Goal: Task Accomplishment & Management: Manage account settings

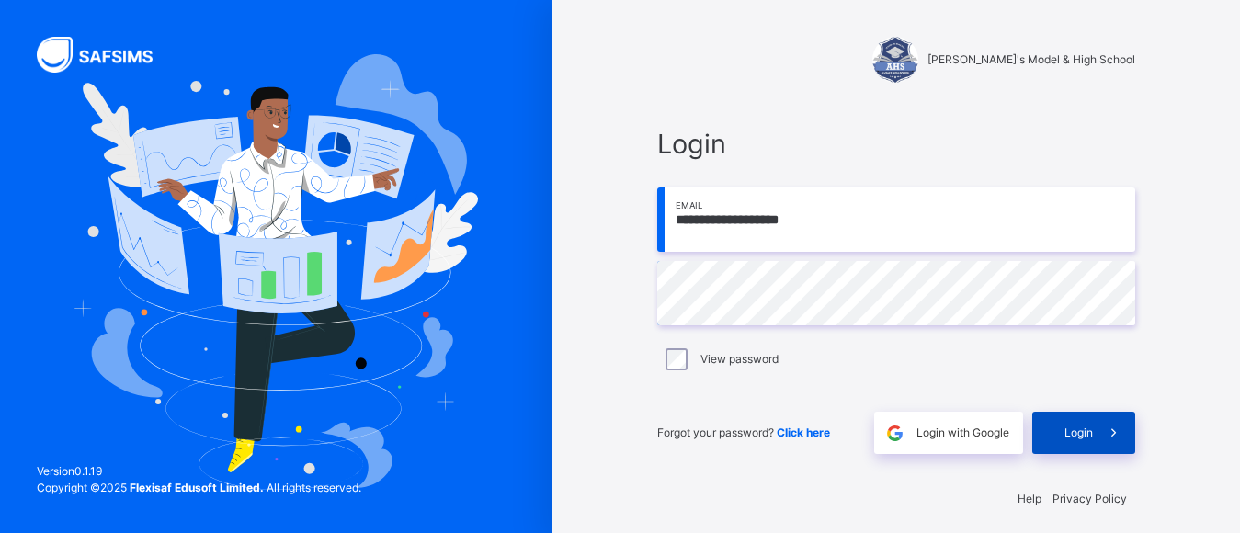
click at [1072, 425] on span "Login" at bounding box center [1078, 433] width 28 height 17
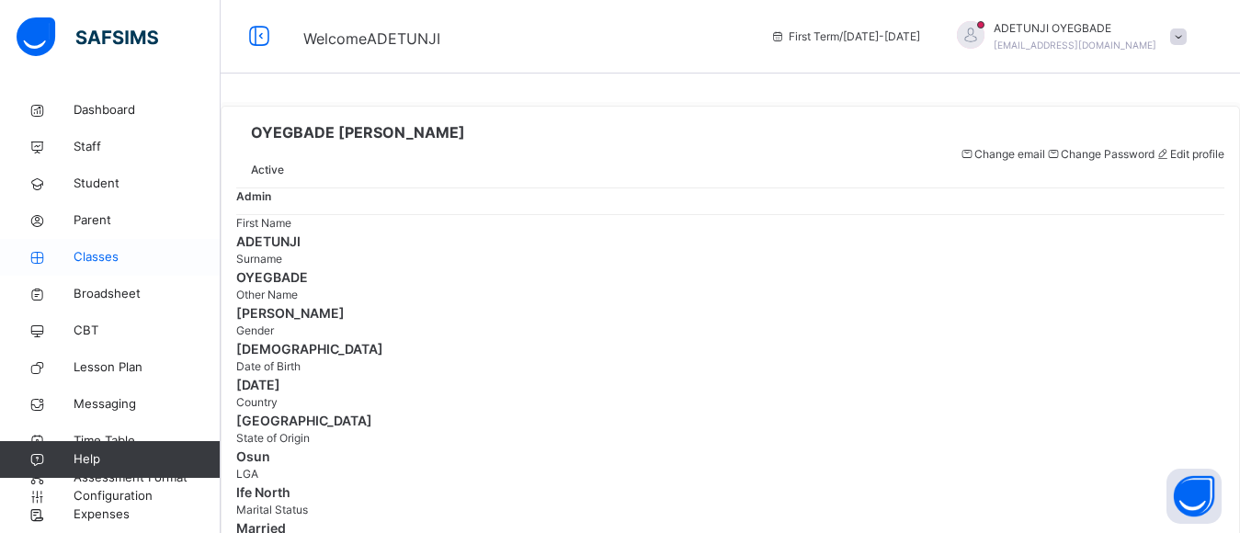
click at [107, 254] on span "Classes" at bounding box center [147, 257] width 147 height 18
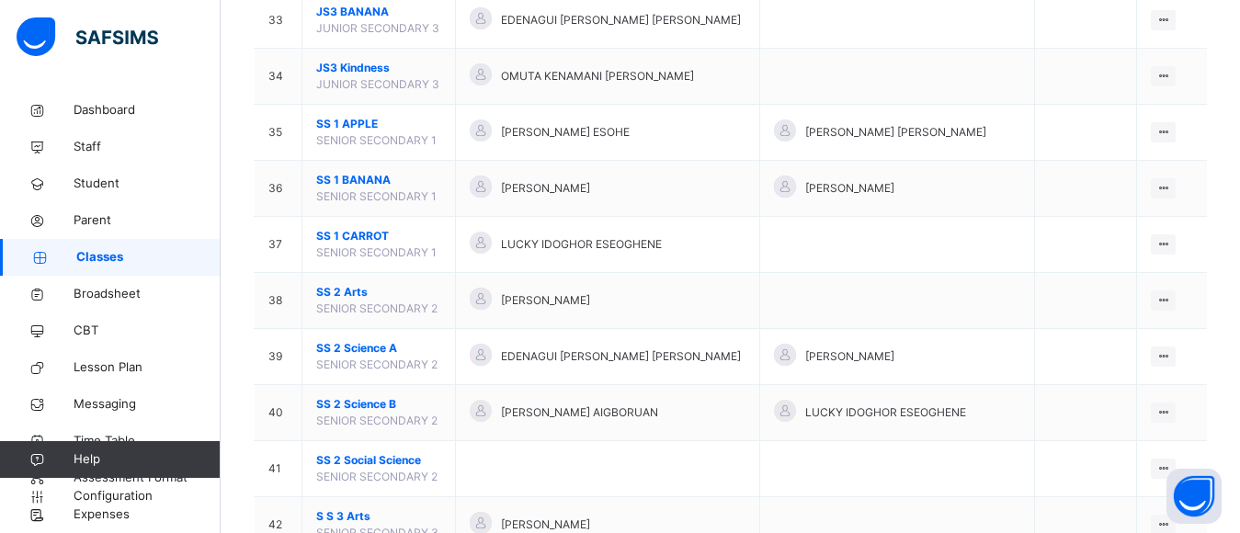
scroll to position [2025, 0]
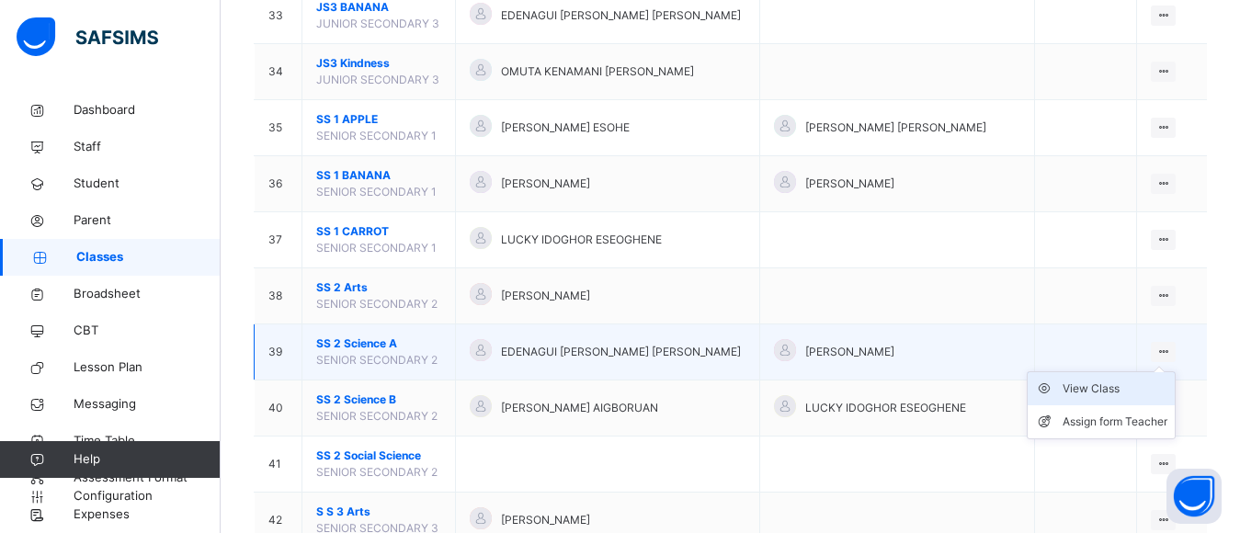
click at [1144, 390] on div "View Class" at bounding box center [1114, 389] width 105 height 18
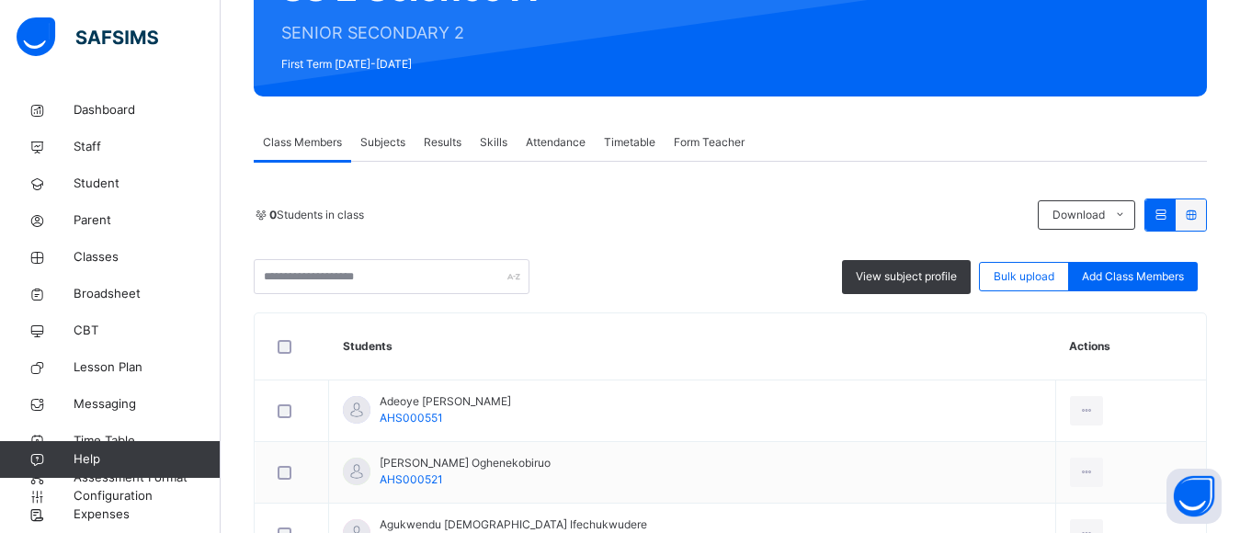
scroll to position [246, 0]
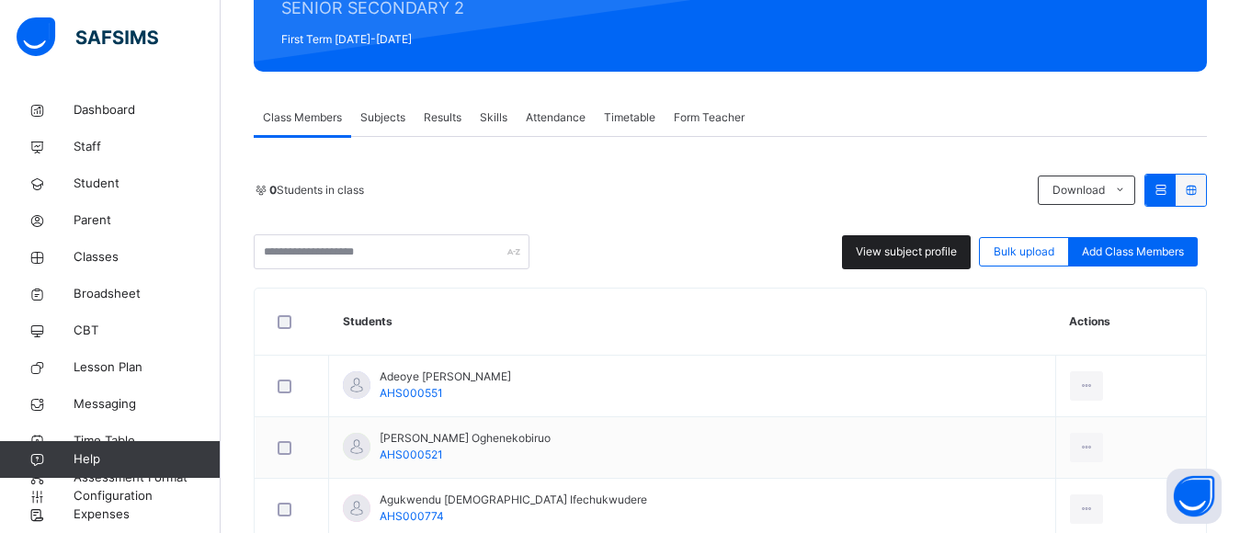
click at [943, 252] on span "View subject profile" at bounding box center [906, 252] width 101 height 17
click at [395, 119] on span "Subjects" at bounding box center [382, 117] width 45 height 17
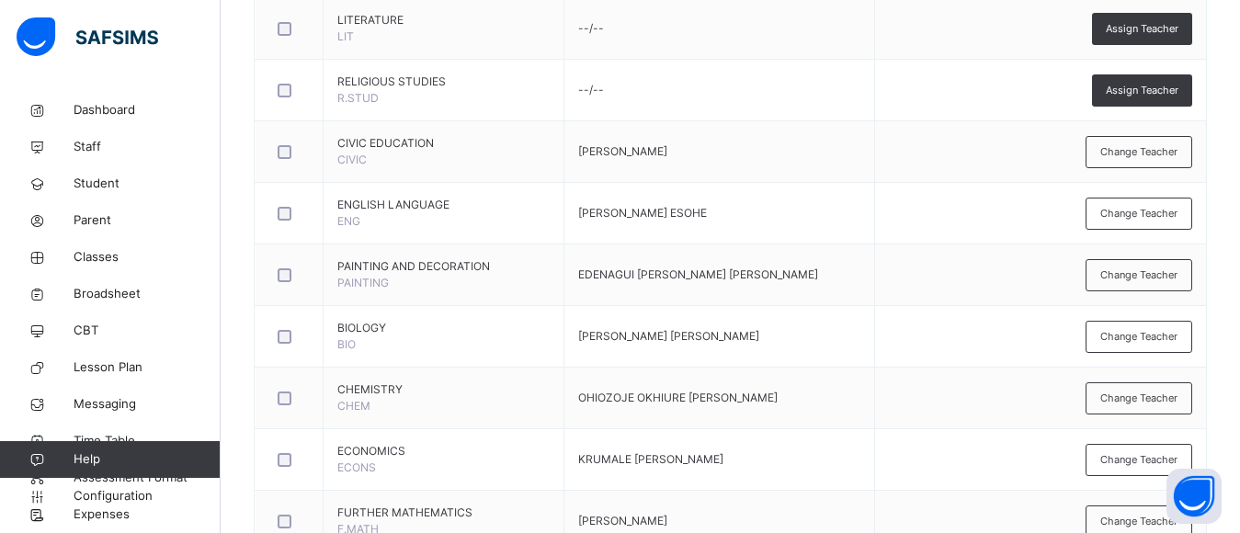
scroll to position [869, 0]
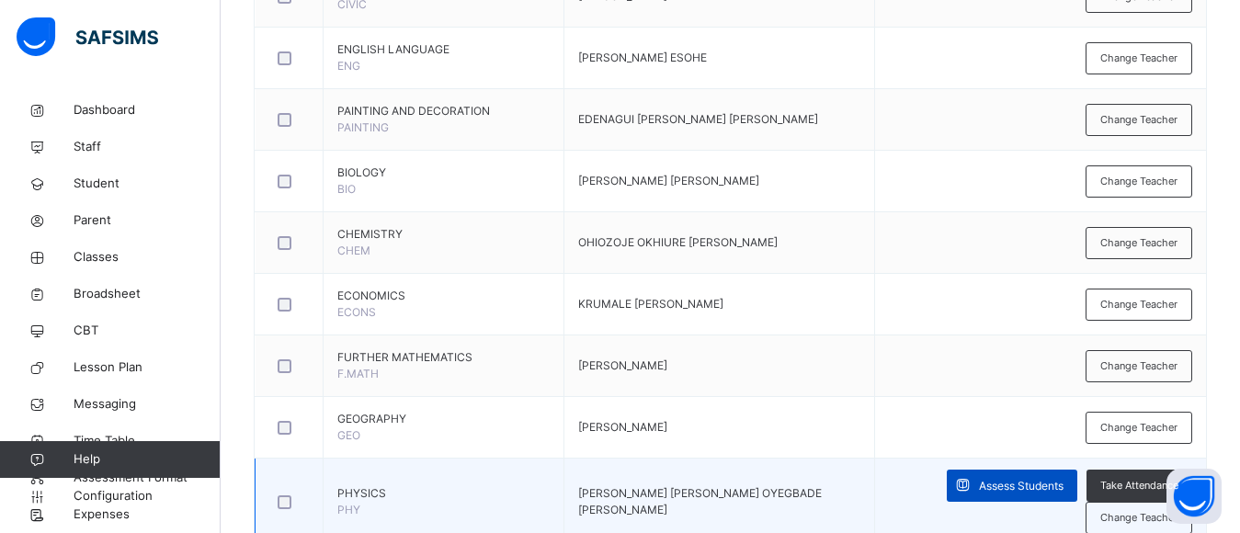
click at [1039, 485] on span "Assess Students" at bounding box center [1021, 486] width 85 height 17
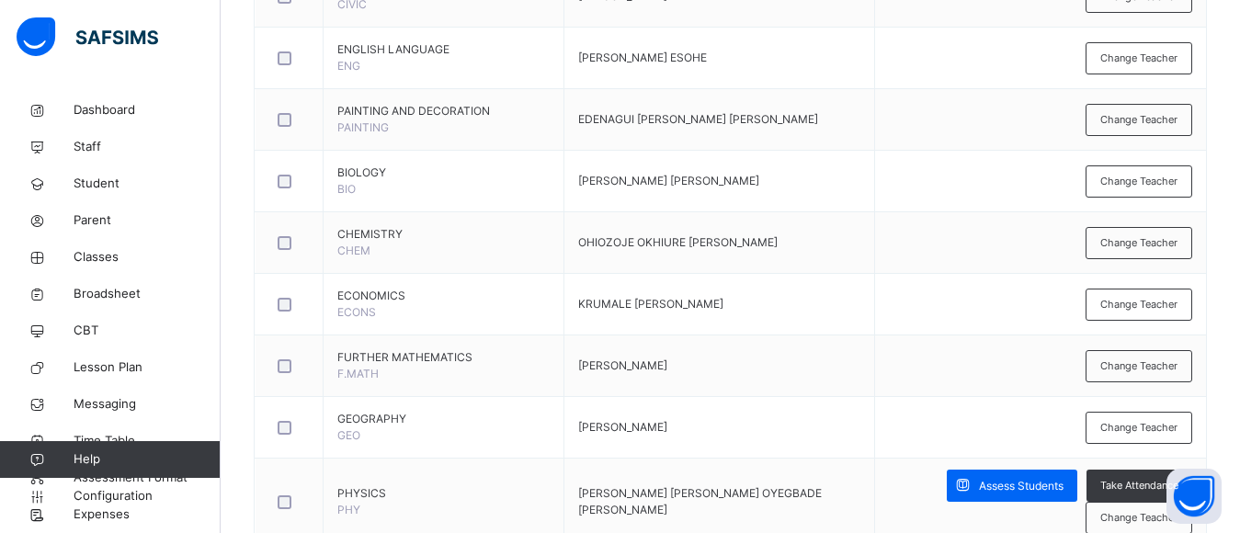
click at [0, 0] on span "‌ ‌ ‌ ‌ ‌ ‌ ‌ ‌ ‌ ‌ ‌ ‌ ‌ ‌ ‌ ‌ ‌ ‌ ‌ ‌ ‌ ‌ ‌ ‌ ‌" at bounding box center [0, 0] width 0 height 0
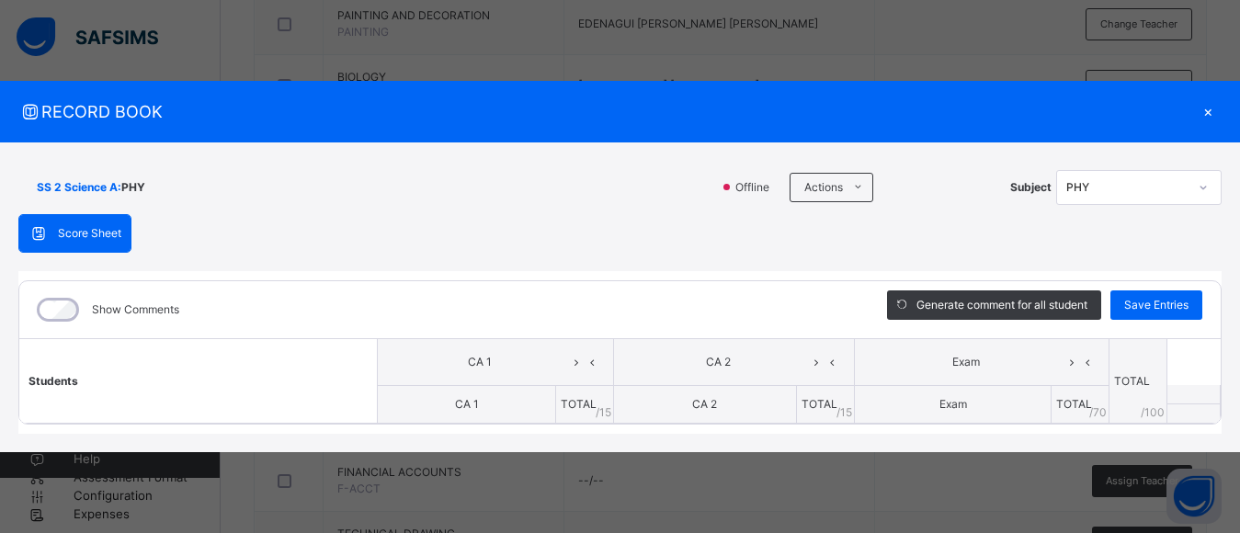
scroll to position [1369, 0]
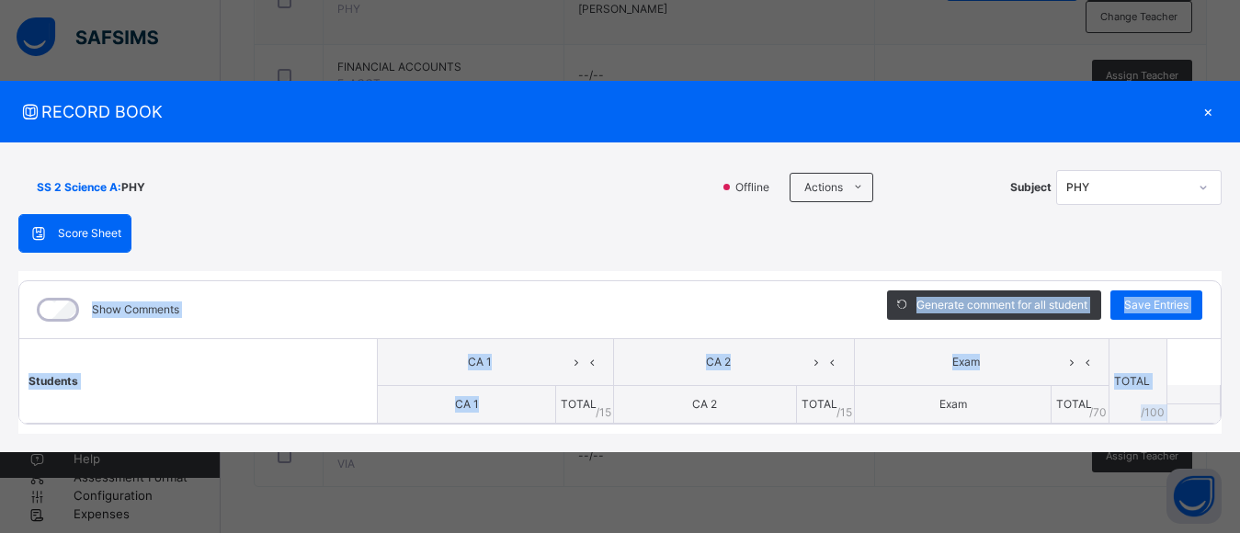
drag, startPoint x: 501, startPoint y: 404, endPoint x: 504, endPoint y: 267, distance: 137.9
click at [504, 267] on div "Score Sheet Score Sheet Show Comments Generate comment for all student Save Ent…" at bounding box center [619, 324] width 1203 height 221
click at [334, 345] on th "Students" at bounding box center [198, 380] width 358 height 85
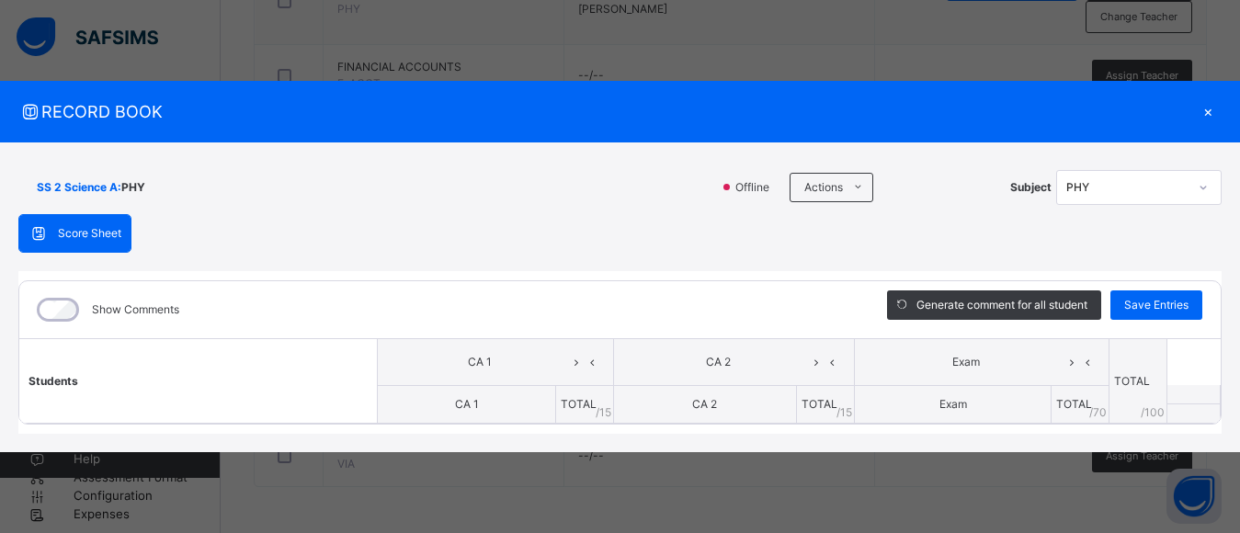
click at [1154, 187] on div "PHY" at bounding box center [1126, 187] width 121 height 17
click at [1096, 229] on div "PHY" at bounding box center [1139, 227] width 164 height 28
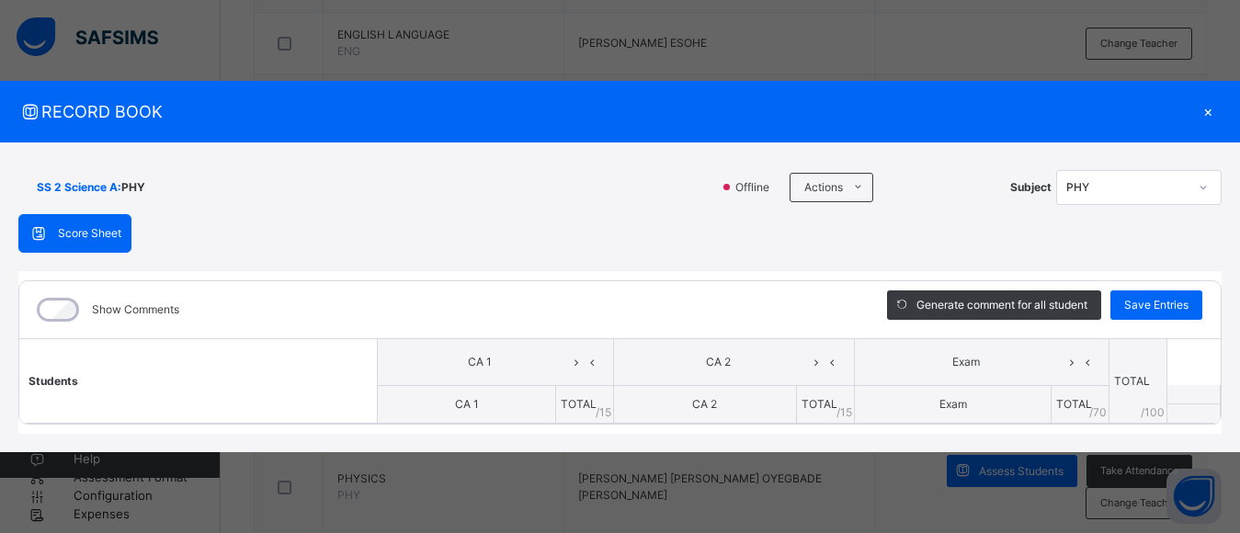
drag, startPoint x: 1141, startPoint y: 119, endPoint x: 1107, endPoint y: -32, distance: 155.2
click at [1107, 0] on html "Class Arm Details First Term / [DATE]-[DATE] ADETUNJI OYEGBADE [EMAIL_ADDRESS][…" at bounding box center [620, 68] width 1240 height 1902
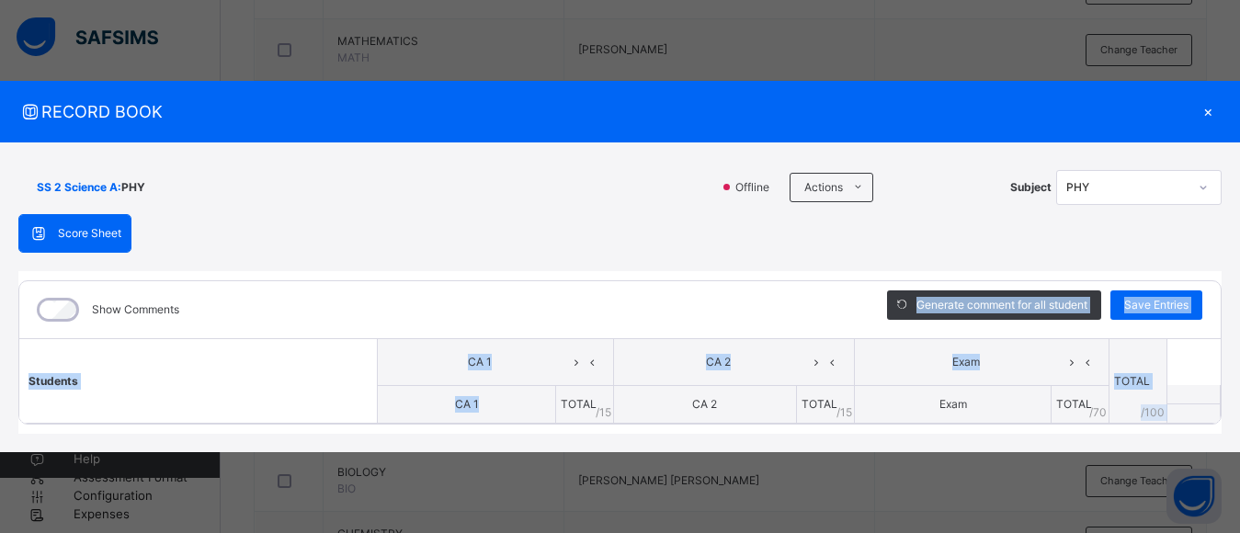
drag, startPoint x: 503, startPoint y: 404, endPoint x: 499, endPoint y: 326, distance: 78.2
click at [499, 326] on div "Show Comments Generate comment for all student Save Entries Class Level: SS 2 S…" at bounding box center [619, 352] width 1203 height 145
click at [499, 325] on div "Show Comments" at bounding box center [439, 309] width 840 height 57
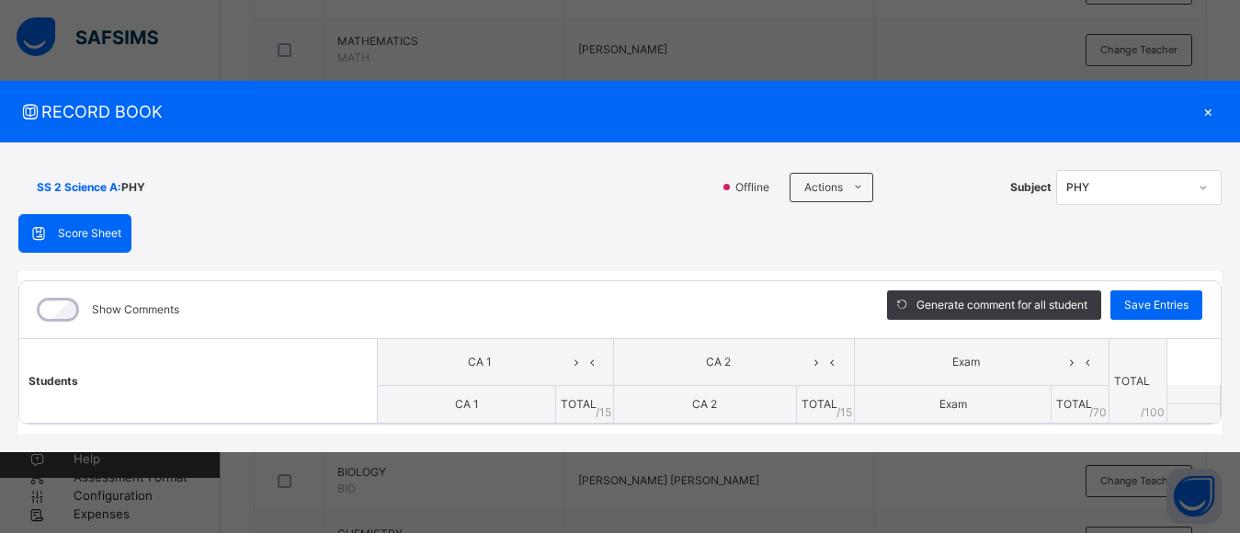
click at [499, 325] on div "Show Comments" at bounding box center [439, 309] width 840 height 57
click at [1110, 195] on div "PHY" at bounding box center [1126, 187] width 121 height 17
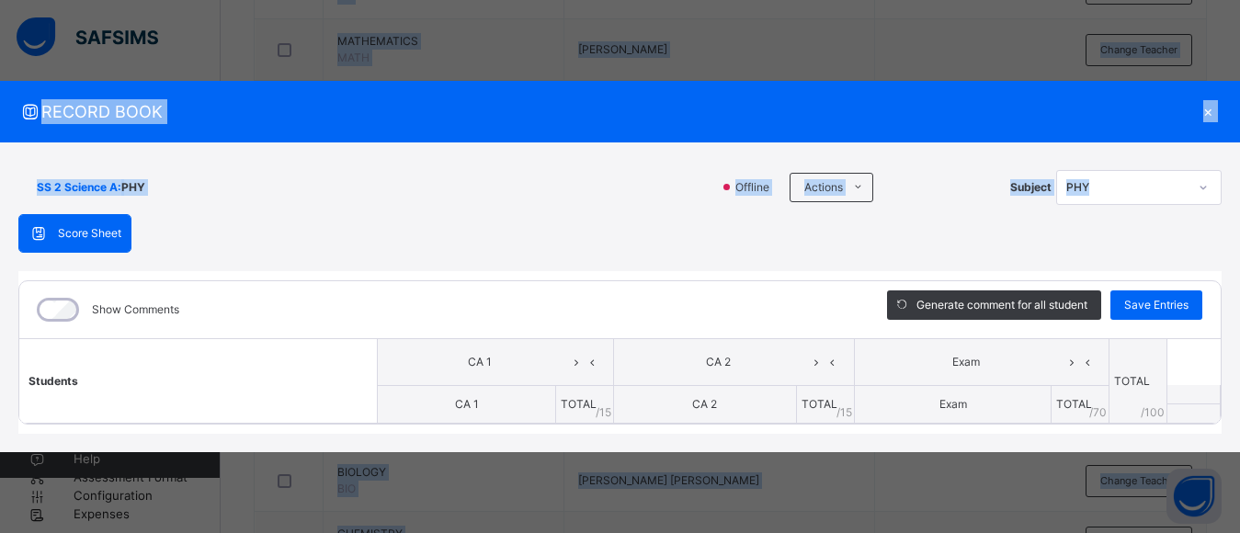
drag, startPoint x: 1230, startPoint y: 170, endPoint x: 1234, endPoint y: 433, distance: 262.9
click at [1239, 437] on div "SS 2 Science A : PHY Offline Actions Download Empty Score Sheet Upload/map scor…" at bounding box center [620, 297] width 1240 height 311
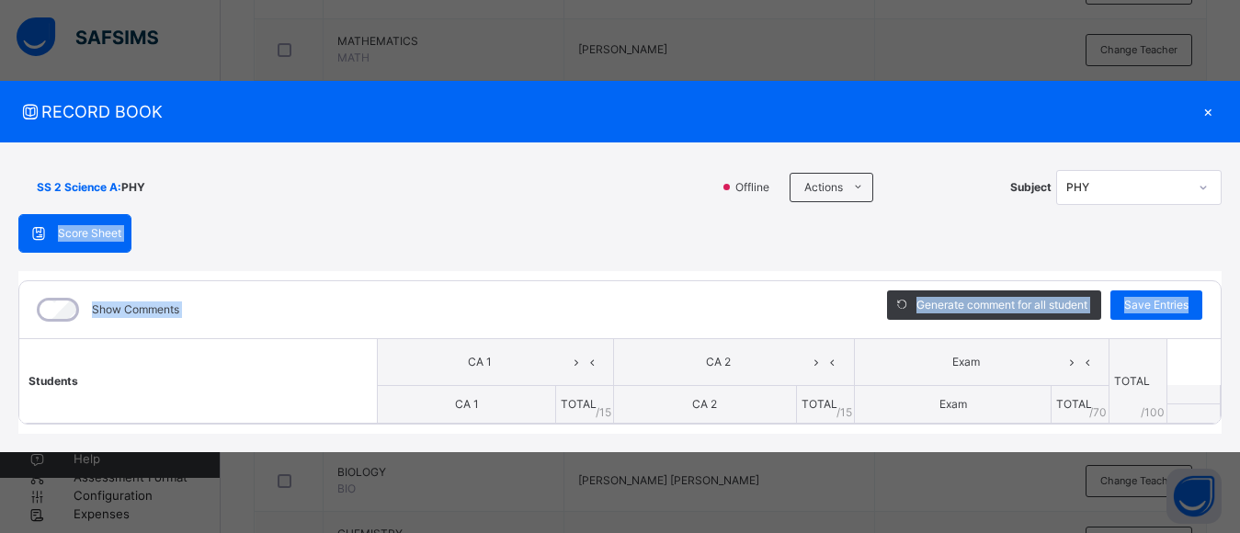
click at [1233, 431] on div "SS 2 Science A : PHY Offline Actions Download Empty Score Sheet Upload/map scor…" at bounding box center [620, 297] width 1240 height 311
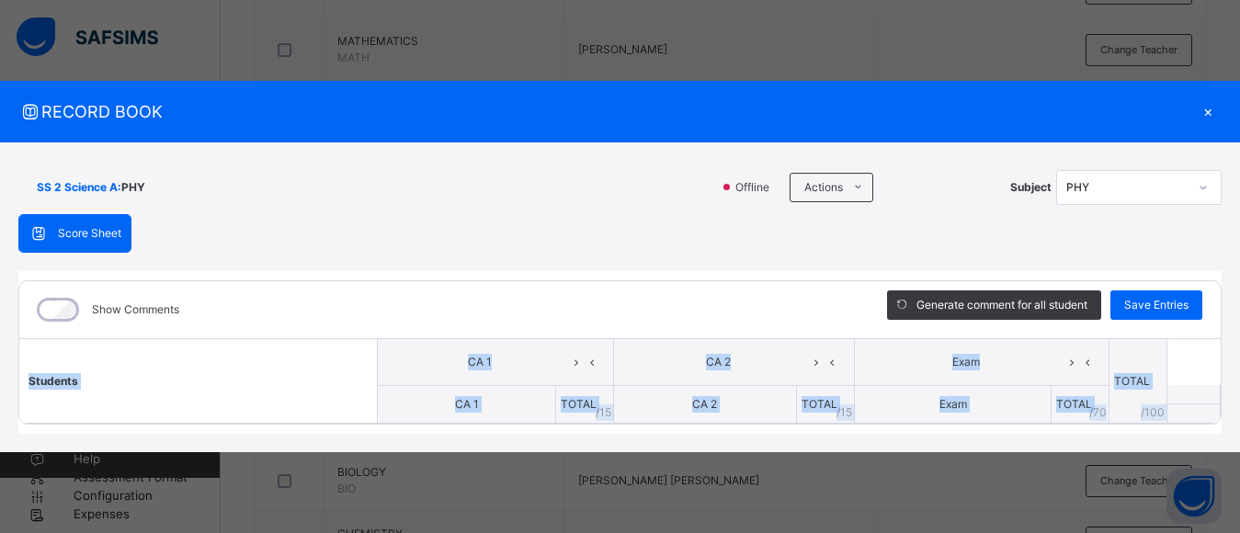
click at [1233, 431] on div "SS 2 Science A : PHY Offline Actions Download Empty Score Sheet Upload/map scor…" at bounding box center [620, 297] width 1240 height 311
click at [1232, 431] on div "SS 2 Science A : PHY Offline Actions Download Empty Score Sheet Upload/map scor…" at bounding box center [620, 297] width 1240 height 311
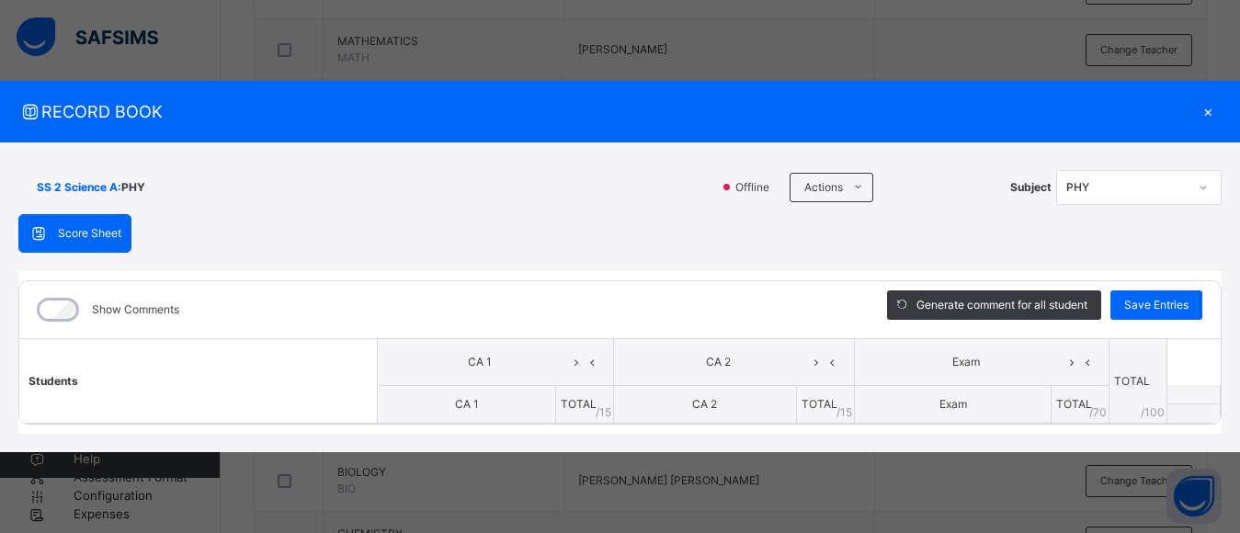
click at [1202, 112] on div "×" at bounding box center [1208, 111] width 28 height 25
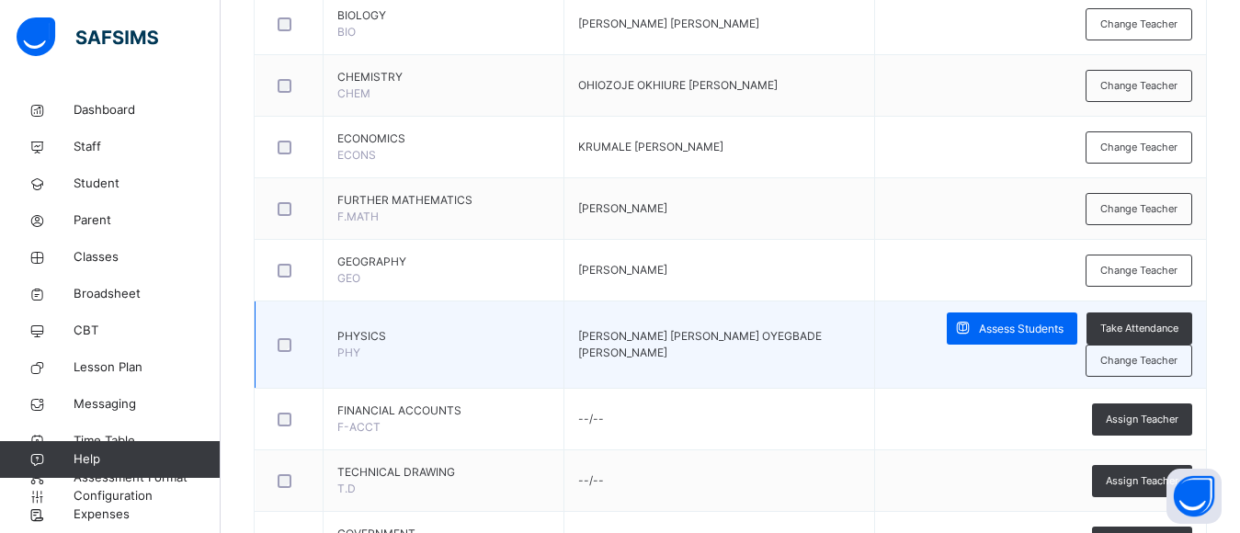
scroll to position [1028, 0]
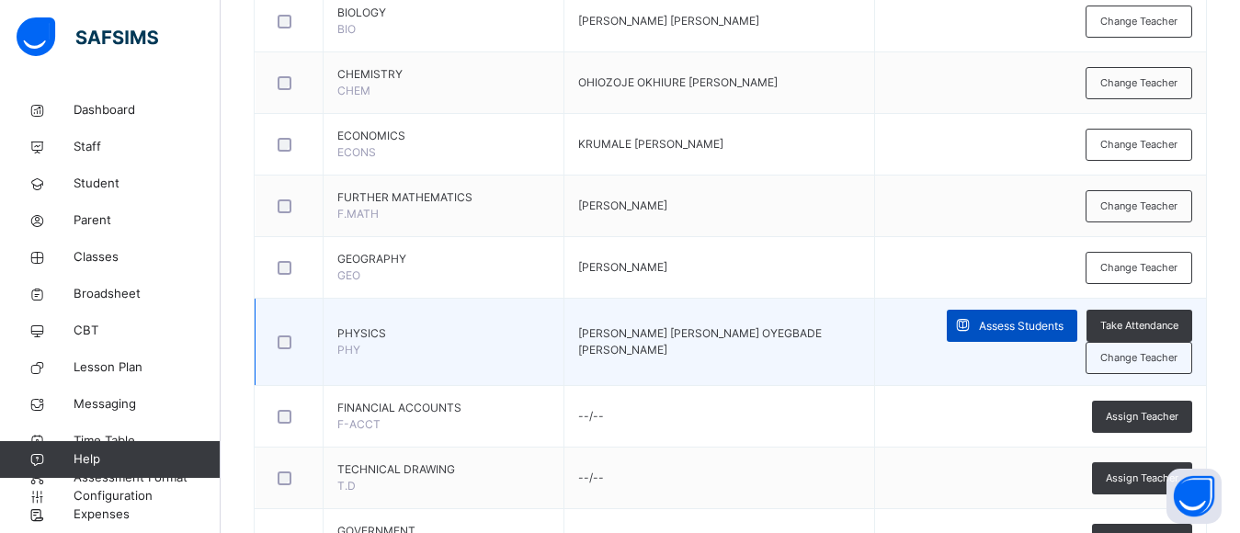
click at [1042, 324] on span "Assess Students" at bounding box center [1021, 326] width 85 height 17
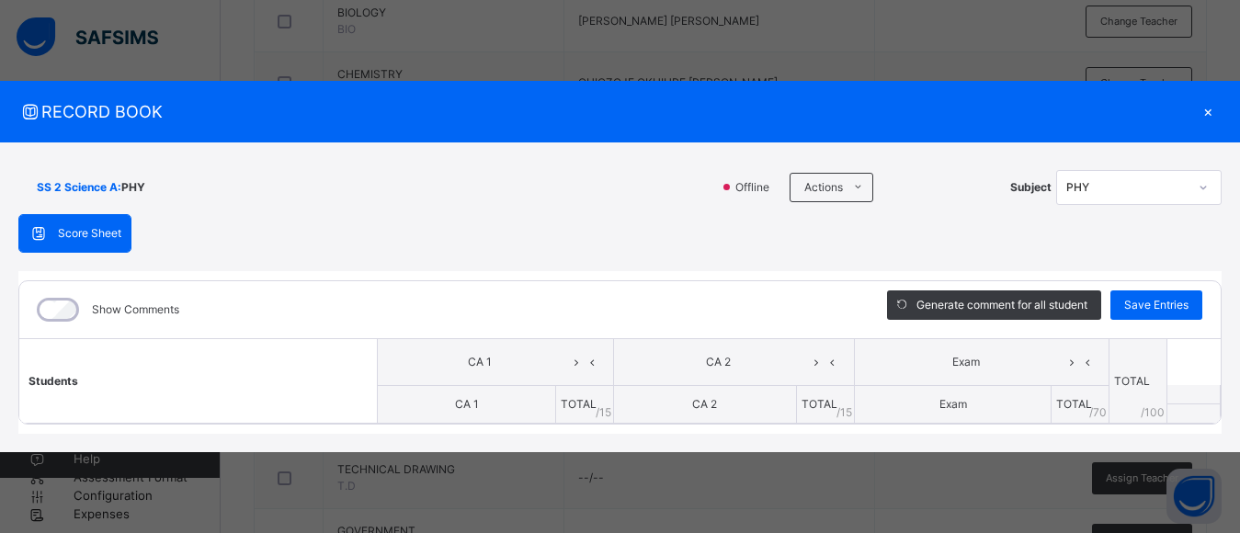
click at [263, 374] on th "Students" at bounding box center [198, 380] width 358 height 85
drag, startPoint x: 222, startPoint y: 427, endPoint x: 230, endPoint y: 388, distance: 40.2
click at [230, 388] on div "Show Comments Generate comment for all student Save Entries Class Level: SS 2 S…" at bounding box center [619, 353] width 1203 height 164
click at [230, 386] on th "Students" at bounding box center [198, 380] width 358 height 85
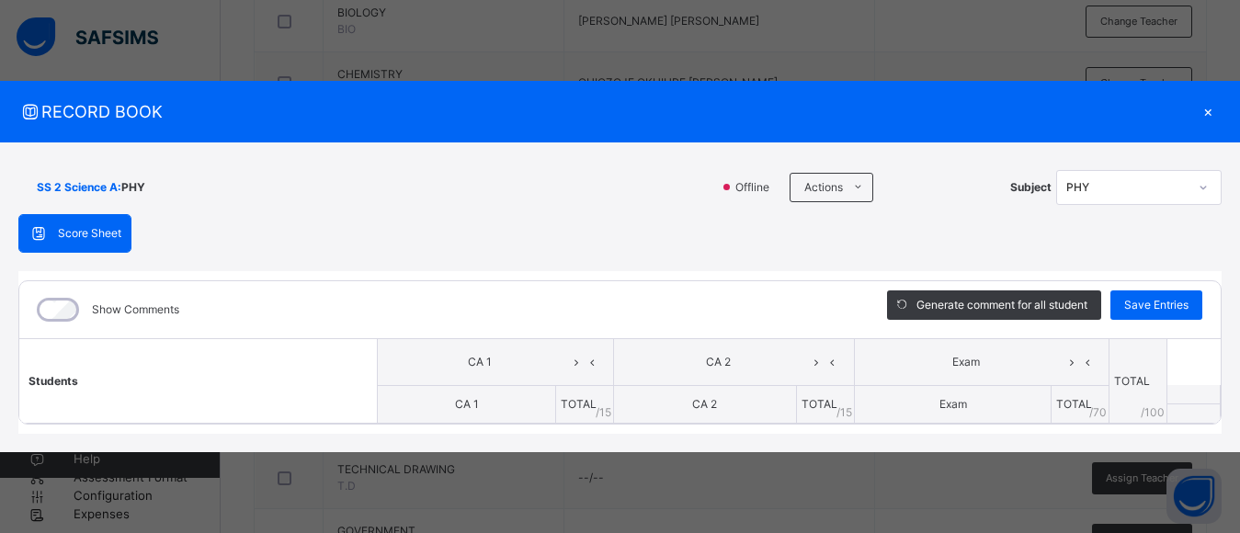
click at [515, 430] on div "Show Comments Generate comment for all student Save Entries Class Level: SS 2 S…" at bounding box center [619, 353] width 1203 height 164
click at [846, 184] on span at bounding box center [857, 187] width 29 height 29
click at [766, 226] on div "Score Sheet Score Sheet Show Comments Generate comment for all student Save Ent…" at bounding box center [619, 324] width 1203 height 221
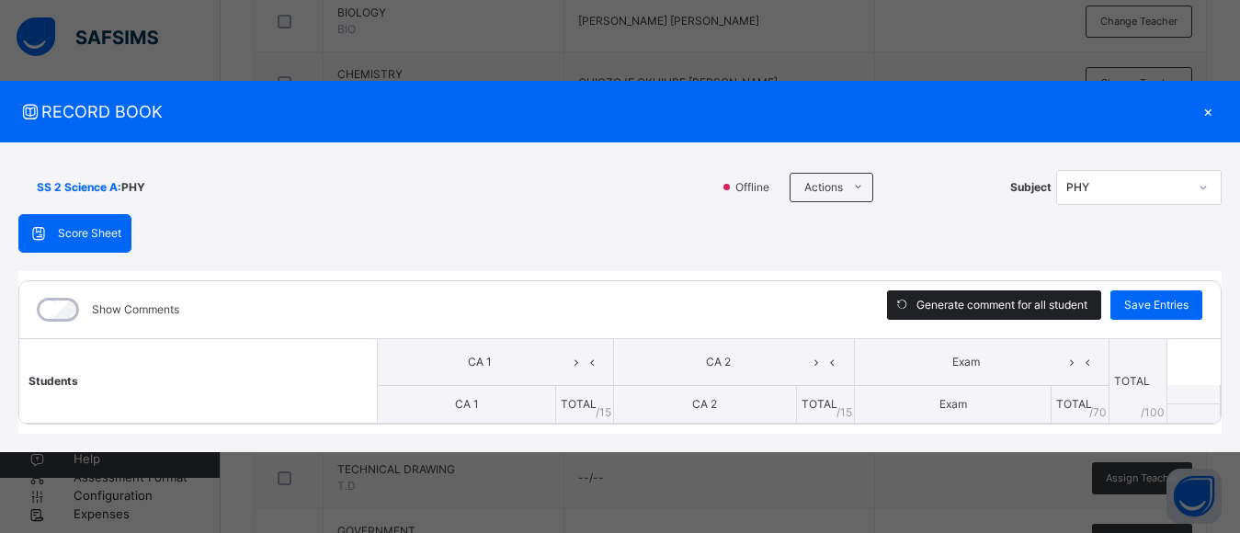
click at [939, 306] on span "Generate comment for all student" at bounding box center [1001, 305] width 171 height 17
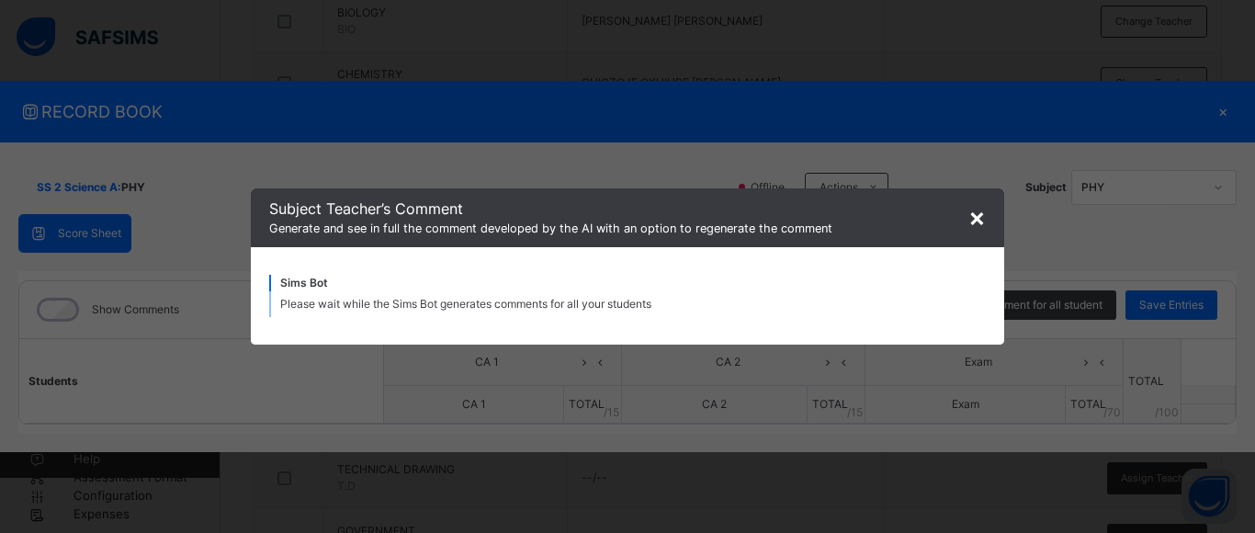
click at [971, 217] on span "×" at bounding box center [977, 216] width 17 height 31
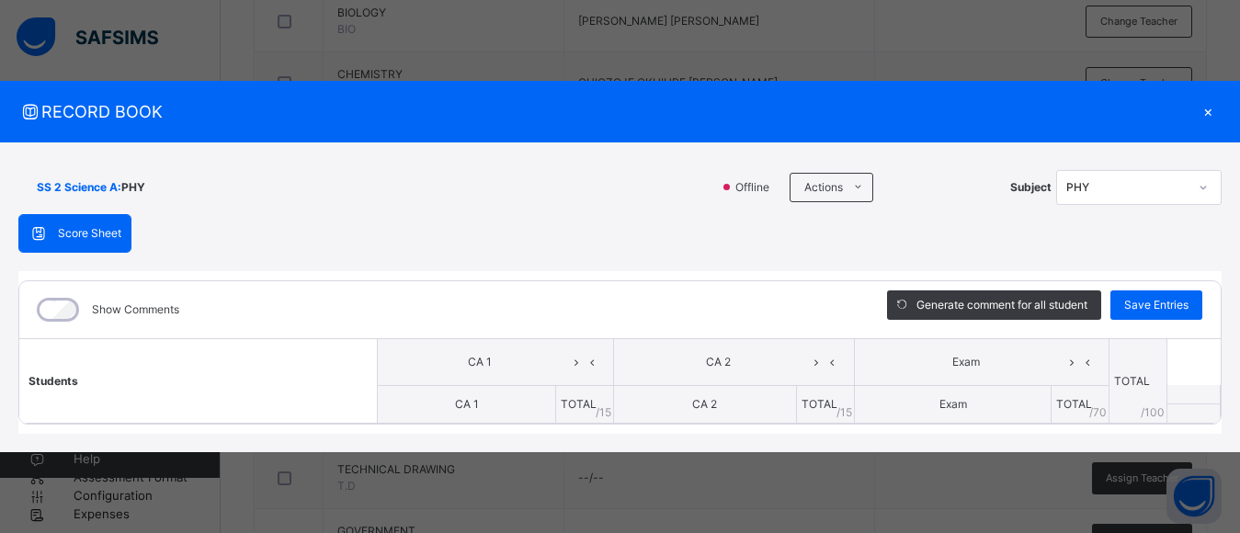
click at [97, 239] on span "Score Sheet" at bounding box center [89, 233] width 63 height 17
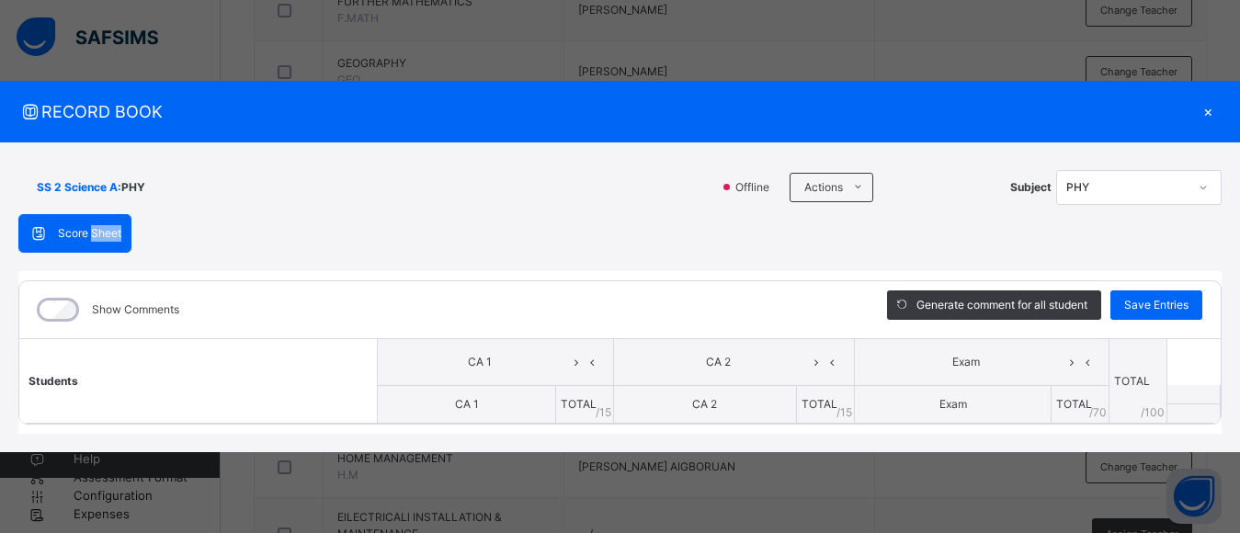
scroll to position [1369, 0]
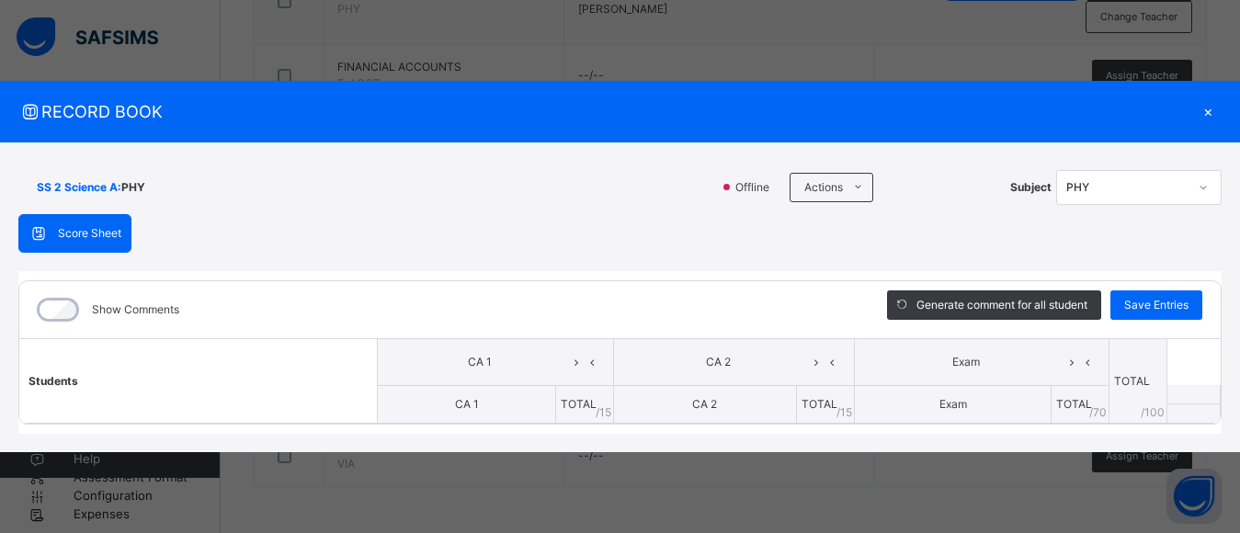
click at [1200, 115] on div "×" at bounding box center [1208, 111] width 28 height 25
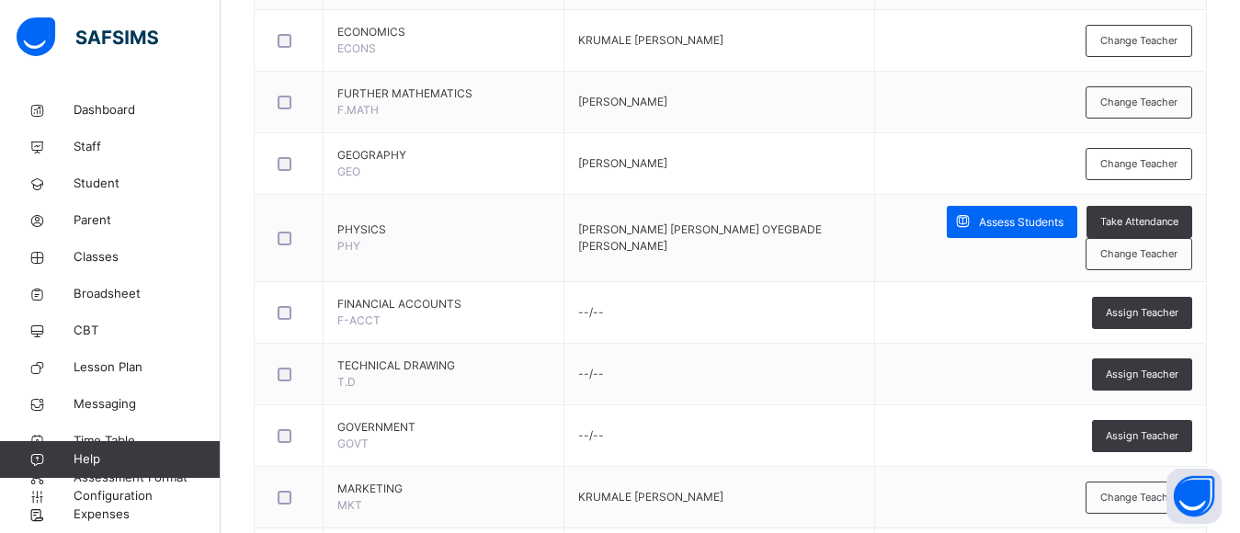
scroll to position [1126, 0]
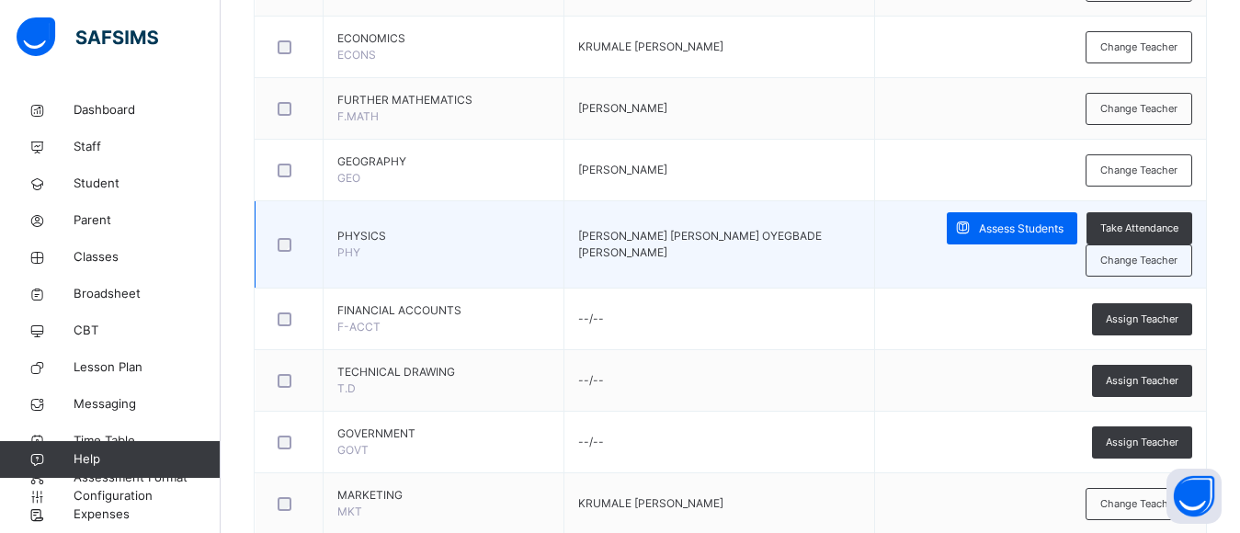
click at [423, 267] on td "PHYSICS PHY" at bounding box center [444, 244] width 241 height 87
click at [1019, 228] on span "Assess Students" at bounding box center [1021, 229] width 85 height 17
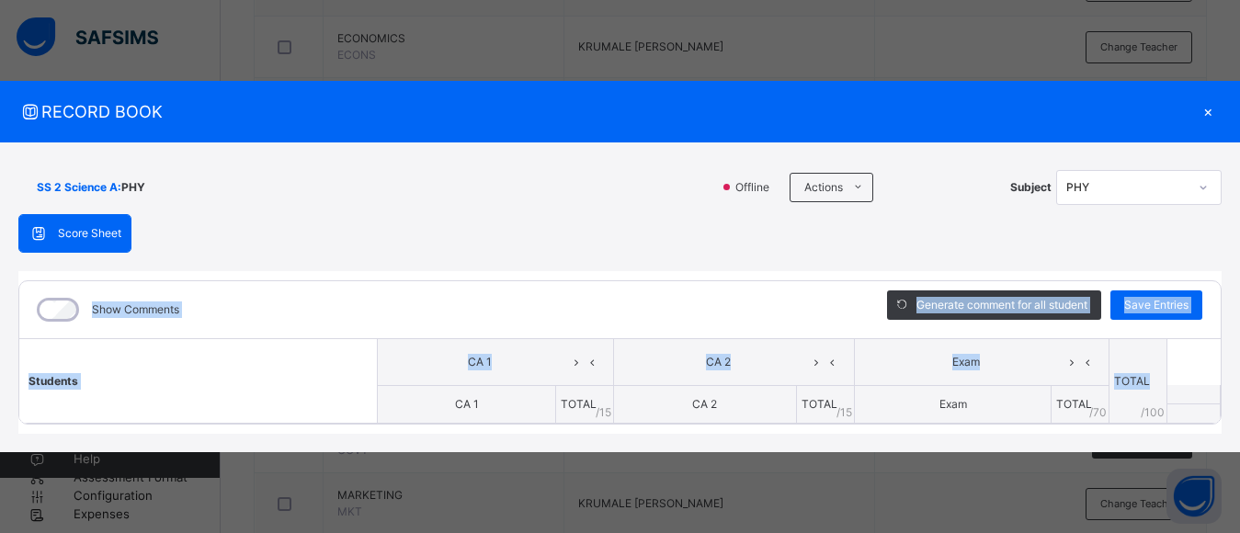
drag, startPoint x: 1207, startPoint y: 371, endPoint x: 1190, endPoint y: 246, distance: 126.1
click at [1190, 246] on div "Score Sheet Score Sheet Show Comments Generate comment for all student Save Ent…" at bounding box center [619, 324] width 1203 height 221
click at [780, 242] on div "Score Sheet Score Sheet Show Comments Generate comment for all student Save Ent…" at bounding box center [619, 324] width 1203 height 221
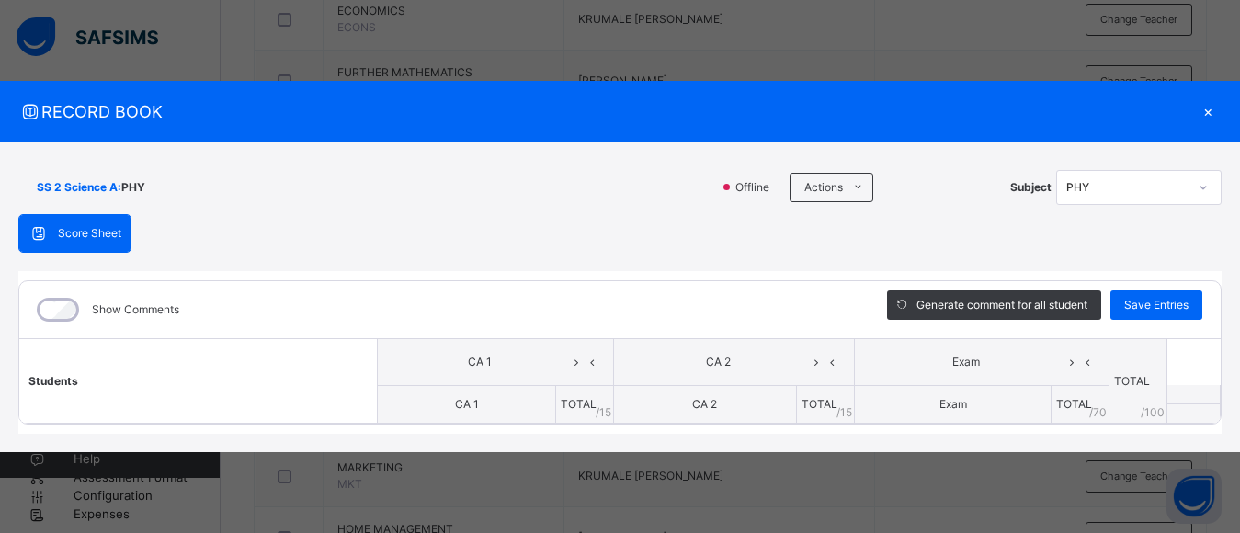
scroll to position [1369, 0]
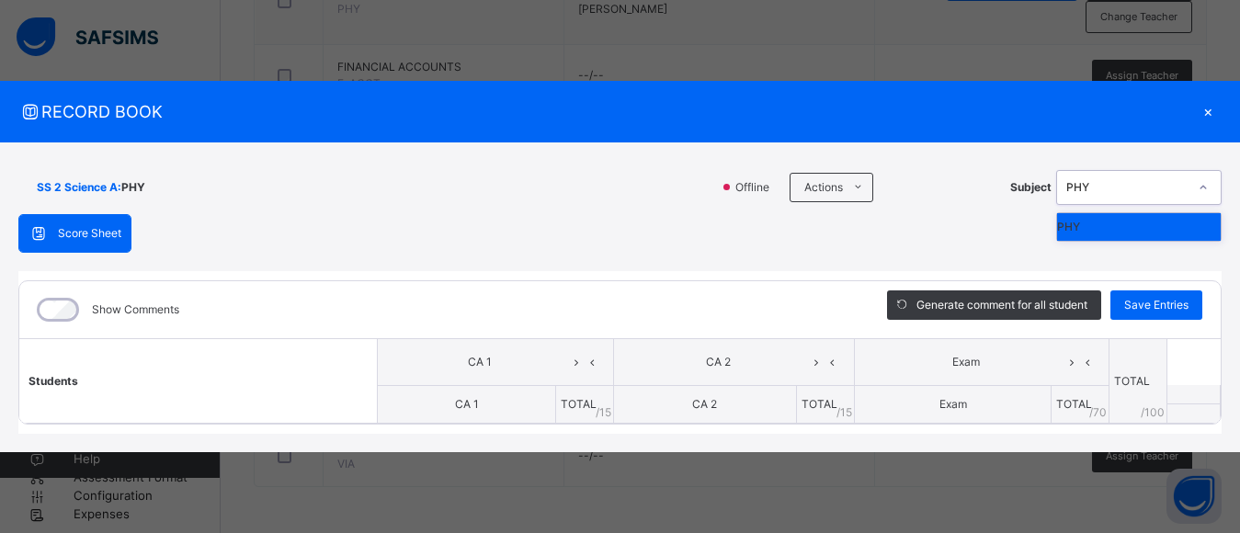
click at [1202, 182] on icon at bounding box center [1203, 187] width 11 height 18
click at [574, 362] on icon at bounding box center [576, 362] width 16 height 28
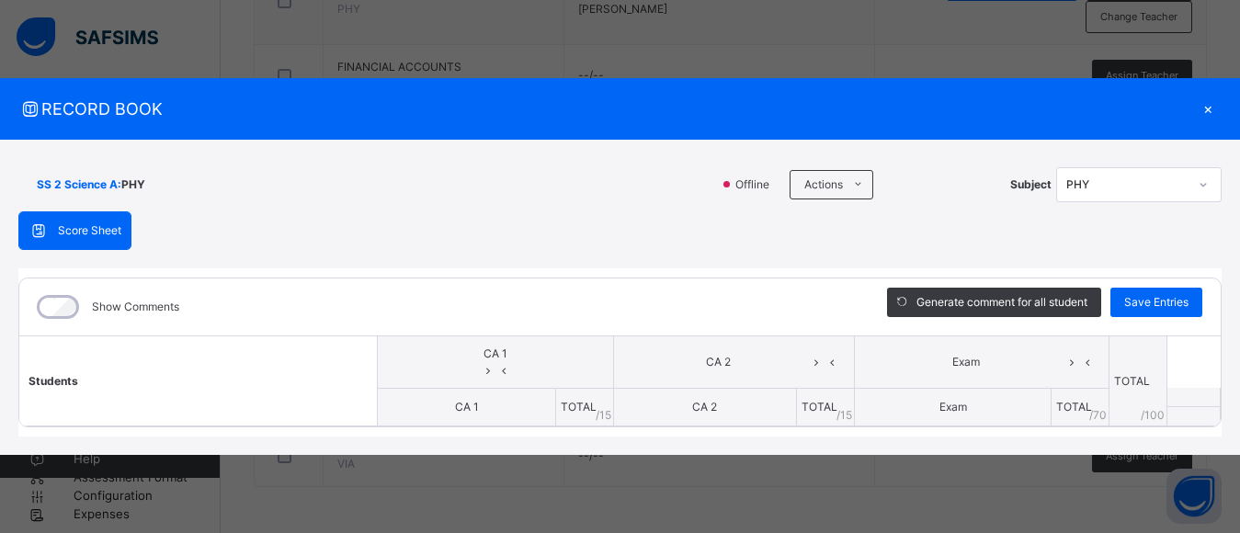
drag, startPoint x: 1191, startPoint y: 391, endPoint x: 1187, endPoint y: 410, distance: 19.6
click at [1187, 410] on thead "Students CA 1 CA 2 Exam TOTAL /100 Comment CA 1 TOTAL / 15 CA 2 TOTAL / 15 Exam…" at bounding box center [619, 380] width 1201 height 91
click at [556, 423] on th "TOTAL / 15" at bounding box center [585, 407] width 58 height 39
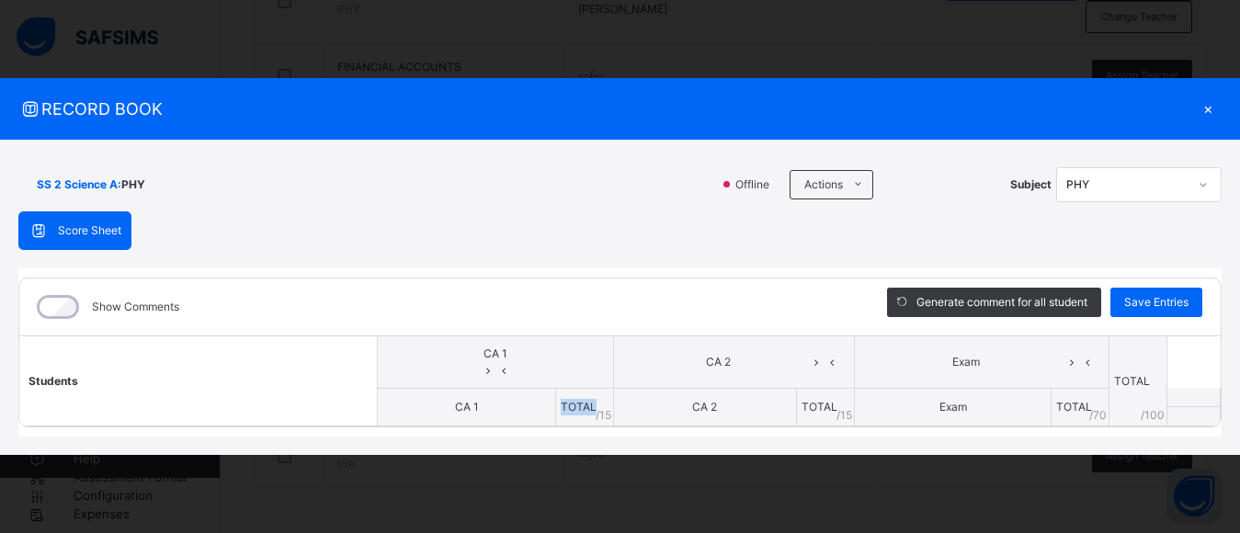
scroll to position [903, 0]
click at [69, 242] on div "Score Sheet" at bounding box center [74, 230] width 111 height 37
click at [666, 429] on div "Show Comments Generate comment for all student Save Entries Class Level: SS 2 S…" at bounding box center [619, 352] width 1203 height 169
click at [517, 428] on div "Show Comments Generate comment for all student Save Entries Class Level: SS 2 S…" at bounding box center [619, 352] width 1203 height 169
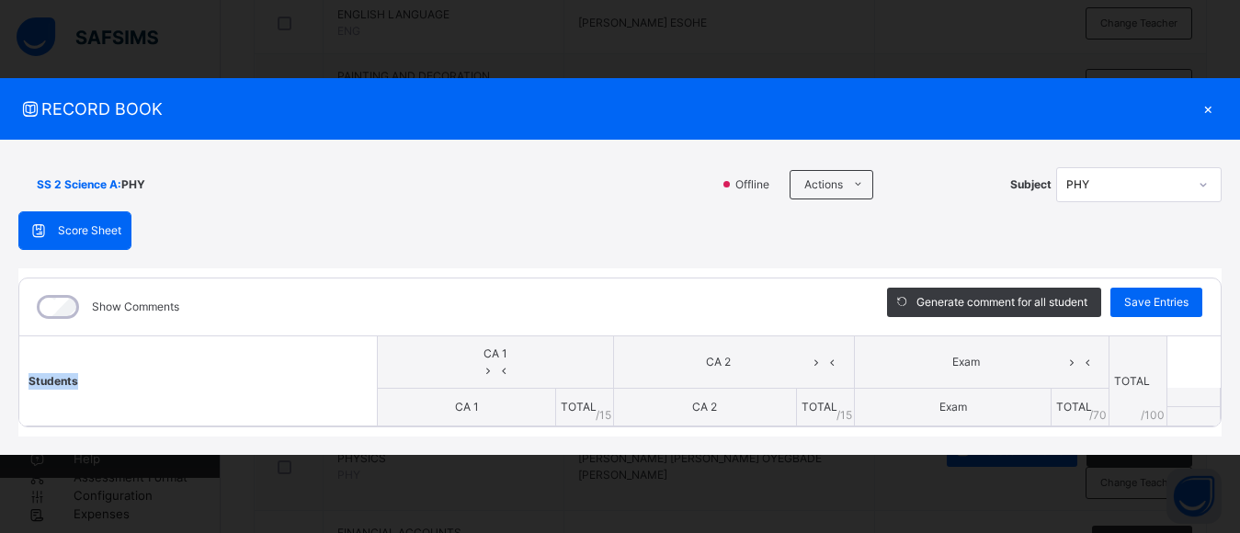
click at [476, 430] on div "Show Comments Generate comment for all student Save Entries Class Level: SS 2 S…" at bounding box center [619, 352] width 1203 height 169
click at [1200, 107] on div "×" at bounding box center [1208, 109] width 28 height 25
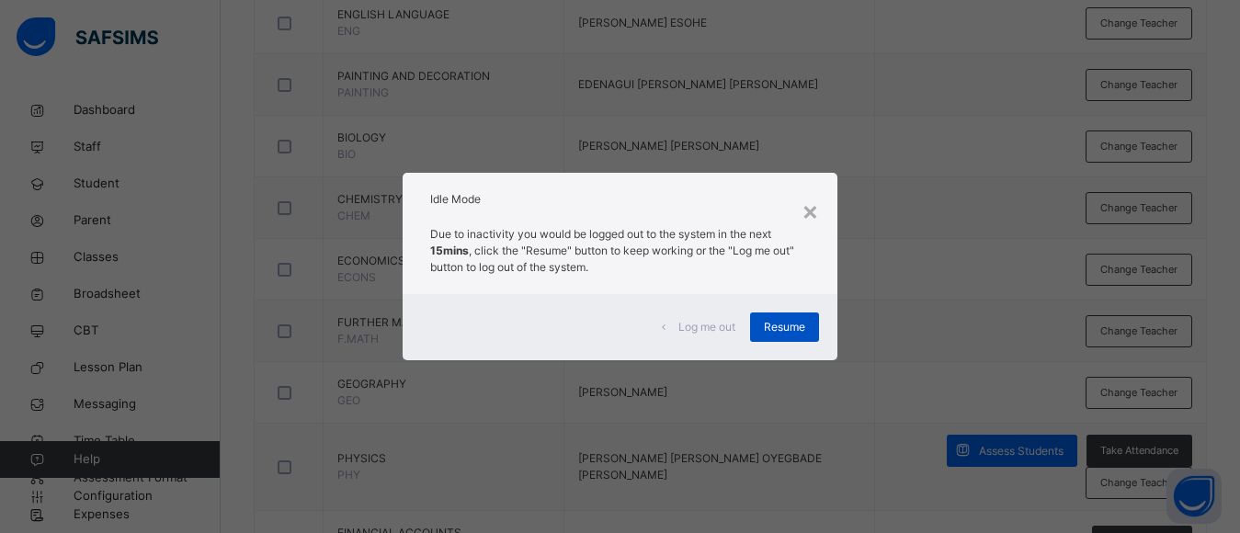
click at [787, 329] on span "Resume" at bounding box center [784, 327] width 41 height 17
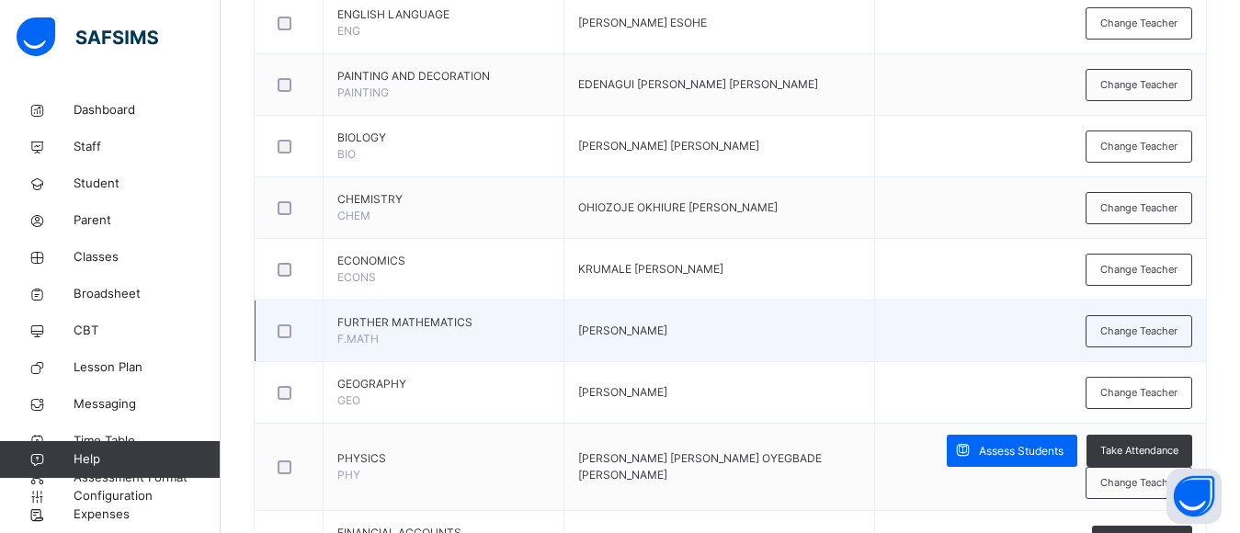
click at [787, 330] on td "[PERSON_NAME]" at bounding box center [718, 332] width 311 height 62
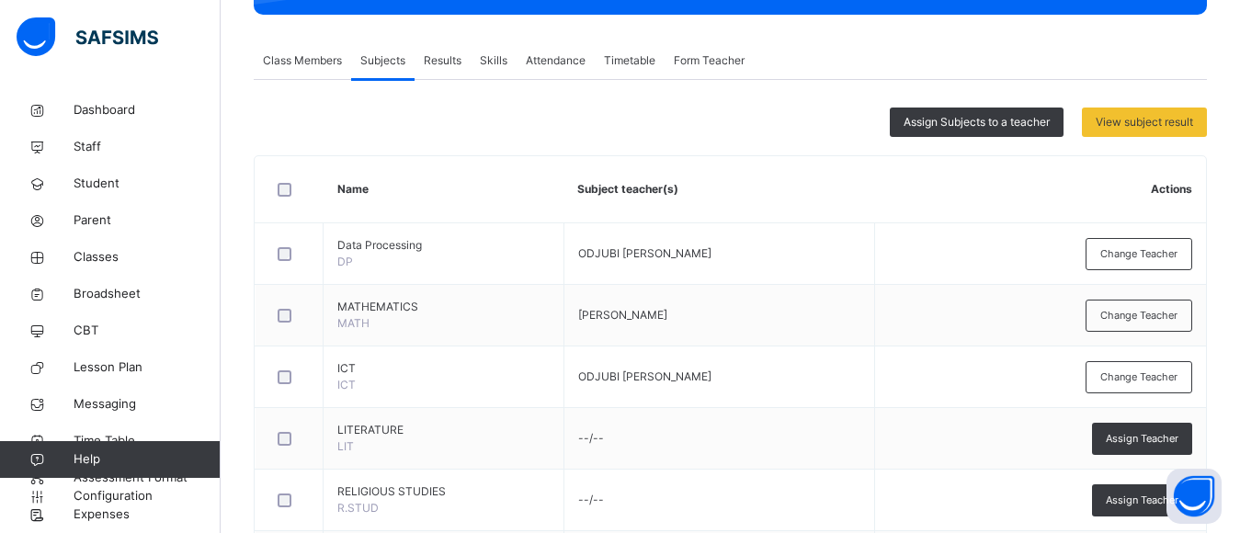
scroll to position [415, 0]
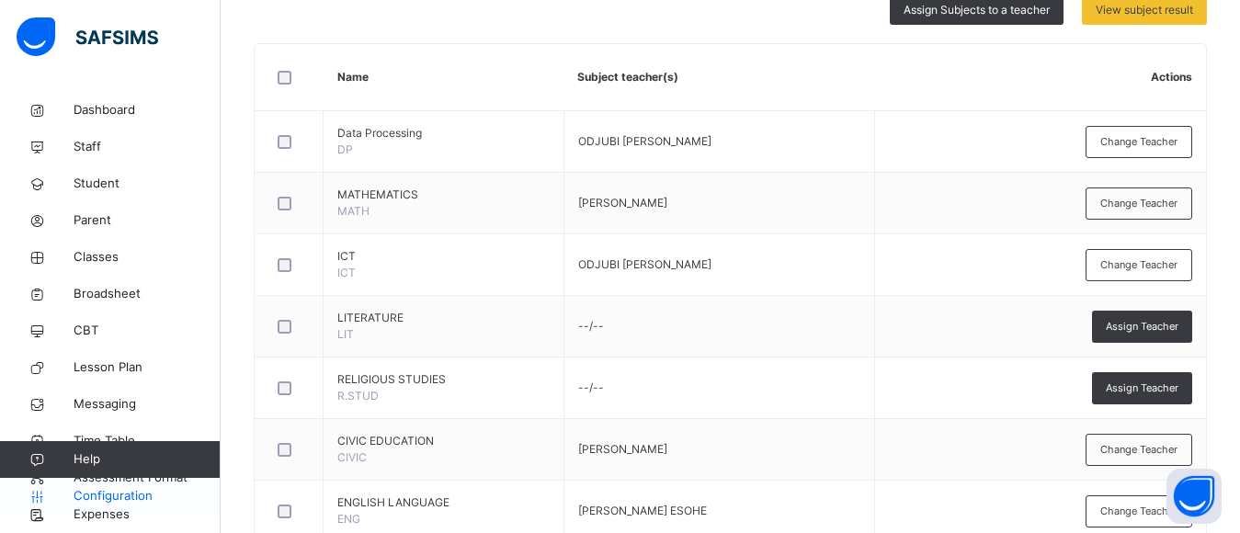
click at [125, 499] on span "Configuration" at bounding box center [147, 496] width 146 height 18
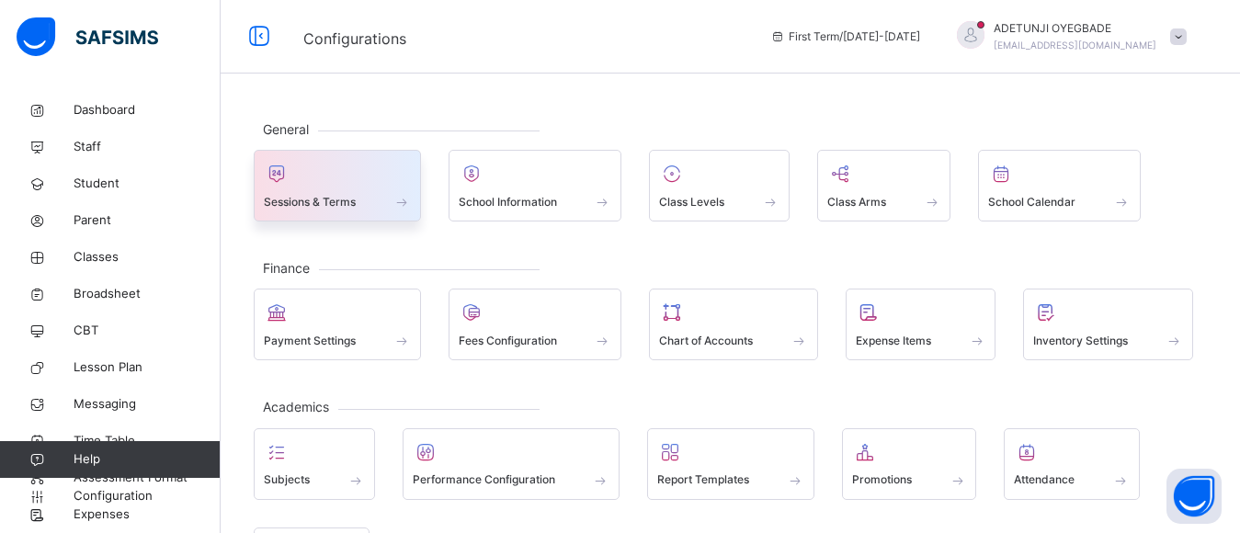
click at [293, 207] on span "Sessions & Terms" at bounding box center [310, 202] width 92 height 17
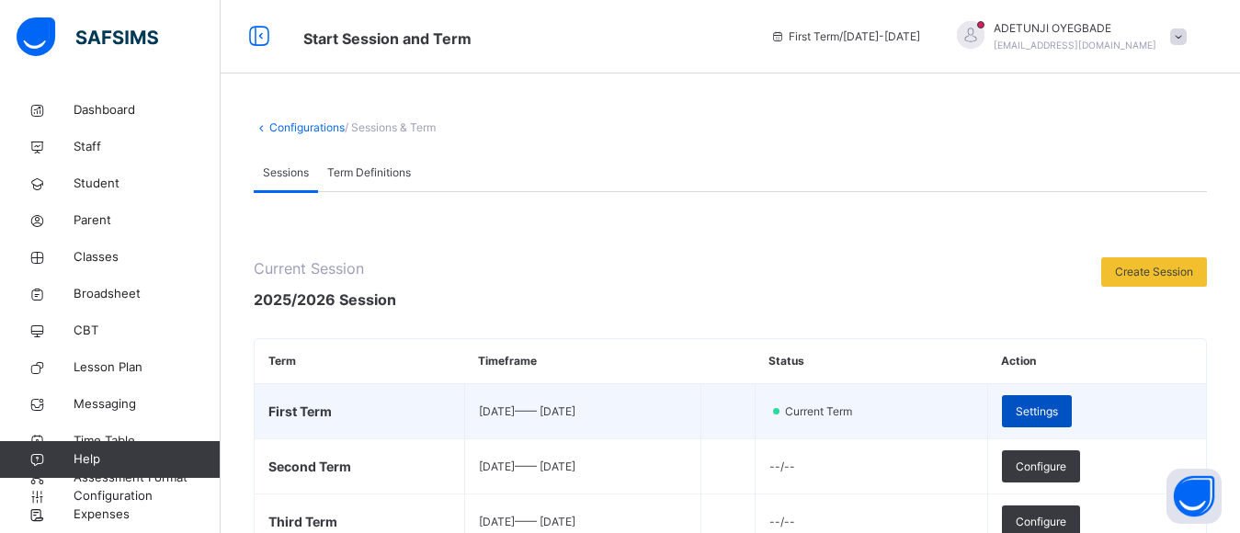
click at [1058, 405] on span "Settings" at bounding box center [1037, 411] width 42 height 17
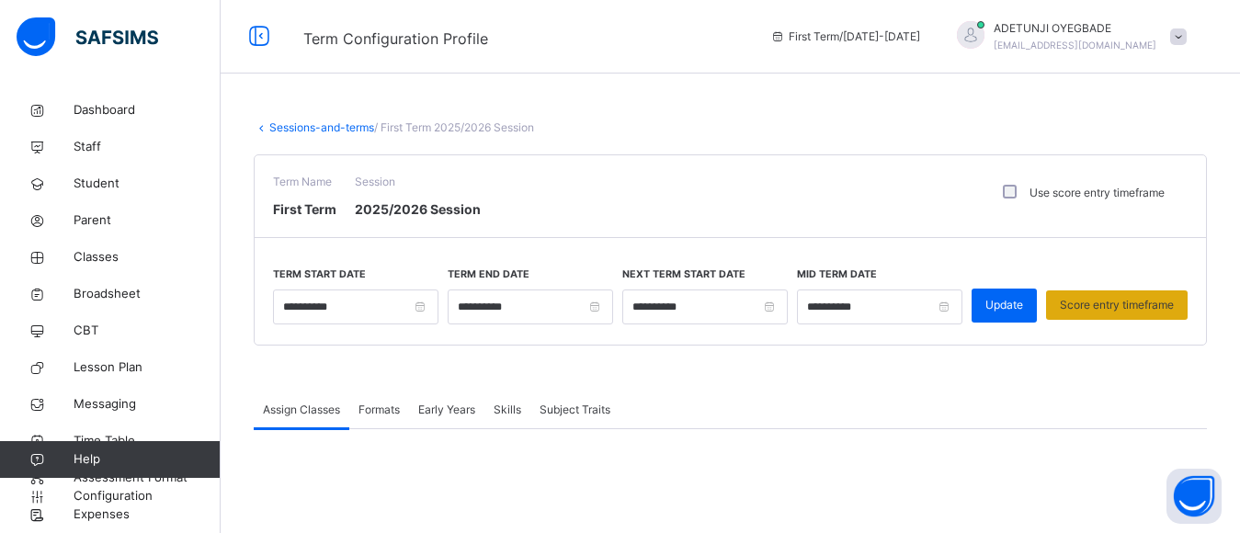
click at [1112, 301] on span "Score entry timeframe" at bounding box center [1117, 305] width 114 height 17
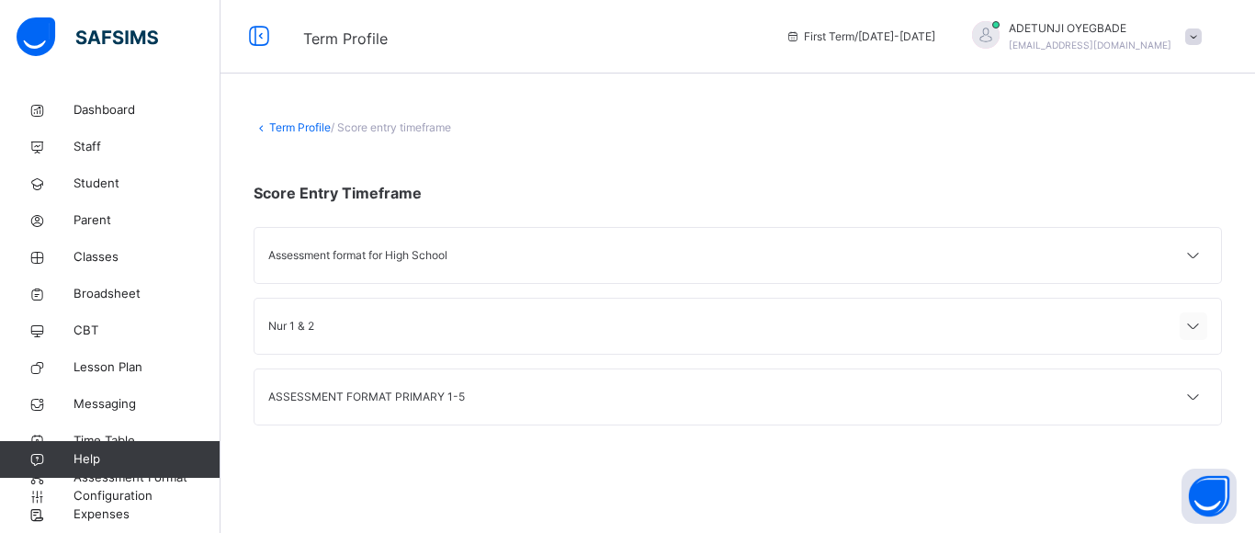
click at [1194, 326] on icon at bounding box center [1194, 327] width 22 height 24
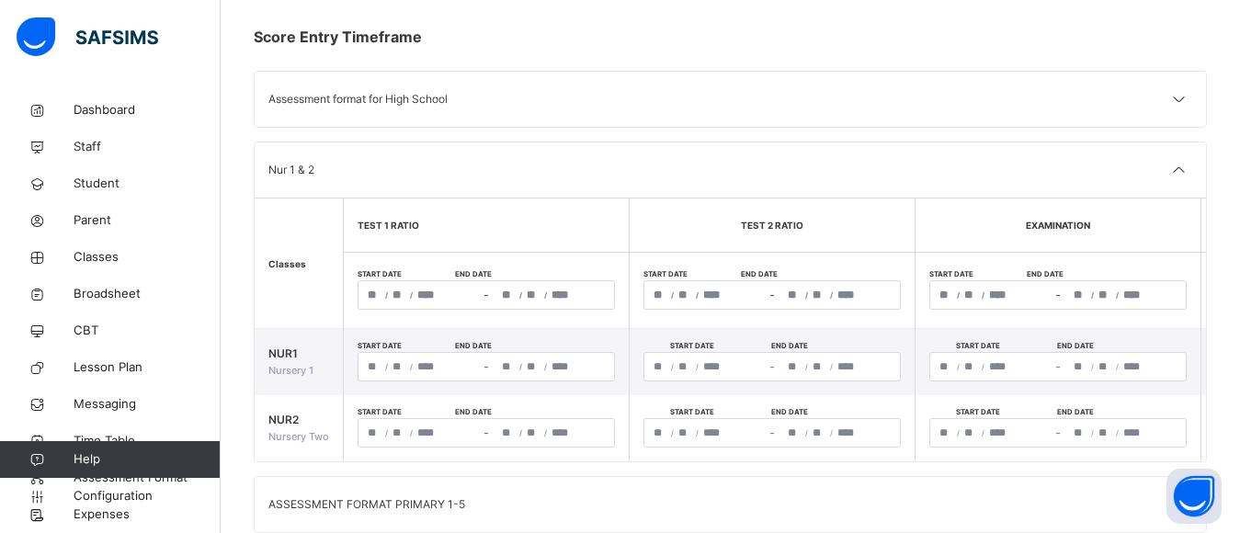
scroll to position [158, 0]
click at [369, 297] on div "/ / – / /" at bounding box center [486, 292] width 257 height 29
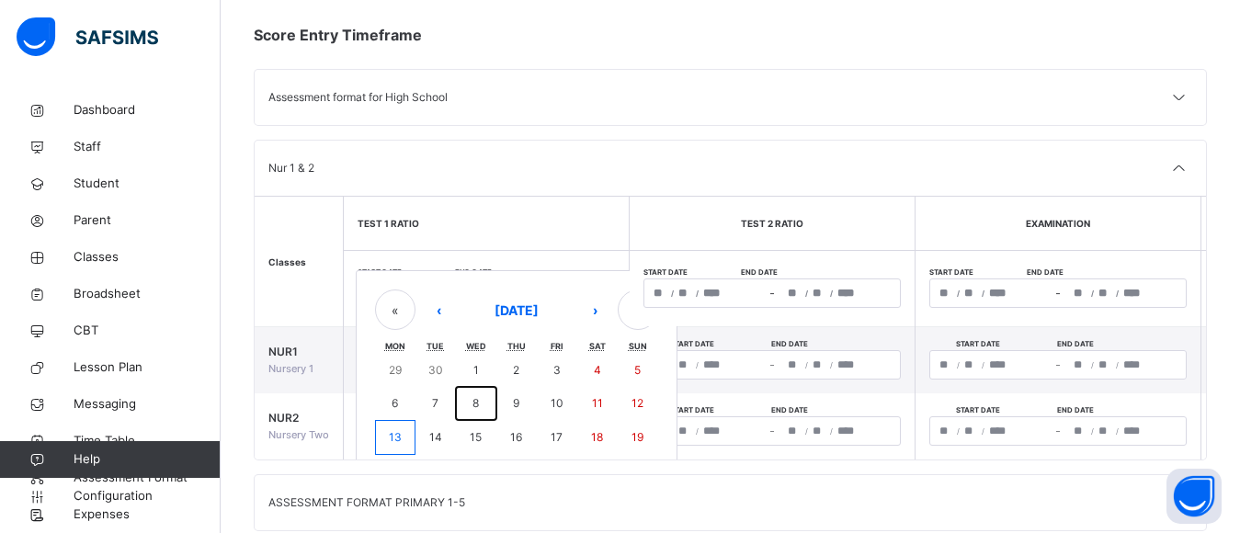
click at [481, 399] on button "8" at bounding box center [476, 403] width 40 height 33
type input "**********"
type input "**"
type input "*"
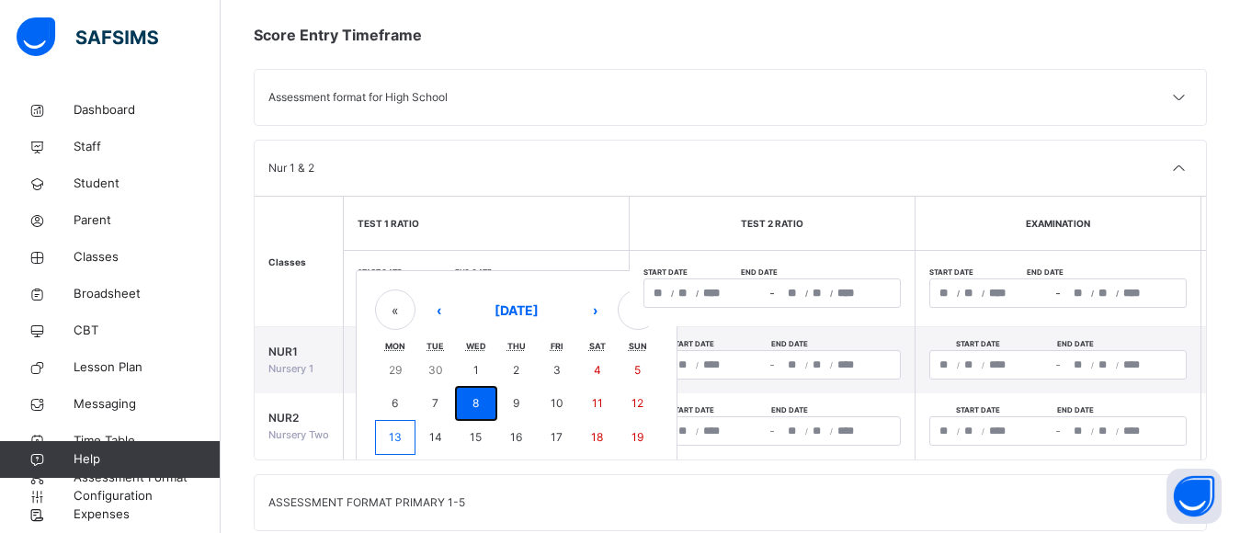
type input "****"
type input "**********"
type input "**"
type input "*"
type input "****"
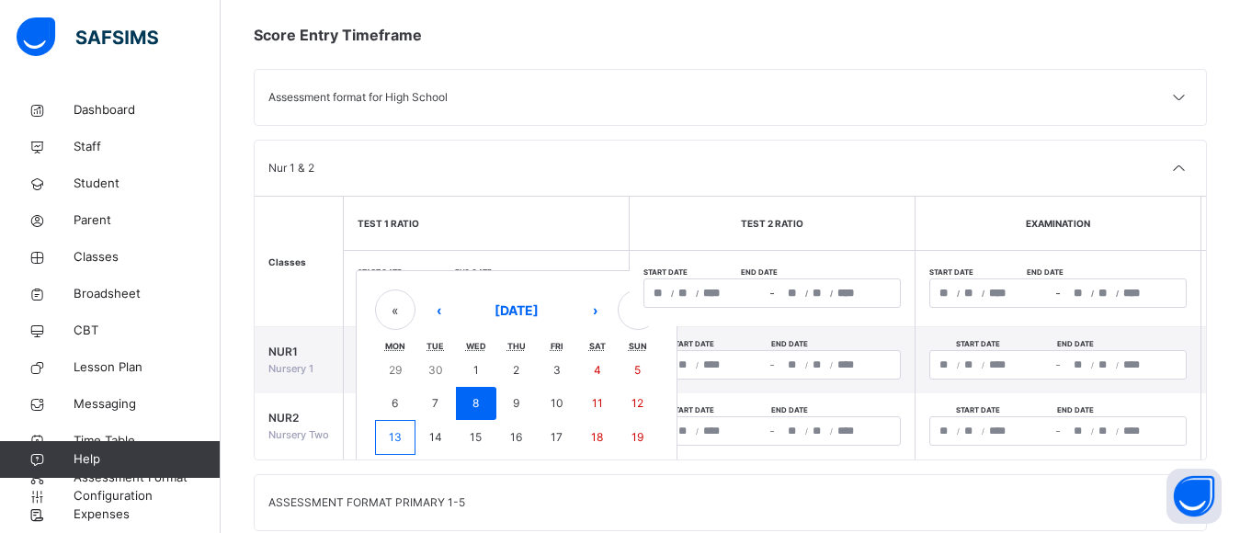
click at [537, 290] on div "**********" at bounding box center [486, 292] width 257 height 29
click at [557, 440] on abbr "17" at bounding box center [557, 437] width 12 height 14
click at [557, 439] on abbr "17" at bounding box center [557, 437] width 12 height 14
type input "**********"
type input "**"
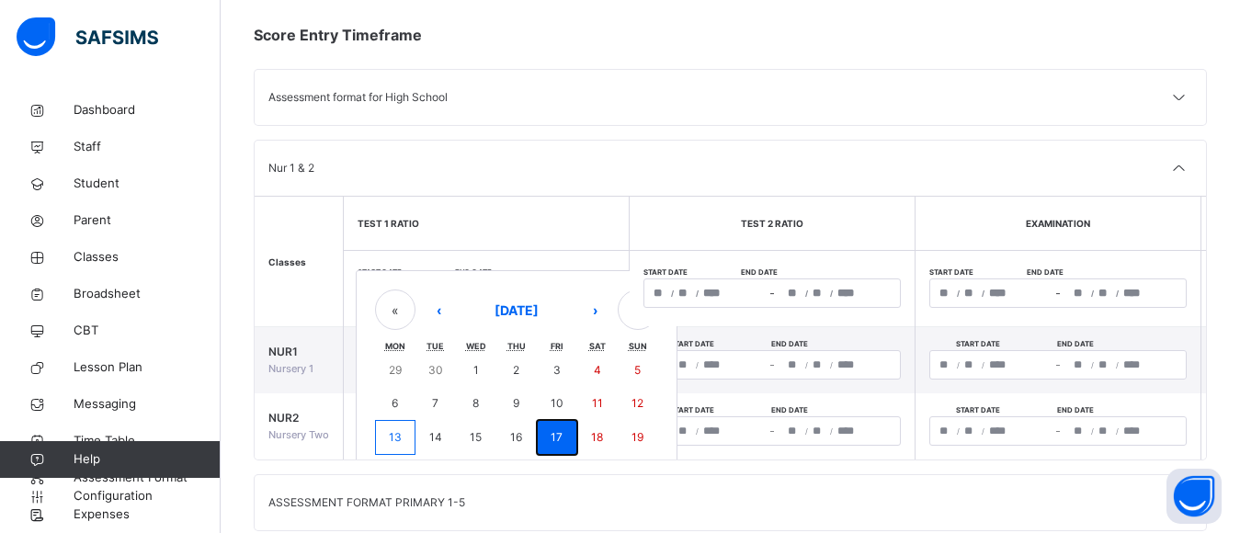
type input "**********"
type input "**"
click at [433, 291] on div "**********" at bounding box center [486, 292] width 257 height 29
click at [465, 408] on button "8" at bounding box center [476, 403] width 40 height 33
click at [465, 407] on button "8" at bounding box center [476, 403] width 40 height 33
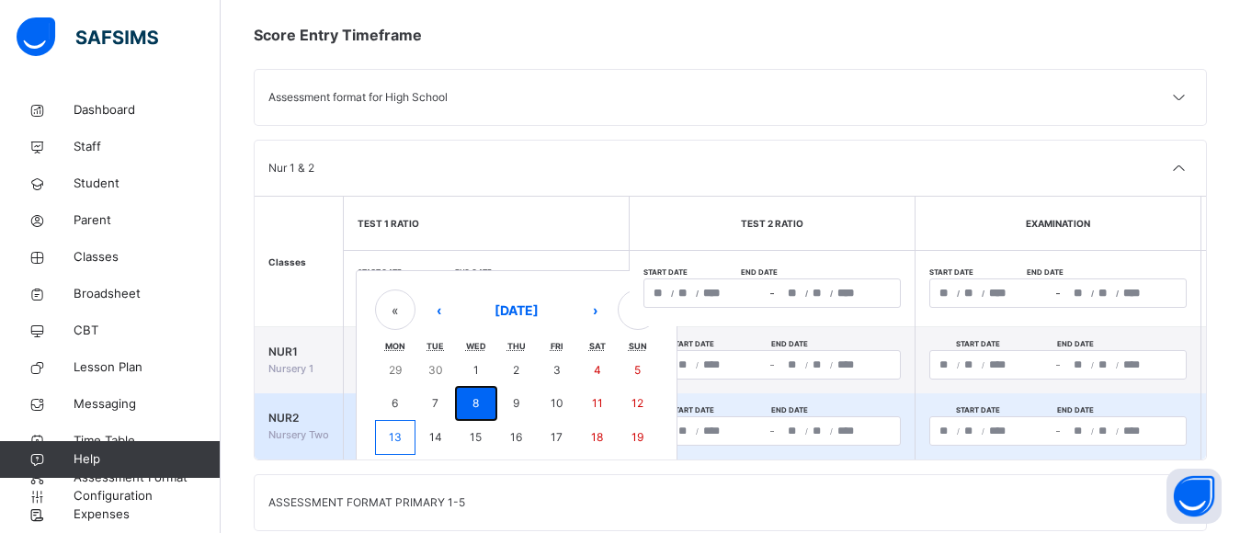
type input "**********"
type input "*"
type input "**********"
type input "*"
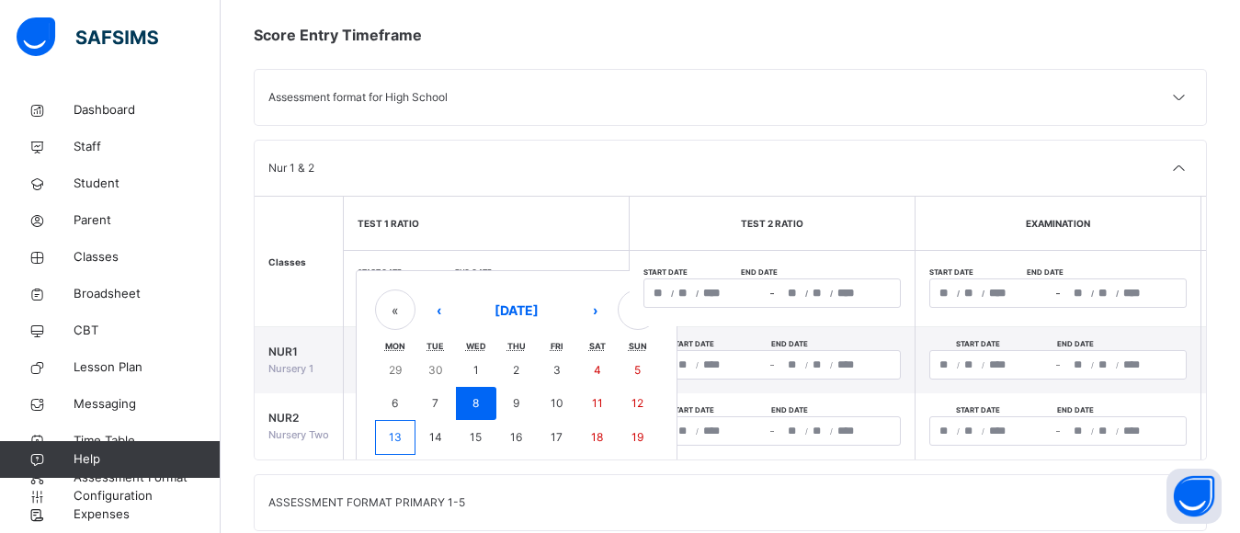
click at [522, 297] on div "**********" at bounding box center [486, 292] width 257 height 29
click at [557, 439] on abbr "17" at bounding box center [557, 437] width 12 height 14
click at [557, 439] on div "/ / – / /" at bounding box center [486, 430] width 257 height 29
type input "**********"
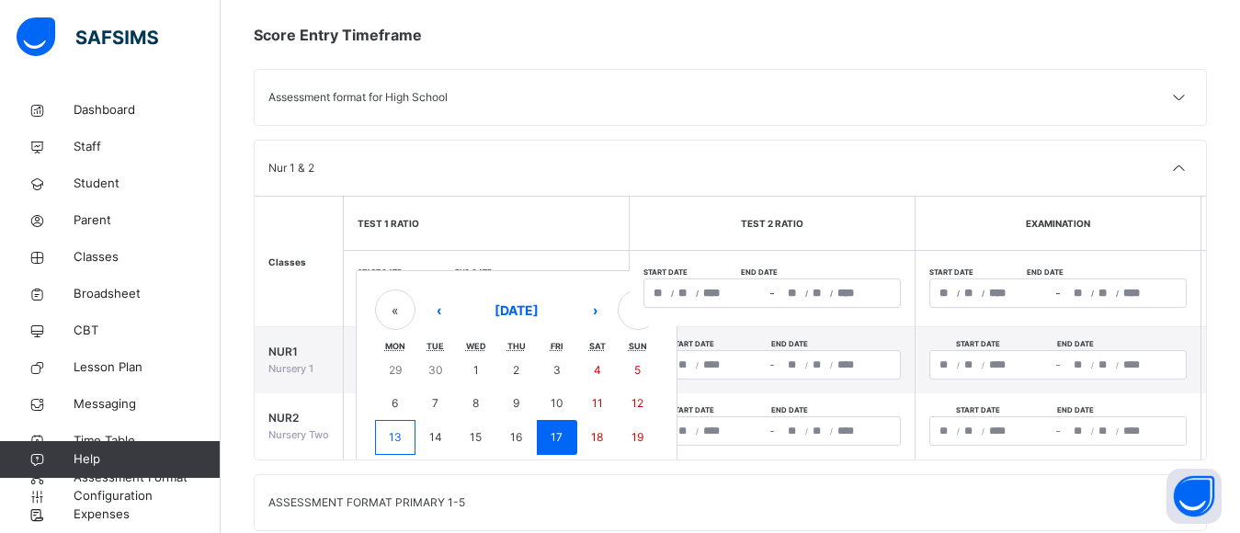
type input "**"
type input "**********"
type input "**"
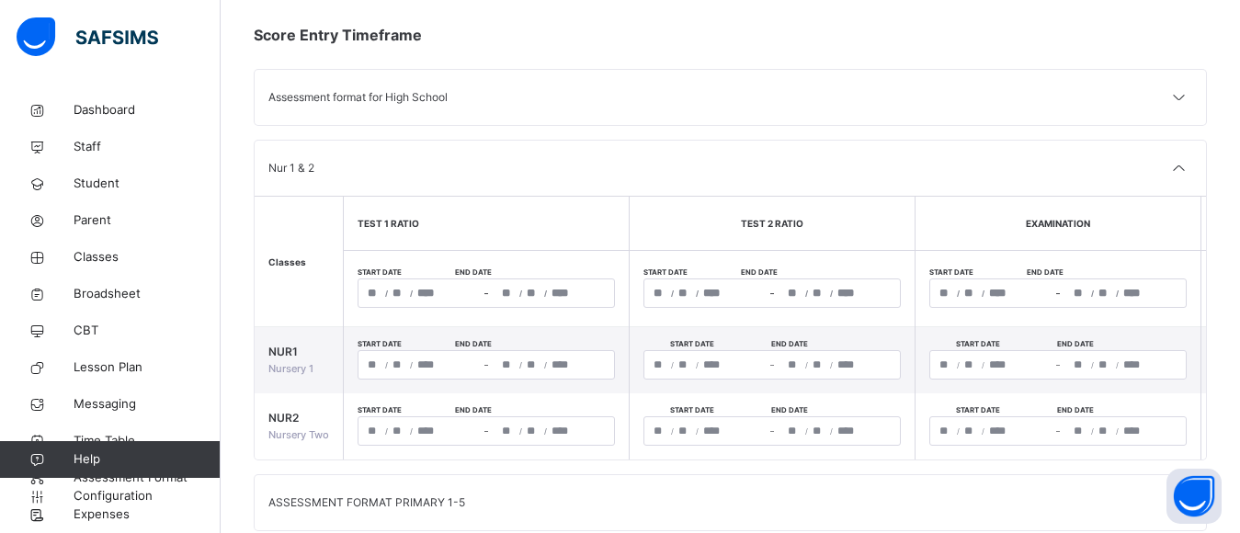
click at [387, 293] on span "/" at bounding box center [386, 293] width 3 height 11
click at [430, 290] on div "**********" at bounding box center [486, 292] width 257 height 29
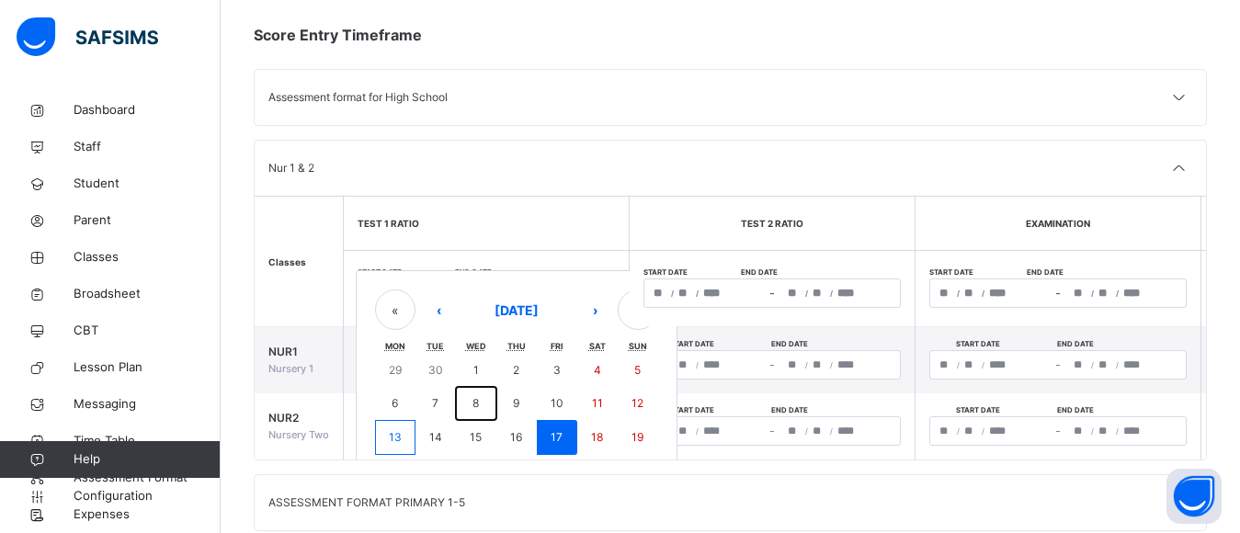
click at [472, 403] on abbr "8" at bounding box center [475, 403] width 6 height 14
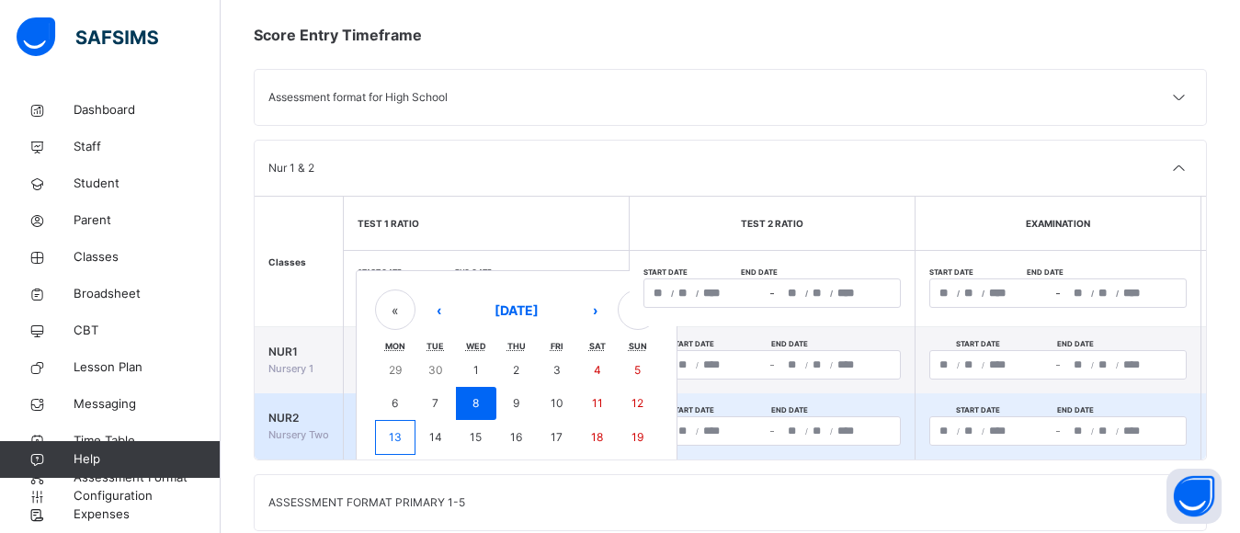
type input "**********"
type input "*"
type input "**********"
type input "*"
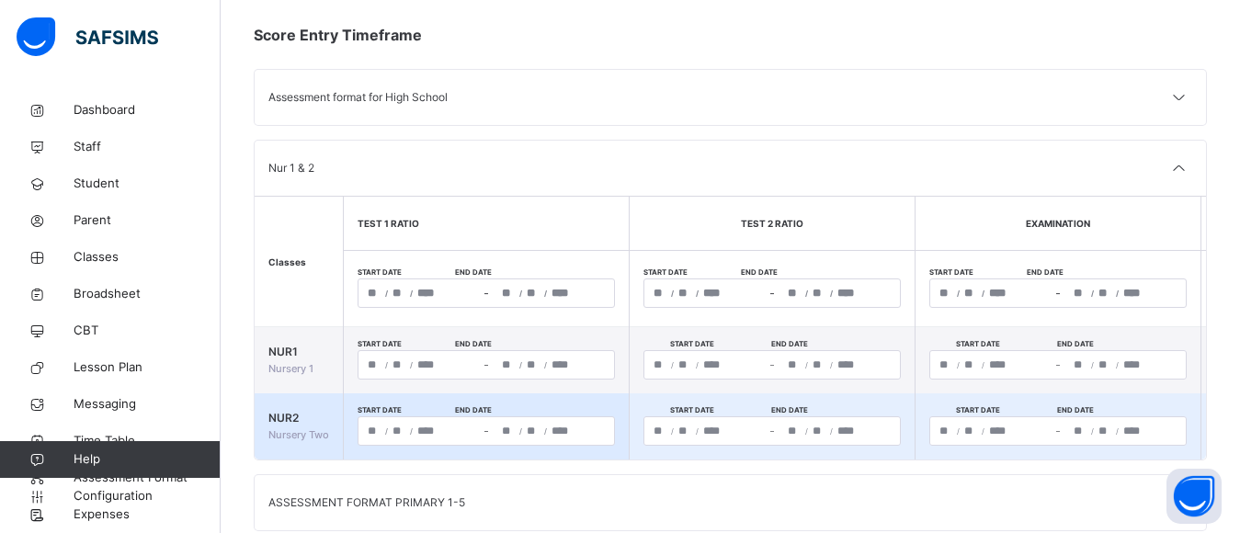
click at [472, 402] on td "Start date End date / / – / / « ‹ [DATE] › » Mon Tue Wed Thu Fri Sat Sun 29 30 …" at bounding box center [487, 426] width 286 height 66
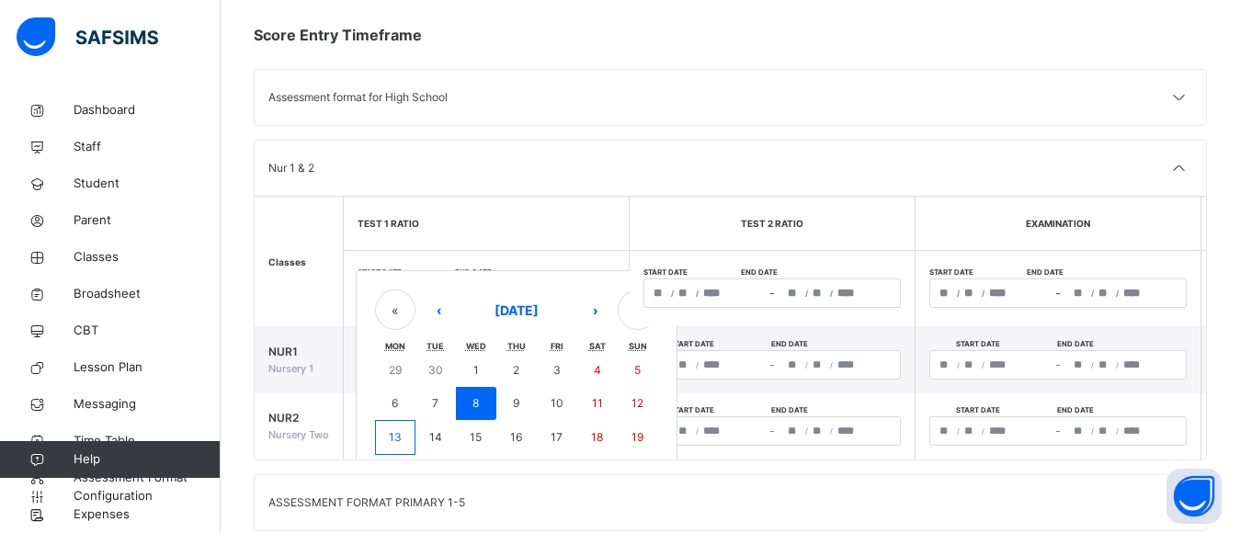
click at [532, 292] on div "**********" at bounding box center [486, 292] width 257 height 29
click at [558, 434] on abbr "17" at bounding box center [557, 437] width 12 height 14
type input "**********"
type input "**"
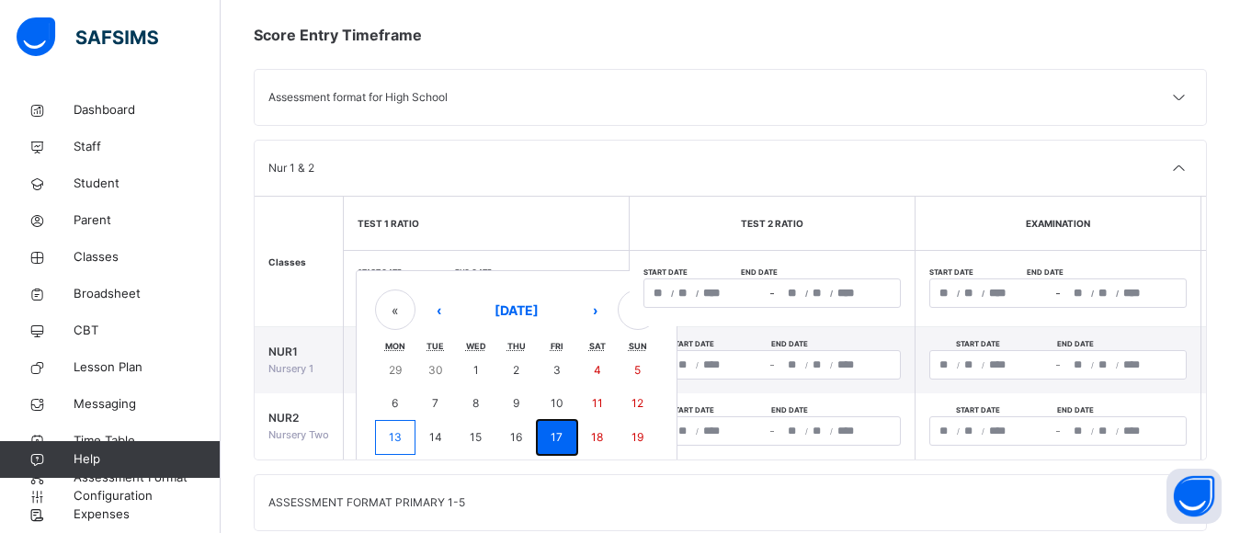
type input "**********"
type input "**"
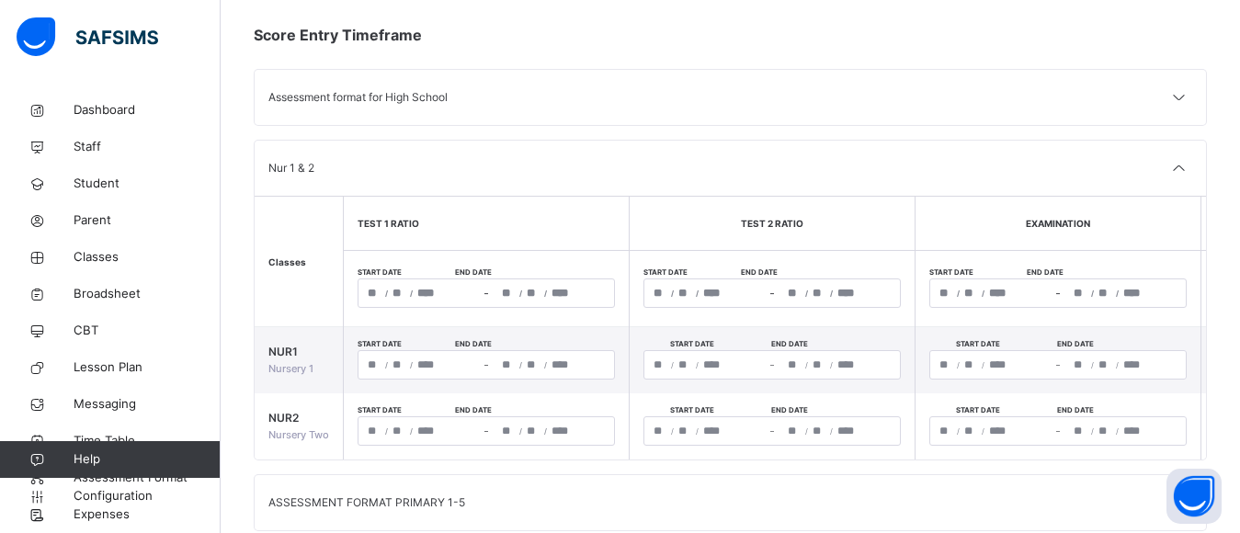
click at [383, 290] on div "**********" at bounding box center [418, 293] width 121 height 28
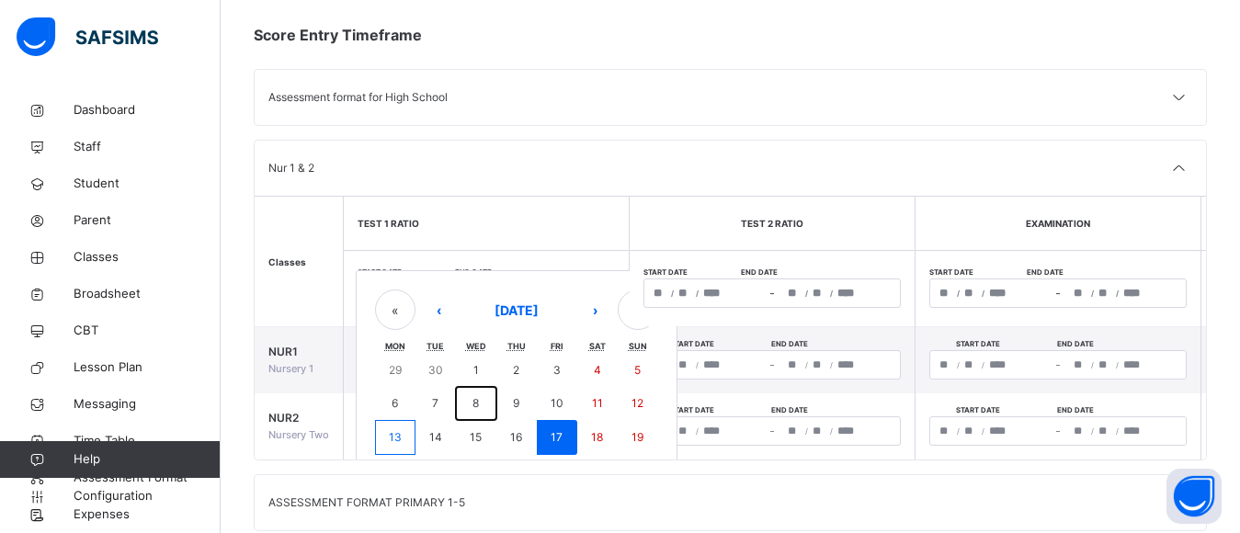
click at [479, 405] on abbr "8" at bounding box center [475, 403] width 6 height 14
type input "**********"
type input "*"
type input "**********"
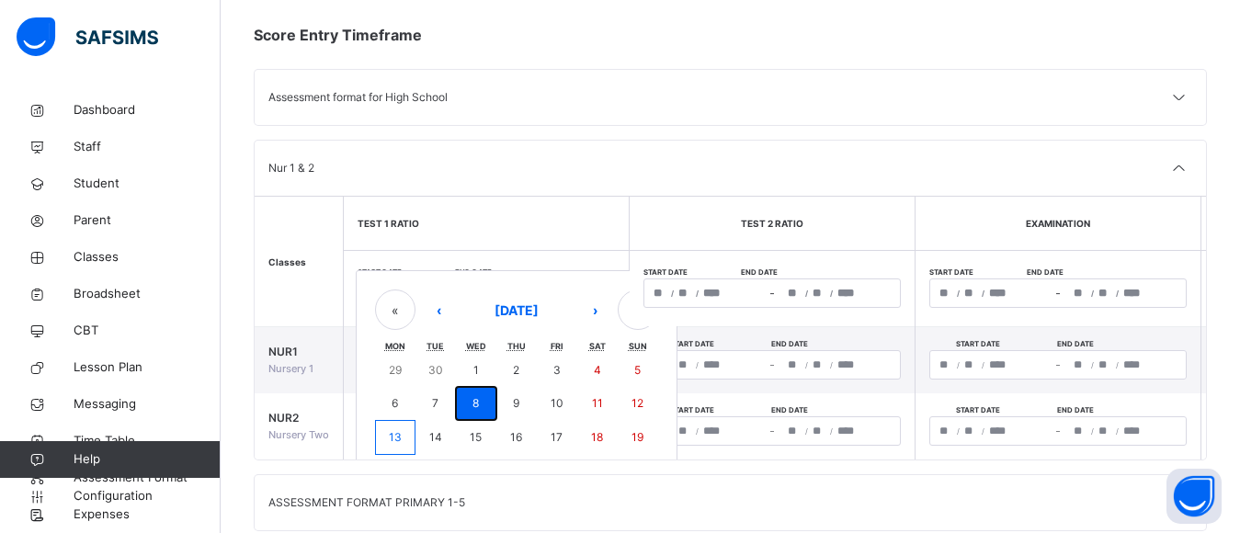
type input "*"
click at [551, 286] on div "**********" at bounding box center [486, 292] width 257 height 29
click at [552, 435] on abbr "17" at bounding box center [557, 437] width 12 height 14
click at [552, 434] on abbr "17" at bounding box center [557, 437] width 12 height 14
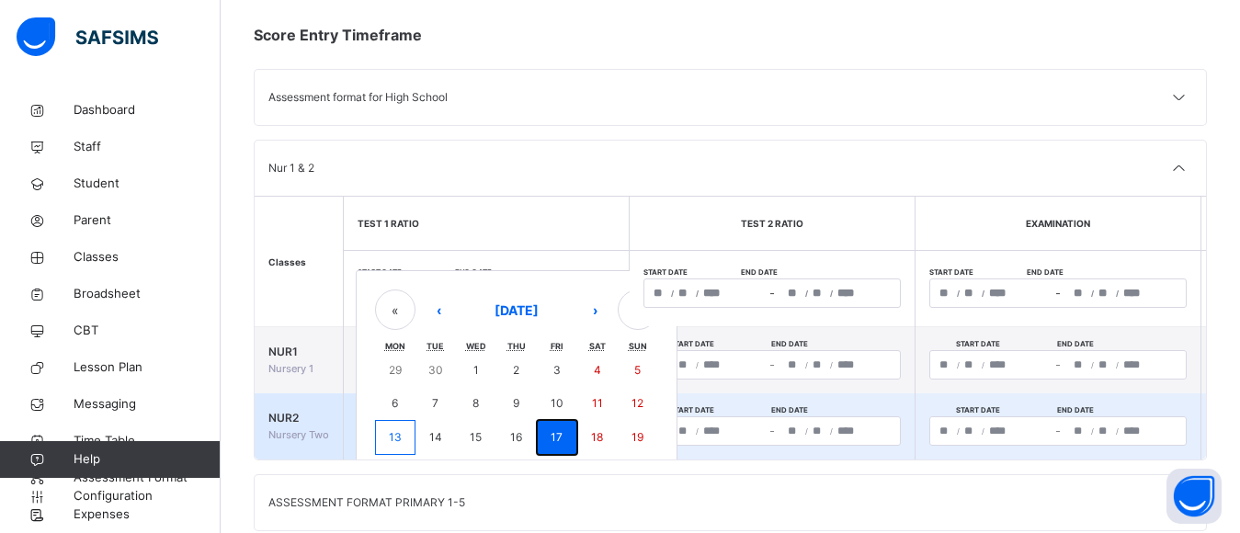
type input "**********"
type input "**"
type input "**********"
type input "**"
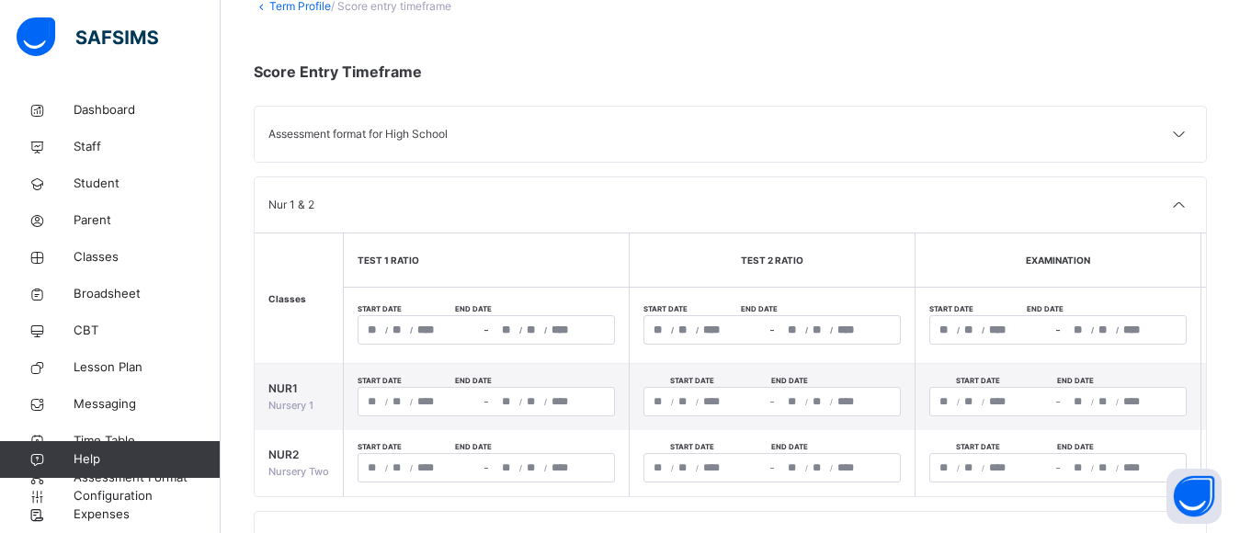
scroll to position [123, 0]
click at [1188, 132] on icon at bounding box center [1178, 133] width 22 height 24
click at [1189, 127] on icon at bounding box center [1178, 133] width 22 height 24
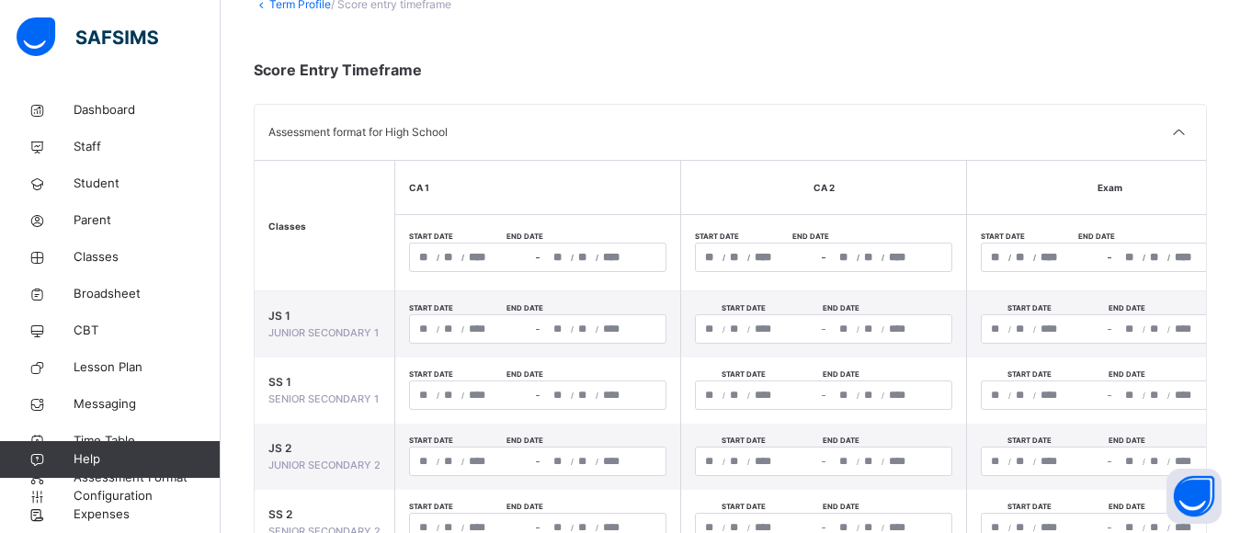
click at [738, 126] on div "Assessment format for High School" at bounding box center [730, 132] width 951 height 55
click at [607, 119] on div "Assessment format for High School" at bounding box center [730, 132] width 951 height 55
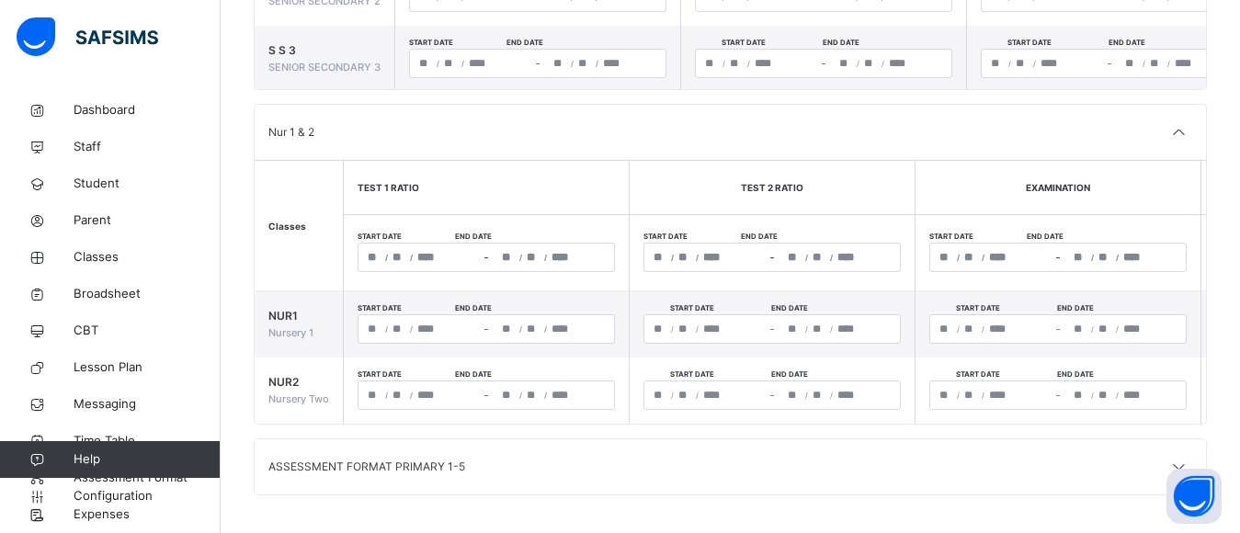
scroll to position [664, 0]
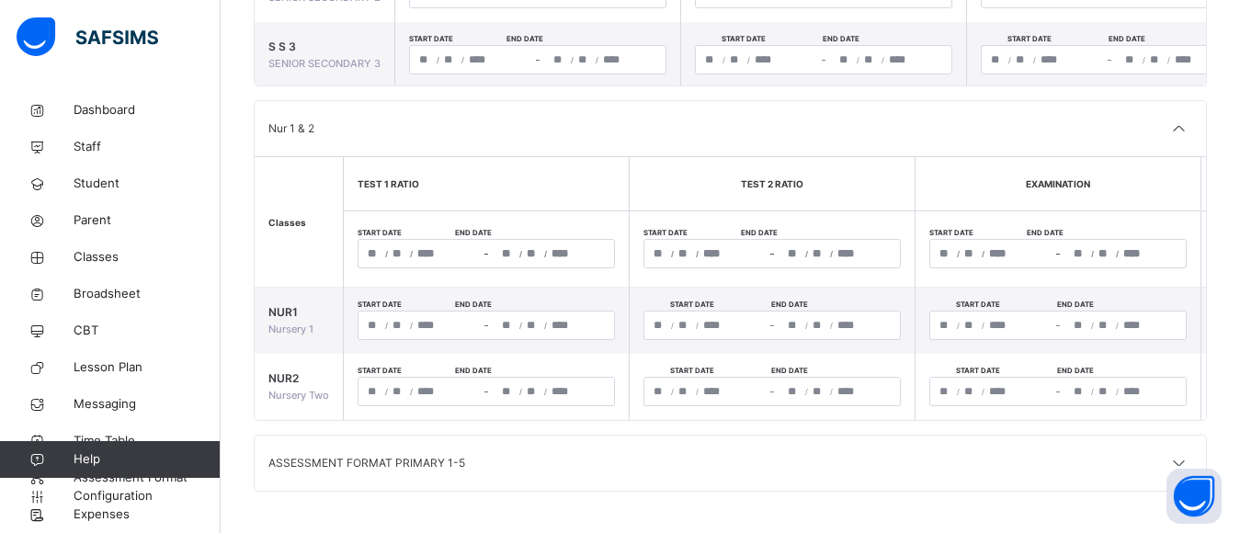
drag, startPoint x: 1214, startPoint y: 236, endPoint x: 1218, endPoint y: 205, distance: 31.5
click at [1218, 211] on th "Apply to all" at bounding box center [1256, 249] width 111 height 76
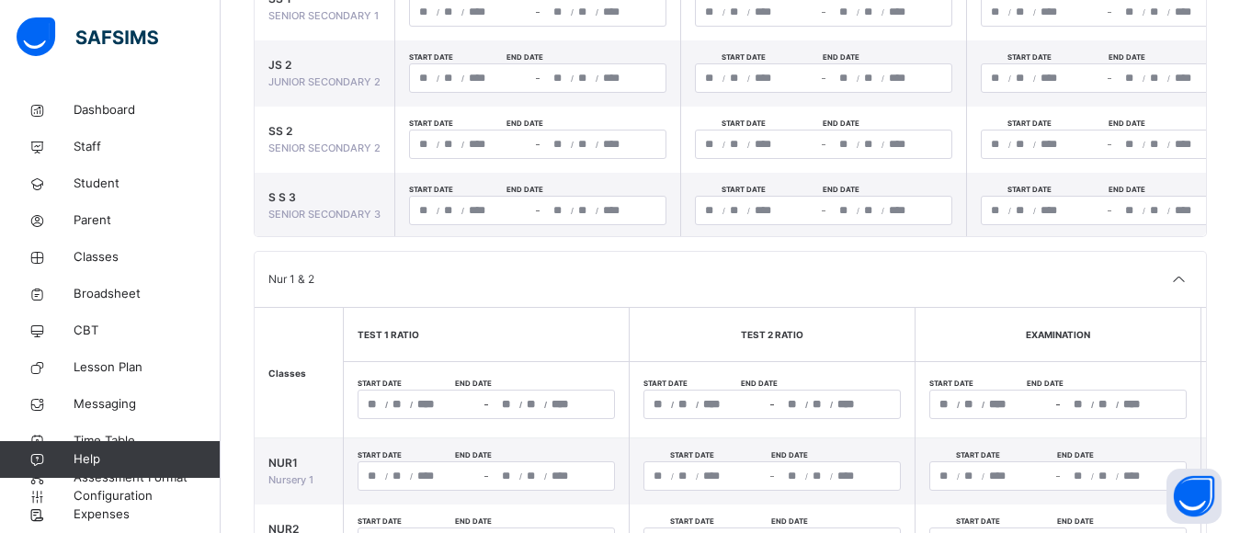
scroll to position [509, 0]
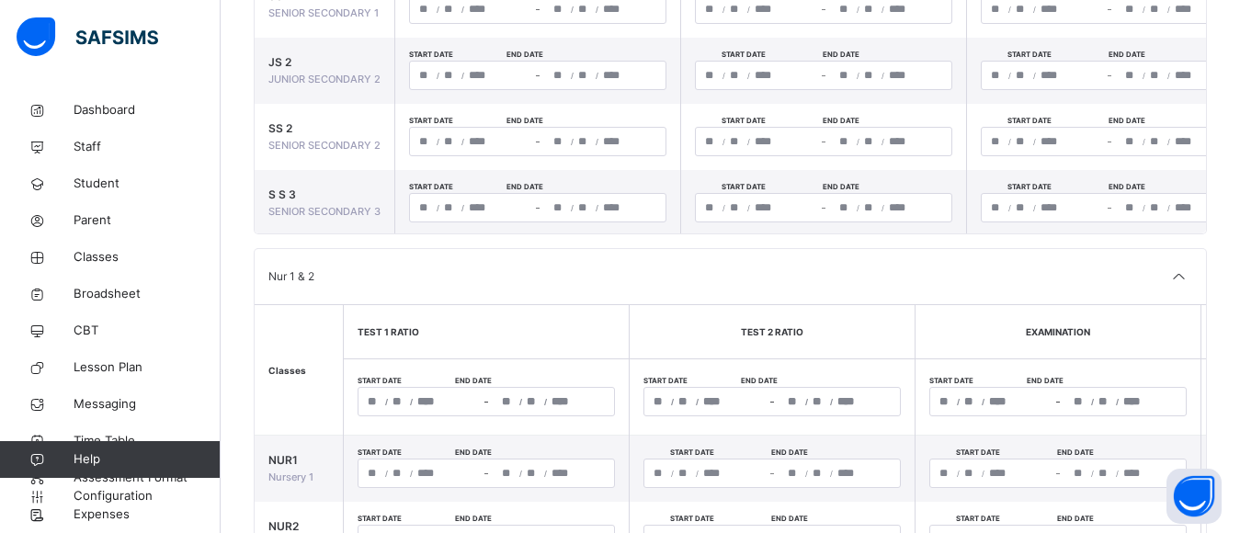
click at [376, 395] on div "**********" at bounding box center [486, 401] width 257 height 29
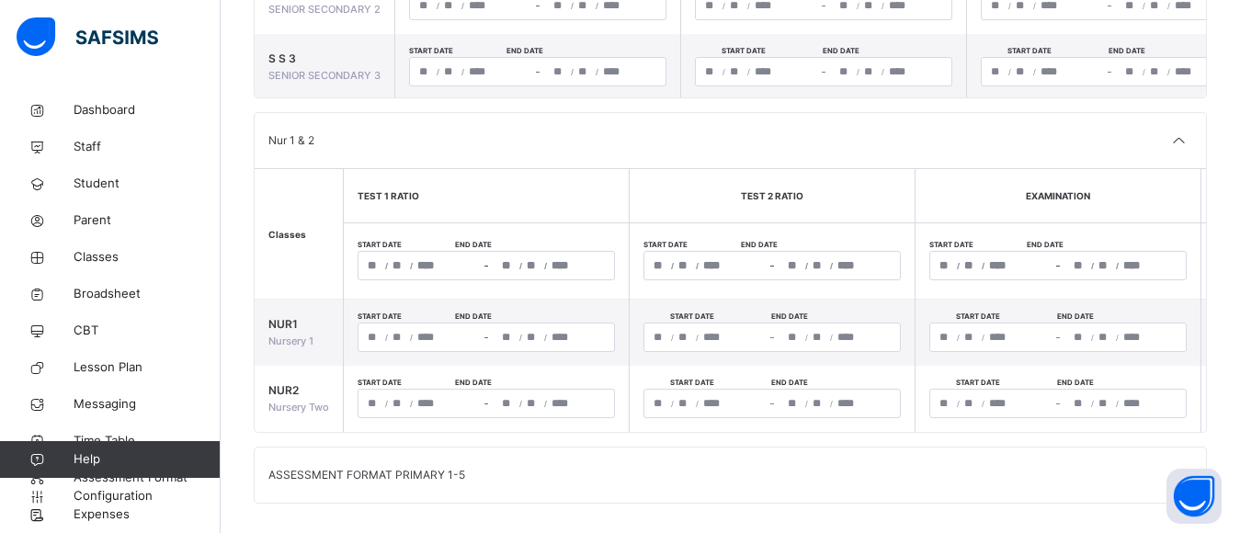
scroll to position [649, 0]
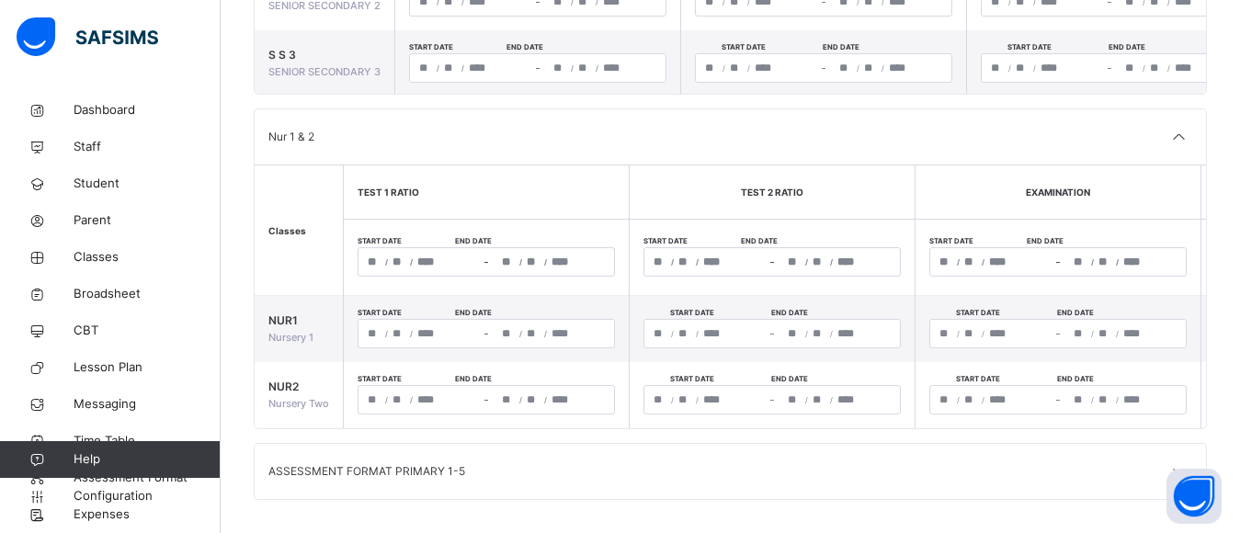
click at [389, 254] on div "**********" at bounding box center [418, 262] width 121 height 28
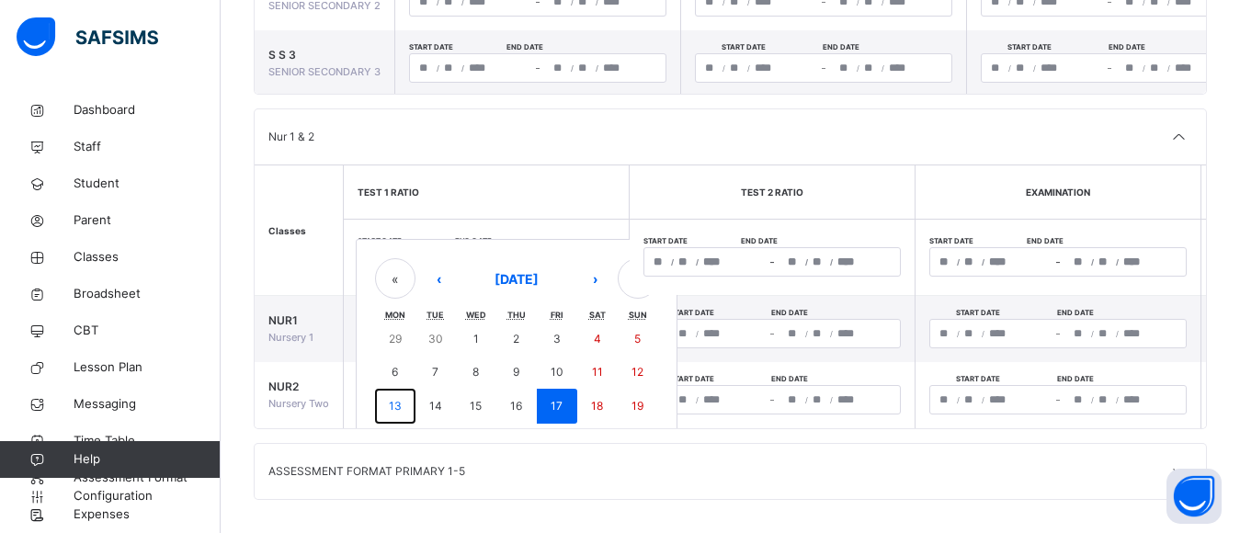
drag, startPoint x: 400, startPoint y: 411, endPoint x: 412, endPoint y: 388, distance: 25.9
click at [400, 411] on abbr "13" at bounding box center [395, 406] width 13 height 14
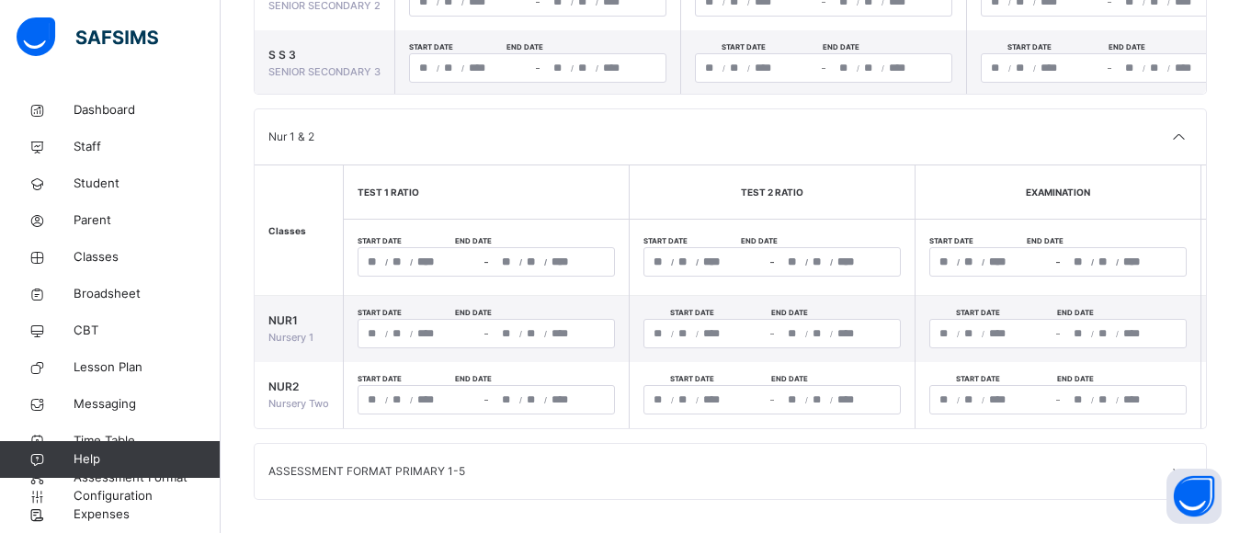
click at [641, 288] on th "Start date End date / / – / /" at bounding box center [773, 258] width 286 height 76
click at [521, 261] on span "/" at bounding box center [520, 261] width 3 height 11
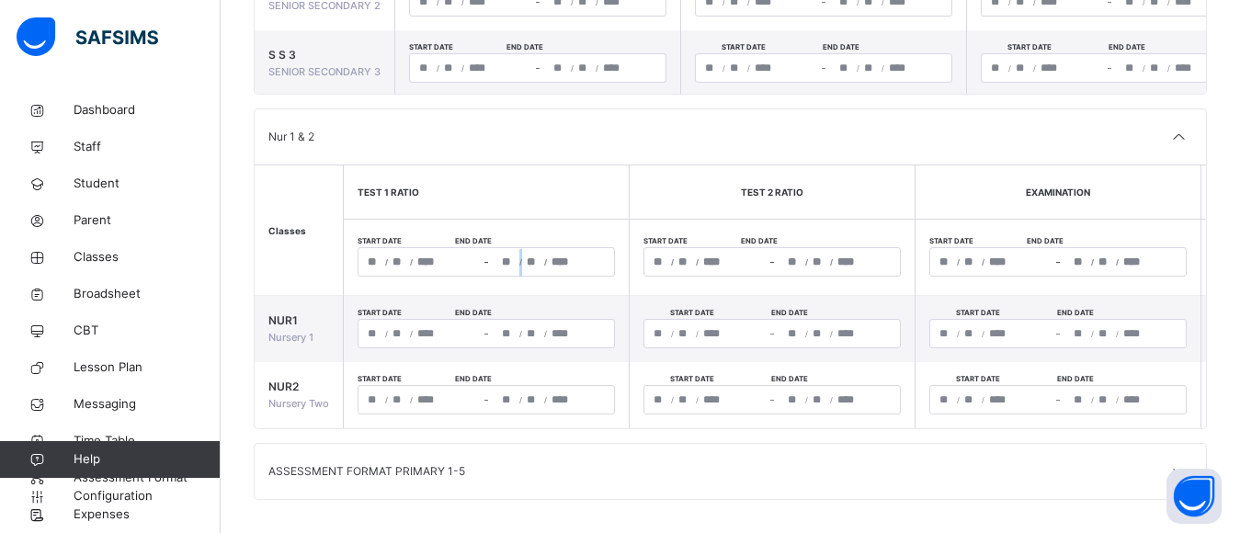
click at [440, 254] on div "**********" at bounding box center [486, 261] width 257 height 29
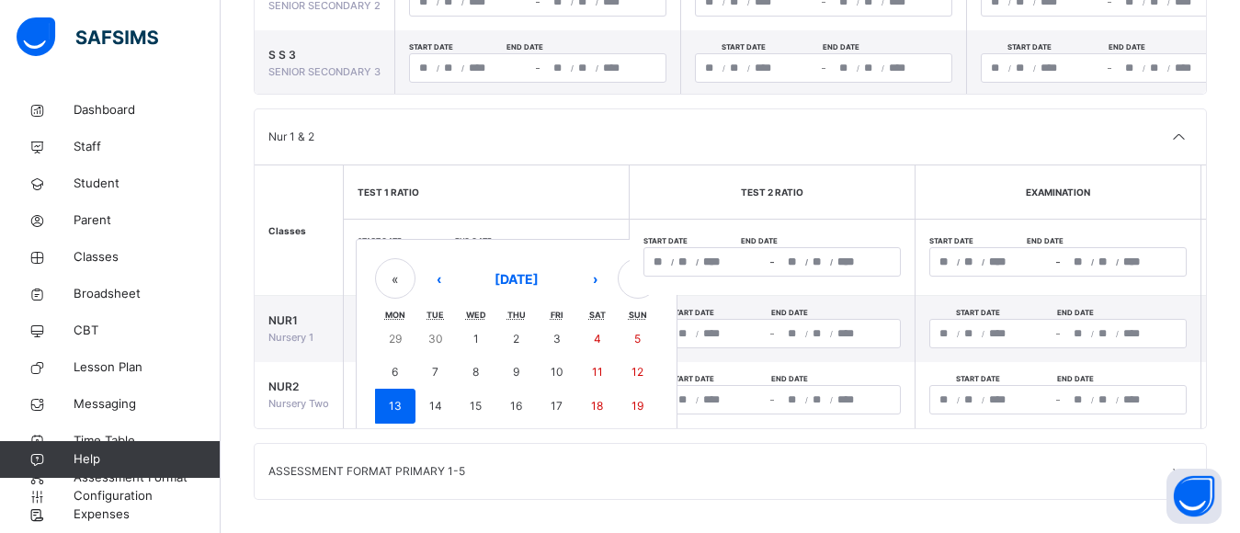
click at [440, 254] on div "« ‹ [DATE] › » Mon Tue Wed Thu Fri Sat Sun 29 30 1 2 3 4 5 6 7 8 9 10 11 12 13 …" at bounding box center [517, 374] width 322 height 270
click at [599, 279] on button "›" at bounding box center [594, 278] width 40 height 40
click at [436, 283] on button "‹" at bounding box center [438, 278] width 40 height 40
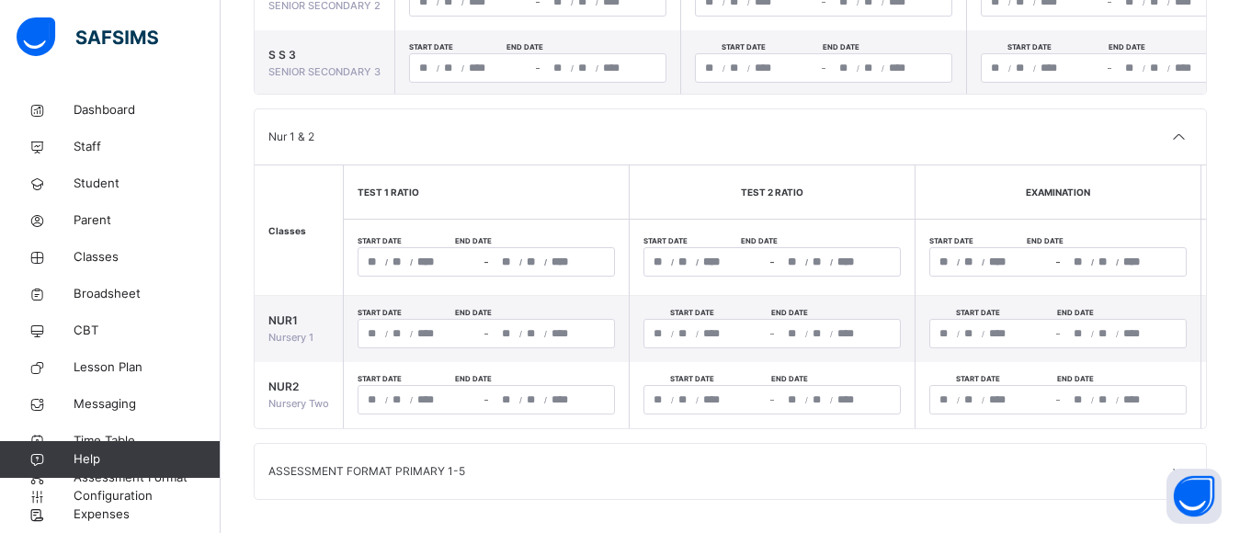
click at [491, 186] on th "TEST 1 RATIO" at bounding box center [487, 192] width 286 height 54
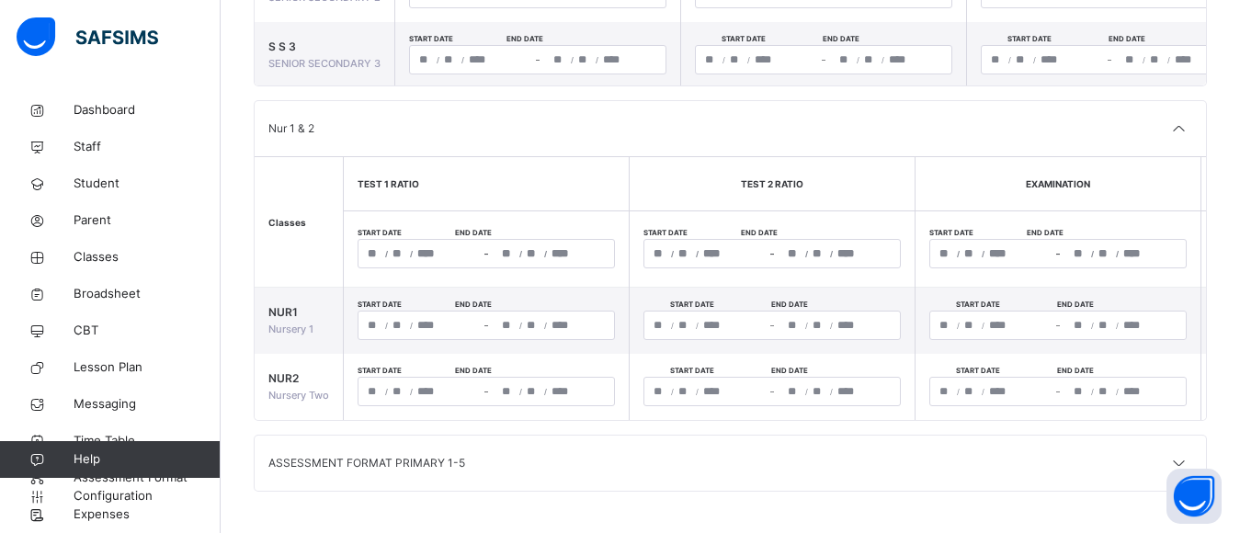
scroll to position [664, 0]
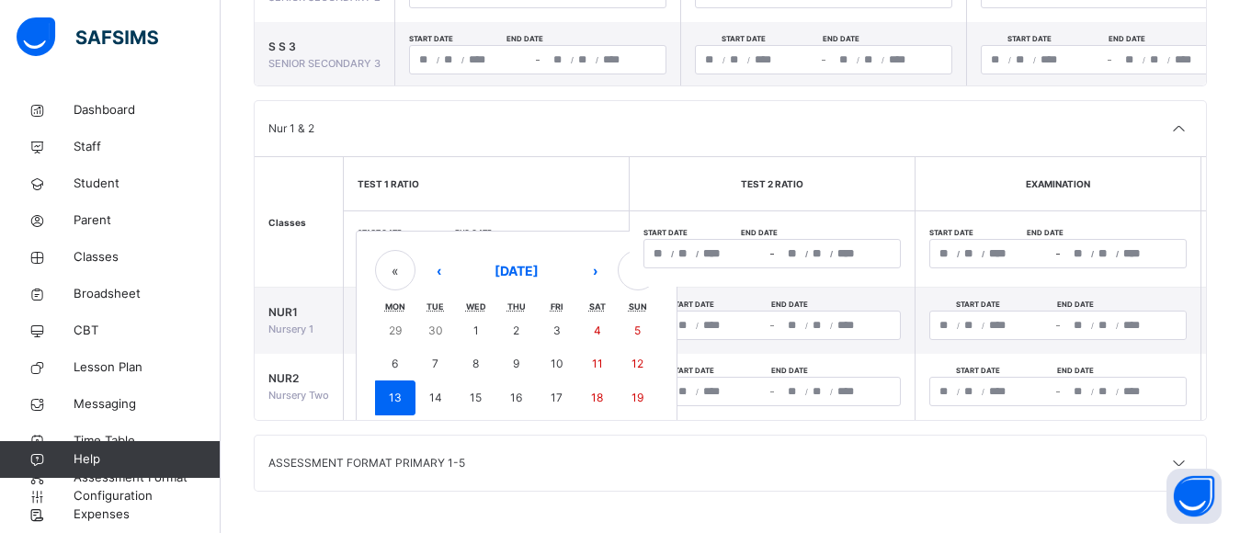
click at [419, 250] on div "**********" at bounding box center [486, 253] width 257 height 29
click at [432, 359] on abbr "7" at bounding box center [435, 364] width 6 height 14
type input "**********"
type input "*"
type input "**********"
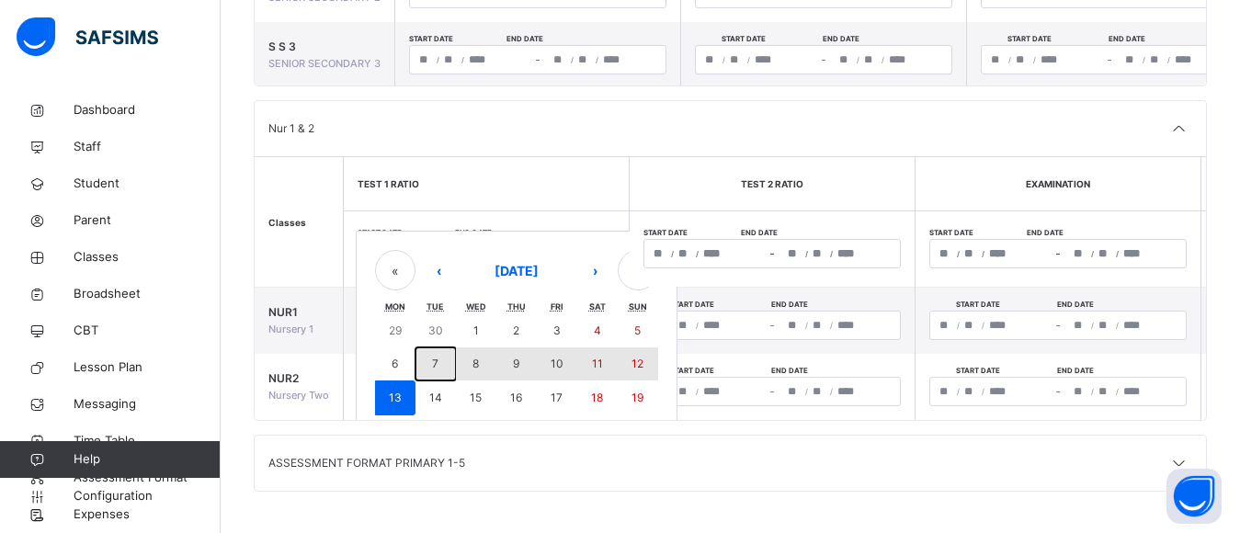
type input "**"
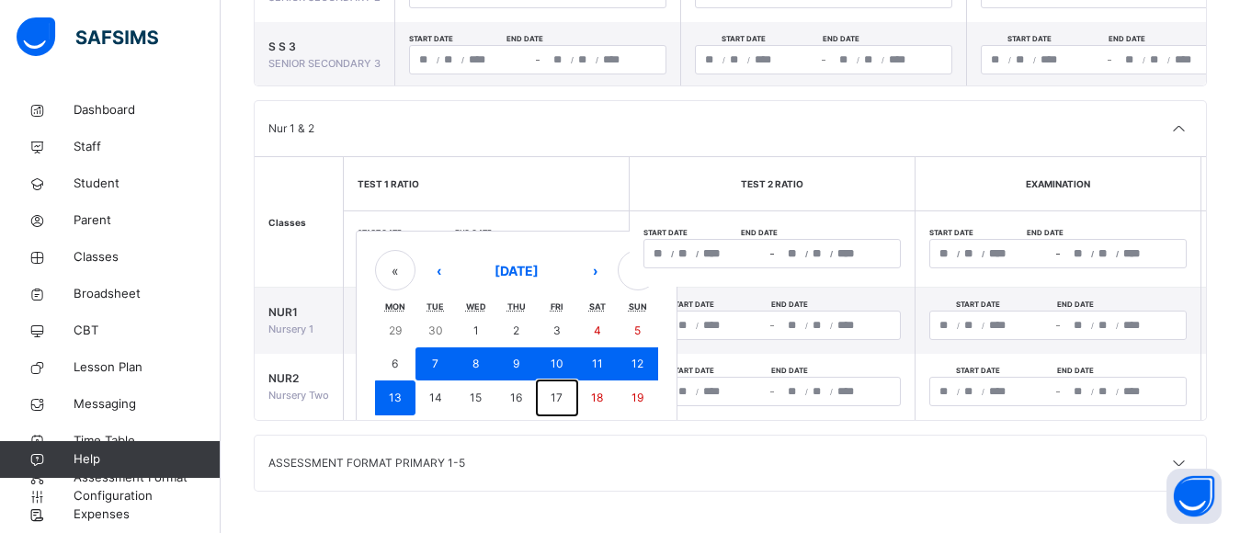
drag, startPoint x: 531, startPoint y: 240, endPoint x: 557, endPoint y: 392, distance: 153.8
click at [557, 392] on abbr "17" at bounding box center [557, 398] width 12 height 14
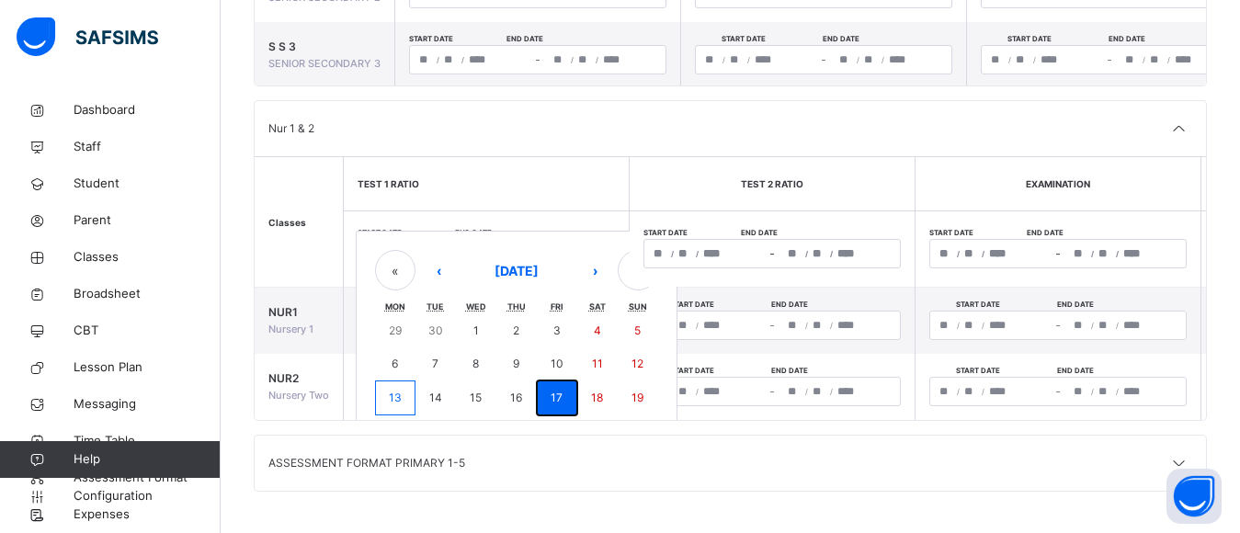
click at [557, 392] on abbr "17" at bounding box center [557, 398] width 12 height 14
click at [557, 392] on div "/ / – / / « ‹ [DATE] › » Mon Tue Wed Thu Fri Sat Sun 29 30 1 2 3 4 5 6 7 8 9 10…" at bounding box center [486, 391] width 257 height 29
type input "**********"
type input "**"
type input "**********"
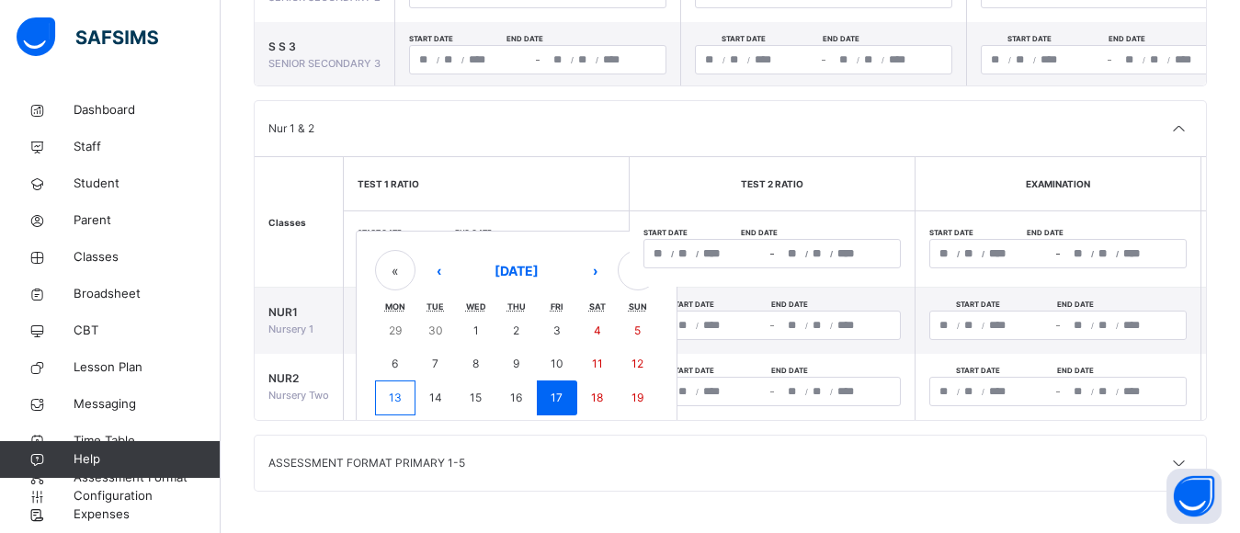
type input "**"
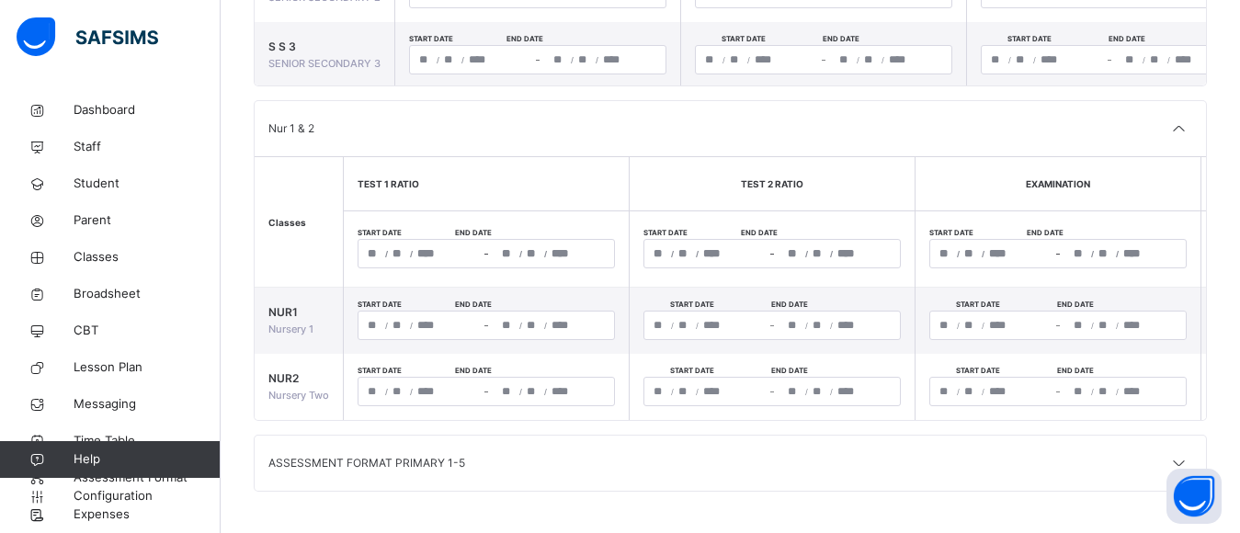
click at [497, 243] on div "**********" at bounding box center [553, 254] width 121 height 28
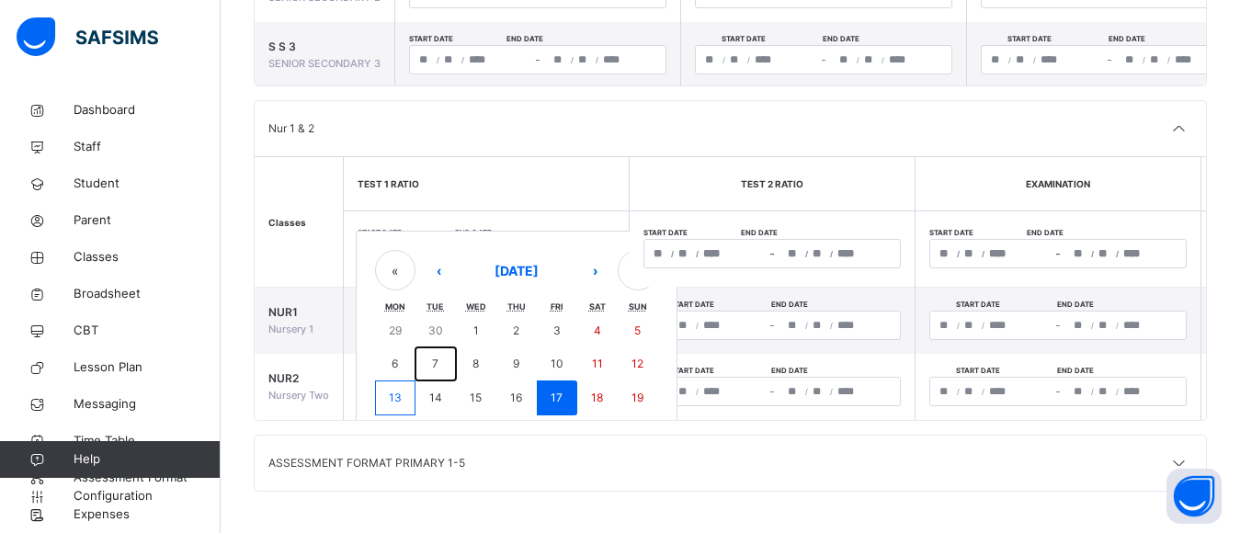
drag, startPoint x: 435, startPoint y: 353, endPoint x: 495, endPoint y: 351, distance: 60.7
click at [495, 351] on div "29 30 1 2 3 4 5 6 7 8 9 10 11 12 13 14 15 16 17 18 19 20 21 22 23 24 25 26 27 2…" at bounding box center [516, 397] width 283 height 167
click at [444, 352] on button "7" at bounding box center [435, 363] width 40 height 33
click at [446, 352] on button "7" at bounding box center [435, 363] width 40 height 33
type input "**********"
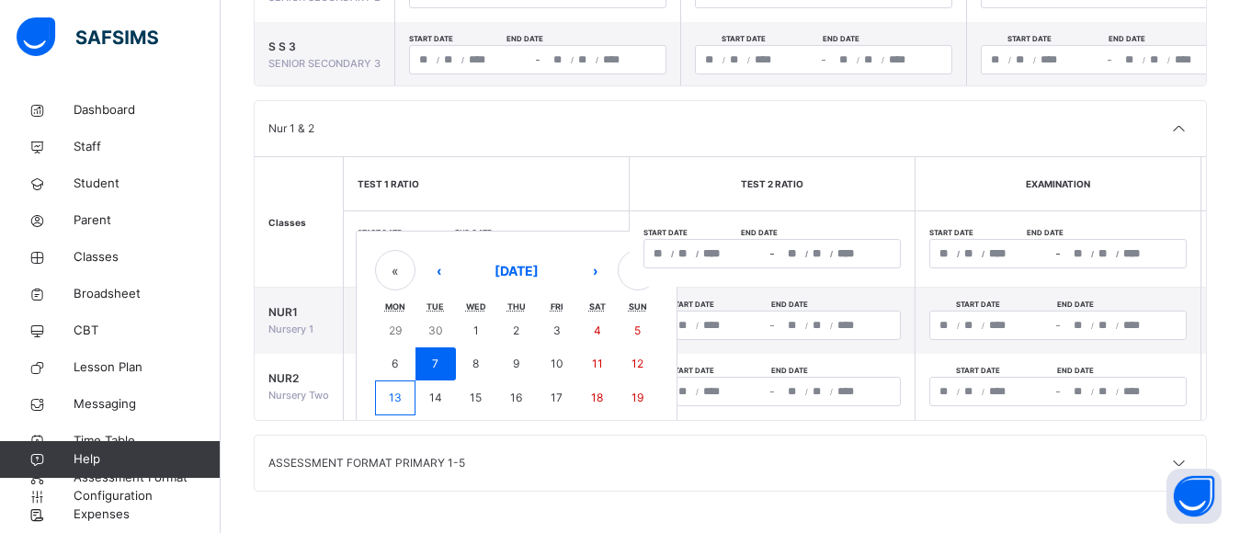
type input "*"
type input "**********"
type input "*"
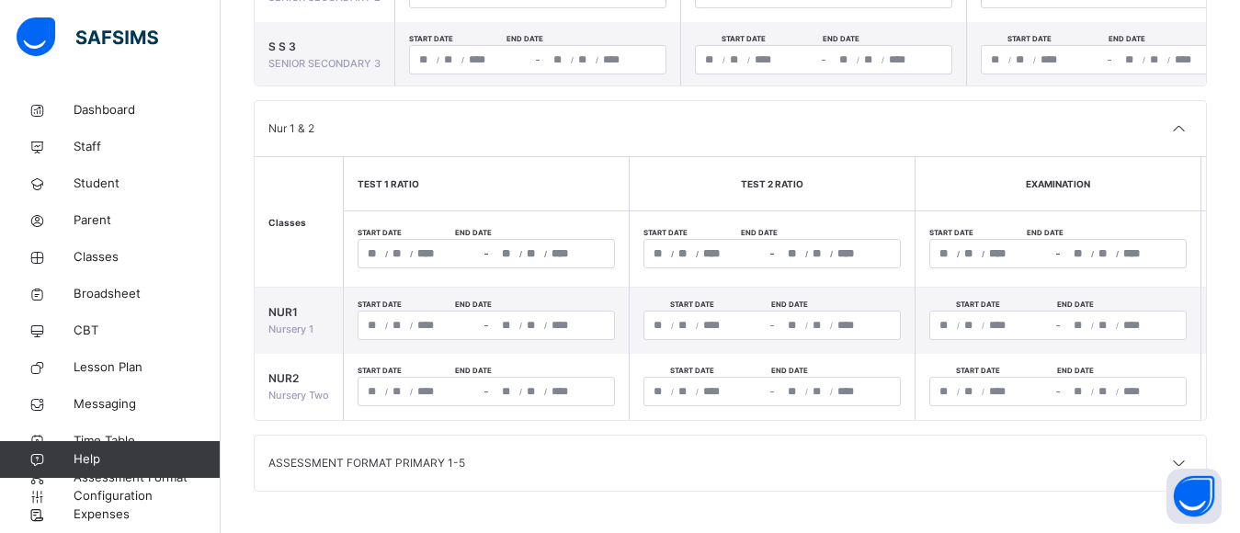
click at [446, 354] on td "Start date End date / / – / / « ‹ [DATE] › » Mon Tue Wed Thu Fri Sat Sun 29 30 …" at bounding box center [487, 387] width 286 height 66
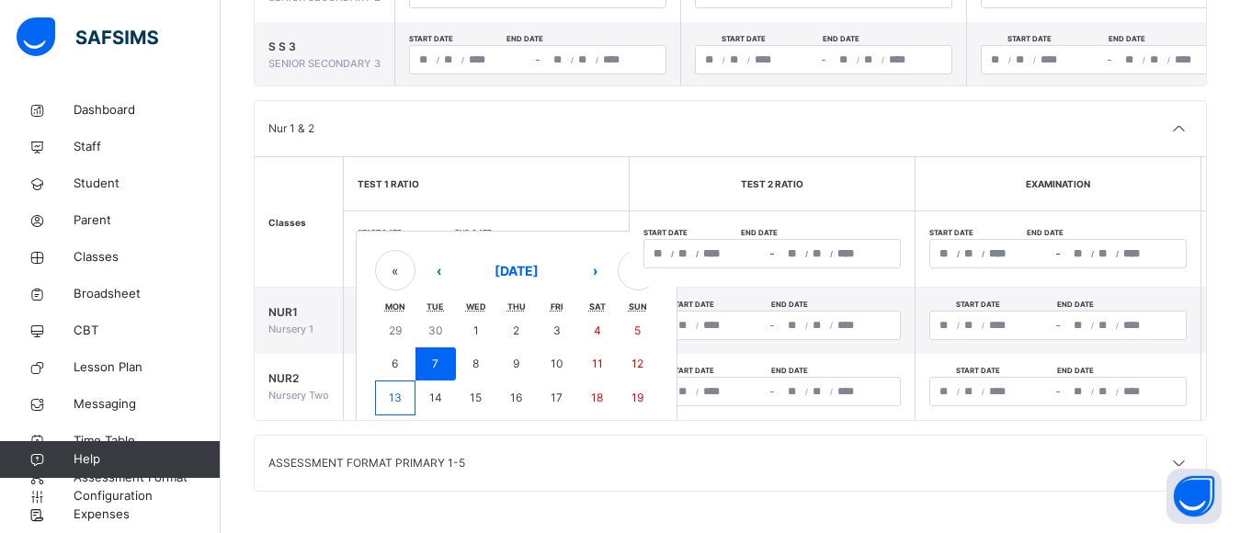
click at [418, 249] on div "**********" at bounding box center [486, 253] width 257 height 29
click at [440, 360] on button "7" at bounding box center [435, 363] width 40 height 33
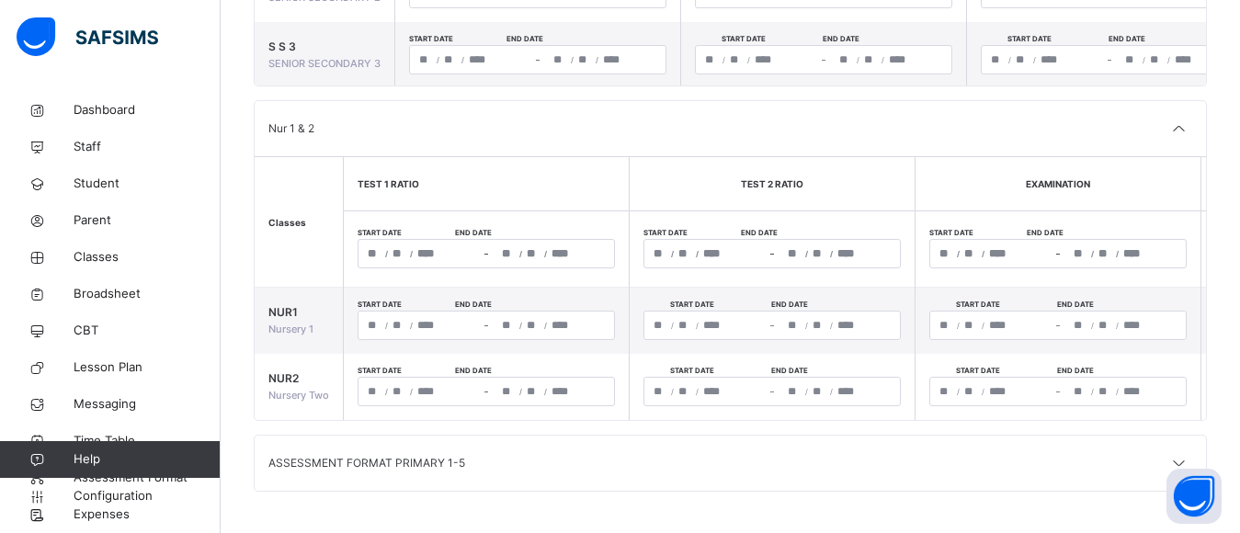
click at [440, 366] on span "Start date" at bounding box center [406, 371] width 97 height 11
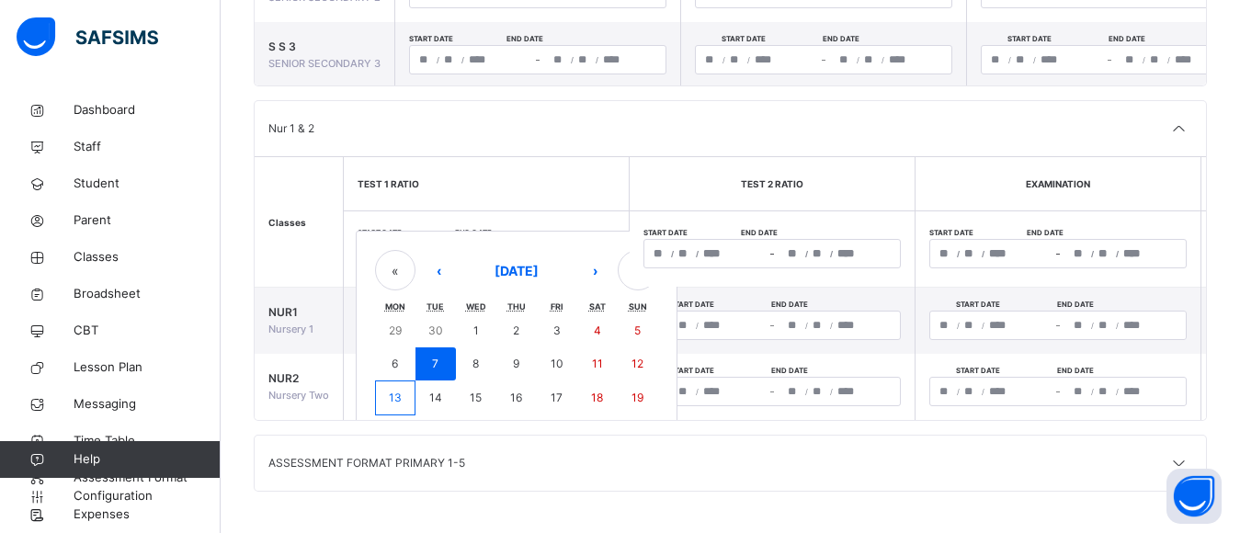
click at [425, 246] on div "**********" at bounding box center [486, 253] width 257 height 29
click at [436, 347] on button "7" at bounding box center [435, 363] width 40 height 33
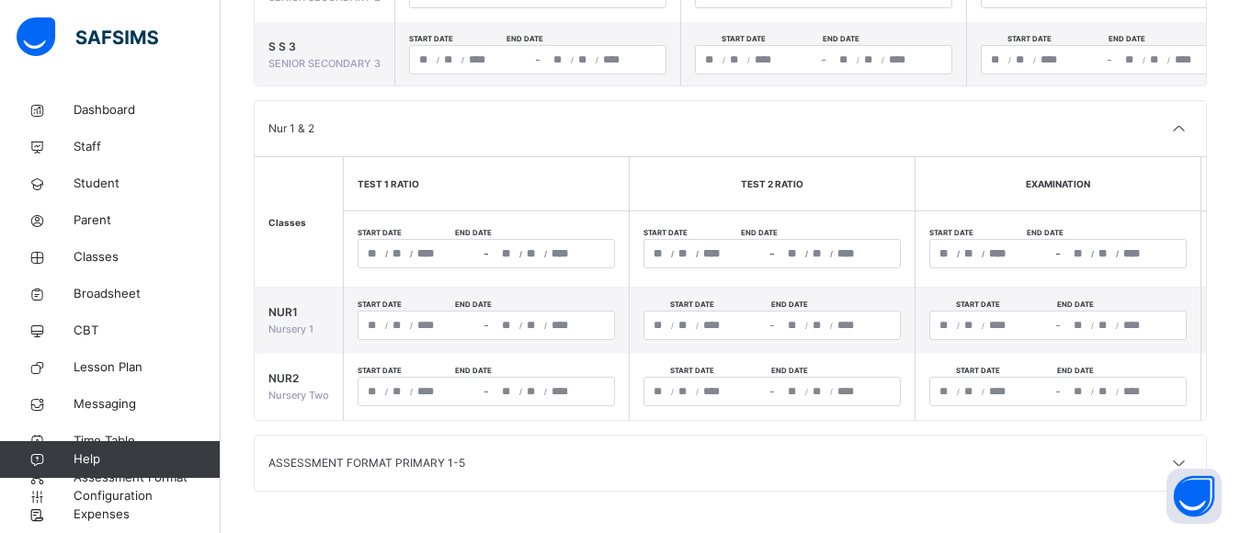
click at [428, 246] on div "**********" at bounding box center [486, 253] width 257 height 29
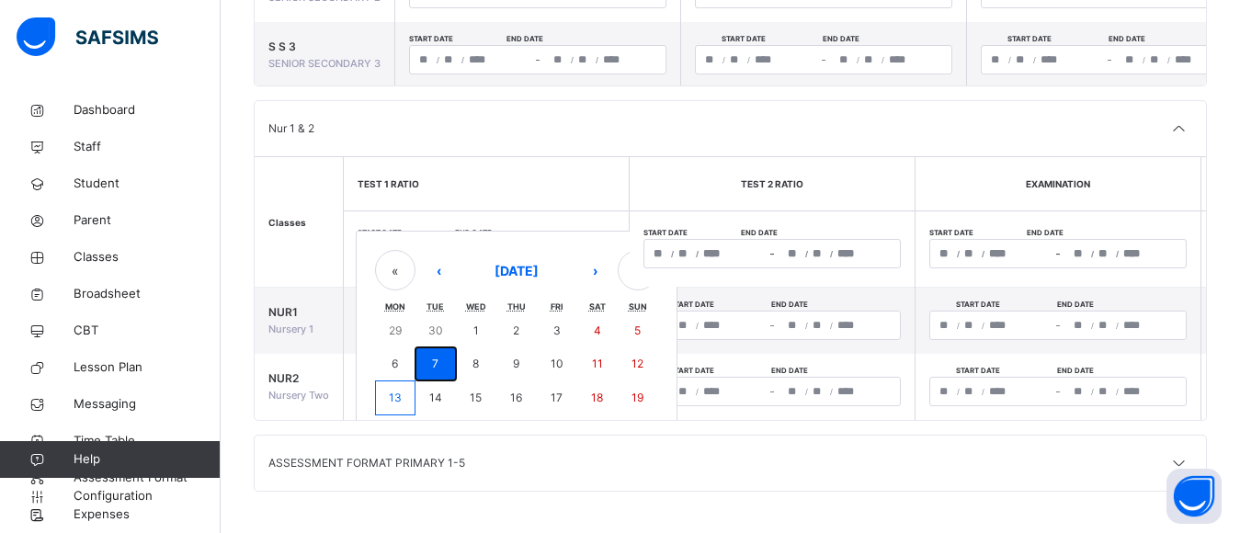
click at [437, 357] on abbr "7" at bounding box center [435, 364] width 6 height 14
click at [528, 247] on div "**********" at bounding box center [486, 253] width 257 height 29
click at [554, 391] on abbr "17" at bounding box center [557, 398] width 12 height 14
click at [553, 391] on abbr "17" at bounding box center [557, 398] width 12 height 14
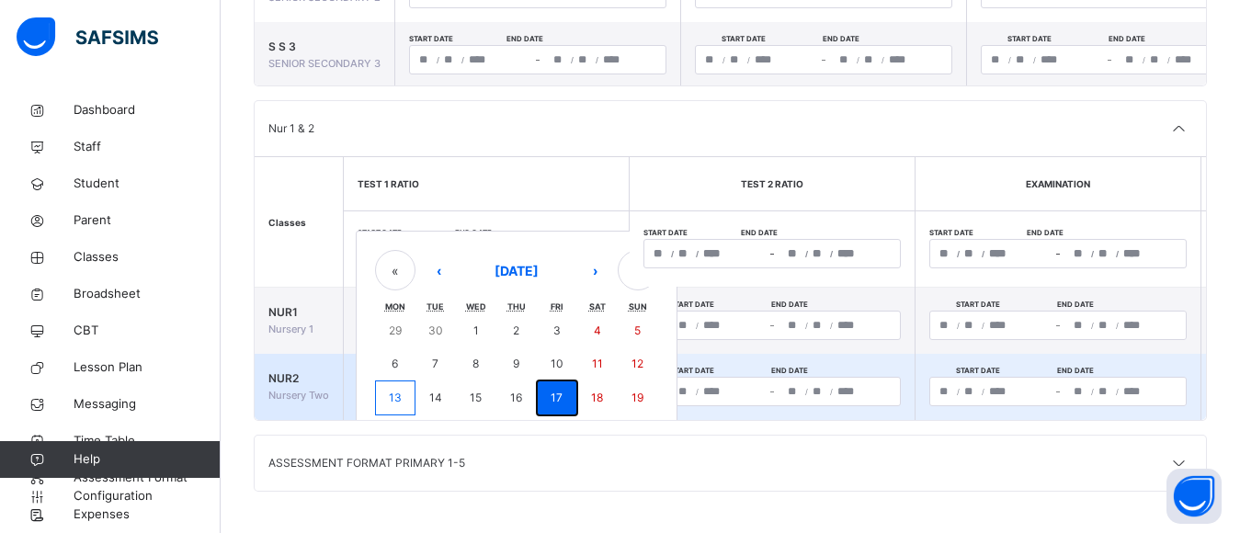
type input "**********"
type input "**"
type input "**********"
type input "**"
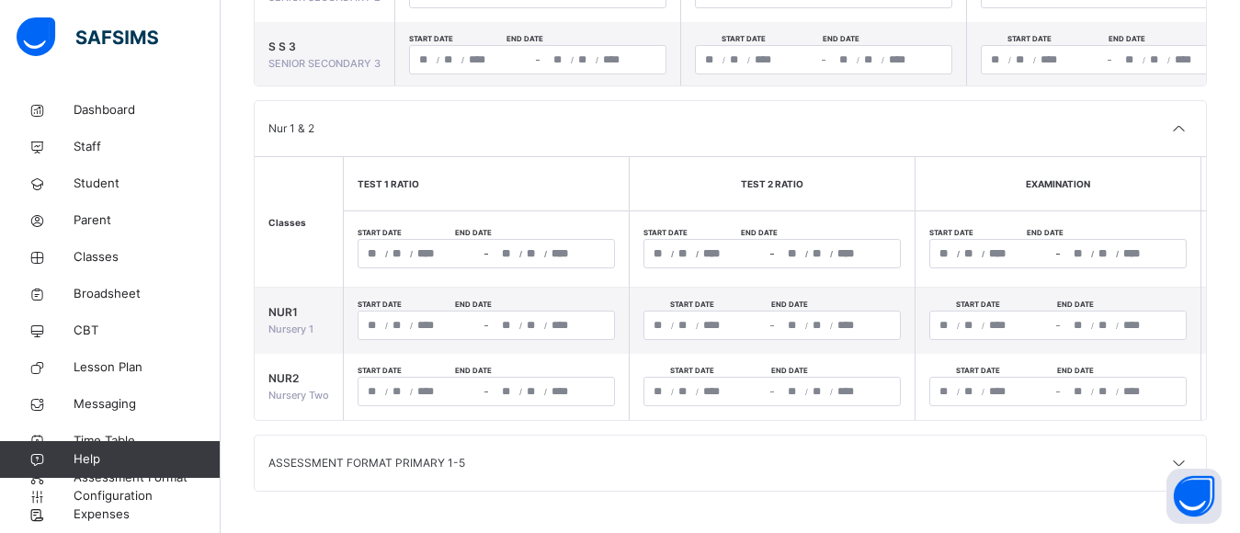
click at [428, 255] on div "**********" at bounding box center [486, 253] width 257 height 29
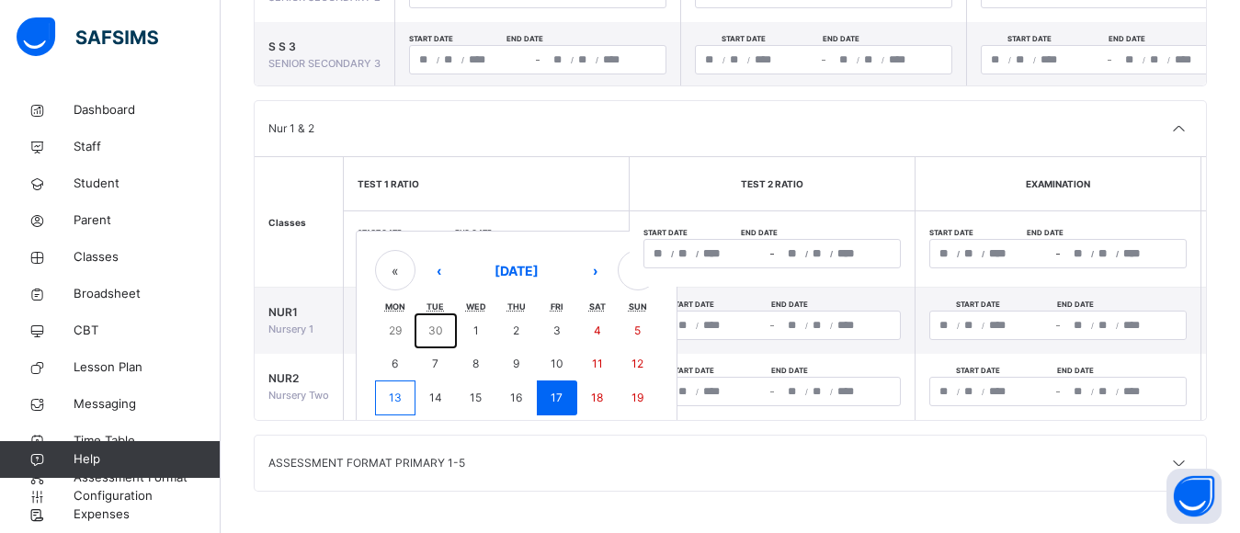
click at [449, 328] on button "30" at bounding box center [435, 330] width 40 height 33
click at [532, 177] on th "TEST 1 RATIO" at bounding box center [487, 184] width 286 height 54
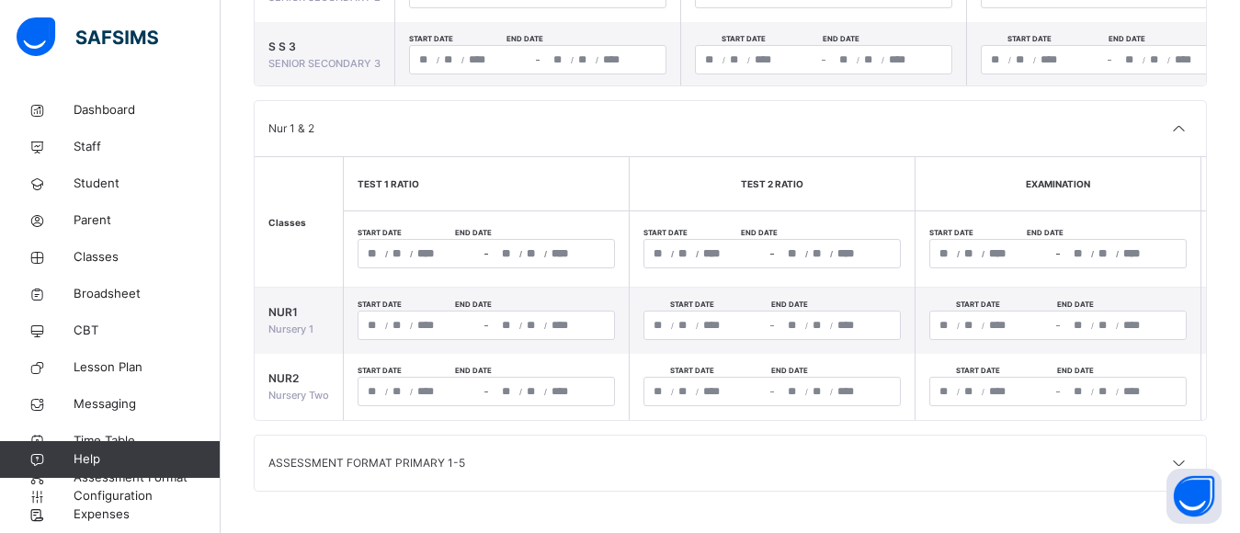
click at [405, 242] on div "**********" at bounding box center [486, 253] width 257 height 29
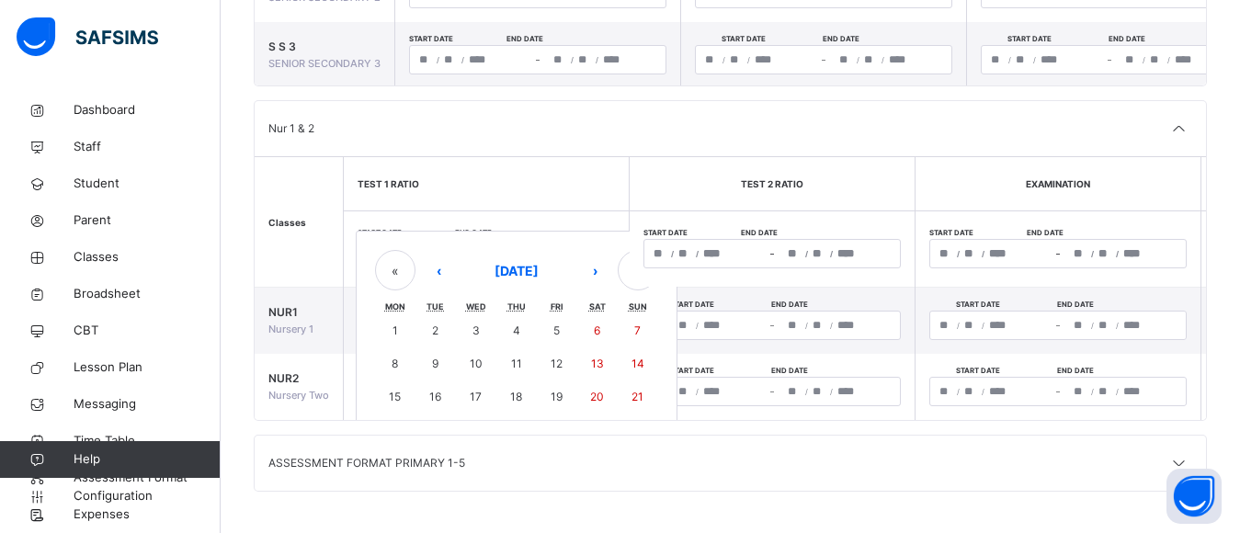
click at [405, 242] on div "« ‹ [DATE] › » Mon Tue Wed Thu Fri Sat Sun 1 2 3 4 5 6 7 8 9 10 11 12 13 14 15 …" at bounding box center [517, 365] width 322 height 268
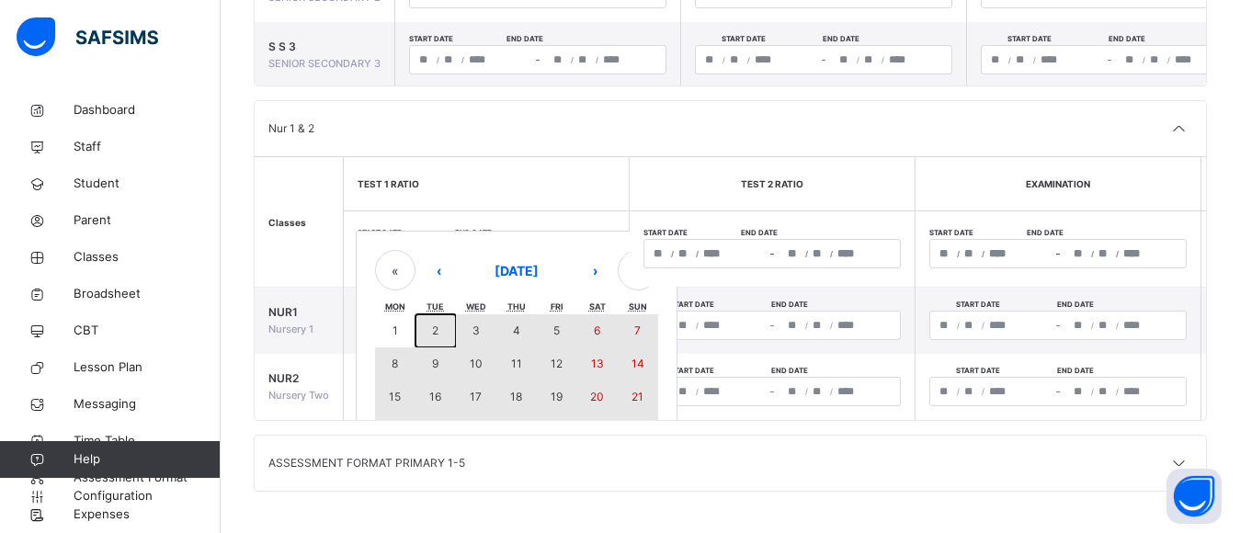
click at [446, 331] on button "2" at bounding box center [435, 330] width 40 height 33
type input "**********"
type input "*"
type input "**********"
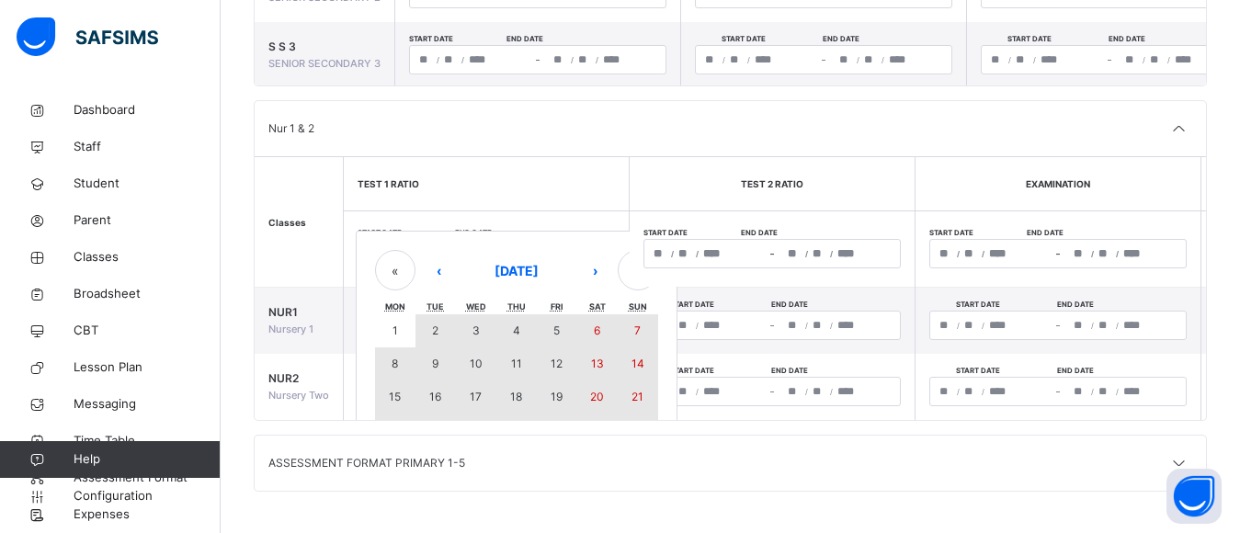
type input "*"
type input "**"
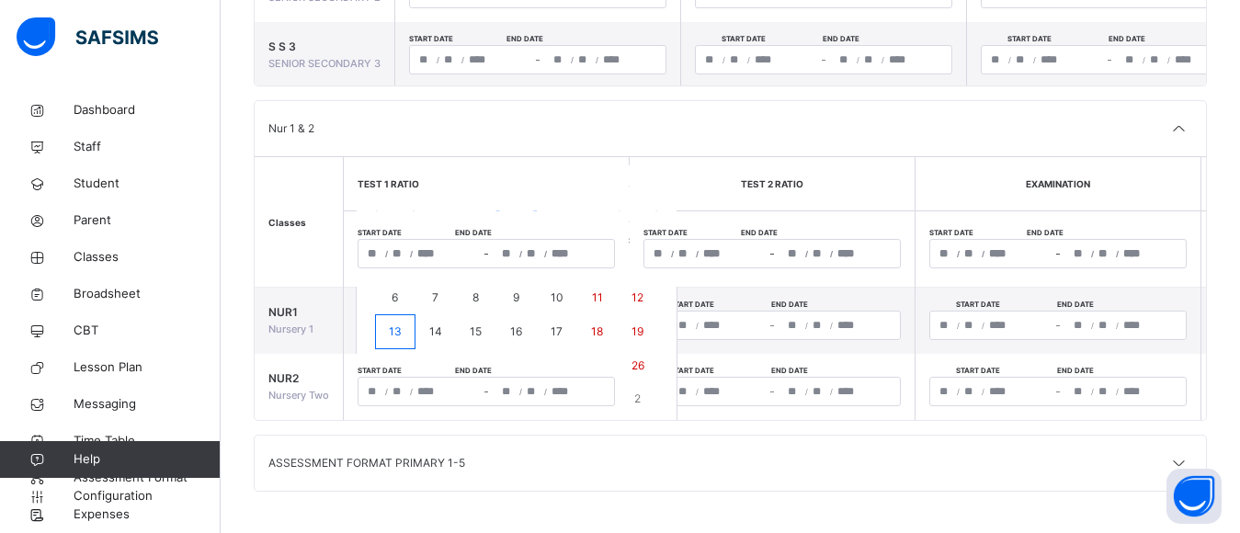
click at [446, 331] on div "/ / – / / « ‹ [DATE] › » Mon Tue Wed Thu Fri Sat Sun 29 30 1 2 3 4 5 6 7 8 9 10…" at bounding box center [486, 325] width 257 height 29
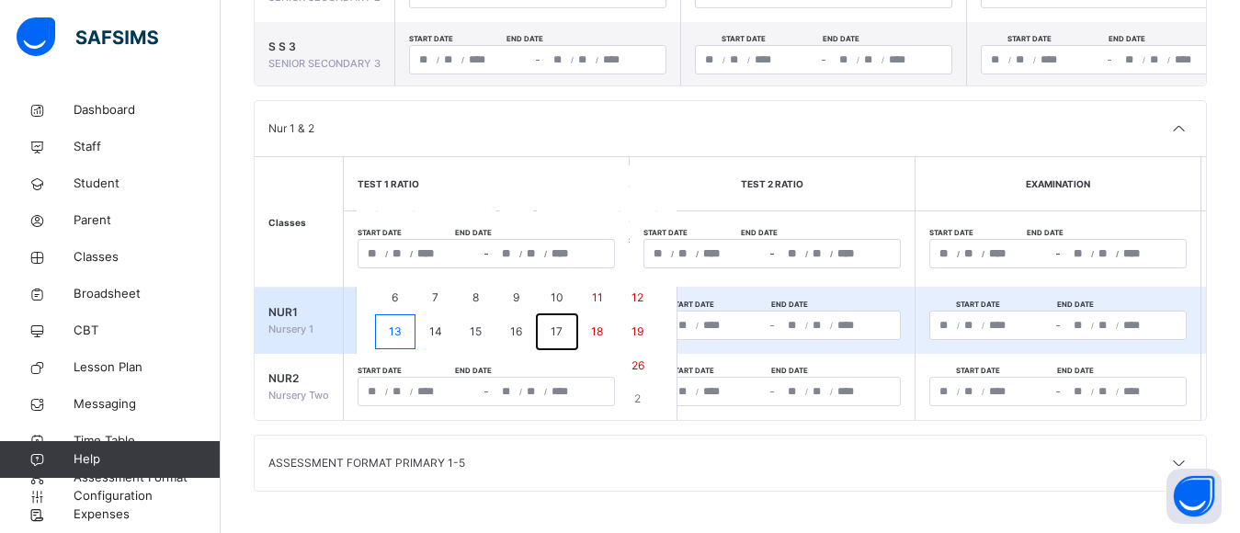
click at [546, 334] on button "17" at bounding box center [557, 331] width 40 height 35
type input "**********"
type input "**"
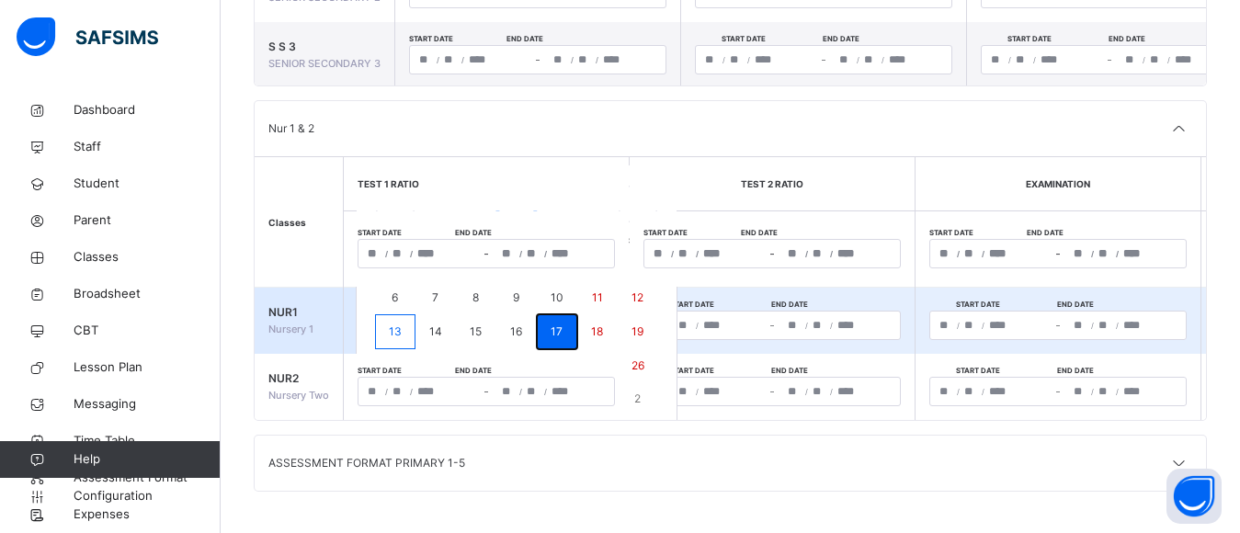
type input "****"
type input "**********"
type input "**"
type input "****"
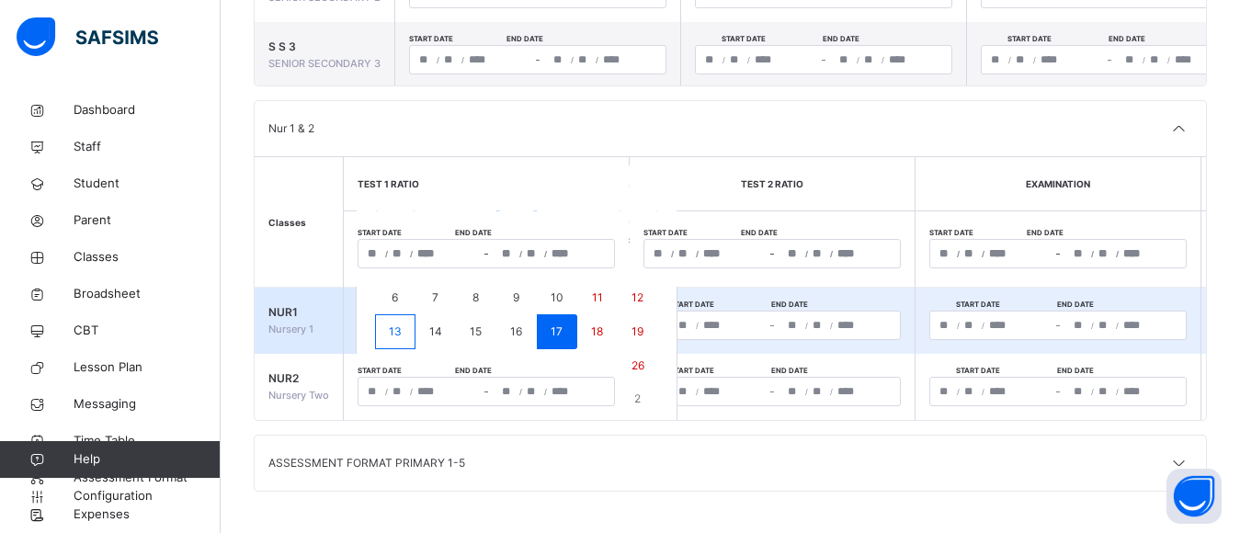
click at [404, 321] on div "**********" at bounding box center [486, 325] width 257 height 29
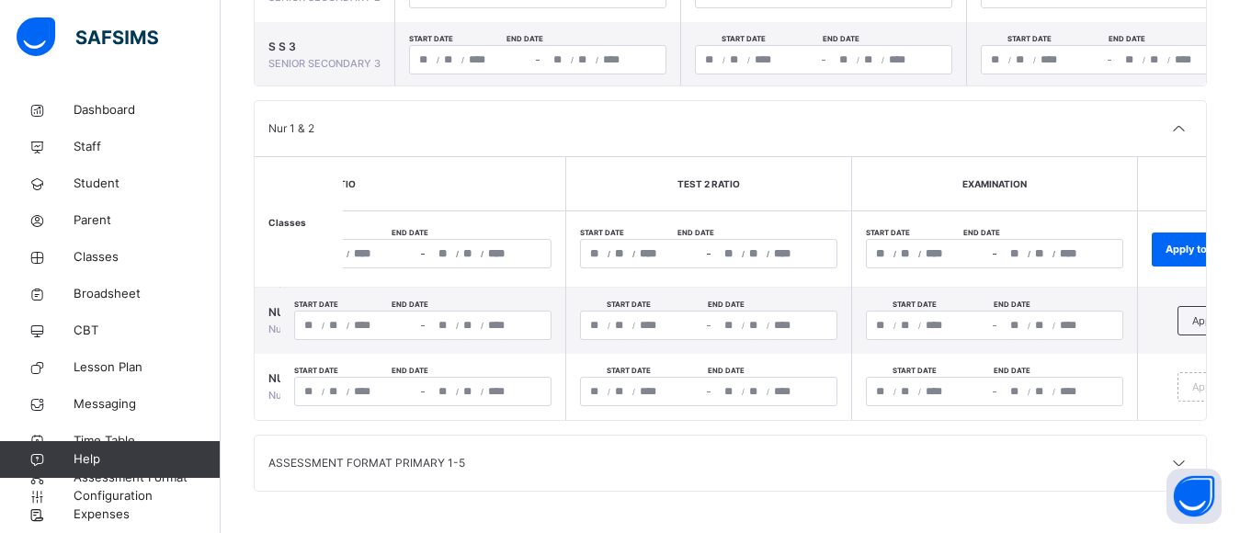
scroll to position [0, 90]
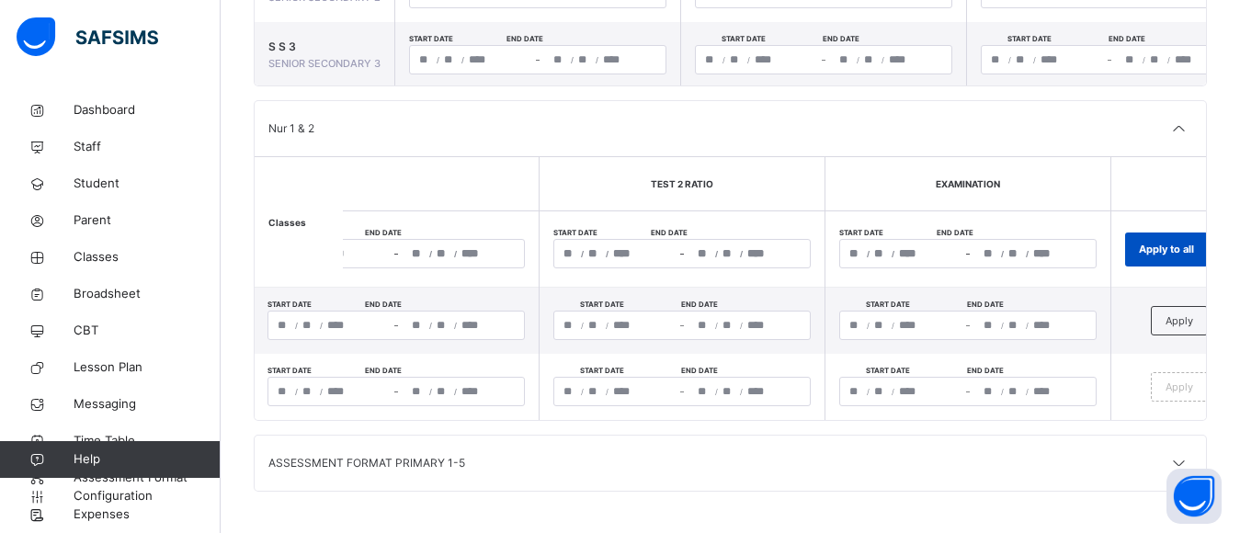
click at [1178, 246] on span "Apply to all" at bounding box center [1166, 250] width 55 height 16
click at [1167, 243] on div "Apply to all" at bounding box center [1166, 250] width 83 height 34
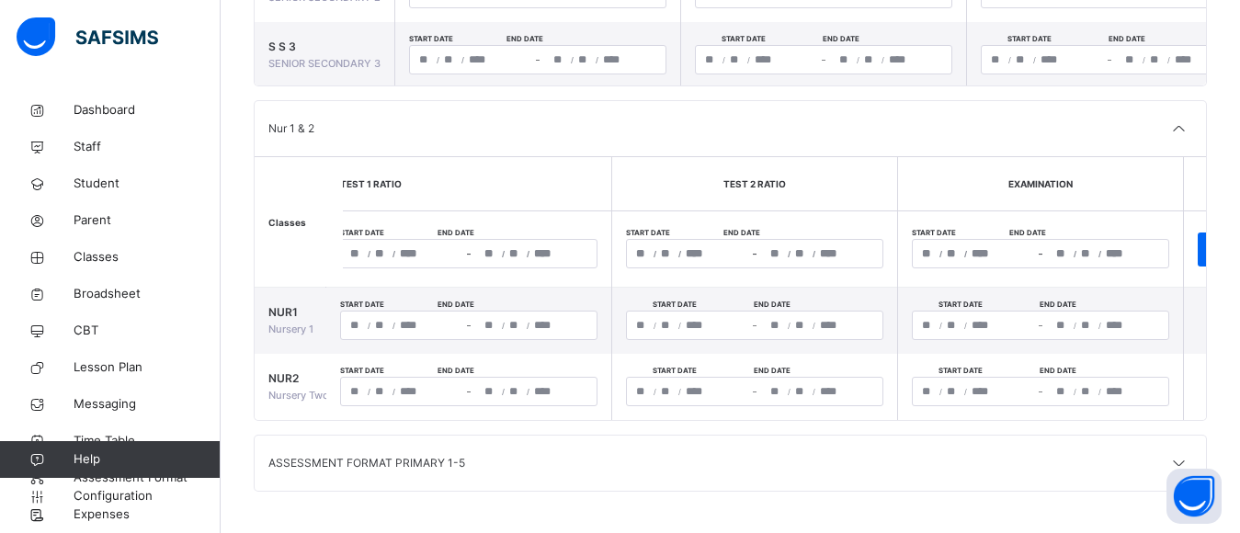
scroll to position [0, 0]
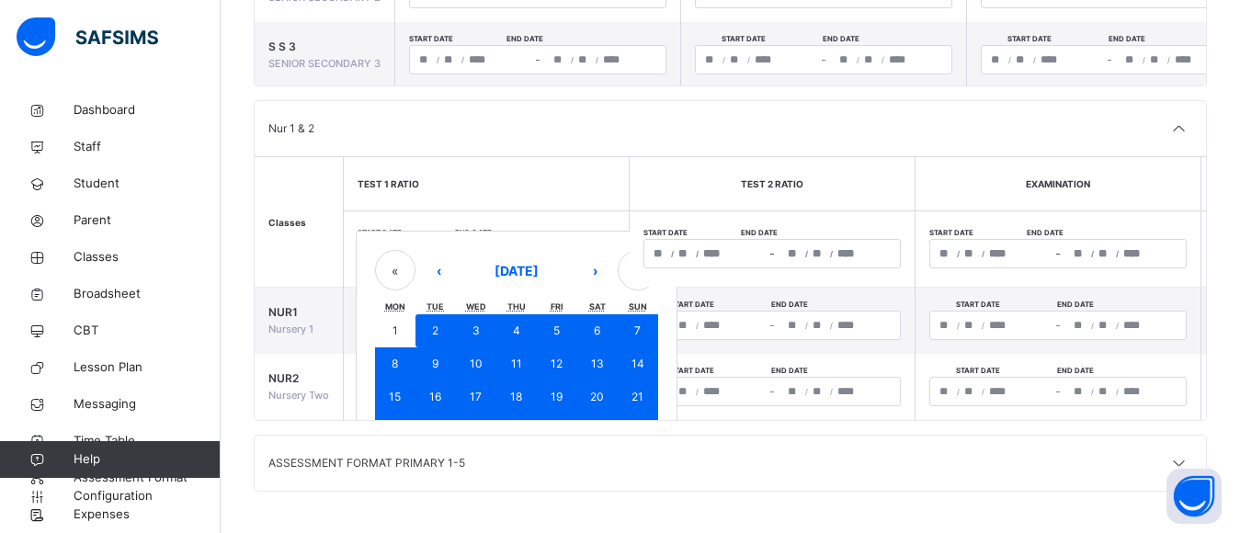
click at [516, 243] on div "**********" at bounding box center [486, 253] width 257 height 29
click at [398, 267] on button "«" at bounding box center [395, 270] width 40 height 40
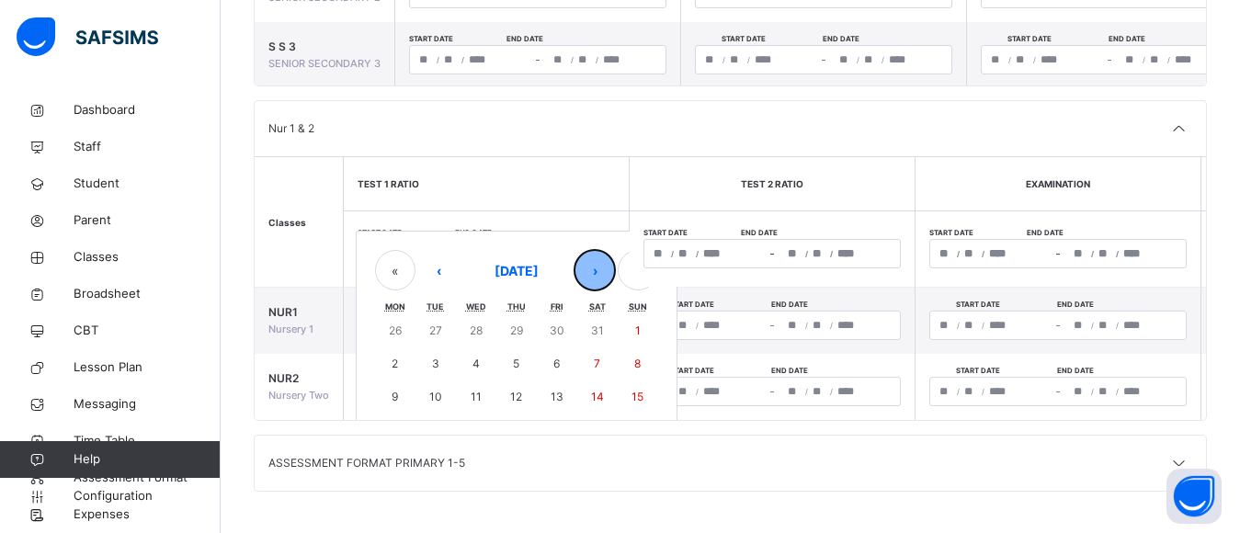
click at [597, 269] on button "›" at bounding box center [594, 270] width 40 height 40
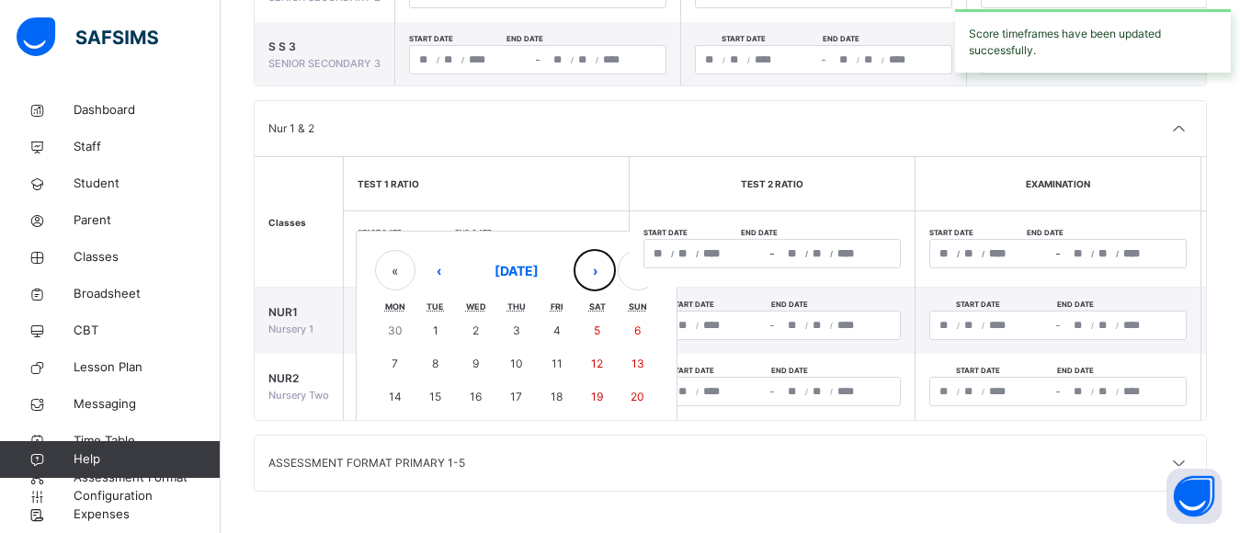
type input "**********"
type input "*"
type input "****"
type input "**********"
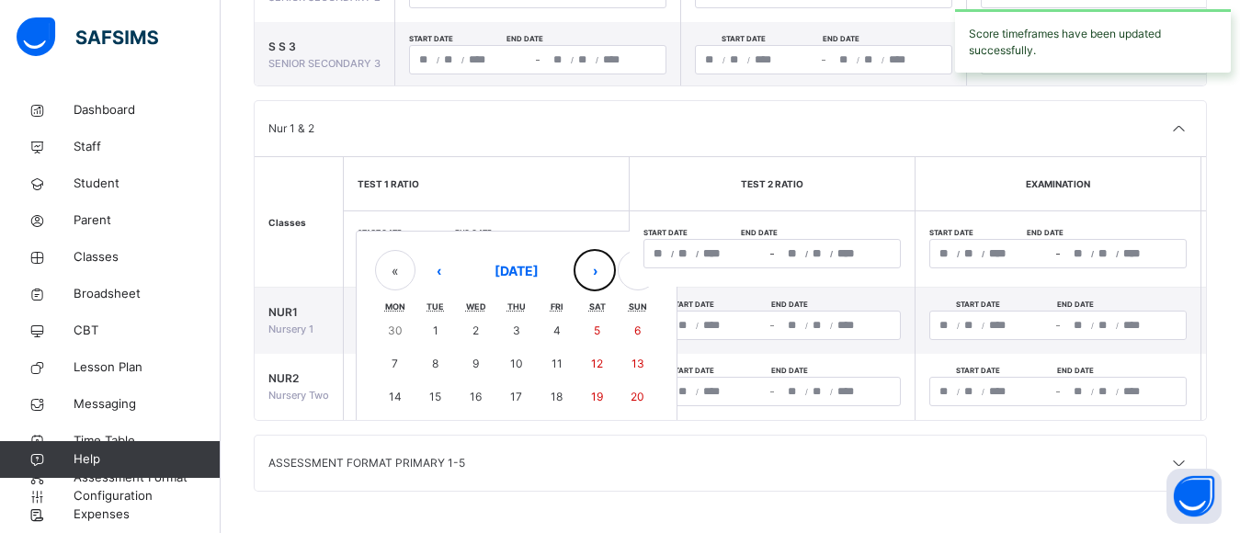
type input "*"
type input "**"
type input "****"
type input "**********"
type input "*"
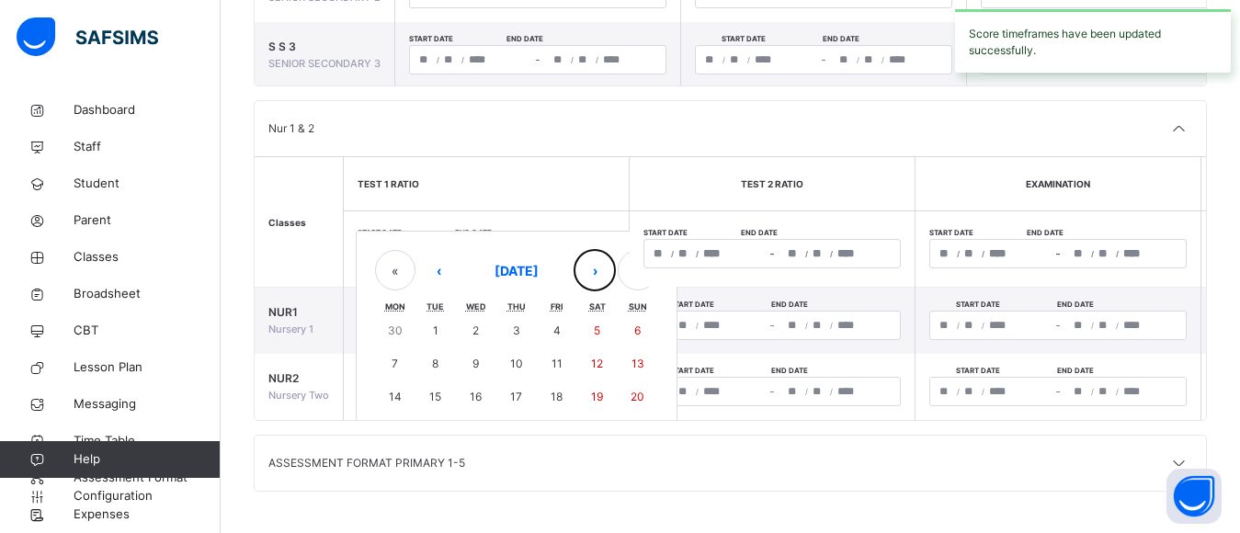
type input "*"
type input "****"
type input "**********"
type input "*"
type input "**"
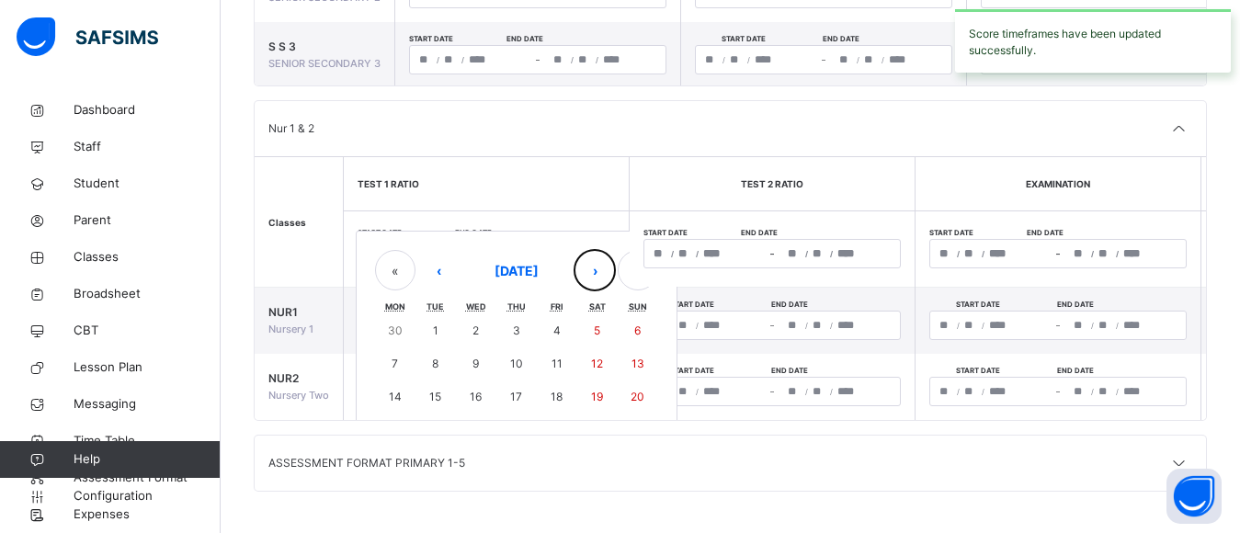
type input "****"
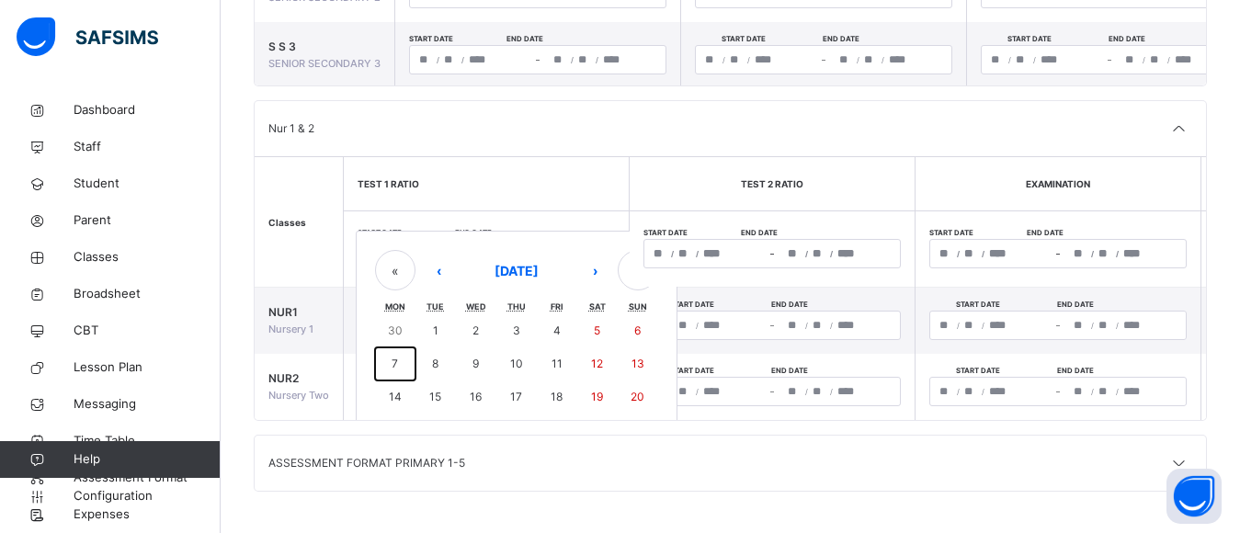
click at [403, 352] on button "7" at bounding box center [395, 363] width 40 height 33
type input "**********"
type input "**"
type input "*"
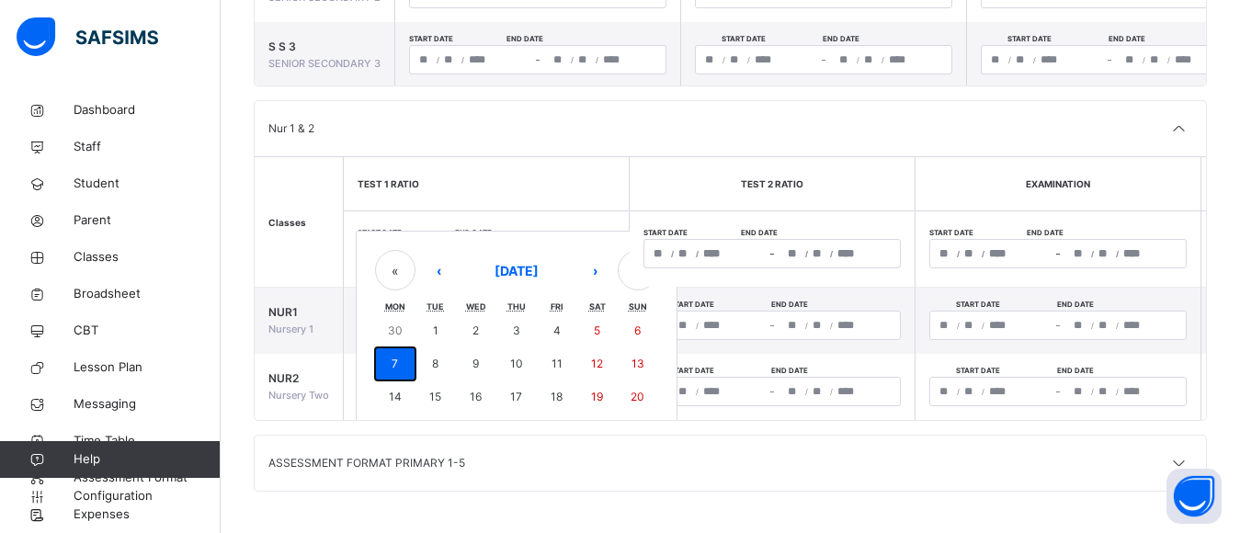
type input "****"
type input "**********"
type input "**"
type input "*"
type input "****"
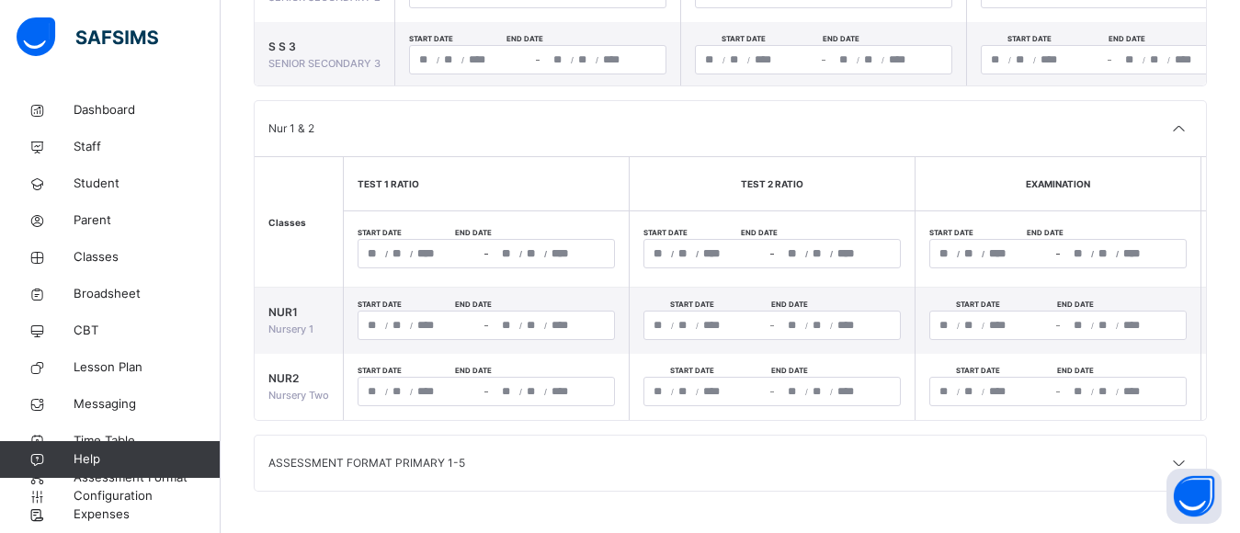
click at [412, 242] on div "**********" at bounding box center [418, 254] width 121 height 28
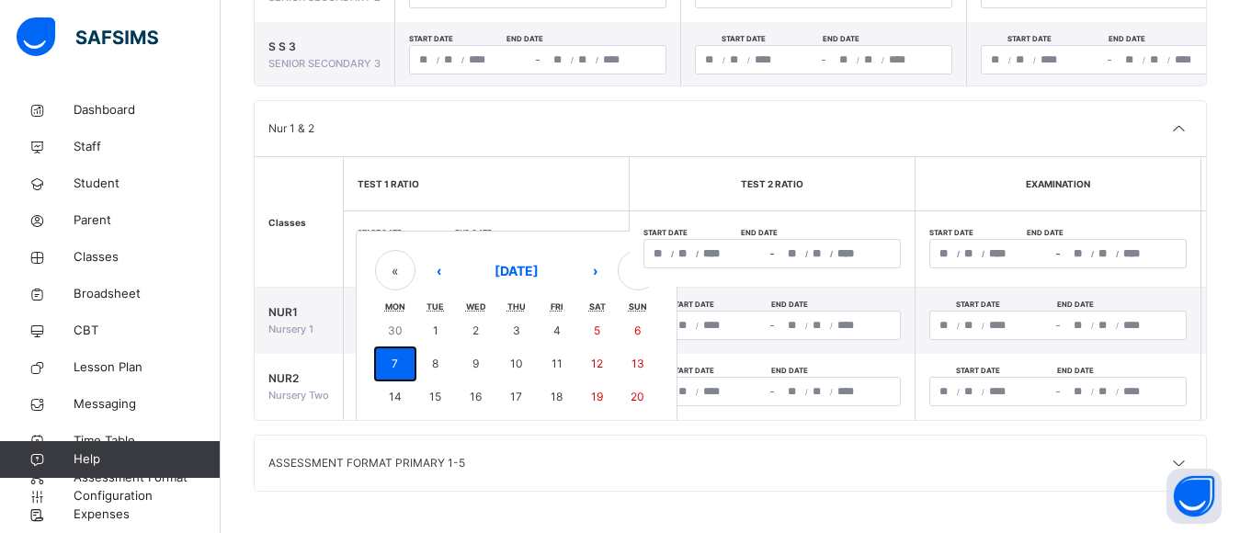
click at [402, 358] on button "7" at bounding box center [395, 363] width 40 height 33
click at [540, 248] on div "**********" at bounding box center [486, 253] width 257 height 29
click at [553, 396] on button "18" at bounding box center [557, 396] width 40 height 33
click at [551, 396] on button "18" at bounding box center [557, 396] width 40 height 33
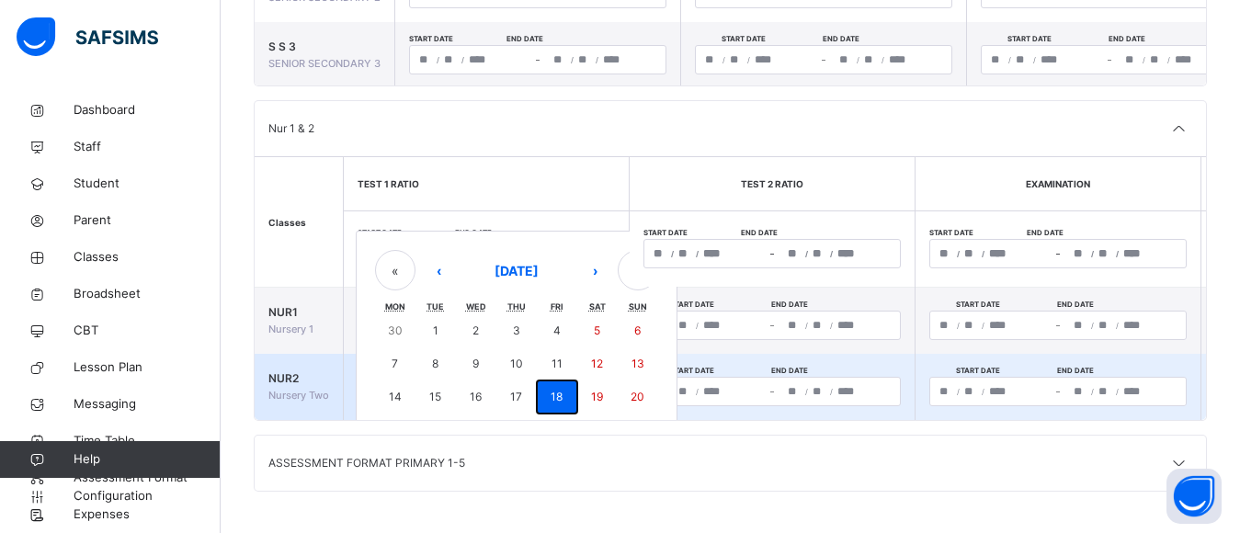
type input "**********"
type input "**"
type input "**********"
type input "**"
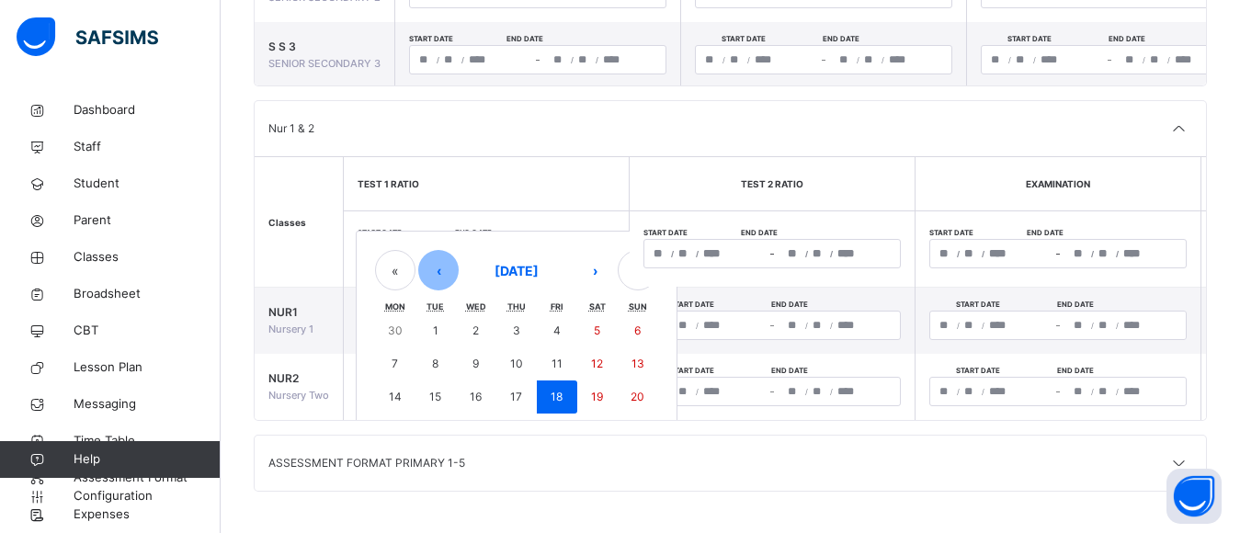
click at [445, 244] on div "**********" at bounding box center [486, 253] width 257 height 29
click at [432, 324] on button "1" at bounding box center [435, 330] width 40 height 33
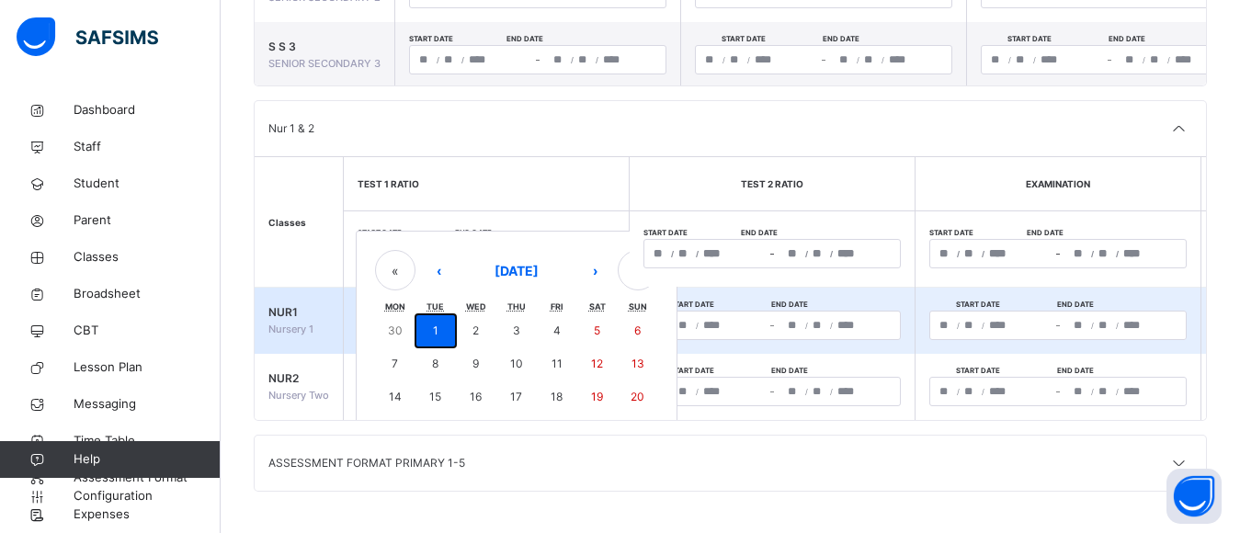
type input "**********"
type input "*"
type input "**********"
type input "*"
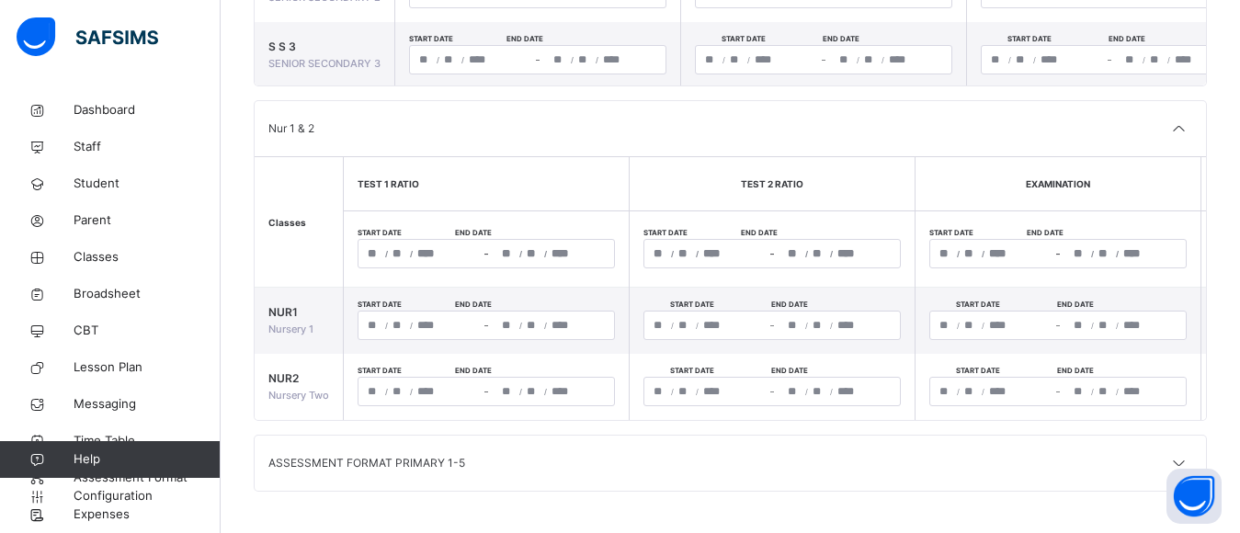
click at [526, 249] on div "**********" at bounding box center [486, 253] width 257 height 29
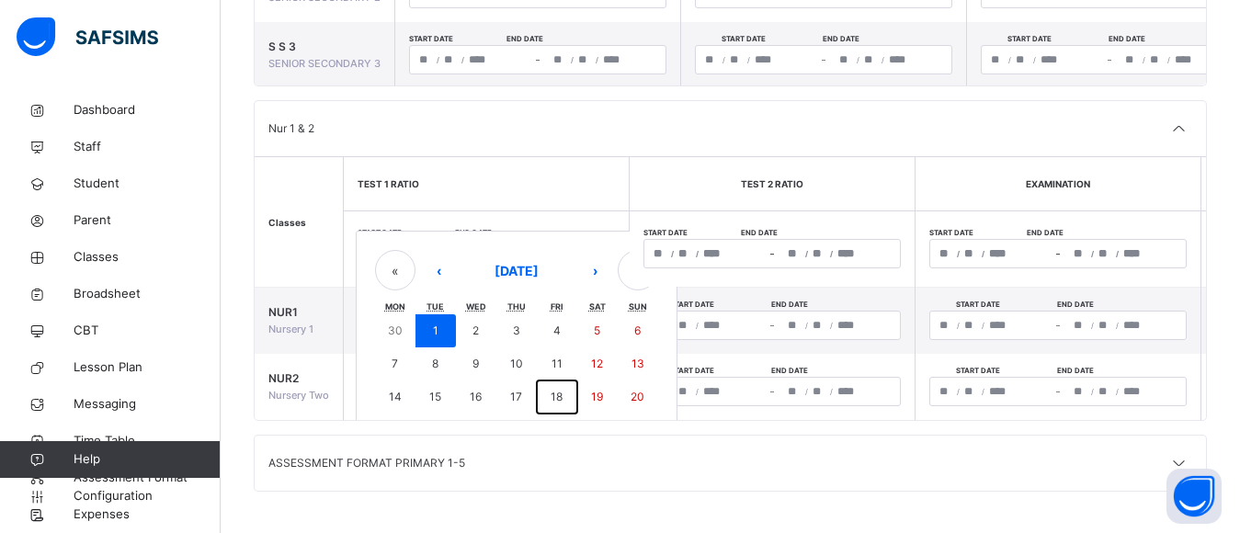
click at [559, 395] on abbr "18" at bounding box center [557, 397] width 12 height 14
type input "**********"
type input "**"
type input "**********"
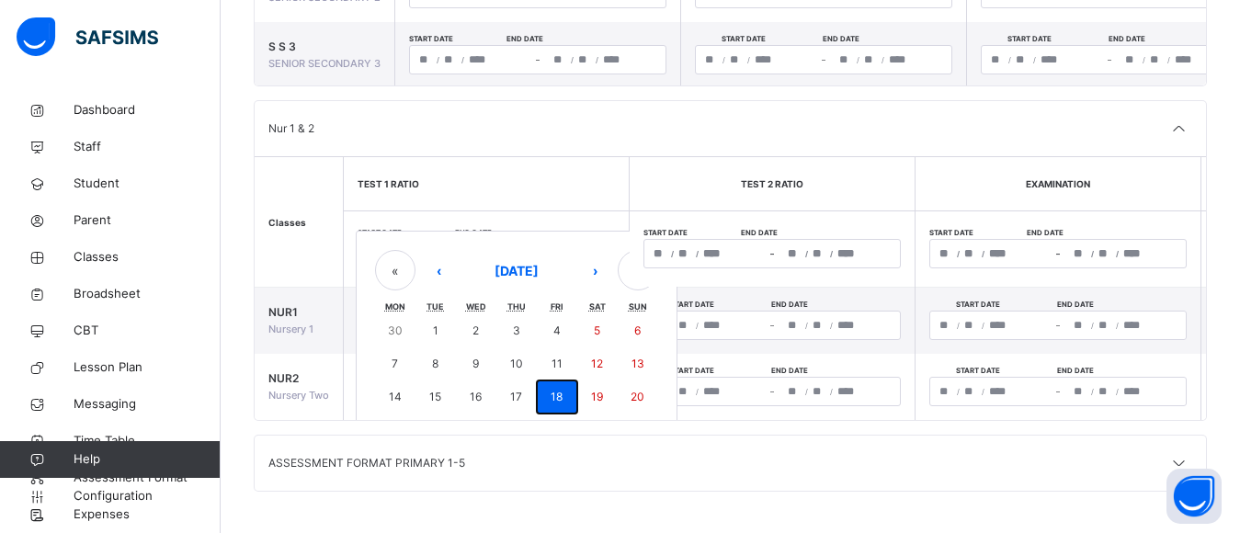
type input "**"
click at [540, 251] on div "**********" at bounding box center [486, 253] width 257 height 29
click at [443, 324] on button "1" at bounding box center [435, 330] width 40 height 33
type input "**********"
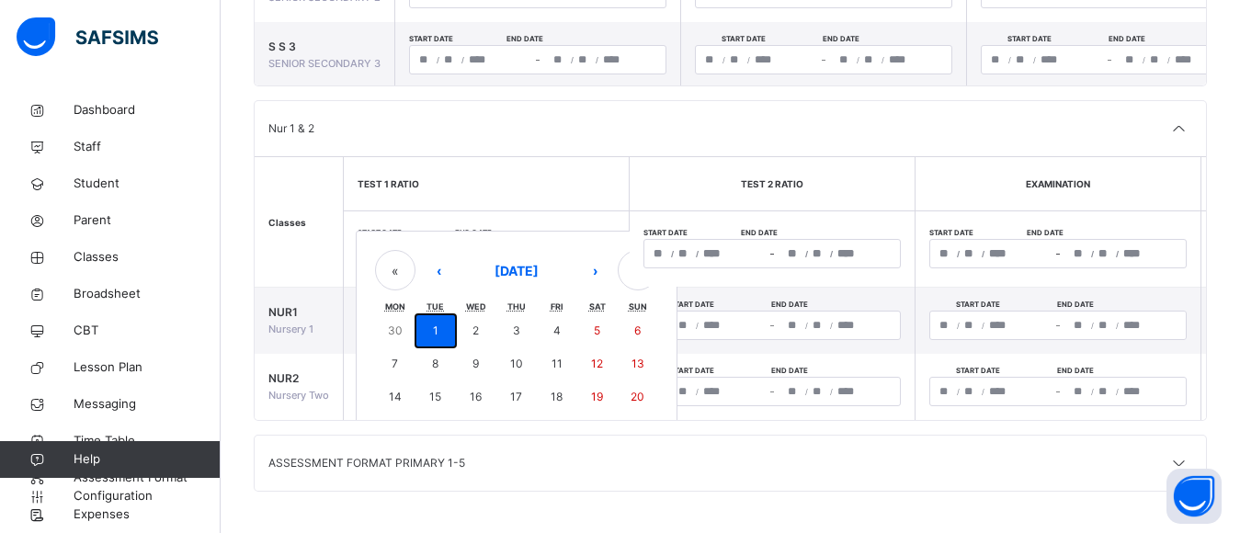
type input "*"
type input "**********"
type input "*"
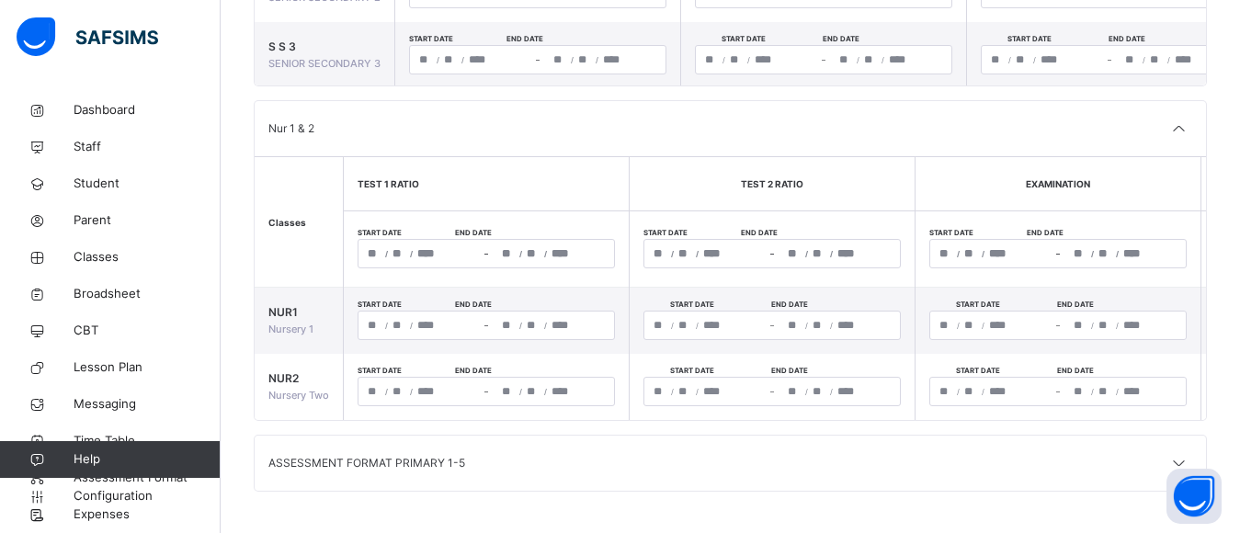
click at [530, 244] on div "**********" at bounding box center [486, 253] width 257 height 29
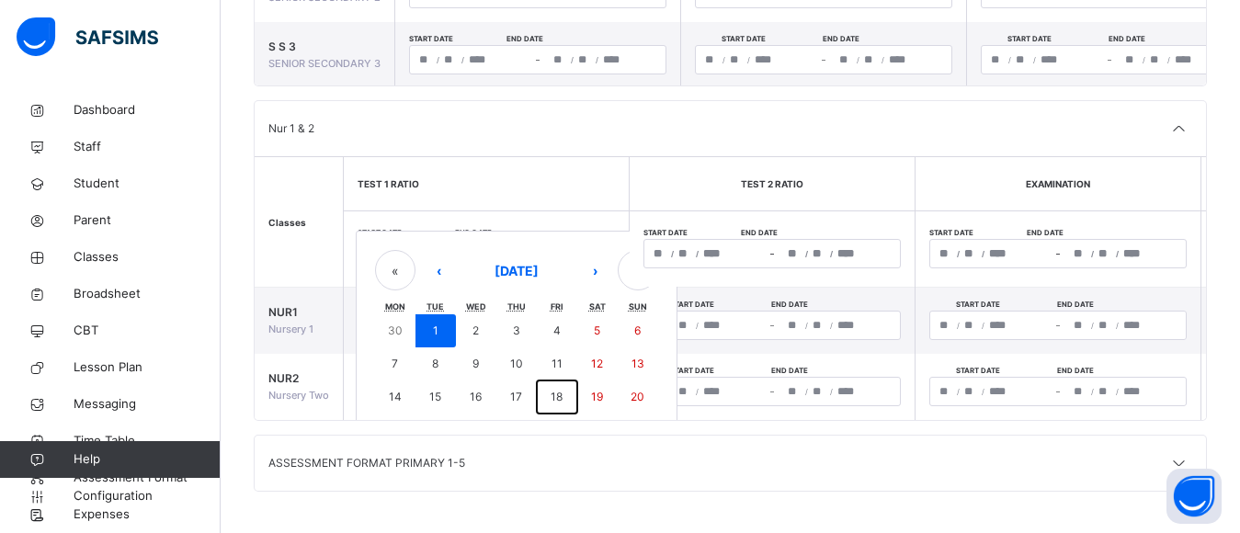
click at [547, 385] on button "18" at bounding box center [557, 396] width 40 height 33
type input "**********"
type input "**"
type input "**********"
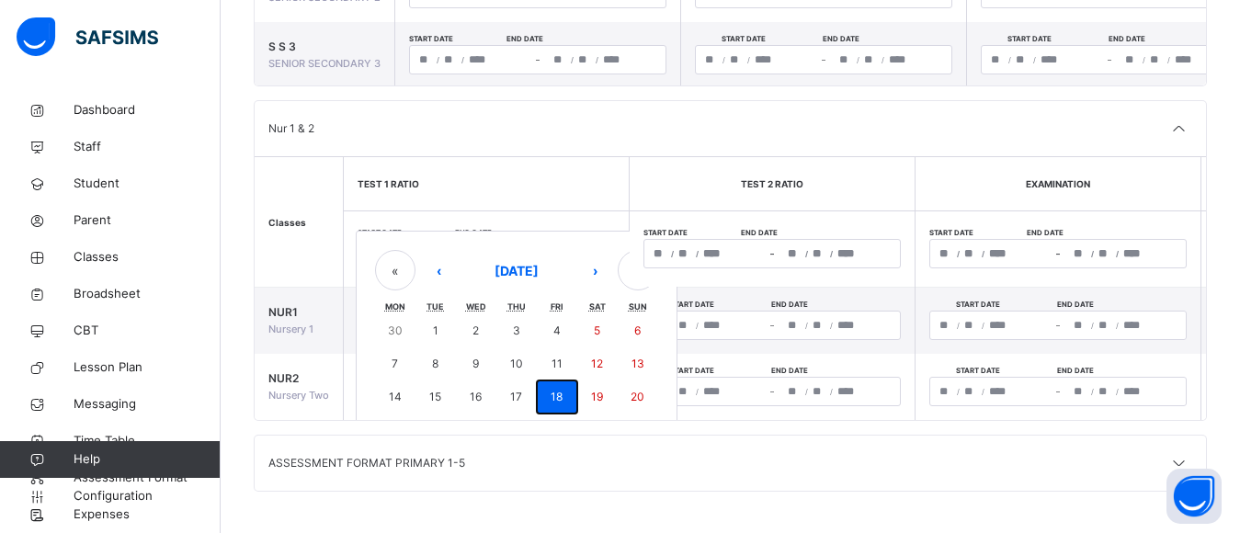
type input "**"
click at [441, 244] on div "**********" at bounding box center [486, 253] width 257 height 29
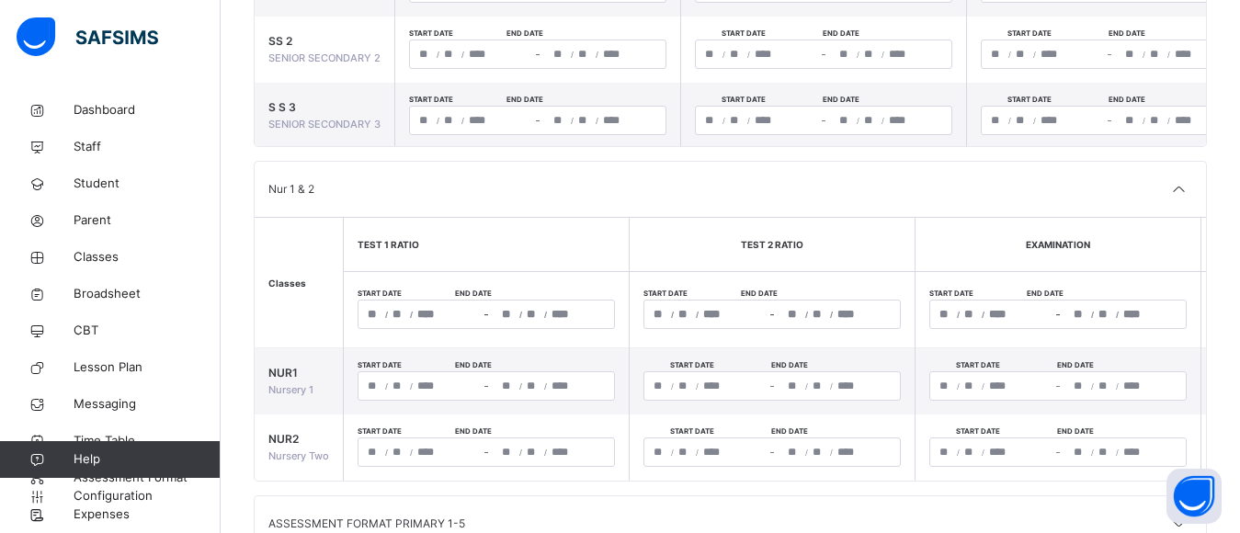
scroll to position [664, 0]
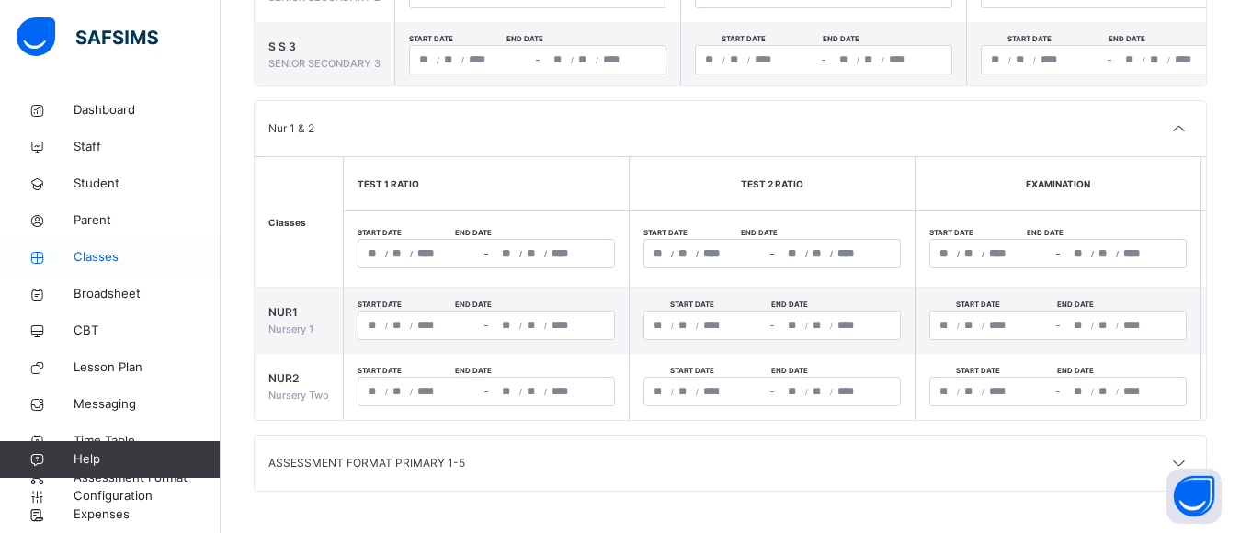
click at [98, 256] on span "Classes" at bounding box center [147, 257] width 147 height 18
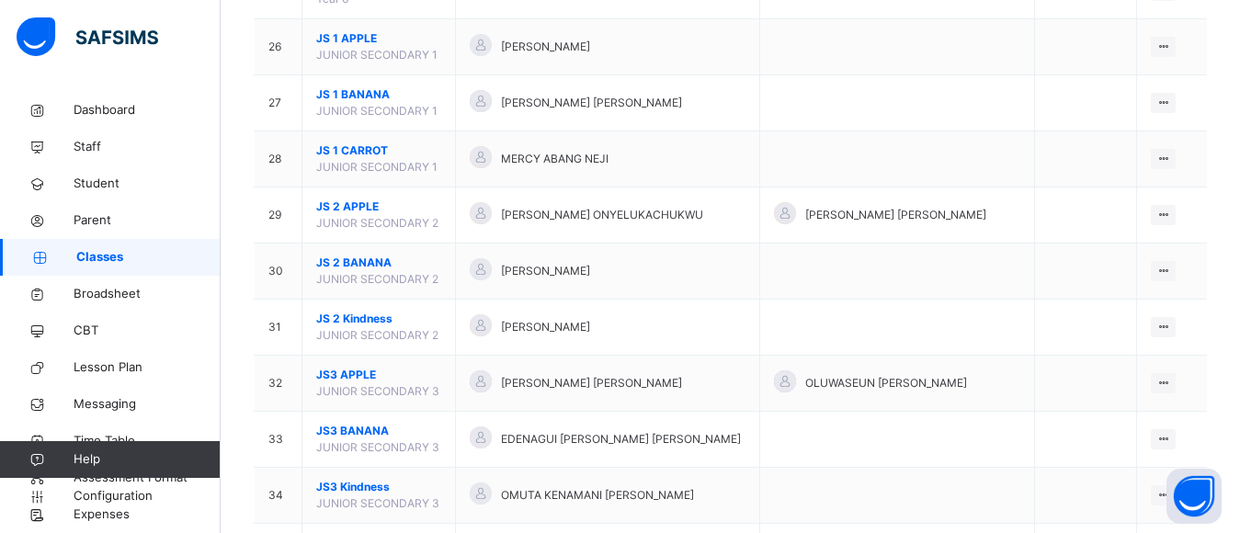
scroll to position [2067, 0]
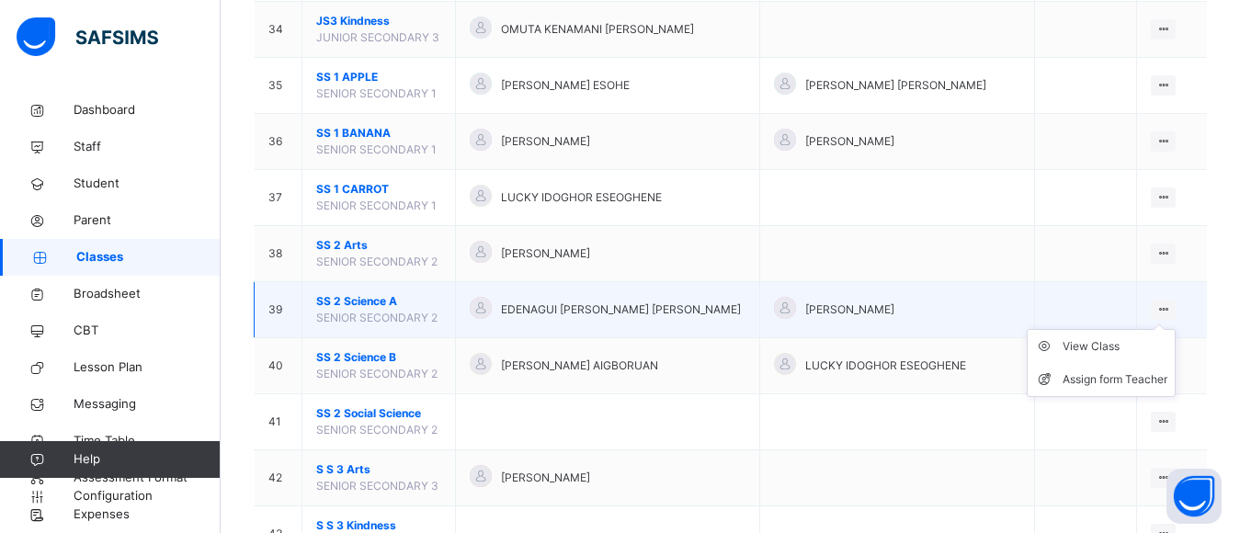
click at [1171, 304] on icon at bounding box center [1163, 309] width 16 height 14
click at [1123, 353] on div "View Class" at bounding box center [1114, 346] width 105 height 18
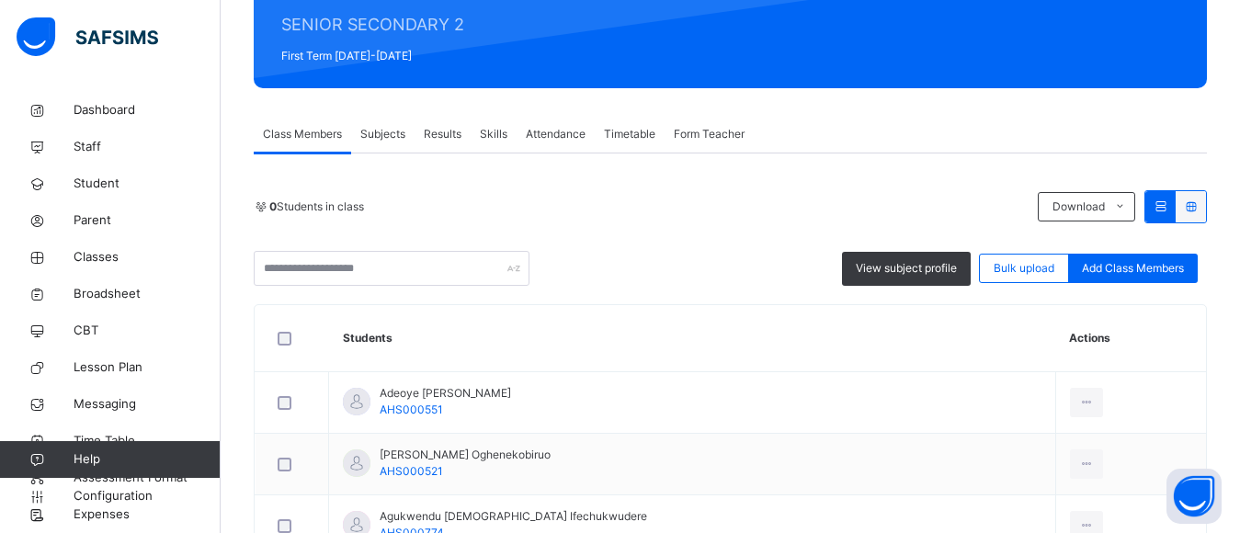
scroll to position [226, 0]
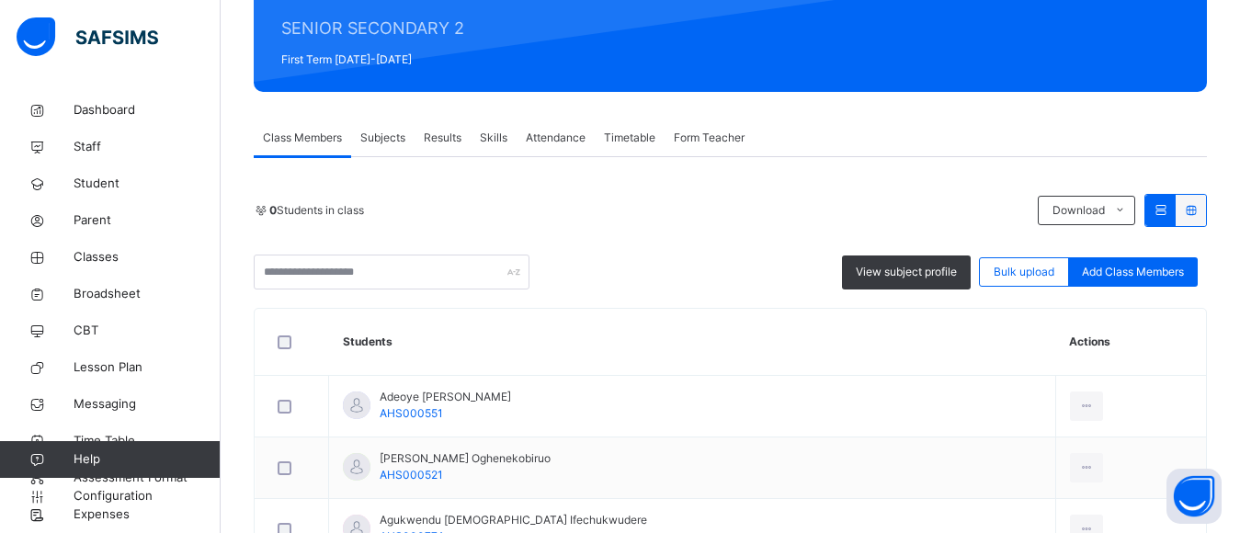
click at [399, 141] on span "Subjects" at bounding box center [382, 138] width 45 height 17
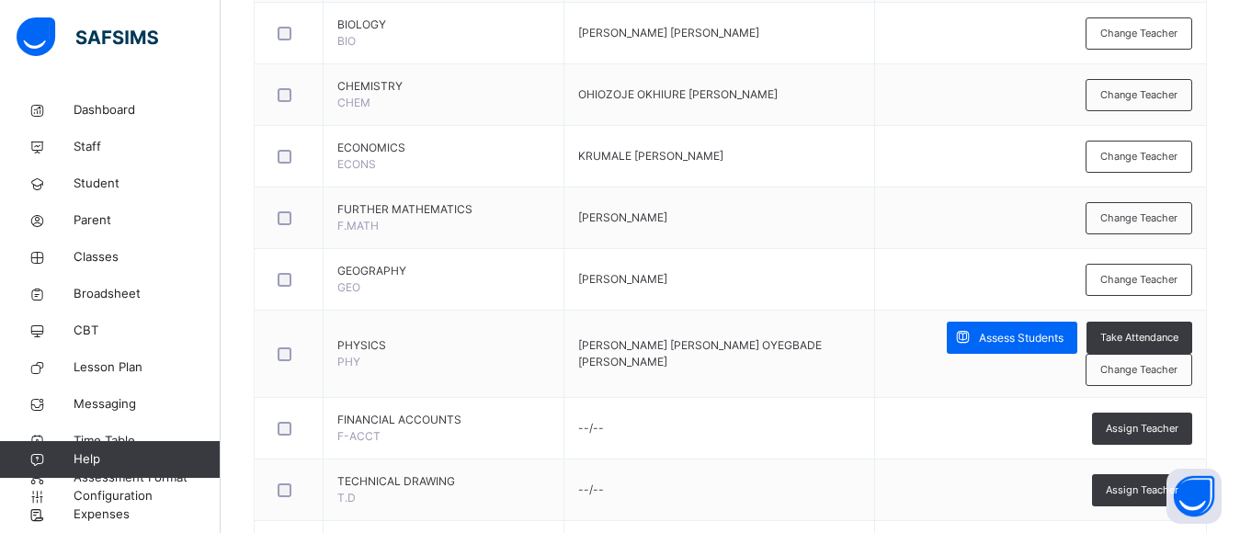
scroll to position [1028, 0]
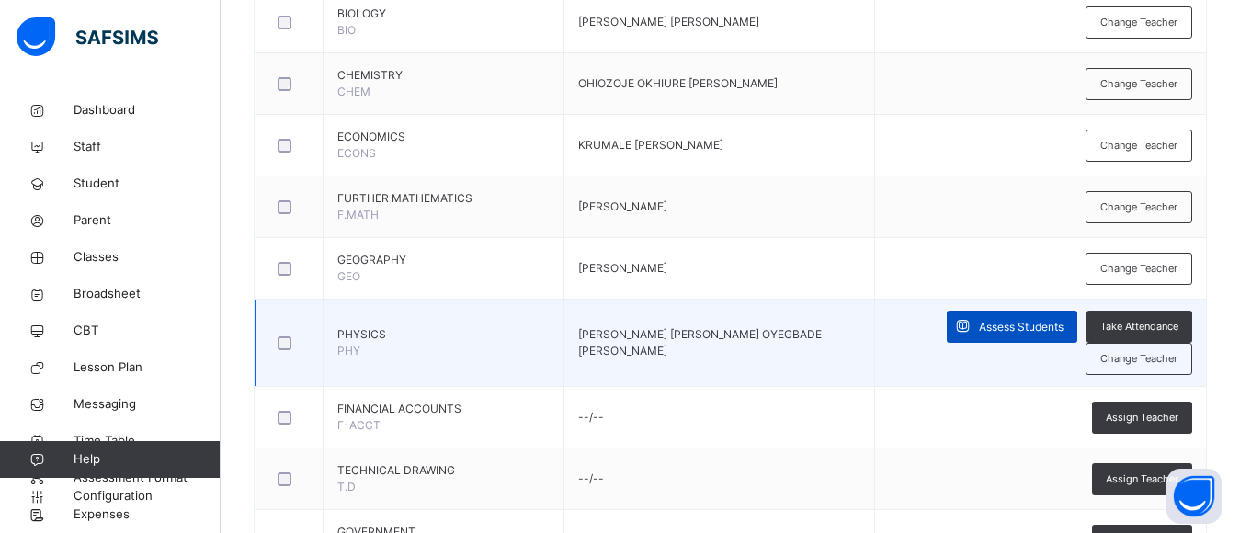
click at [1045, 330] on span "Assess Students" at bounding box center [1021, 327] width 85 height 17
click at [0, 0] on div "‌ ‌ ‌ ‌ ‌ ‌ ‌ ‌ ‌ ‌ ‌ ‌ ‌ ‌ ‌ ‌ ‌ ‌ ‌ ‌ ‌ ‌ ‌ ‌ ‌ ‌ ‌ ‌ ‌" at bounding box center [0, 0] width 0 height 0
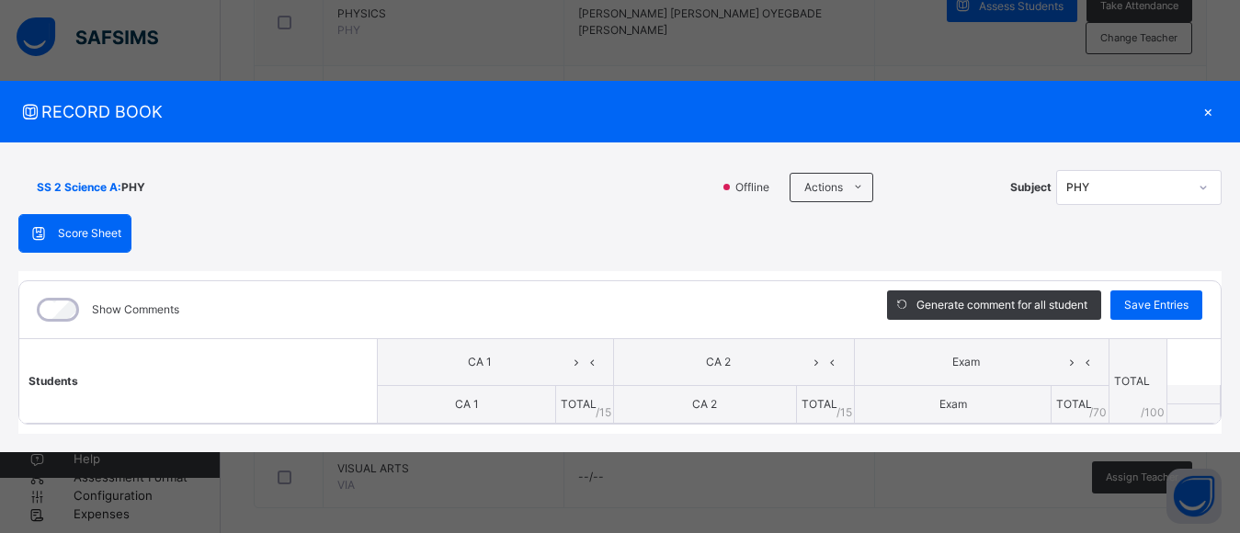
scroll to position [1369, 0]
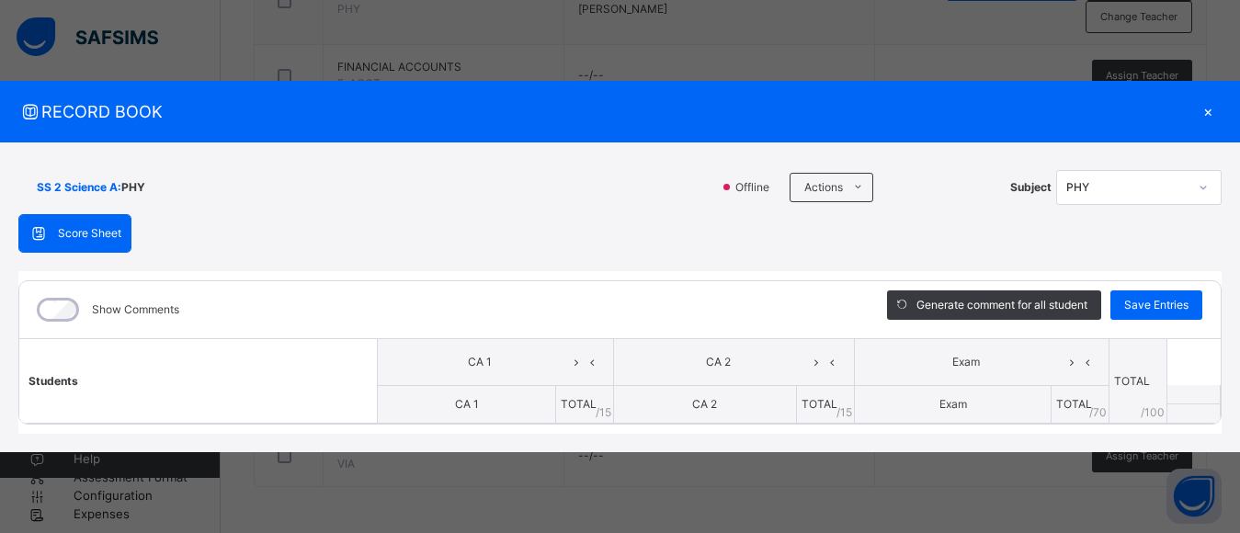
click at [97, 241] on span "Score Sheet" at bounding box center [89, 233] width 63 height 17
drag, startPoint x: 185, startPoint y: 110, endPoint x: 207, endPoint y: 68, distance: 47.7
click at [197, 70] on div "RECORD BOOK × SS 2 Science A : PHY Offline Actions Download Empty Score Sheet U…" at bounding box center [620, 266] width 1240 height 533
click at [1195, 187] on div at bounding box center [1202, 187] width 31 height 29
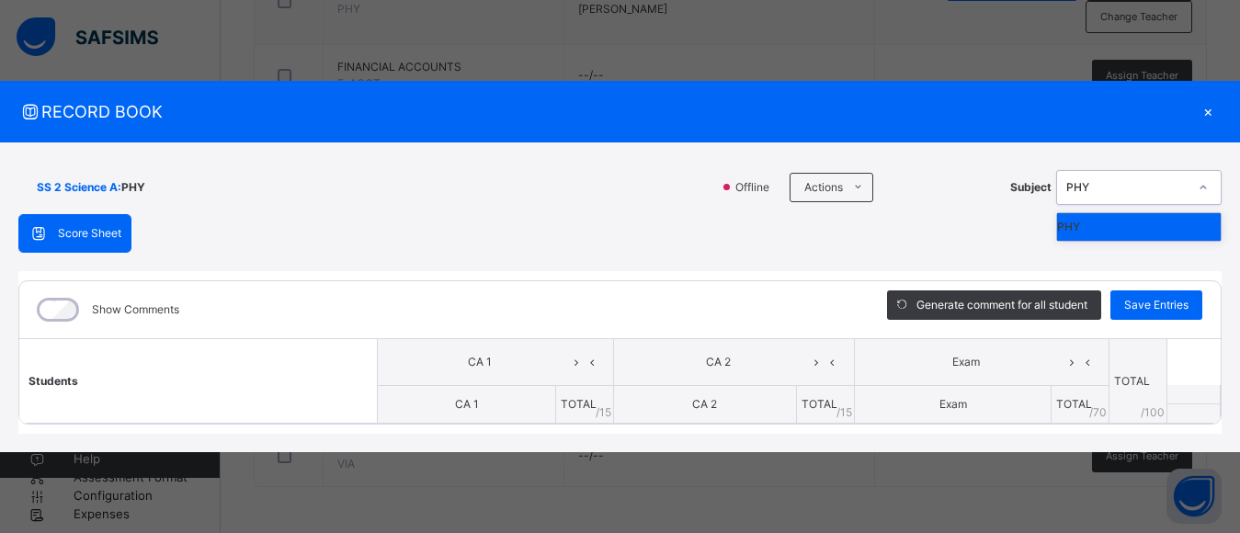
click at [1165, 230] on div "SS 2 Science A : PHY Offline Actions Download Empty Score Sheet Upload/map scor…" at bounding box center [620, 297] width 1240 height 311
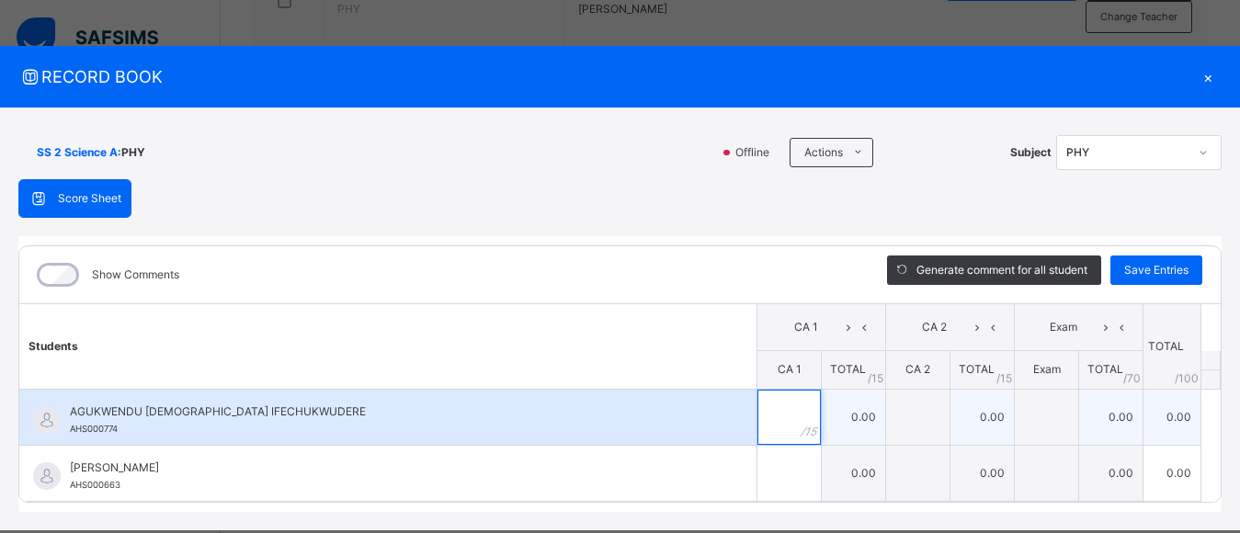
click at [794, 427] on div at bounding box center [788, 417] width 63 height 55
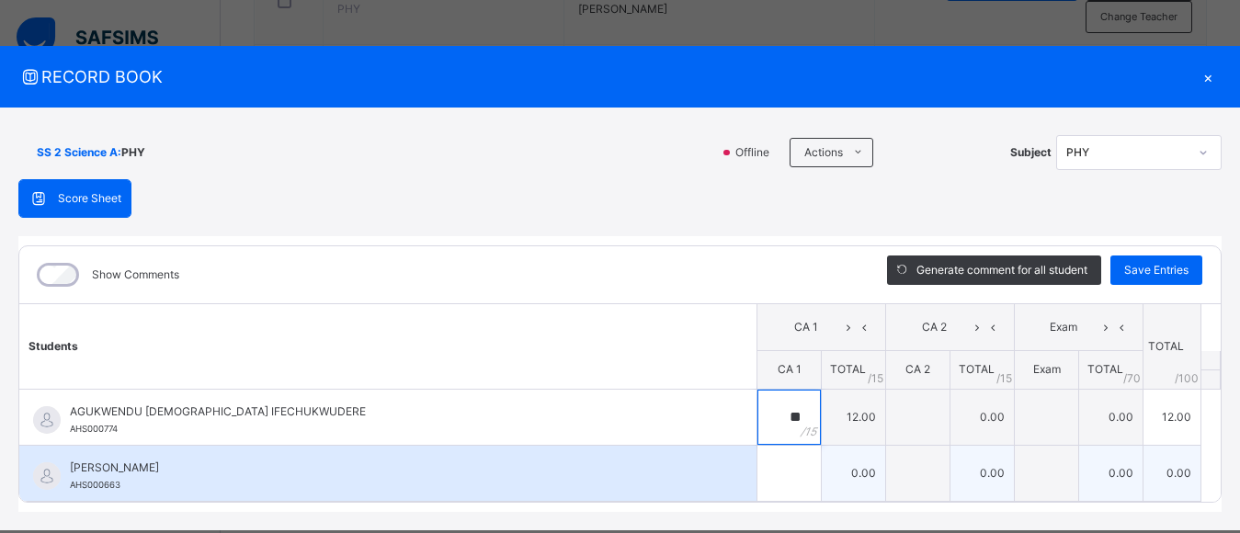
type input "**"
click at [766, 479] on input "text" at bounding box center [788, 473] width 63 height 55
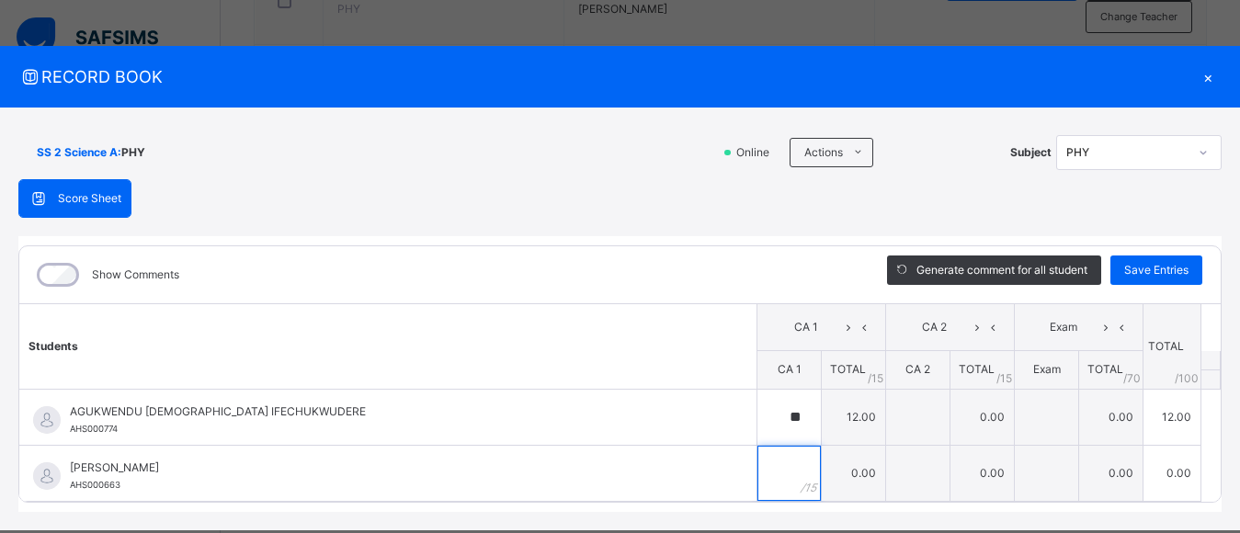
type input "*"
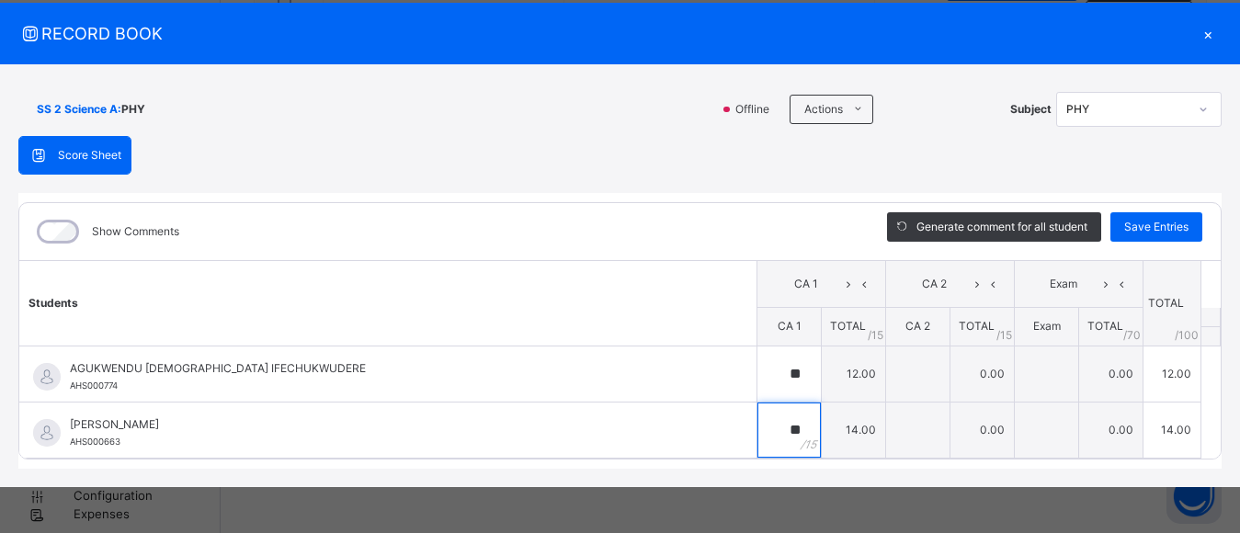
type input "**"
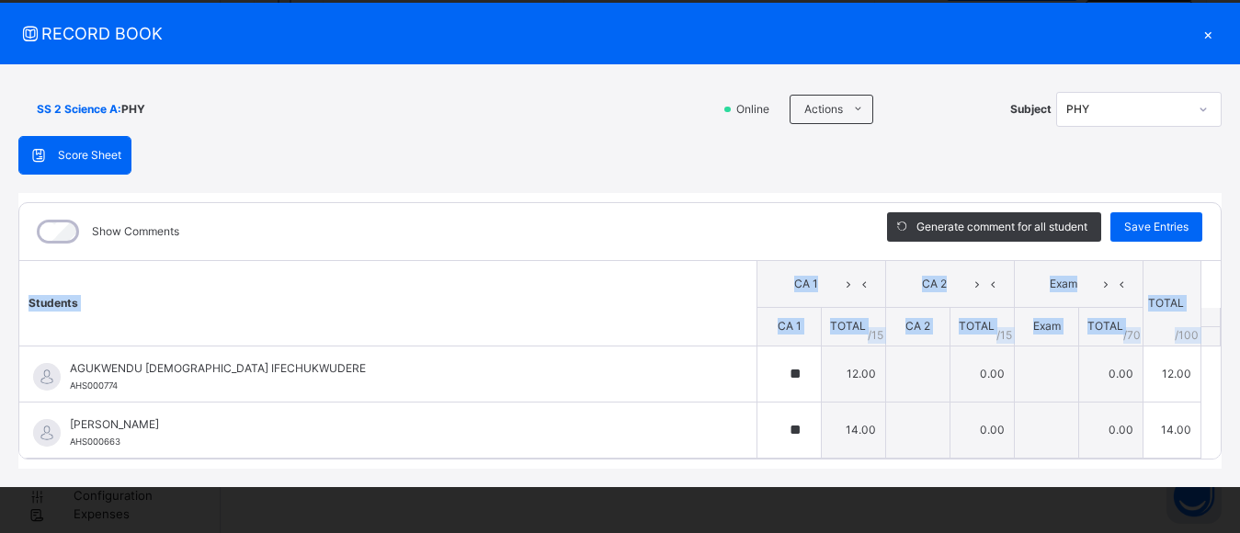
drag, startPoint x: 1204, startPoint y: 338, endPoint x: 1215, endPoint y: 437, distance: 99.0
click at [1215, 437] on div "SS 2 Science A : PHY Online Actions Download Empty Score Sheet Upload/map score…" at bounding box center [620, 275] width 1240 height 423
click at [1198, 408] on table "Students CA 1 CA 2 Exam TOTAL /100 Comment CA 1 TOTAL / 15 CA 2 TOTAL / 15 Exam…" at bounding box center [619, 359] width 1201 height 199
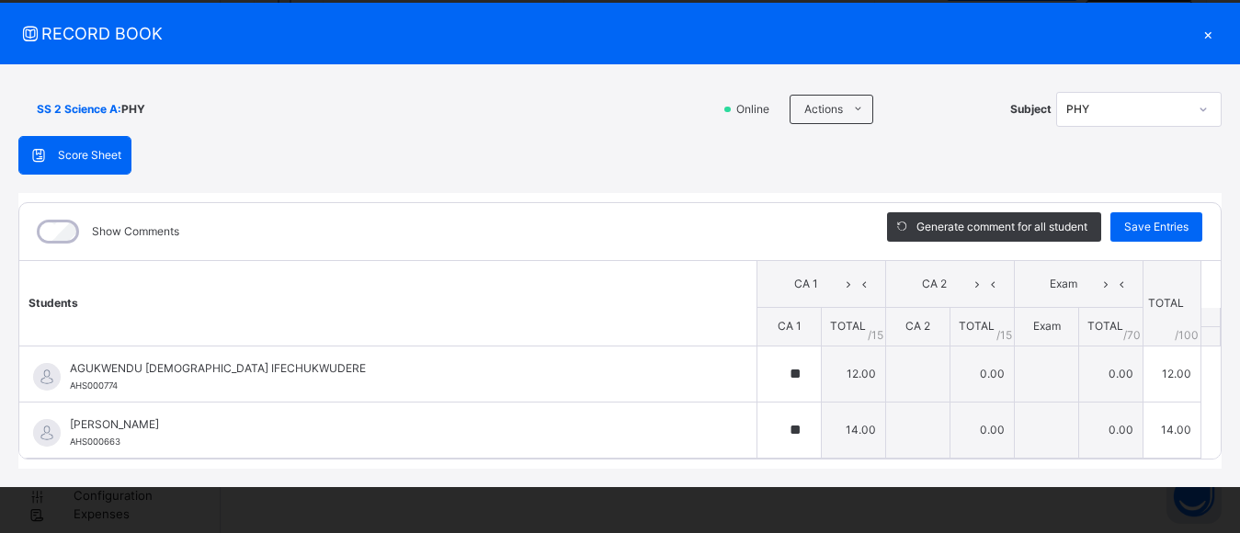
click at [1223, 405] on div "SS 2 Science A : PHY Online Actions Download Empty Score Sheet Upload/map score…" at bounding box center [620, 275] width 1240 height 423
click at [755, 138] on div "Score Sheet Score Sheet Show Comments Generate comment for all student Save Ent…" at bounding box center [619, 302] width 1203 height 333
click at [1202, 437] on table "Students CA 1 CA 2 Exam TOTAL /100 Comment CA 1 TOTAL / 15 CA 2 TOTAL / 15 Exam…" at bounding box center [619, 359] width 1201 height 199
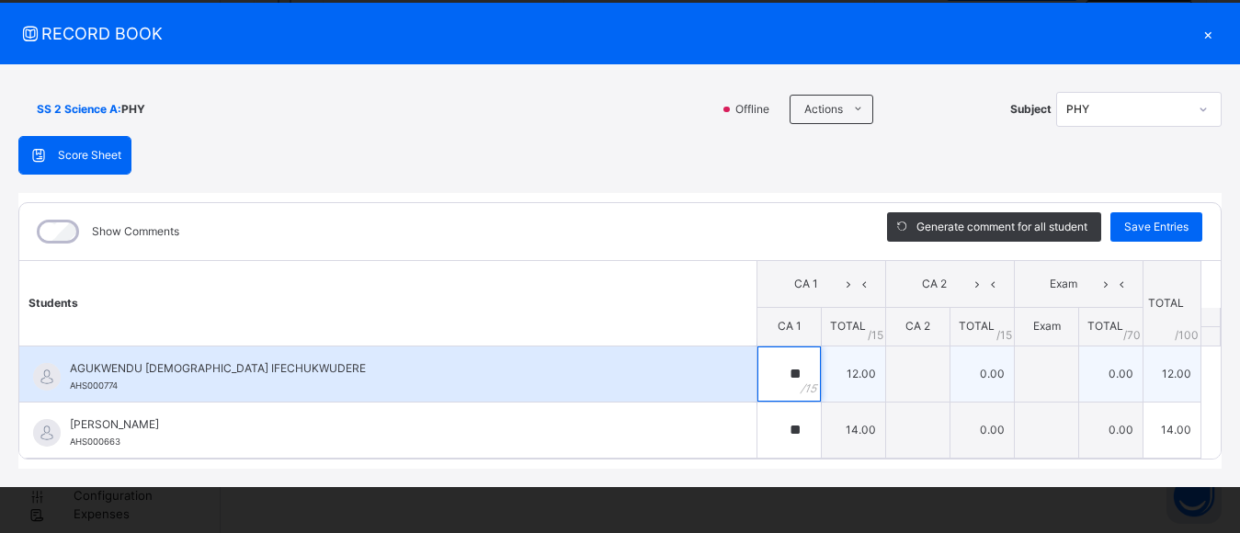
click at [757, 380] on input "**" at bounding box center [788, 373] width 63 height 55
type input "*"
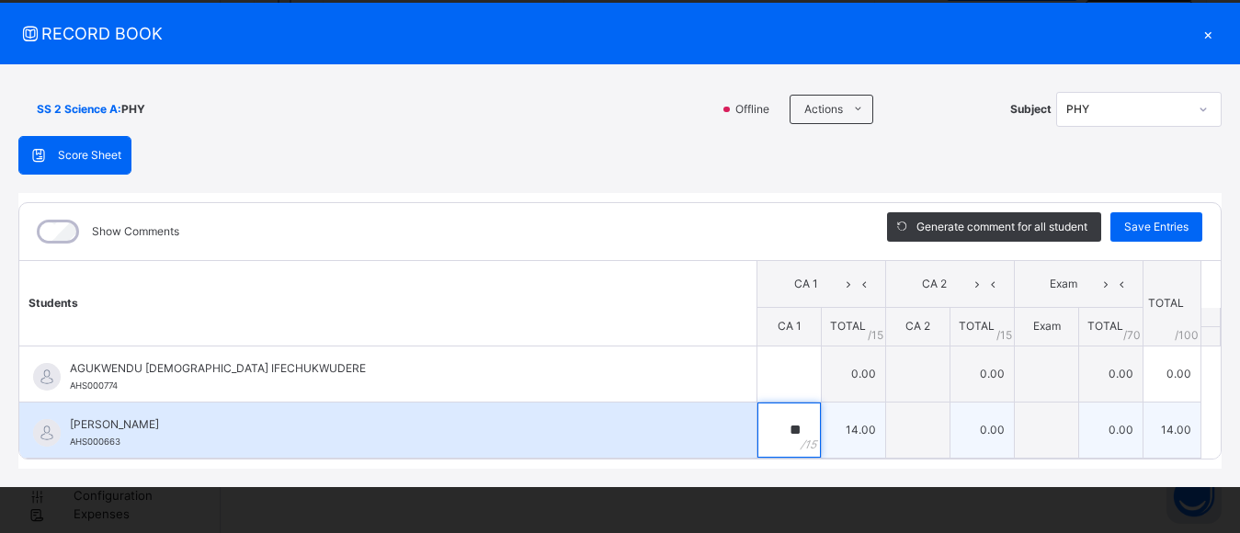
click at [764, 429] on input "**" at bounding box center [788, 430] width 63 height 55
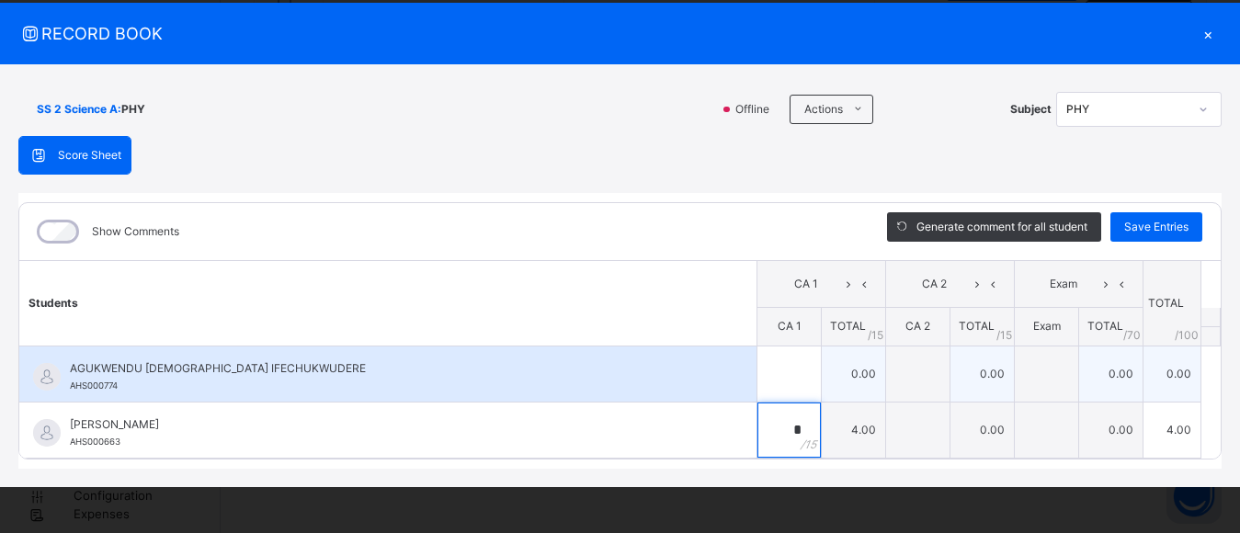
type input "*"
click at [704, 364] on div "AGUKWENDU [DEMOGRAPHIC_DATA] IFECHUKWUDERE AHS000774" at bounding box center [387, 373] width 737 height 55
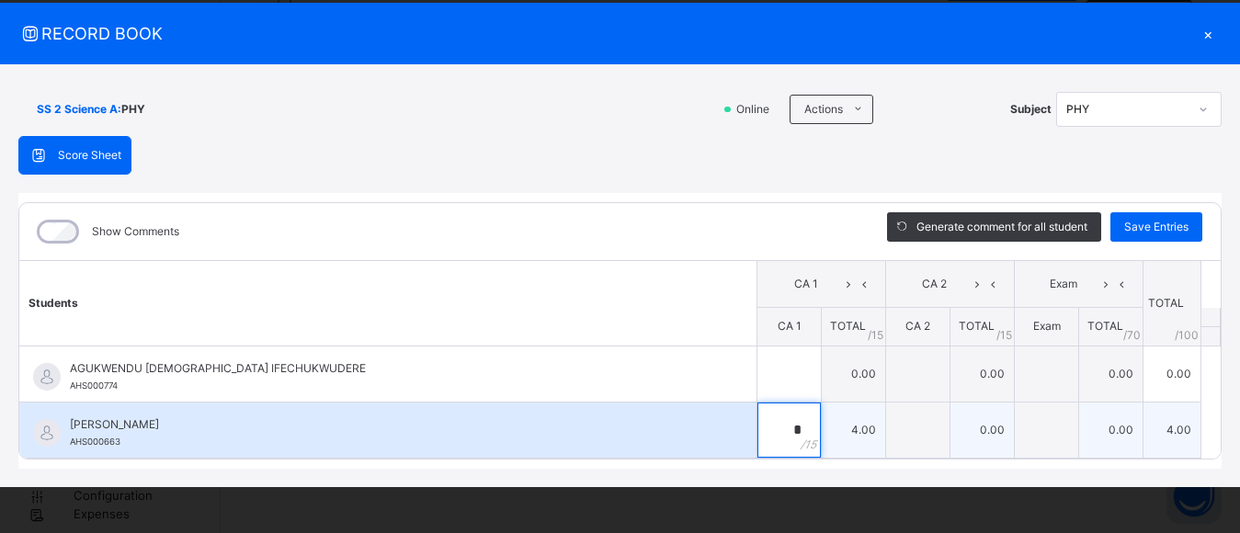
click at [771, 448] on input "*" at bounding box center [788, 430] width 63 height 55
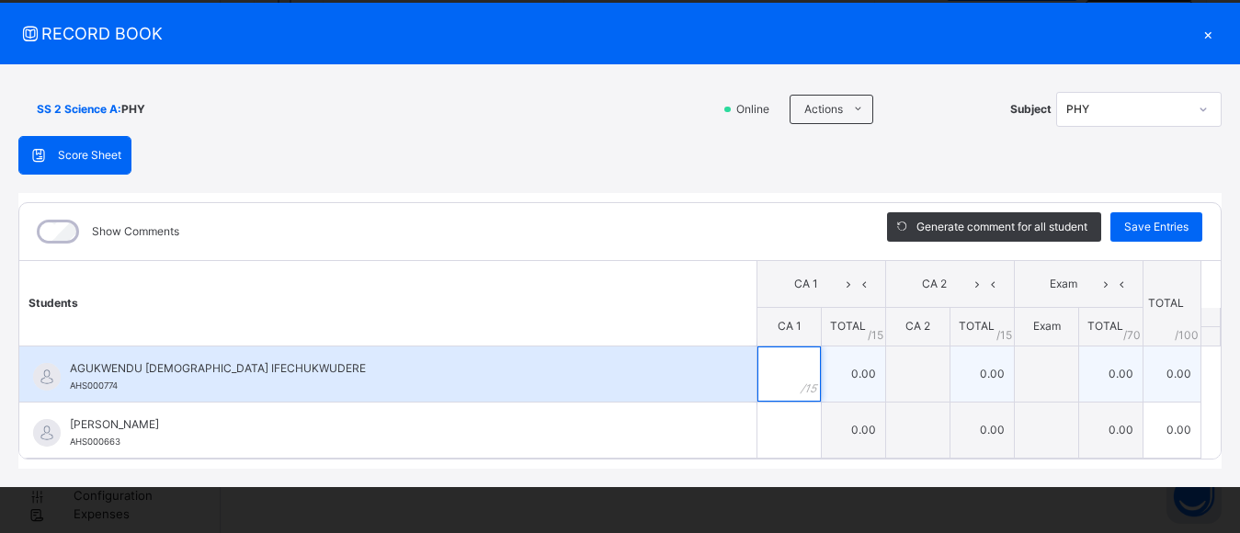
click at [801, 380] on div at bounding box center [788, 373] width 63 height 55
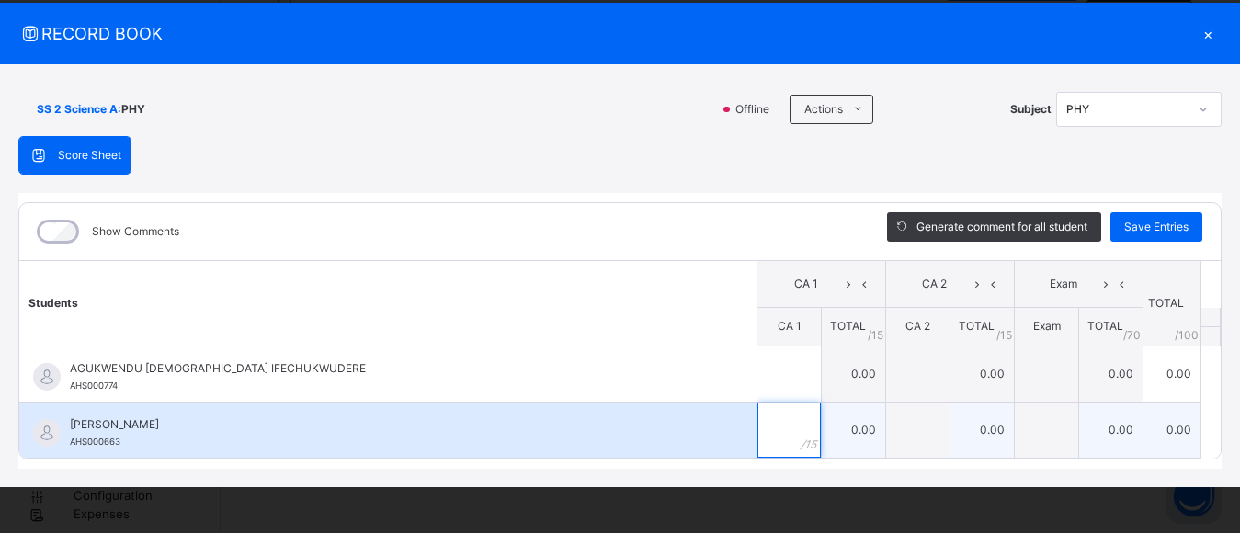
click at [779, 413] on input "text" at bounding box center [788, 430] width 63 height 55
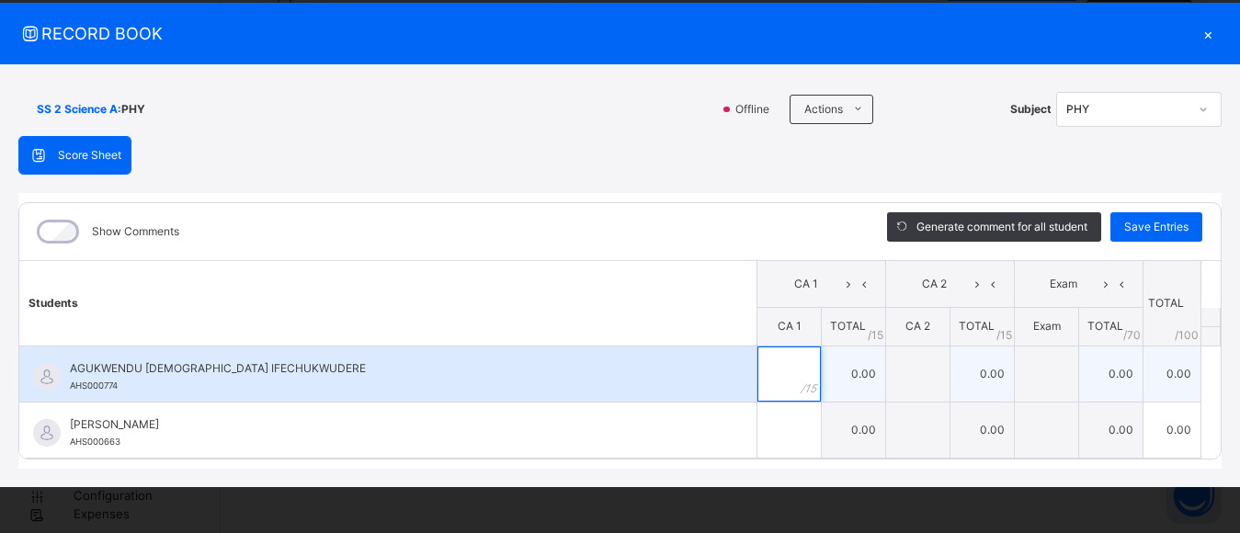
click at [757, 365] on input "text" at bounding box center [788, 373] width 63 height 55
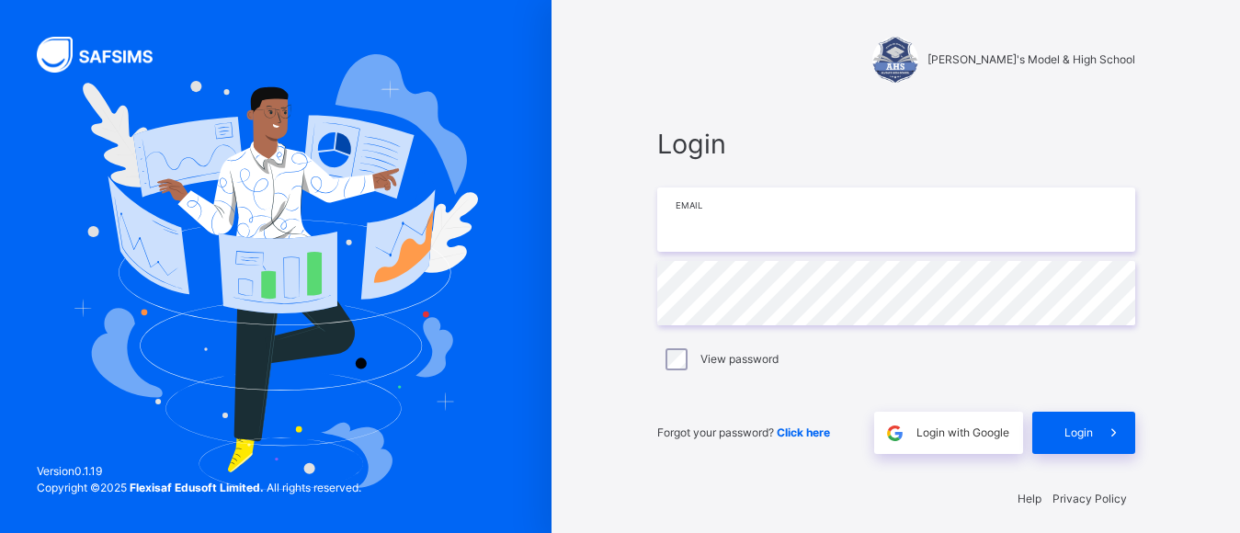
type input "**********"
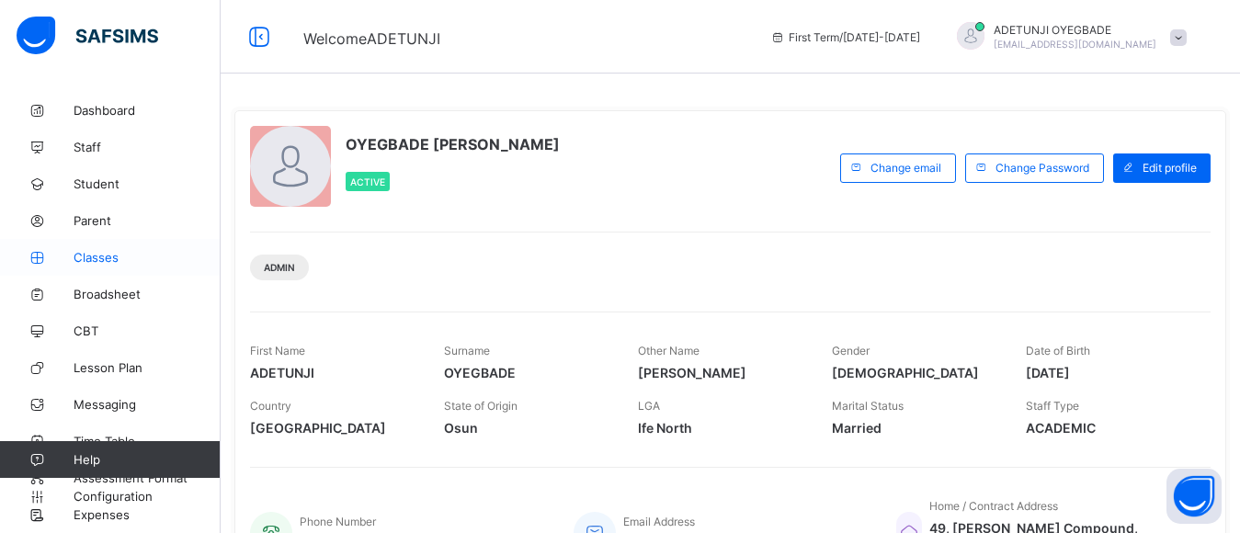
click at [116, 269] on link "Classes" at bounding box center [110, 257] width 221 height 37
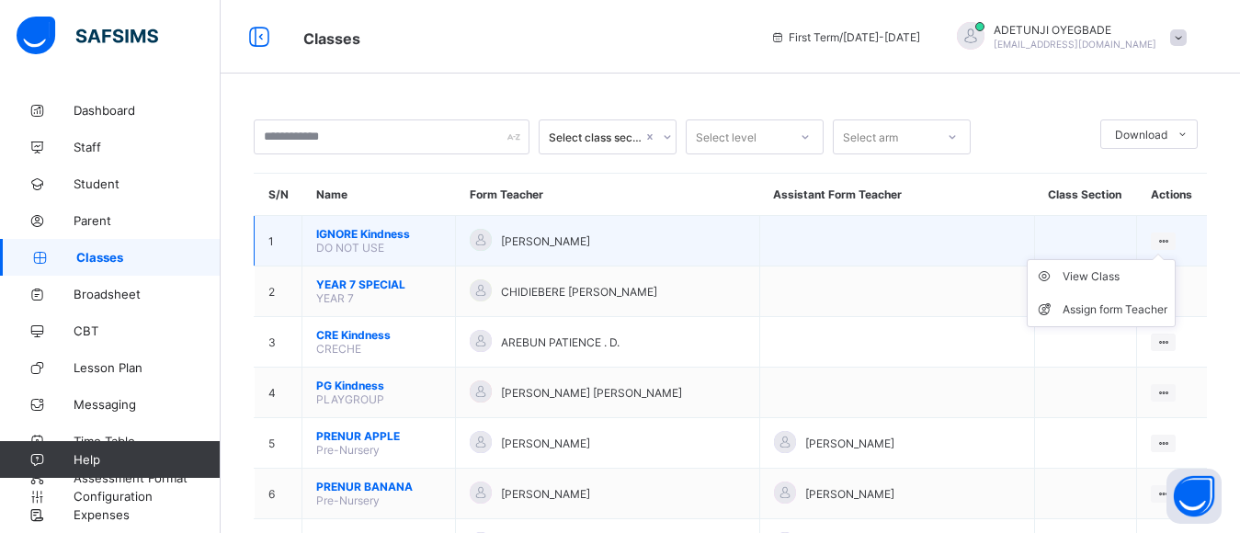
click at [1171, 259] on ul "View Class Assign form Teacher" at bounding box center [1101, 293] width 149 height 68
click at [1154, 283] on div "View Class" at bounding box center [1114, 276] width 105 height 18
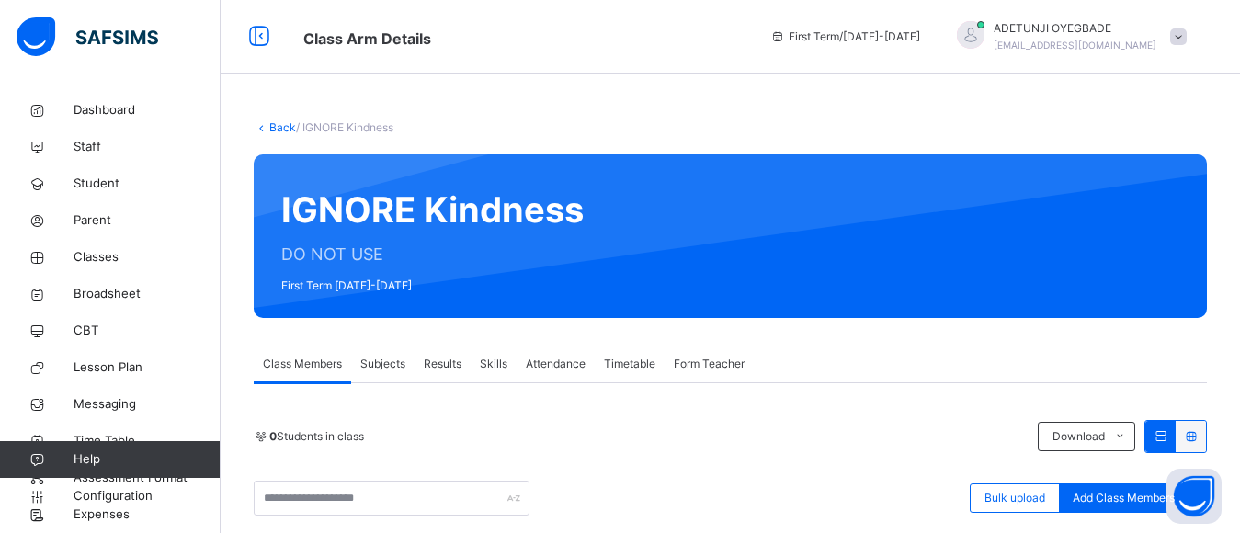
click at [929, 78] on div "Back / IGNORE Kindness IGNORE Kindness DO NOT USE First Term 2025-2026 Class Me…" at bounding box center [730, 457] width 1019 height 914
click at [404, 369] on span "Subjects" at bounding box center [382, 364] width 45 height 17
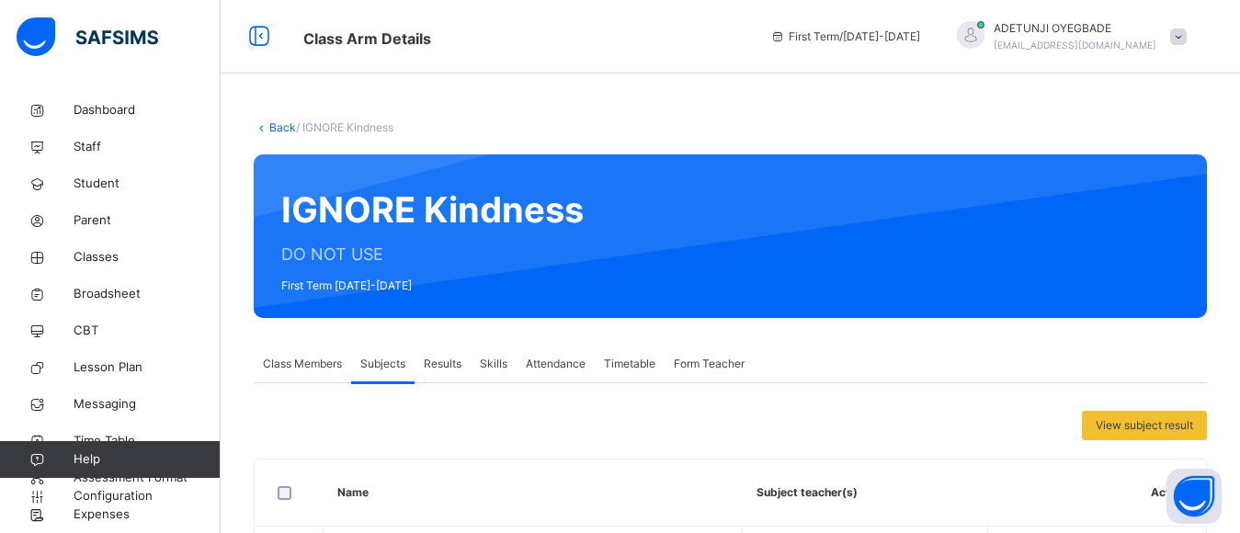
click at [320, 358] on span "Class Members" at bounding box center [302, 364] width 79 height 17
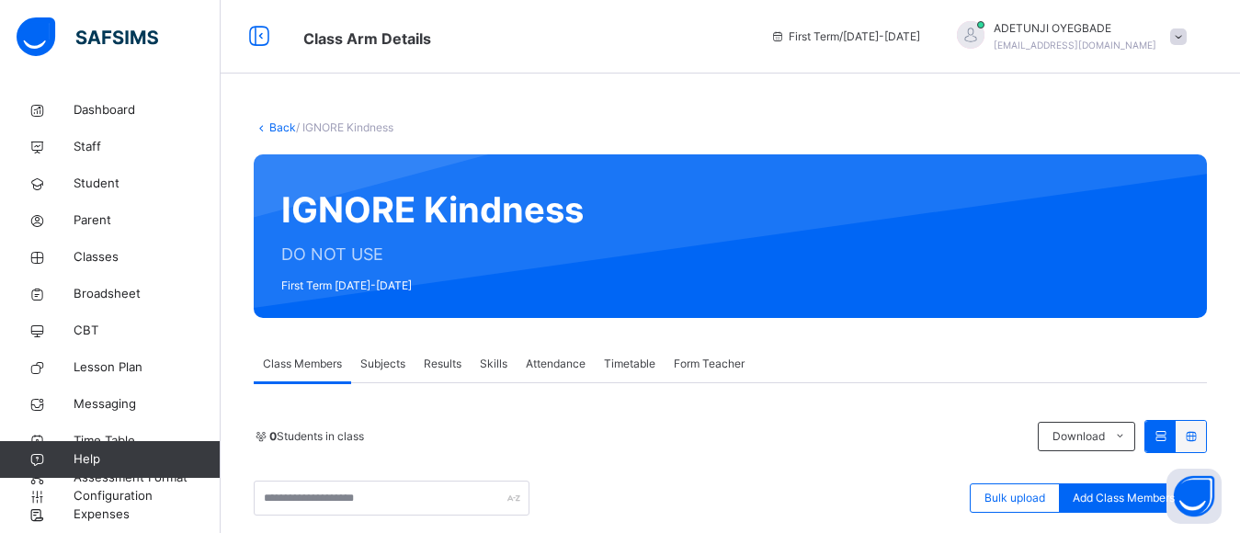
click at [289, 128] on link "Back" at bounding box center [282, 127] width 27 height 14
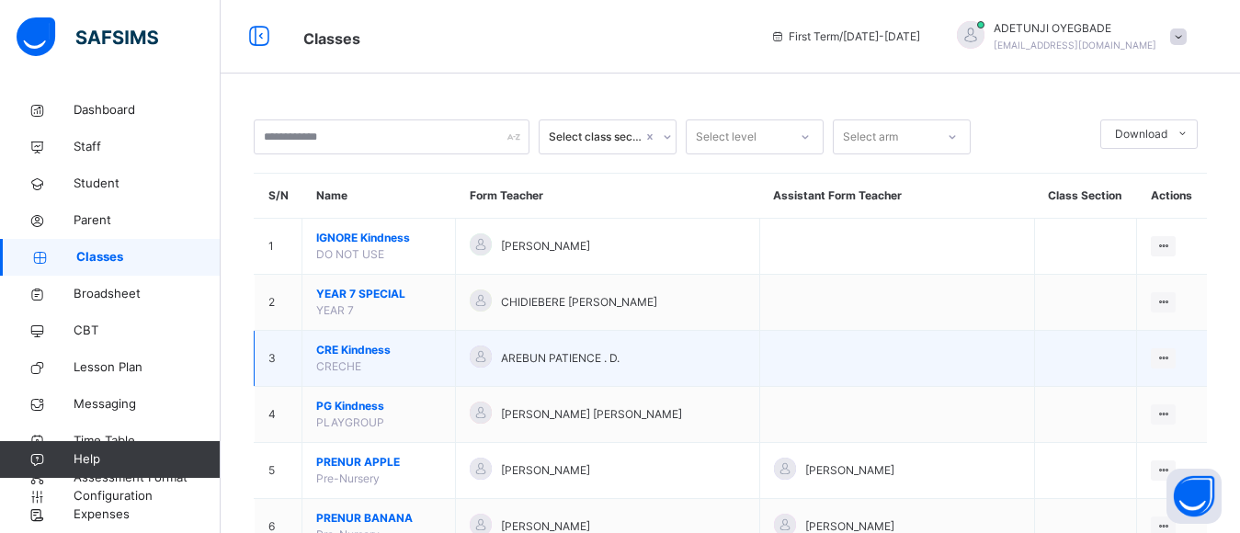
drag, startPoint x: 788, startPoint y: 408, endPoint x: 1191, endPoint y: 341, distance: 409.0
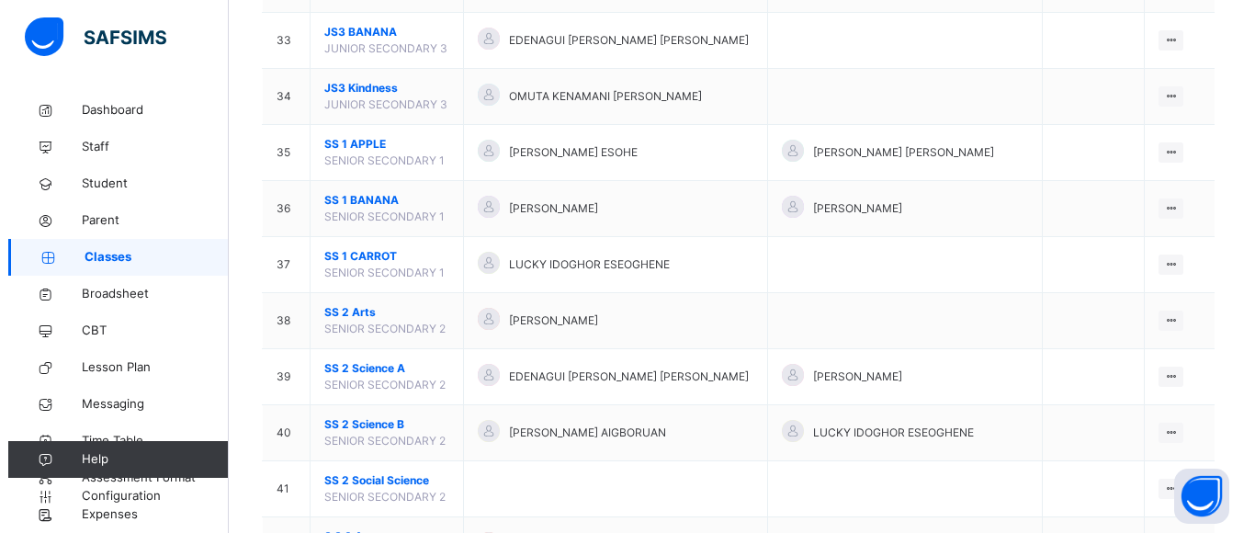
scroll to position [2004, 0]
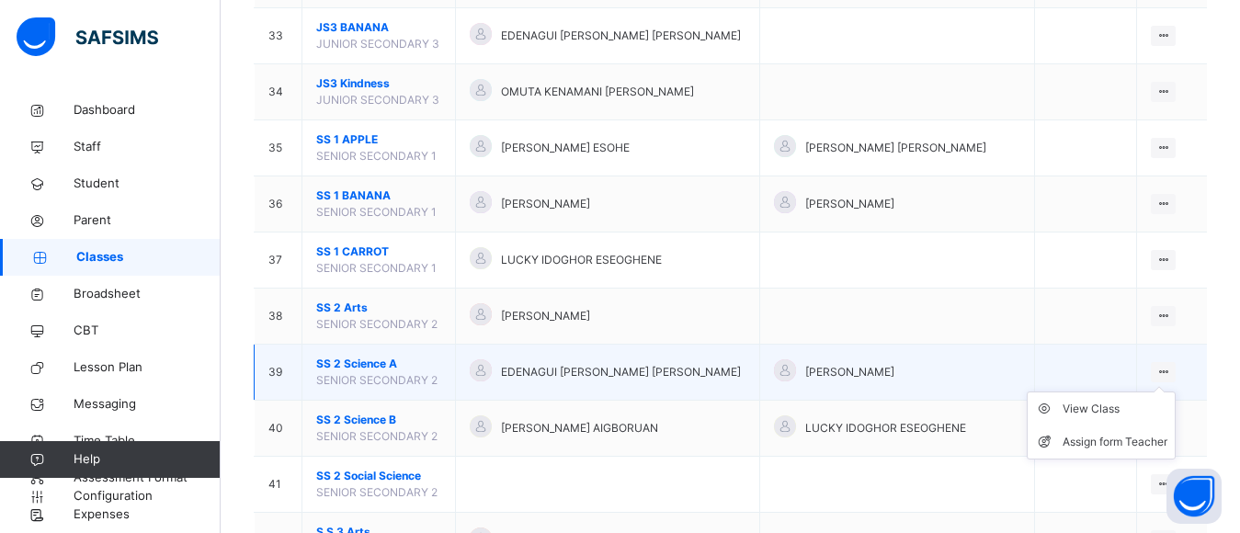
click at [1167, 373] on icon at bounding box center [1163, 372] width 16 height 14
click at [1142, 437] on div "Assign form Teacher" at bounding box center [1114, 442] width 105 height 18
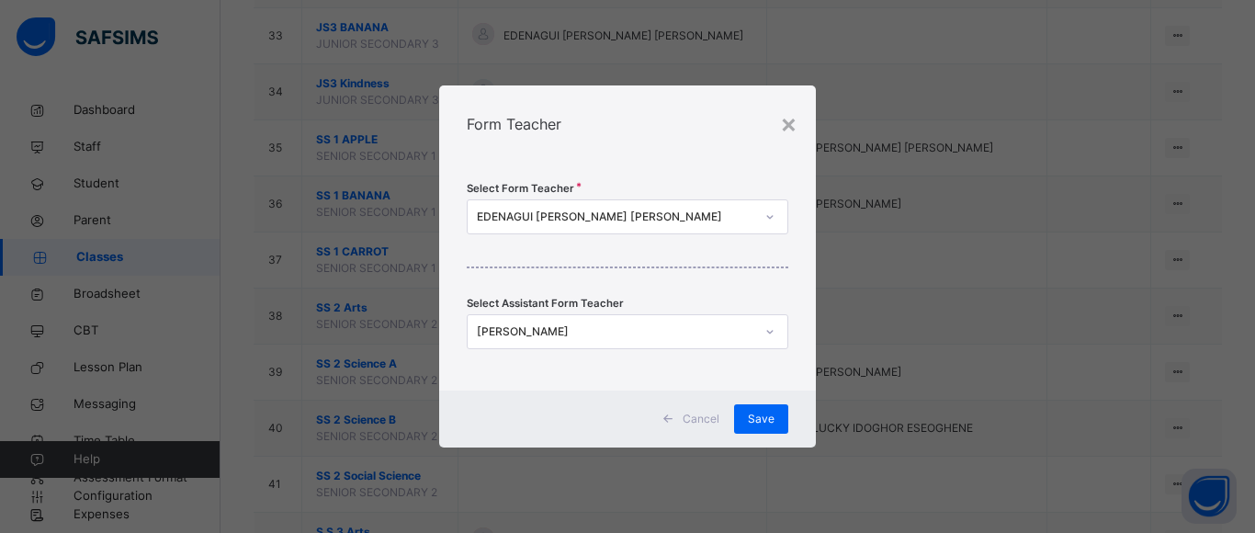
click at [745, 216] on div "EDENAGUI [PERSON_NAME] [PERSON_NAME]" at bounding box center [616, 217] width 278 height 17
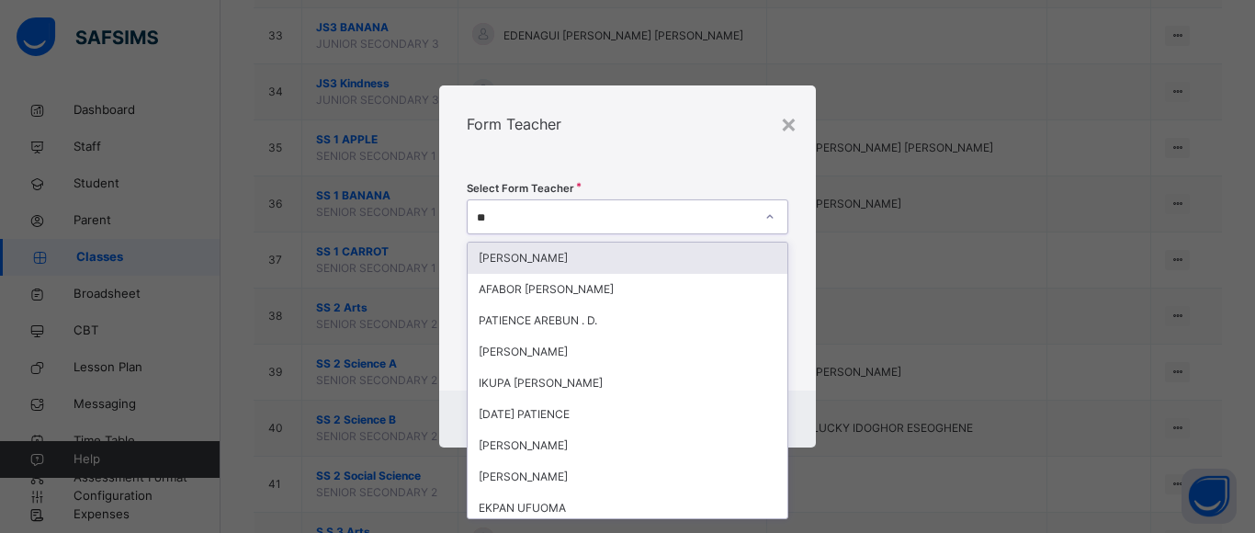
type input "***"
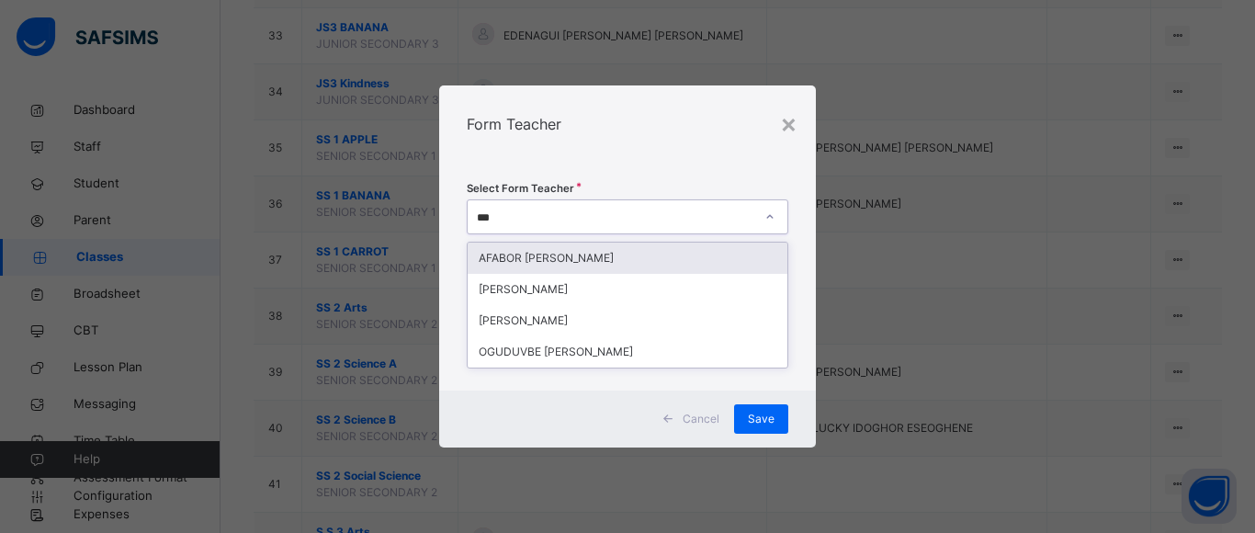
click at [744, 249] on div "AFABOR PAUL ISREAL" at bounding box center [628, 258] width 320 height 31
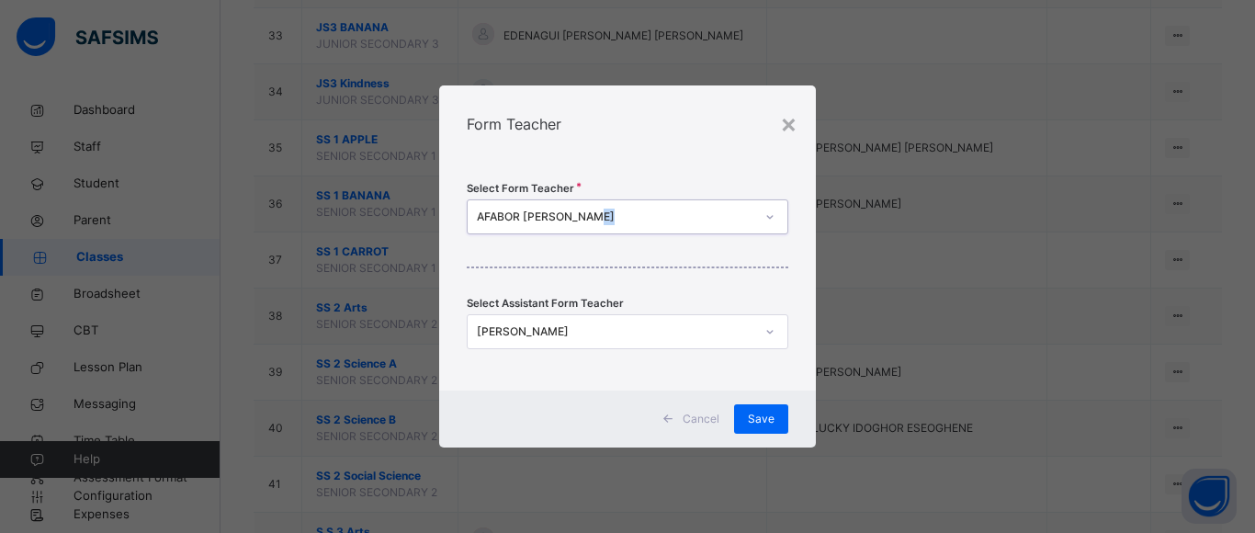
click at [744, 249] on div "Select Form Teacher option AFABOR PAUL ISREAL, selected. 0 results available. S…" at bounding box center [627, 277] width 377 height 228
click at [755, 419] on span "Save" at bounding box center [761, 419] width 27 height 17
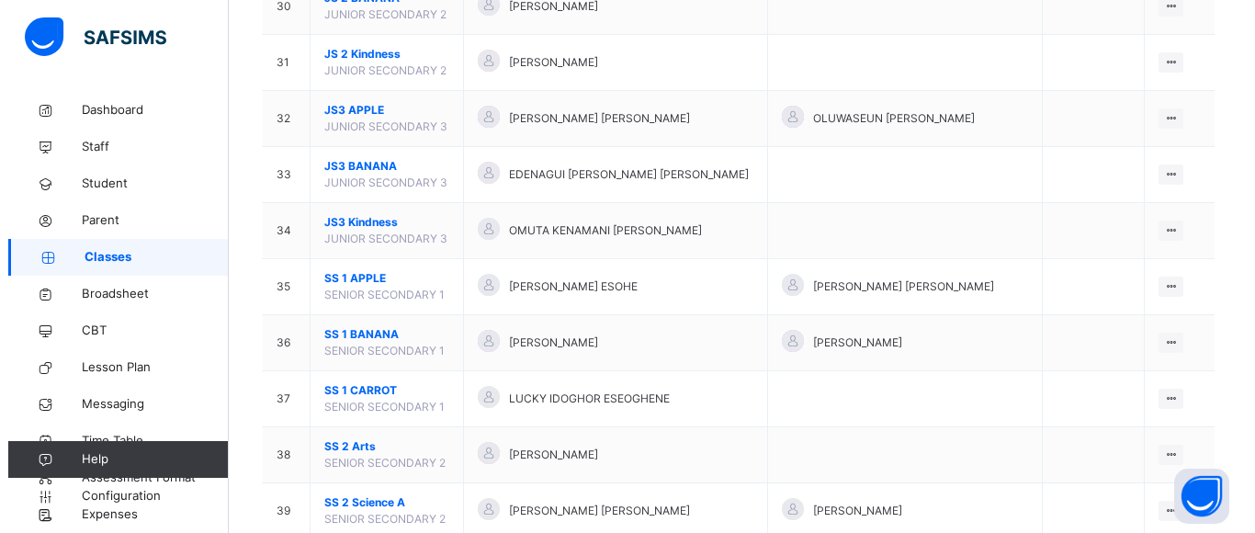
scroll to position [2254, 0]
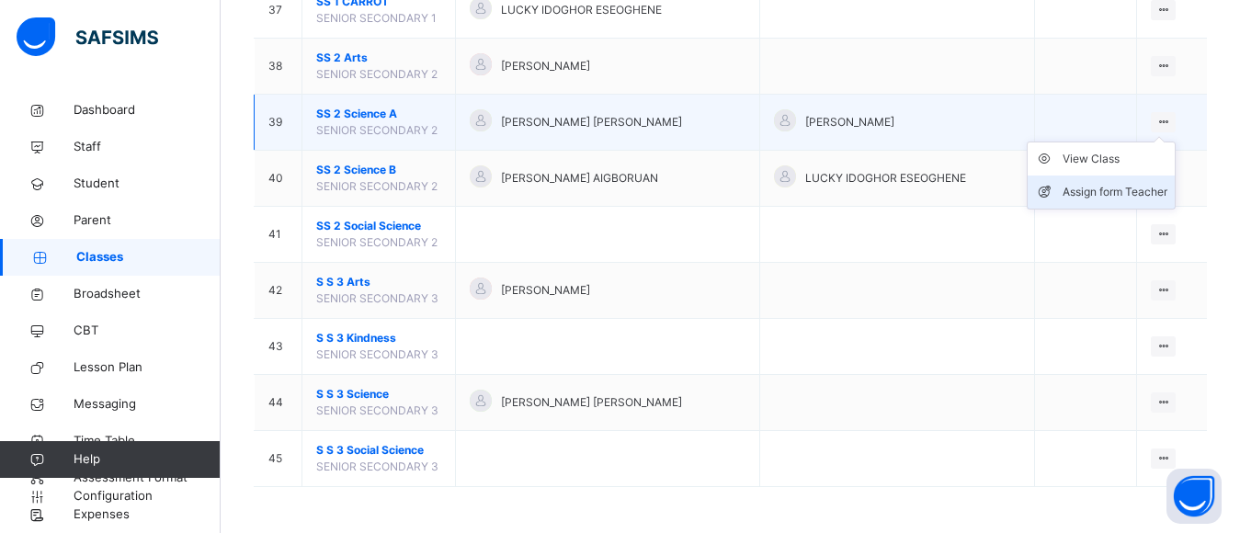
click at [1131, 188] on div "Assign form Teacher" at bounding box center [1114, 192] width 105 height 18
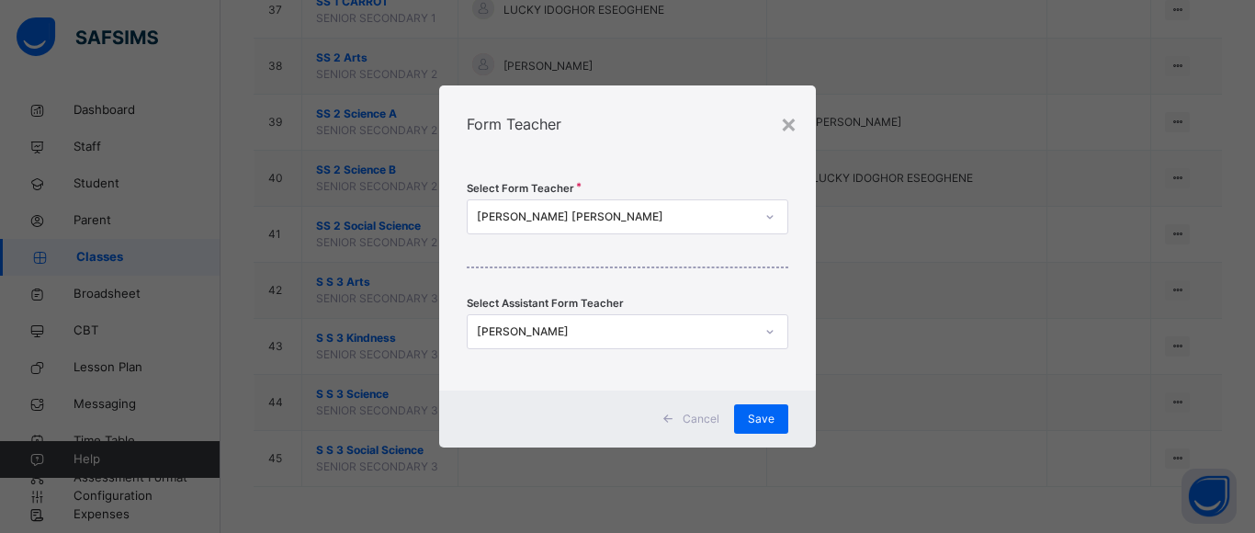
click at [755, 328] on div at bounding box center [770, 331] width 31 height 29
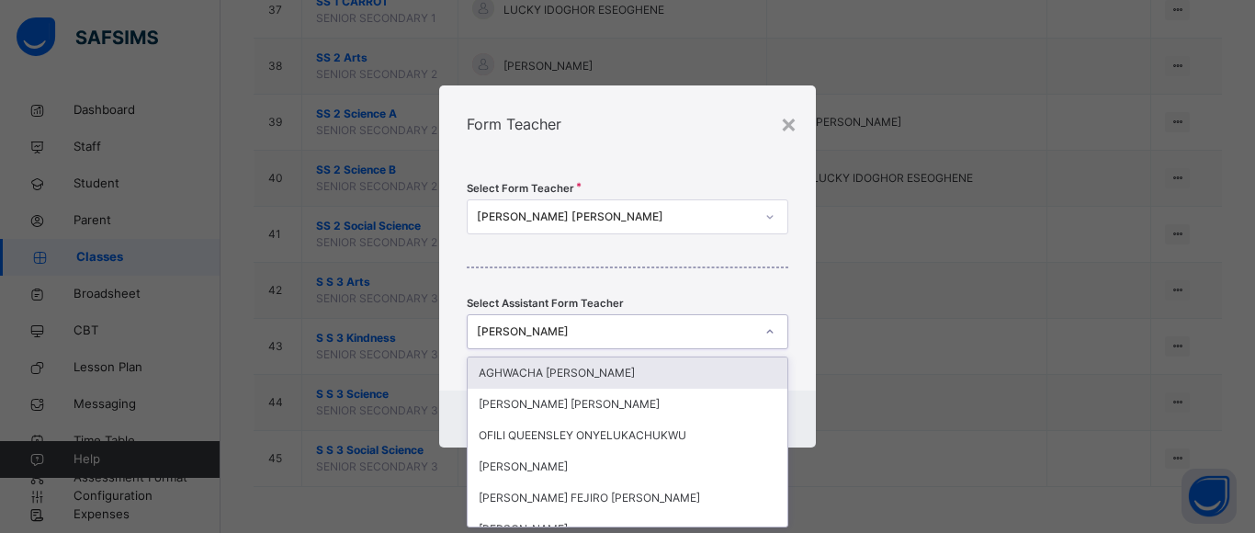
scroll to position [0, 0]
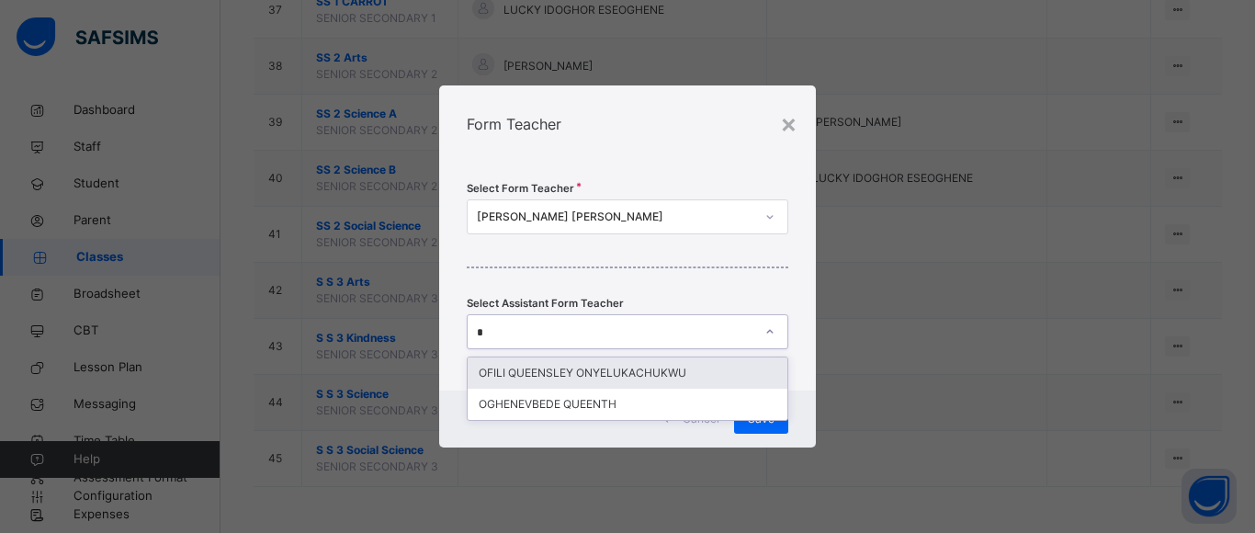
type input "*"
click at [791, 325] on div "Select Form Teacher PAUL AFABOR ISREAL Select Assistant Form Teacher option OFI…" at bounding box center [627, 277] width 377 height 228
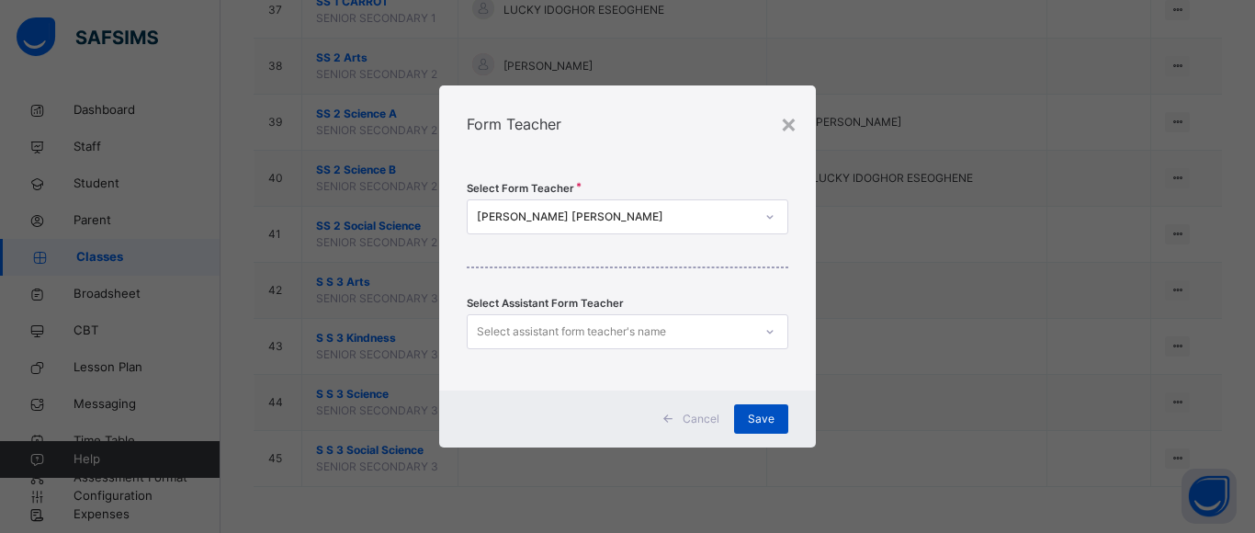
click at [762, 414] on span "Save" at bounding box center [761, 419] width 27 height 17
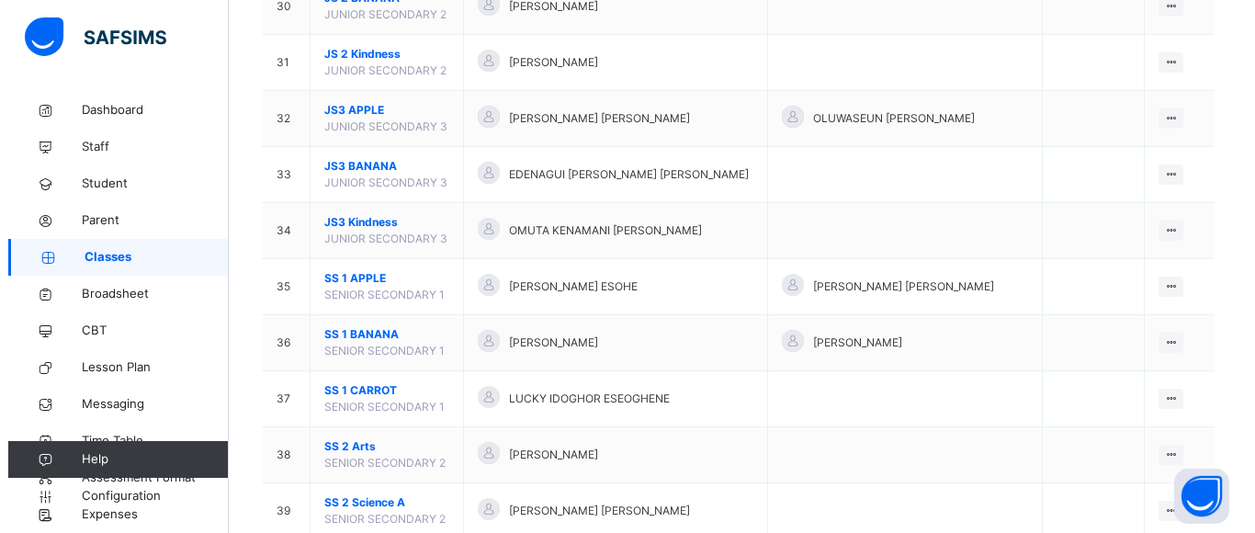
scroll to position [2254, 0]
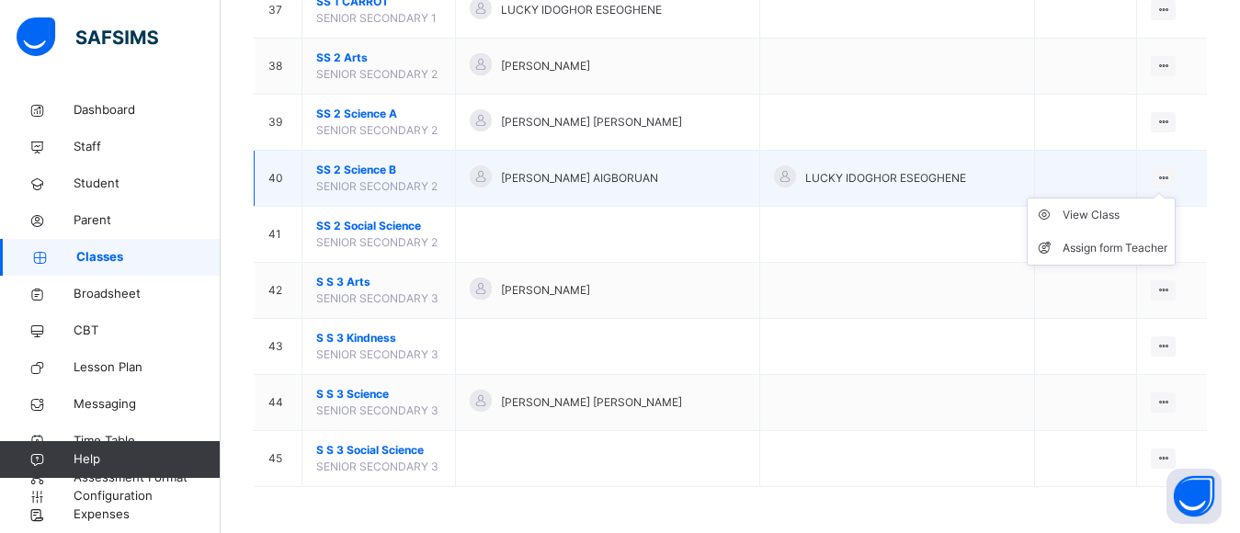
click at [1170, 178] on icon at bounding box center [1163, 178] width 16 height 14
click at [1124, 240] on div "Assign form Teacher" at bounding box center [1114, 248] width 105 height 18
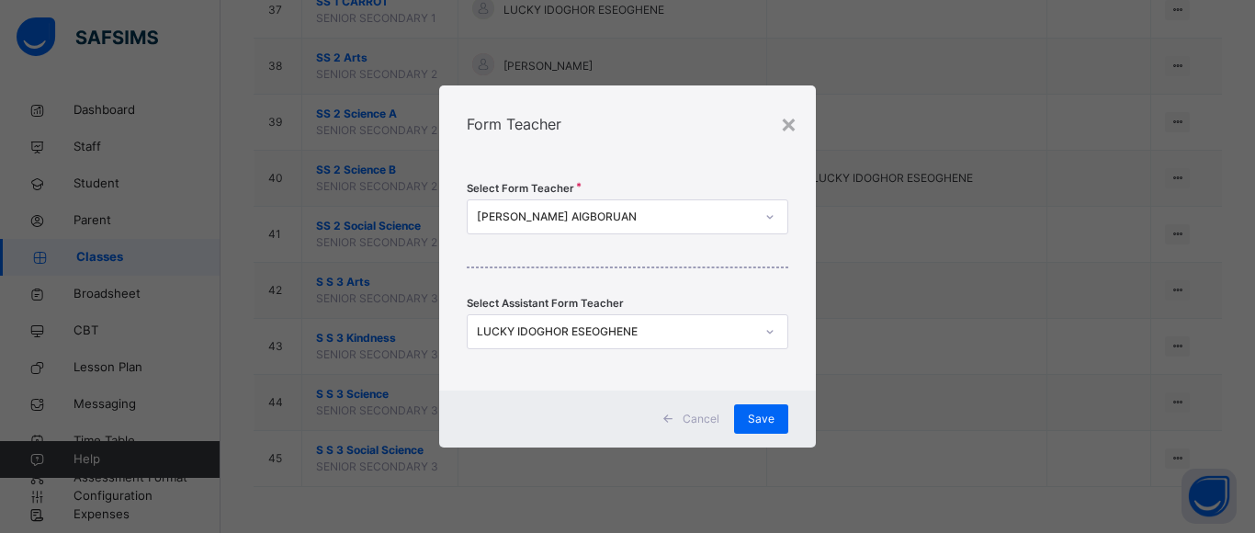
click at [765, 331] on icon at bounding box center [770, 332] width 11 height 18
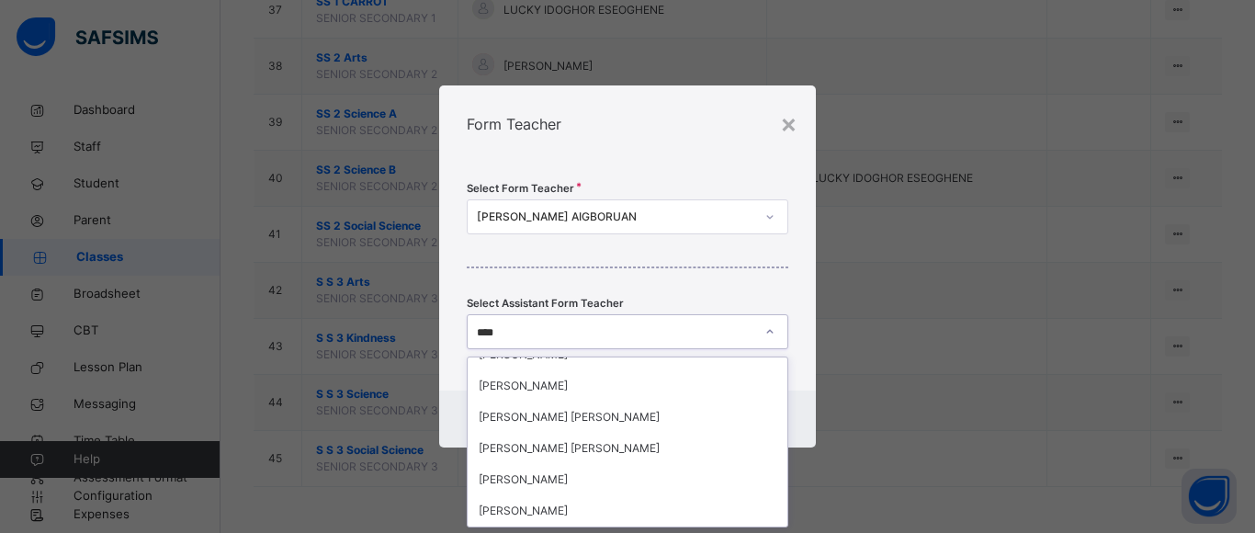
scroll to position [85, 0]
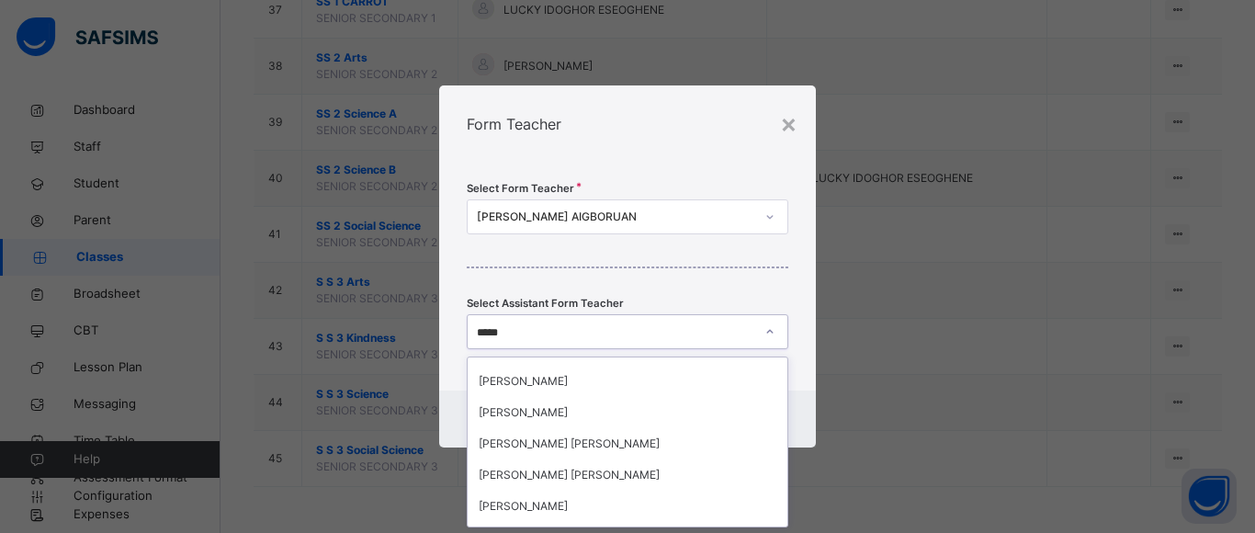
type input "******"
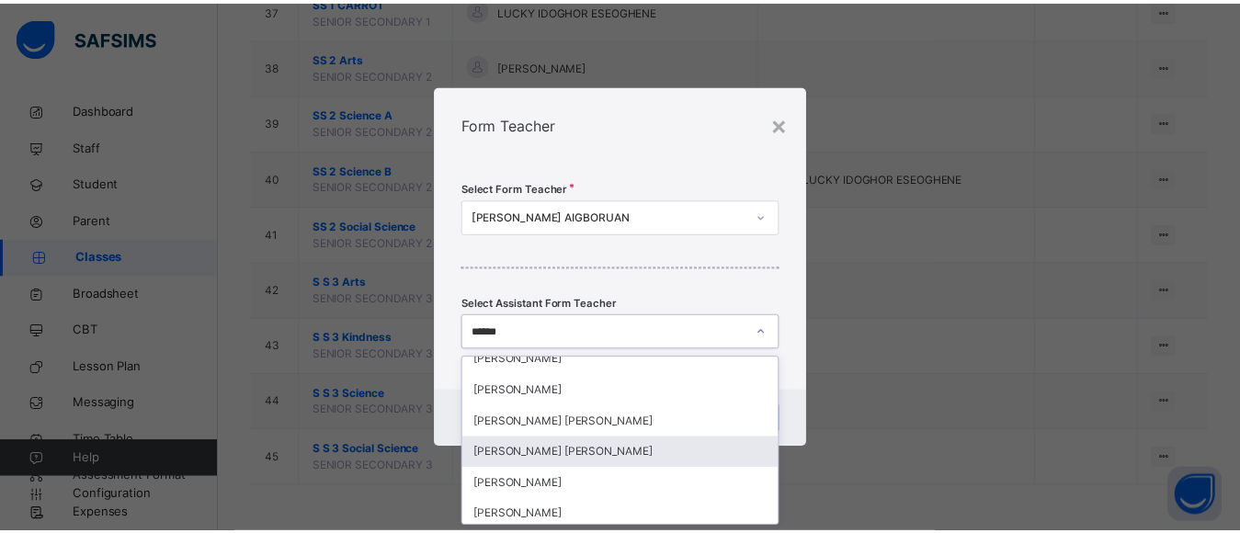
scroll to position [112, 0]
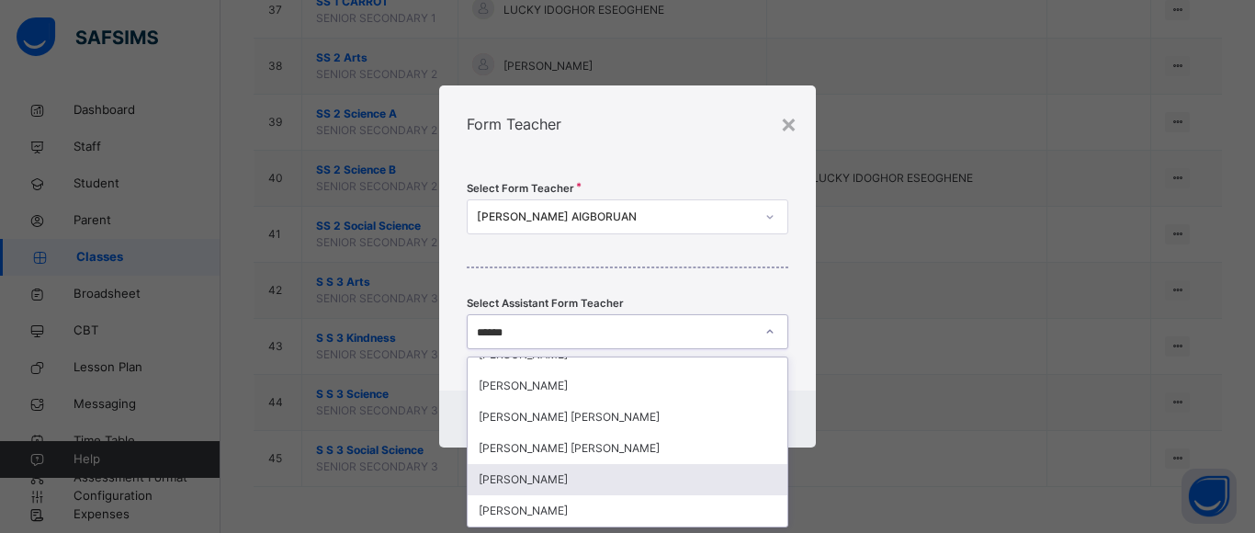
click at [602, 491] on div "JOSEPH ISREAL" at bounding box center [628, 479] width 320 height 31
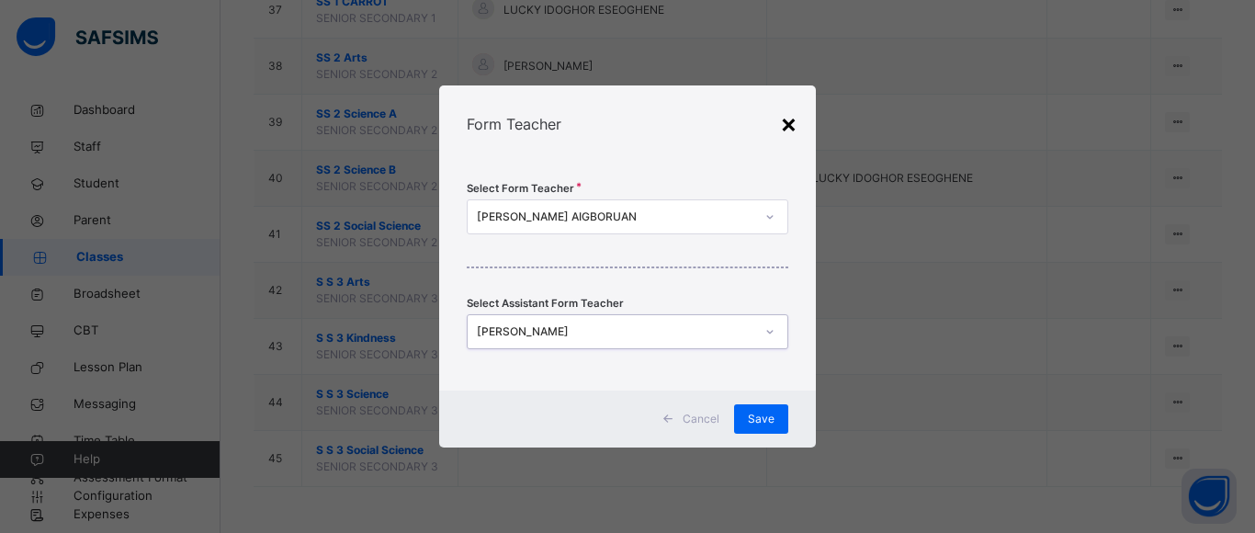
click at [789, 125] on div "×" at bounding box center [788, 123] width 17 height 39
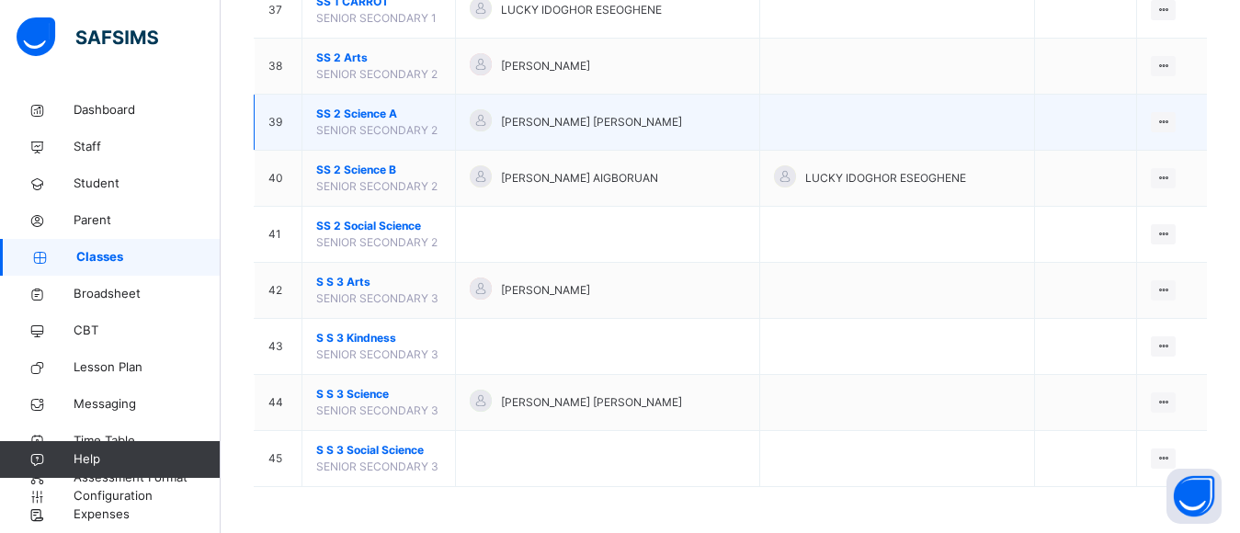
click at [1161, 132] on td "View Class Assign form Teacher" at bounding box center [1172, 123] width 70 height 56
click at [1130, 159] on div "View Class" at bounding box center [1114, 159] width 105 height 18
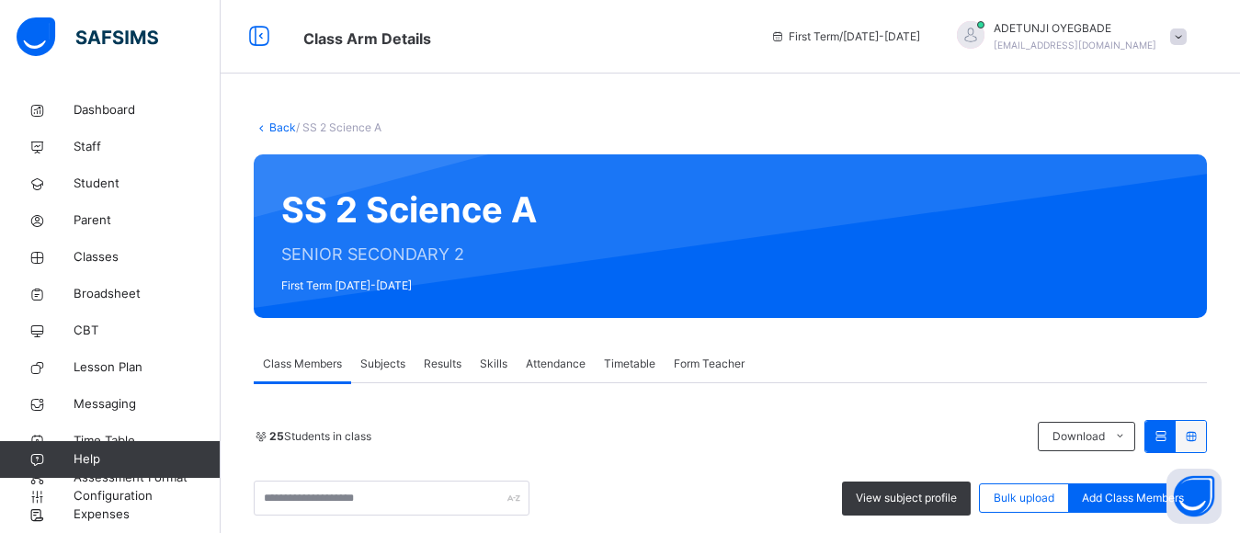
click at [403, 370] on span "Subjects" at bounding box center [382, 364] width 45 height 17
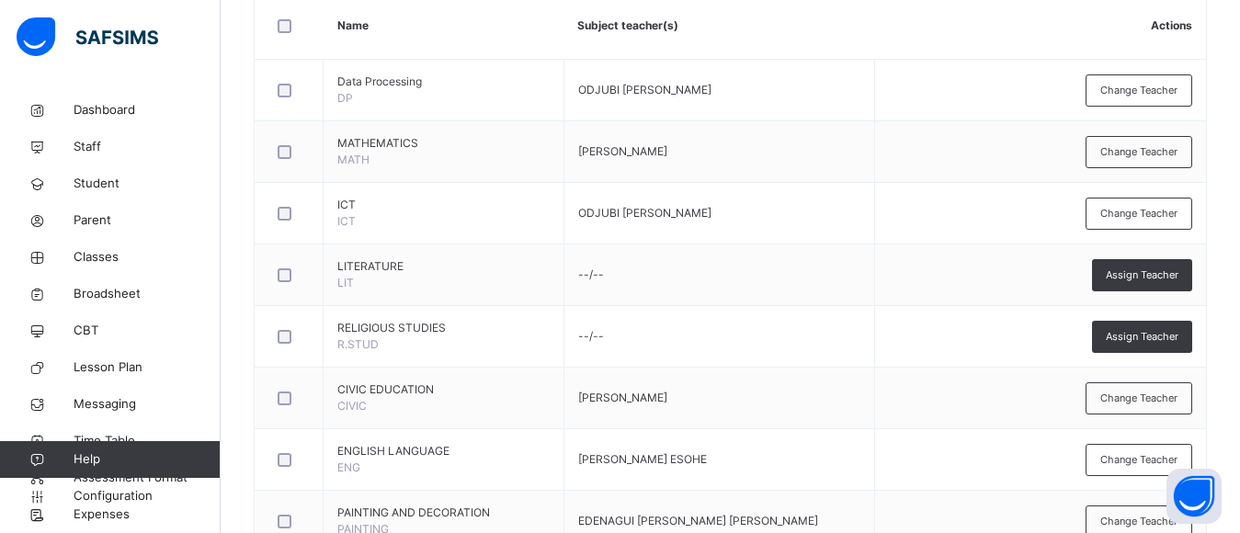
scroll to position [933, 0]
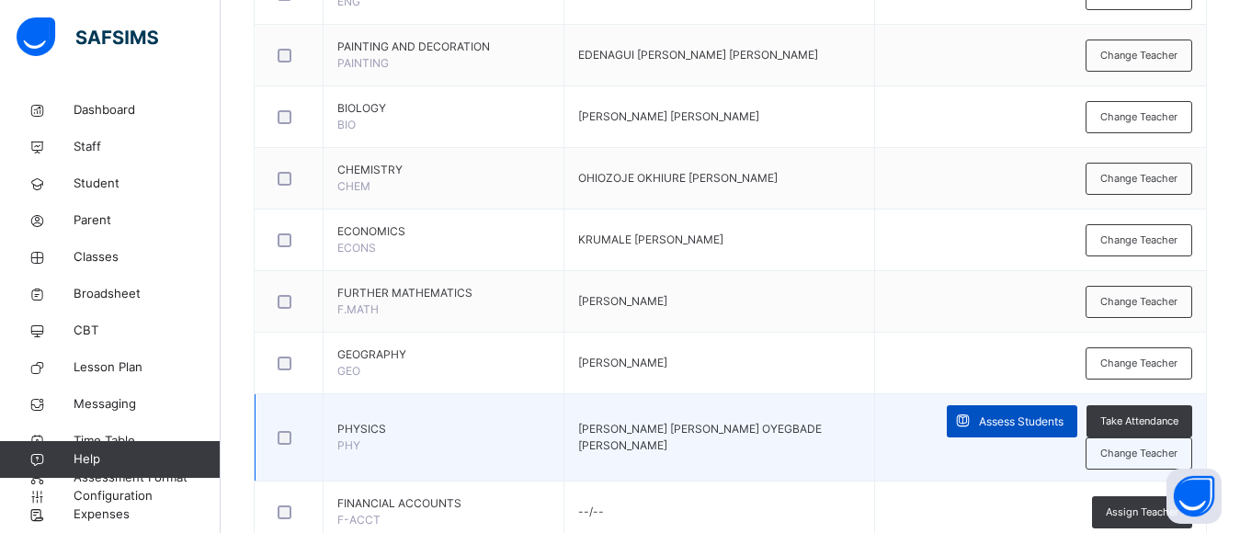
click at [1031, 423] on span "Assess Students" at bounding box center [1021, 422] width 85 height 17
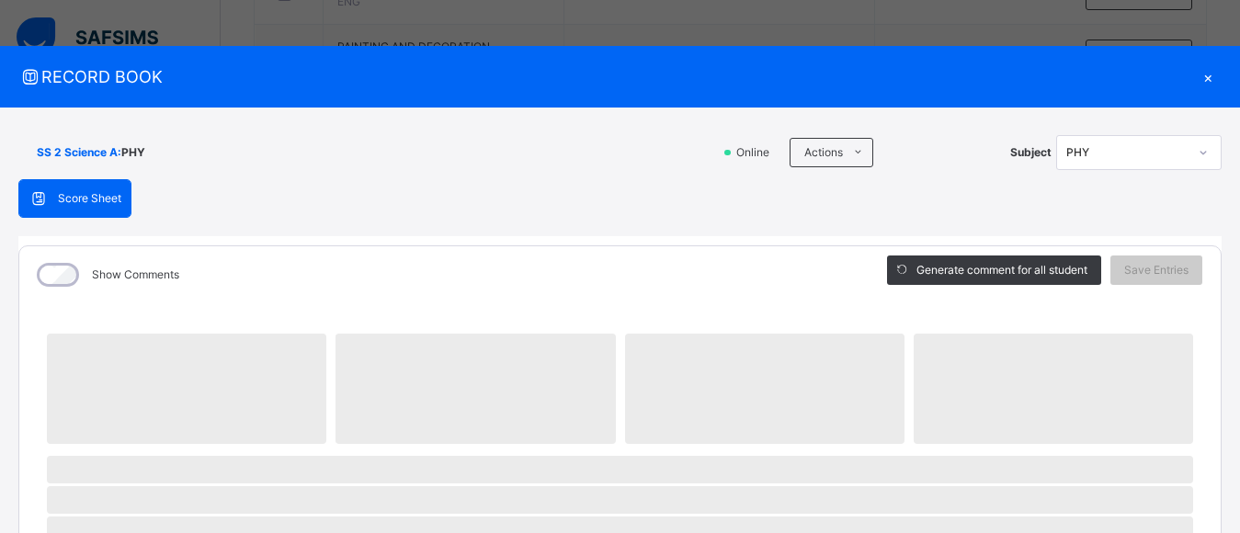
scroll to position [1369, 0]
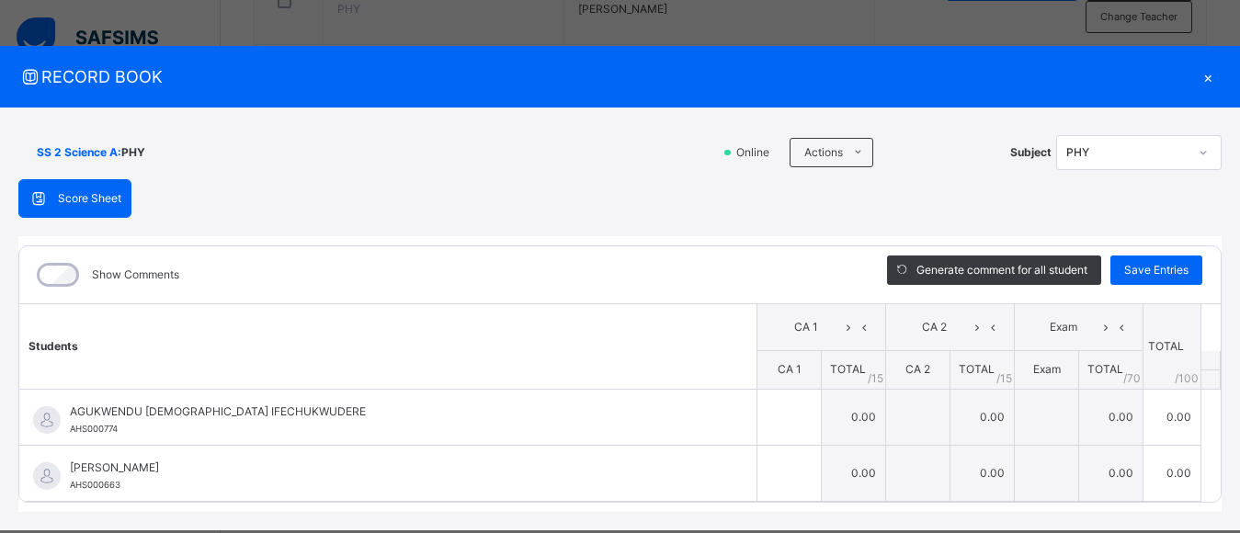
click at [1195, 75] on div "×" at bounding box center [1208, 76] width 28 height 25
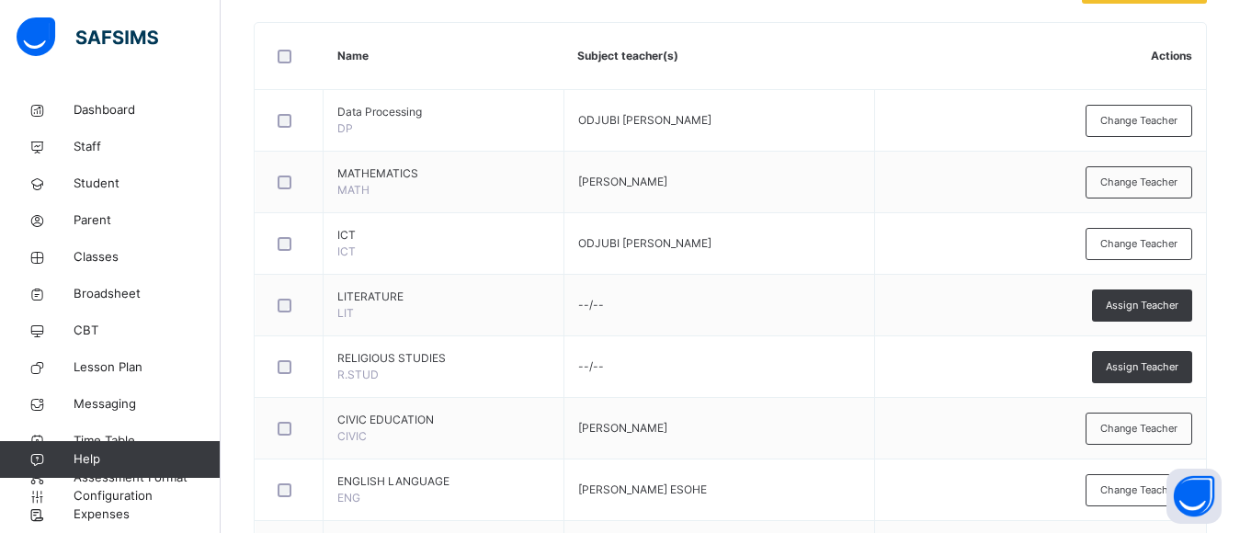
scroll to position [0, 0]
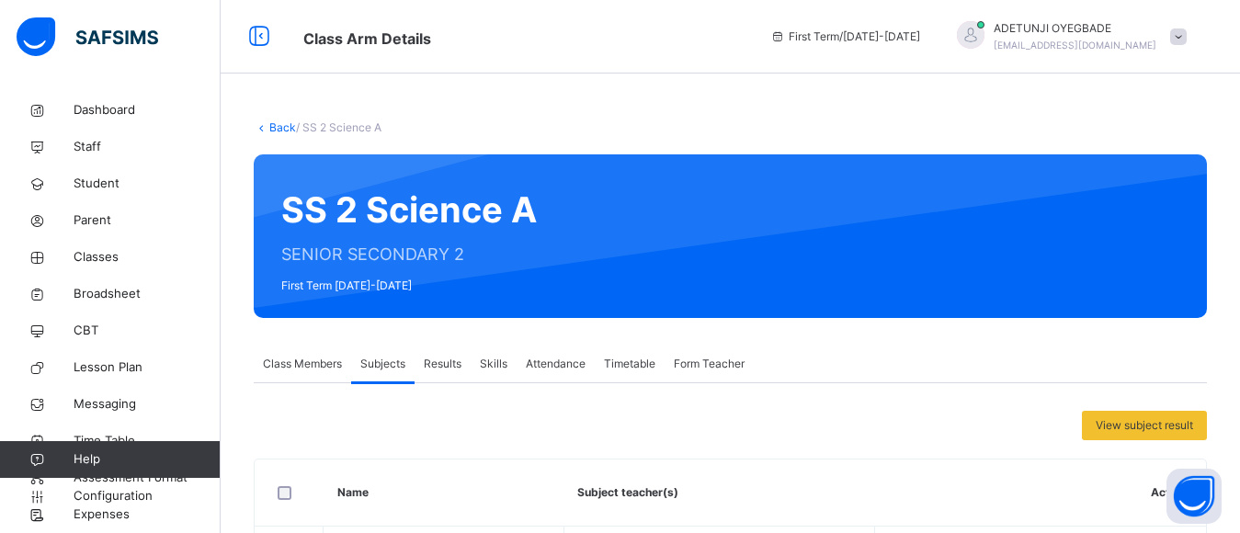
click at [274, 124] on link "Back" at bounding box center [282, 127] width 27 height 14
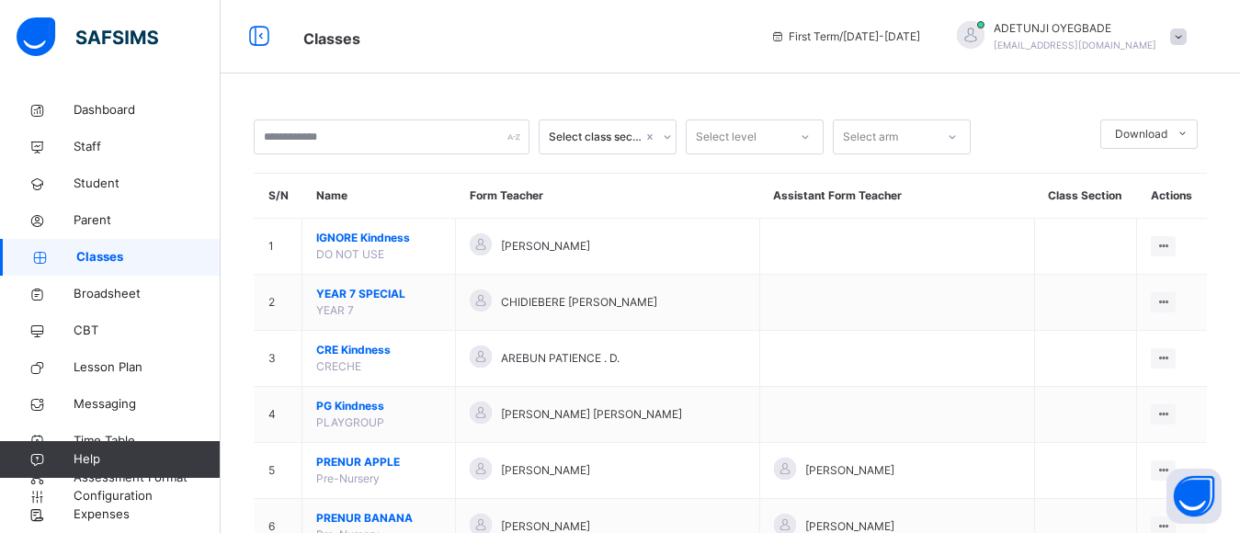
drag, startPoint x: 487, startPoint y: 213, endPoint x: 556, endPoint y: 201, distance: 70.0
click at [512, 209] on th "Form Teacher" at bounding box center [608, 196] width 304 height 45
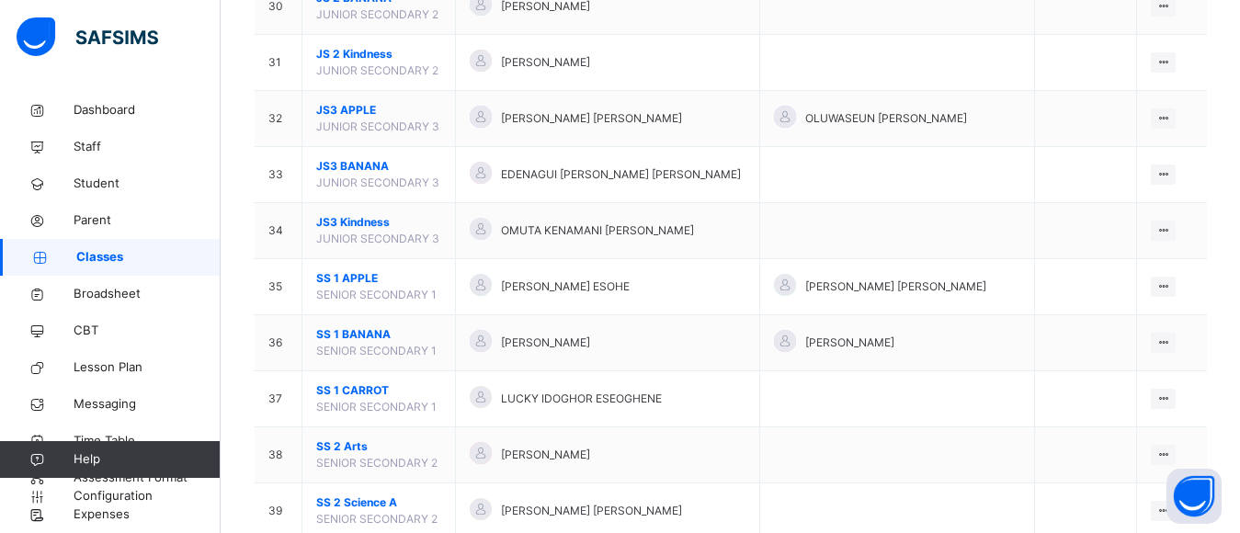
scroll to position [2254, 0]
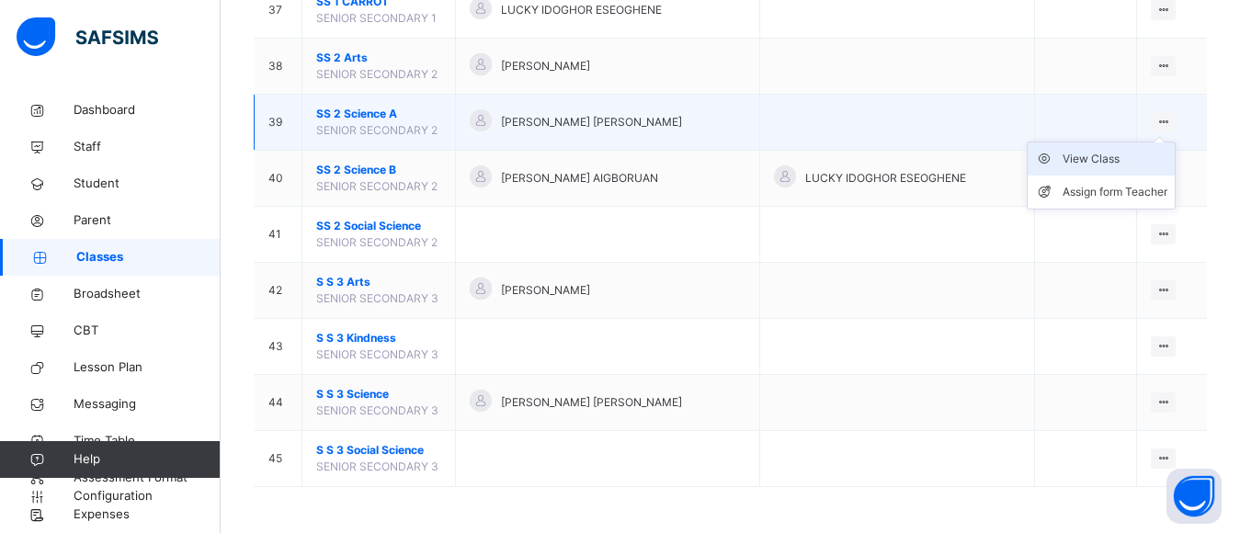
click at [1138, 158] on div "View Class" at bounding box center [1114, 159] width 105 height 18
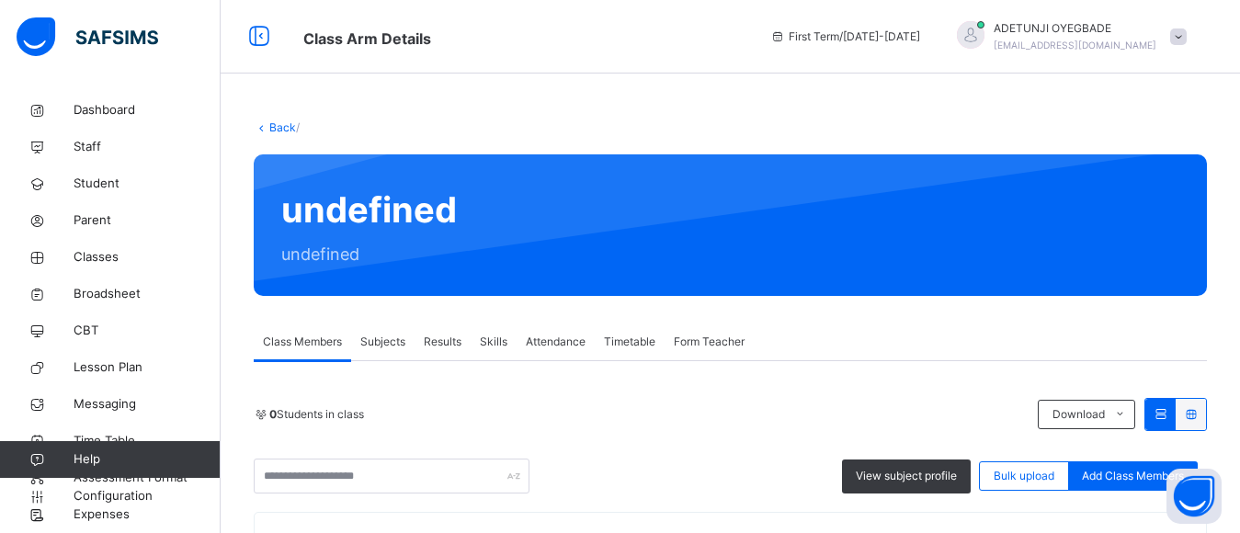
click at [402, 344] on span "Subjects" at bounding box center [382, 342] width 45 height 17
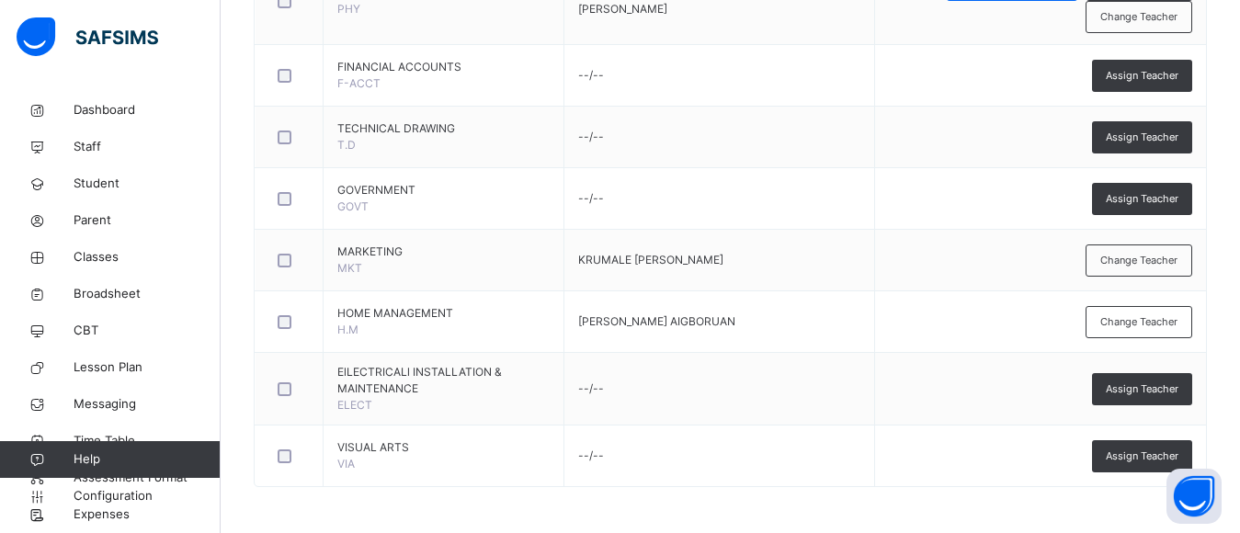
scroll to position [881, 0]
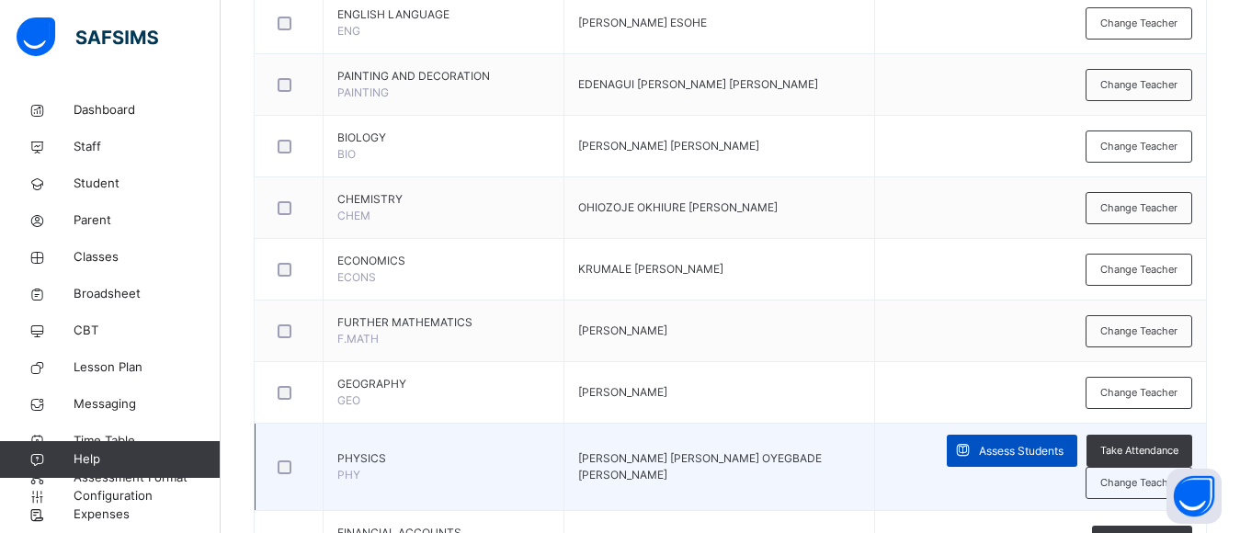
click at [1043, 448] on span "Assess Students" at bounding box center [1021, 451] width 85 height 17
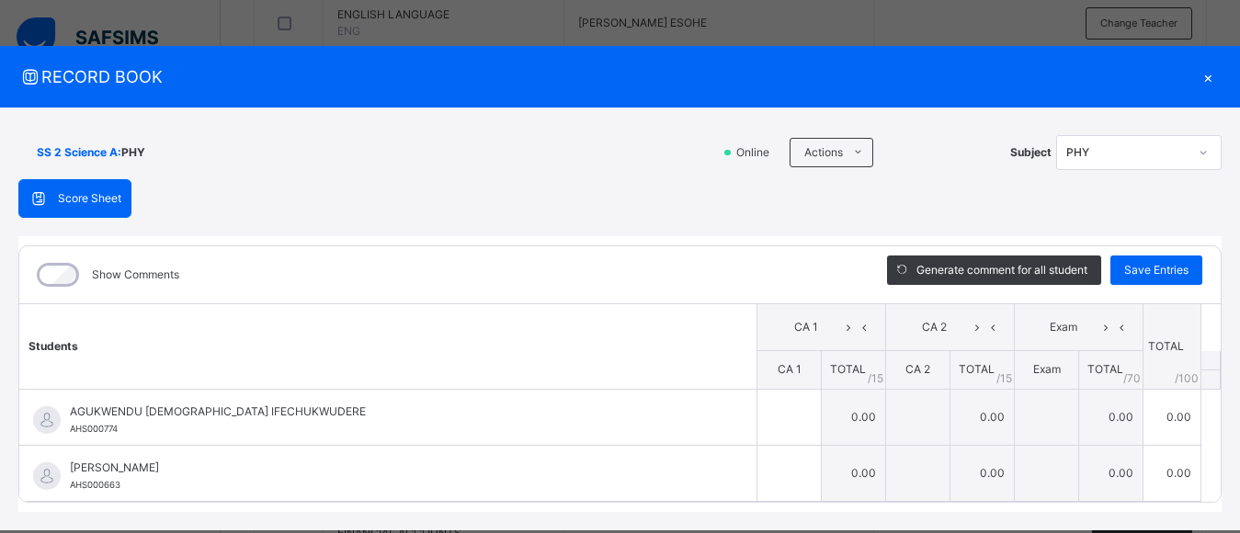
click at [1199, 79] on div "×" at bounding box center [1208, 76] width 28 height 25
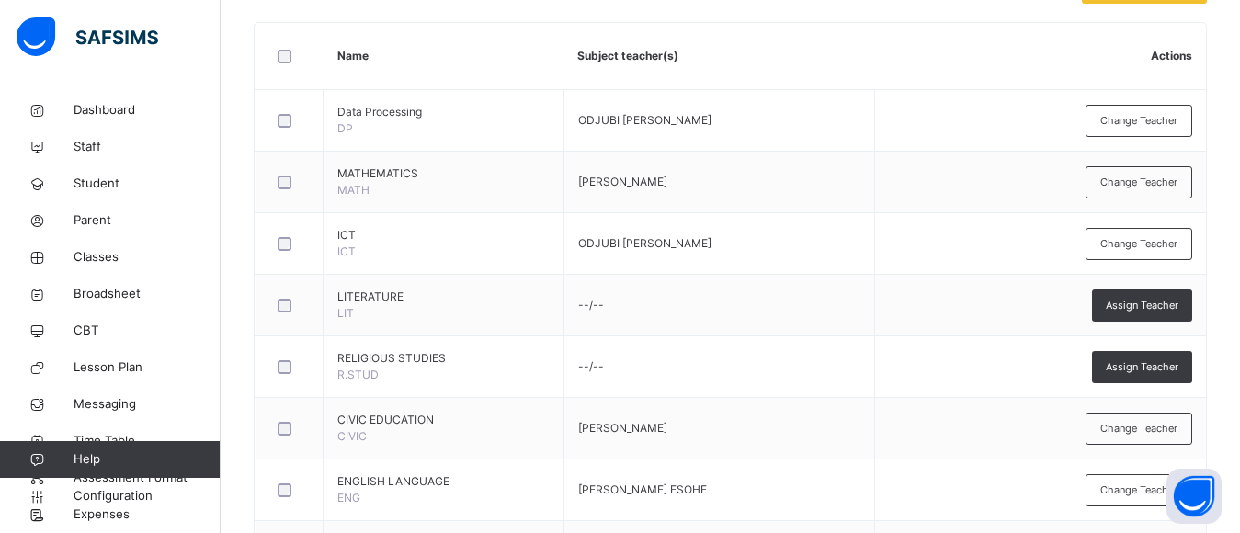
scroll to position [0, 0]
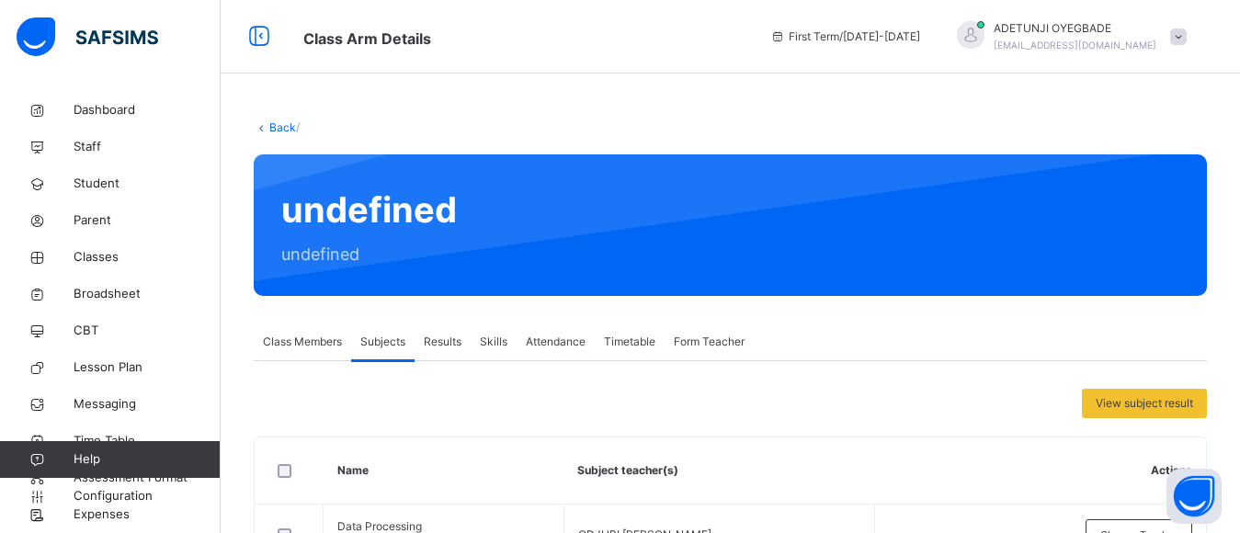
click at [323, 344] on span "Class Members" at bounding box center [302, 342] width 79 height 17
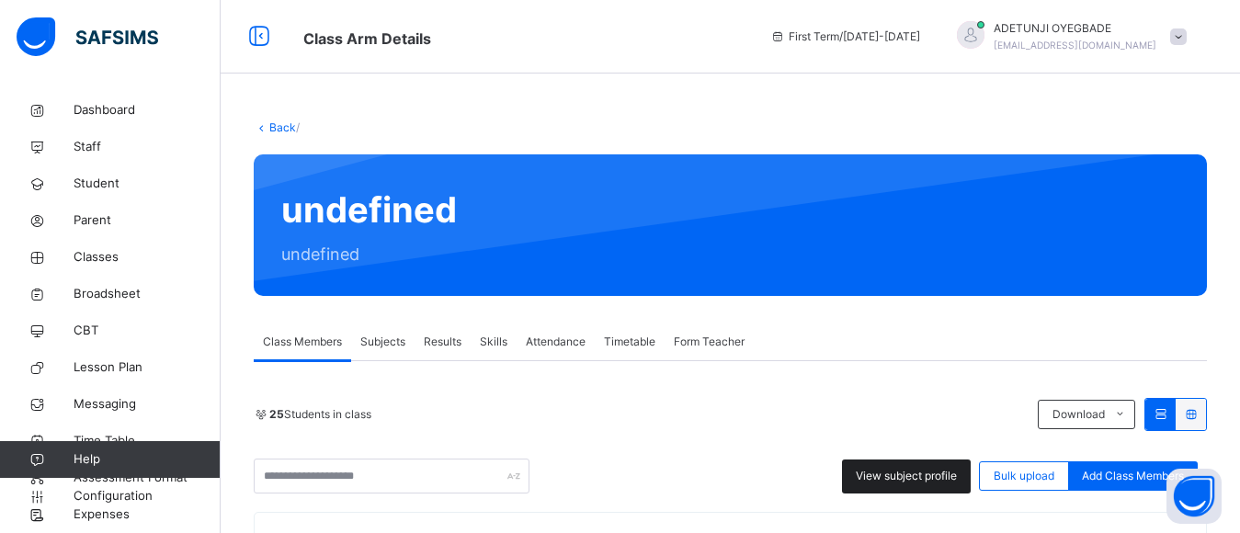
click at [902, 485] on div "View subject profile" at bounding box center [906, 477] width 129 height 34
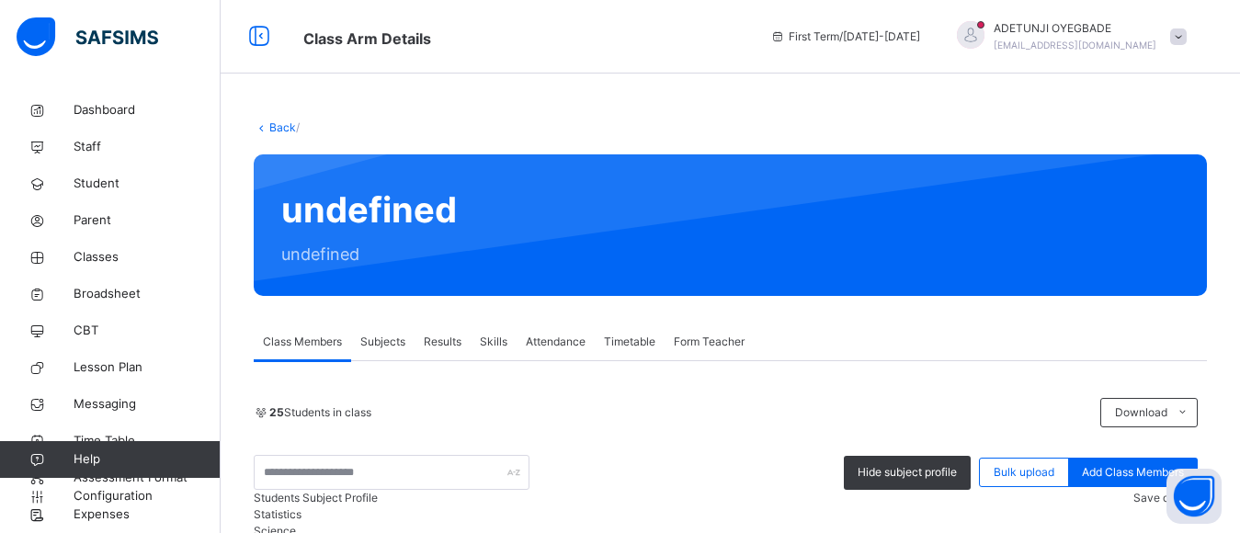
scroll to position [467, 0]
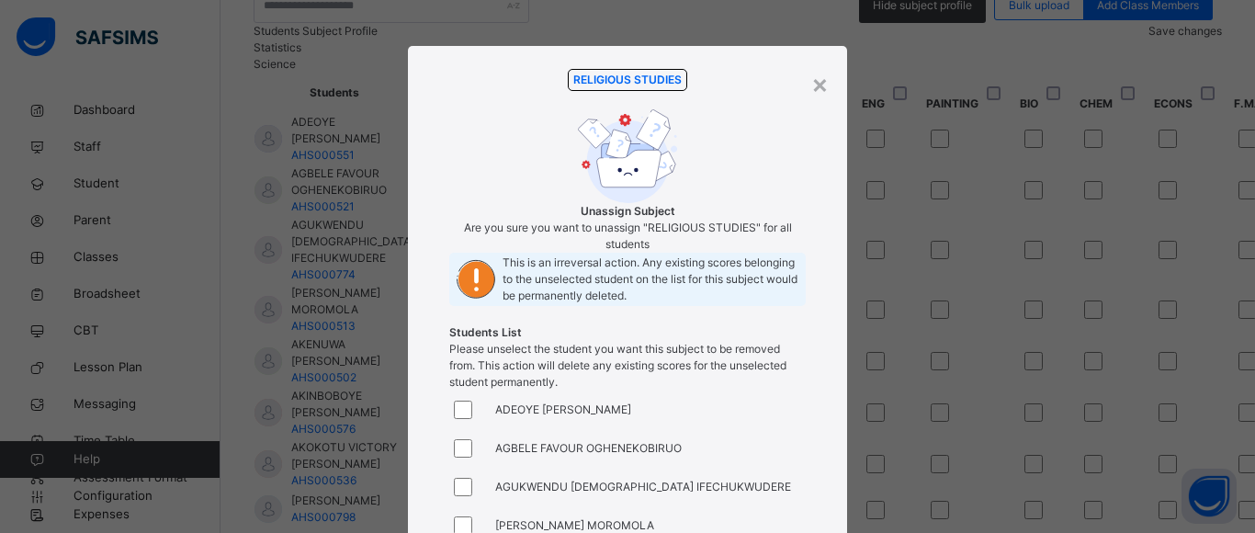
click at [1050, 220] on div "× RELIGIOUS STUDIES Unassign Subject Are you sure you want to unassign "RELIGIO…" at bounding box center [627, 266] width 1255 height 533
click at [812, 87] on div "×" at bounding box center [820, 83] width 17 height 39
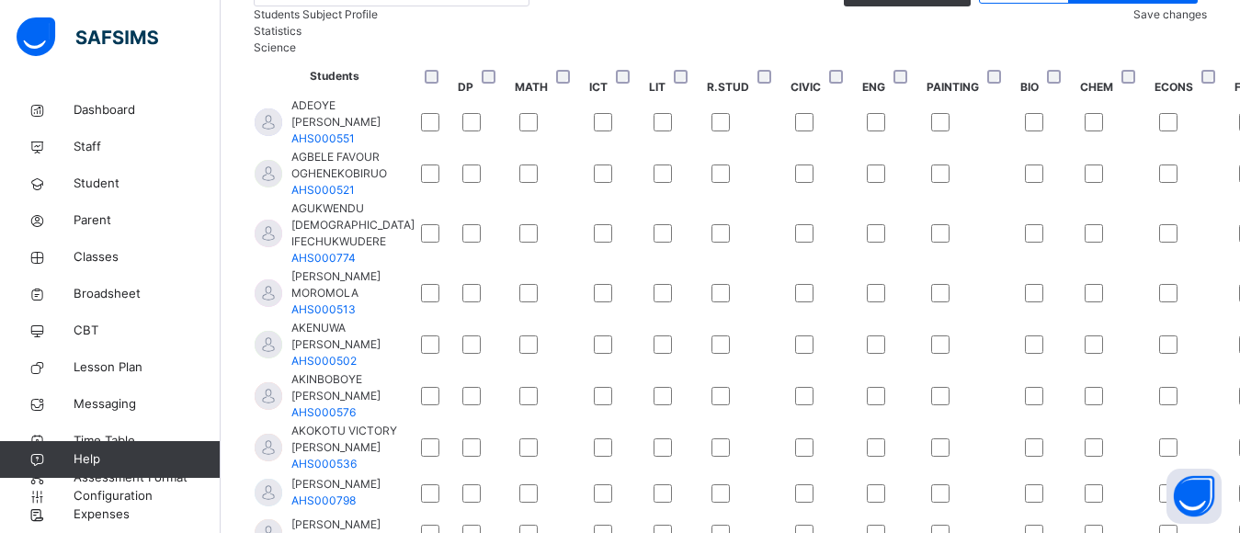
scroll to position [503, 0]
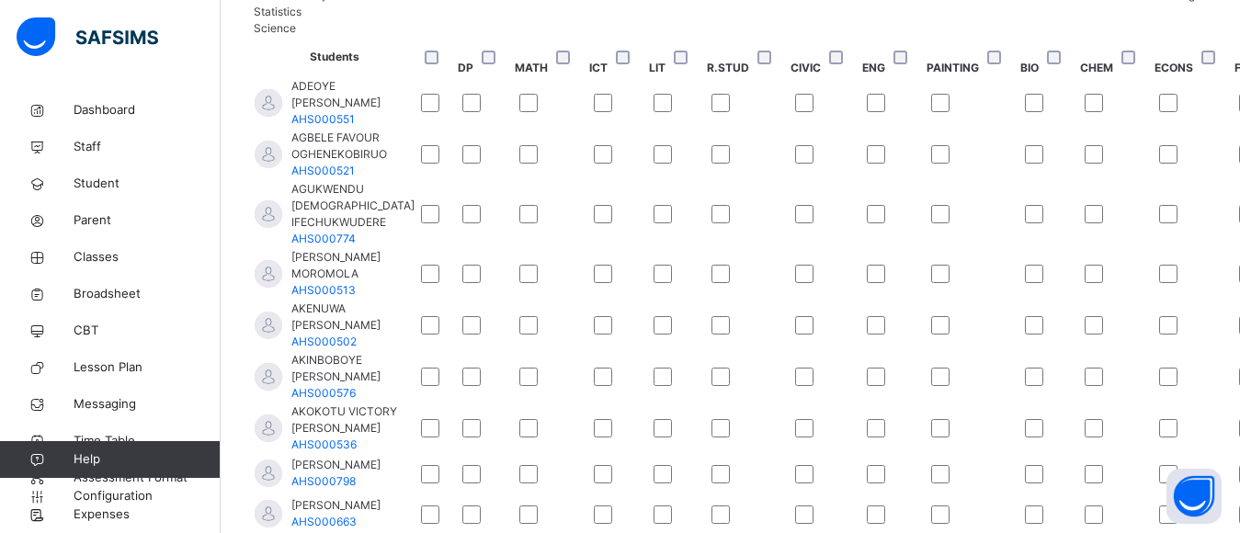
drag, startPoint x: 981, startPoint y: 525, endPoint x: 1184, endPoint y: 535, distance: 203.4
click at [1184, 532] on html "Class Arm Details First Term / 2025-2026 ADETUNJI OYEGBADE oyegbadea@yahoo.com …" at bounding box center [620, 431] width 1240 height 1868
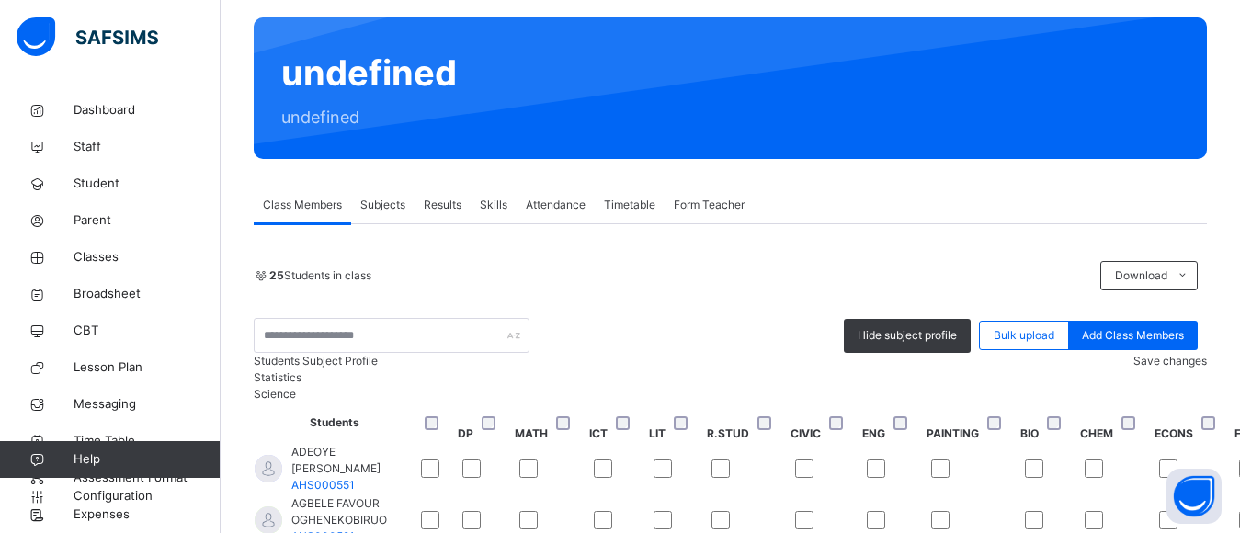
scroll to position [127, 0]
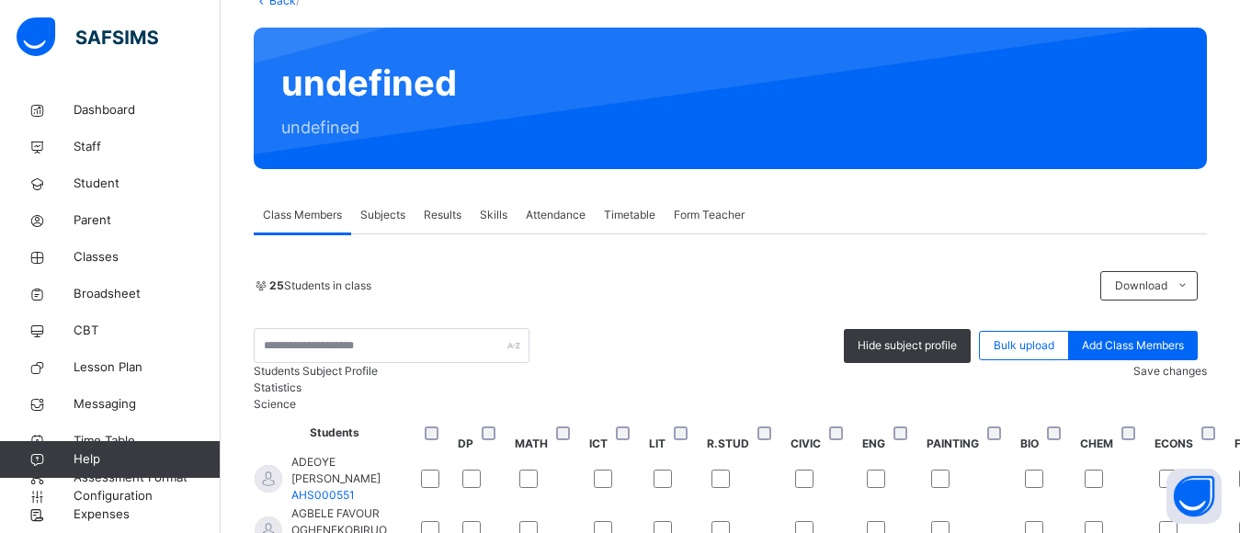
click at [307, 211] on span "Class Members" at bounding box center [302, 215] width 79 height 17
click at [336, 221] on span "Class Members" at bounding box center [302, 215] width 79 height 17
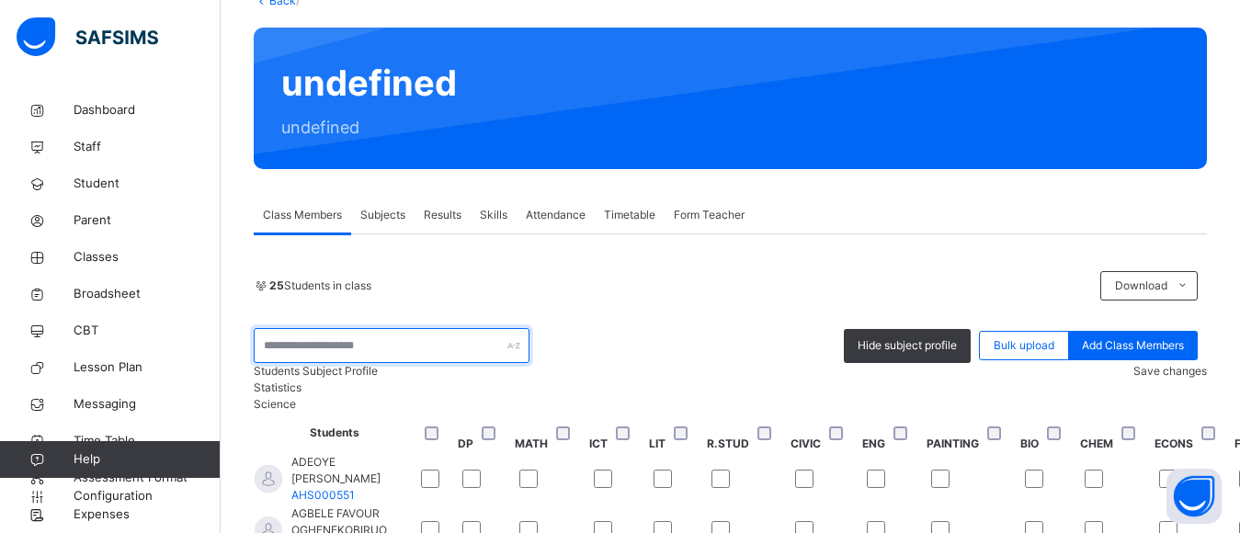
click at [346, 353] on input "text" at bounding box center [392, 345] width 276 height 35
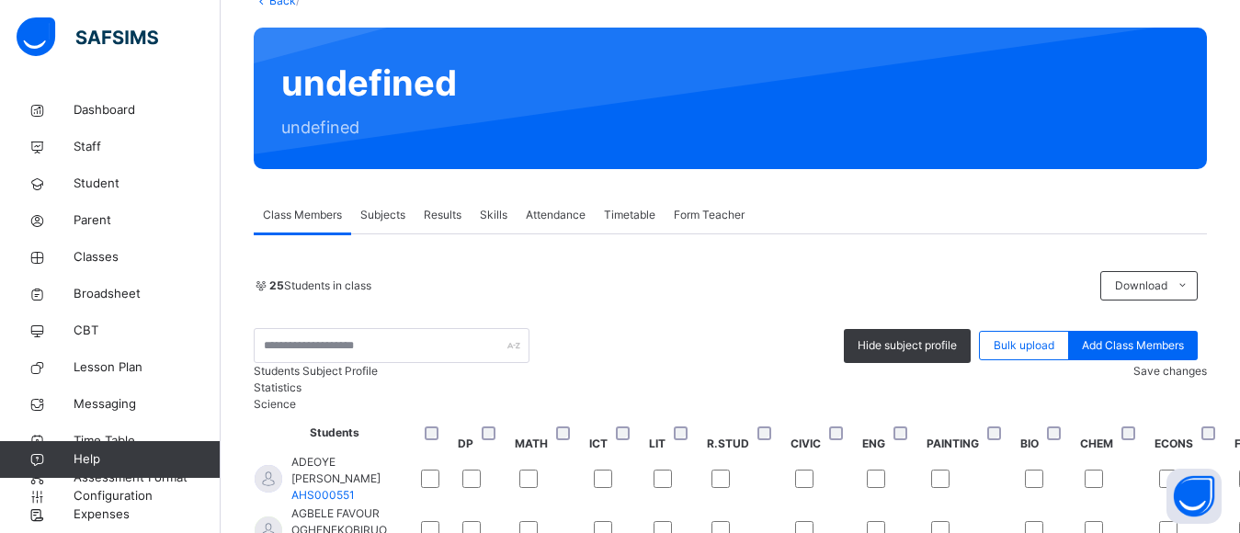
click at [551, 293] on div "25 Students in class" at bounding box center [672, 286] width 837 height 17
click at [401, 220] on span "Subjects" at bounding box center [382, 215] width 45 height 17
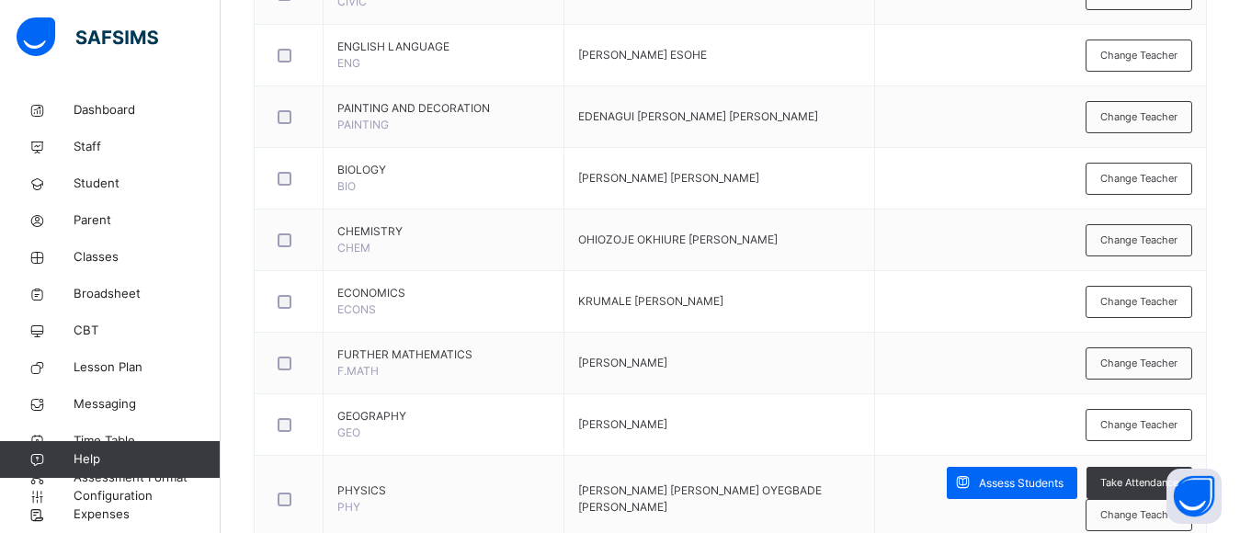
scroll to position [1060, 0]
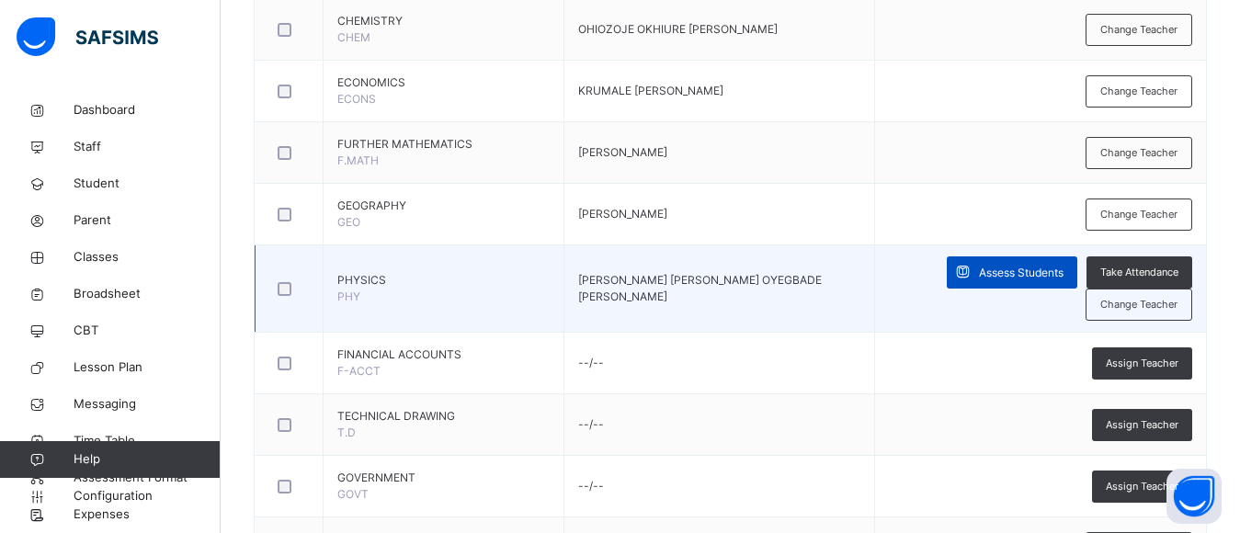
click at [972, 264] on icon at bounding box center [962, 272] width 19 height 21
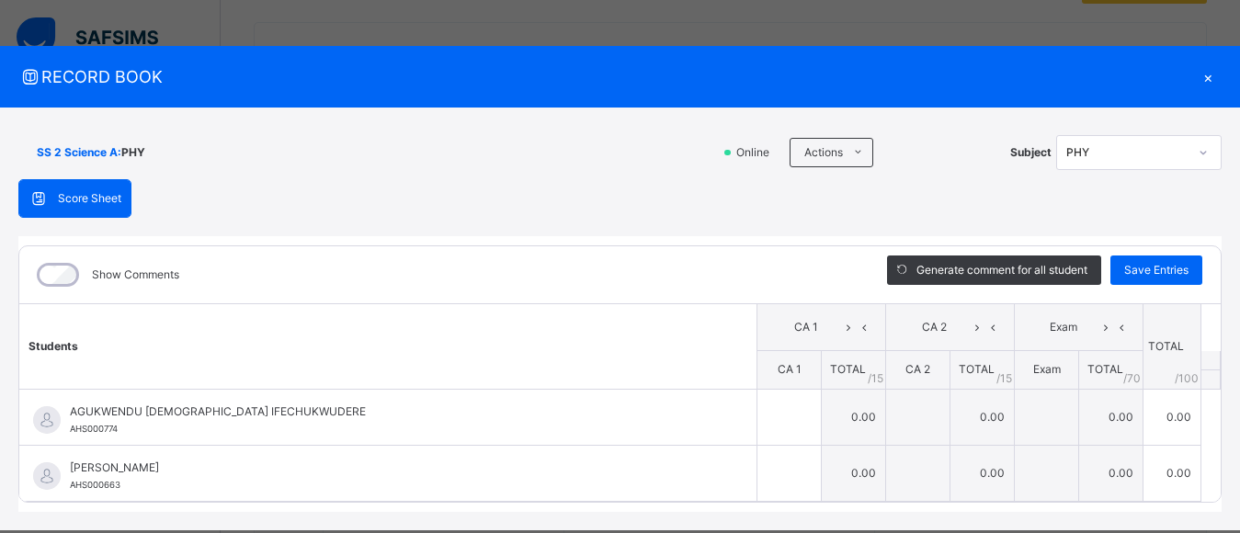
scroll to position [0, 0]
click at [1194, 75] on div "×" at bounding box center [1208, 76] width 28 height 25
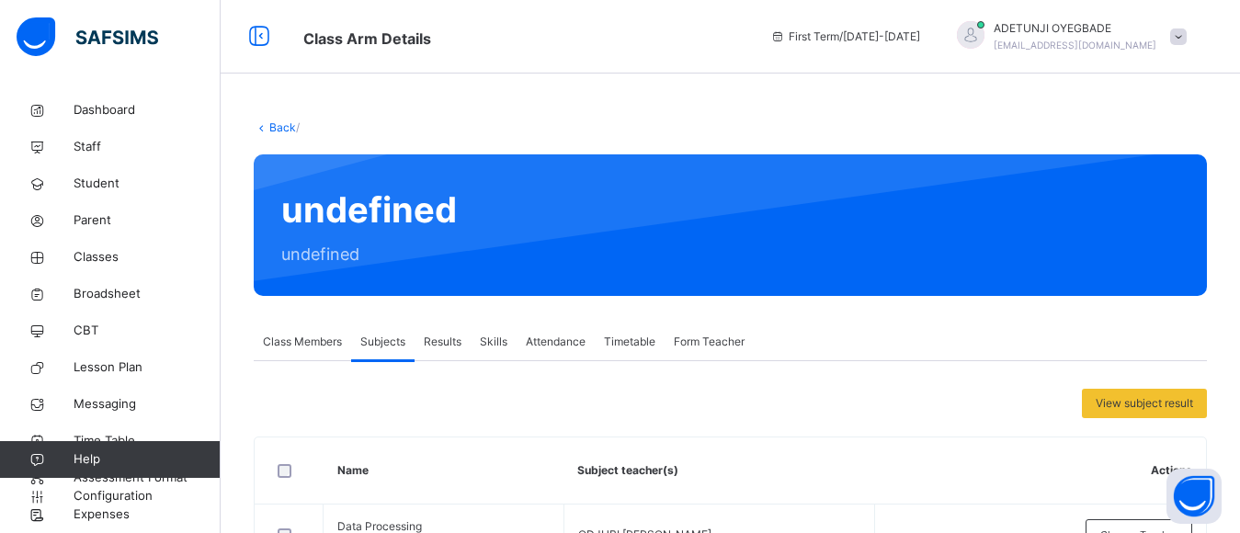
click at [324, 339] on span "Class Members" at bounding box center [302, 342] width 79 height 17
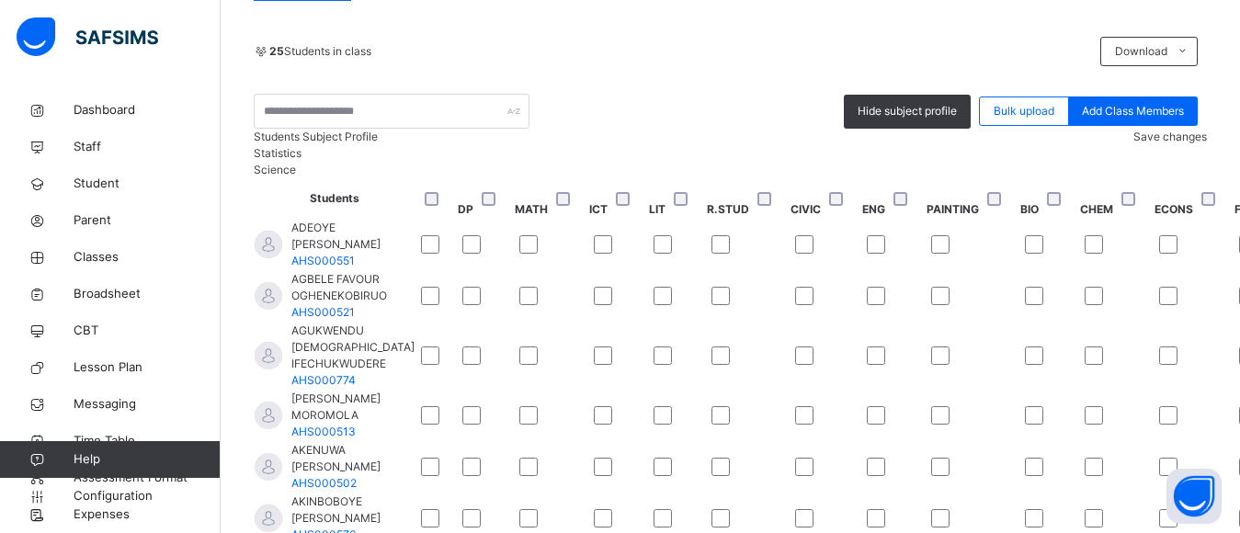
scroll to position [358, 0]
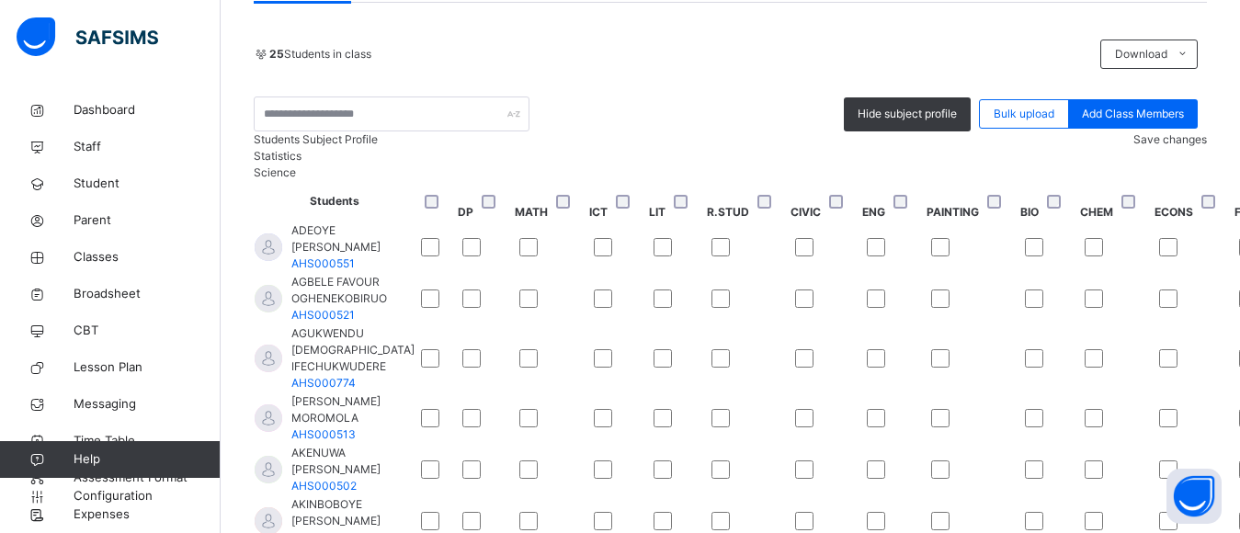
click at [1169, 146] on span "Save changes" at bounding box center [1170, 139] width 74 height 14
click at [1153, 148] on div "Save changes" at bounding box center [1170, 139] width 74 height 17
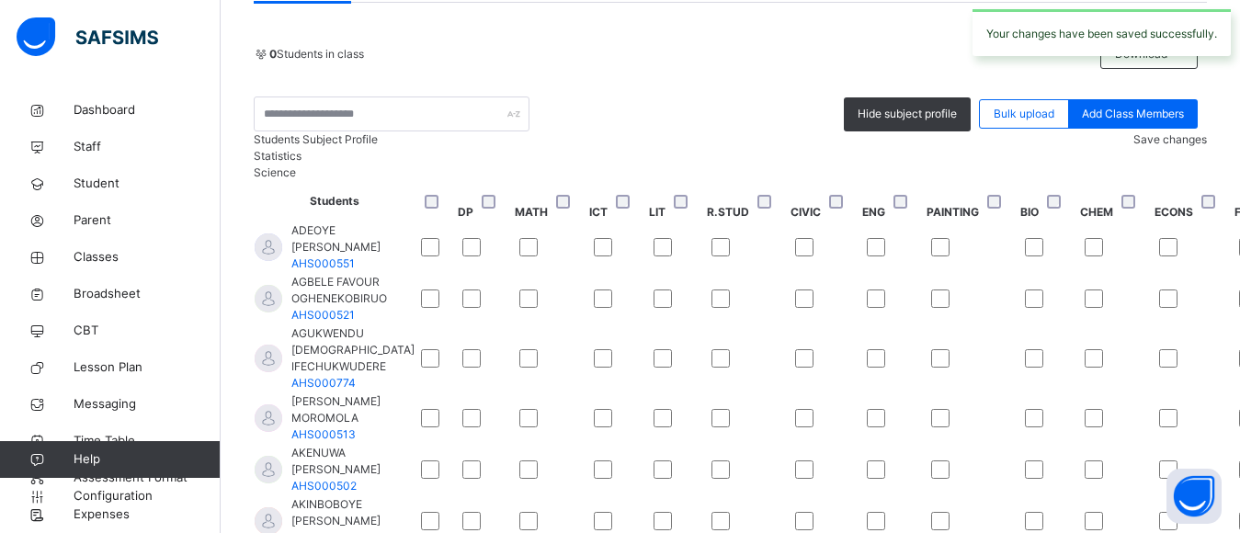
click at [1156, 146] on span "Save changes" at bounding box center [1170, 139] width 74 height 14
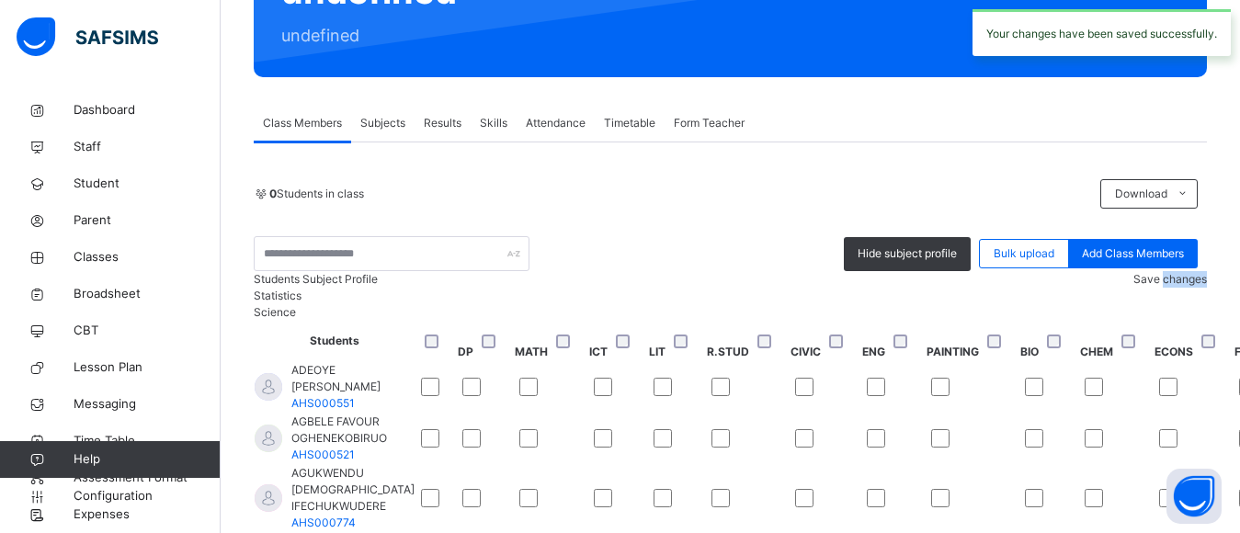
scroll to position [221, 0]
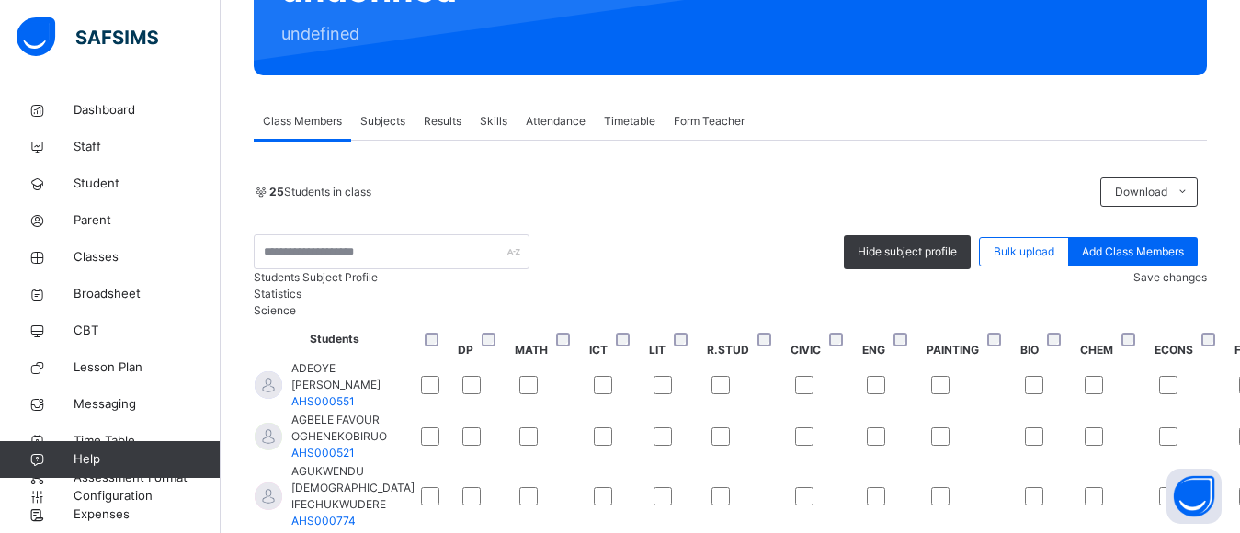
click at [631, 286] on div "Students Subject Profile Save changes" at bounding box center [730, 277] width 953 height 17
click at [379, 121] on span "Subjects" at bounding box center [382, 121] width 45 height 17
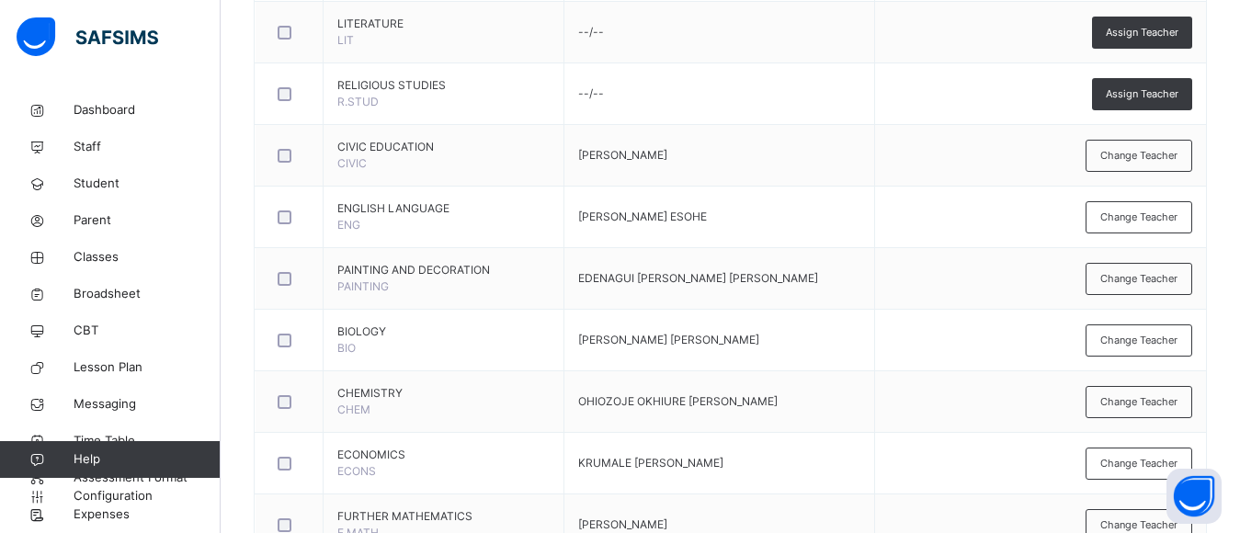
scroll to position [1153, 0]
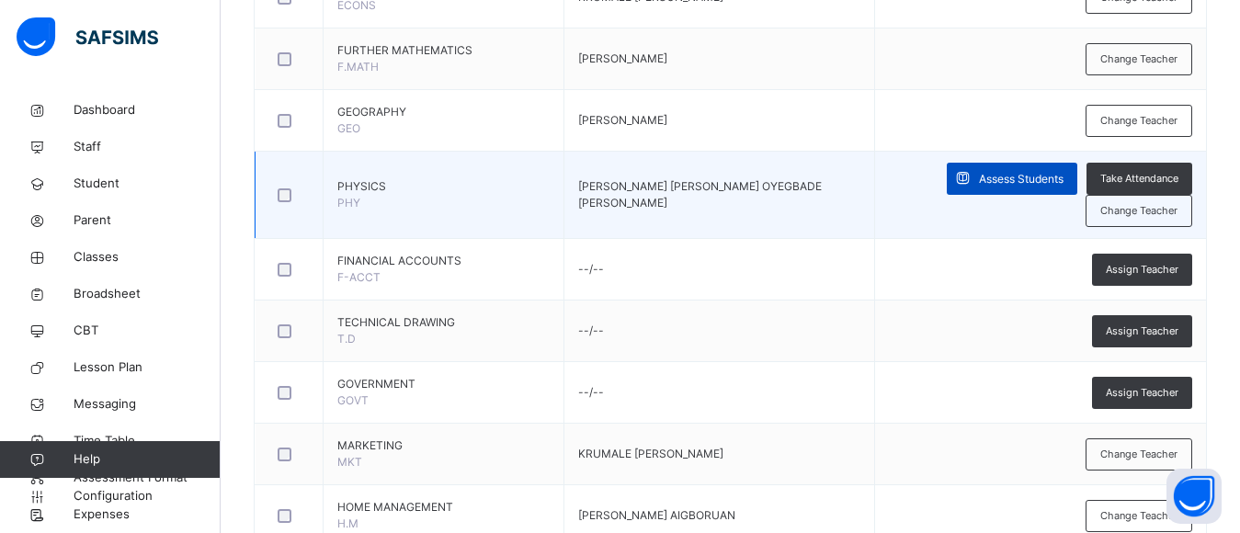
click at [1044, 185] on span "Assess Students" at bounding box center [1021, 179] width 85 height 17
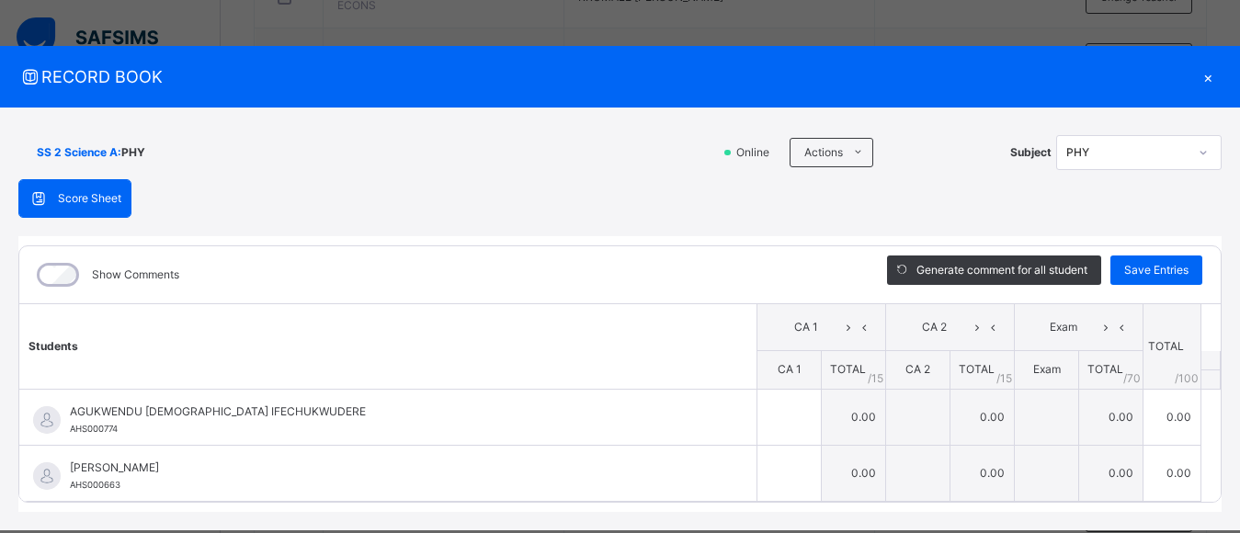
scroll to position [1347, 0]
click at [1199, 78] on div "×" at bounding box center [1208, 76] width 28 height 25
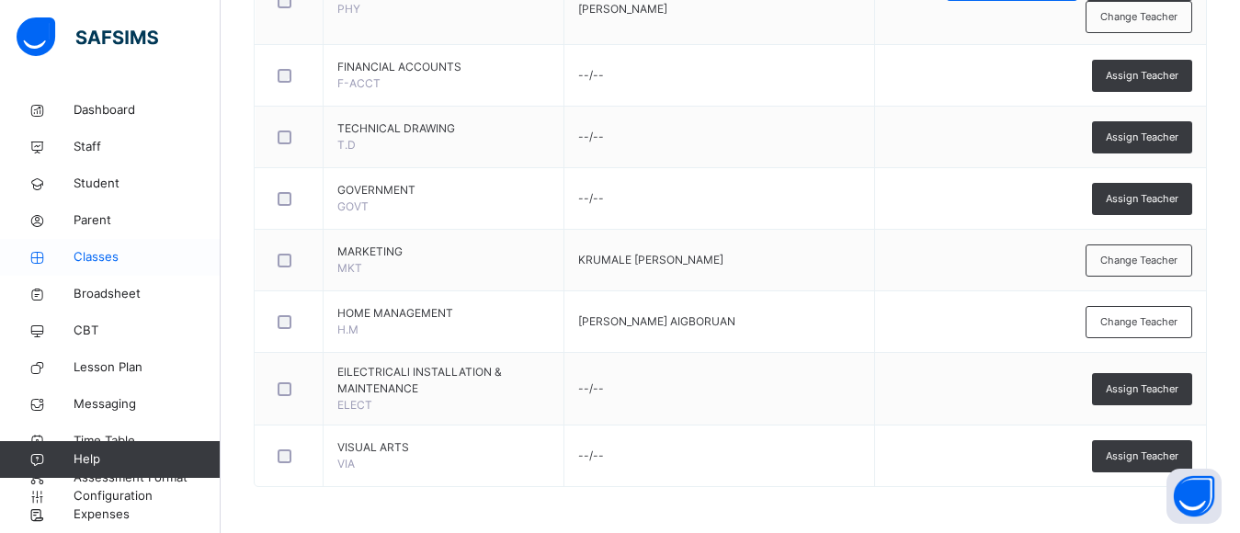
click at [99, 258] on span "Classes" at bounding box center [147, 257] width 147 height 18
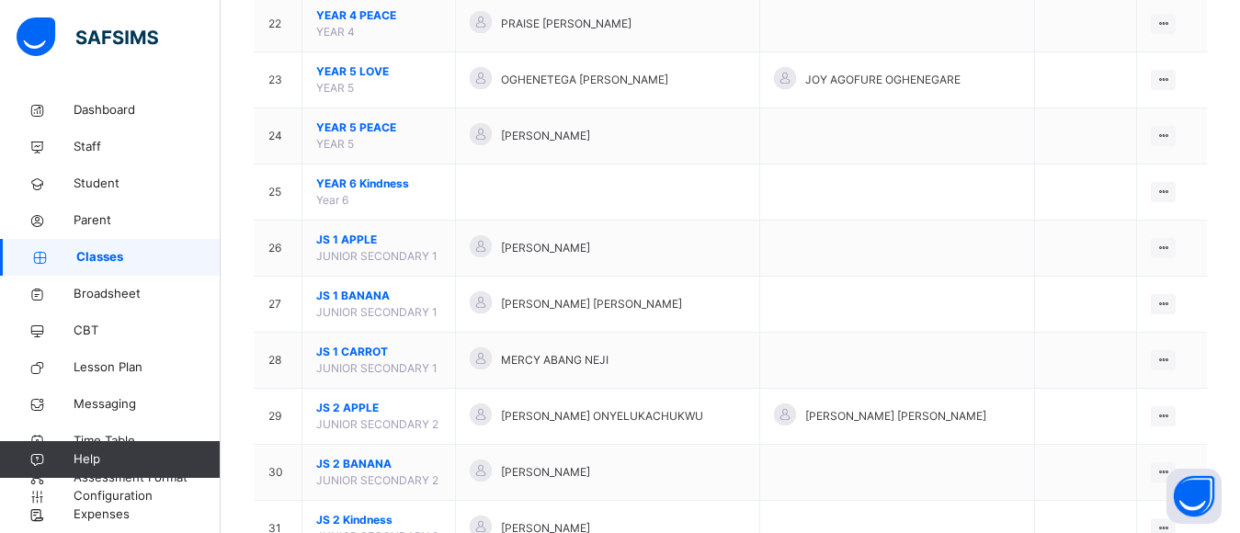
scroll to position [1866, 0]
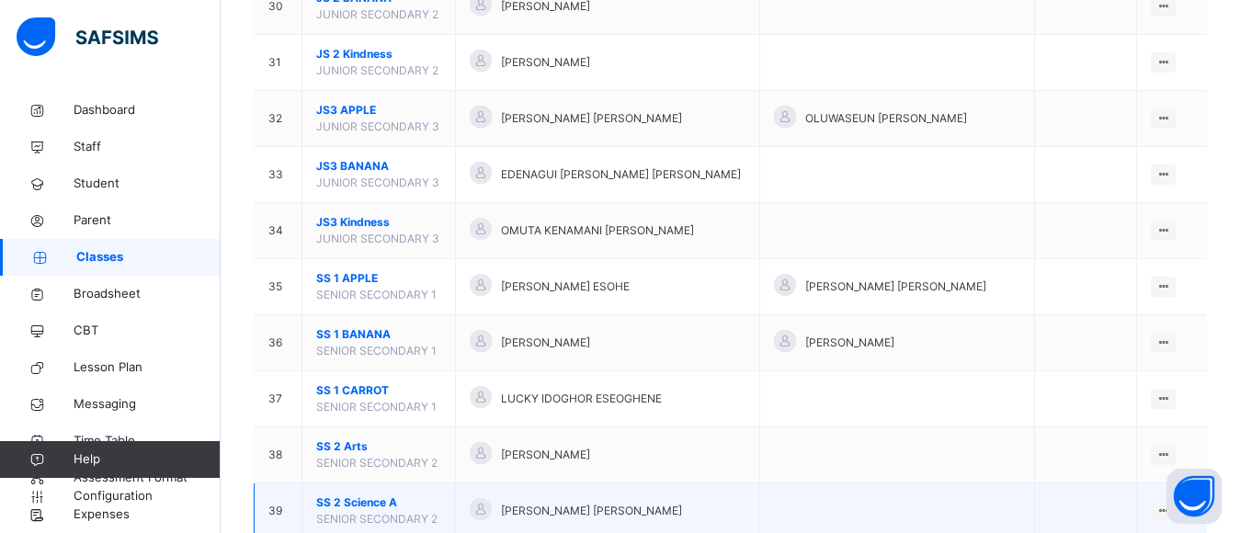
click at [492, 499] on div at bounding box center [481, 509] width 22 height 22
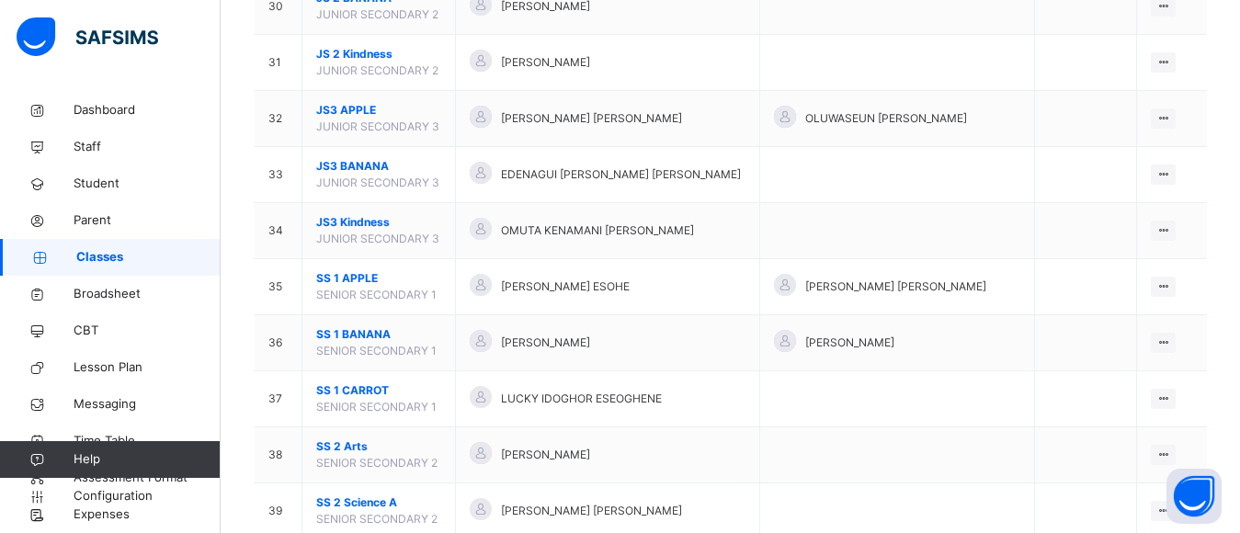
scroll to position [2254, 0]
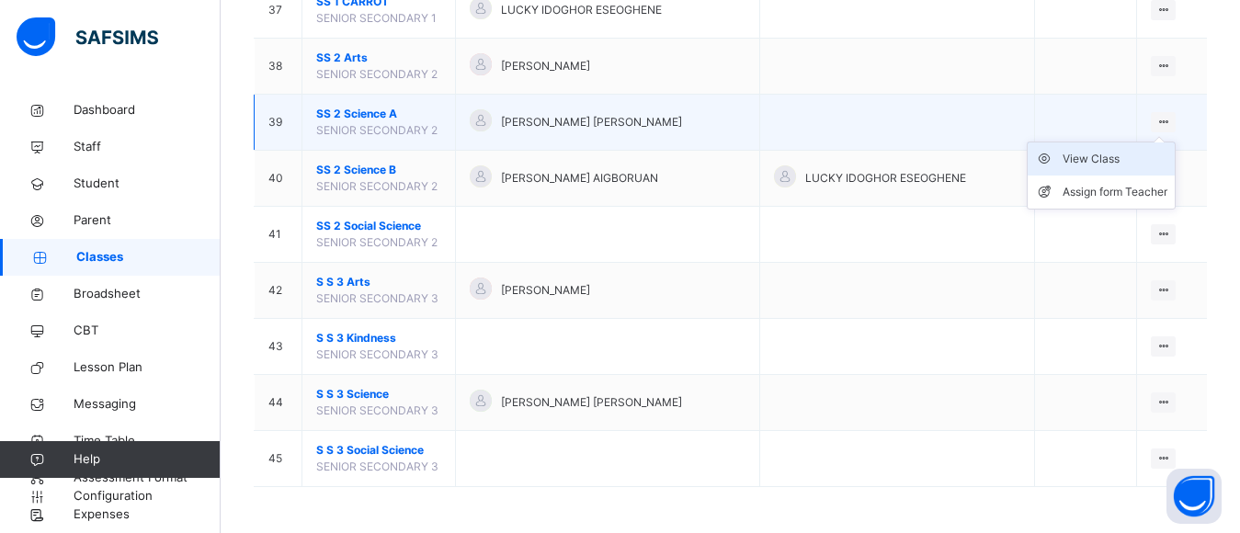
click at [1107, 165] on div "View Class" at bounding box center [1114, 159] width 105 height 18
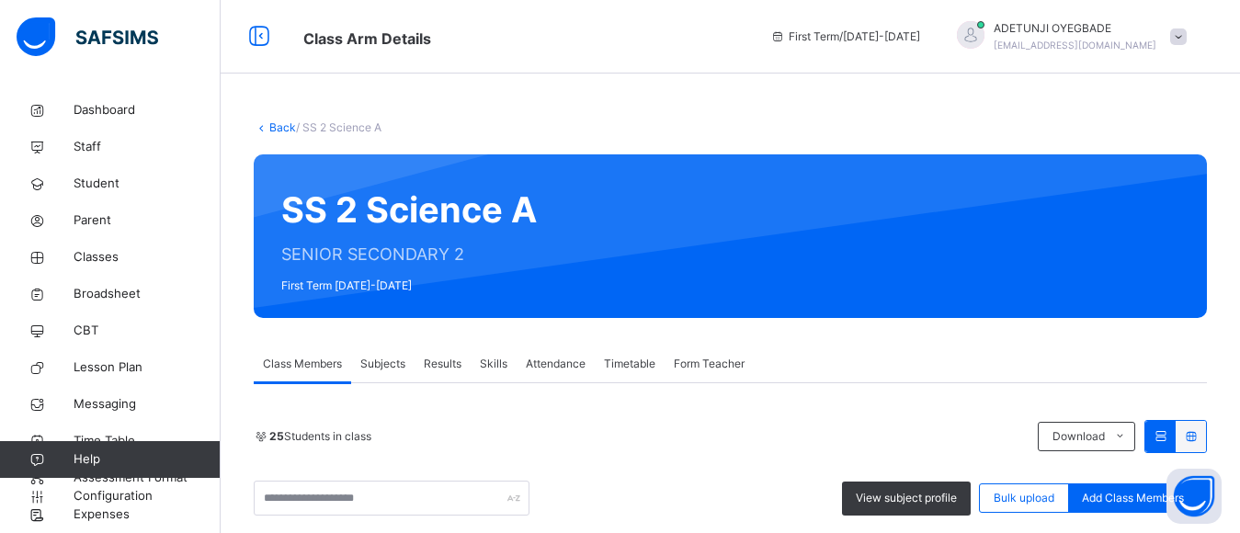
click at [400, 365] on span "Subjects" at bounding box center [382, 364] width 45 height 17
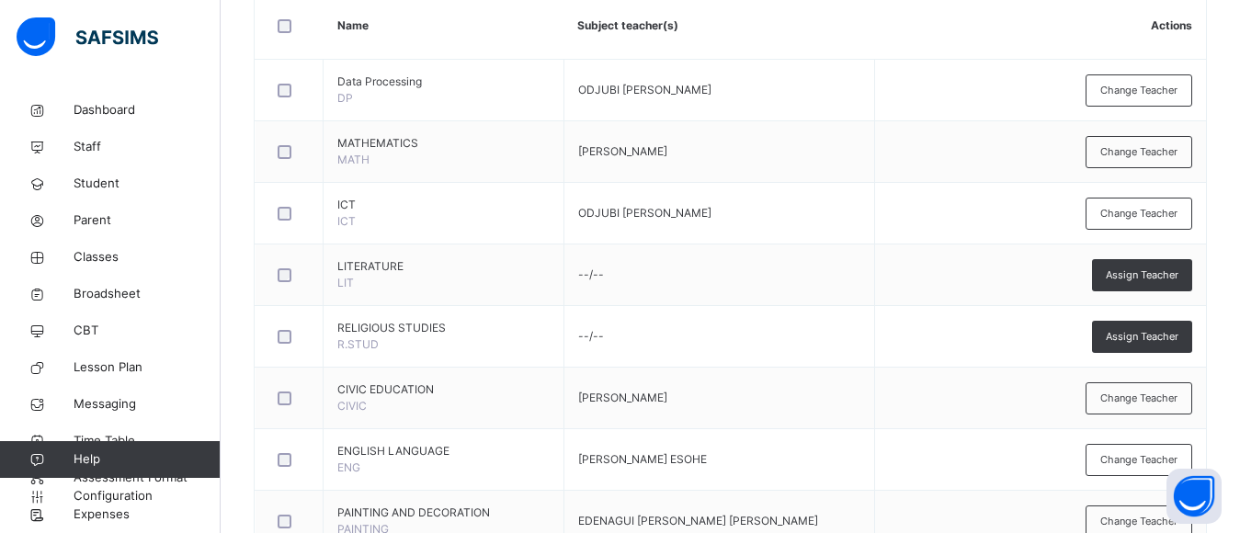
scroll to position [933, 0]
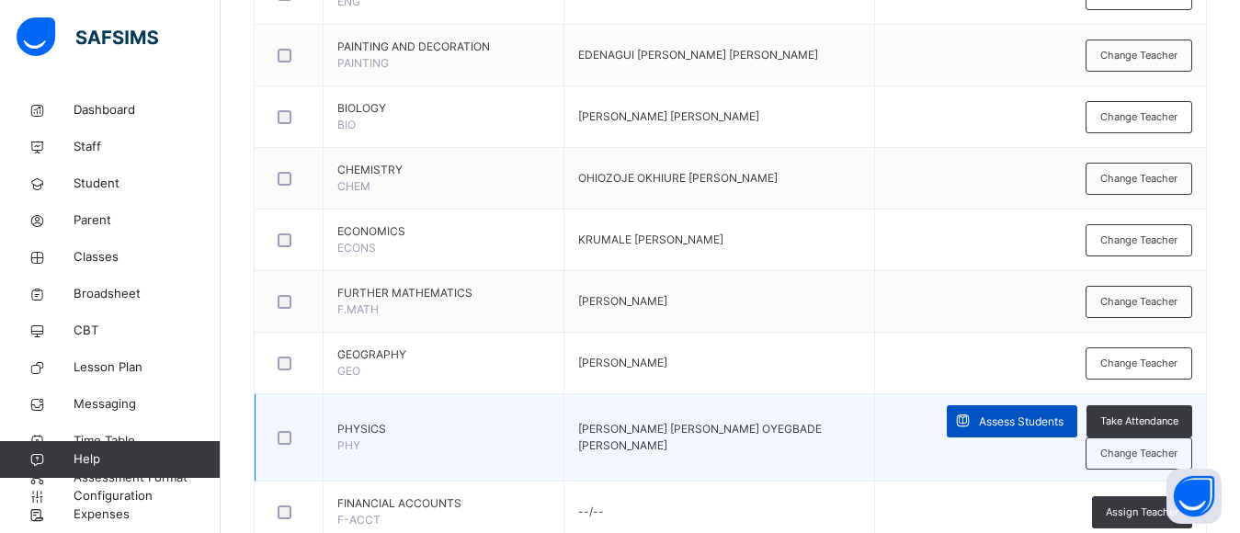
click at [1008, 426] on span "Assess Students" at bounding box center [1021, 422] width 85 height 17
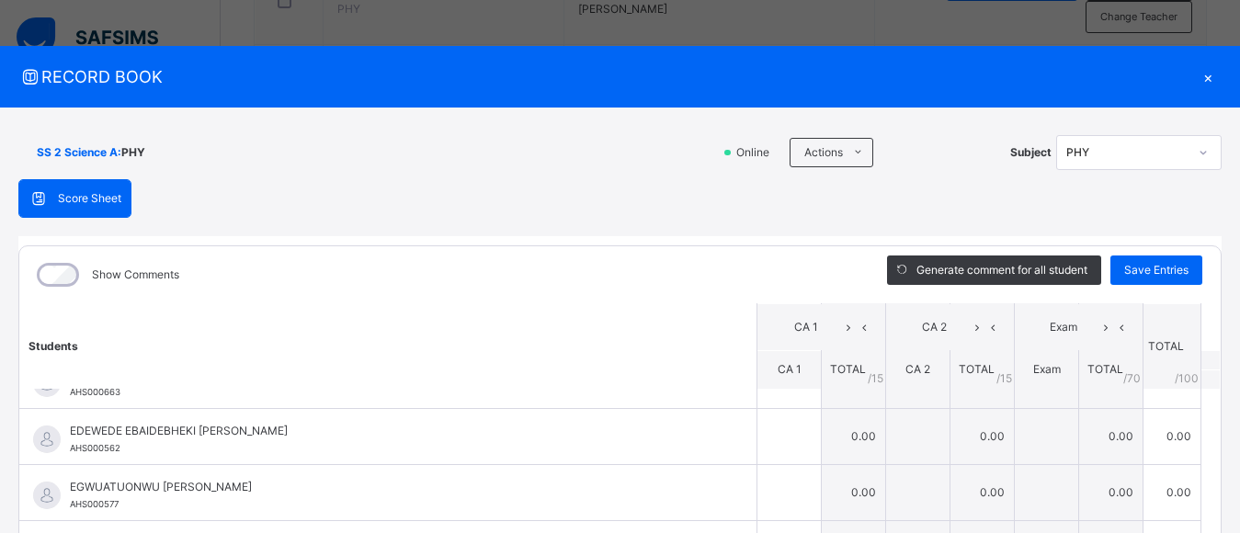
scroll to position [492, 0]
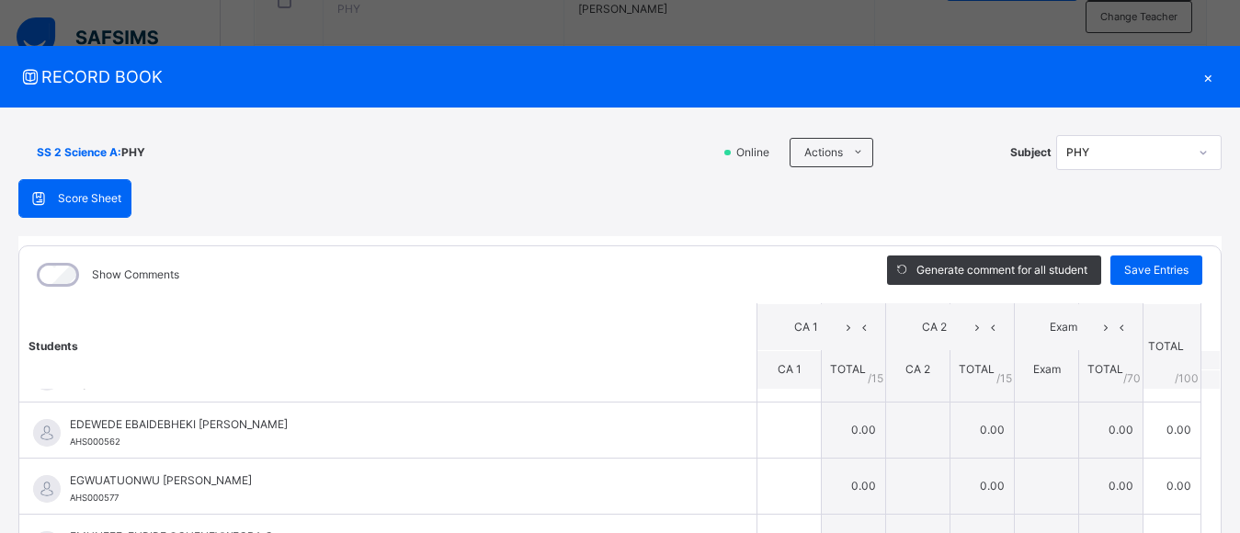
click at [1201, 74] on div "×" at bounding box center [1208, 76] width 28 height 25
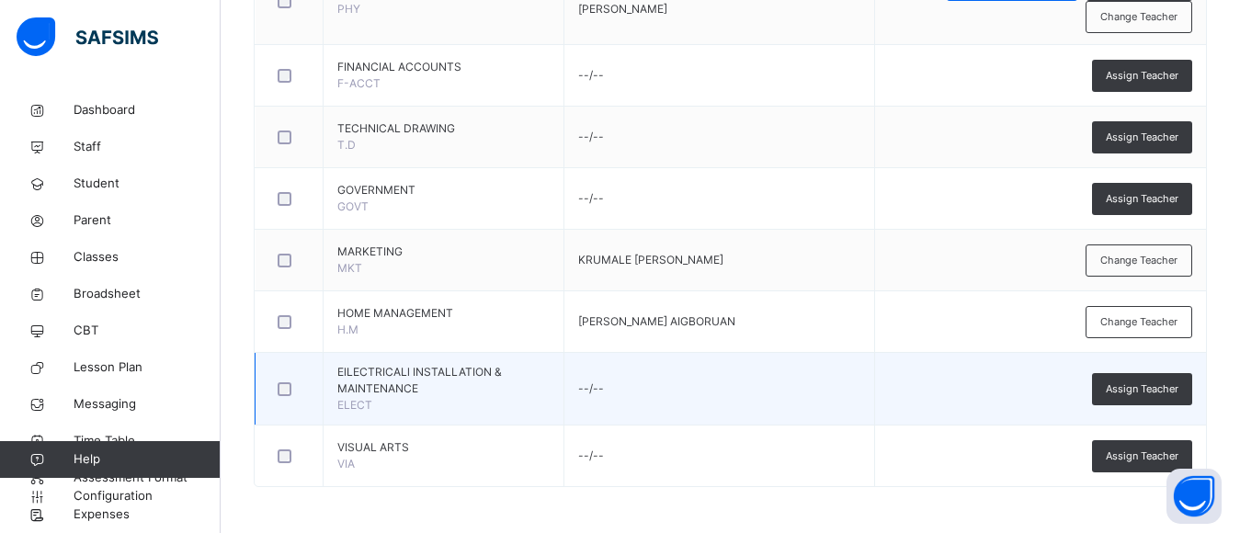
click at [1159, 409] on td "Assign Teacher" at bounding box center [1040, 389] width 331 height 73
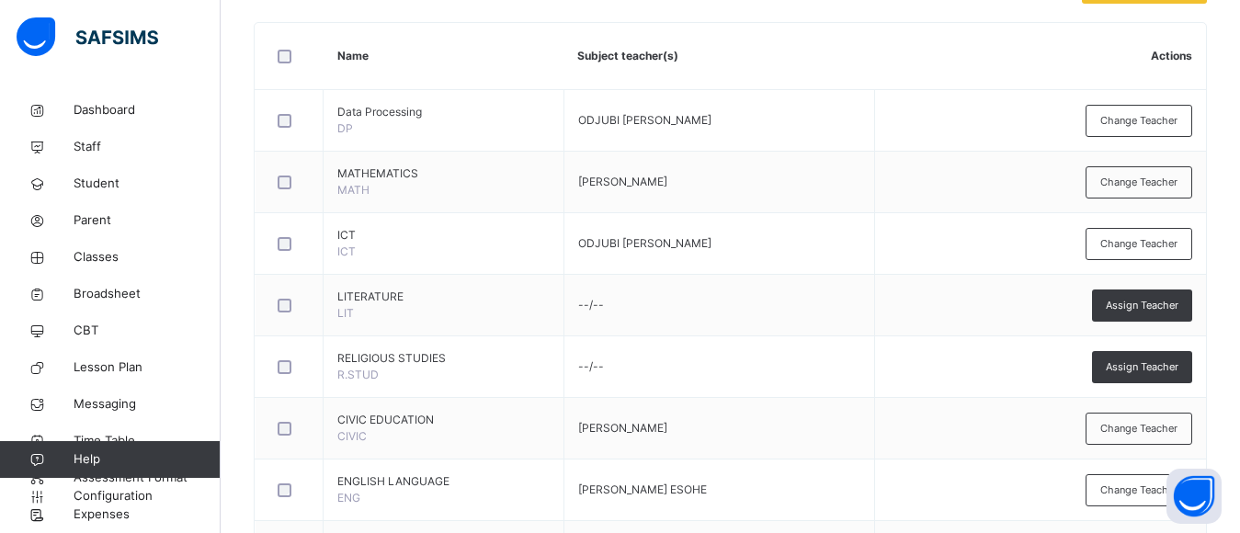
scroll to position [0, 0]
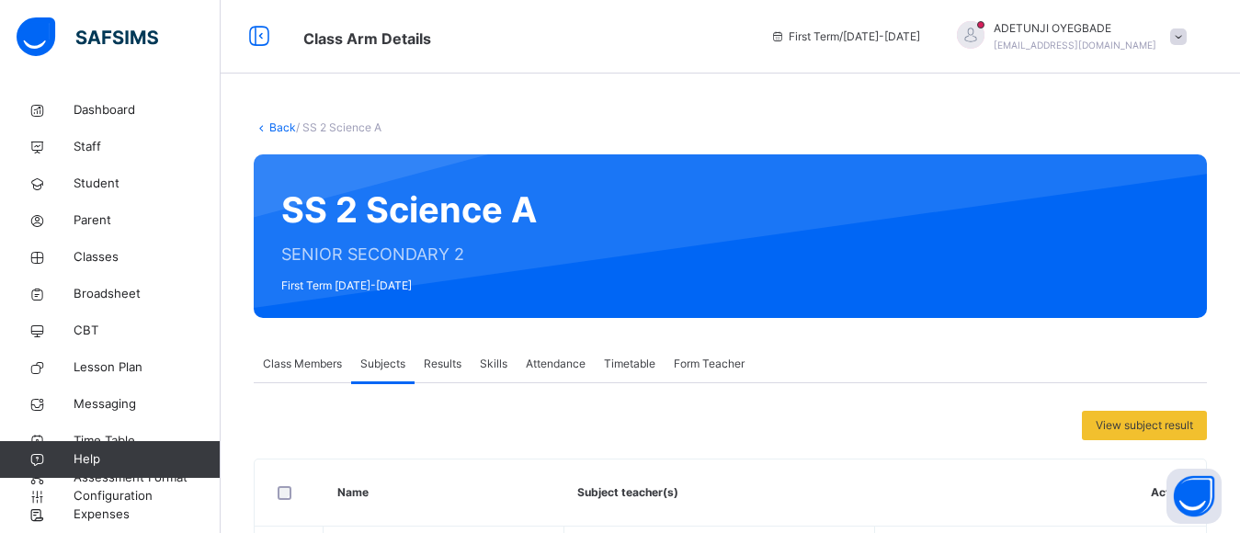
click at [290, 359] on span "Class Members" at bounding box center [302, 364] width 79 height 17
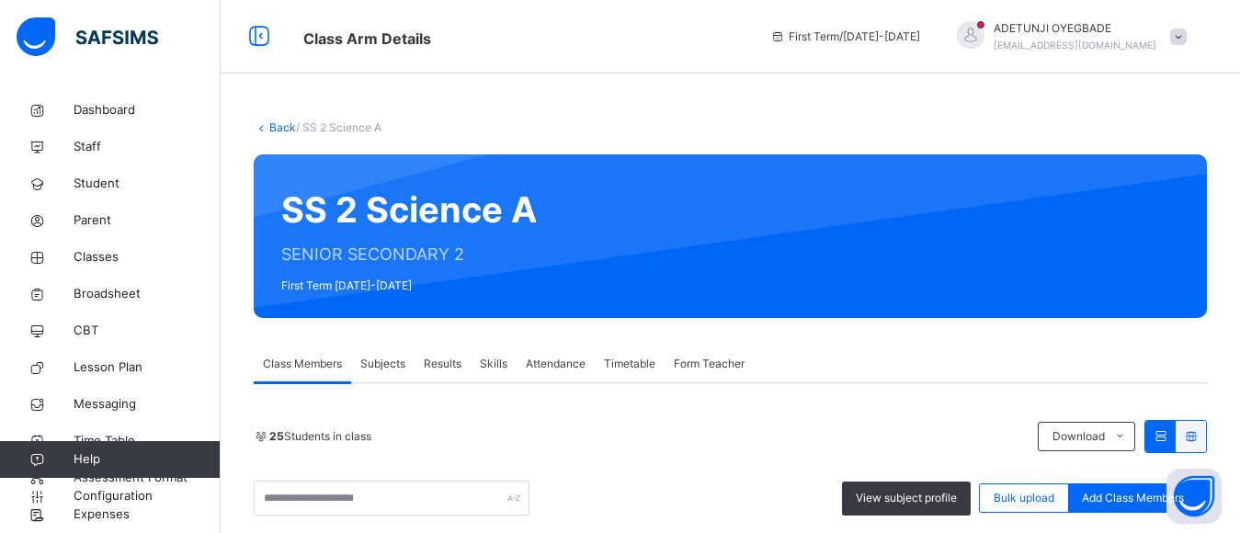
drag, startPoint x: 290, startPoint y: 359, endPoint x: 746, endPoint y: 338, distance: 456.3
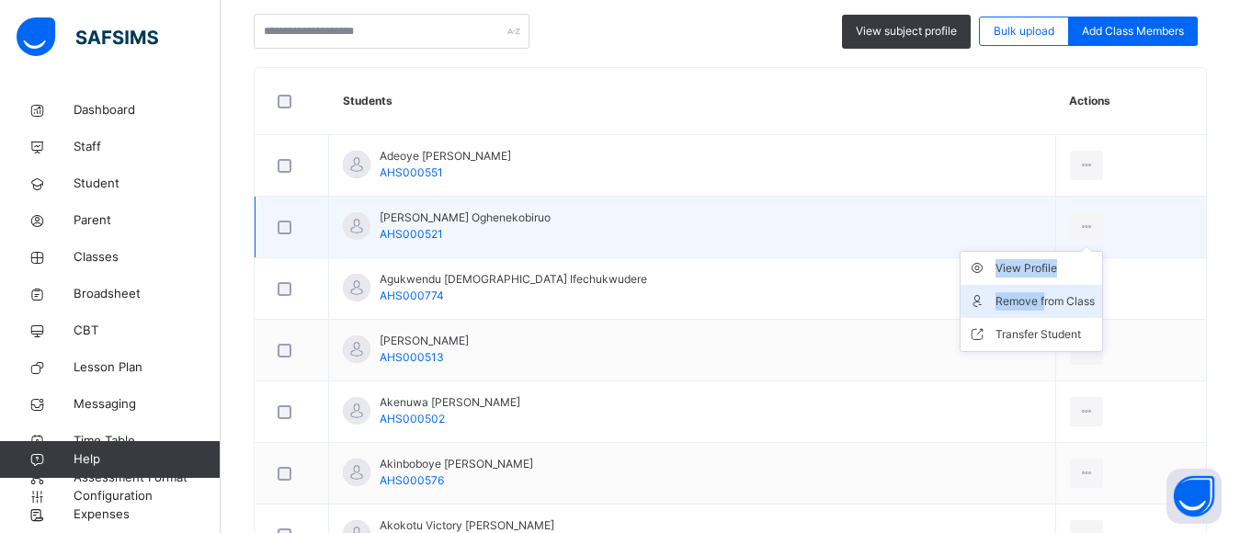
drag, startPoint x: 1055, startPoint y: 228, endPoint x: 1019, endPoint y: 298, distance: 78.5
click at [1070, 242] on div "View Profile Remove from Class Transfer Student" at bounding box center [1087, 226] width 34 height 29
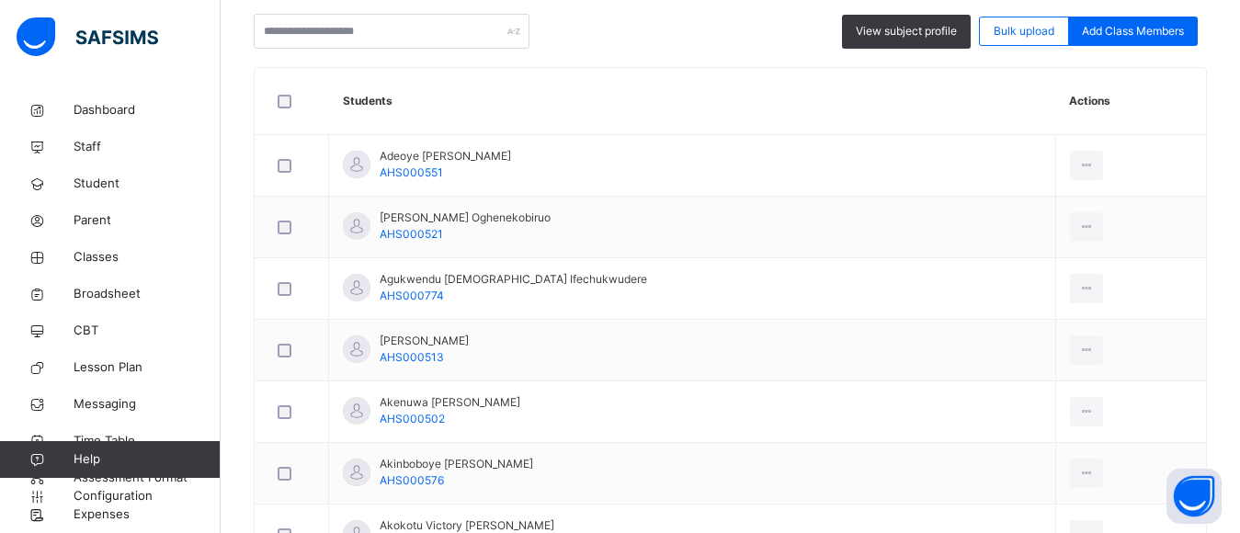
scroll to position [0, 0]
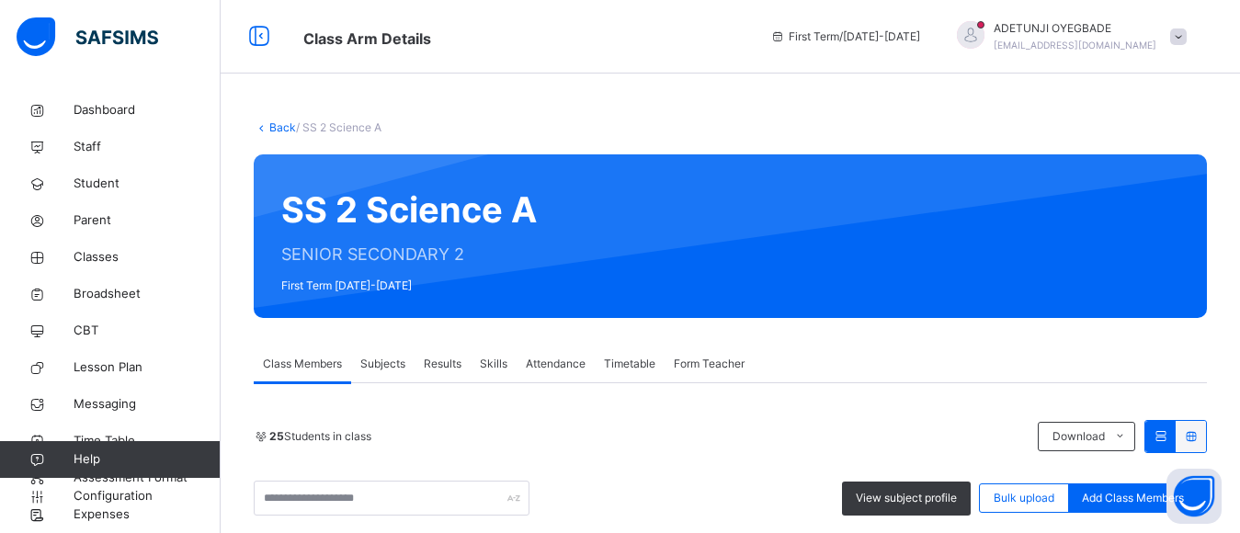
click at [280, 247] on div "SS 2 Science A SENIOR SECONDARY 2 First Term 2025-2026" at bounding box center [730, 236] width 953 height 164
click at [92, 258] on span "Classes" at bounding box center [147, 257] width 147 height 18
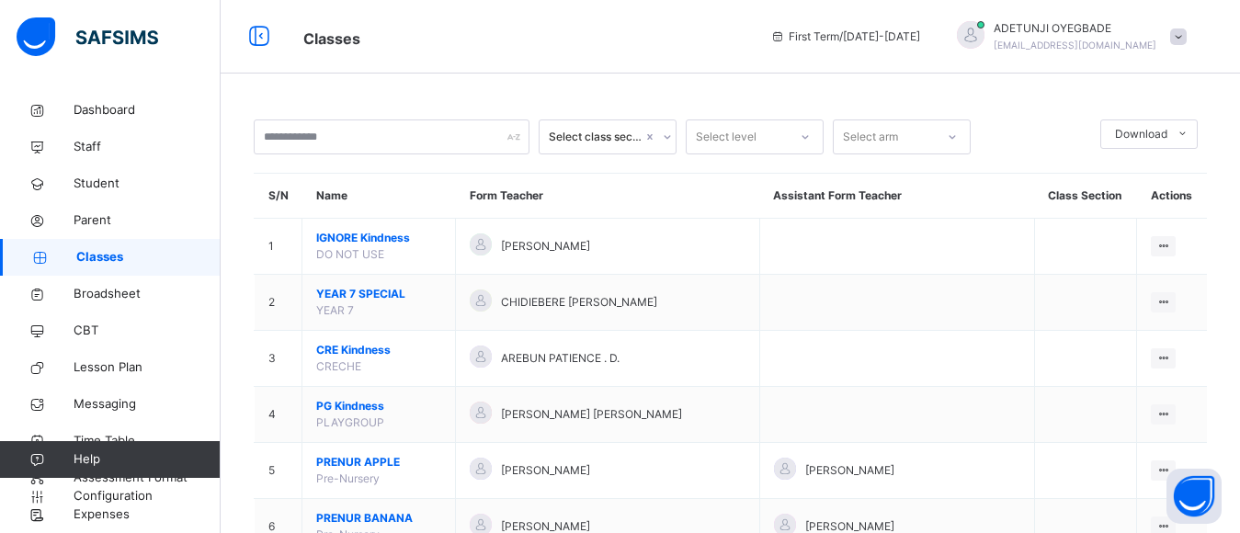
click at [333, 42] on span "Classes" at bounding box center [331, 38] width 57 height 18
click at [188, 494] on span "Configuration" at bounding box center [147, 496] width 146 height 18
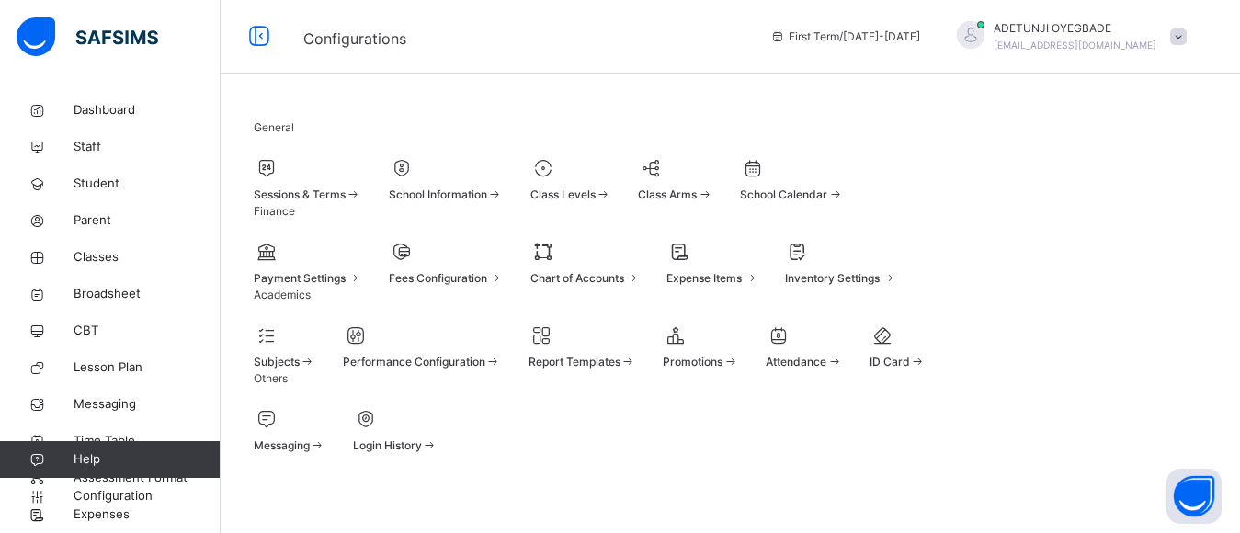
click at [315, 349] on div at bounding box center [285, 336] width 62 height 28
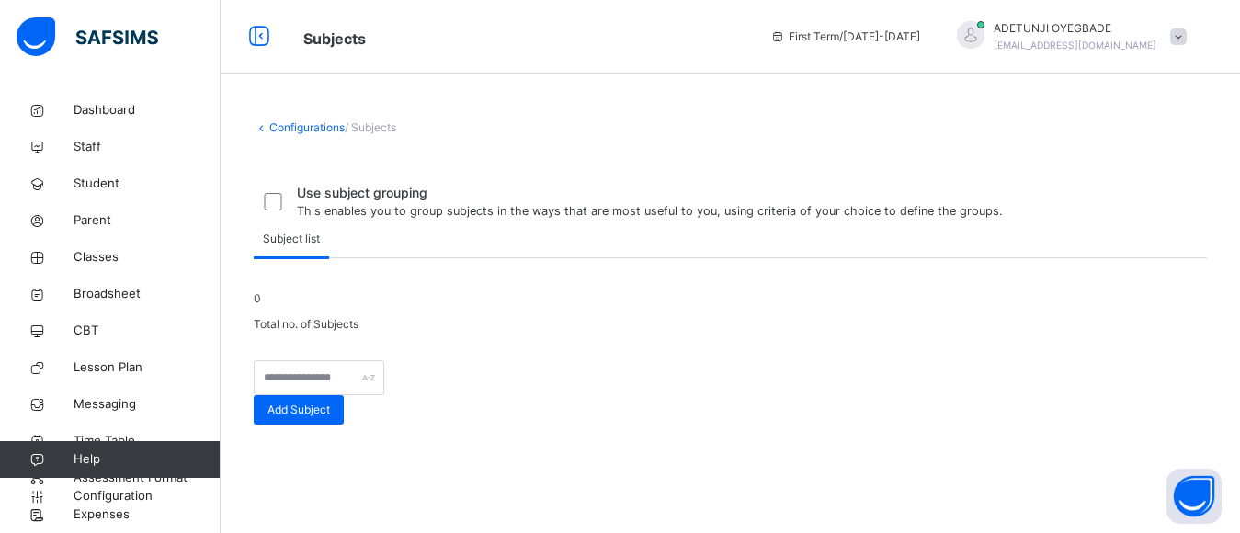
scroll to position [368, 0]
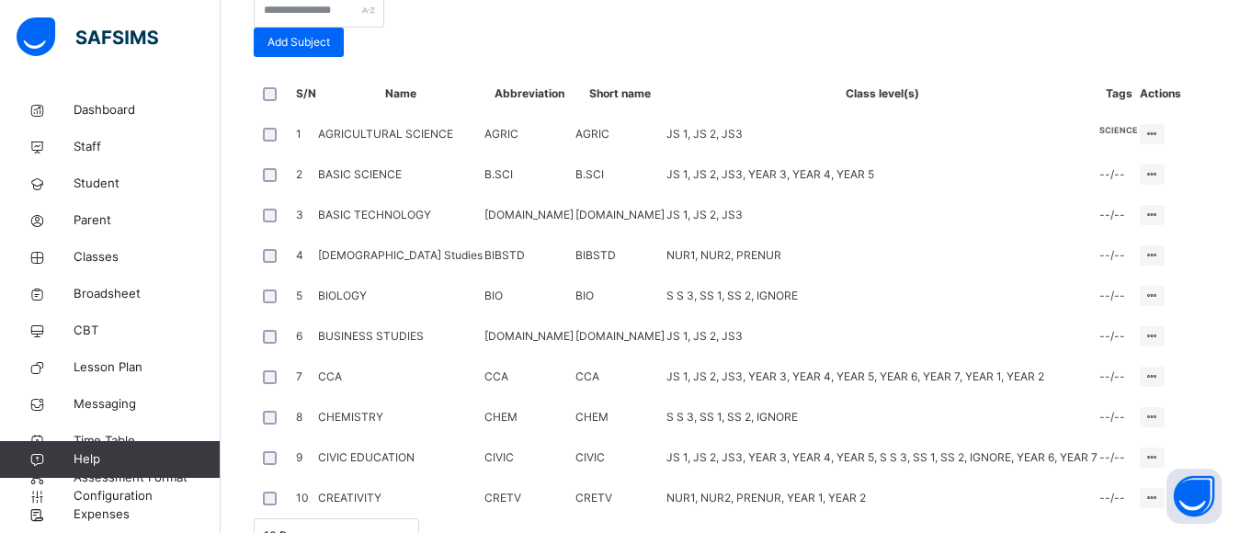
click at [732, 28] on div at bounding box center [730, 28] width 953 height 0
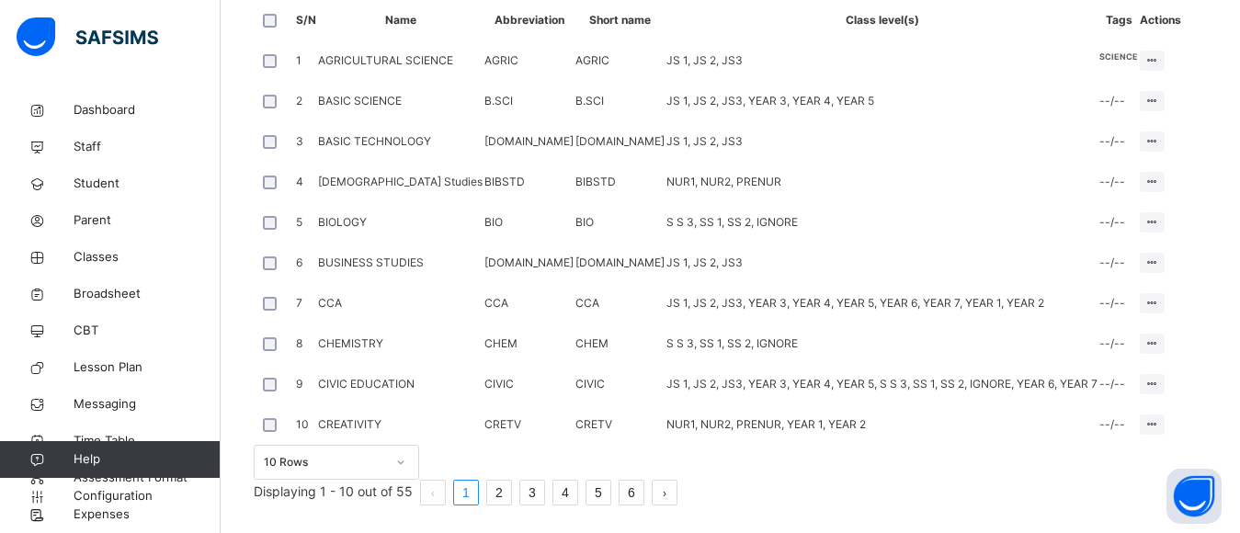
scroll to position [293, 0]
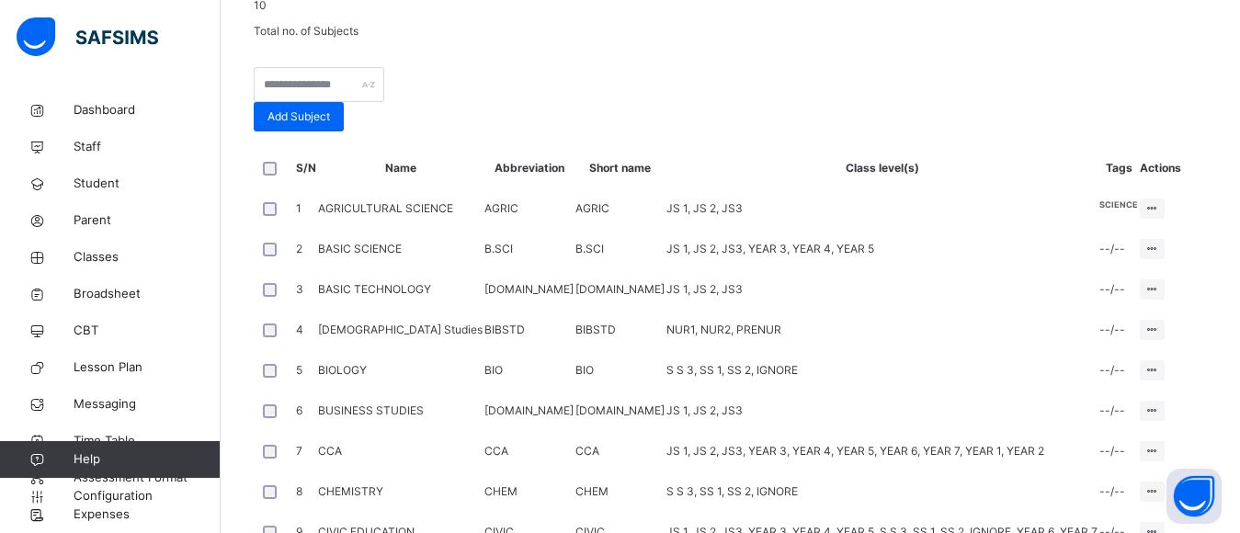
click at [761, 67] on span at bounding box center [730, 54] width 953 height 28
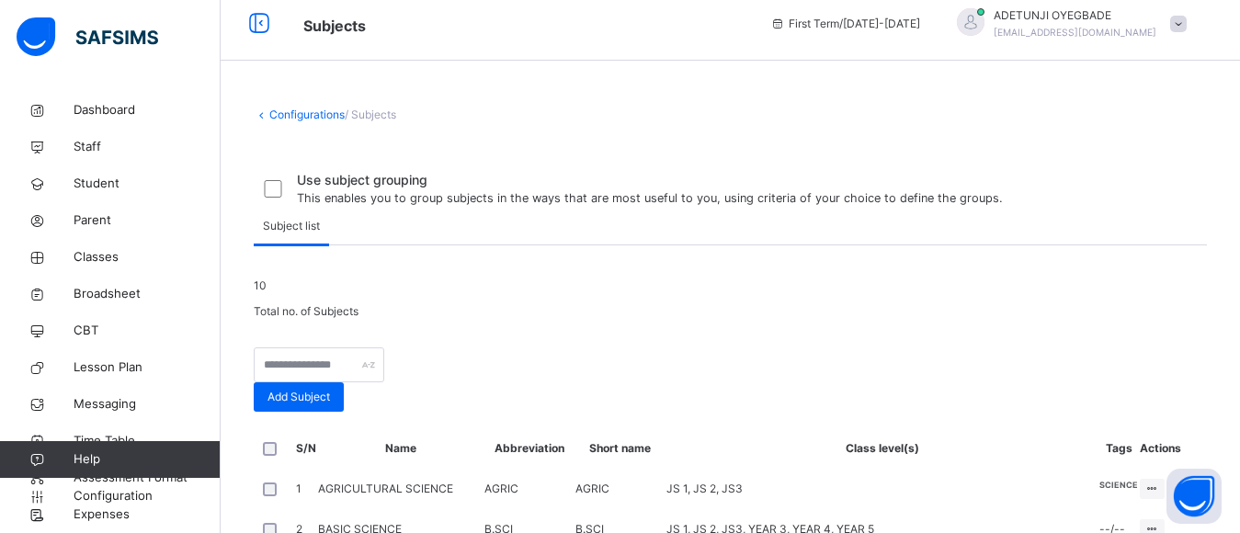
scroll to position [0, 0]
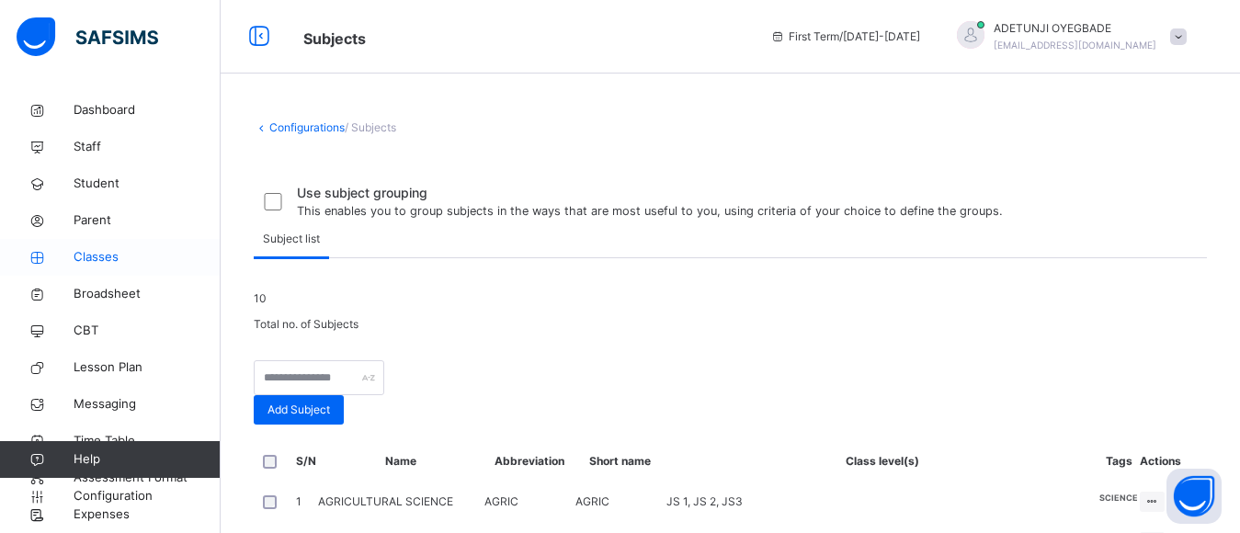
click at [153, 267] on link "Classes" at bounding box center [110, 257] width 221 height 37
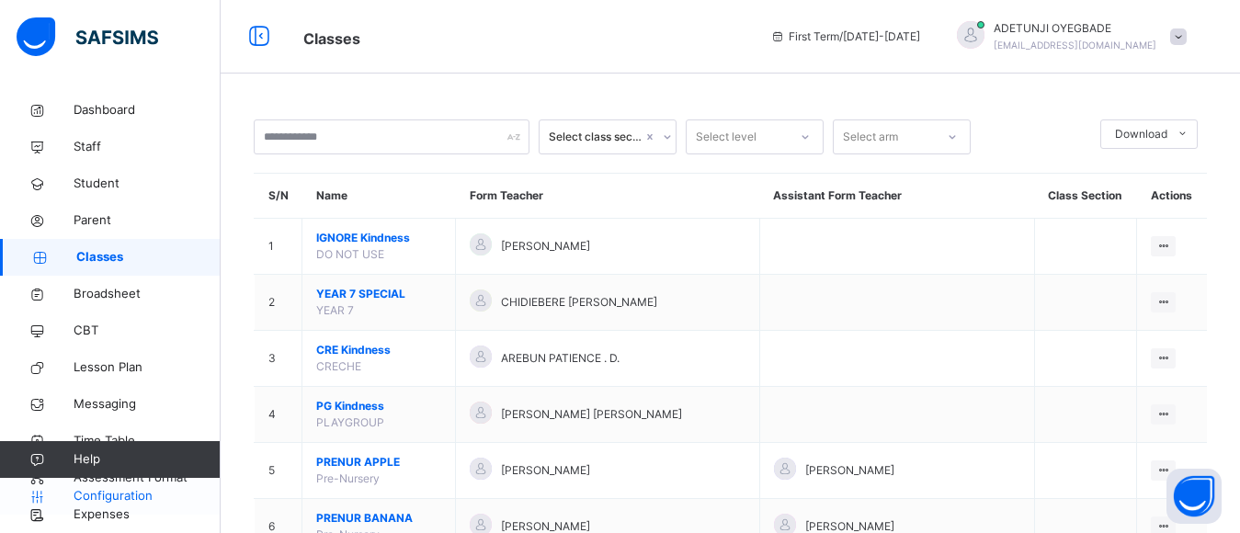
click at [134, 499] on span "Configuration" at bounding box center [147, 496] width 146 height 18
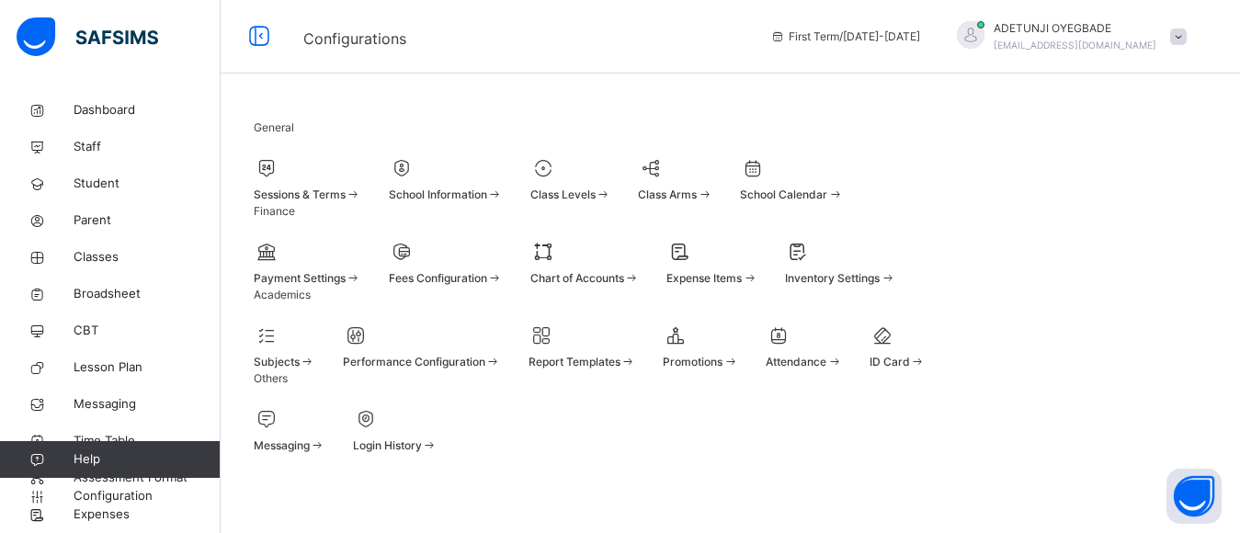
click at [315, 349] on div at bounding box center [285, 336] width 62 height 28
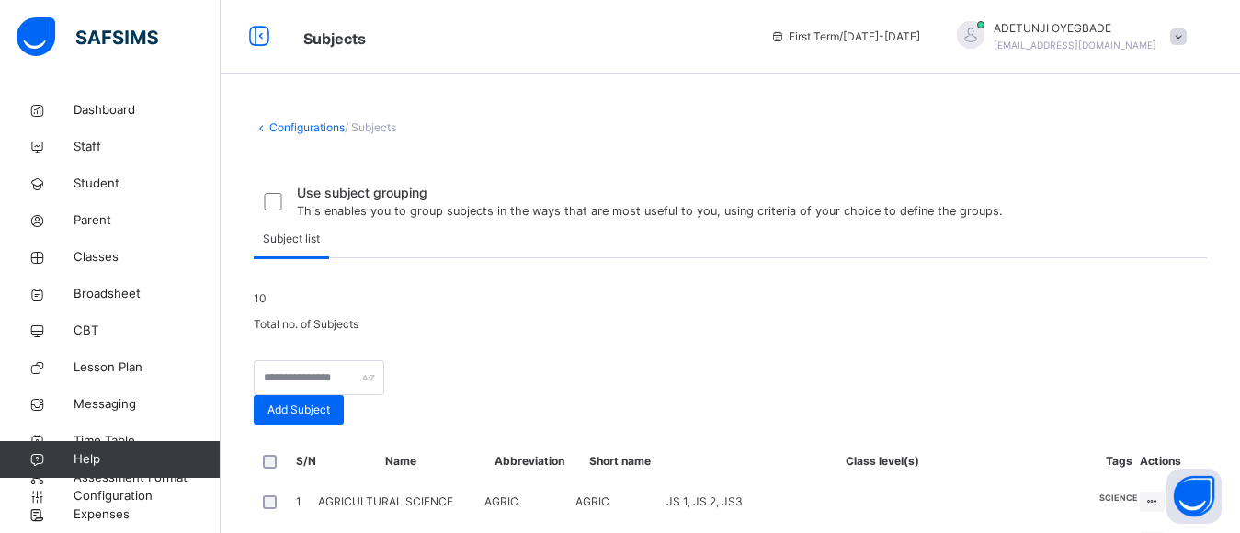
click at [566, 333] on div "10 Total no. of Subjects" at bounding box center [730, 311] width 953 height 42
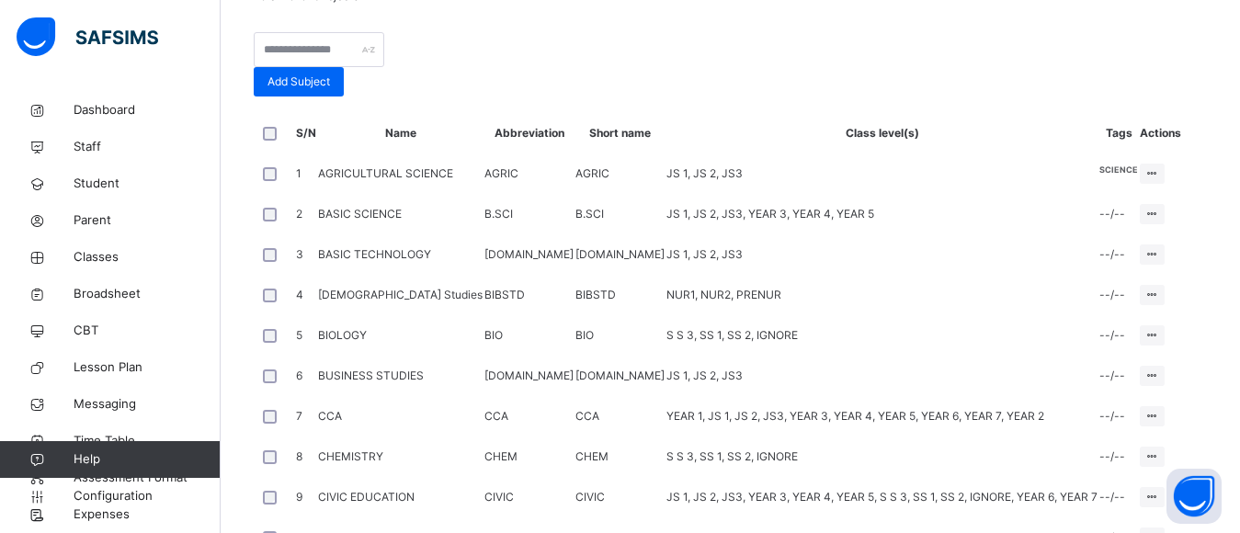
scroll to position [331, 0]
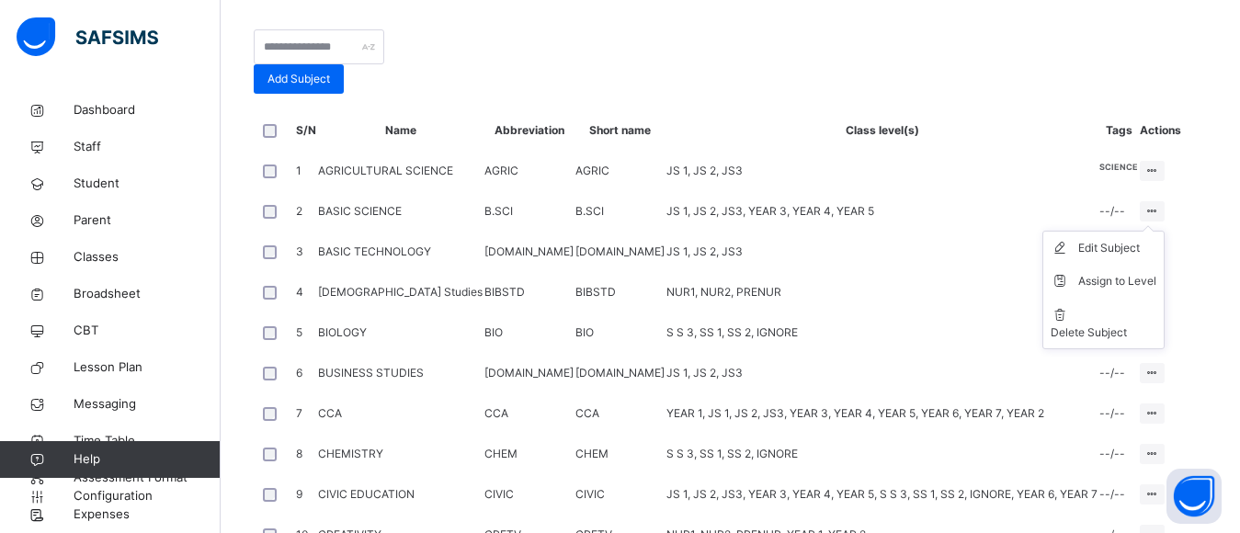
click at [1164, 349] on ul "Edit Subject Assign to Level Delete Subject" at bounding box center [1103, 290] width 122 height 119
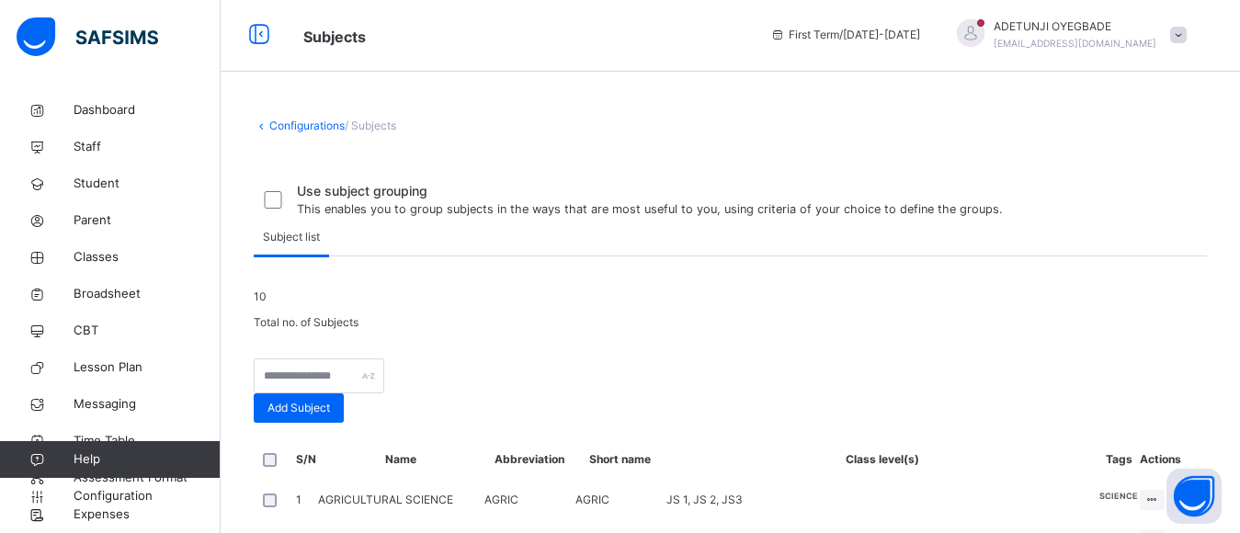
scroll to position [0, 0]
click at [376, 130] on span "/ Subjects" at bounding box center [370, 127] width 51 height 14
click at [157, 495] on span "Configuration" at bounding box center [147, 496] width 146 height 18
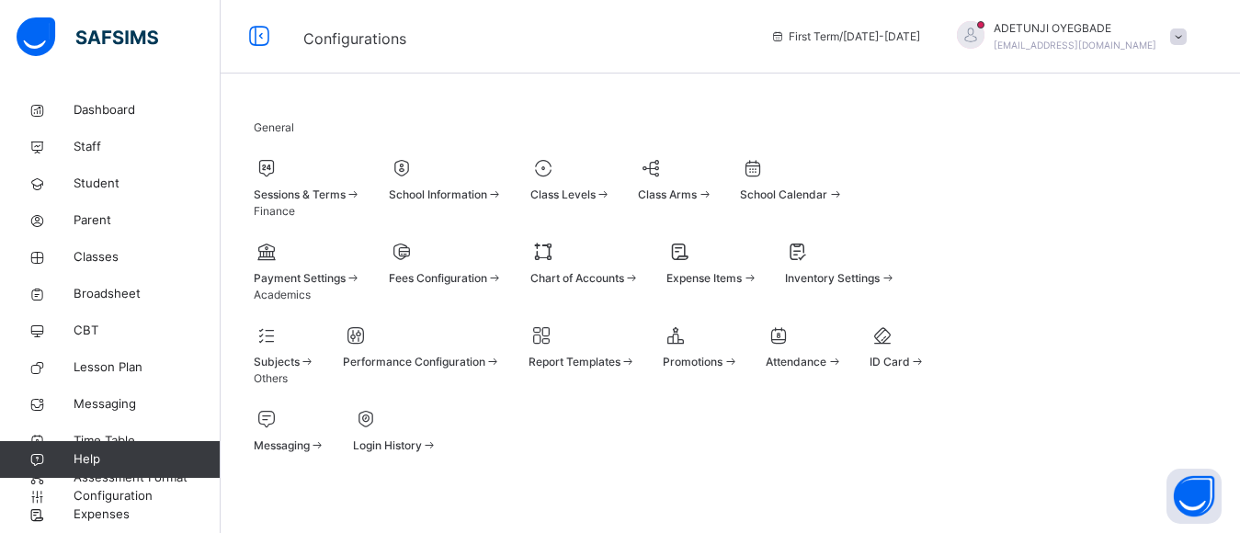
click at [361, 203] on div "Sessions & Terms" at bounding box center [308, 195] width 108 height 17
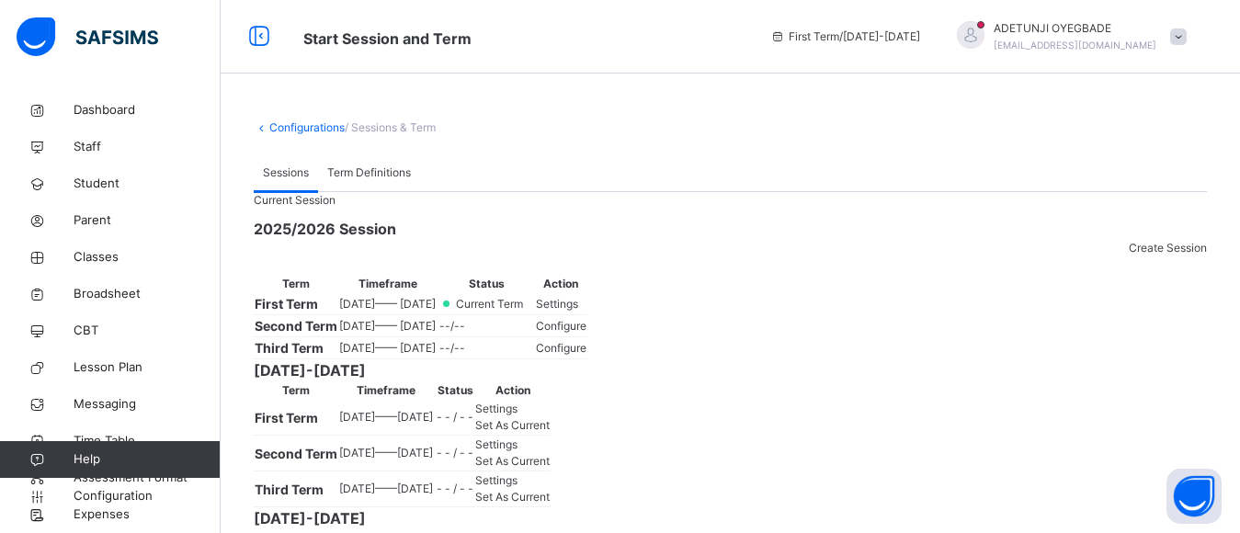
click at [578, 311] on span "Settings" at bounding box center [557, 304] width 42 height 14
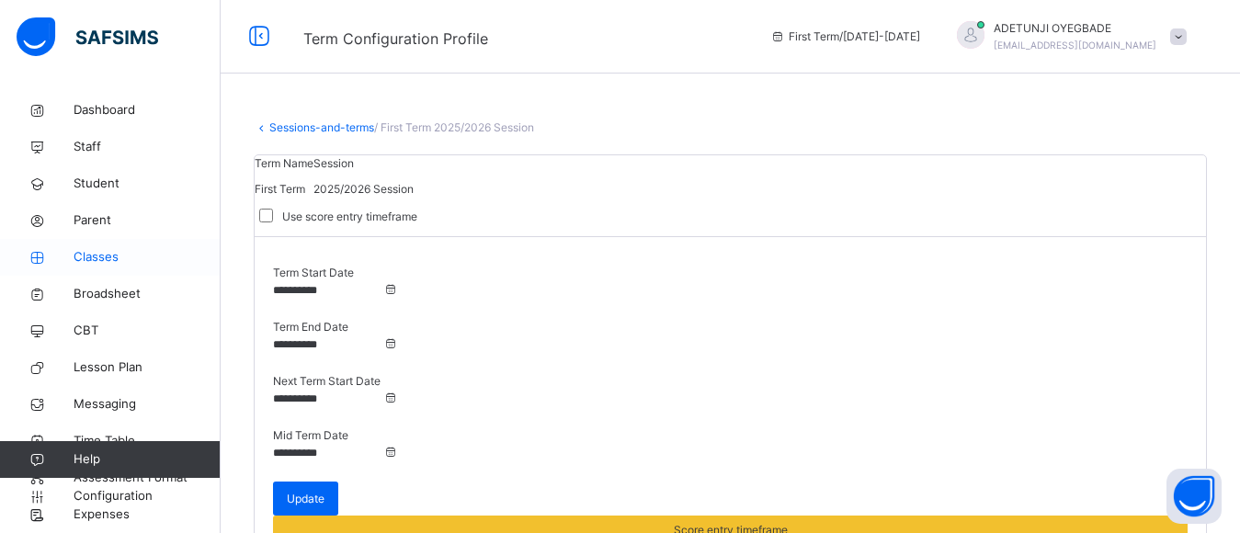
click at [91, 252] on span "Classes" at bounding box center [147, 257] width 147 height 18
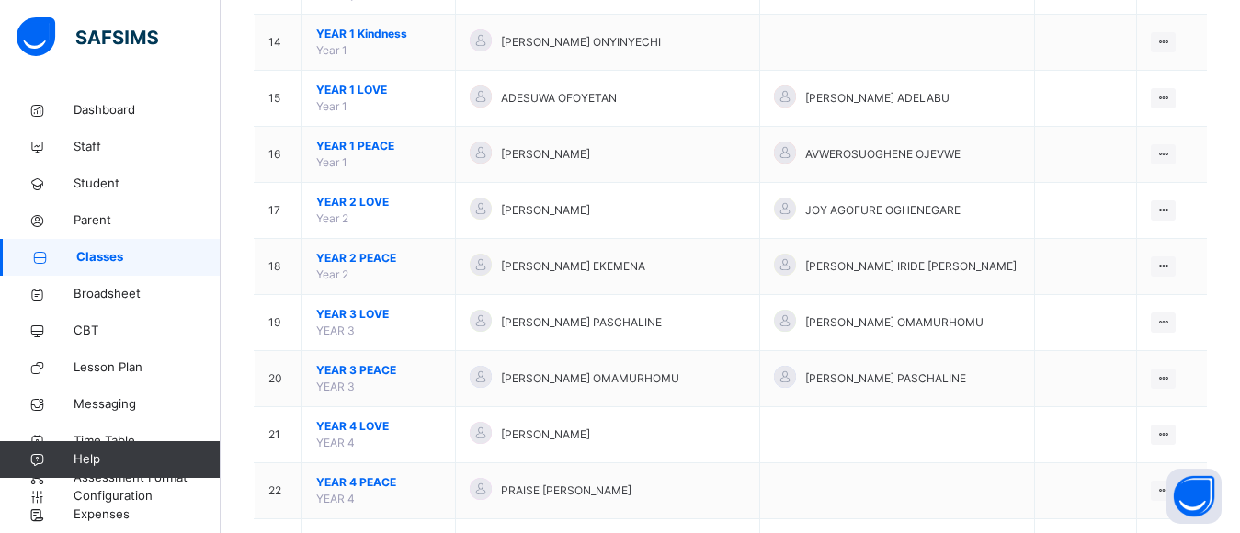
scroll to position [1400, 0]
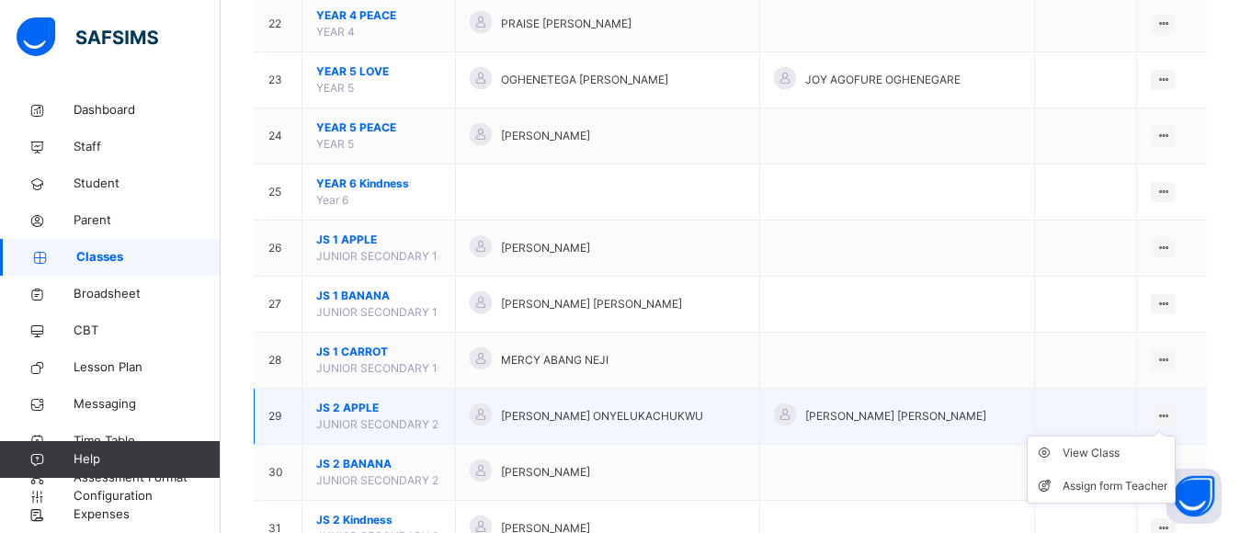
click at [1171, 417] on icon at bounding box center [1163, 416] width 16 height 14
click at [1115, 464] on li "View Class" at bounding box center [1101, 453] width 147 height 33
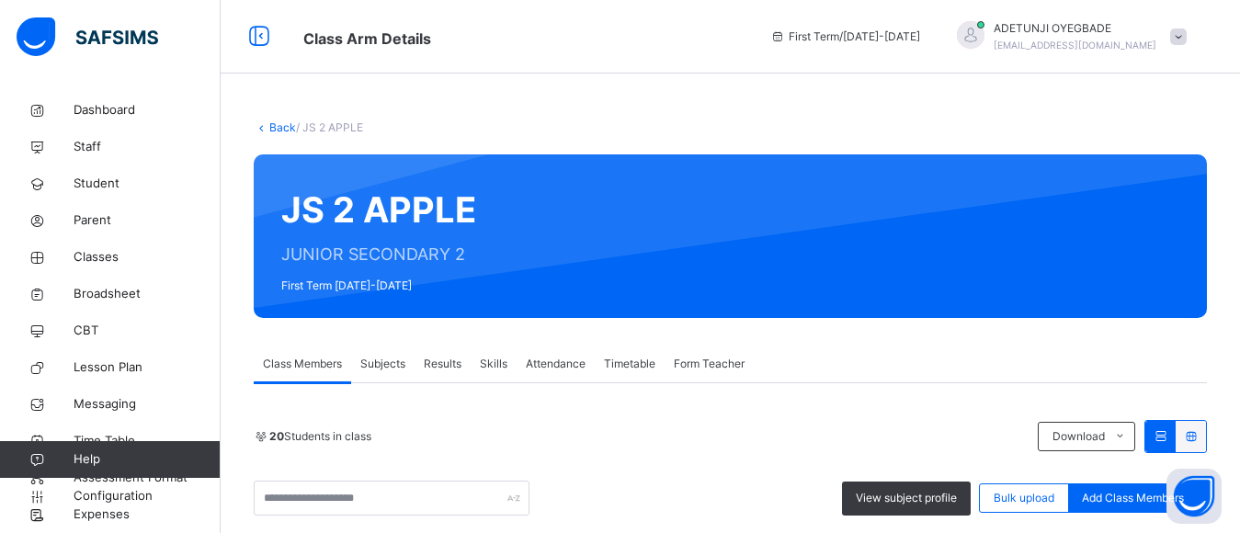
click at [397, 366] on span "Subjects" at bounding box center [382, 364] width 45 height 17
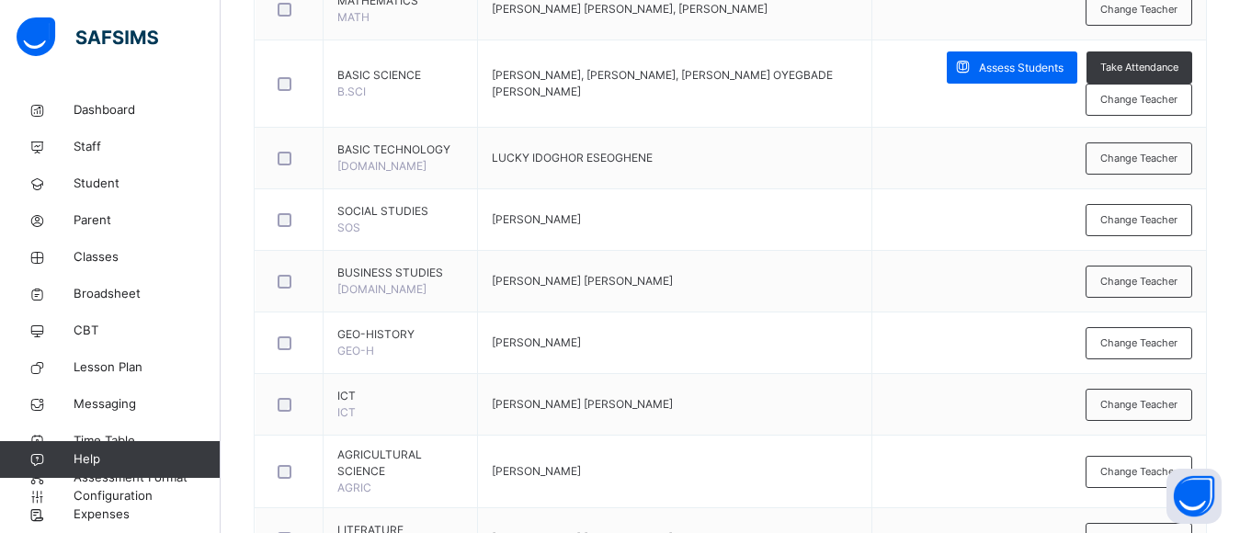
scroll to position [1246, 0]
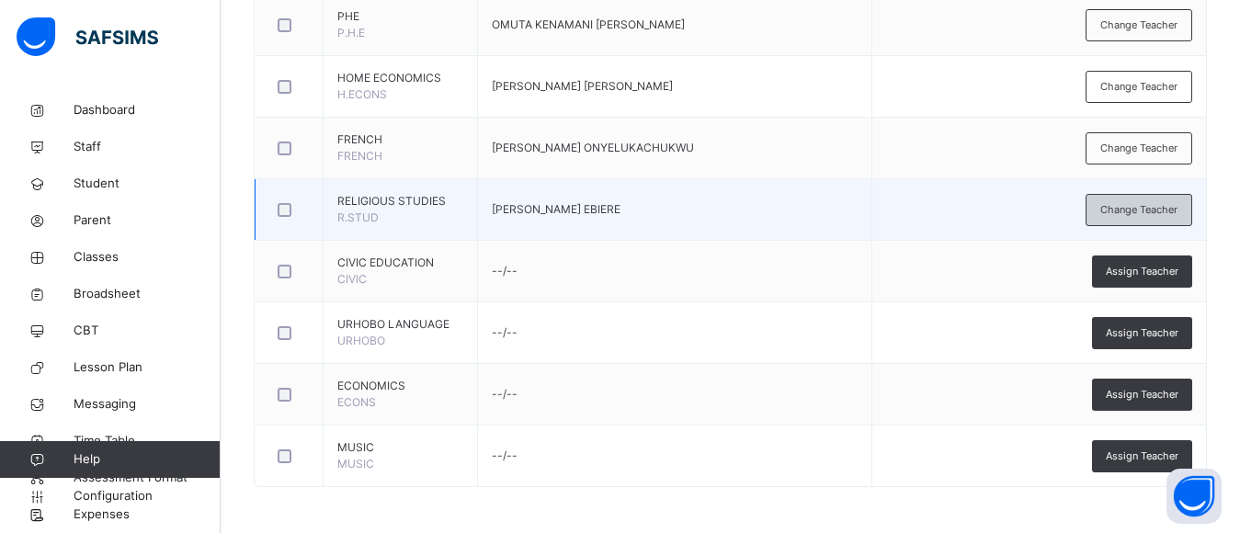
click at [1162, 215] on span "Change Teacher" at bounding box center [1138, 210] width 77 height 16
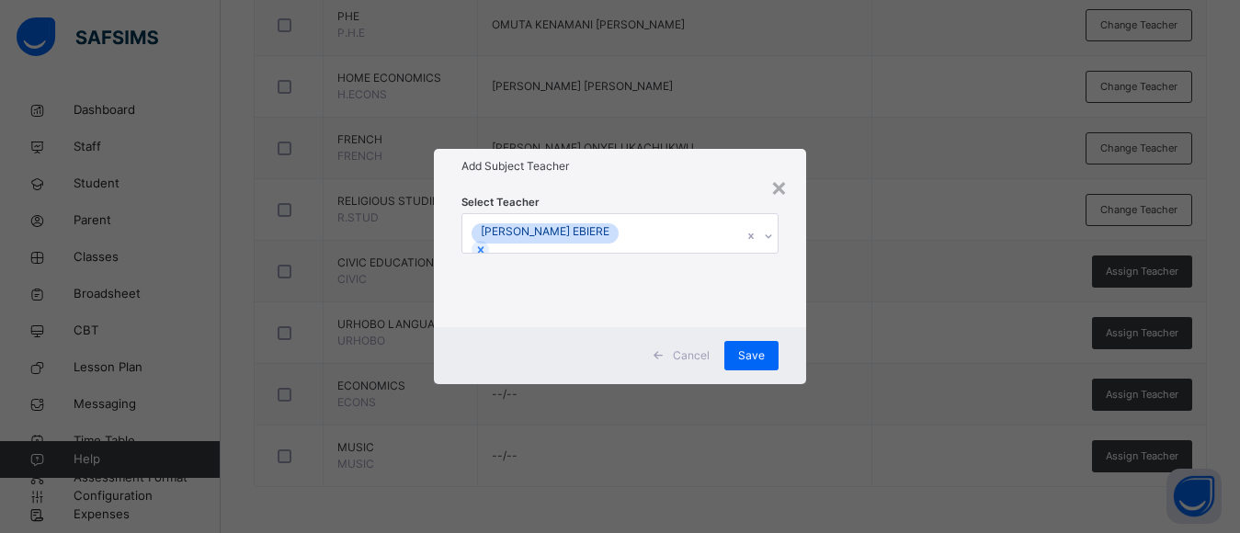
click at [770, 239] on icon at bounding box center [768, 236] width 11 height 18
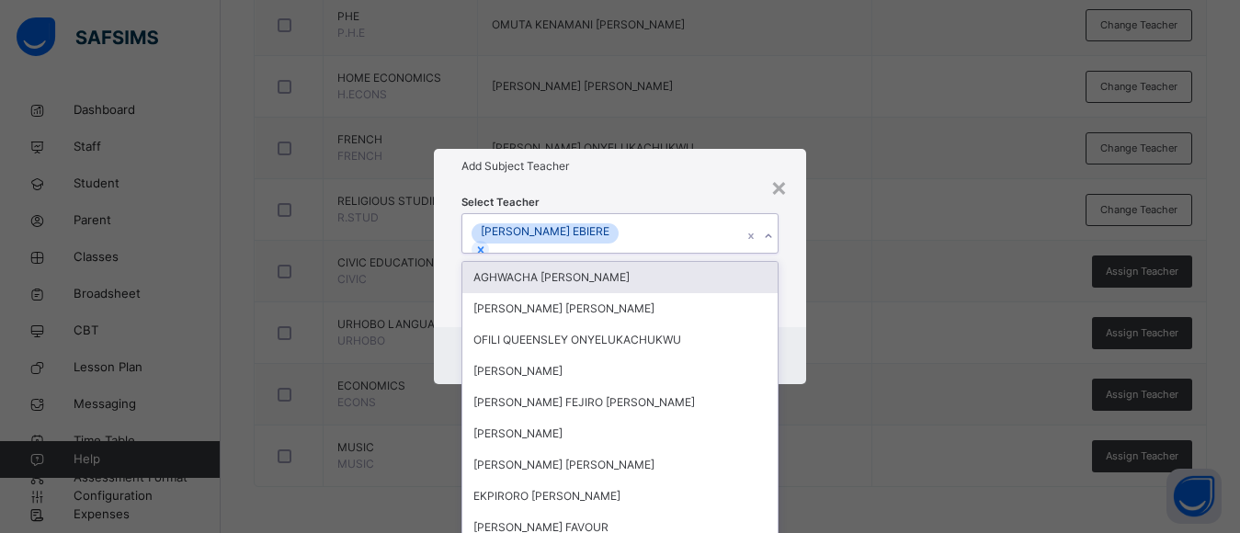
scroll to position [0, 0]
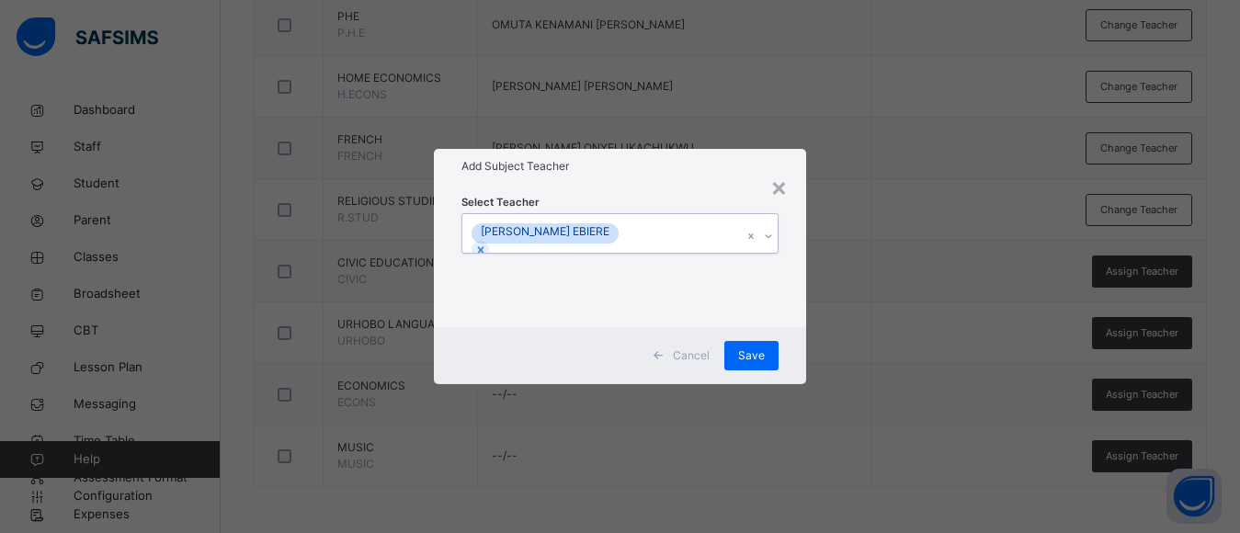
click at [770, 239] on icon at bounding box center [768, 236] width 11 height 18
click at [746, 358] on span "Save" at bounding box center [751, 355] width 27 height 17
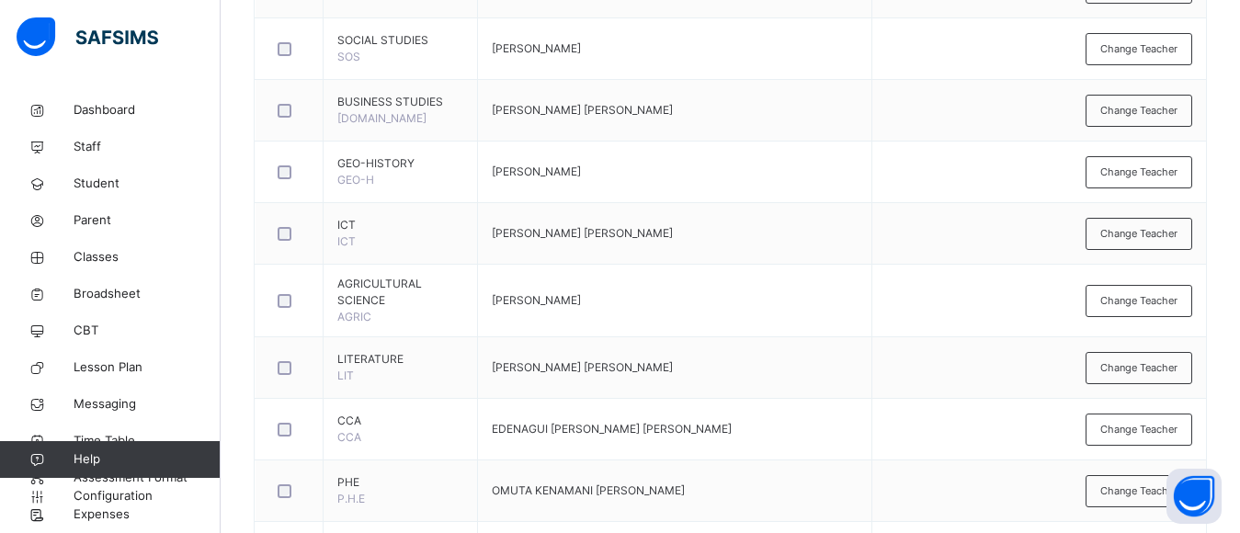
scroll to position [313, 0]
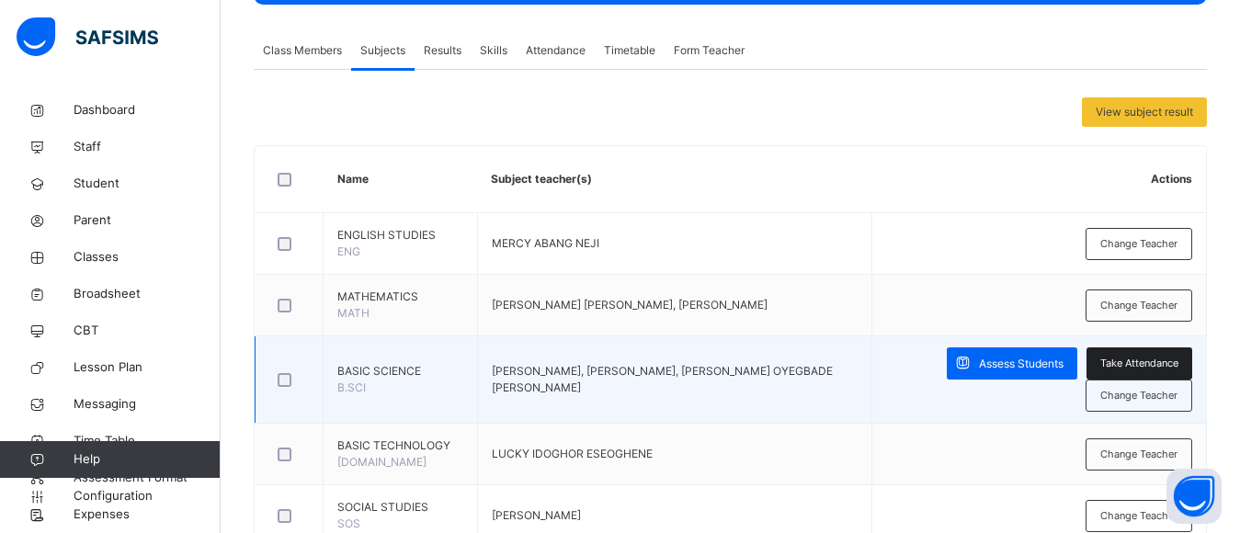
click at [1125, 363] on span "Take Attendance" at bounding box center [1139, 364] width 78 height 16
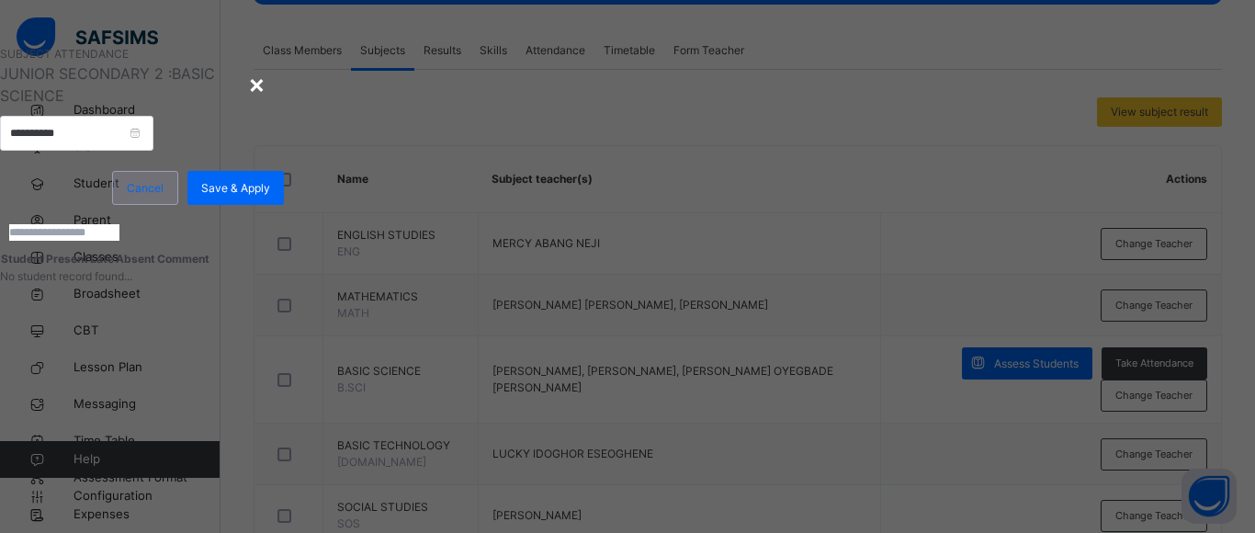
click at [164, 197] on span "Cancel" at bounding box center [145, 188] width 37 height 17
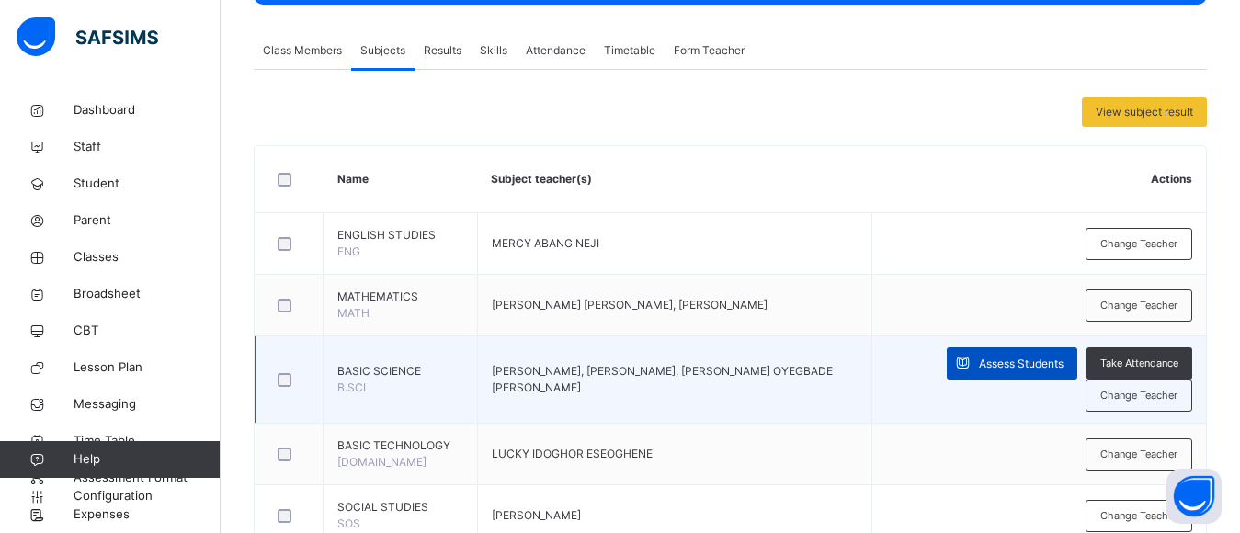
click at [1028, 362] on span "Assess Students" at bounding box center [1021, 364] width 85 height 17
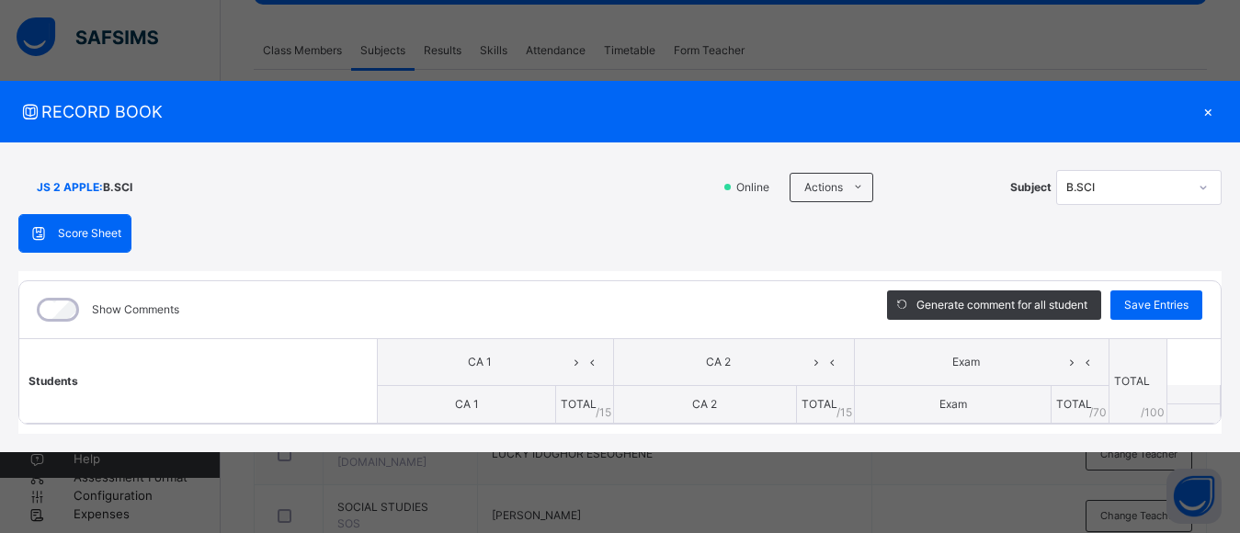
scroll to position [780, 0]
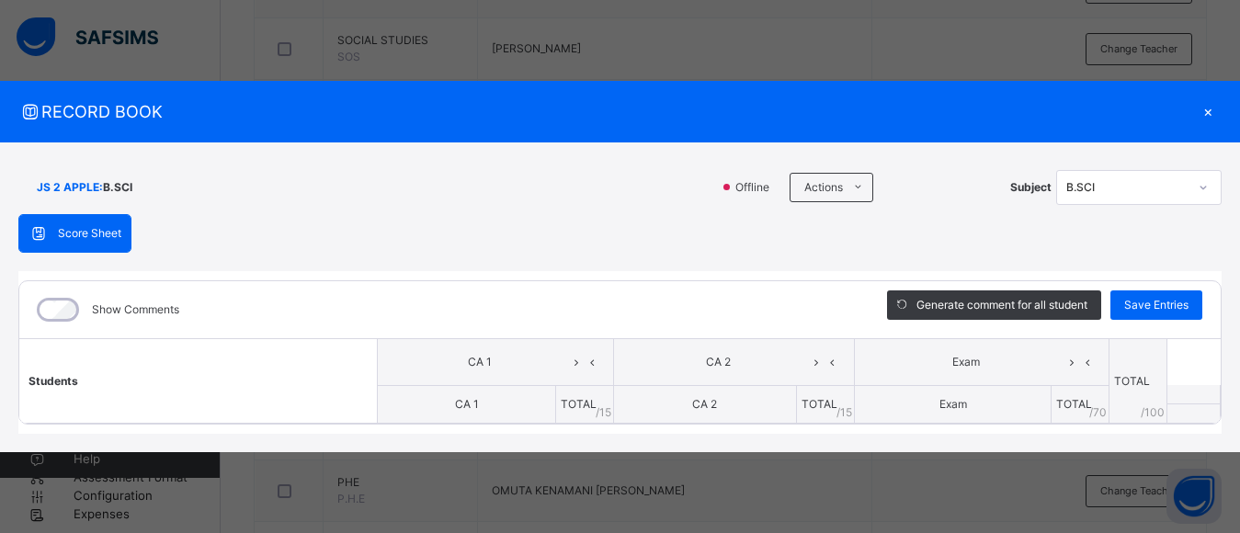
click at [1205, 112] on div "×" at bounding box center [1208, 111] width 28 height 25
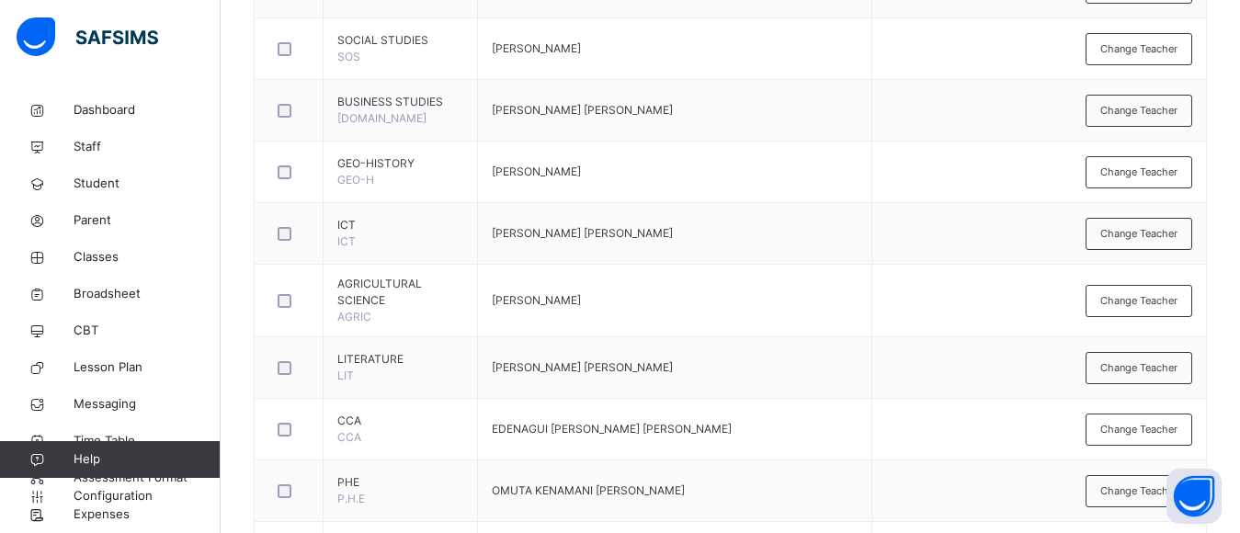
scroll to position [313, 0]
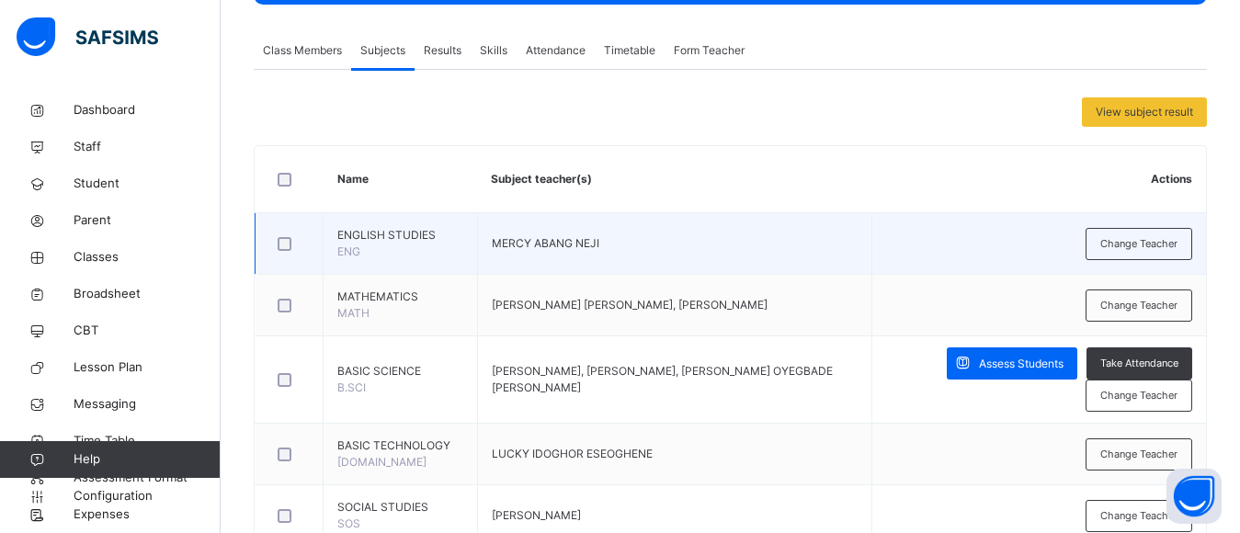
click at [708, 240] on td "MERCY ABANG NEJI" at bounding box center [674, 244] width 395 height 62
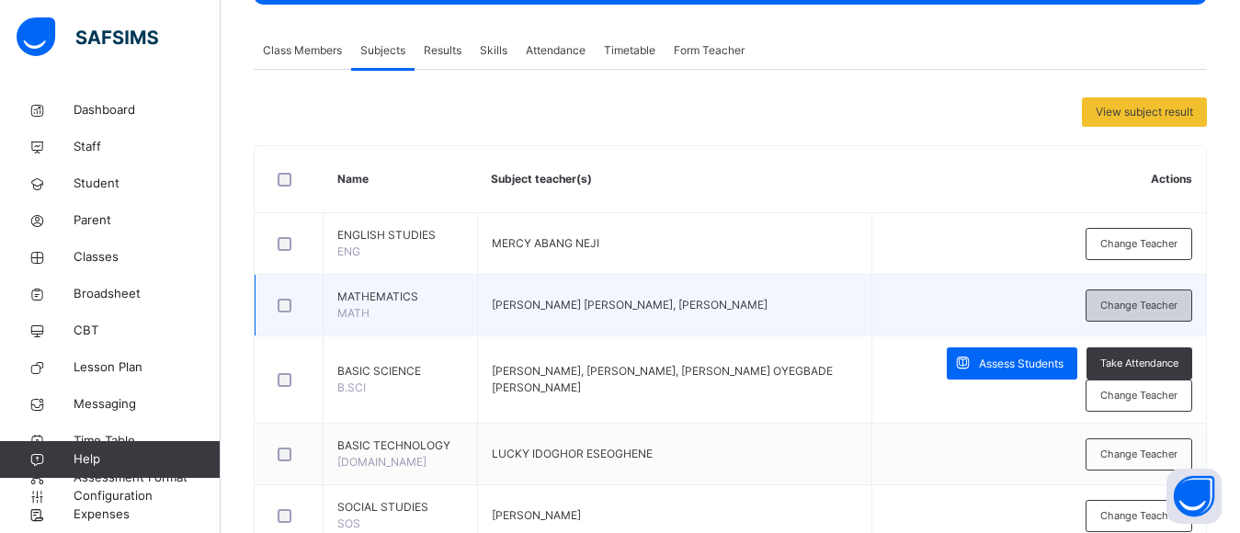
click at [1117, 312] on span "Change Teacher" at bounding box center [1138, 306] width 77 height 16
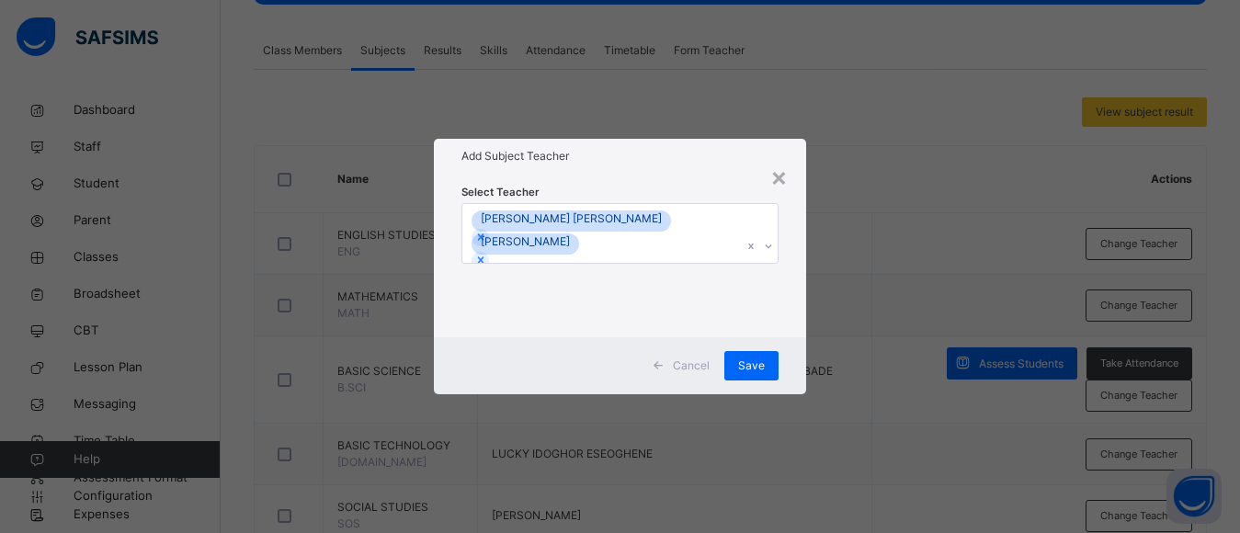
click at [665, 245] on div "PAUL AFABOR ISREAL CYNTHIA AKAH ELOHOR" at bounding box center [602, 234] width 280 height 60
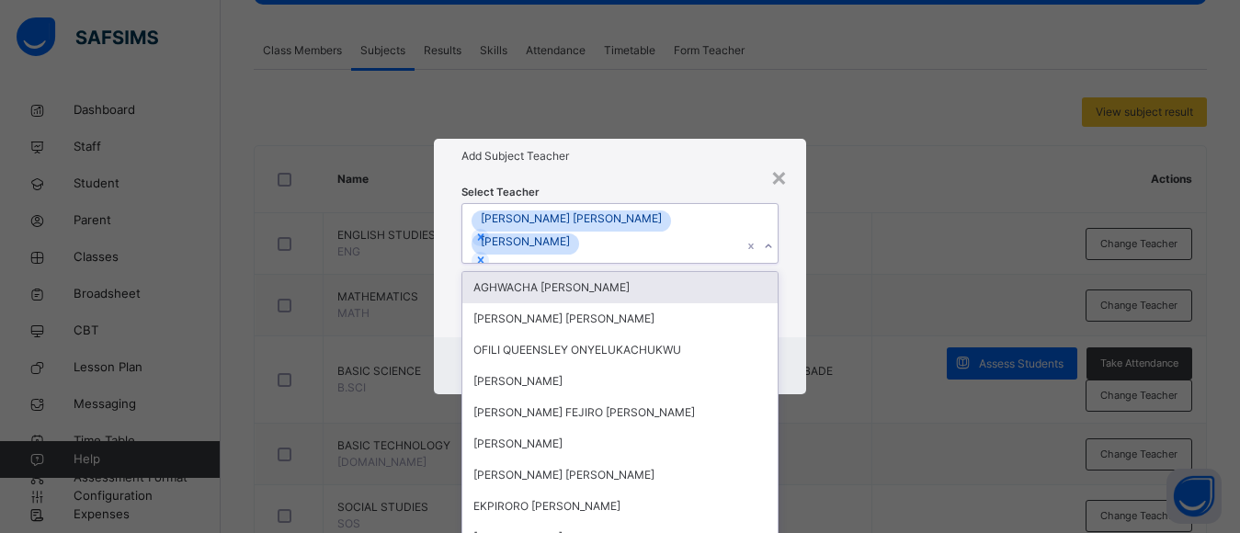
scroll to position [0, 0]
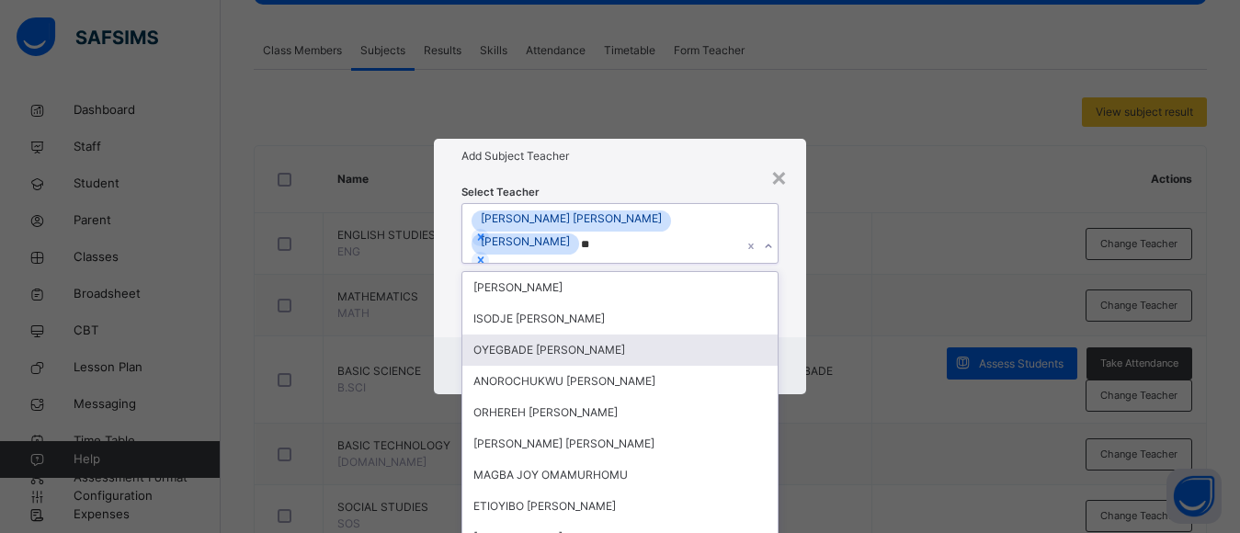
type input "*"
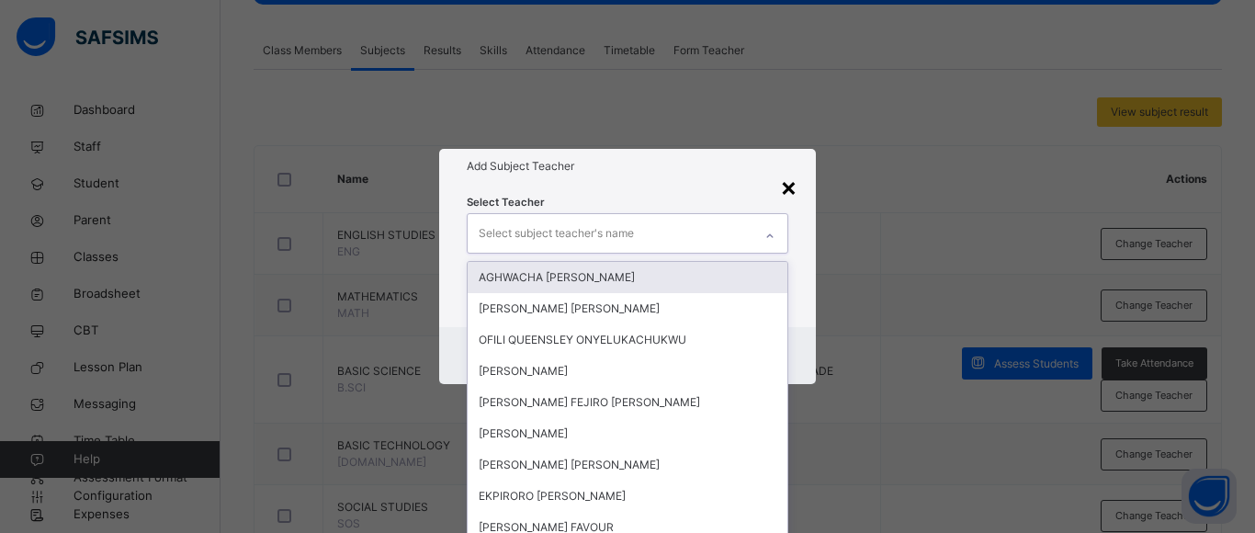
click at [794, 183] on div "×" at bounding box center [788, 186] width 17 height 39
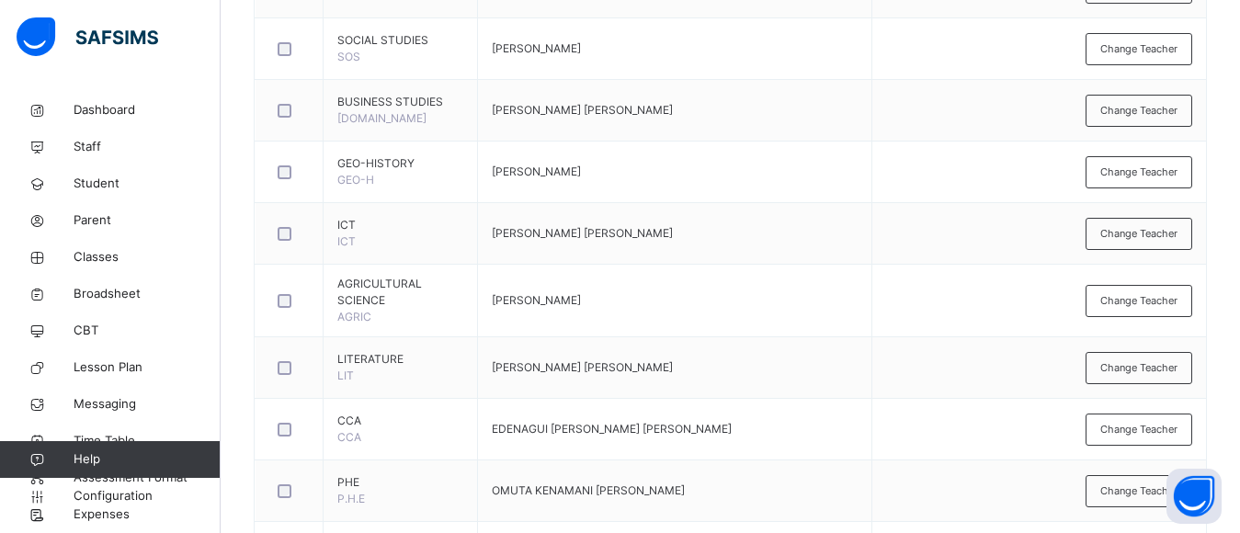
scroll to position [1246, 0]
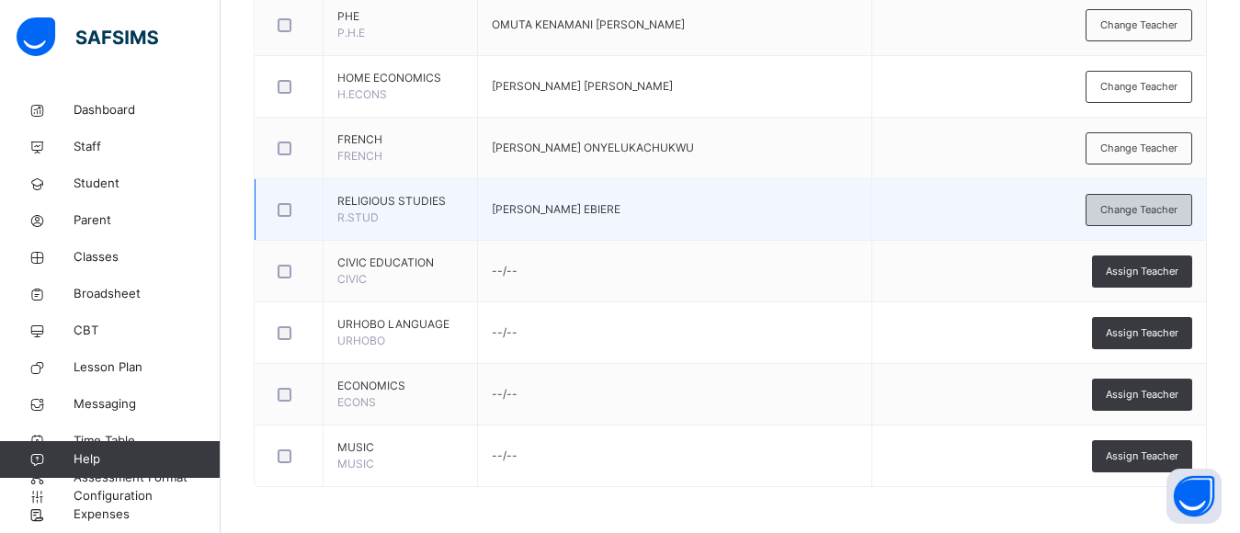
click at [1125, 217] on span "Change Teacher" at bounding box center [1138, 210] width 77 height 16
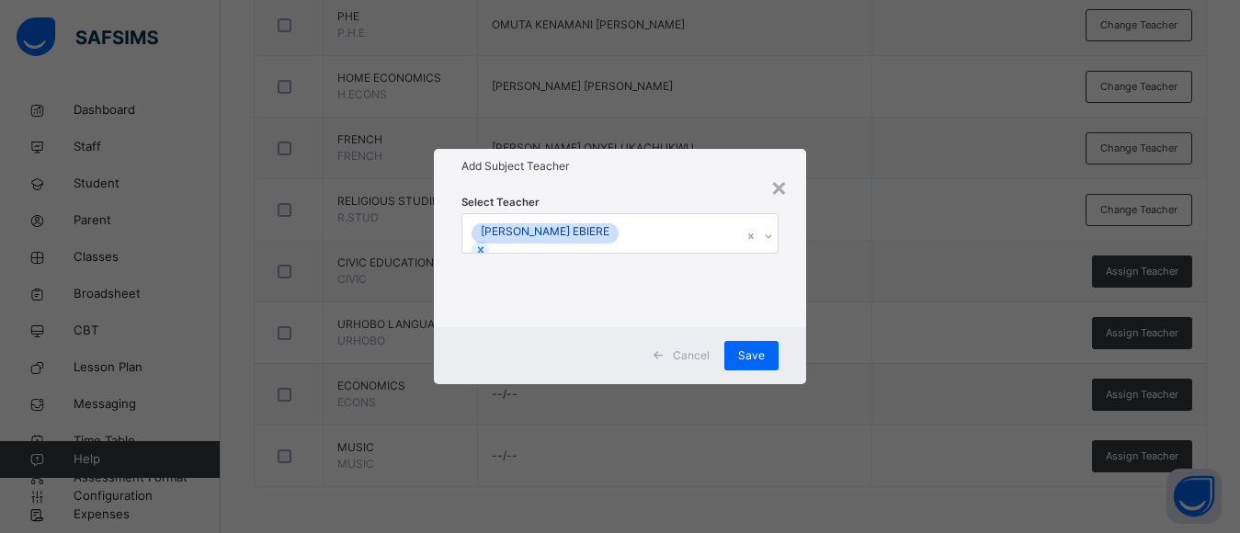
click at [720, 235] on div "CATHERINE EREBU EBIERE" at bounding box center [602, 233] width 280 height 39
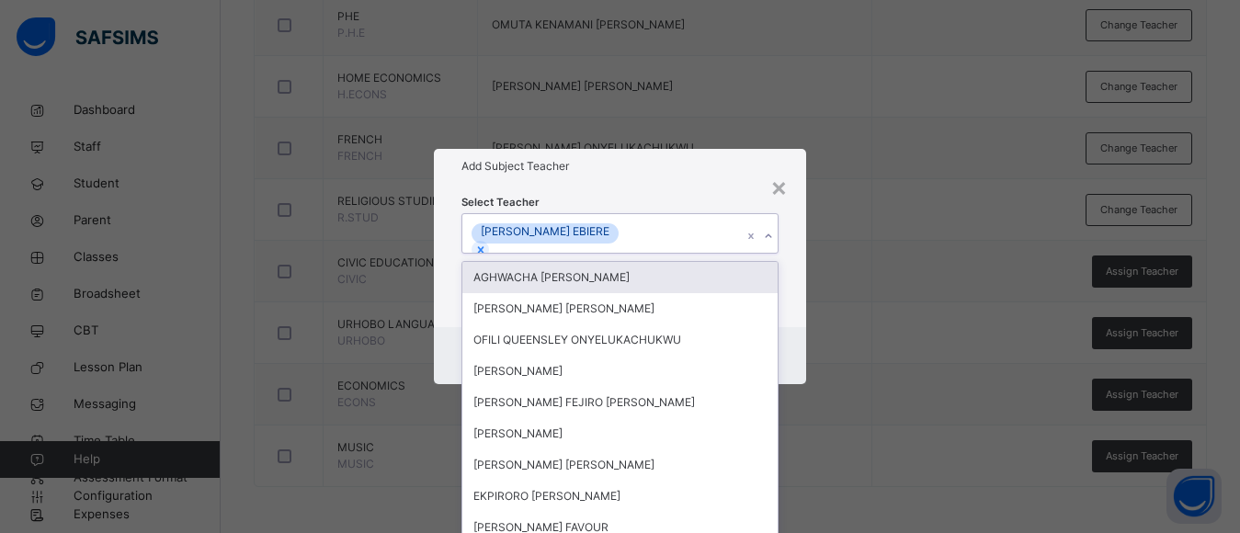
scroll to position [0, 0]
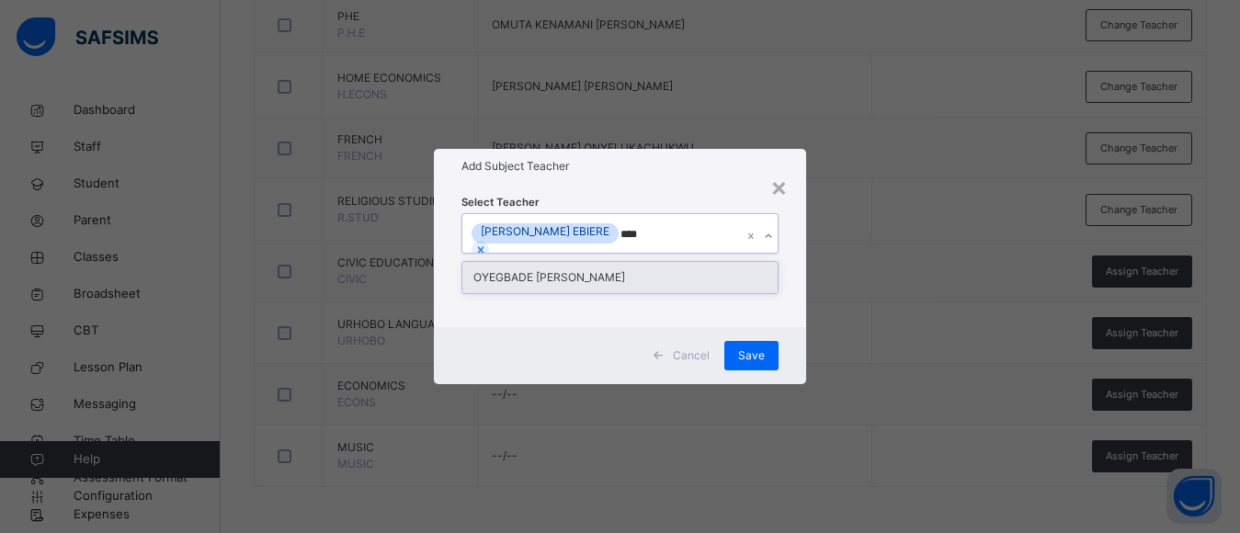
type input "*****"
click at [709, 273] on div "OYEGBADE [PERSON_NAME]" at bounding box center [619, 277] width 315 height 31
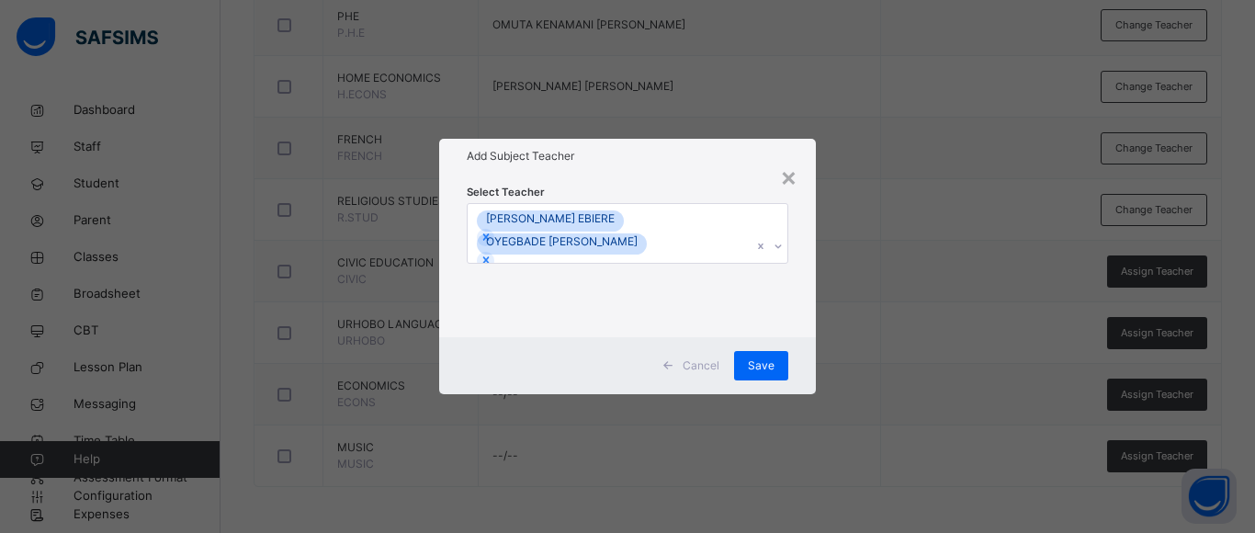
click at [841, 273] on div "× Add Subject Teacher Select Teacher CATHERINE EREBU EBIERE OYEGBADE ADETUNJI S…" at bounding box center [627, 266] width 1255 height 533
click at [762, 363] on span "Save" at bounding box center [761, 366] width 27 height 17
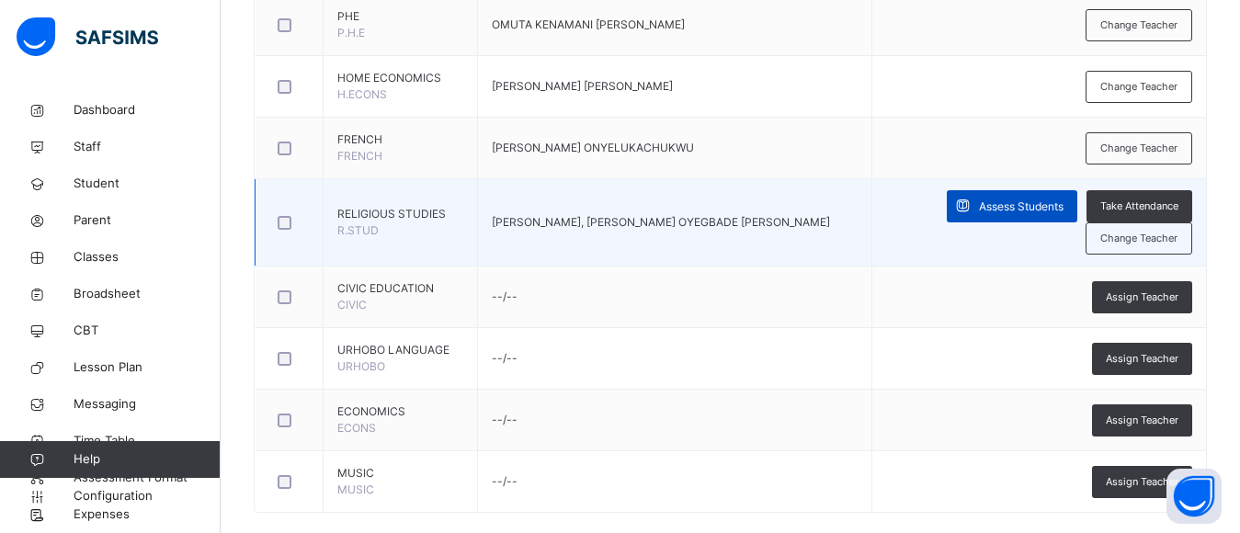
click at [1060, 209] on span "Assess Students" at bounding box center [1021, 207] width 85 height 17
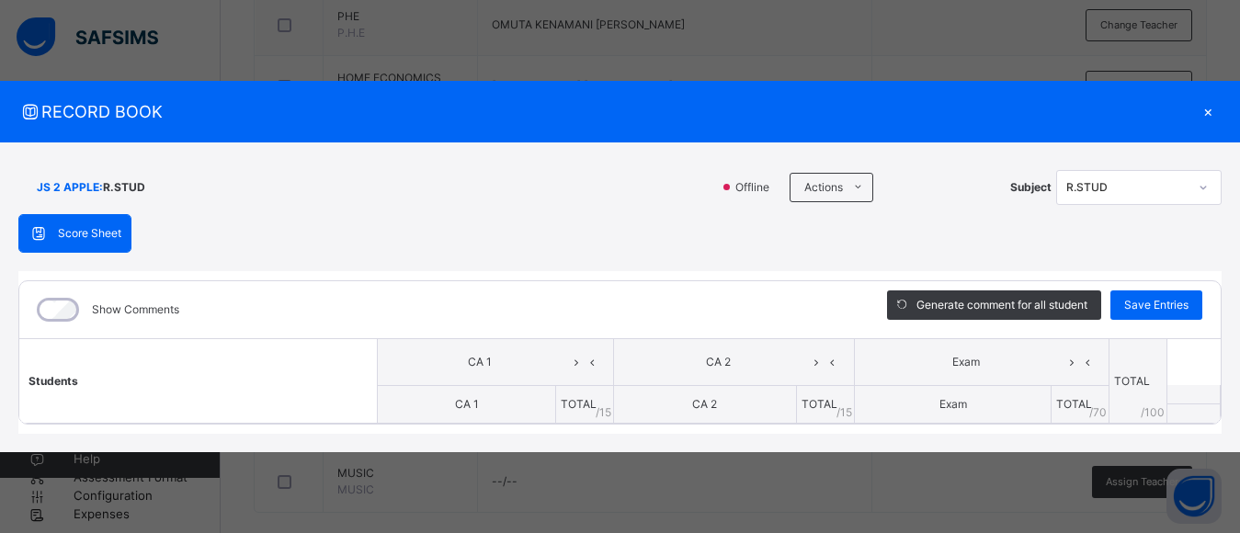
click at [1209, 110] on div "×" at bounding box center [1208, 111] width 28 height 25
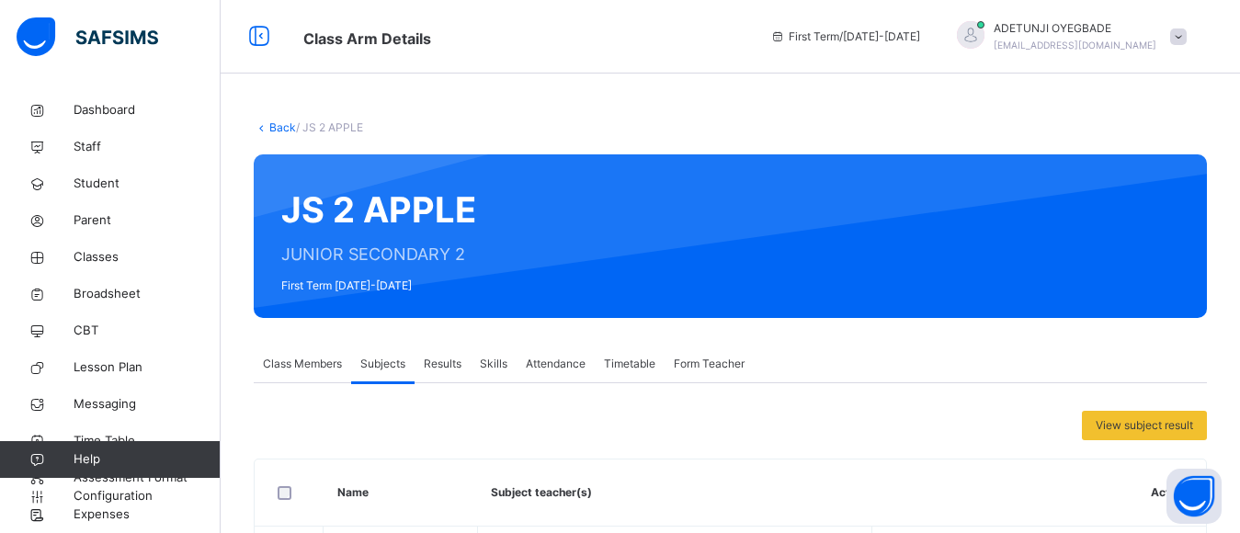
click at [315, 363] on span "Class Members" at bounding box center [302, 364] width 79 height 17
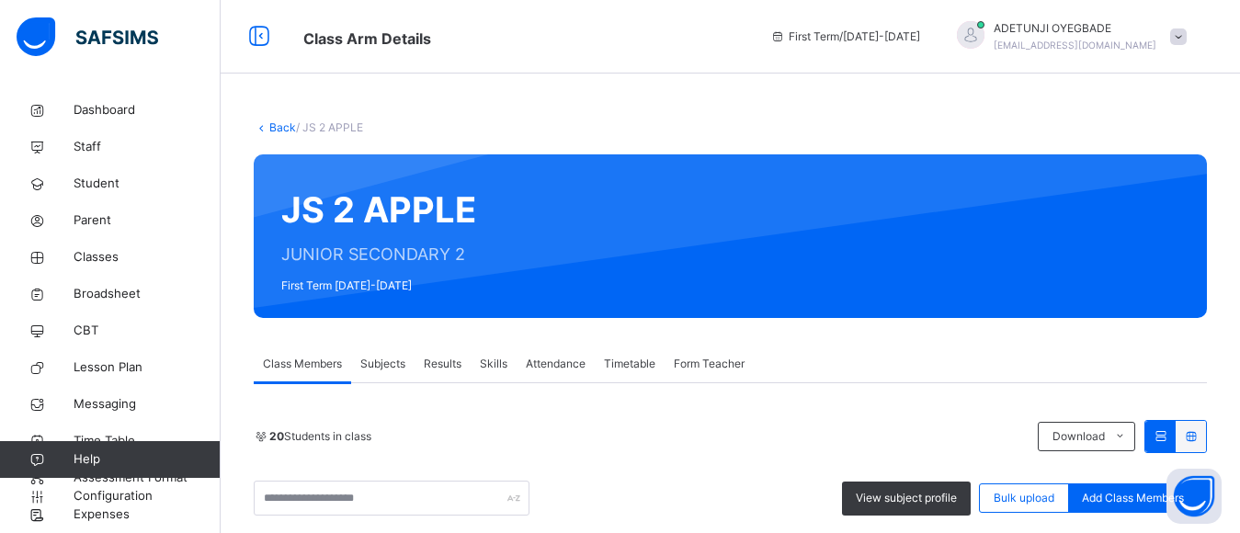
click at [382, 361] on span "Subjects" at bounding box center [382, 364] width 45 height 17
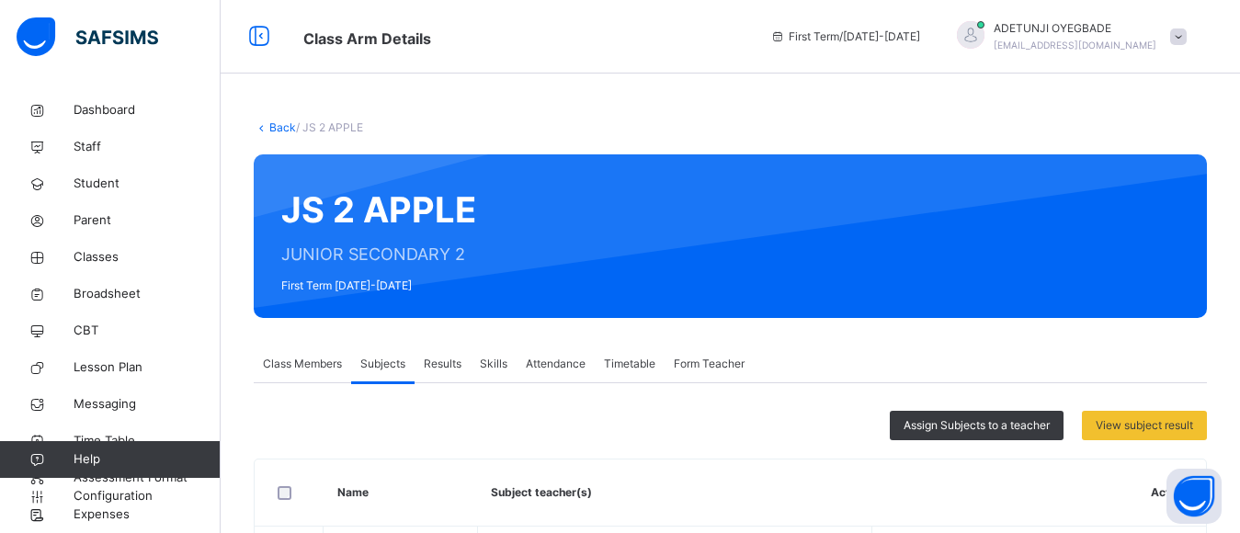
click at [326, 365] on span "Class Members" at bounding box center [302, 364] width 79 height 17
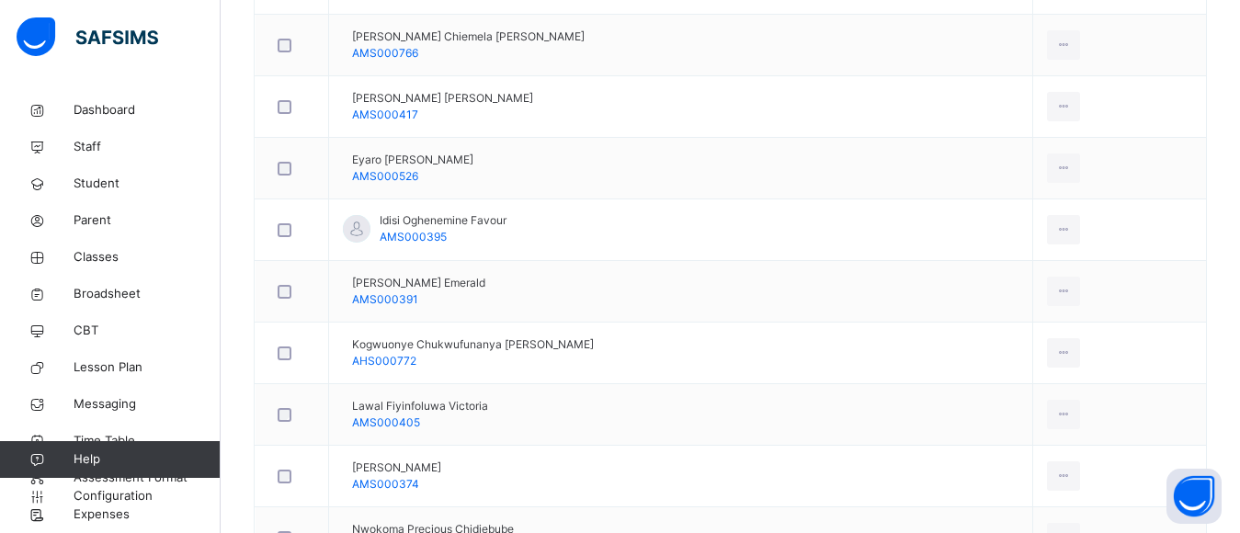
scroll to position [467, 0]
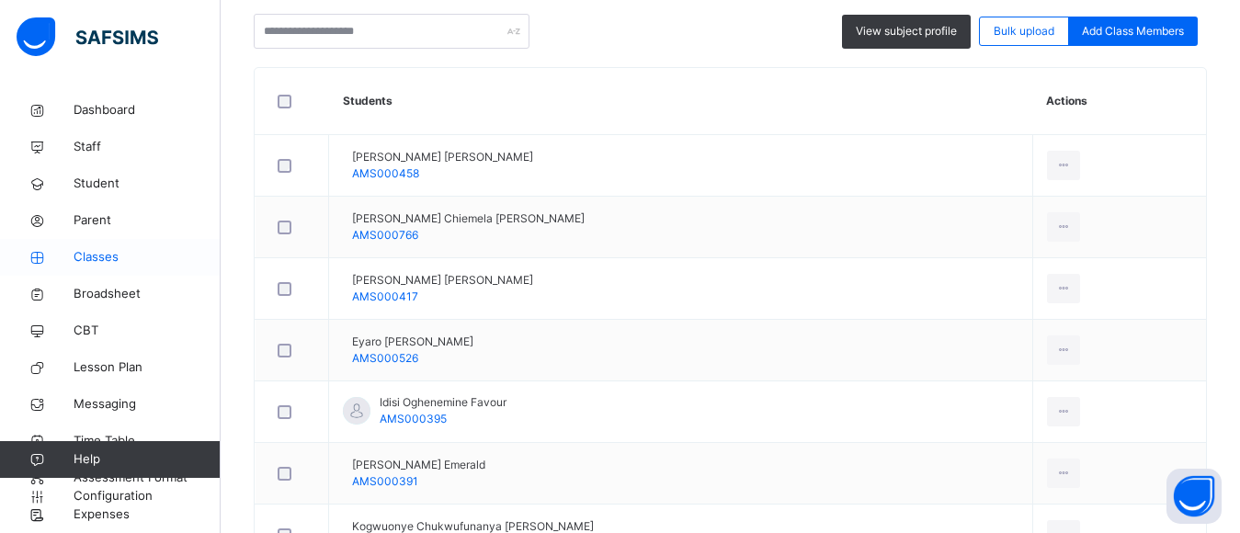
click at [107, 258] on span "Classes" at bounding box center [147, 257] width 147 height 18
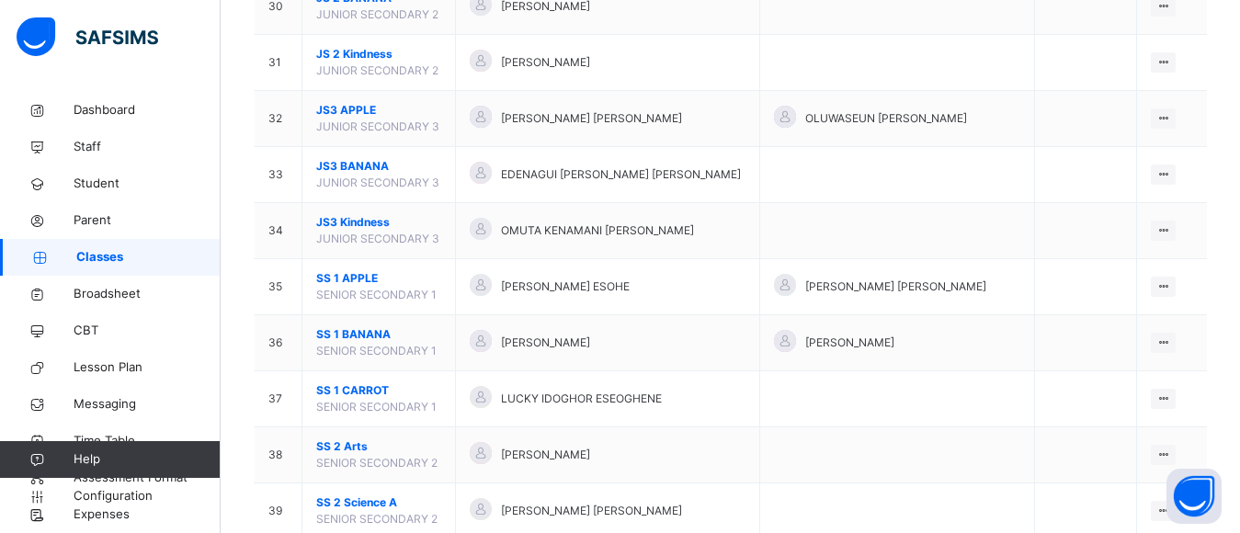
scroll to position [1400, 0]
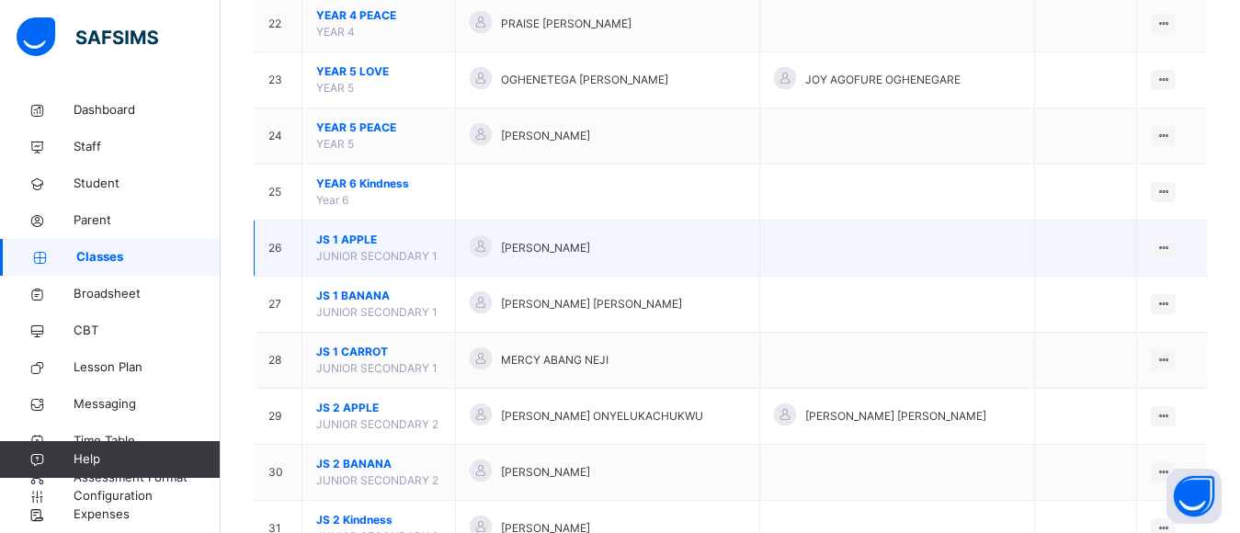
click at [583, 247] on span "[PERSON_NAME]" at bounding box center [545, 248] width 89 height 17
click at [1125, 284] on div "View Class" at bounding box center [1114, 285] width 105 height 18
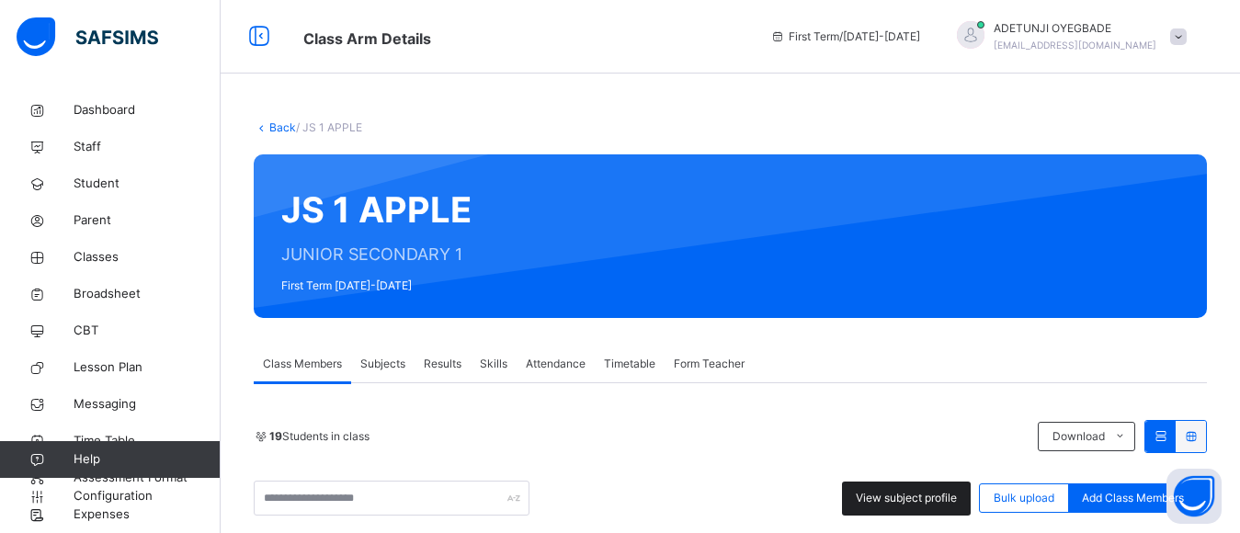
click at [944, 503] on span "View subject profile" at bounding box center [906, 498] width 101 height 17
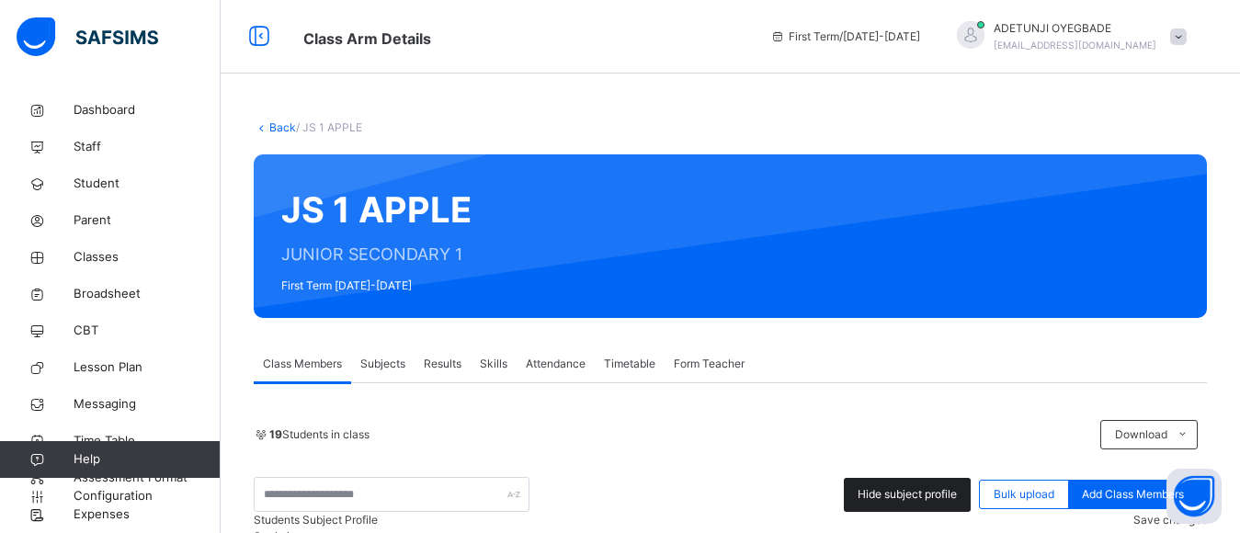
click at [934, 502] on span "Hide subject profile" at bounding box center [906, 494] width 99 height 17
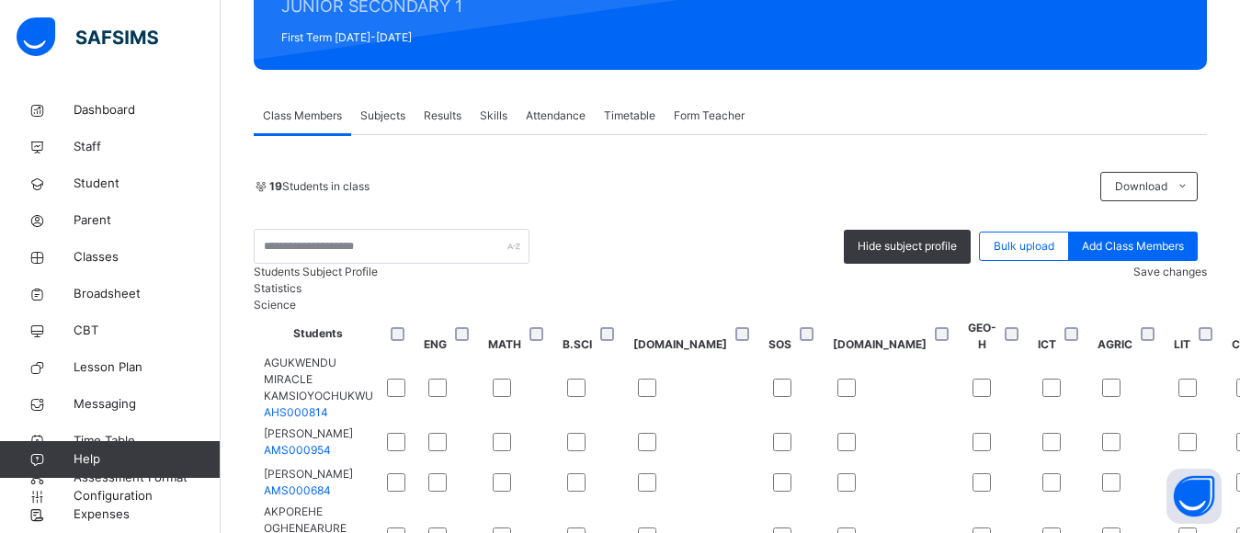
scroll to position [244, 0]
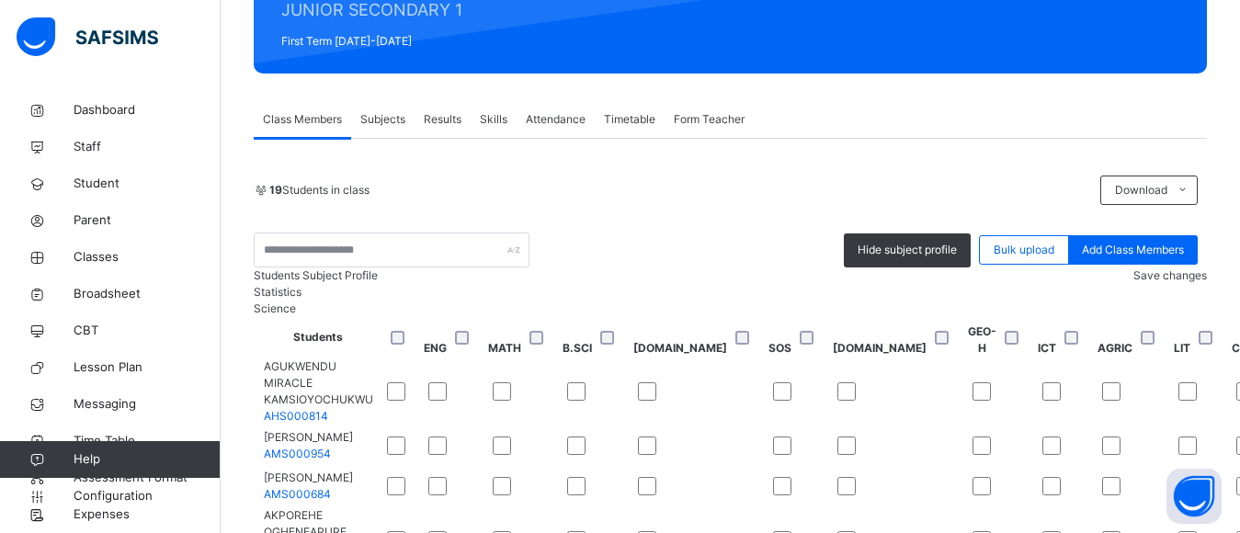
click at [1174, 284] on div "Save changes" at bounding box center [1170, 275] width 74 height 17
click at [1173, 284] on div "Save changes" at bounding box center [1170, 275] width 74 height 17
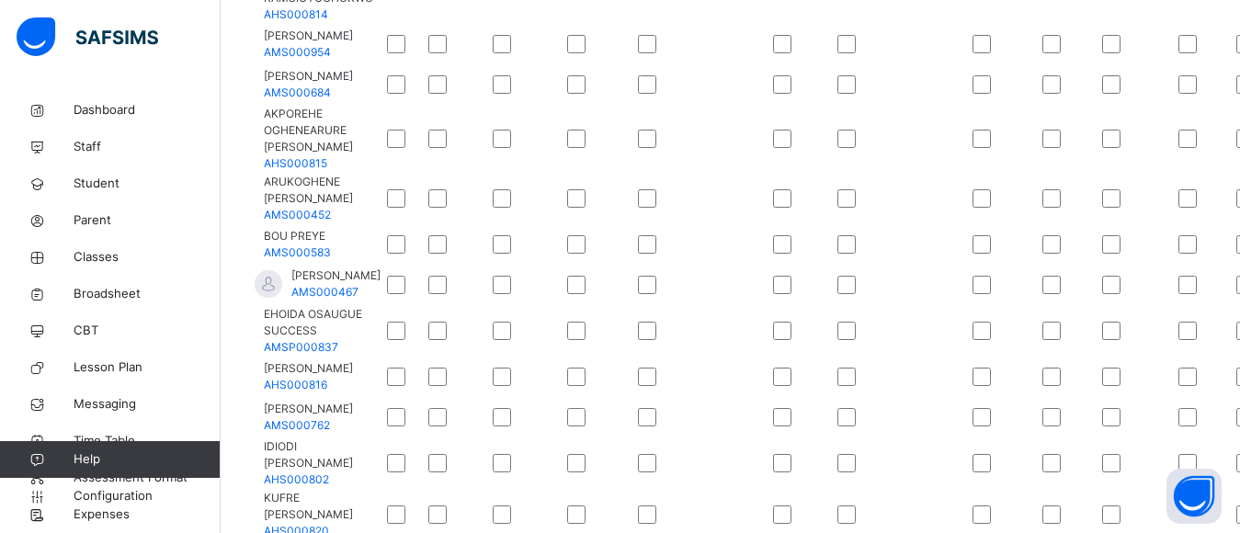
scroll to position [180, 0]
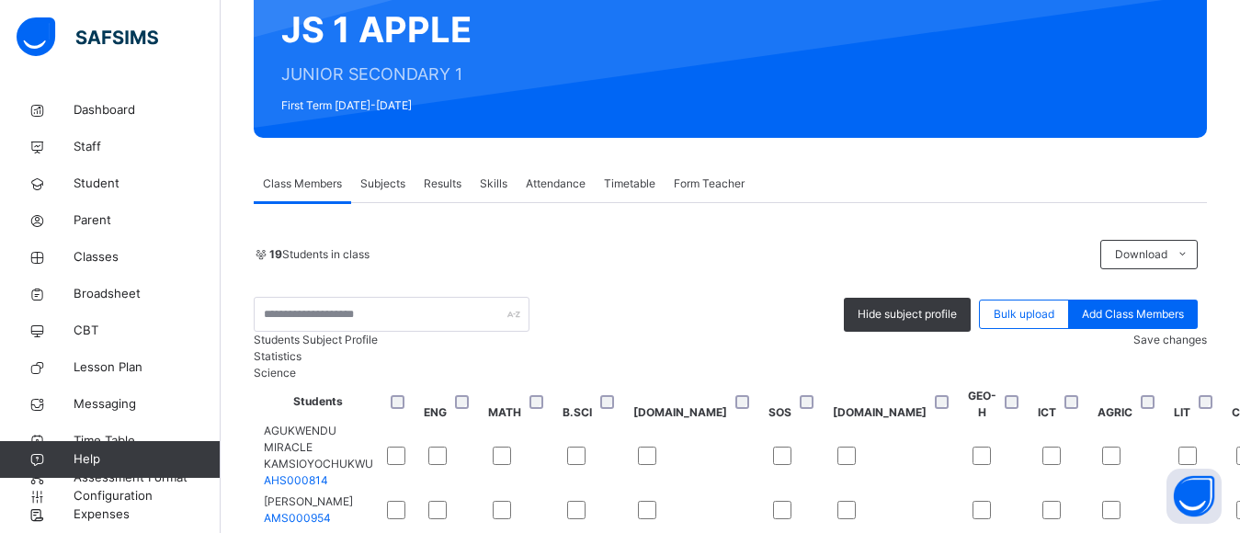
click at [1149, 346] on span "Save changes" at bounding box center [1170, 340] width 74 height 14
click at [380, 188] on span "Subjects" at bounding box center [382, 184] width 45 height 17
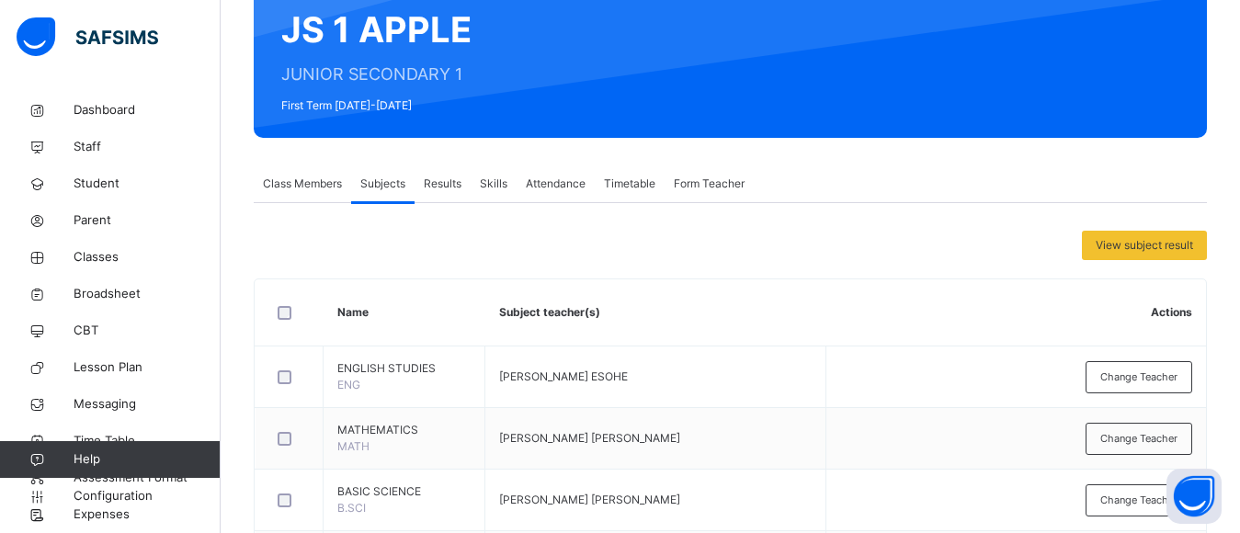
click at [281, 186] on span "Class Members" at bounding box center [302, 184] width 79 height 17
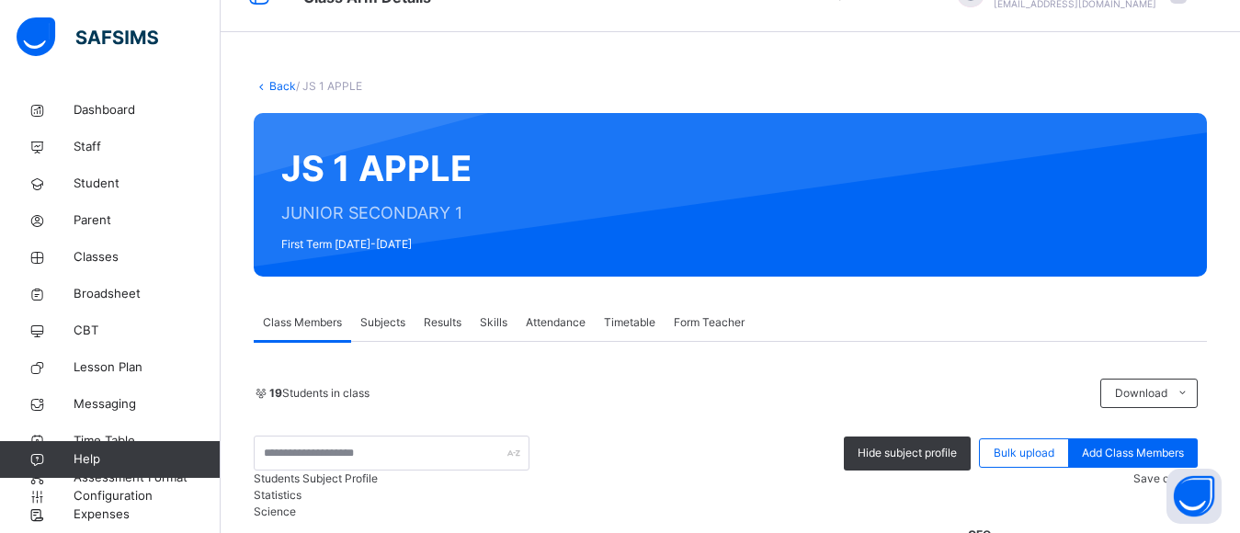
scroll to position [0, 0]
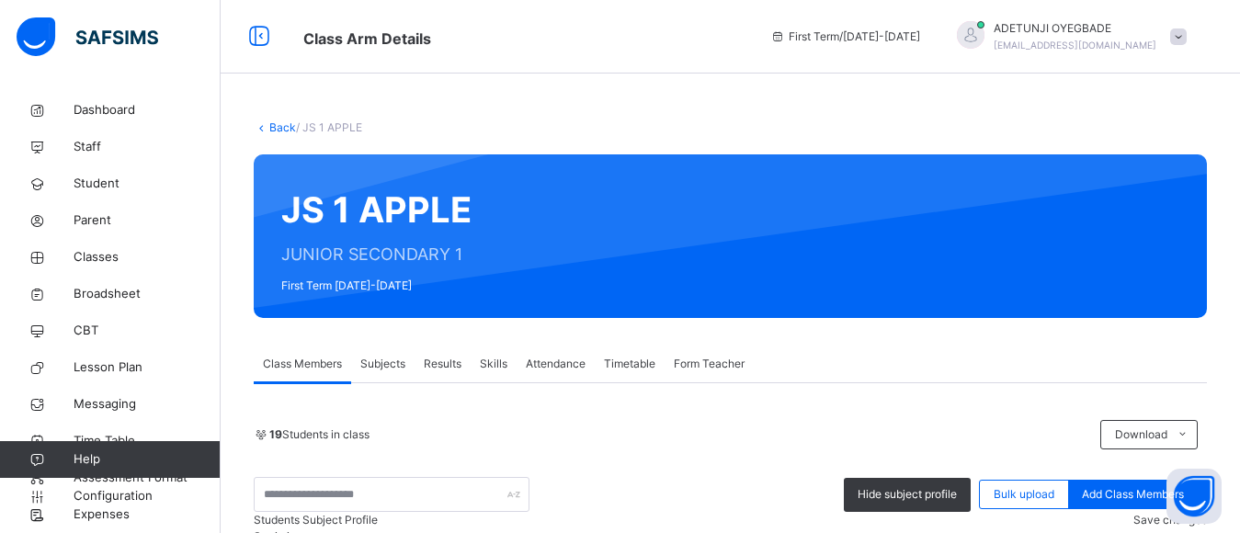
click at [278, 125] on link "Back" at bounding box center [282, 127] width 27 height 14
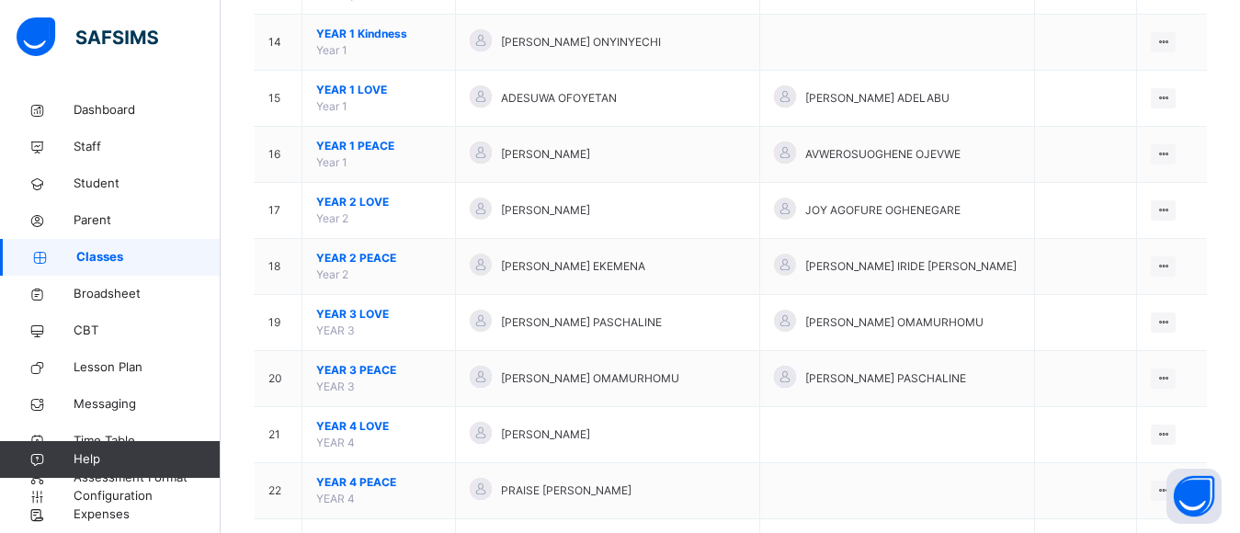
scroll to position [1400, 0]
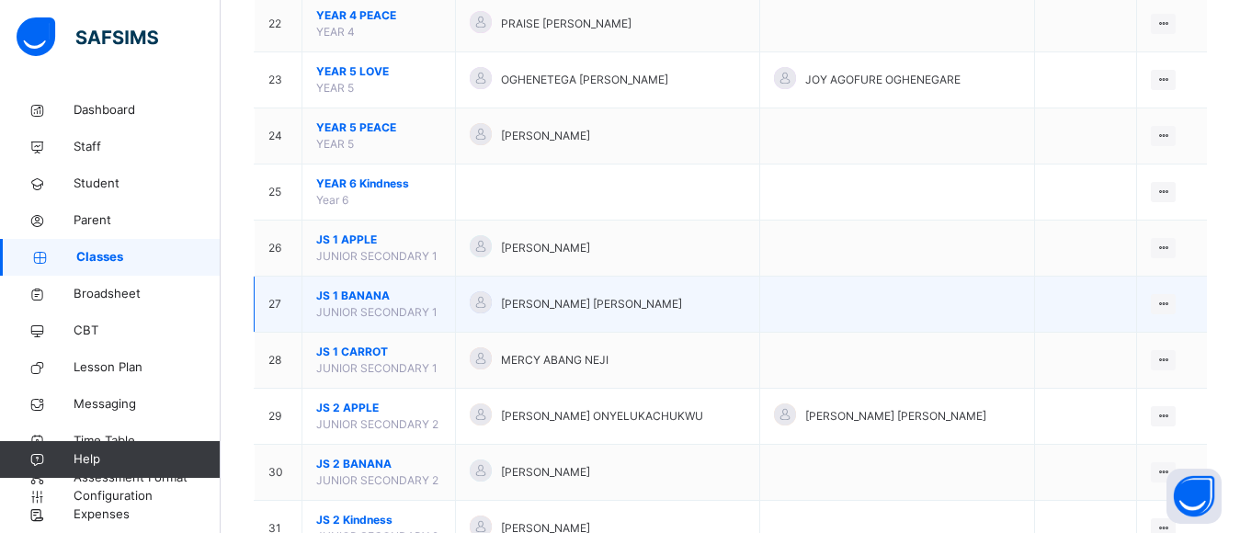
click at [492, 295] on div at bounding box center [481, 302] width 22 height 22
click at [1128, 340] on div "View Class" at bounding box center [1114, 341] width 105 height 18
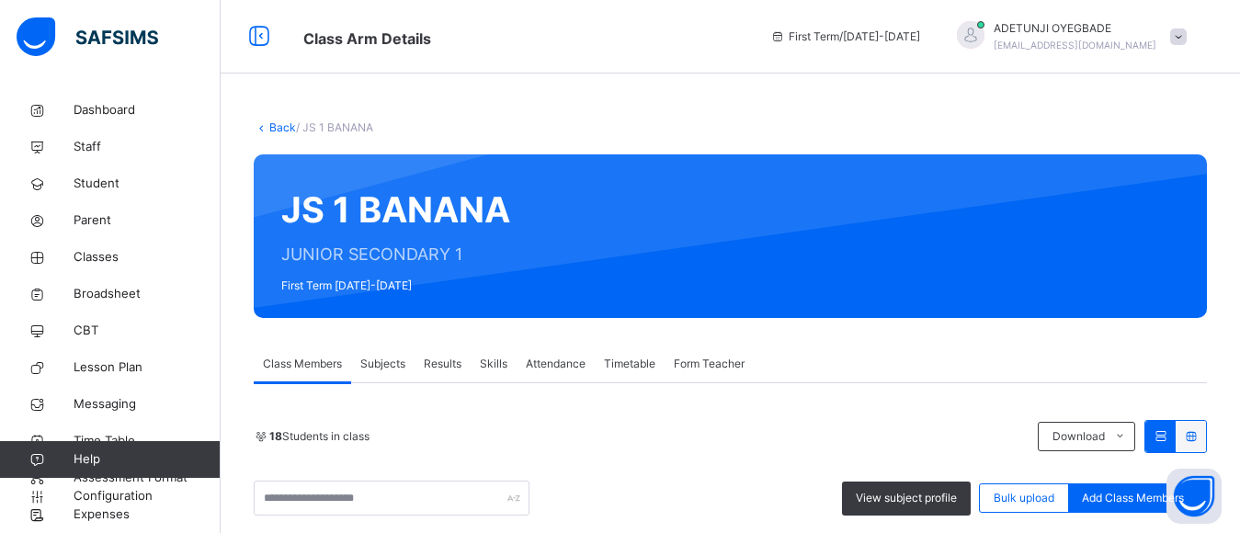
click at [375, 369] on span "Subjects" at bounding box center [382, 364] width 45 height 17
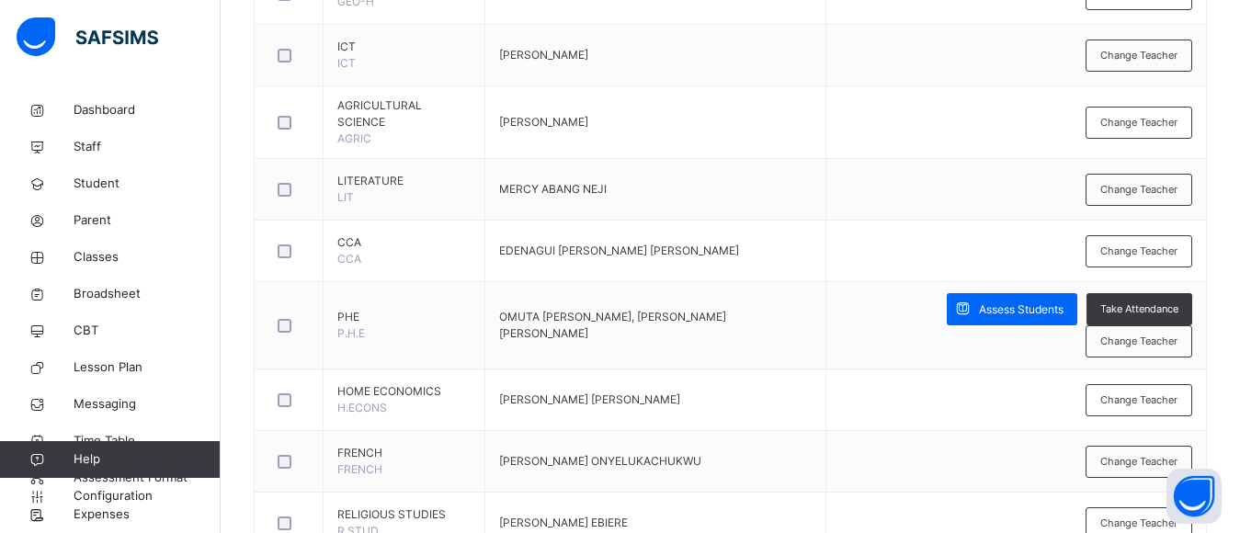
scroll to position [467, 0]
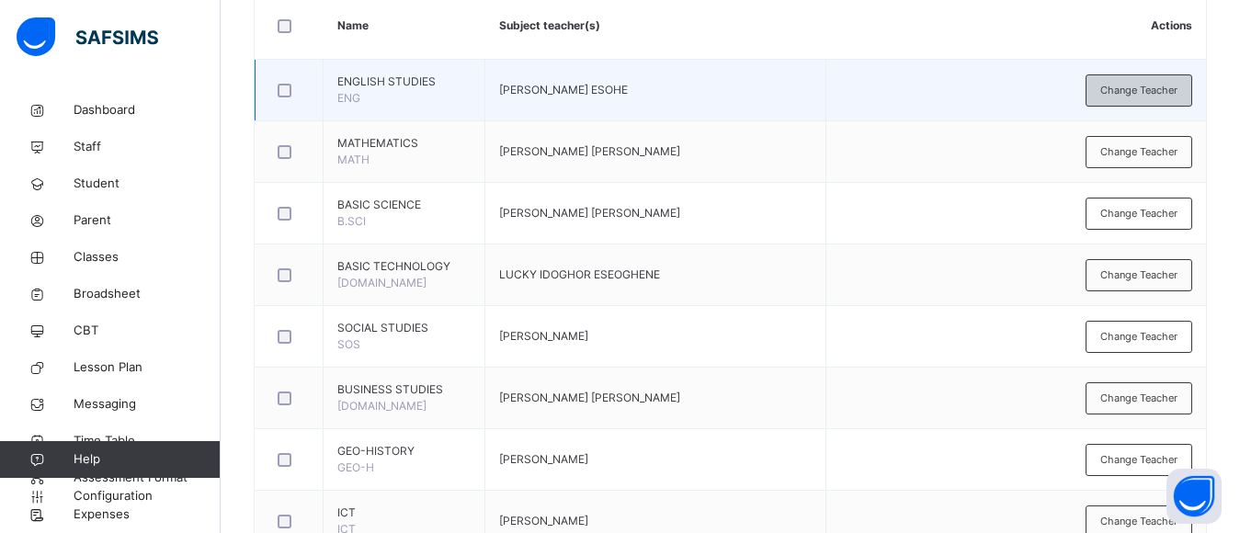
click at [1175, 96] on span "Change Teacher" at bounding box center [1138, 91] width 77 height 16
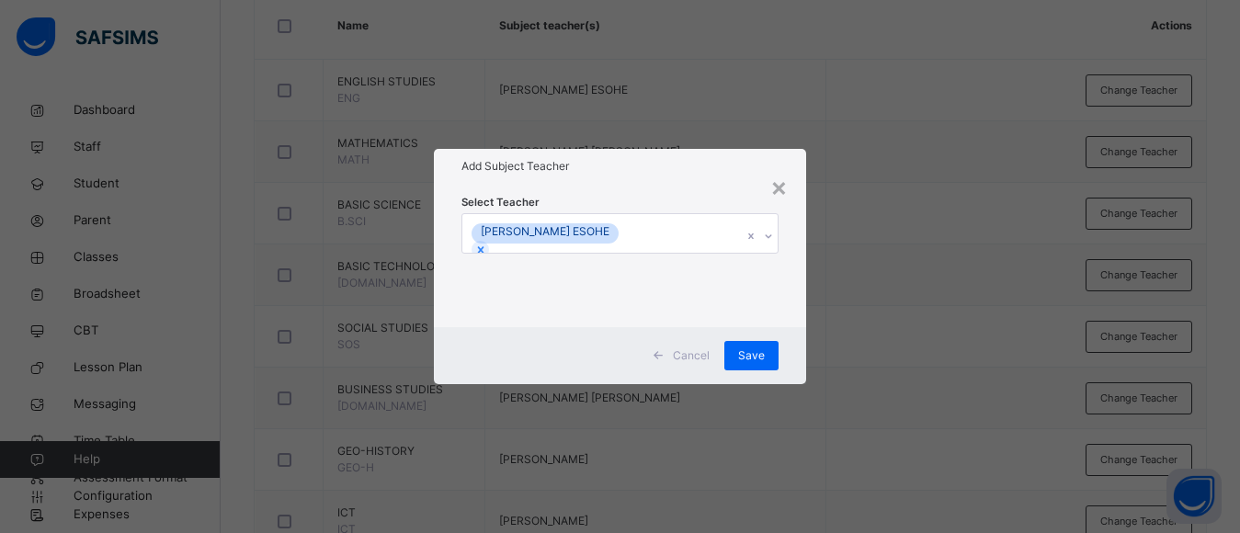
click at [717, 235] on div "[PERSON_NAME] ESOHE" at bounding box center [602, 233] width 280 height 39
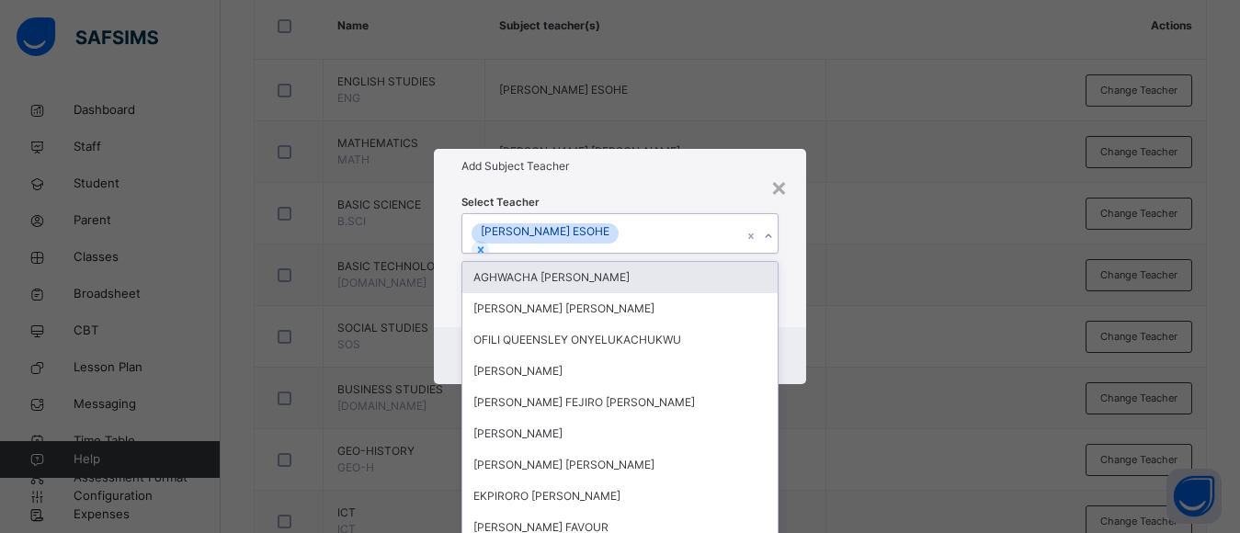
scroll to position [0, 0]
type input "***"
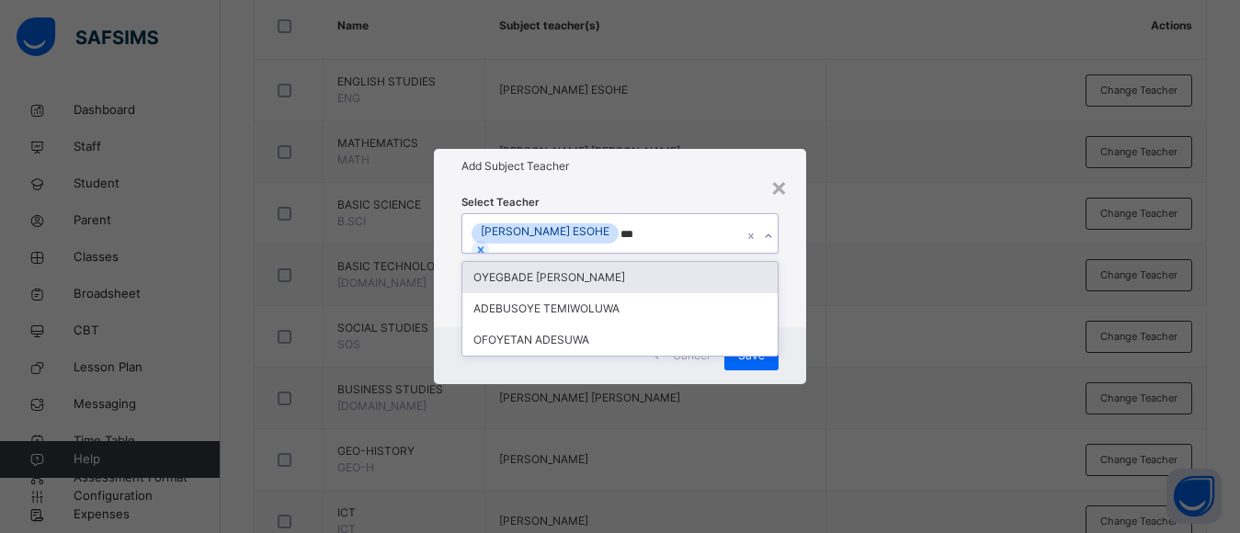
click at [702, 272] on div "OYEGBADE [PERSON_NAME]" at bounding box center [619, 277] width 315 height 31
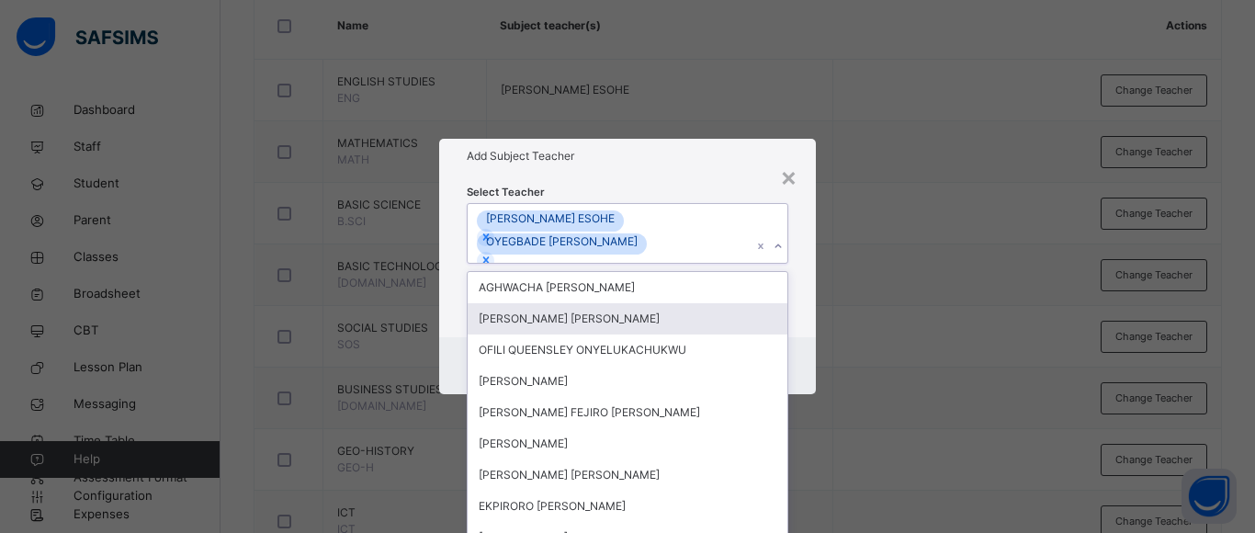
click at [882, 343] on div "× Add Subject Teacher Select Teacher option OYEGBADE ADETUNJI STEPHEN, selected…" at bounding box center [627, 266] width 1255 height 533
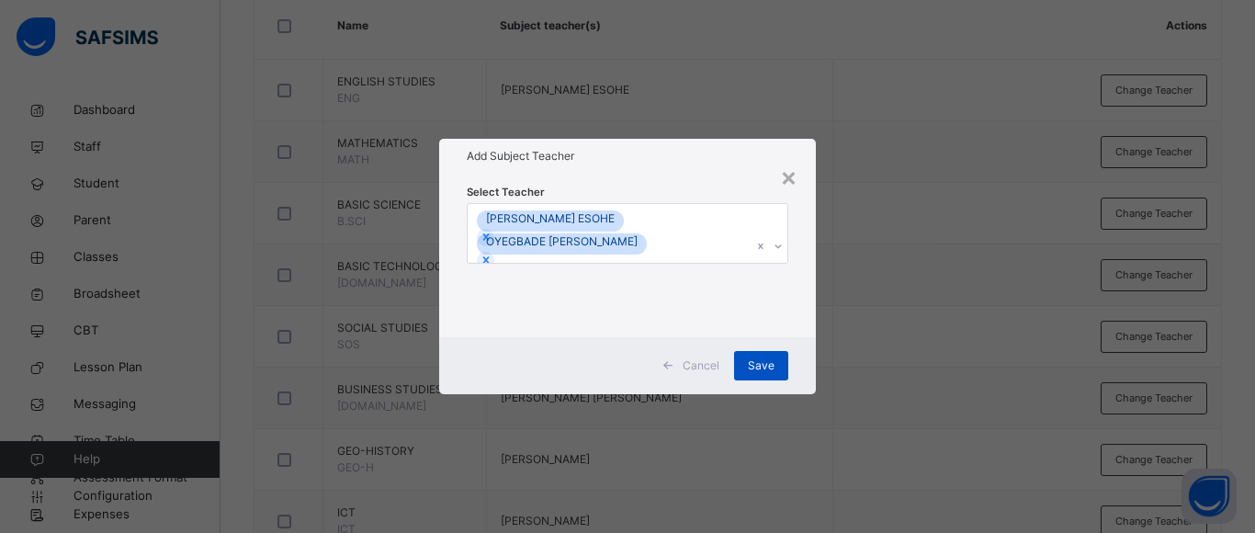
click at [756, 369] on span "Save" at bounding box center [761, 366] width 27 height 17
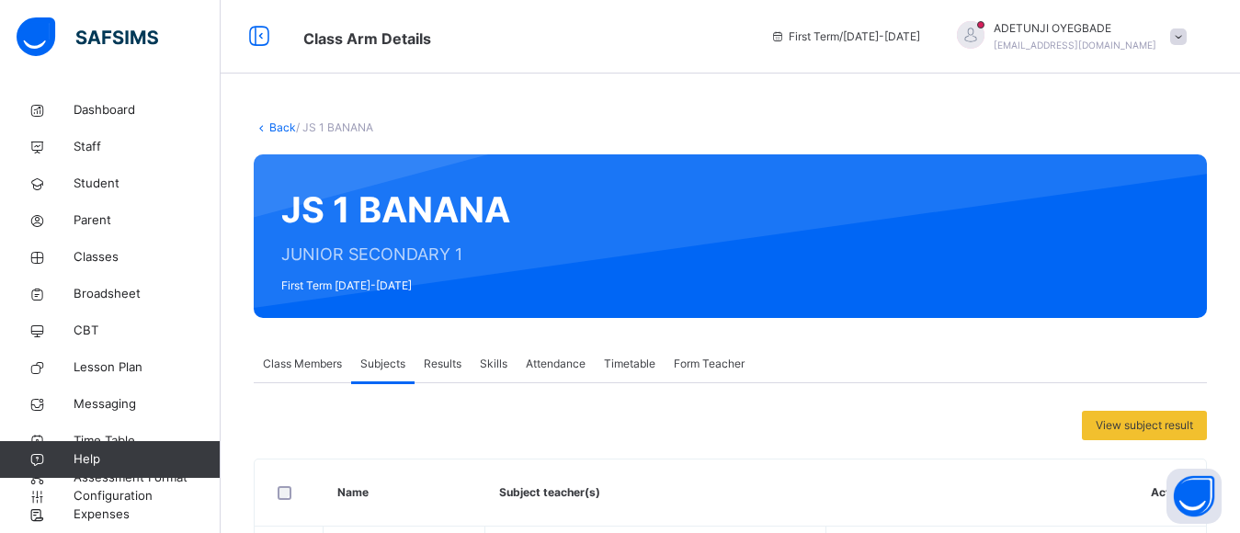
click at [305, 364] on span "Class Members" at bounding box center [302, 364] width 79 height 17
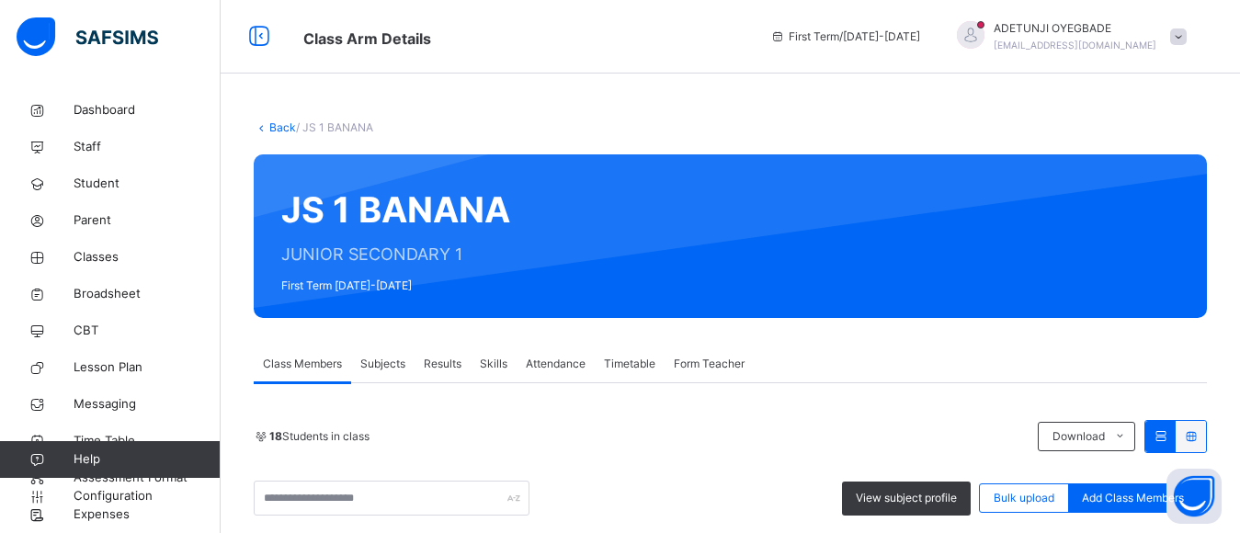
click at [379, 367] on span "Subjects" at bounding box center [382, 364] width 45 height 17
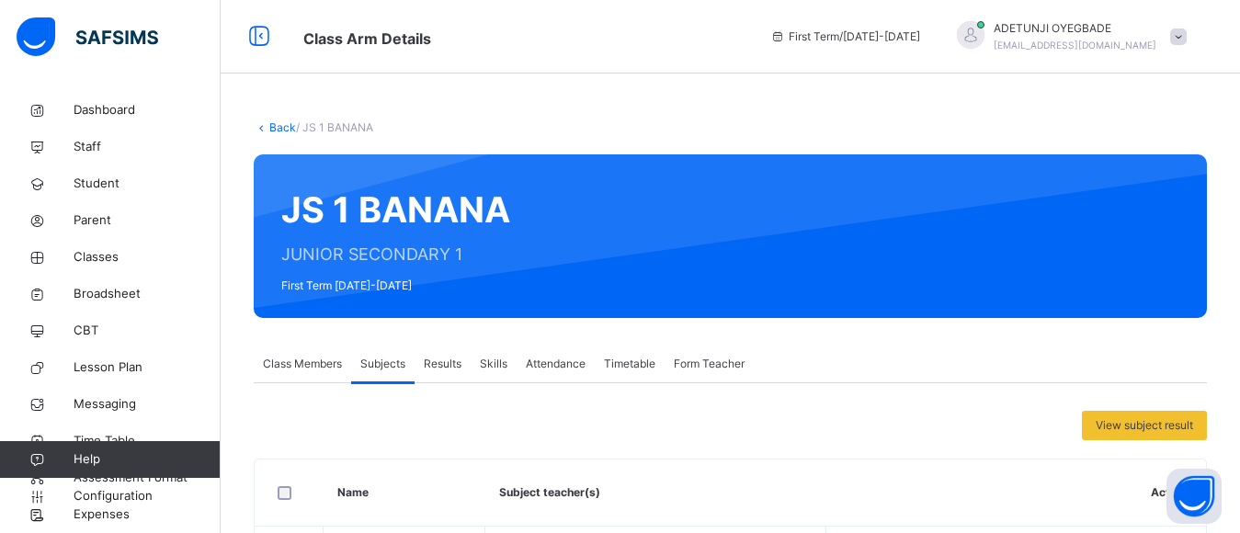
scroll to position [467, 0]
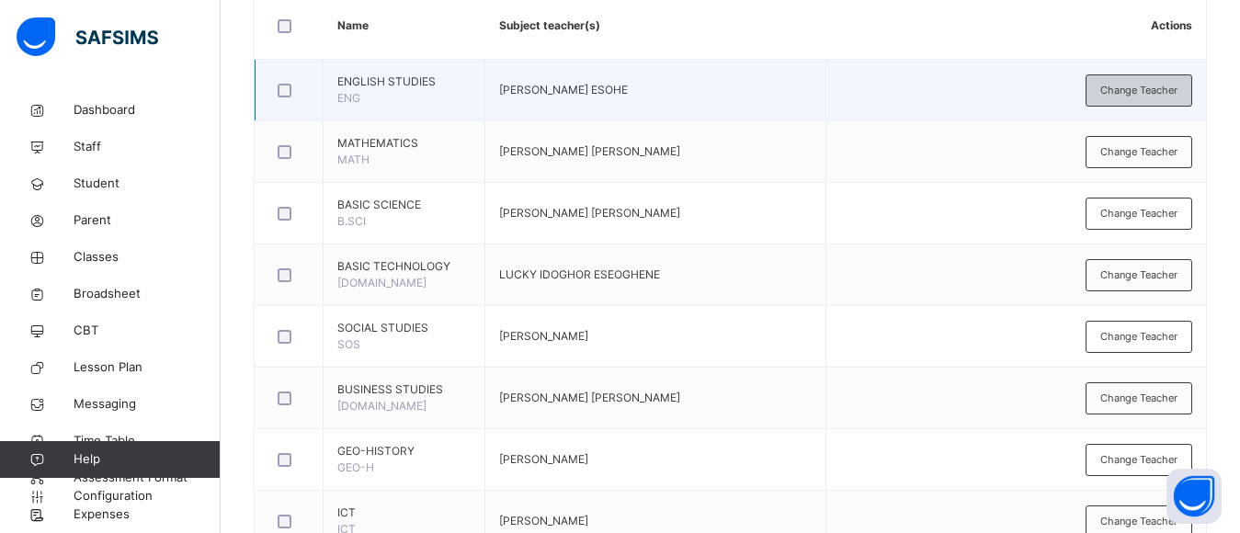
click at [1137, 94] on span "Change Teacher" at bounding box center [1138, 91] width 77 height 16
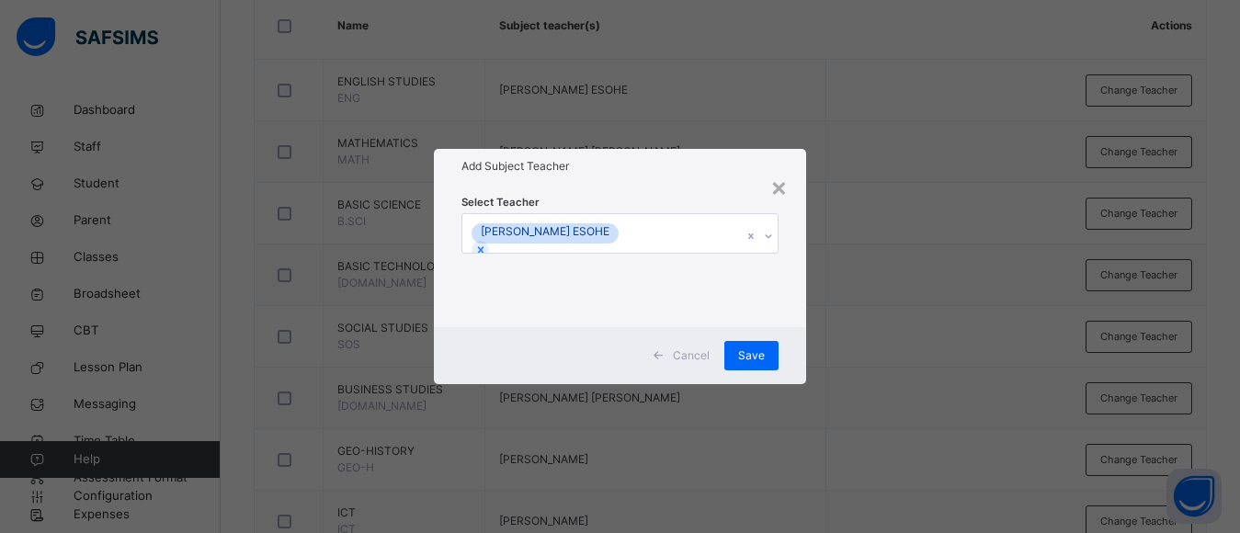
click at [712, 233] on div "[PERSON_NAME] ESOHE" at bounding box center [602, 233] width 280 height 39
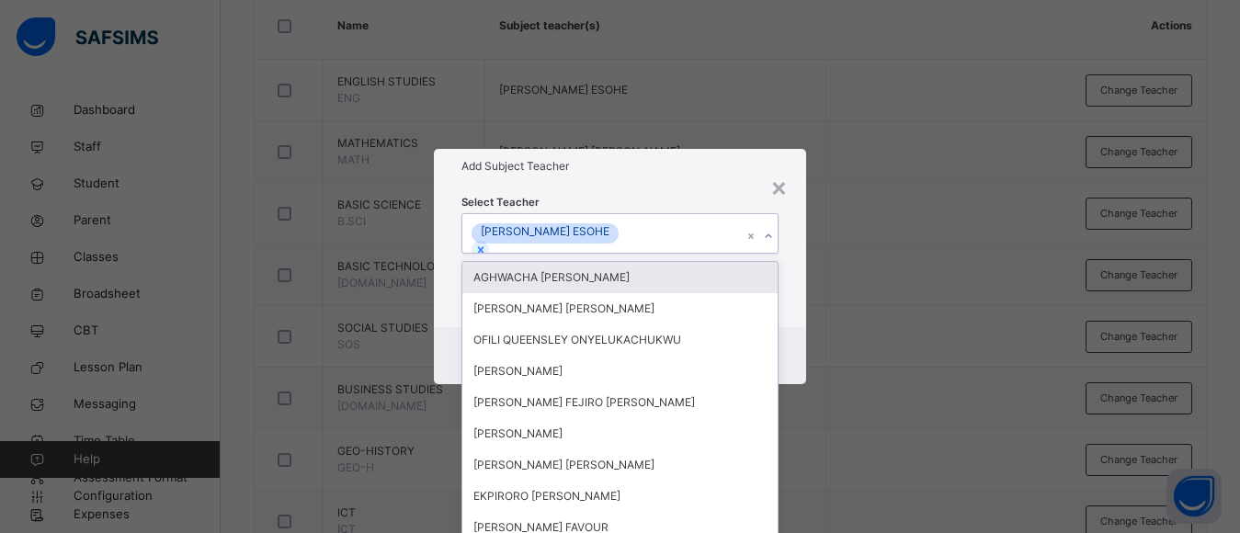
scroll to position [0, 0]
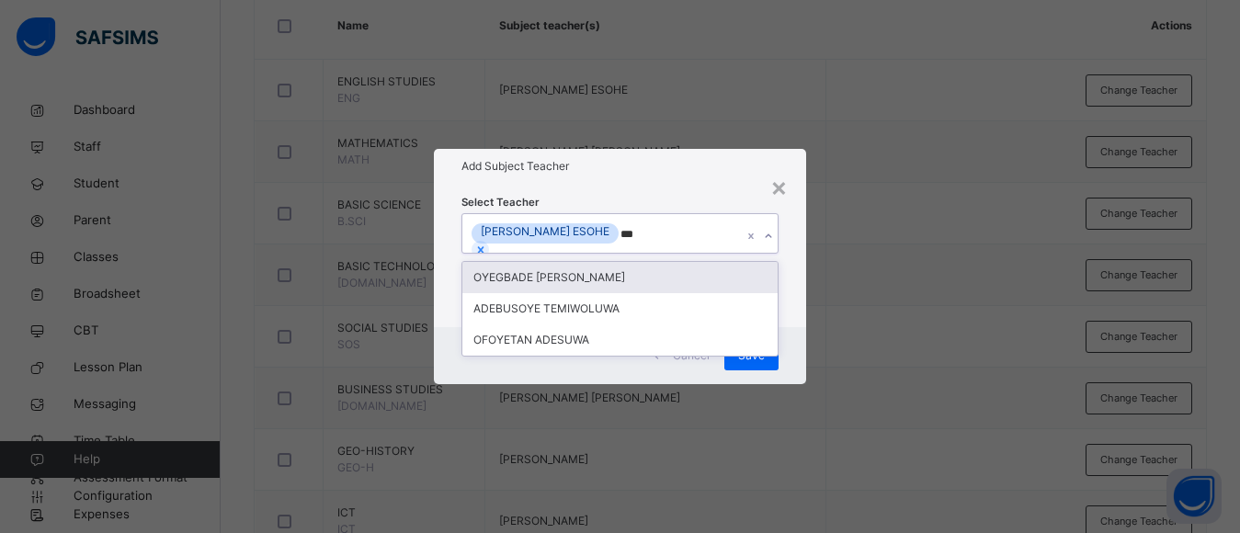
type input "****"
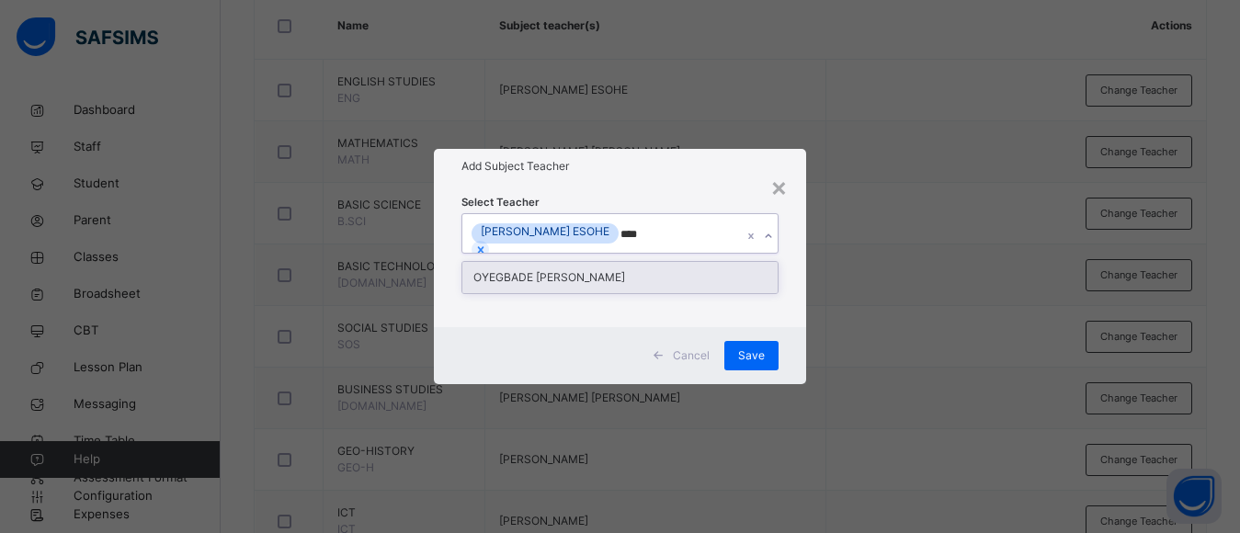
click at [708, 269] on div "OYEGBADE [PERSON_NAME]" at bounding box center [619, 277] width 315 height 31
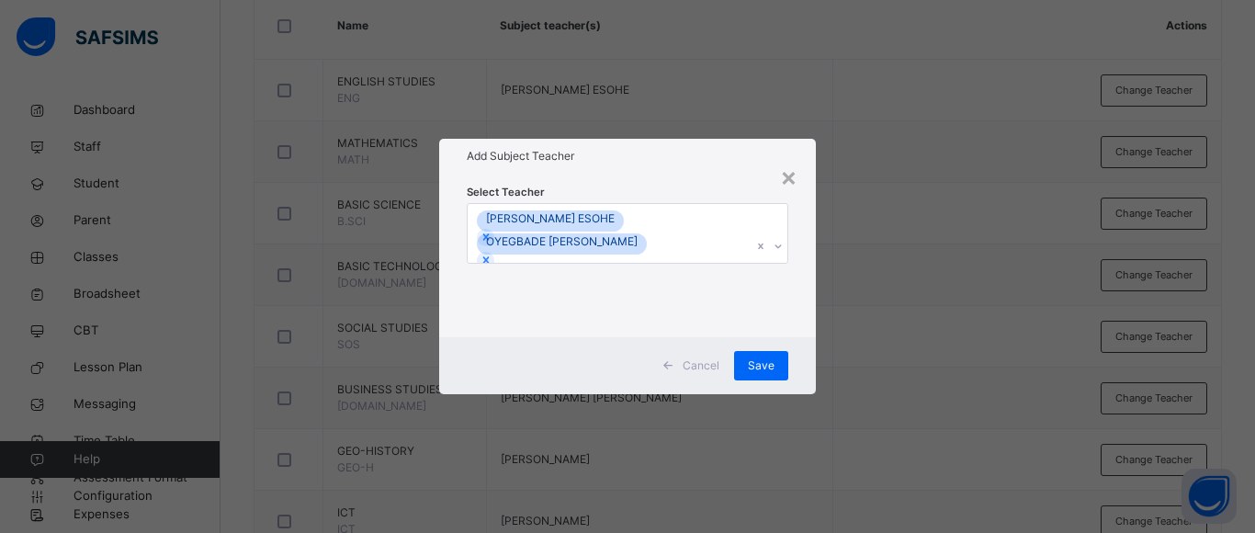
click at [858, 273] on div "× Add Subject Teacher Select Teacher MICHELLE UMWENI ESOHE OYEGBADE ADETUNJI ST…" at bounding box center [627, 266] width 1255 height 533
click at [759, 363] on span "Save" at bounding box center [761, 366] width 27 height 17
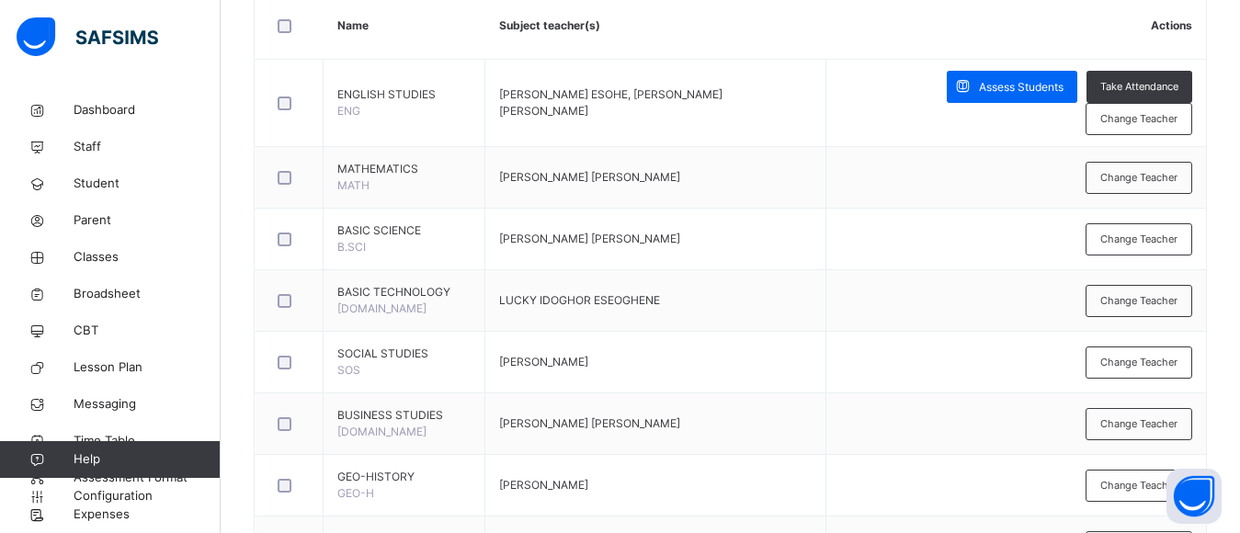
click at [656, 44] on th "Subject teacher(s)" at bounding box center [655, 26] width 340 height 67
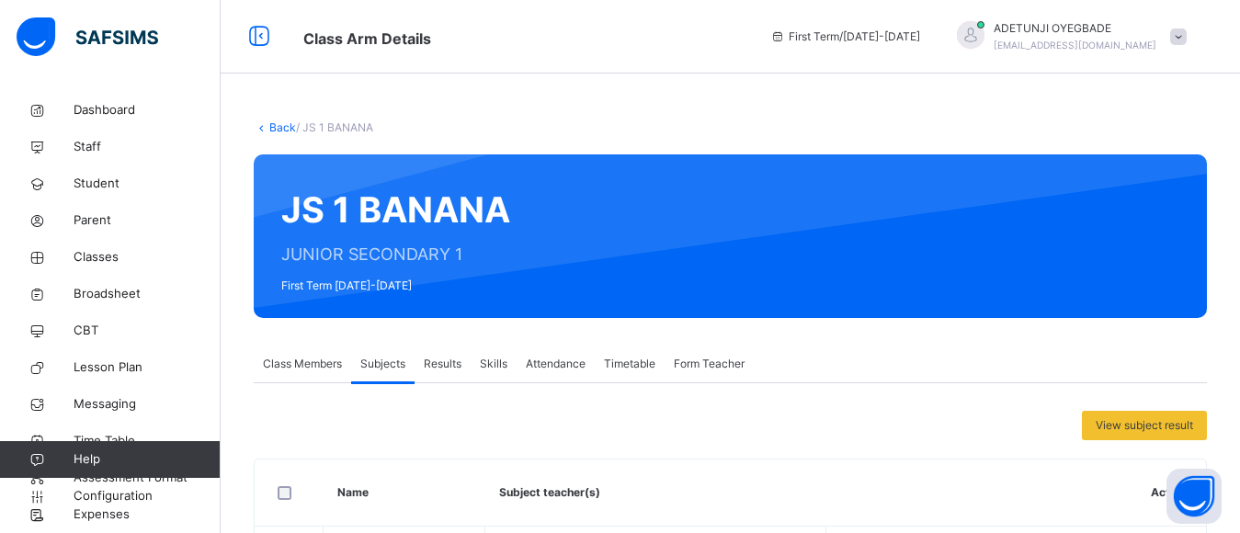
click at [329, 363] on span "Class Members" at bounding box center [302, 364] width 79 height 17
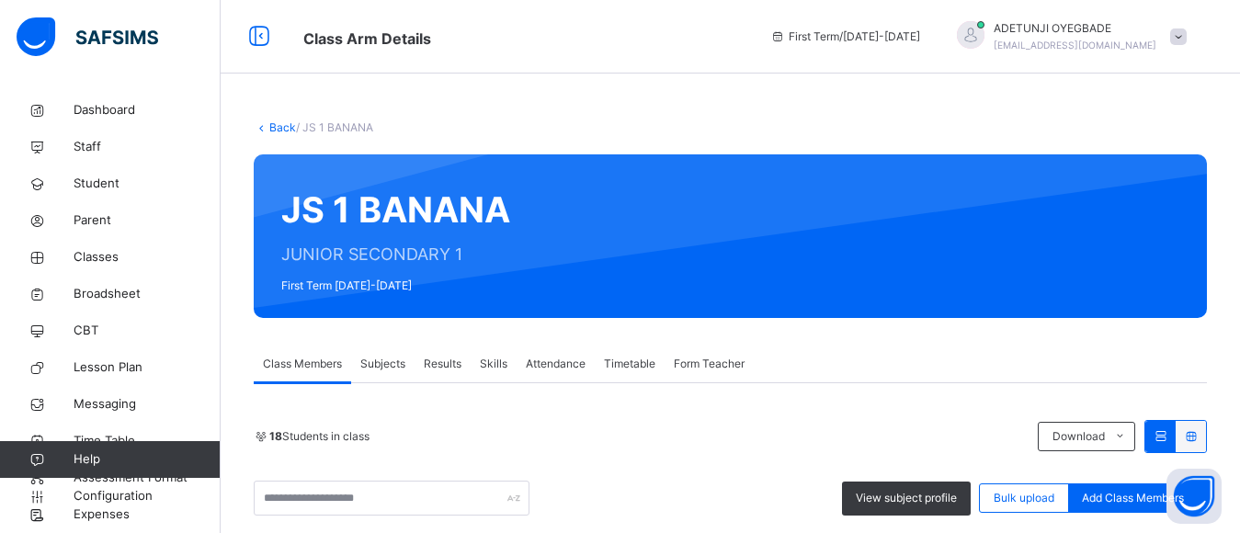
click at [914, 357] on div "Class Members Subjects Results Skills Attendance Timetable Form Teacher" at bounding box center [730, 365] width 953 height 38
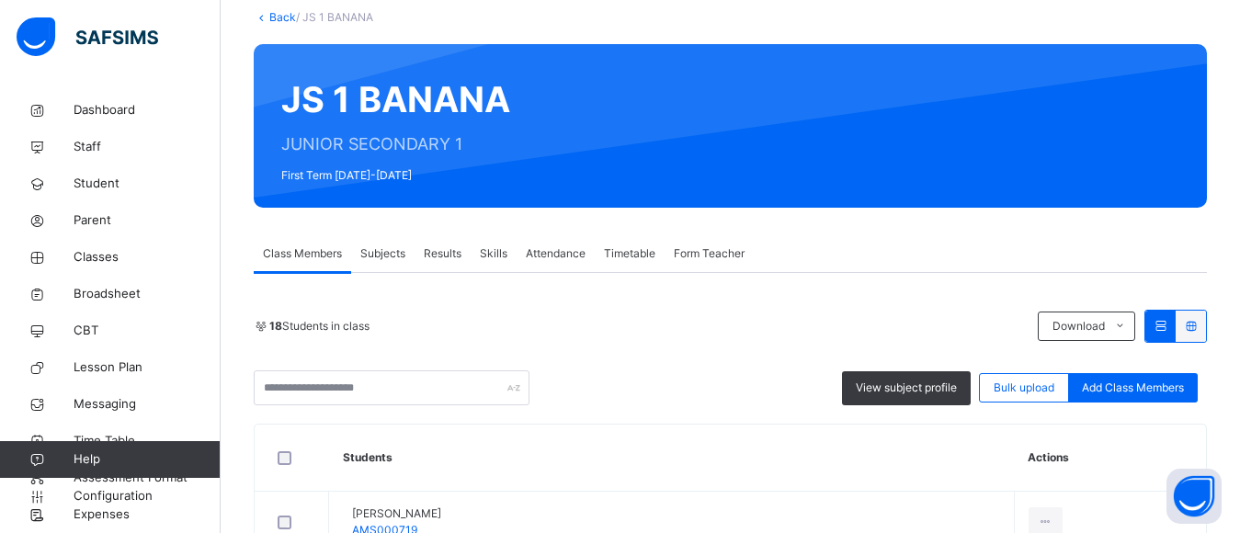
scroll to position [147, 0]
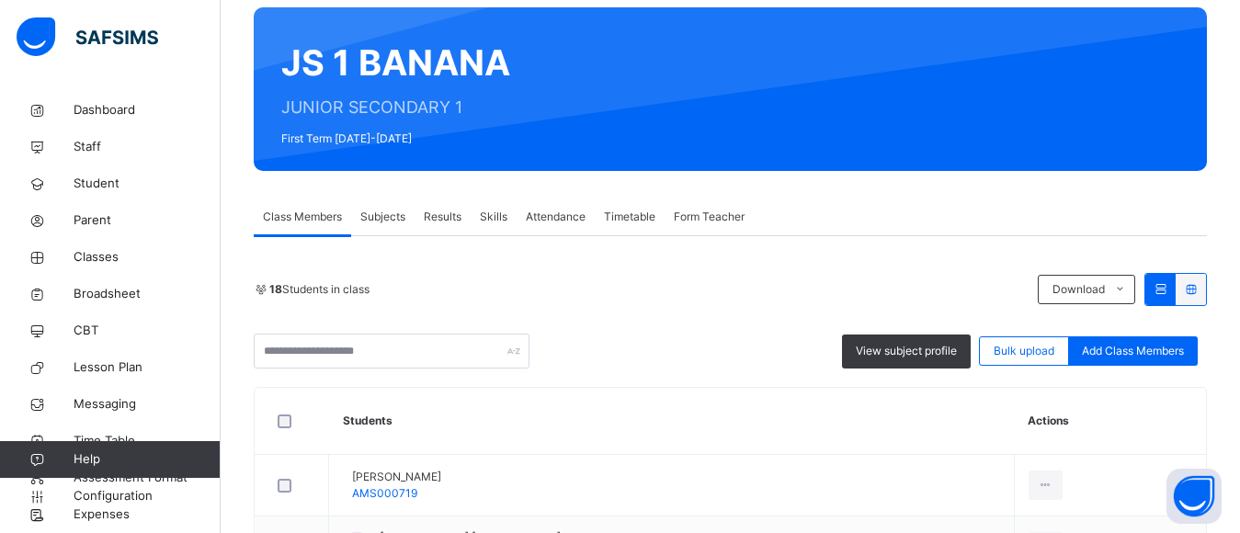
click at [914, 357] on span "View subject profile" at bounding box center [906, 351] width 101 height 17
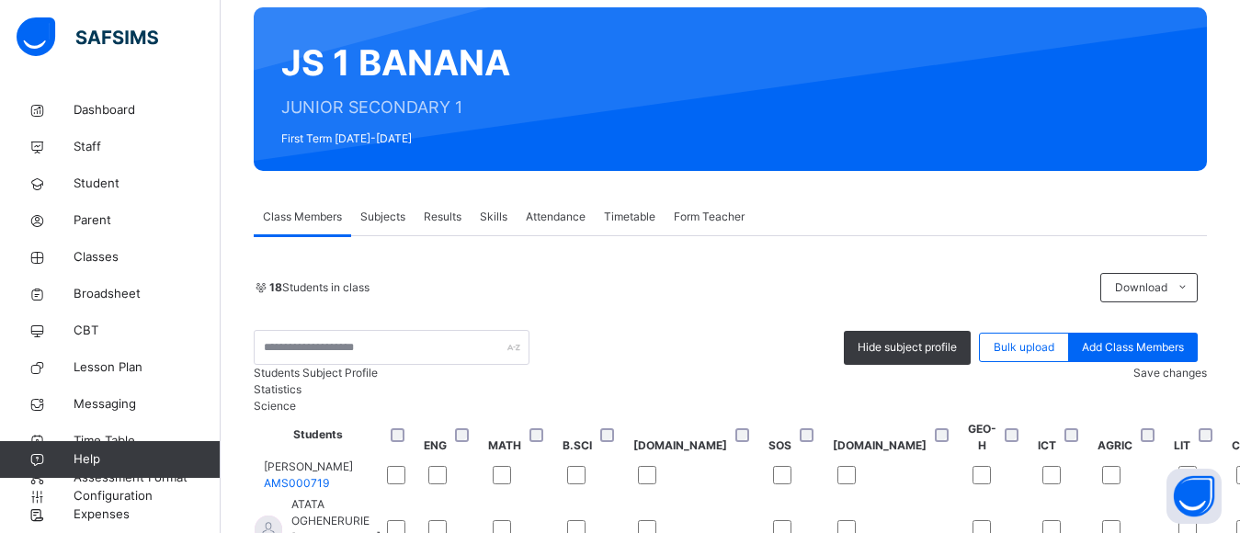
click at [1133, 380] on span "Save changes" at bounding box center [1170, 373] width 74 height 14
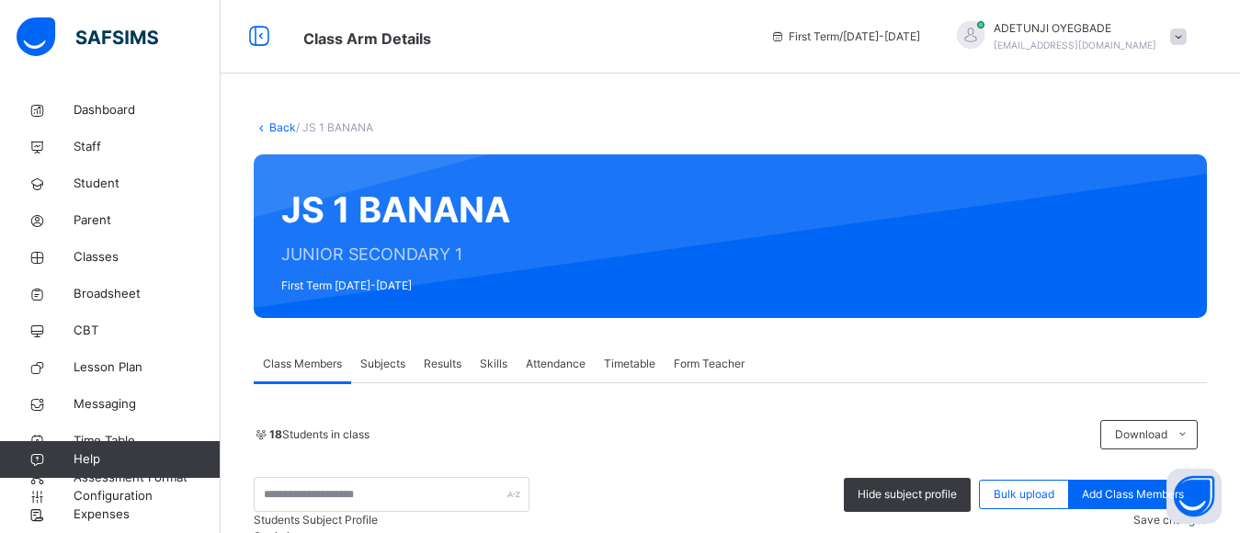
click at [286, 132] on link "Back" at bounding box center [282, 127] width 27 height 14
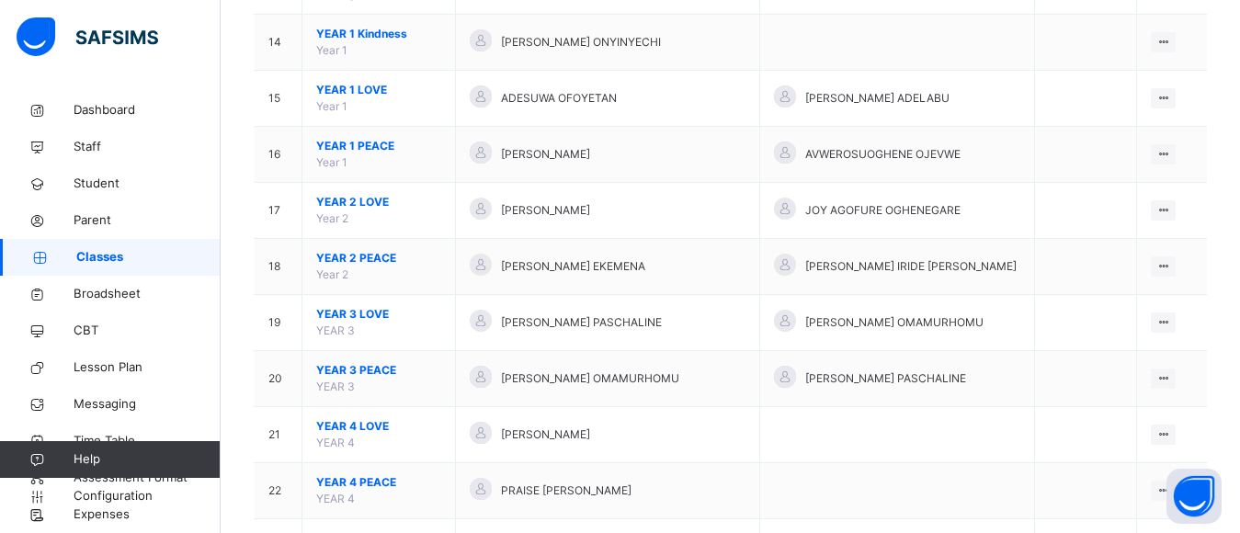
scroll to position [1400, 0]
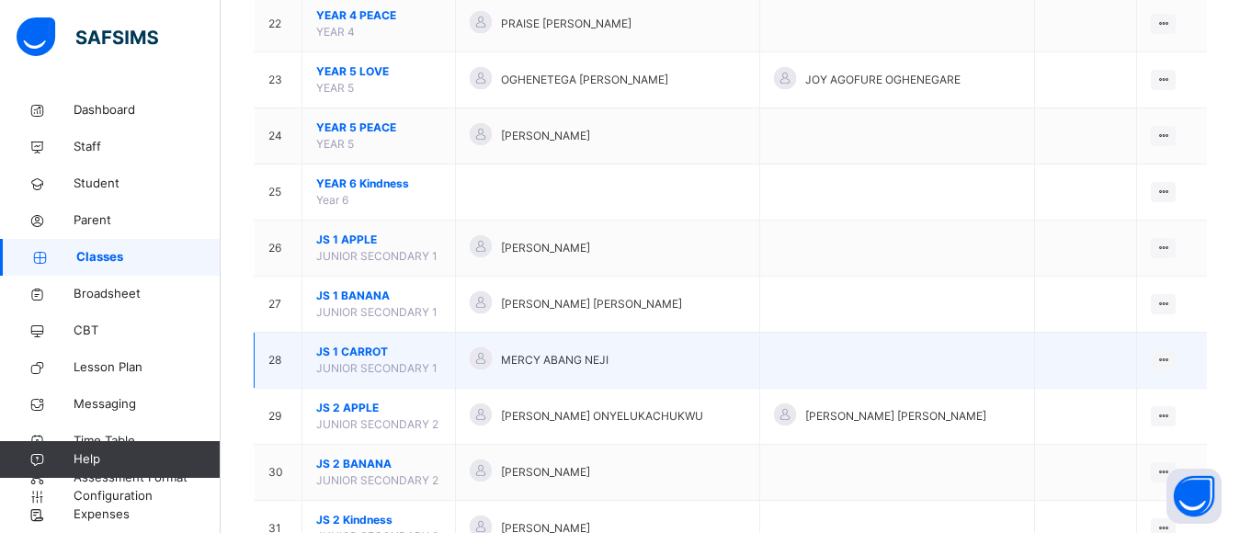
click at [507, 352] on div "MERCY ABANG NEJI" at bounding box center [608, 360] width 276 height 27
click at [1171, 355] on icon at bounding box center [1163, 360] width 16 height 14
click at [1118, 397] on div "View Class" at bounding box center [1114, 397] width 105 height 18
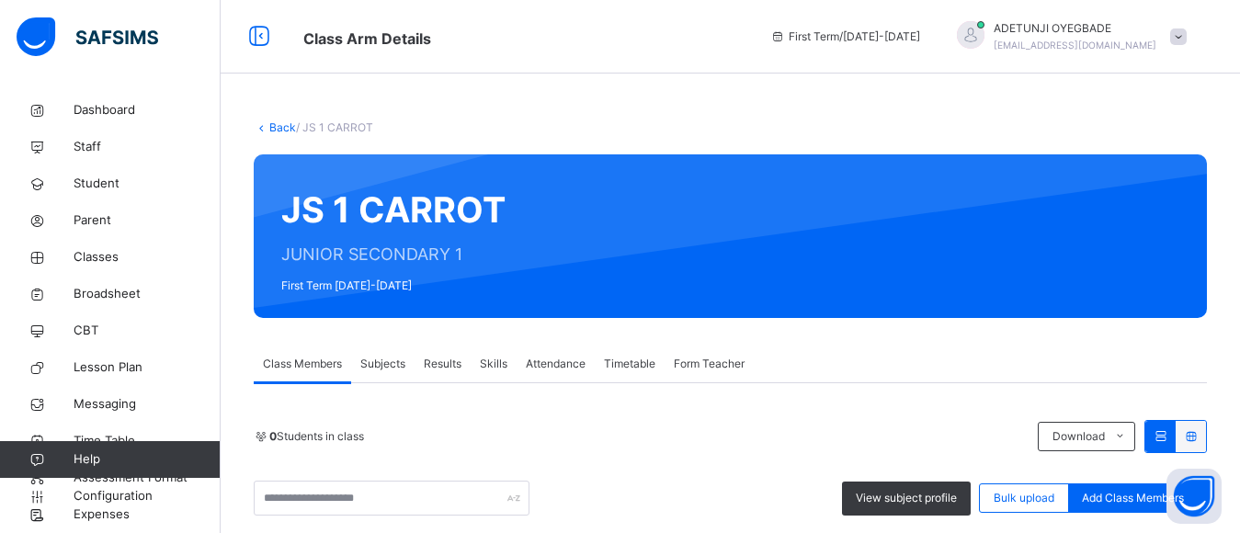
click at [789, 346] on div "Class Members Subjects Results Skills Attendance Timetable Form Teacher" at bounding box center [730, 365] width 953 height 38
click at [898, 495] on span "View subject profile" at bounding box center [906, 498] width 101 height 17
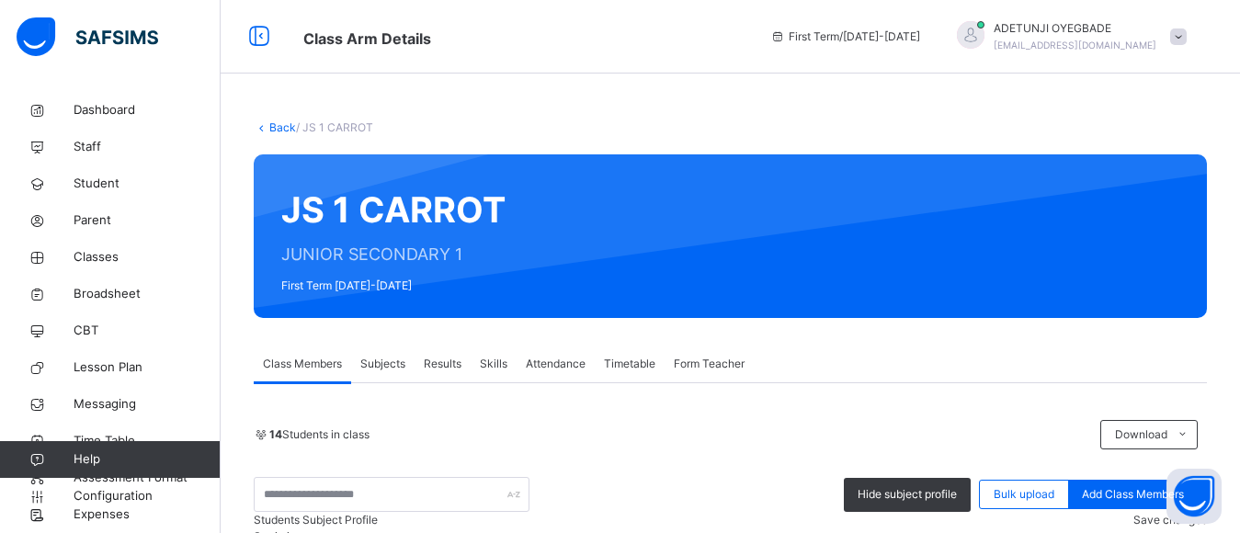
scroll to position [467, 0]
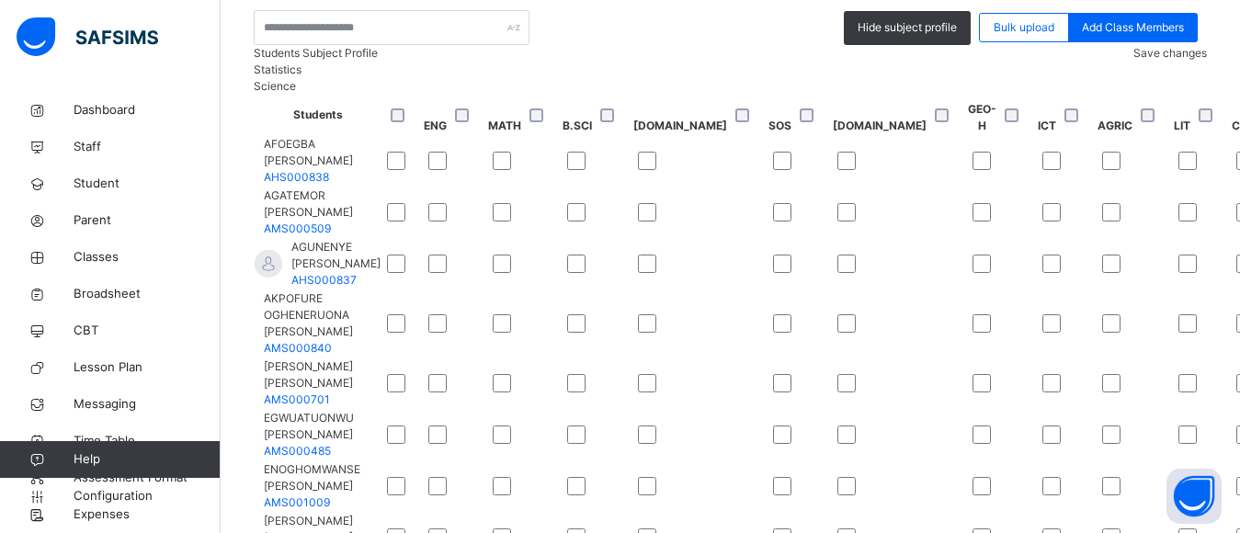
click at [1173, 60] on span "Save changes" at bounding box center [1170, 53] width 74 height 14
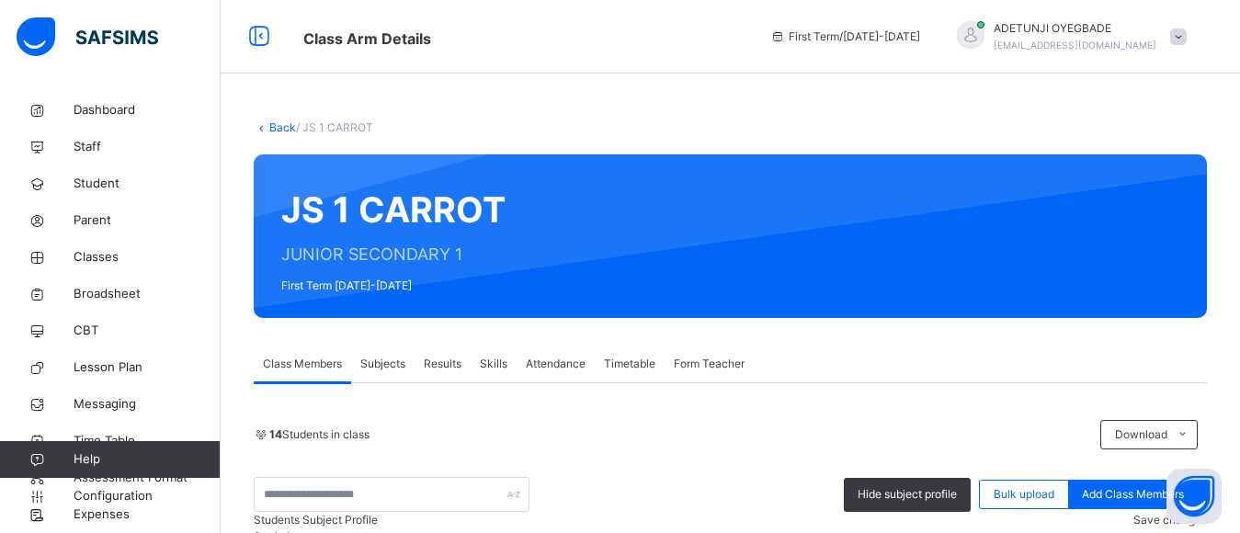
click at [277, 127] on link "Back" at bounding box center [282, 127] width 27 height 14
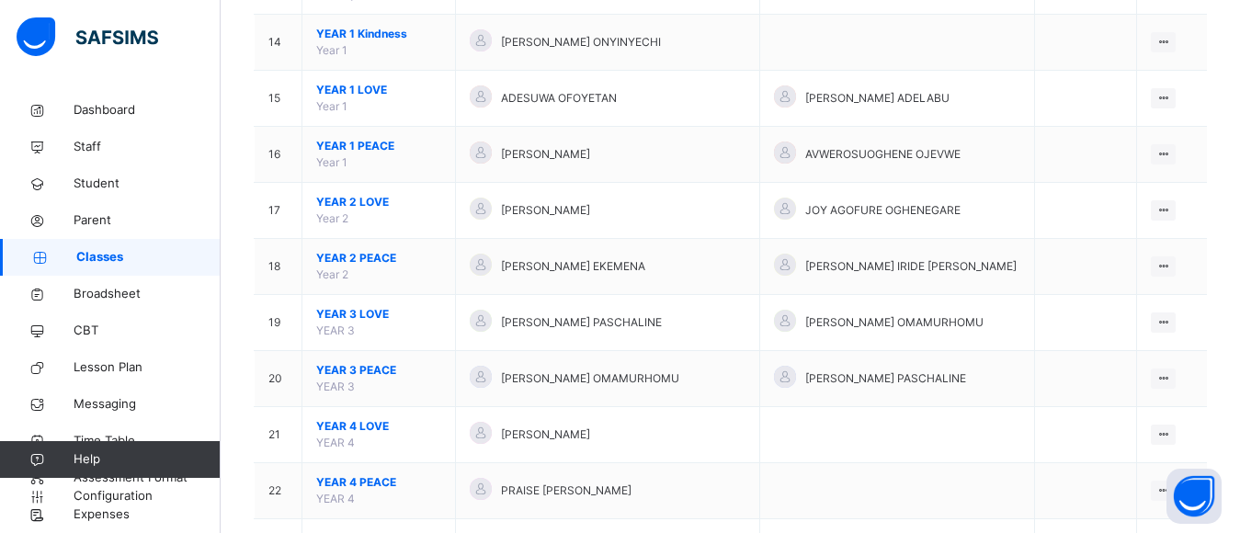
scroll to position [1400, 0]
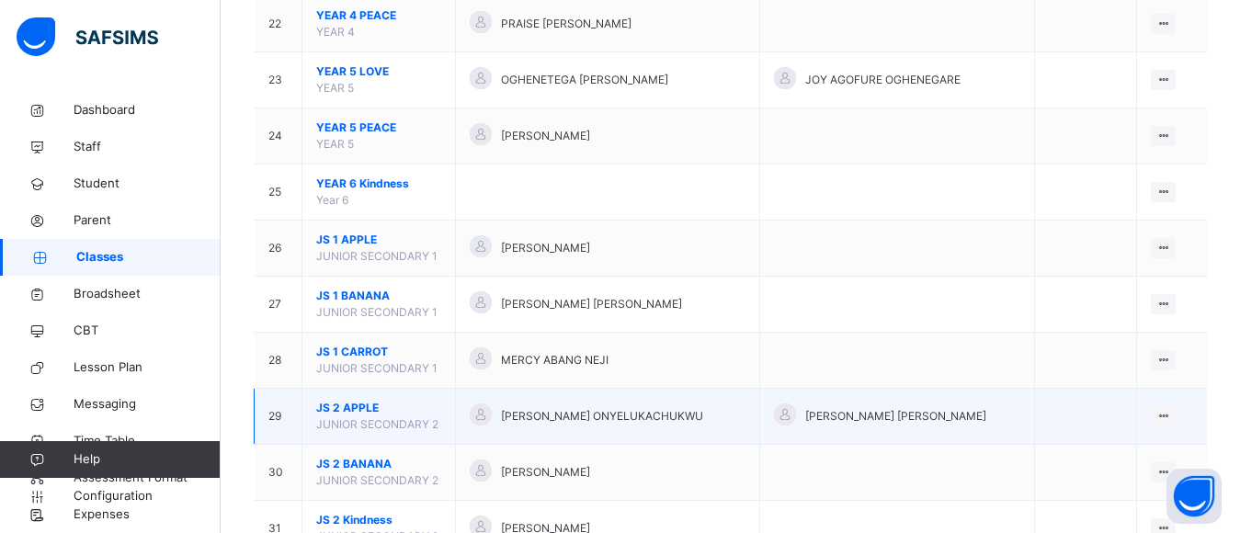
click at [530, 414] on span "[PERSON_NAME] ONYELUKACHUKWU" at bounding box center [602, 416] width 202 height 17
click at [1175, 436] on ul "View Class Assign form Teacher" at bounding box center [1101, 470] width 149 height 68
click at [1123, 449] on div "View Class" at bounding box center [1114, 453] width 105 height 18
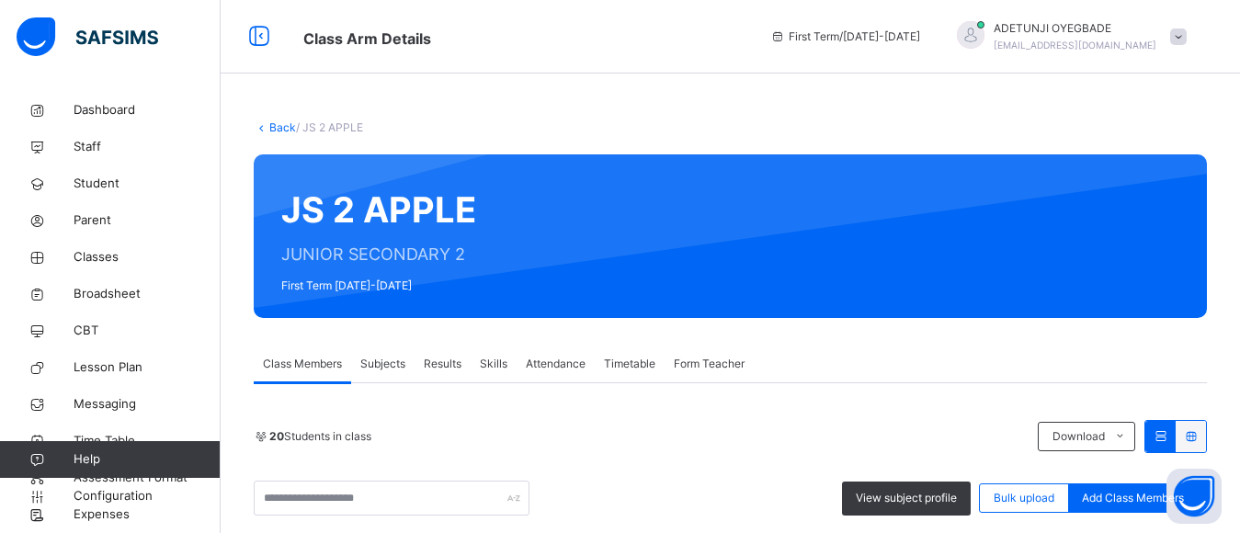
click at [395, 368] on span "Subjects" at bounding box center [382, 364] width 45 height 17
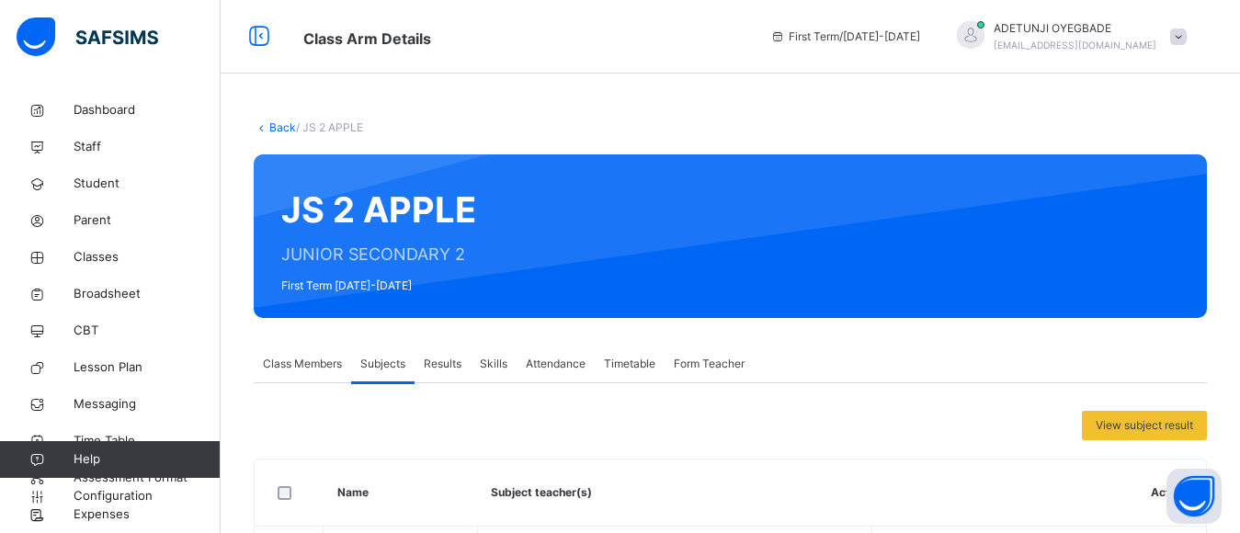
scroll to position [467, 0]
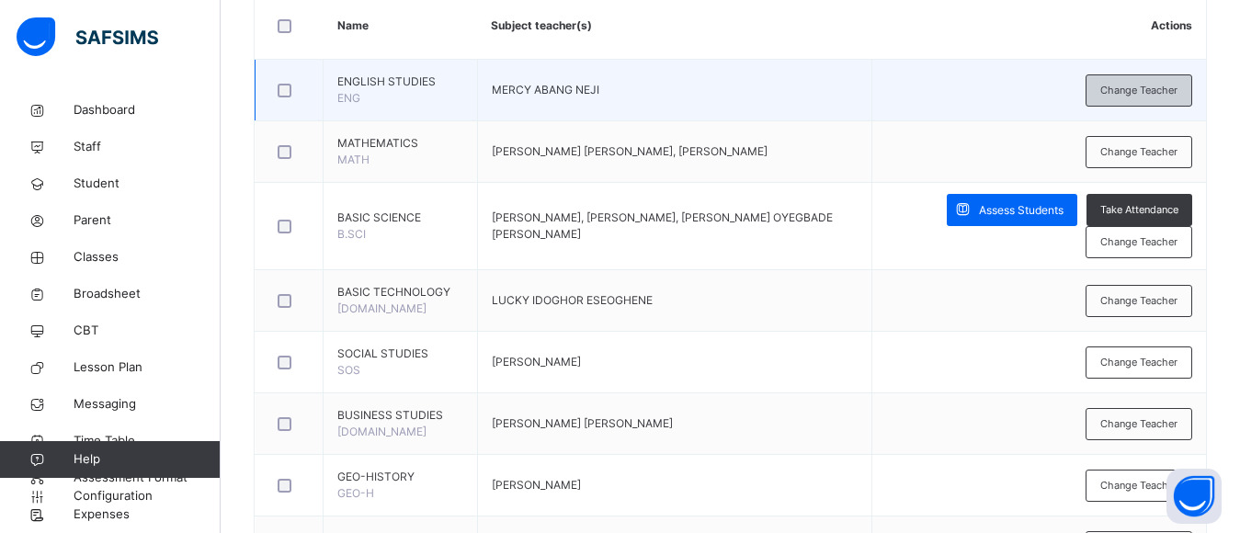
click at [1141, 87] on span "Change Teacher" at bounding box center [1138, 91] width 77 height 16
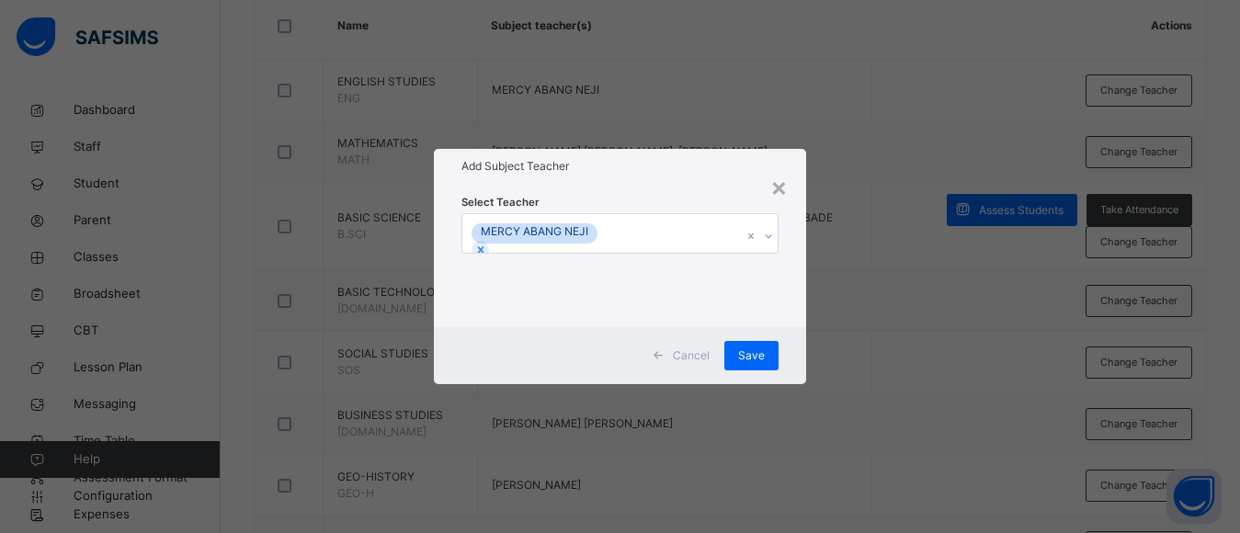
click at [694, 232] on div "MERCY ABANG NEJI" at bounding box center [602, 233] width 280 height 39
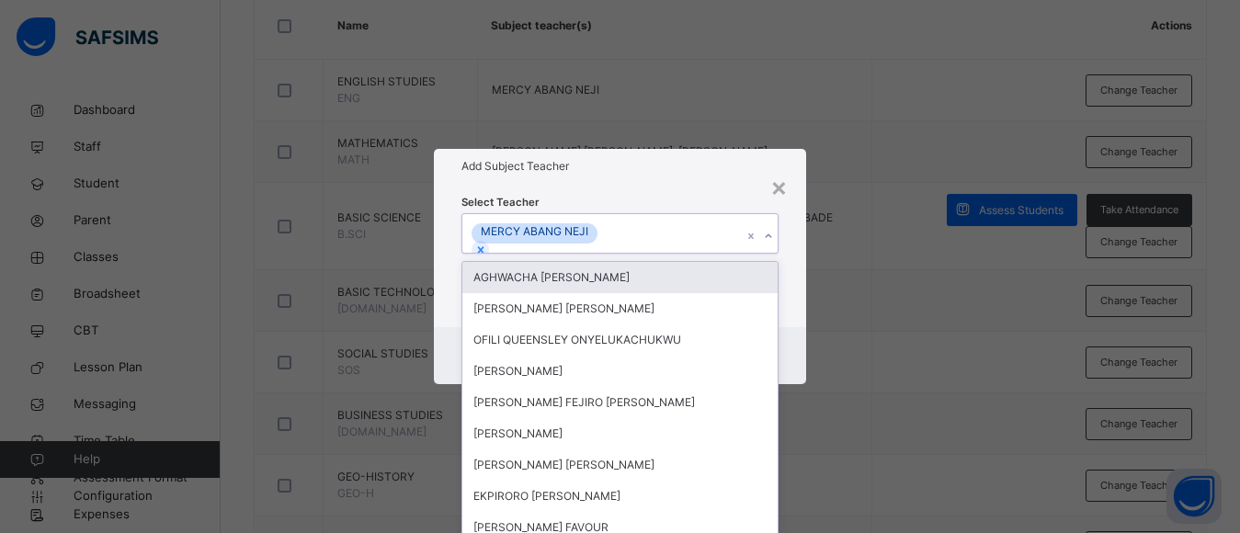
scroll to position [0, 0]
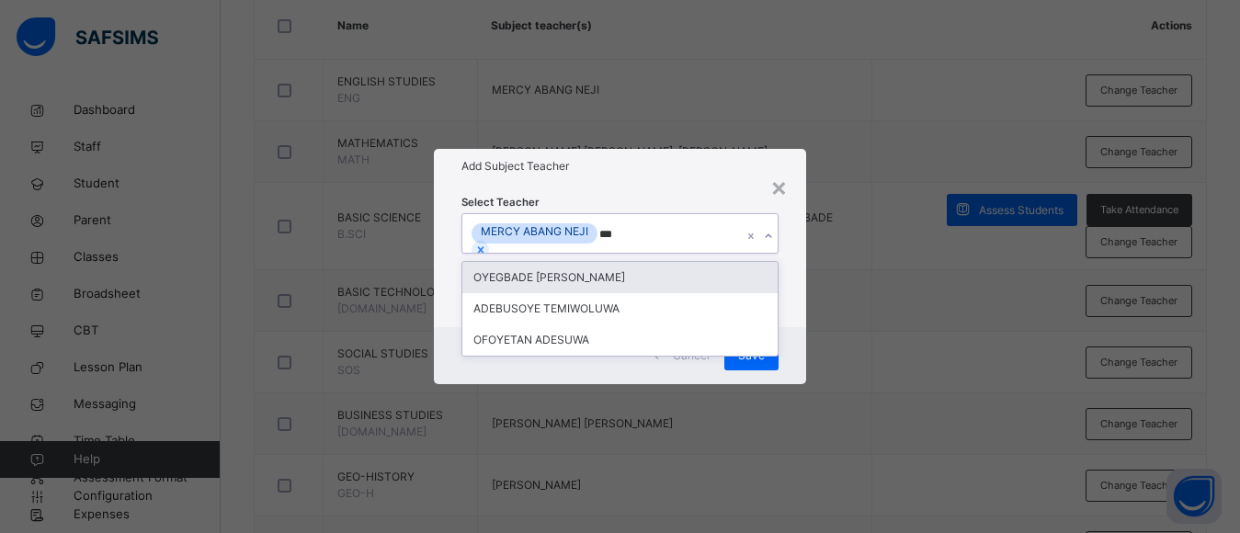
type input "****"
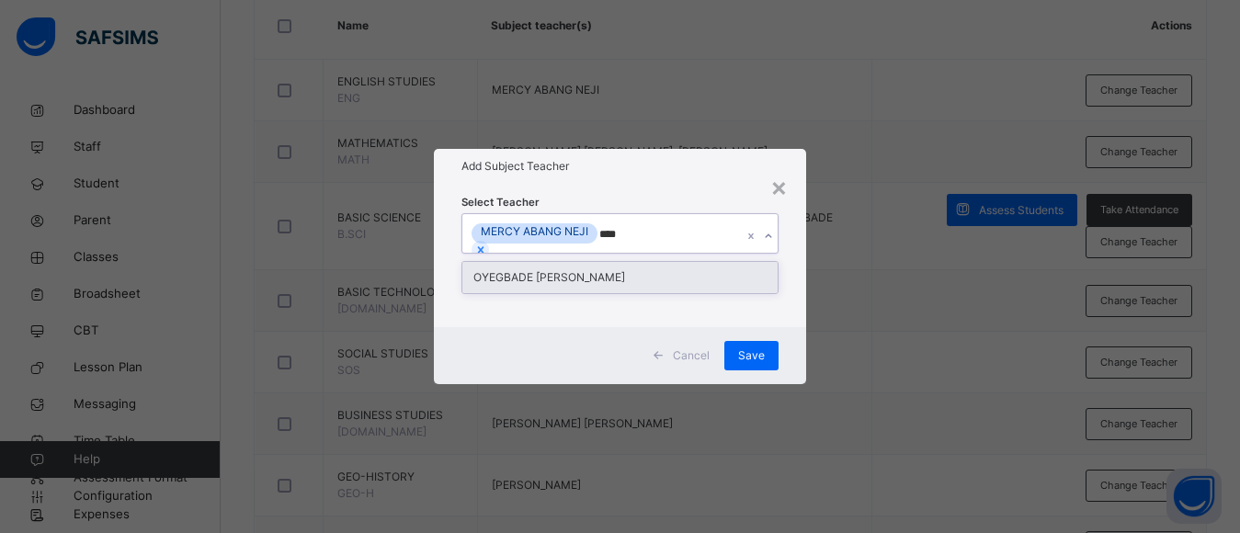
click at [639, 278] on div "OYEGBADE [PERSON_NAME]" at bounding box center [619, 277] width 315 height 31
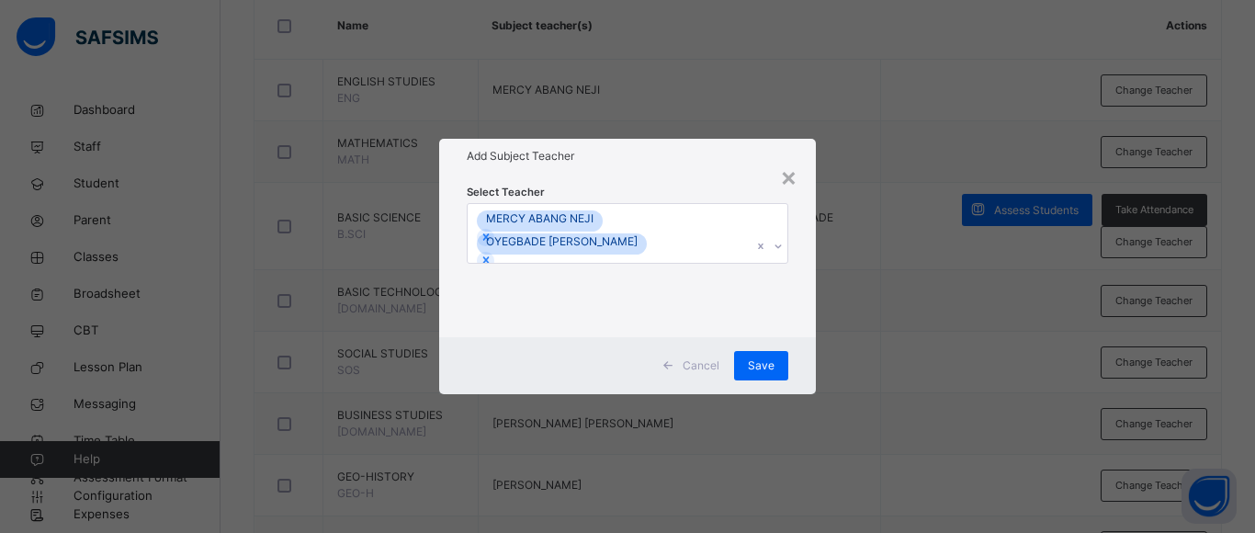
click at [857, 376] on div "× Add Subject Teacher Select Teacher MERCY ABANG NEJI OYEGBADE ADETUNJI STEPHEN…" at bounding box center [627, 266] width 1255 height 533
click at [754, 365] on span "Save" at bounding box center [761, 366] width 27 height 17
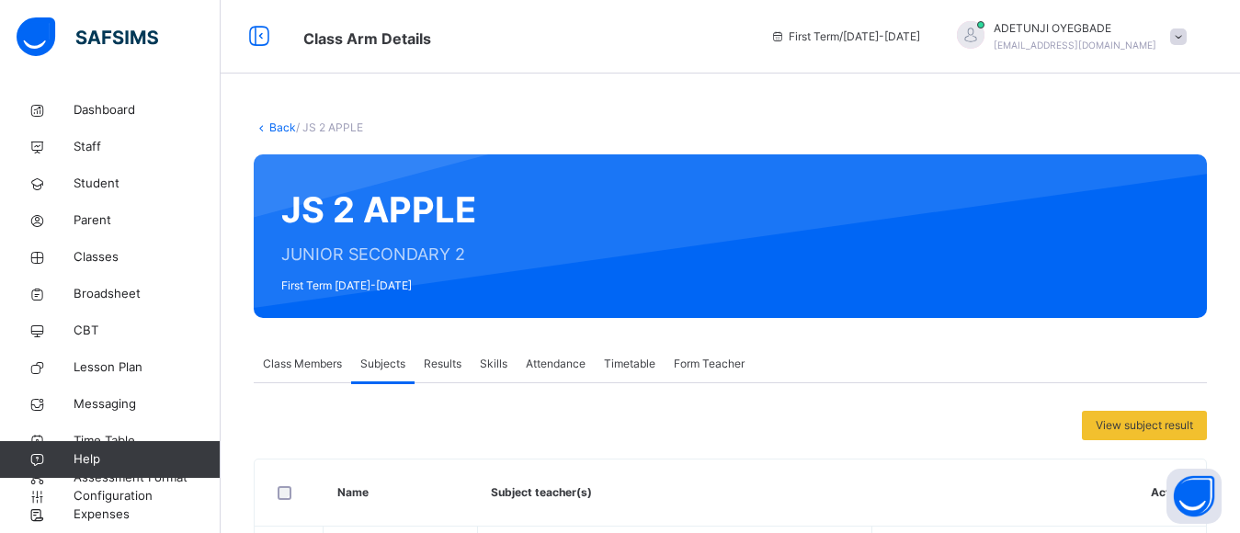
click at [312, 360] on span "Class Members" at bounding box center [302, 364] width 79 height 17
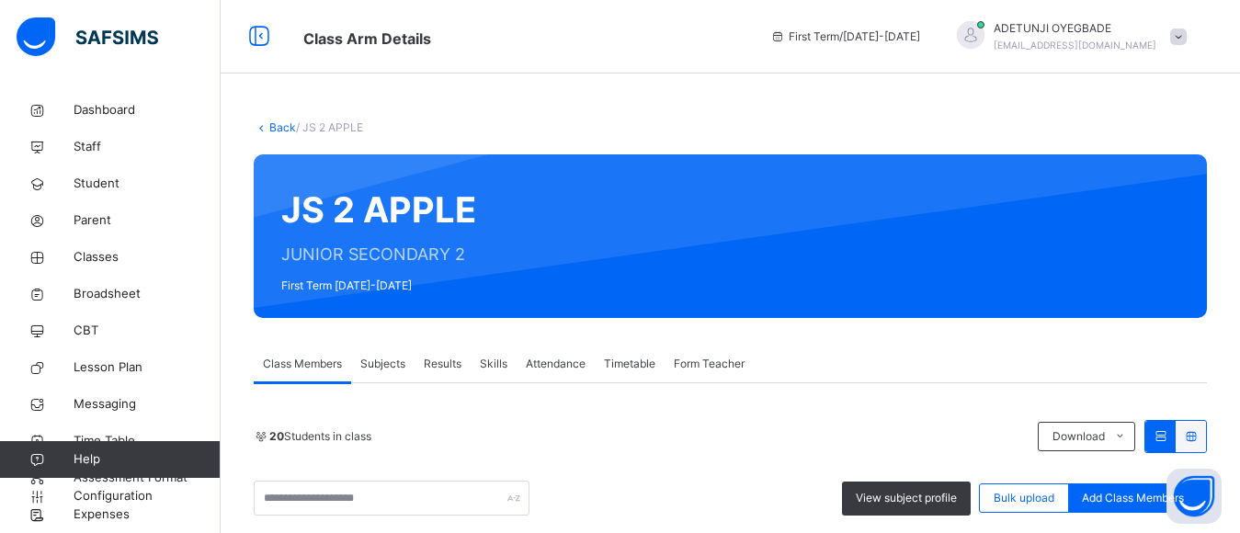
scroll to position [467, 0]
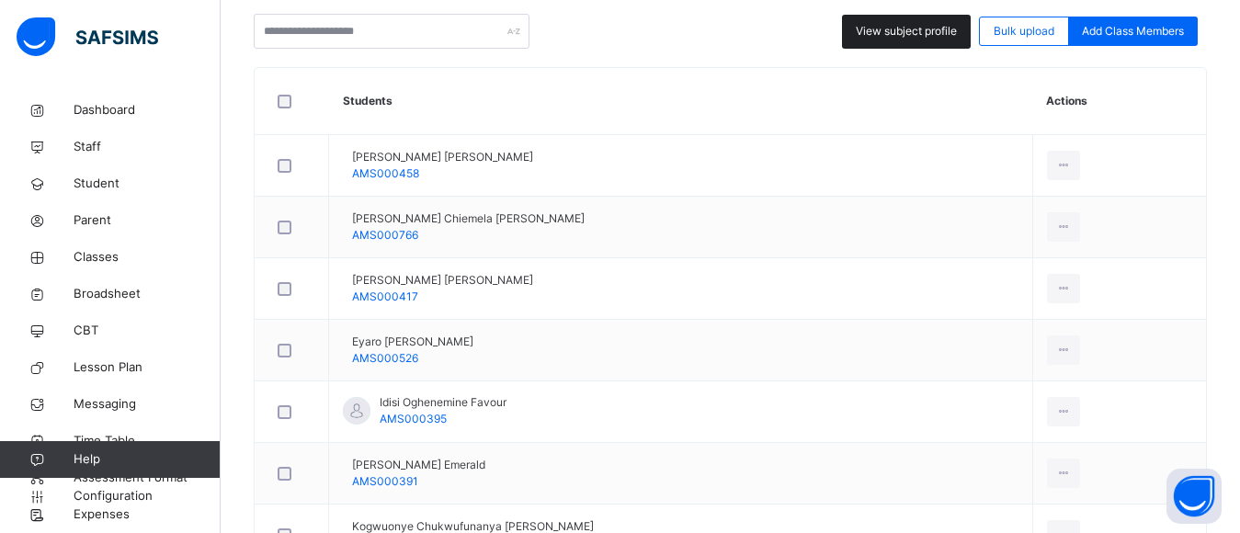
click at [923, 34] on span "View subject profile" at bounding box center [906, 31] width 101 height 17
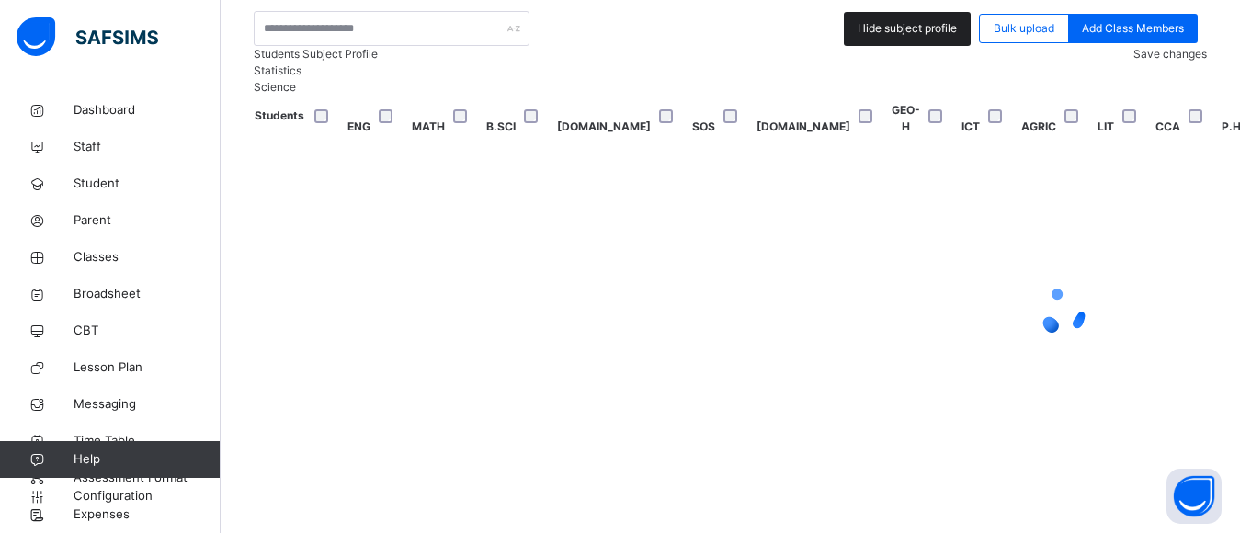
scroll to position [463, 0]
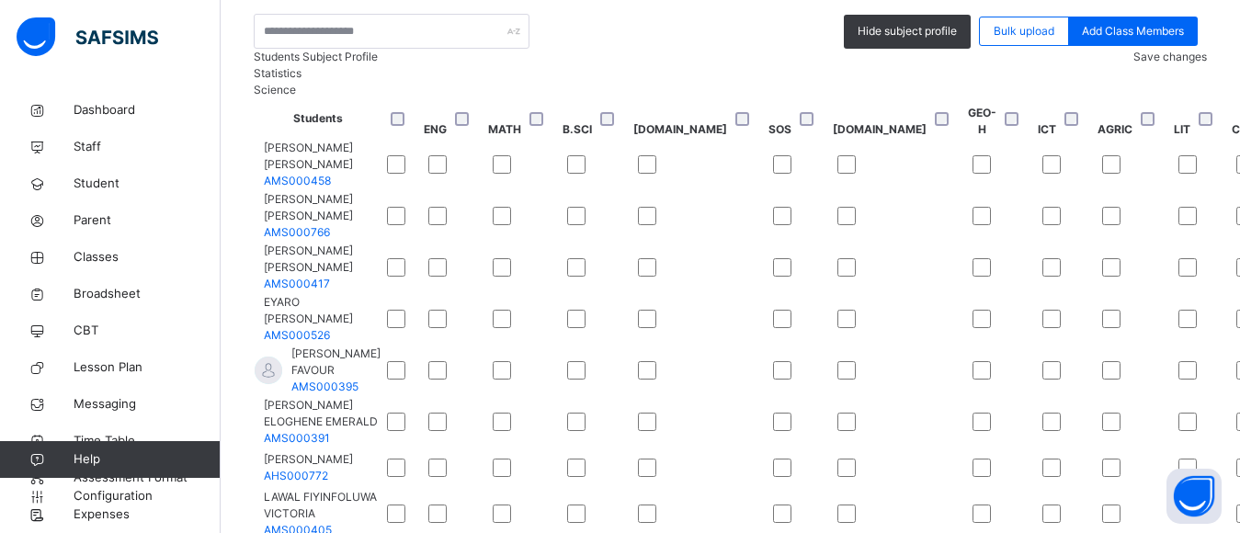
click at [1167, 63] on span "Save changes" at bounding box center [1170, 57] width 74 height 14
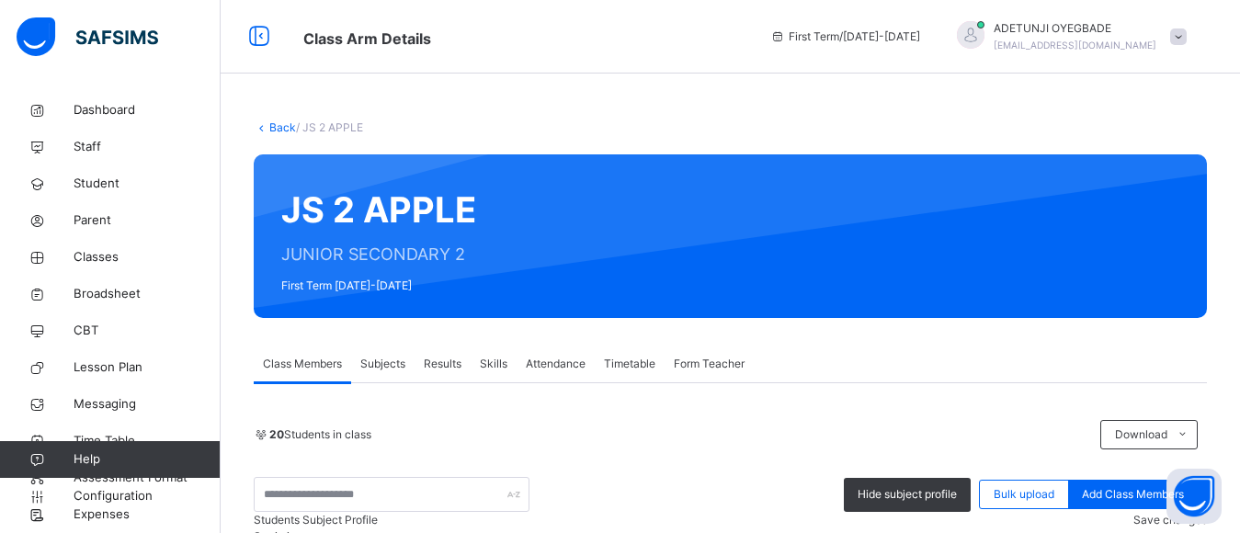
click at [380, 362] on span "Subjects" at bounding box center [382, 364] width 45 height 17
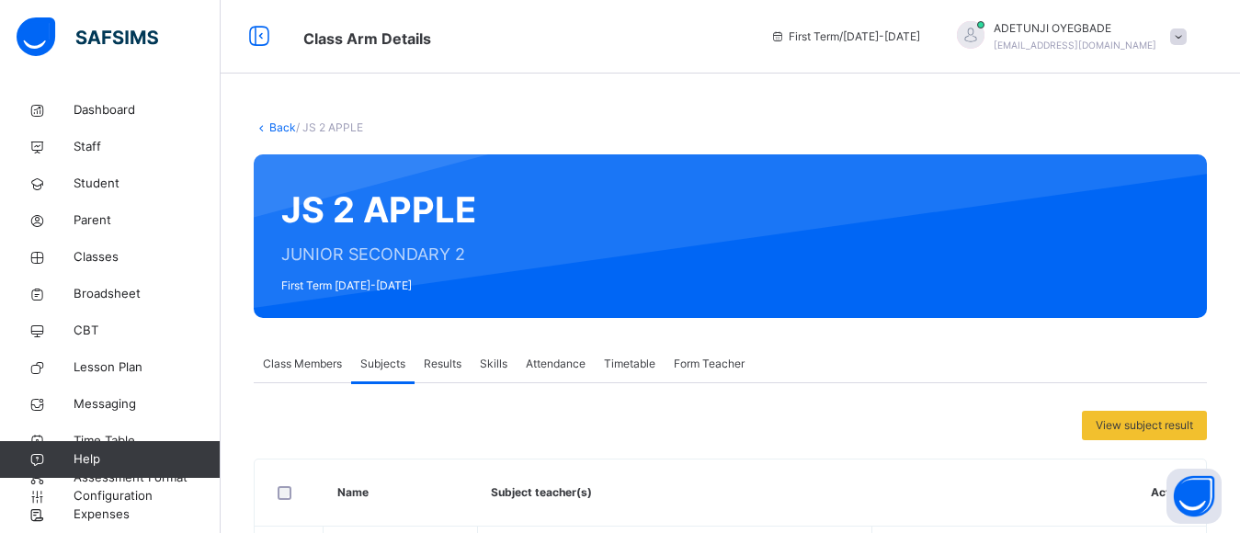
click at [288, 127] on link "Back" at bounding box center [282, 127] width 27 height 14
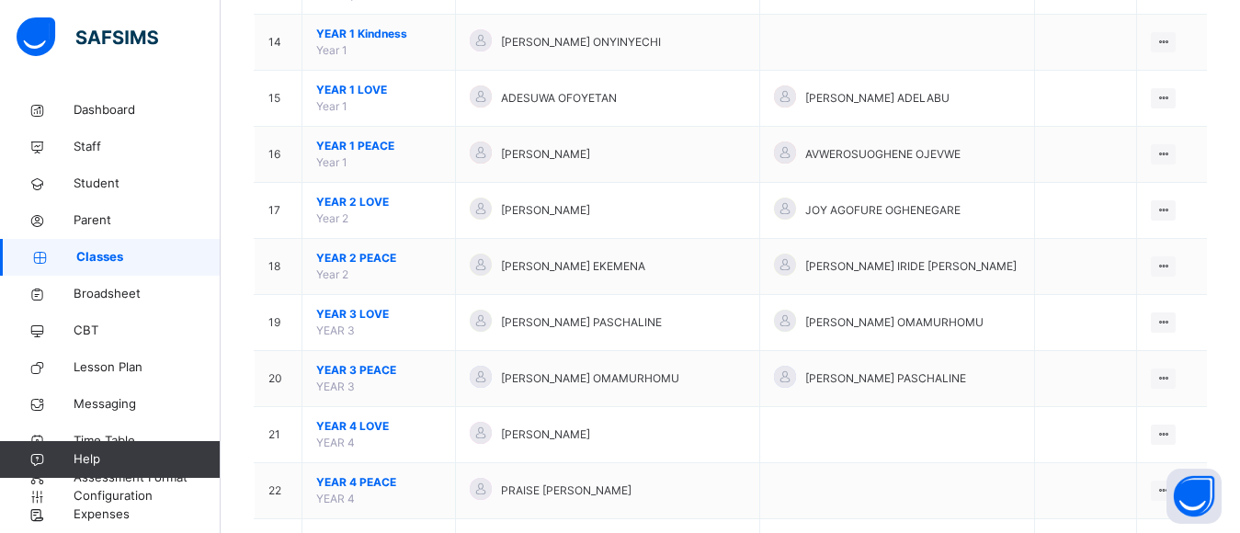
scroll to position [1400, 0]
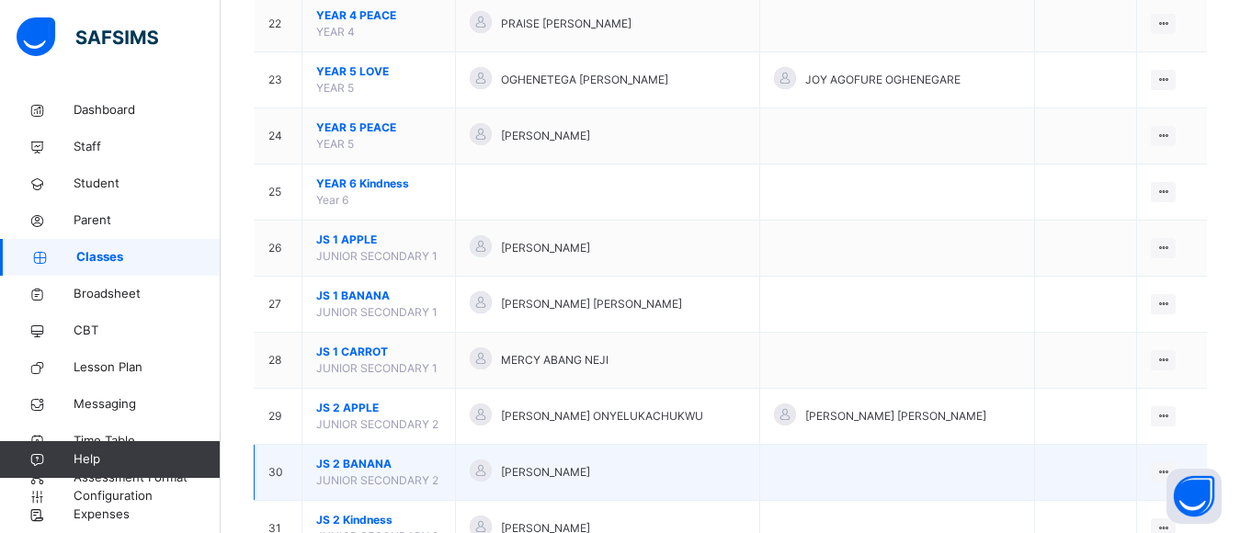
click at [542, 464] on span "[PERSON_NAME]" at bounding box center [545, 472] width 89 height 17
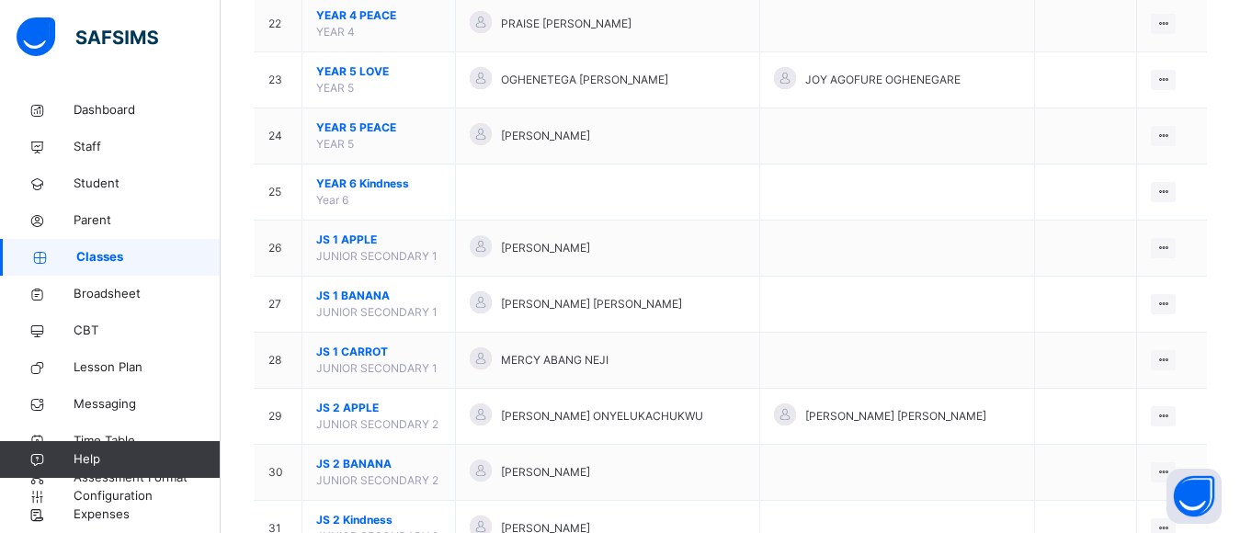
scroll to position [1866, 0]
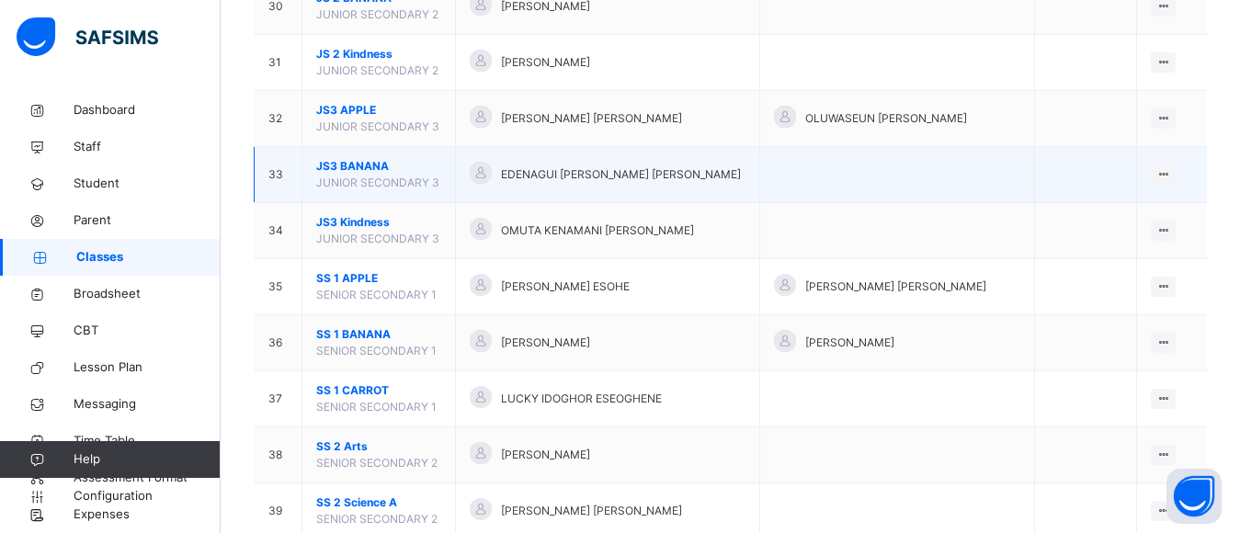
click at [660, 168] on div "EDENAGUI [PERSON_NAME] [PERSON_NAME]" at bounding box center [608, 175] width 276 height 27
click at [1165, 175] on icon at bounding box center [1163, 174] width 16 height 14
click at [1120, 207] on div "View Class" at bounding box center [1114, 211] width 105 height 18
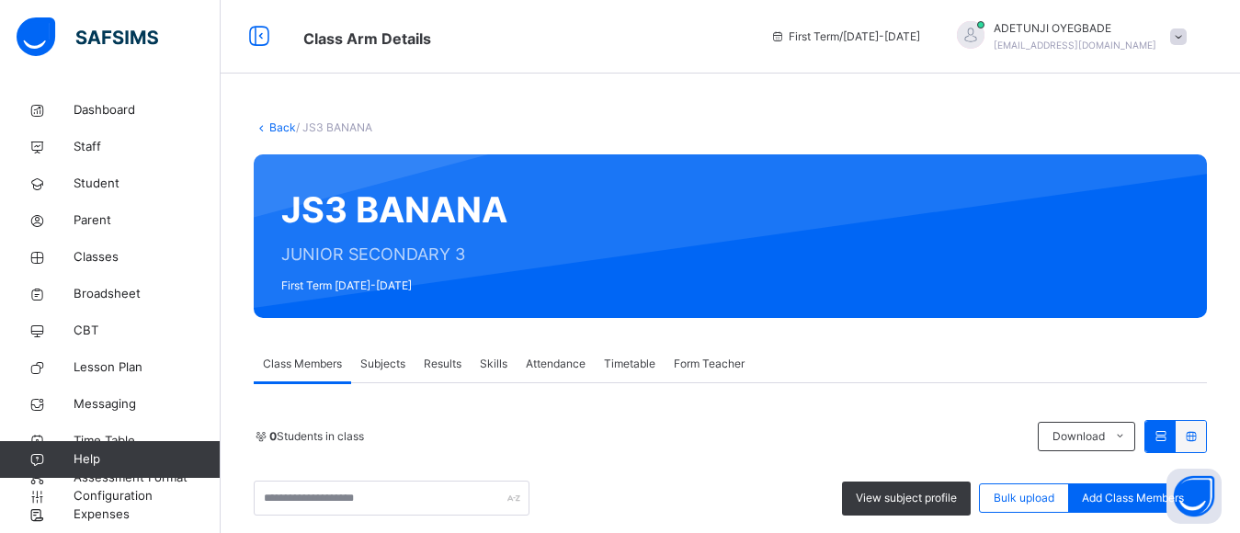
scroll to position [467, 0]
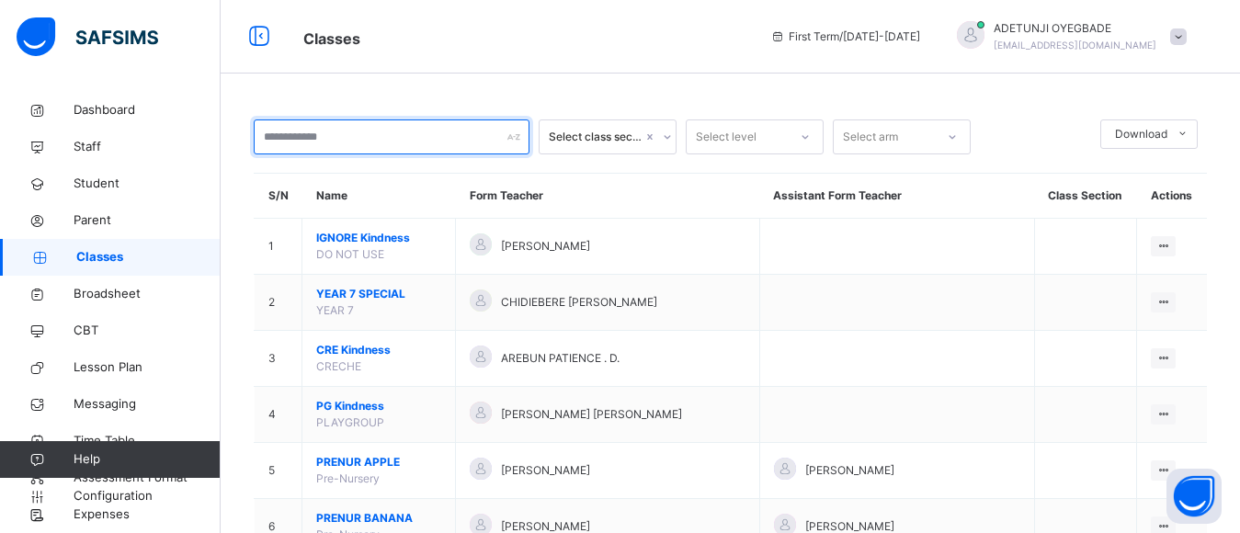
click at [464, 131] on input "text" at bounding box center [392, 136] width 276 height 35
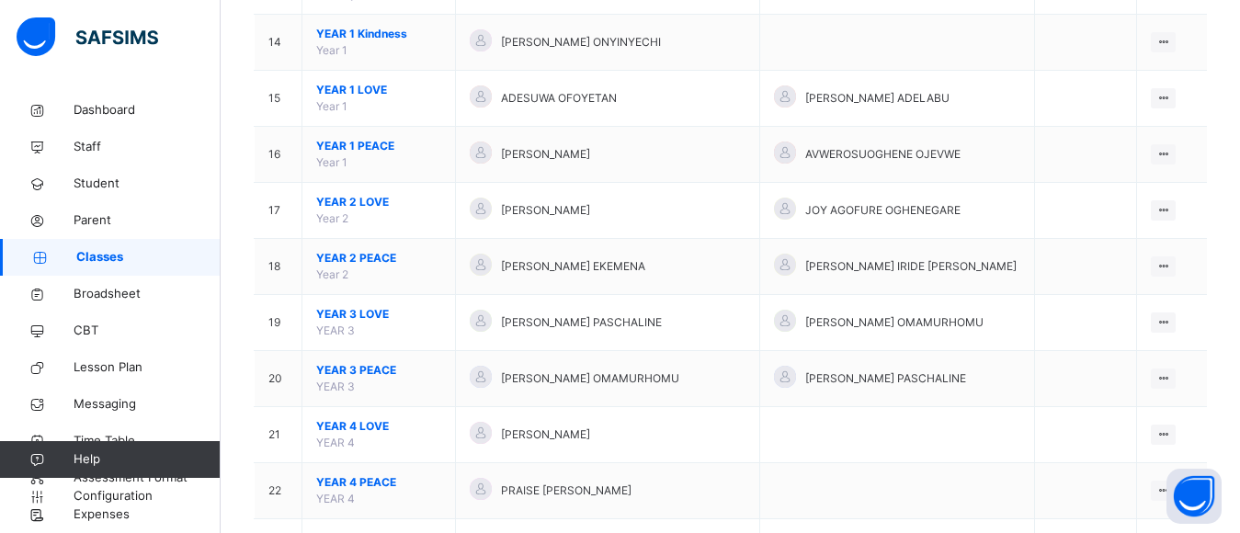
scroll to position [1400, 0]
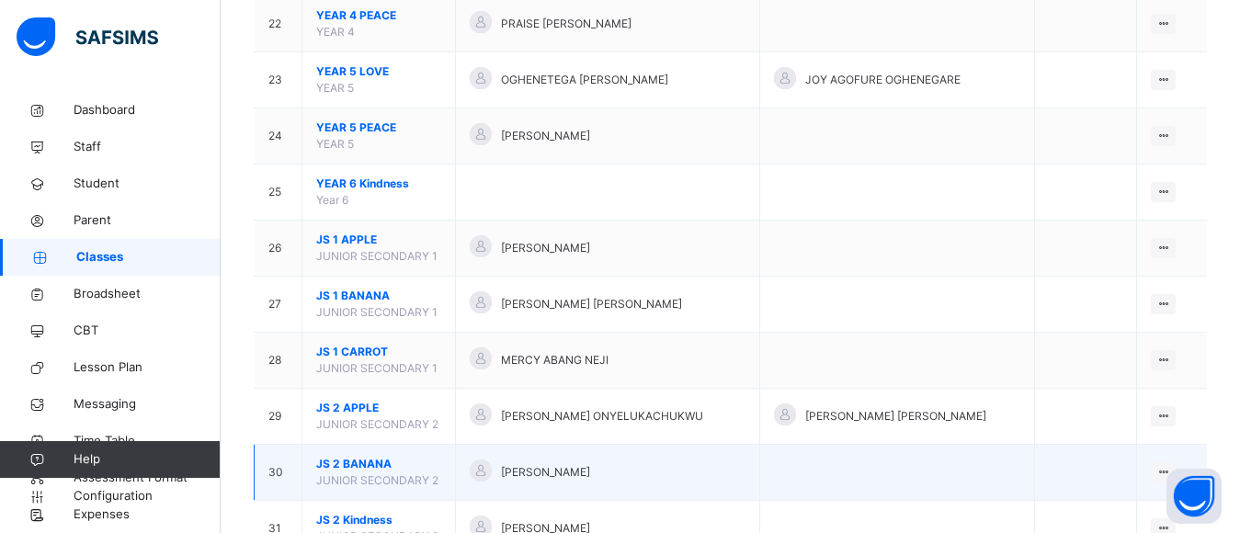
click at [456, 475] on td "JS 2 BANANA JUNIOR SECONDARY 2" at bounding box center [378, 473] width 153 height 56
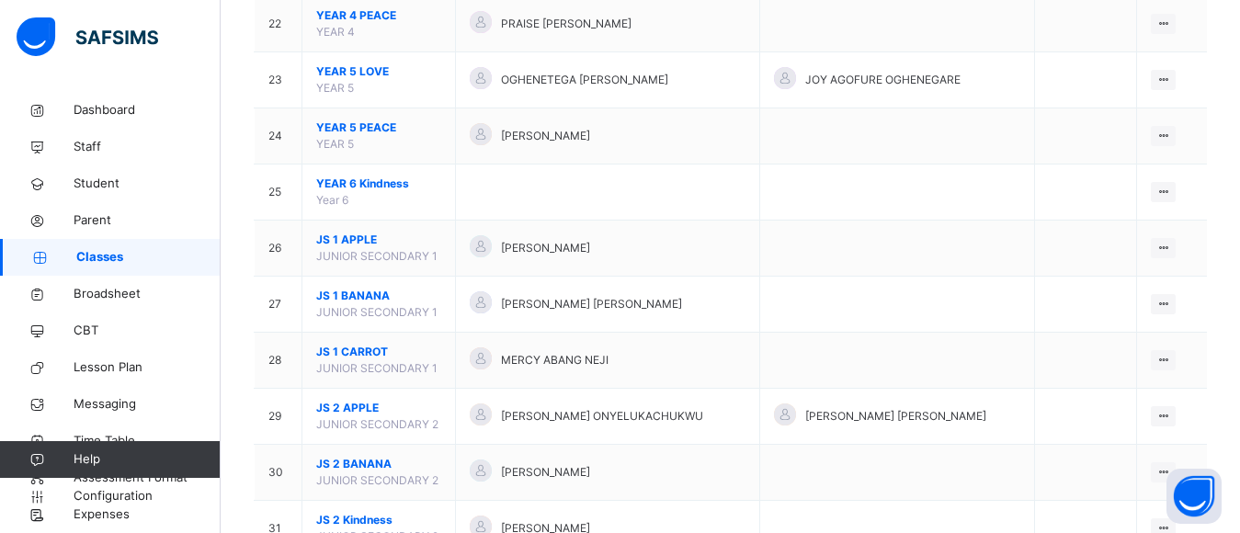
scroll to position [1866, 0]
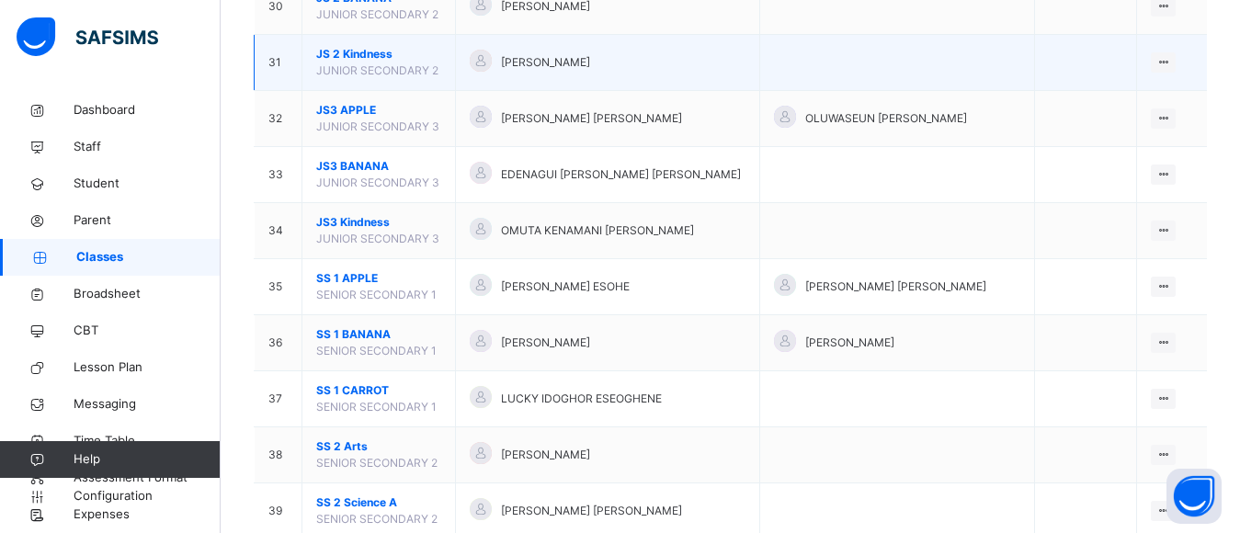
click at [404, 76] on span "JUNIOR SECONDARY 2" at bounding box center [377, 70] width 122 height 14
click at [1169, 82] on ul "View Class Assign form Teacher" at bounding box center [1101, 116] width 149 height 68
click at [1128, 97] on div "View Class" at bounding box center [1114, 99] width 105 height 18
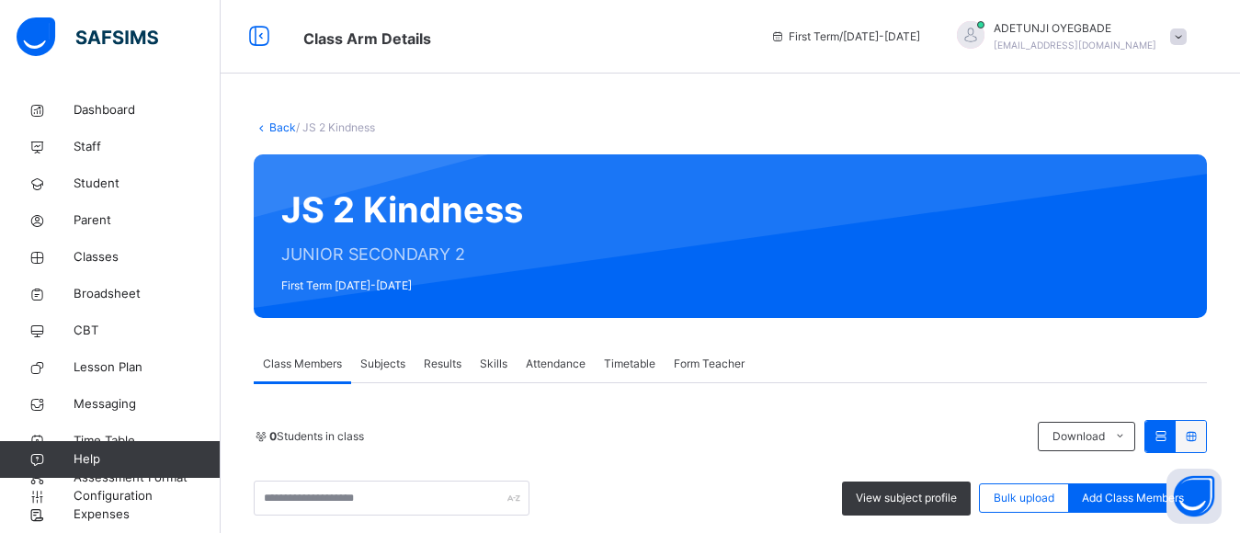
click at [553, 378] on div "Attendance" at bounding box center [556, 364] width 78 height 37
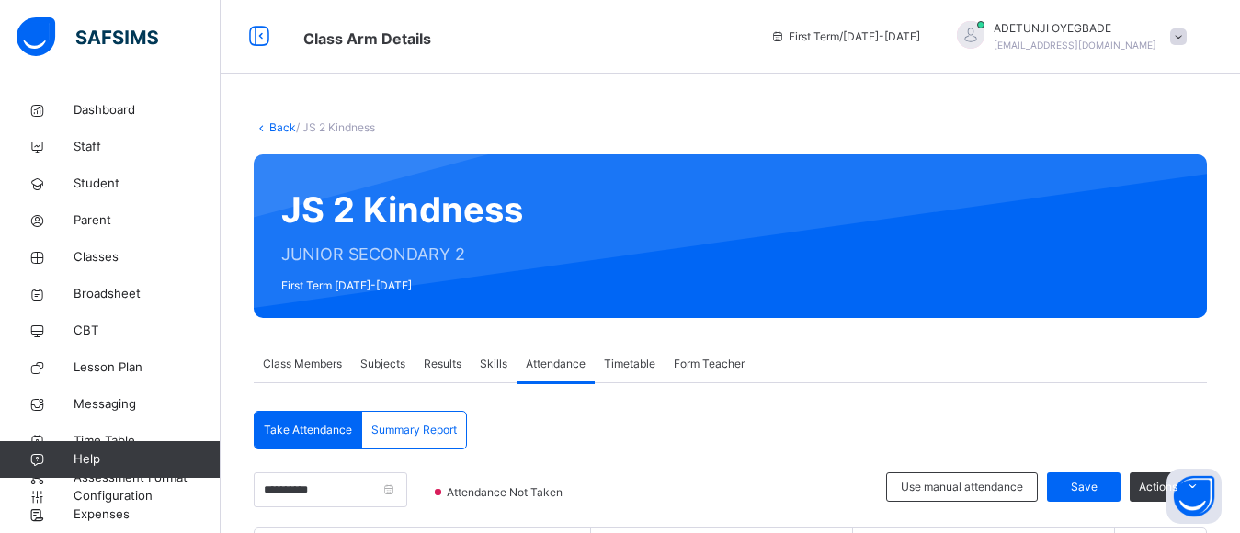
click at [390, 365] on span "Subjects" at bounding box center [382, 364] width 45 height 17
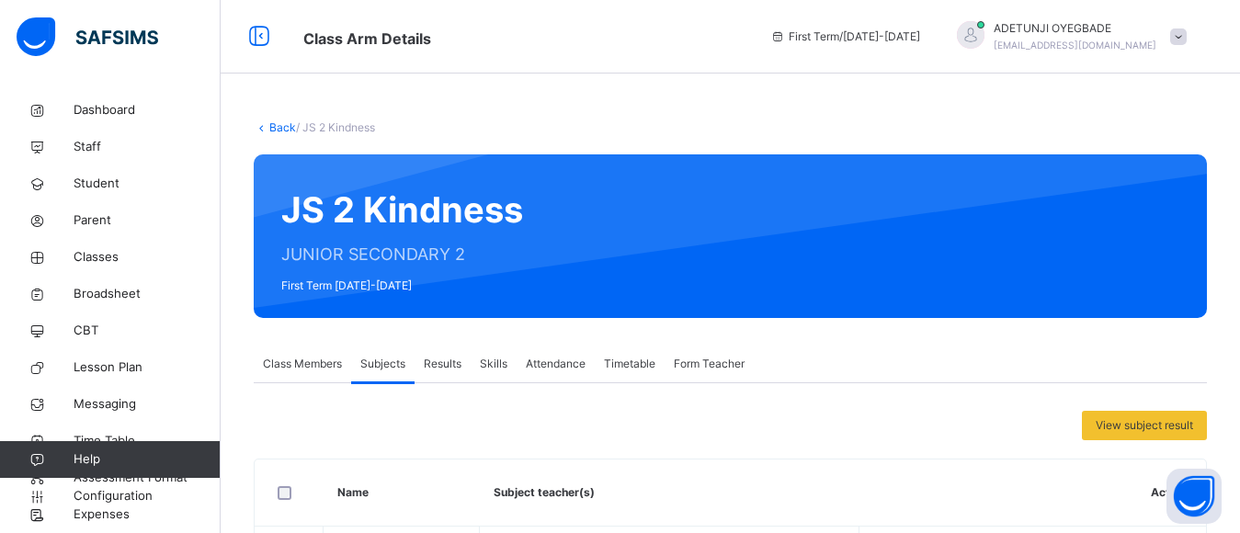
scroll to position [467, 0]
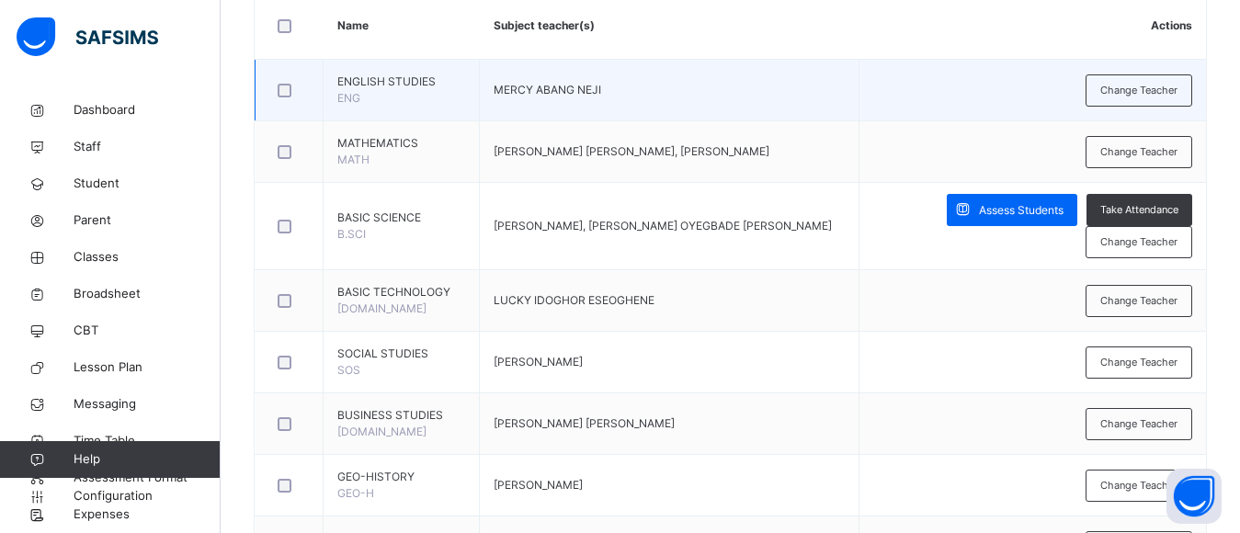
click at [747, 105] on td "MERCY ABANG NEJI" at bounding box center [670, 91] width 380 height 62
click at [1130, 87] on span "Change Teacher" at bounding box center [1138, 91] width 77 height 16
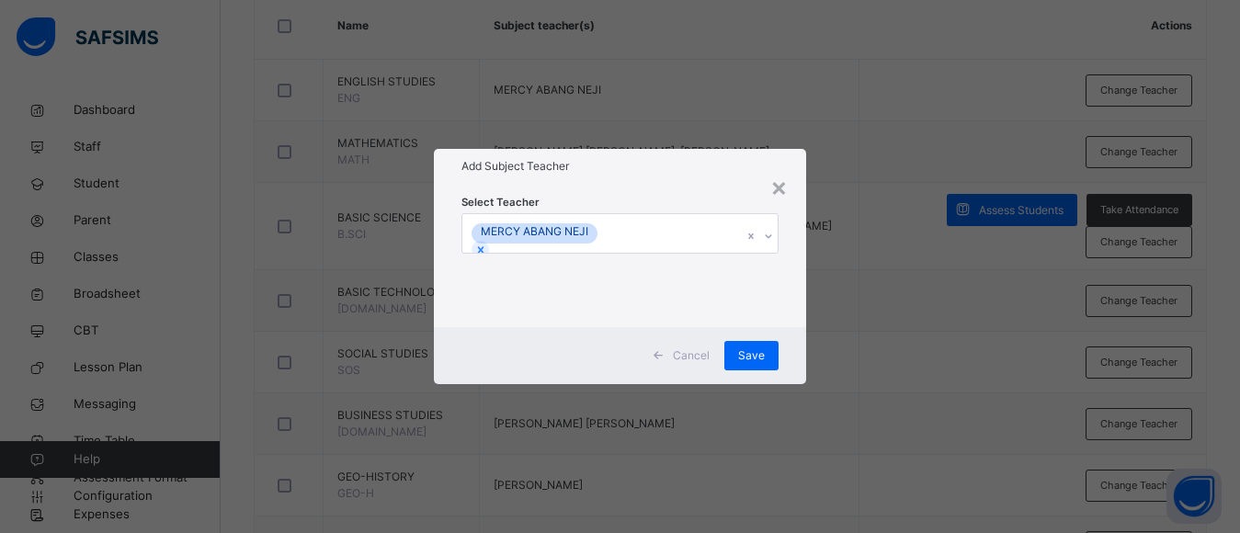
click at [690, 235] on div "MERCY ABANG NEJI" at bounding box center [602, 233] width 280 height 39
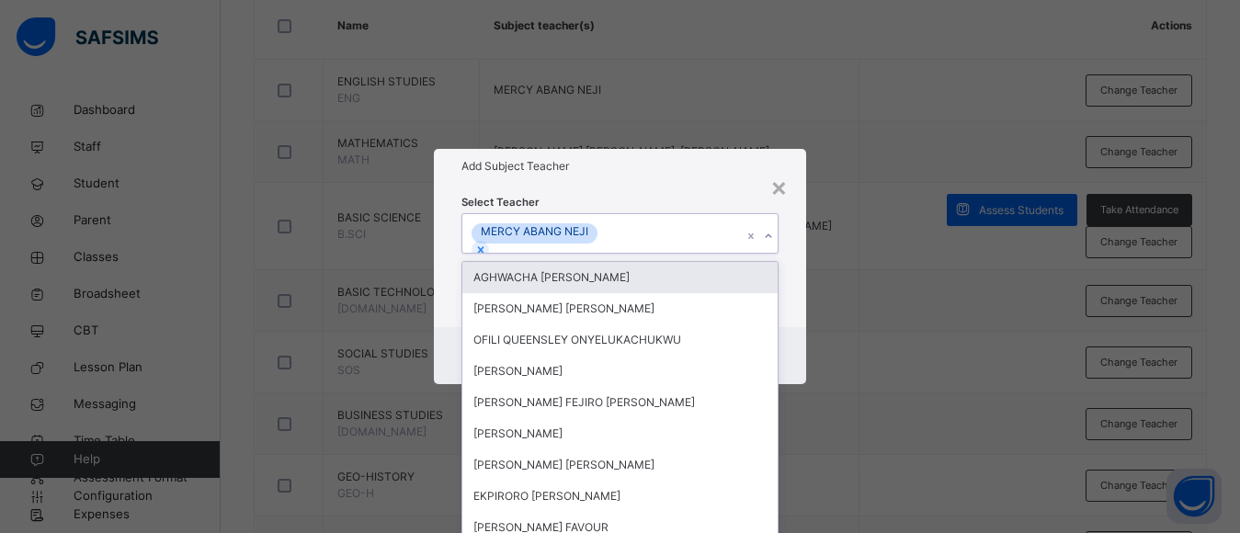
scroll to position [0, 0]
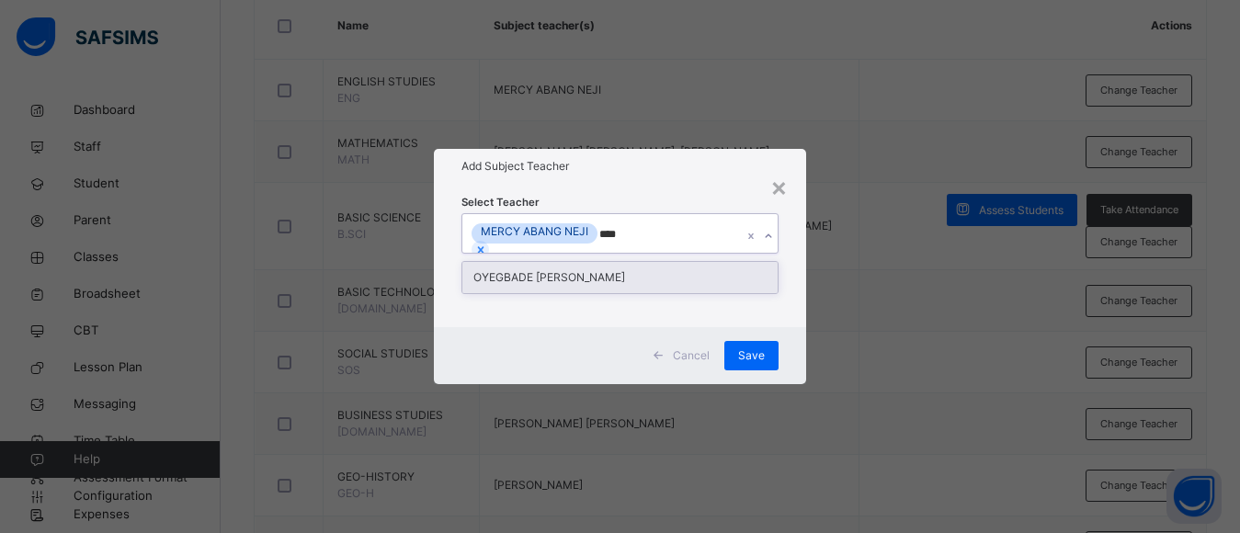
type input "*****"
click at [666, 280] on div "OYEGBADE [PERSON_NAME]" at bounding box center [619, 277] width 315 height 31
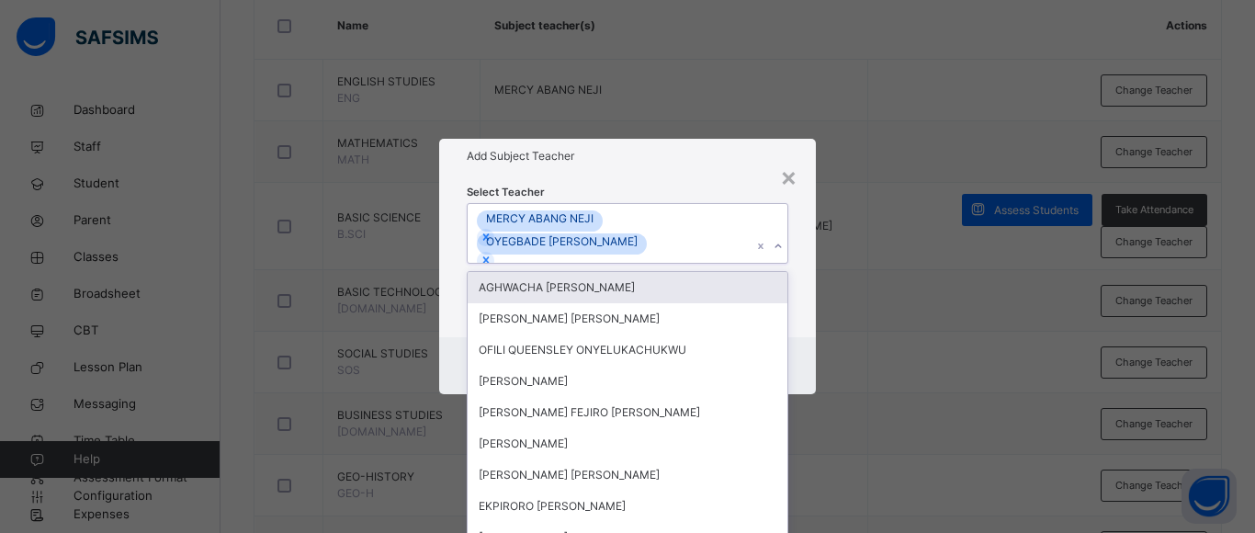
click at [874, 306] on div "× Add Subject Teacher Select Teacher option OYEGBADE ADETUNJI STEPHEN, selected…" at bounding box center [627, 266] width 1255 height 533
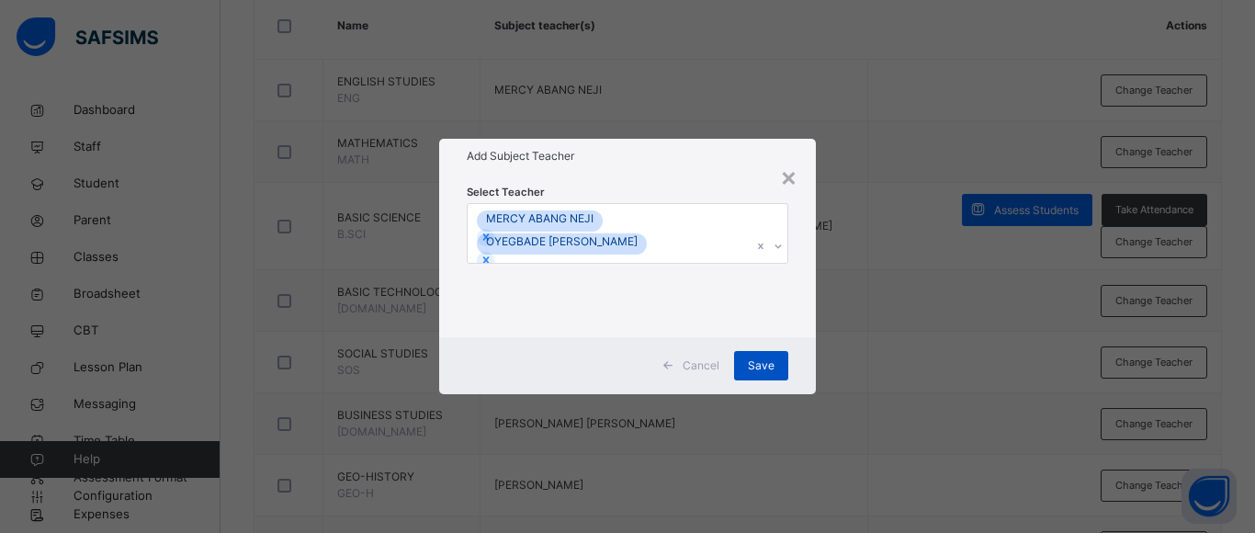
click at [759, 370] on span "Save" at bounding box center [761, 366] width 27 height 17
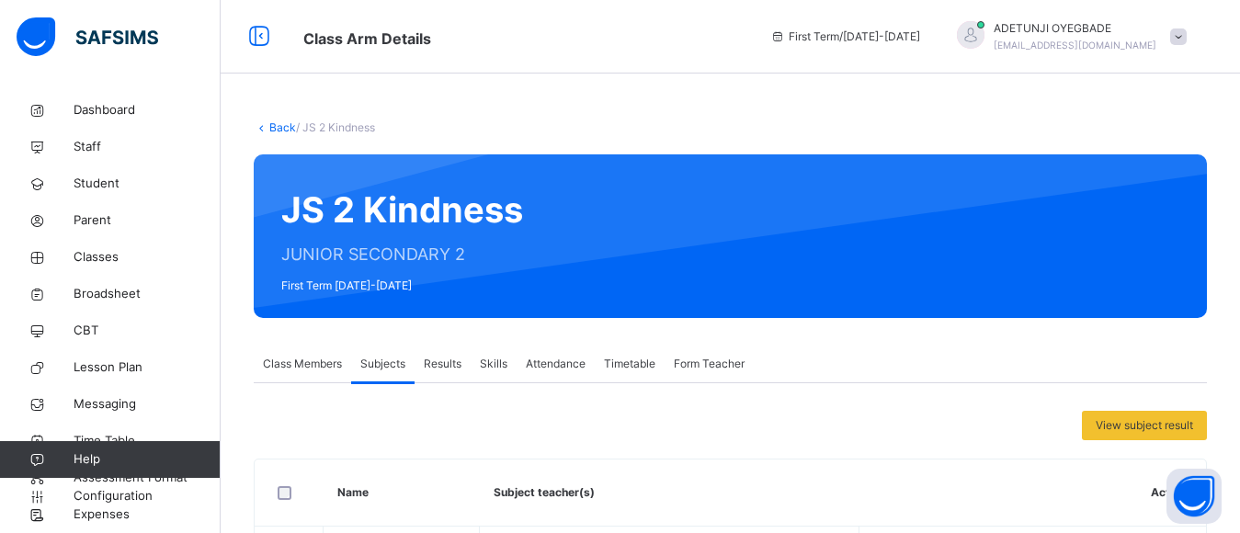
click at [283, 130] on link "Back" at bounding box center [282, 127] width 27 height 14
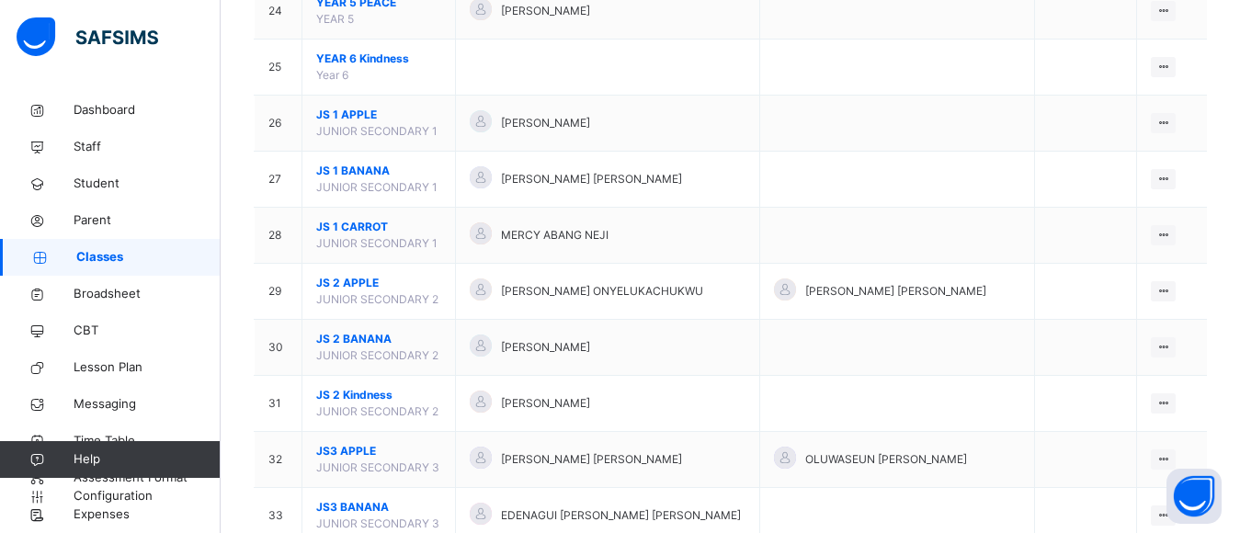
scroll to position [1535, 0]
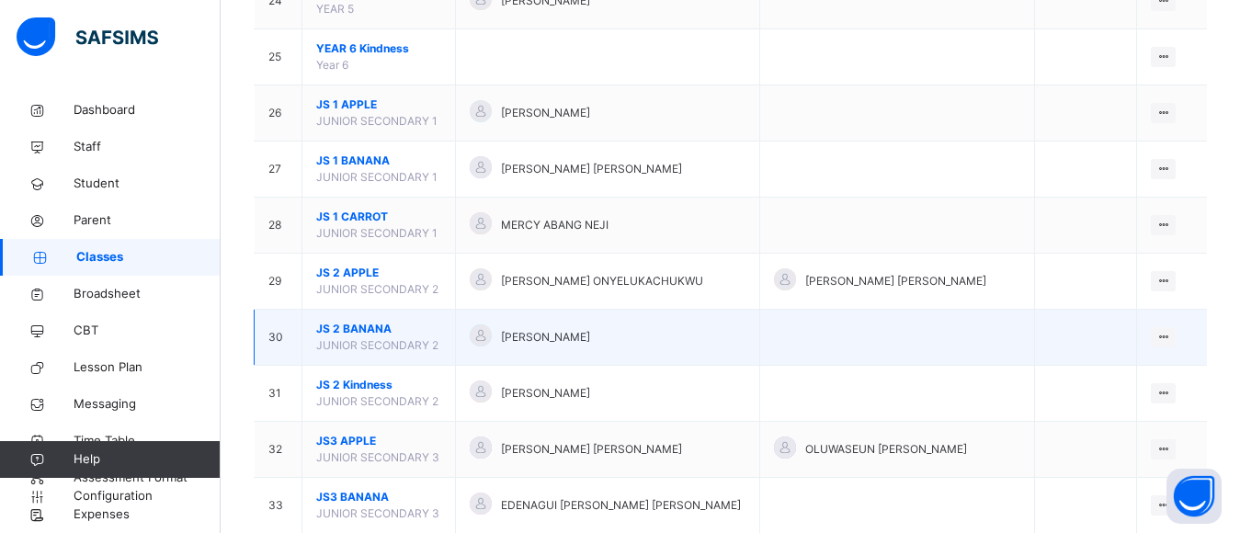
click at [574, 328] on div "[PERSON_NAME]" at bounding box center [608, 337] width 276 height 27
click at [1171, 334] on icon at bounding box center [1163, 337] width 16 height 14
click at [1129, 380] on div "View Class" at bounding box center [1114, 374] width 105 height 18
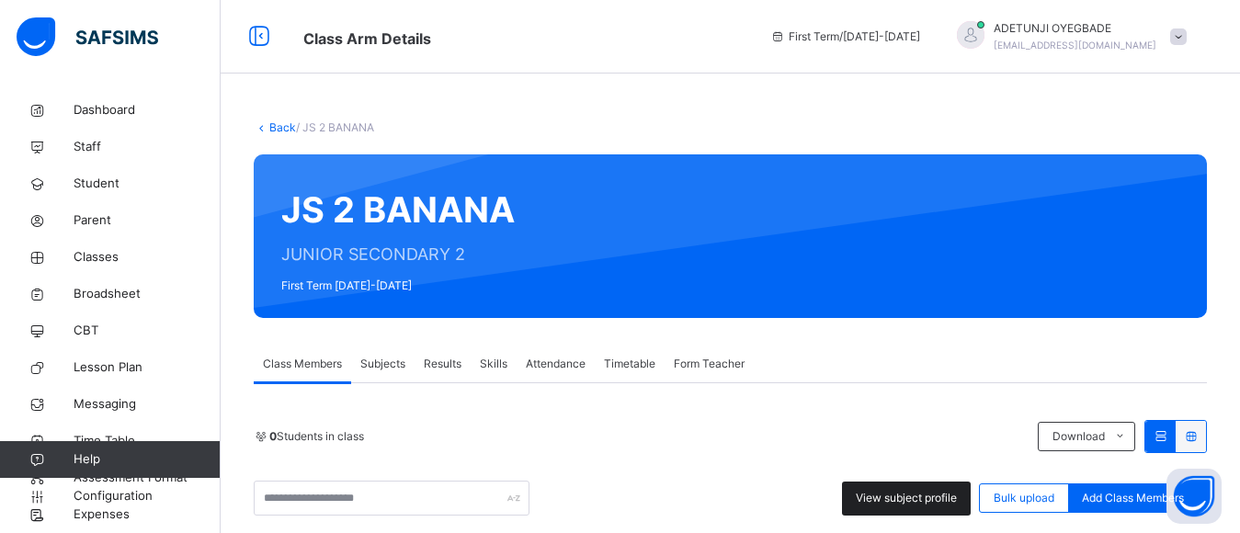
click at [948, 501] on span "View subject profile" at bounding box center [906, 498] width 101 height 17
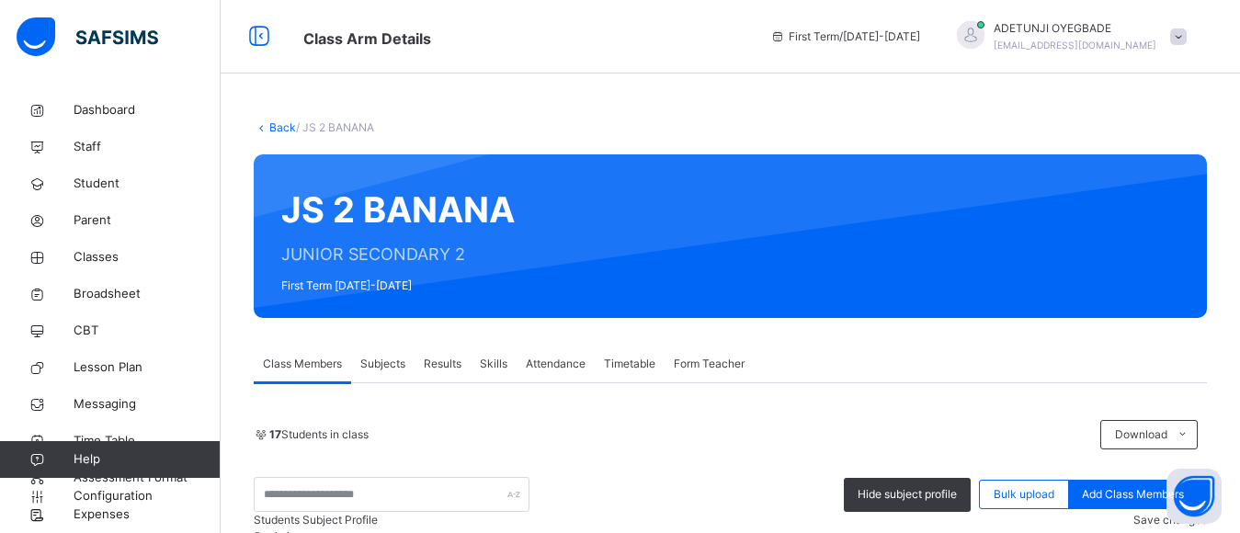
scroll to position [467, 0]
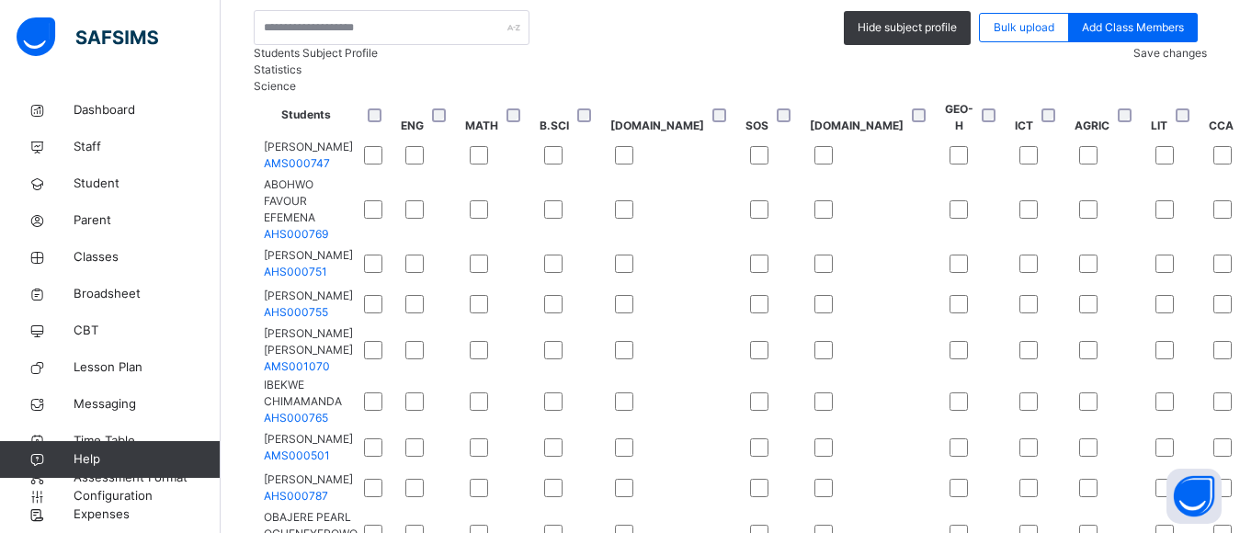
click at [1163, 60] on span "Save changes" at bounding box center [1170, 53] width 74 height 14
click at [1163, 62] on div "Save changes" at bounding box center [1170, 53] width 74 height 17
click at [1134, 62] on div "Save changes" at bounding box center [1170, 53] width 74 height 17
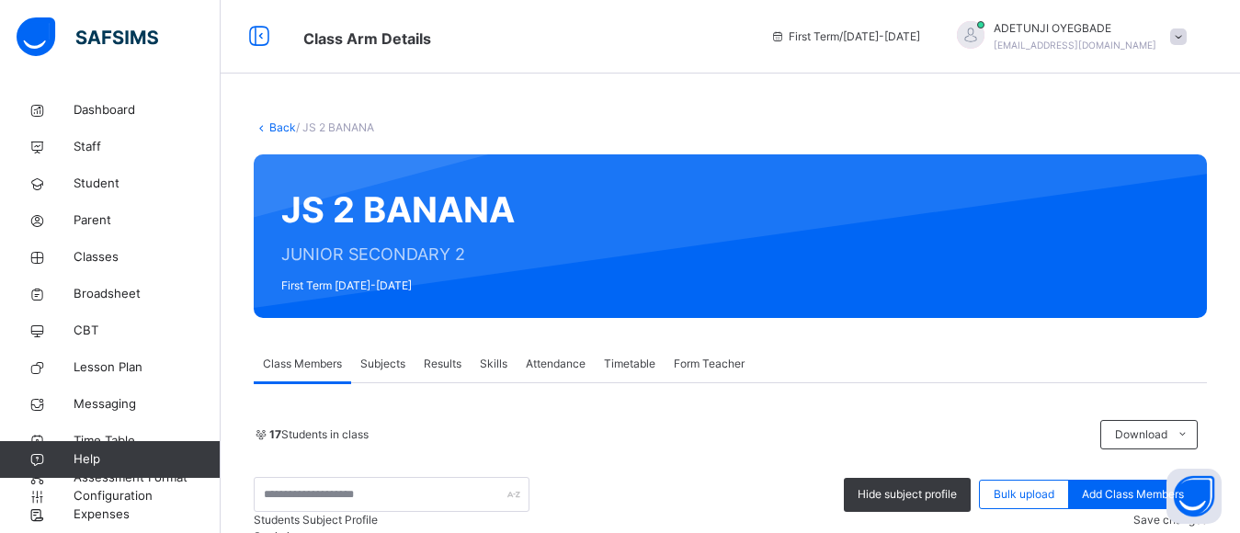
click at [281, 127] on link "Back" at bounding box center [282, 127] width 27 height 14
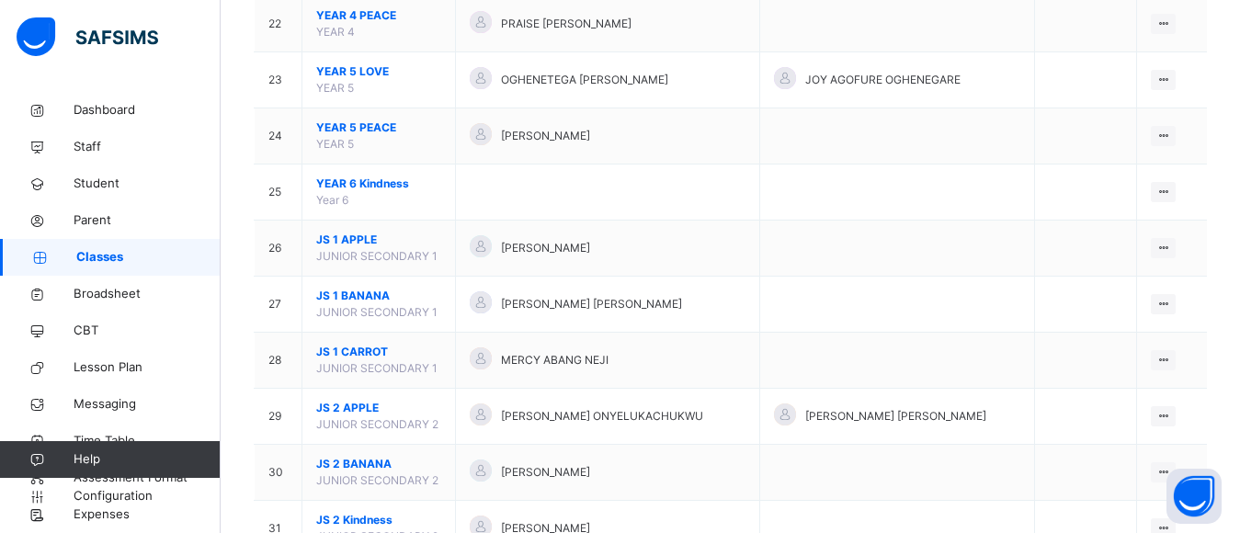
scroll to position [1866, 0]
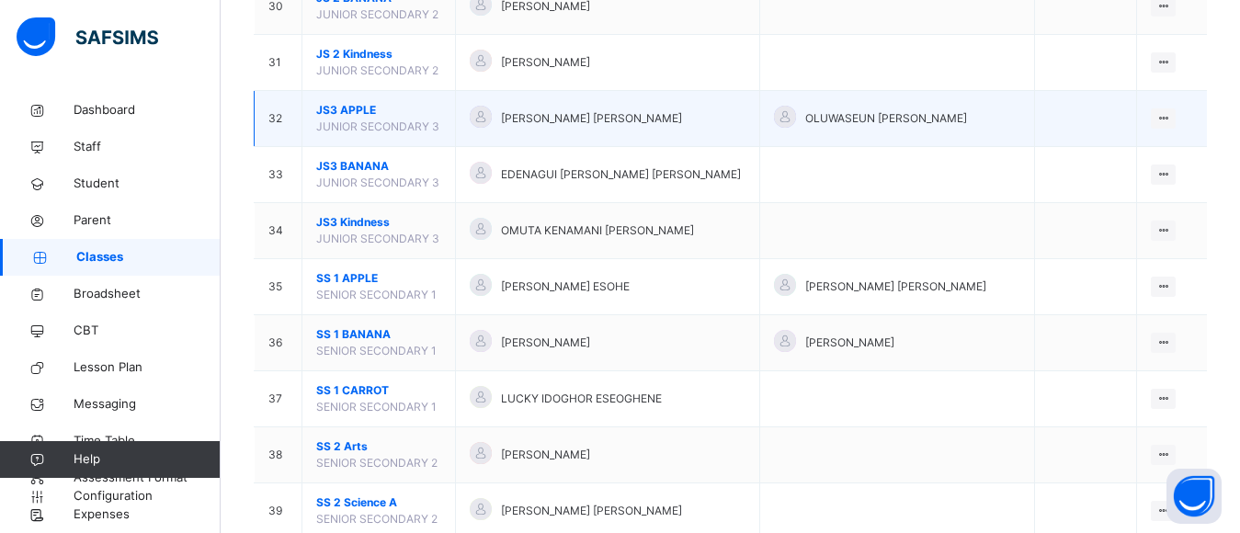
click at [604, 139] on td "[PERSON_NAME] [PERSON_NAME]" at bounding box center [608, 119] width 304 height 56
click at [1118, 154] on div "View Class" at bounding box center [1114, 155] width 105 height 18
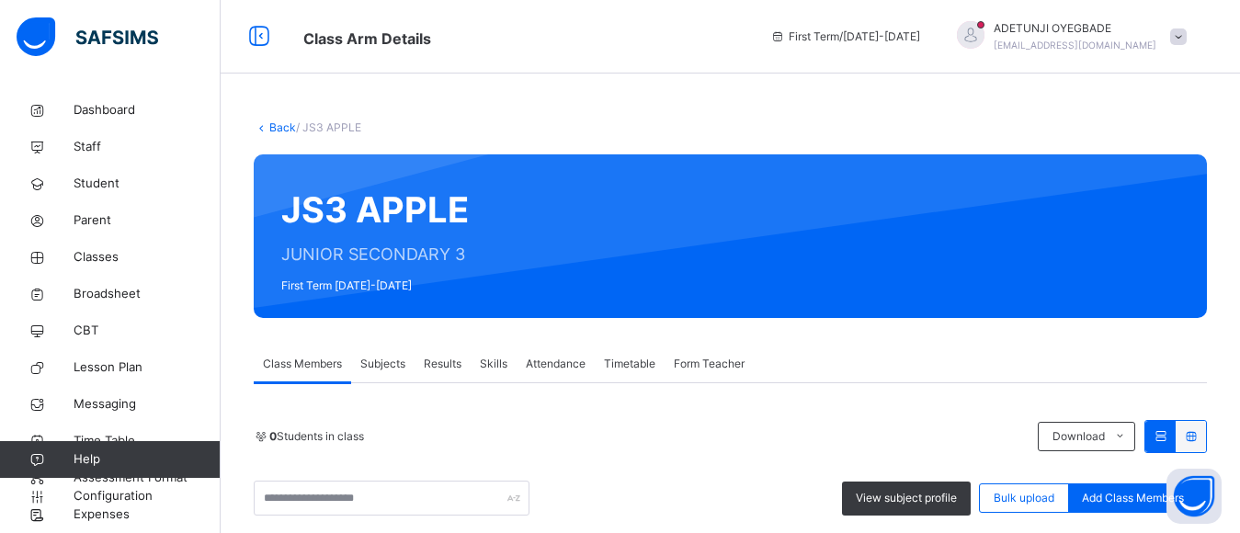
click at [888, 490] on span "View subject profile" at bounding box center [906, 498] width 101 height 17
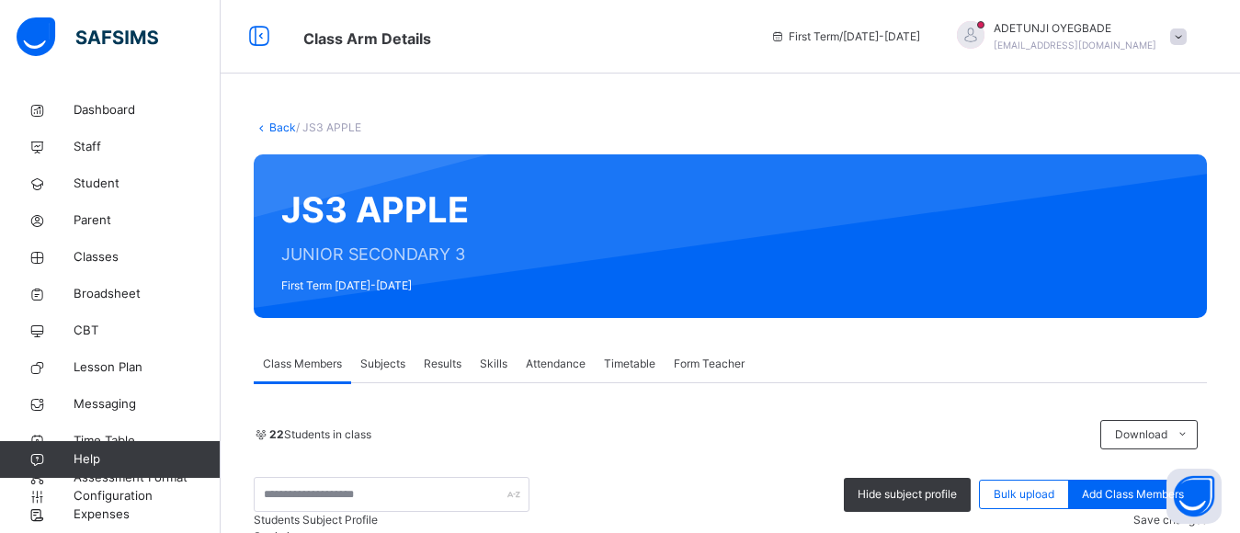
click at [1140, 513] on span "Save changes" at bounding box center [1170, 520] width 74 height 14
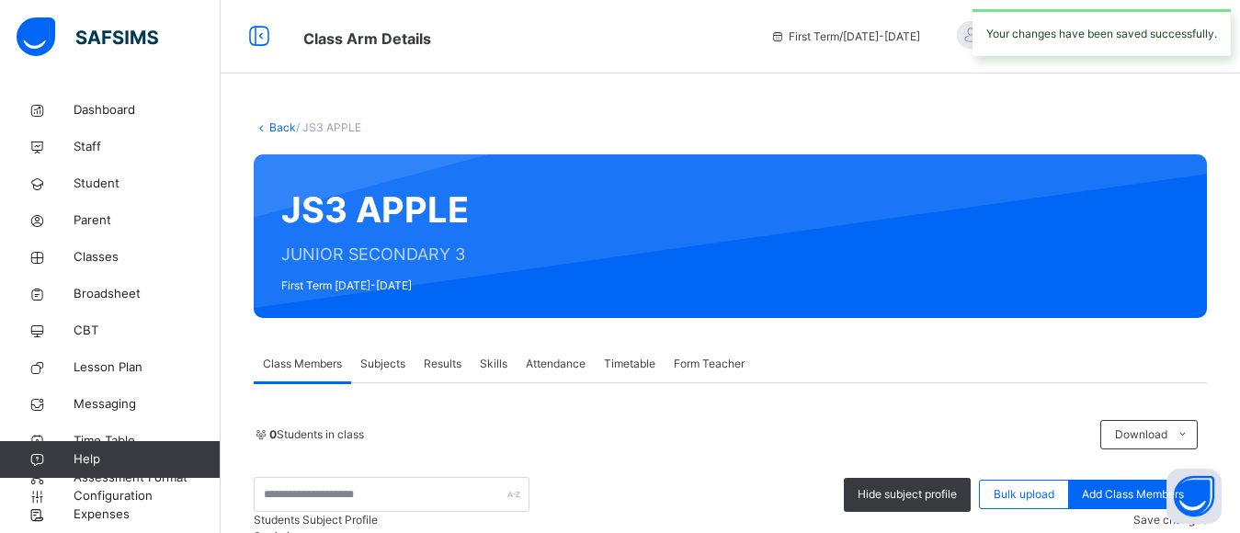
click at [288, 129] on link "Back" at bounding box center [282, 127] width 27 height 14
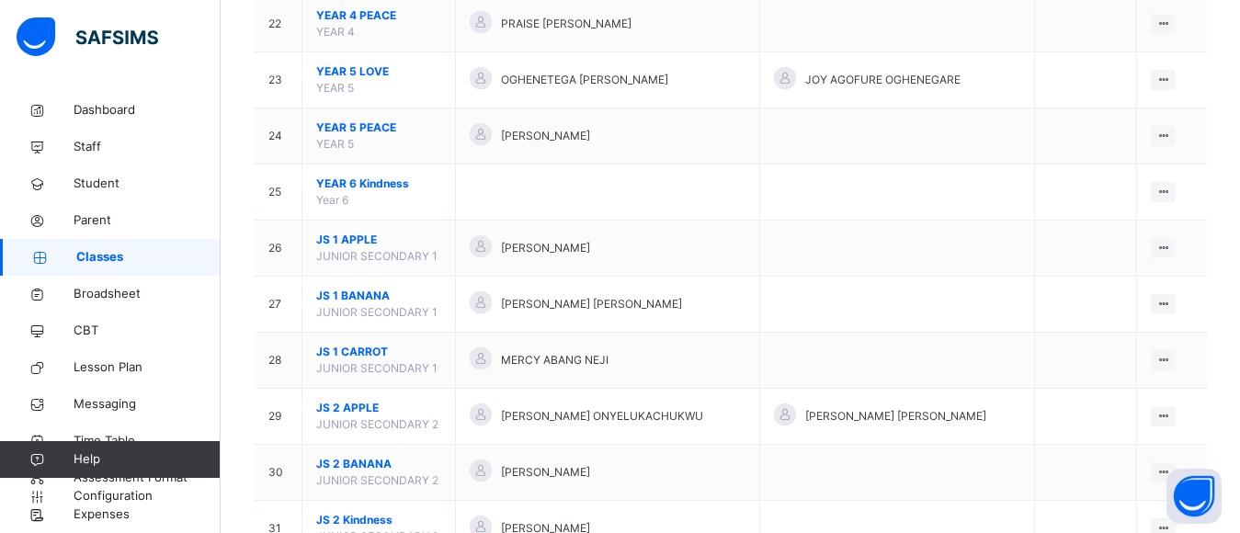
scroll to position [1866, 0]
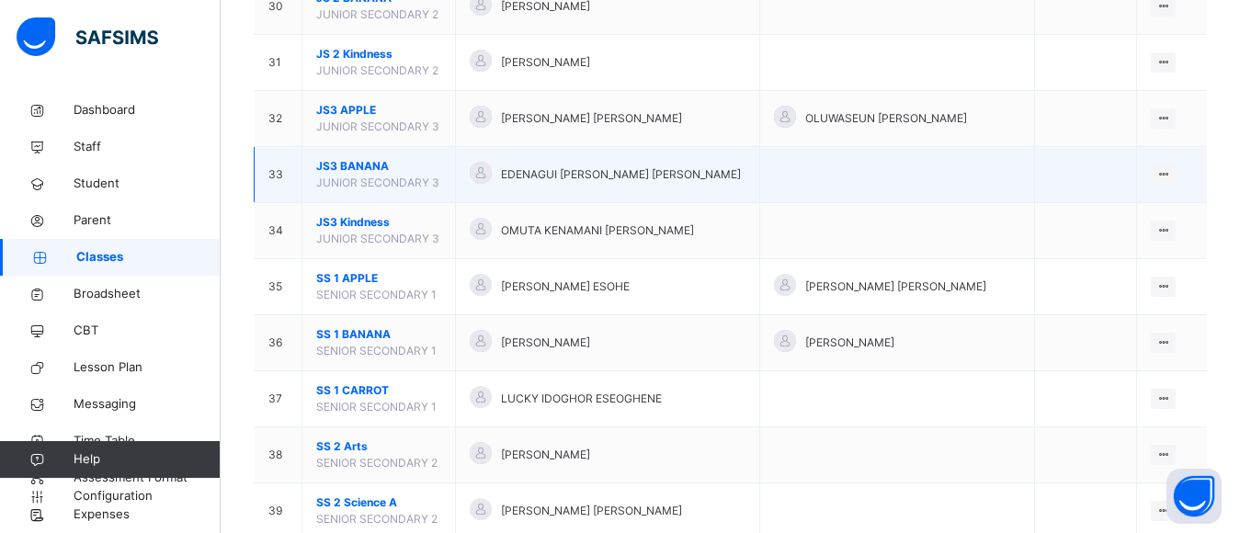
click at [552, 183] on div "EDENAGUI [PERSON_NAME] [PERSON_NAME]" at bounding box center [608, 175] width 276 height 27
click at [1034, 184] on td at bounding box center [1085, 175] width 103 height 56
click at [1119, 212] on div "View Class" at bounding box center [1114, 211] width 105 height 18
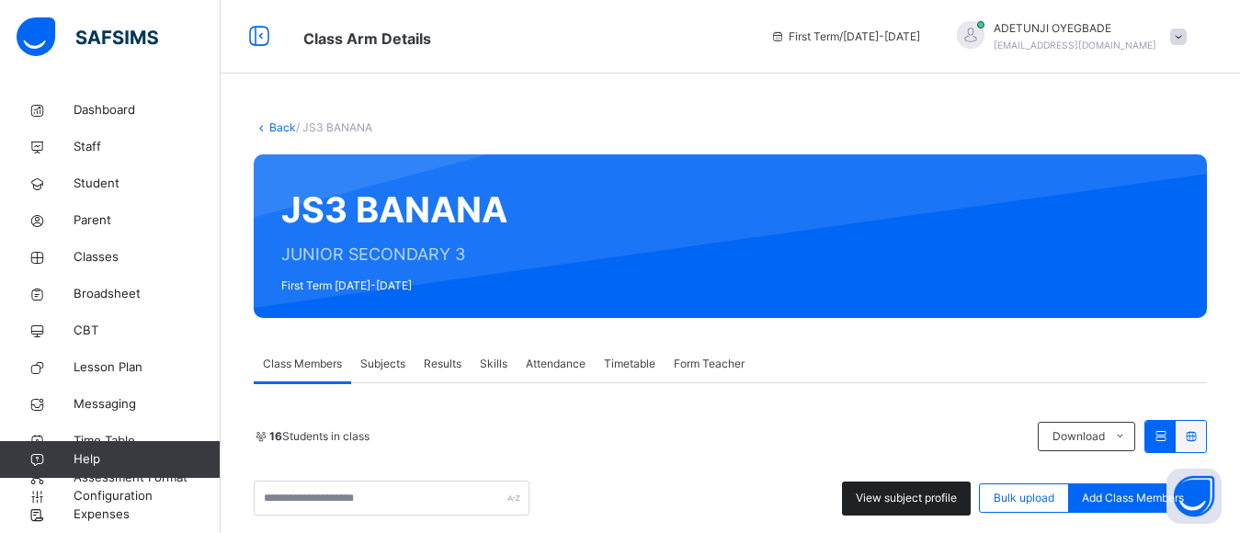
click at [899, 502] on span "View subject profile" at bounding box center [906, 498] width 101 height 17
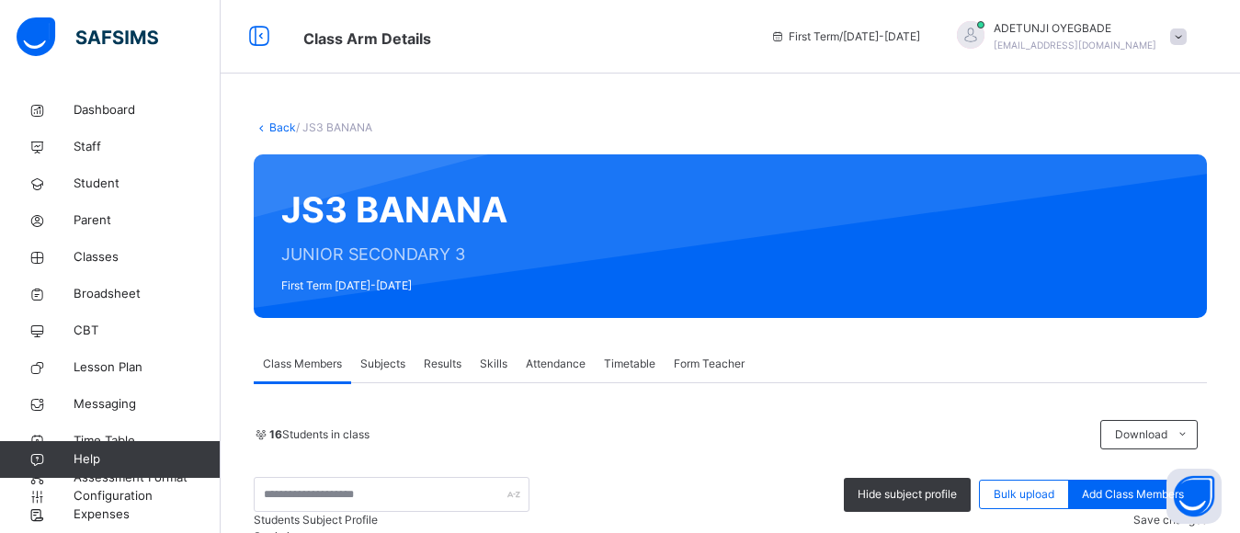
scroll to position [467, 0]
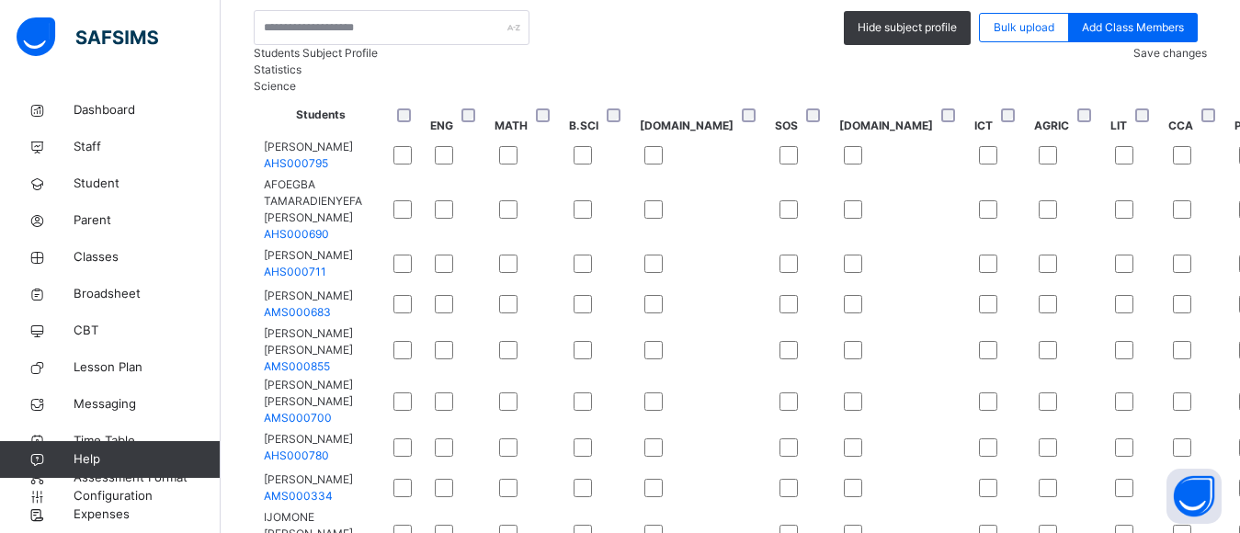
click at [1135, 60] on span "Save changes" at bounding box center [1170, 53] width 74 height 14
click at [1153, 62] on div "Save changes" at bounding box center [1170, 53] width 74 height 17
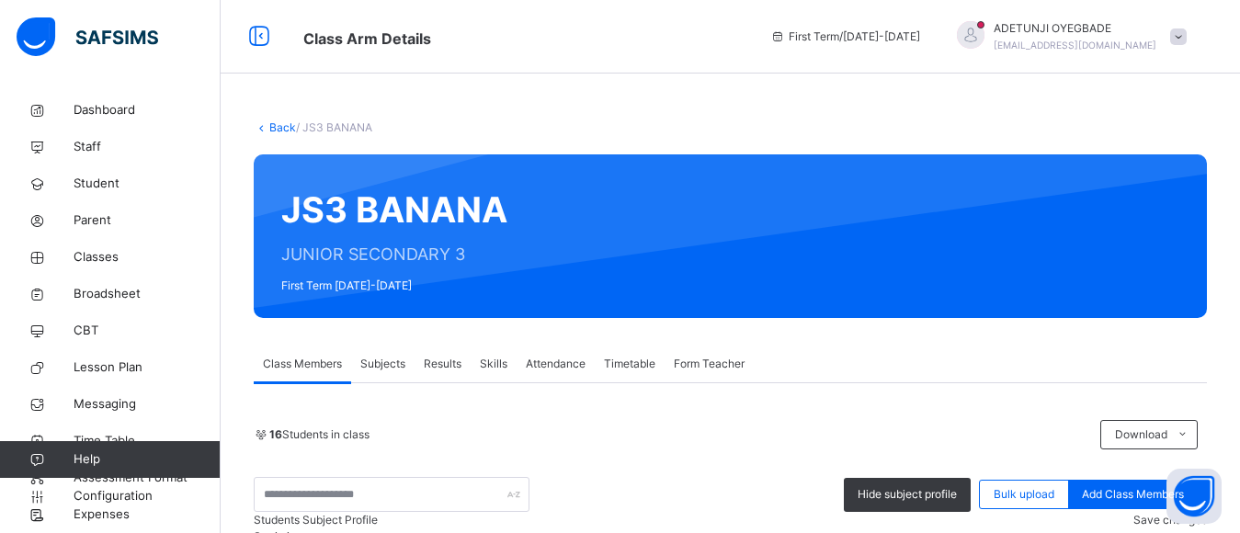
click at [285, 131] on link "Back" at bounding box center [282, 127] width 27 height 14
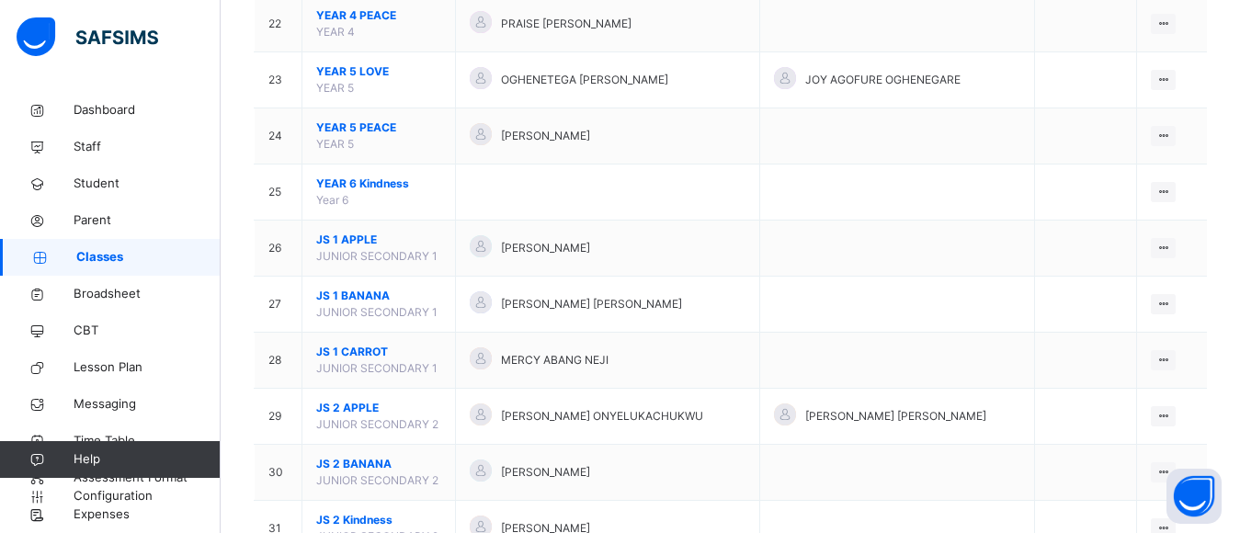
scroll to position [1866, 0]
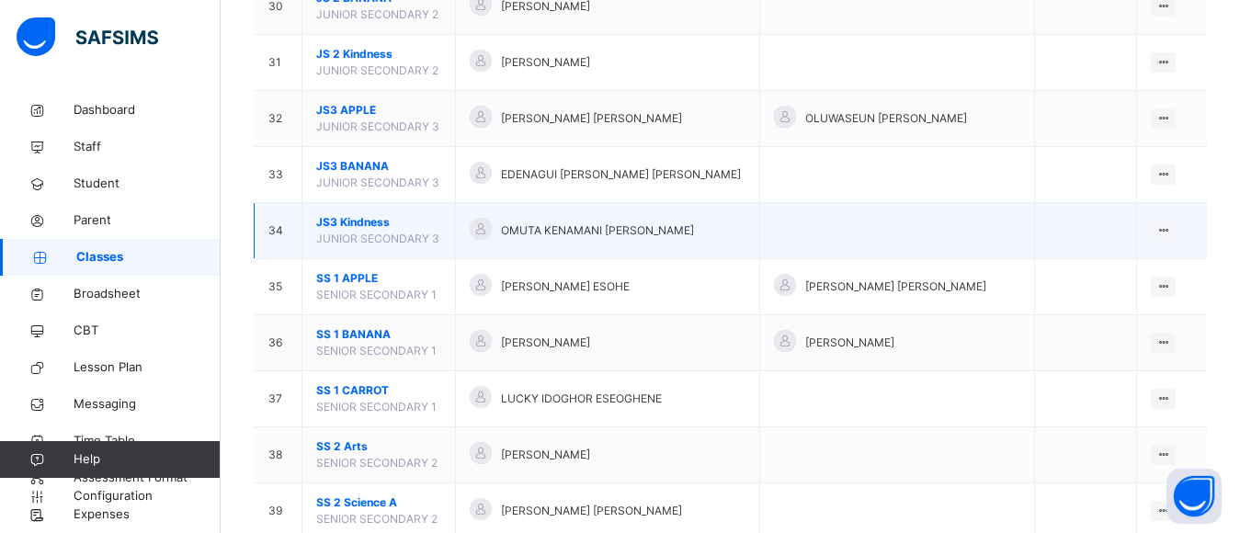
click at [542, 226] on span "OMUTA KENAMANI [PERSON_NAME]" at bounding box center [597, 230] width 193 height 17
click at [1127, 267] on div "View Class" at bounding box center [1114, 267] width 105 height 18
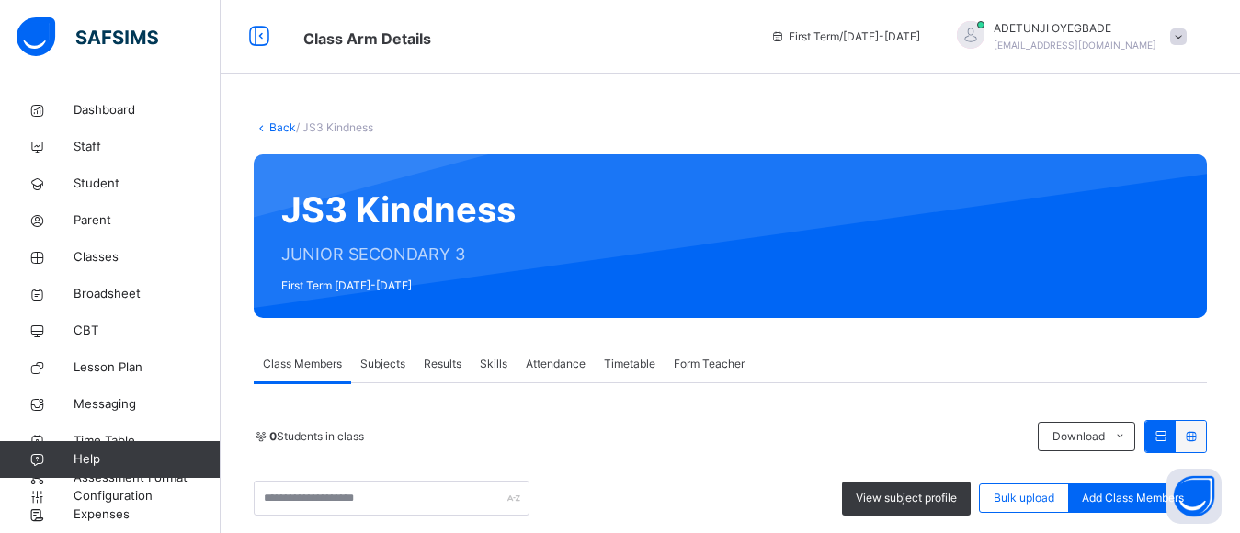
scroll to position [467, 0]
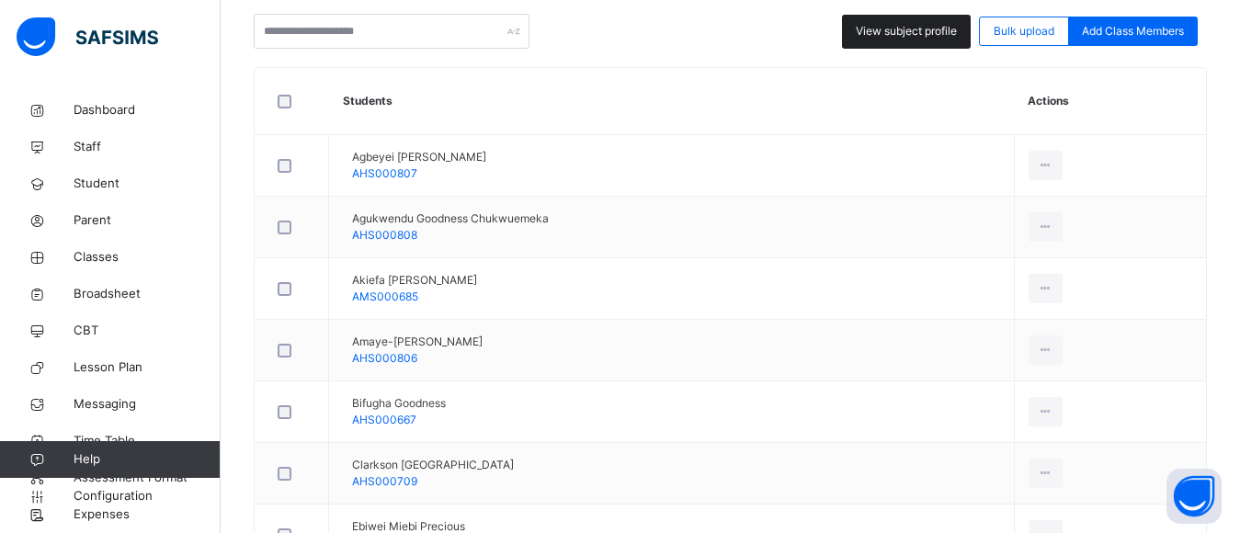
click at [950, 35] on span "View subject profile" at bounding box center [906, 31] width 101 height 17
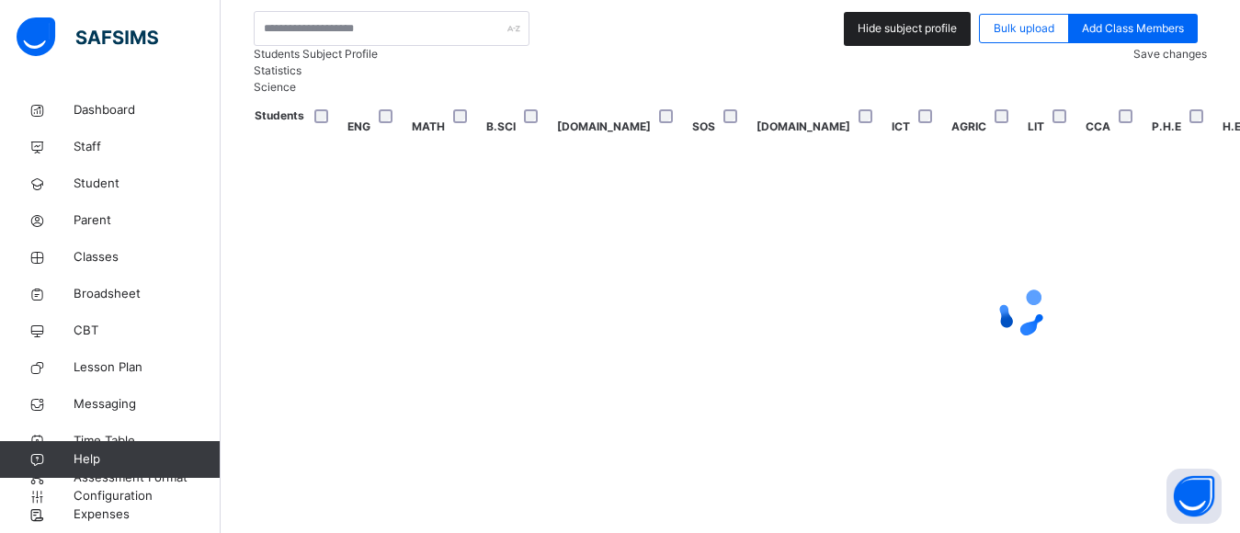
scroll to position [463, 0]
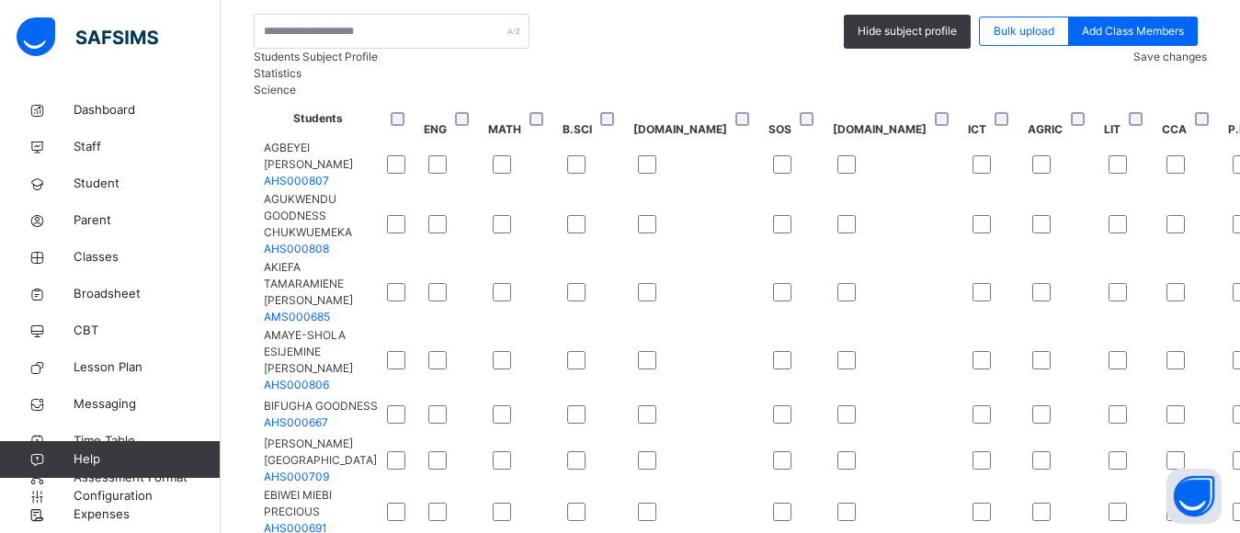
click at [1145, 63] on span "Save changes" at bounding box center [1170, 57] width 74 height 14
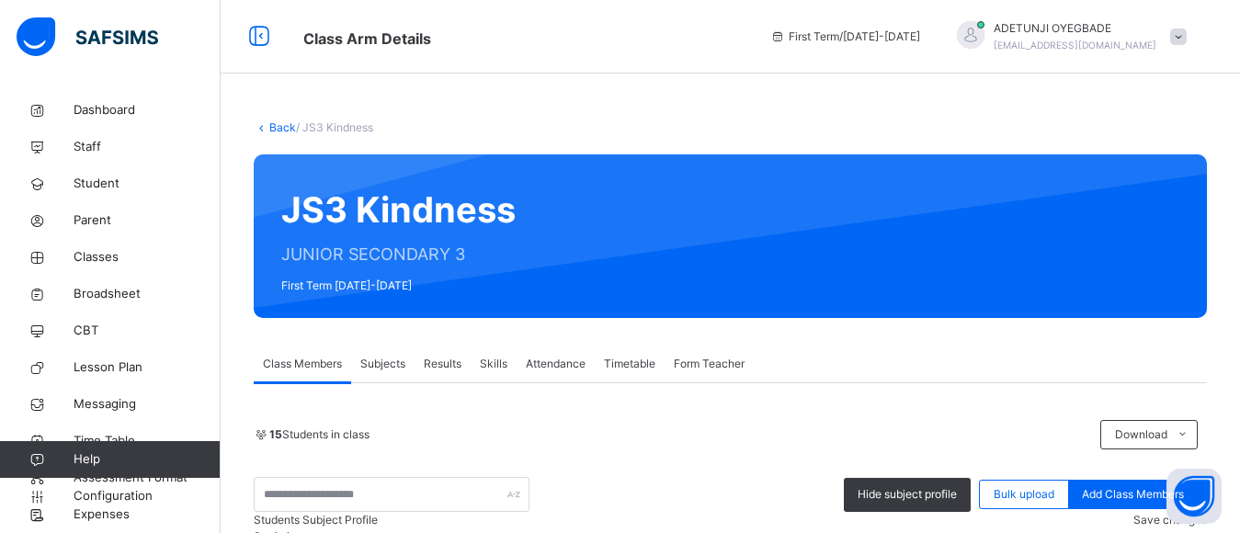
click at [281, 127] on link "Back" at bounding box center [282, 127] width 27 height 14
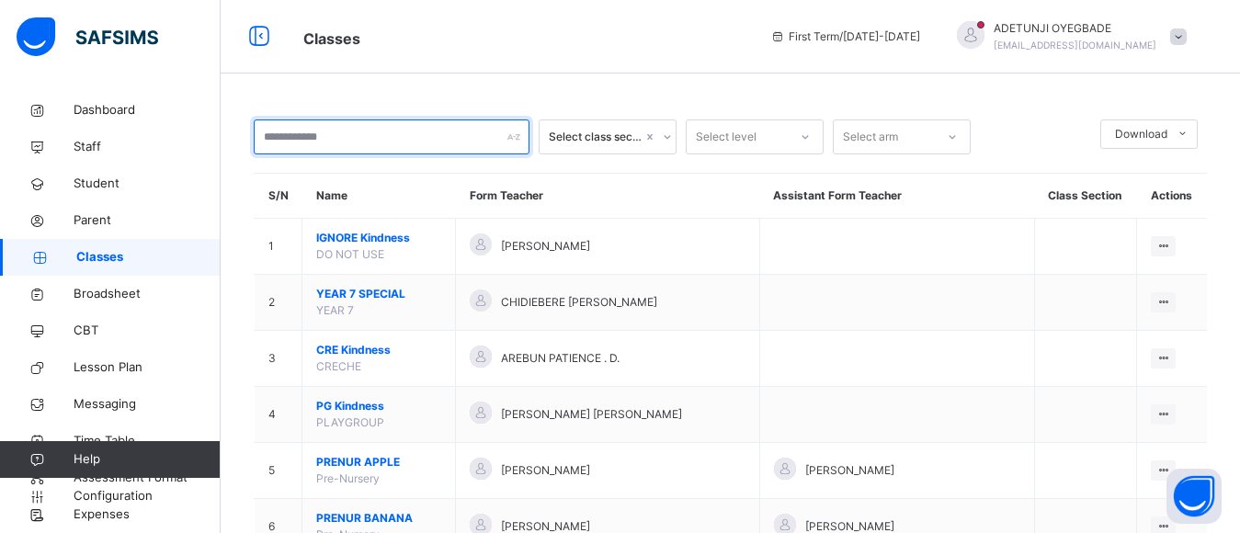
click at [401, 152] on input "text" at bounding box center [392, 136] width 276 height 35
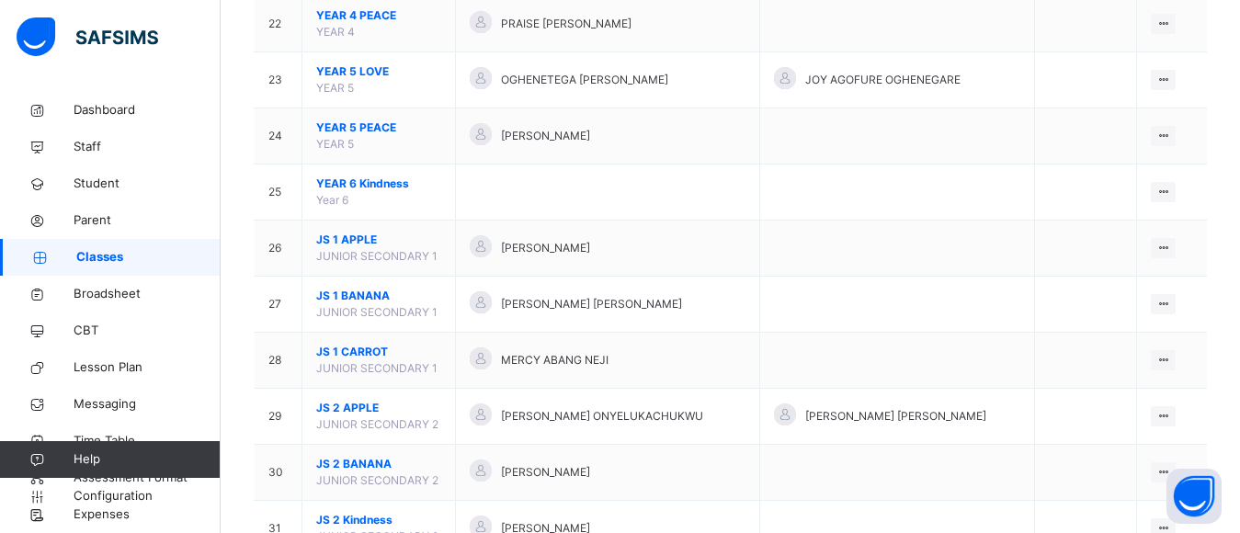
scroll to position [1866, 0]
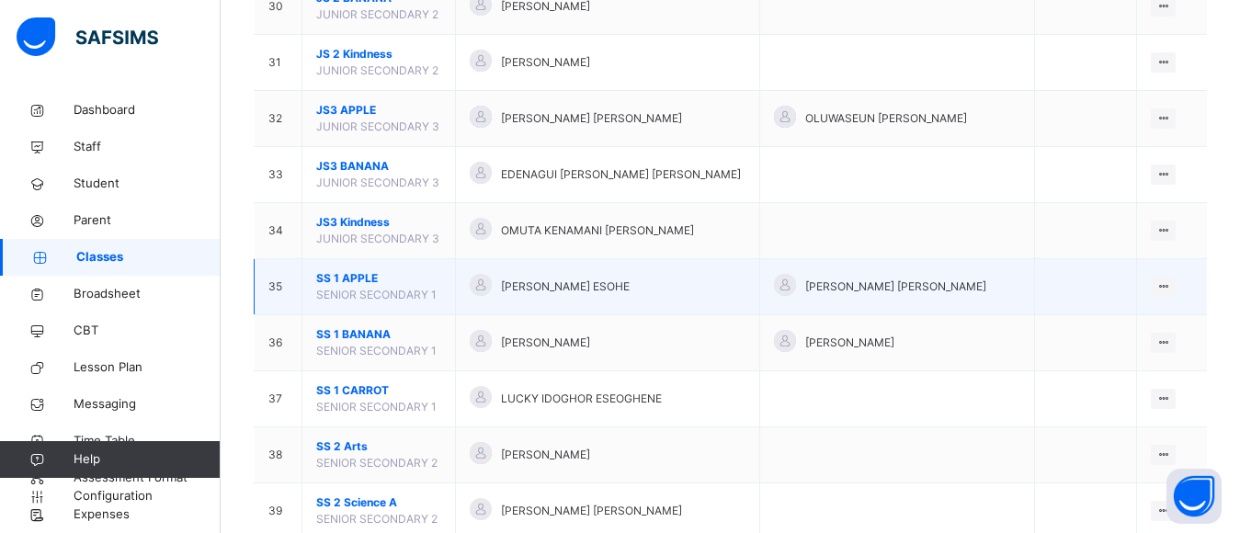
click at [630, 289] on span "[PERSON_NAME] ESOHE" at bounding box center [565, 286] width 129 height 17
click at [1109, 285] on td at bounding box center [1085, 287] width 103 height 56
click at [1120, 325] on div "View Class" at bounding box center [1114, 323] width 105 height 18
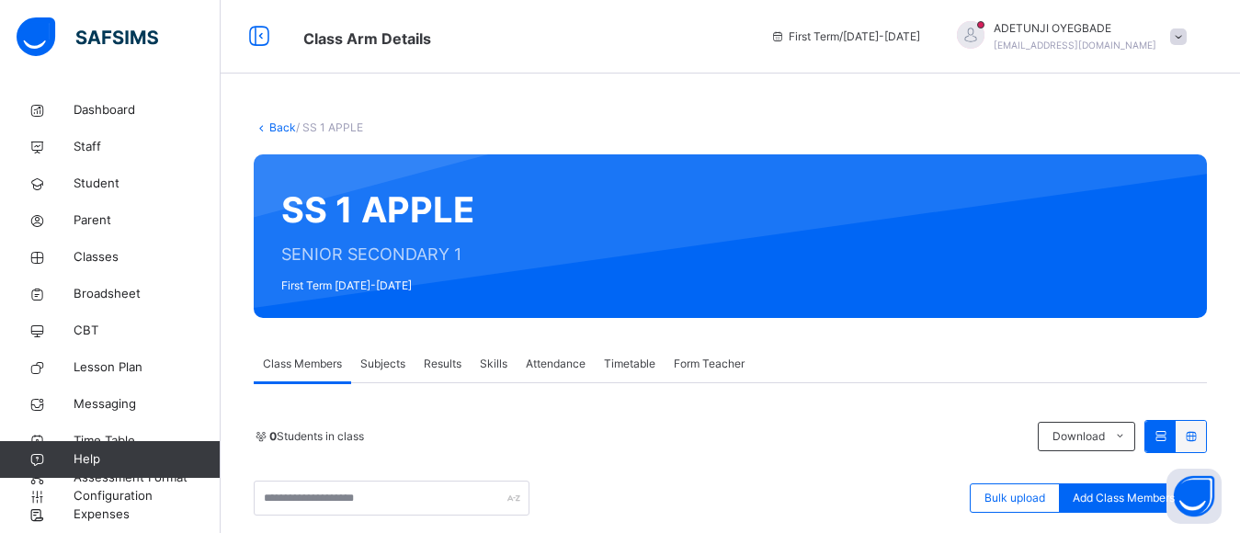
click at [286, 124] on link "Back" at bounding box center [282, 127] width 27 height 14
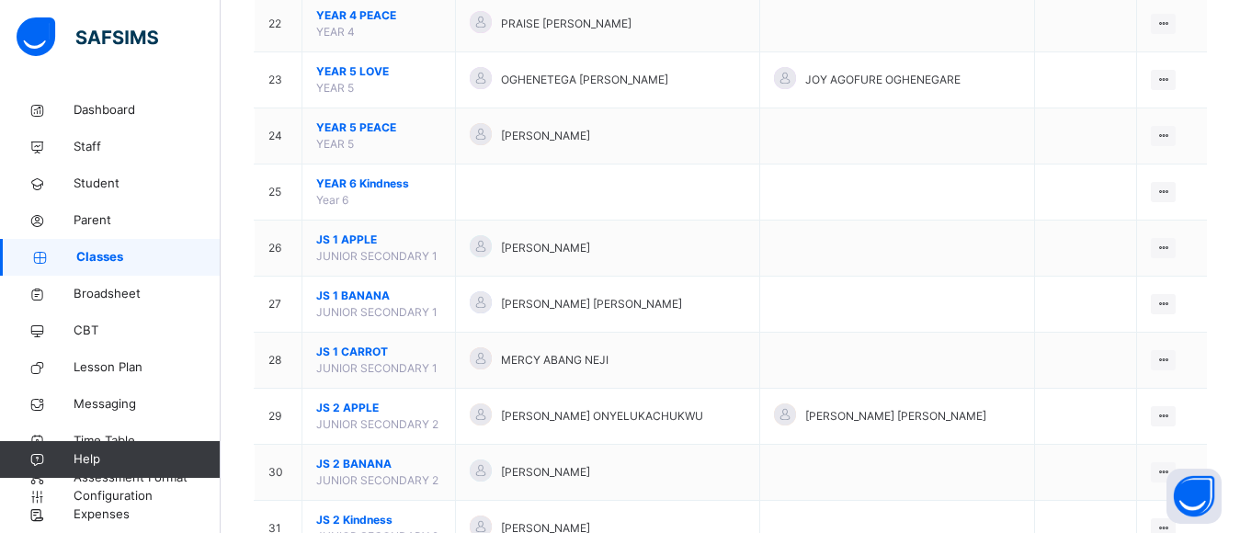
scroll to position [1866, 0]
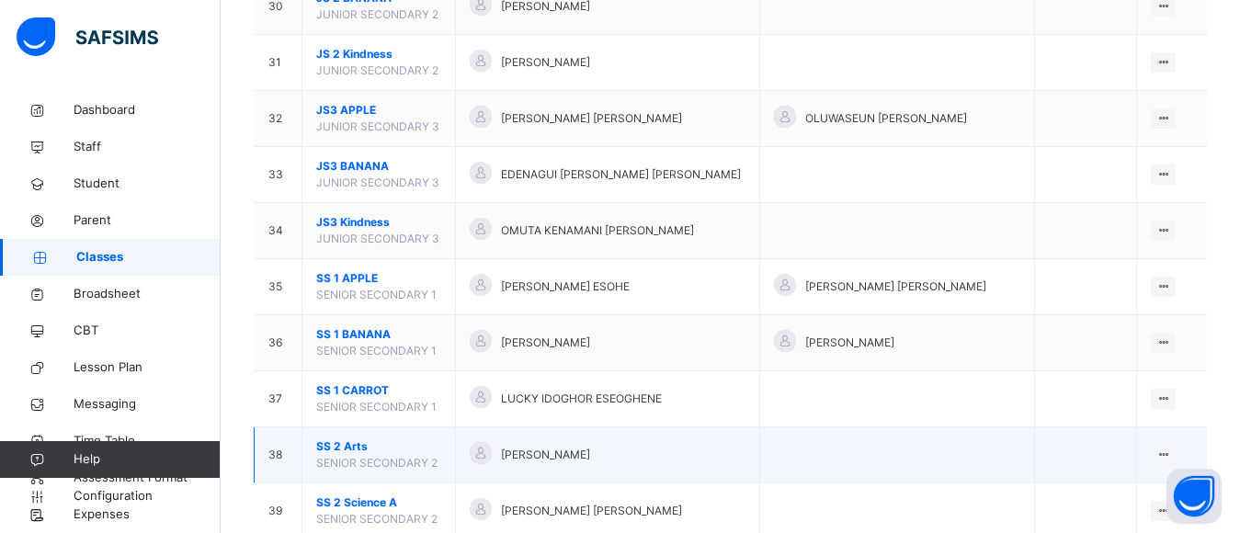
click at [590, 449] on span "[PERSON_NAME]" at bounding box center [545, 455] width 89 height 17
click at [1150, 495] on div "View Class" at bounding box center [1114, 492] width 105 height 18
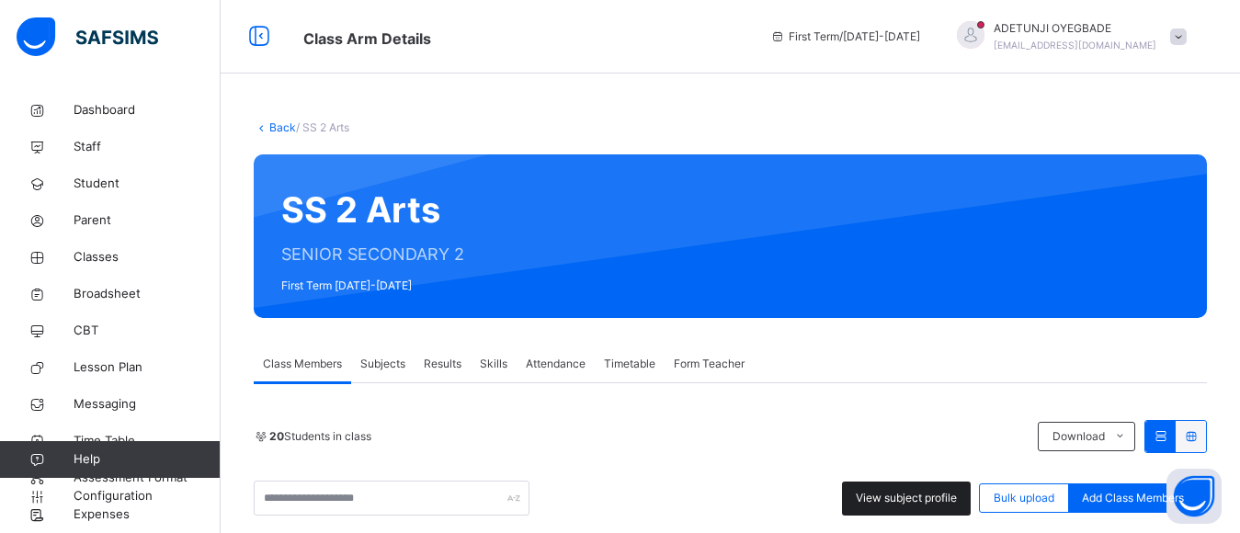
click at [928, 501] on span "View subject profile" at bounding box center [906, 498] width 101 height 17
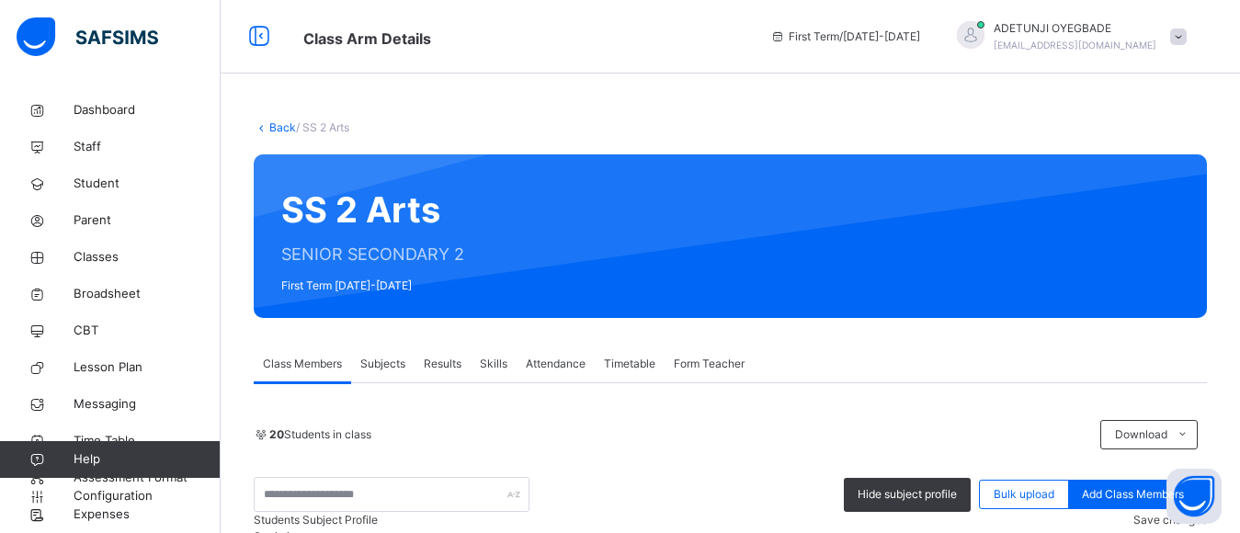
scroll to position [467, 0]
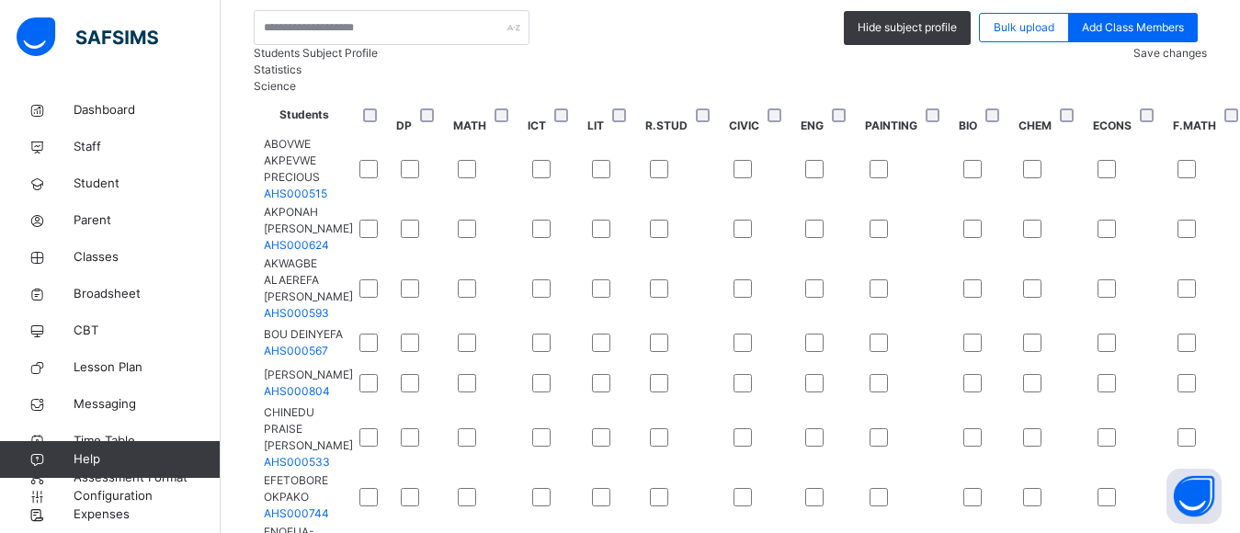
click at [1162, 60] on span "Save changes" at bounding box center [1170, 53] width 74 height 14
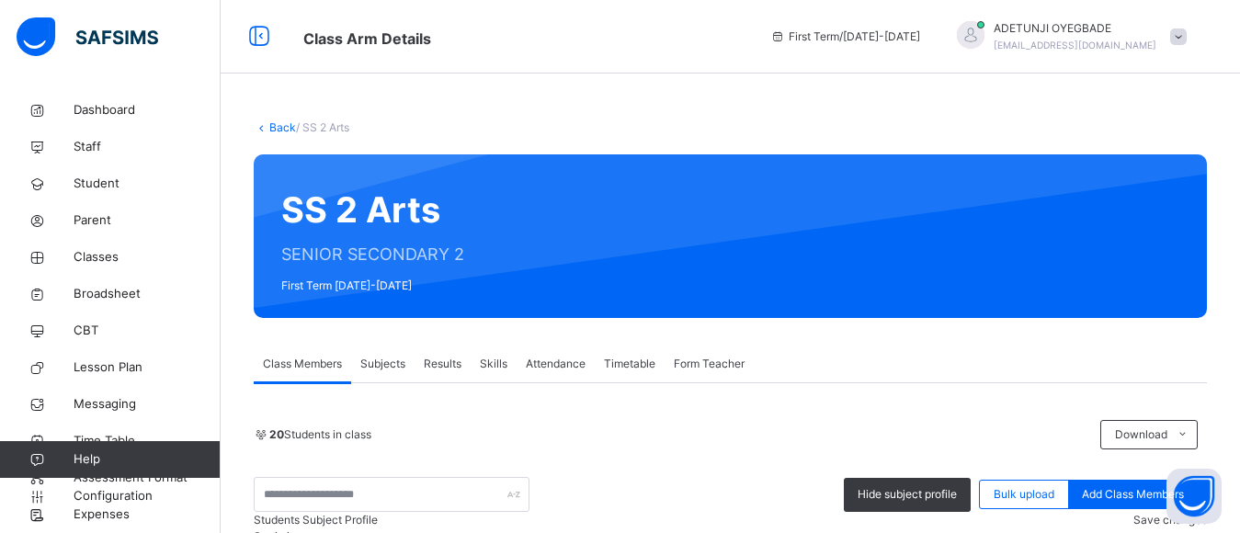
click at [284, 131] on link "Back" at bounding box center [282, 127] width 27 height 14
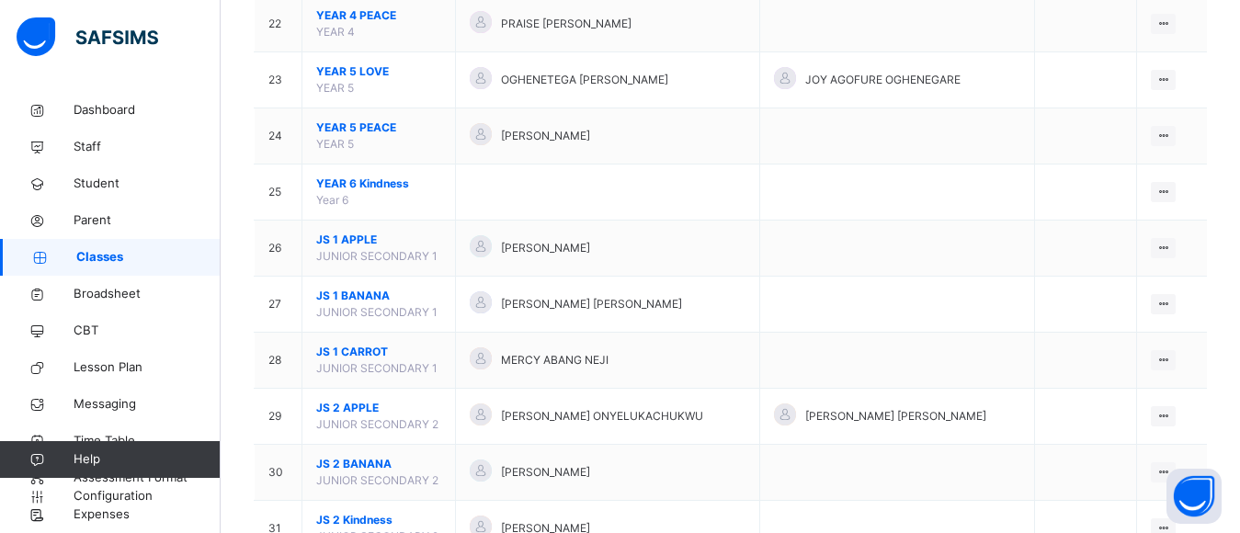
scroll to position [1866, 0]
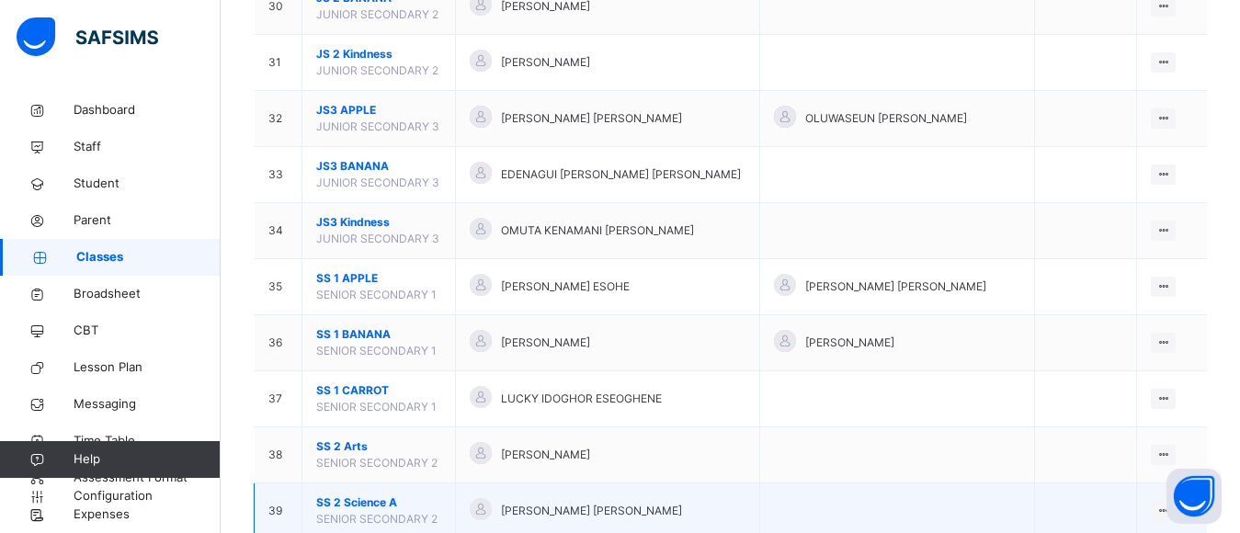
click at [730, 507] on div "PAUL AFABOR ISREAL" at bounding box center [608, 511] width 276 height 27
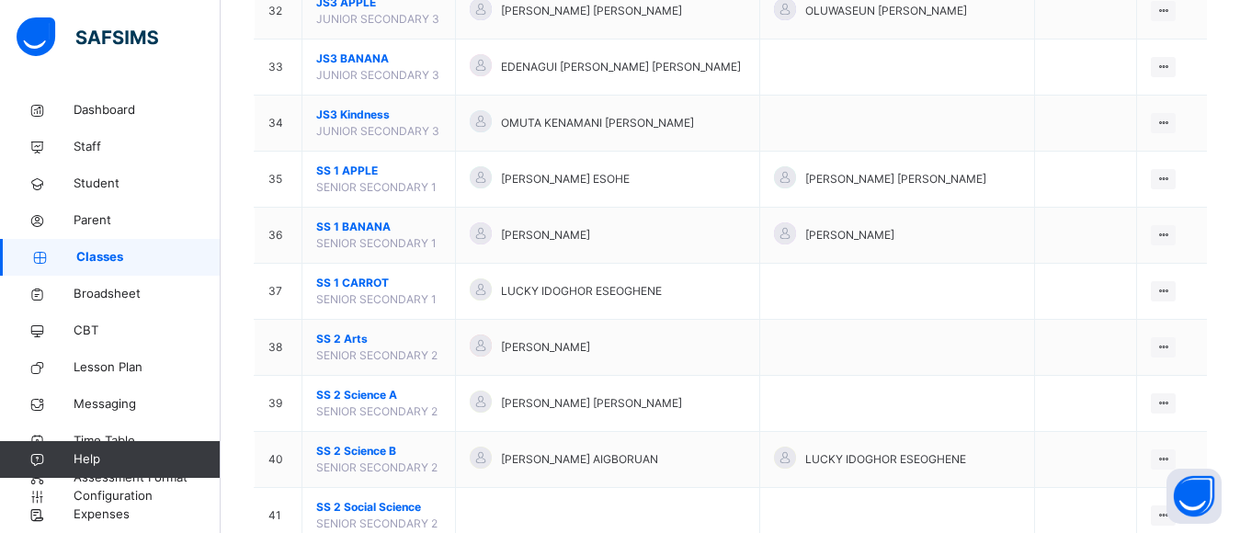
scroll to position [1993, 0]
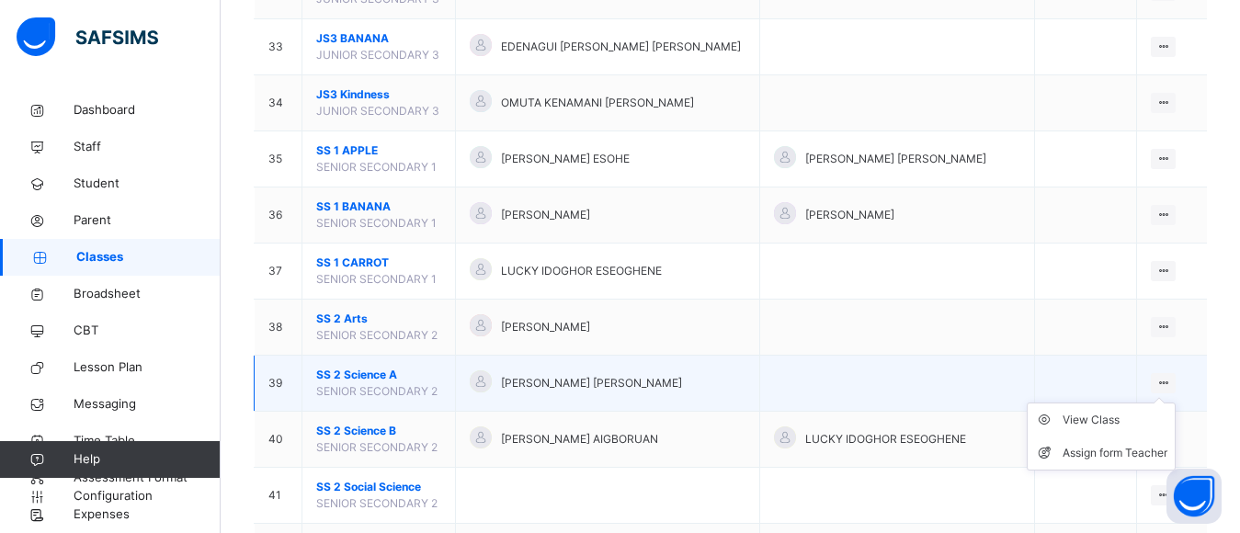
click at [1129, 412] on ul "View Class Assign form Teacher" at bounding box center [1101, 437] width 149 height 68
click at [1112, 420] on div "View Class" at bounding box center [1114, 420] width 105 height 18
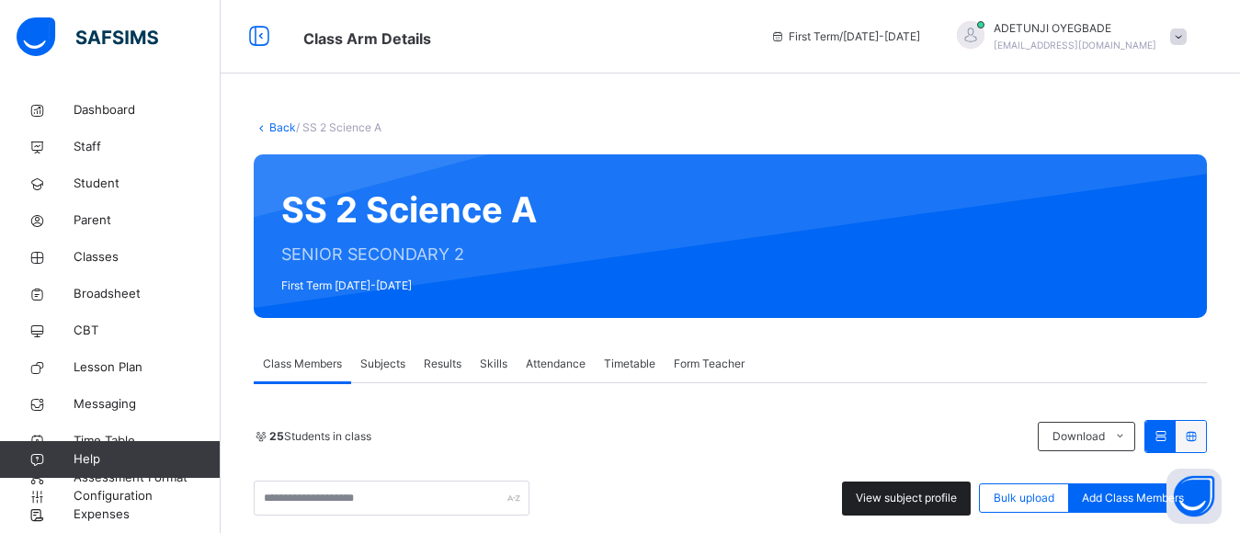
click at [921, 493] on span "View subject profile" at bounding box center [906, 498] width 101 height 17
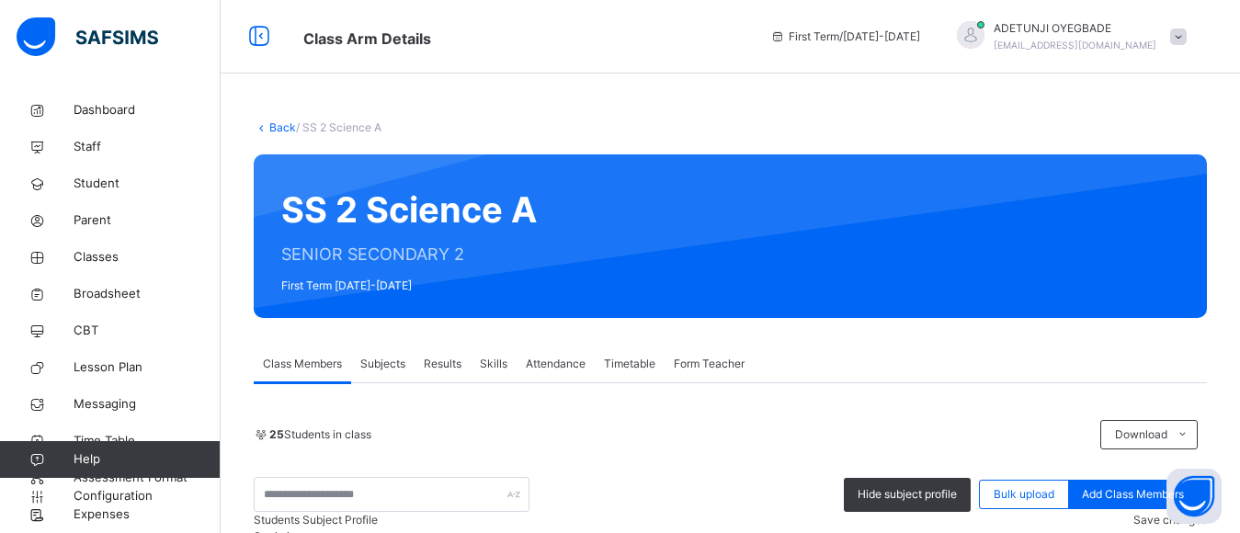
scroll to position [467, 0]
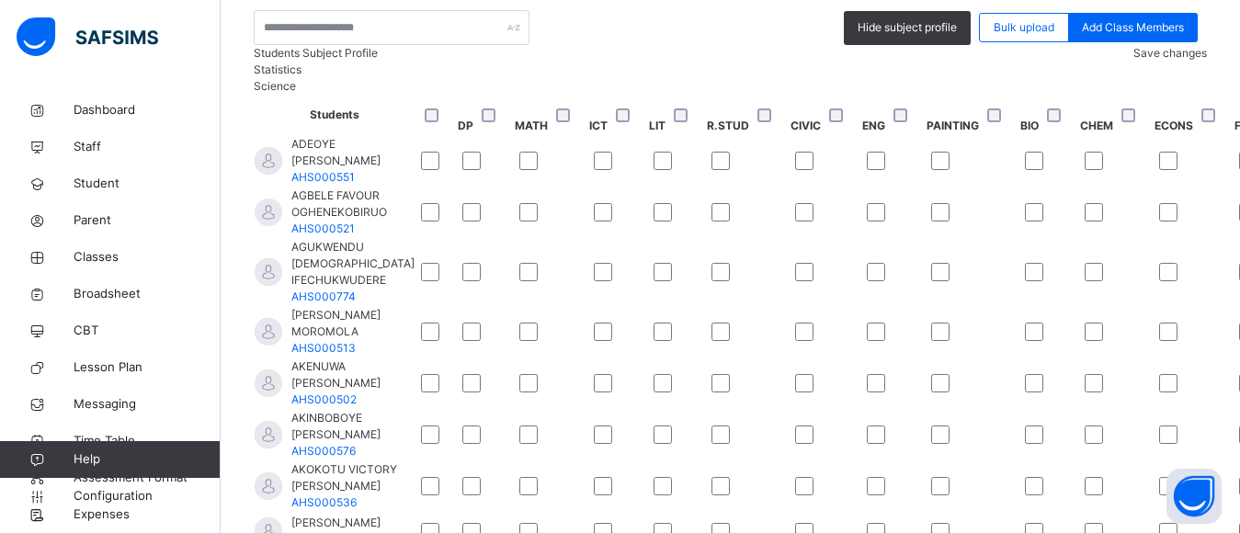
click at [1152, 62] on div "Save changes" at bounding box center [1170, 53] width 74 height 17
click at [1163, 60] on span "Save changes" at bounding box center [1170, 53] width 74 height 14
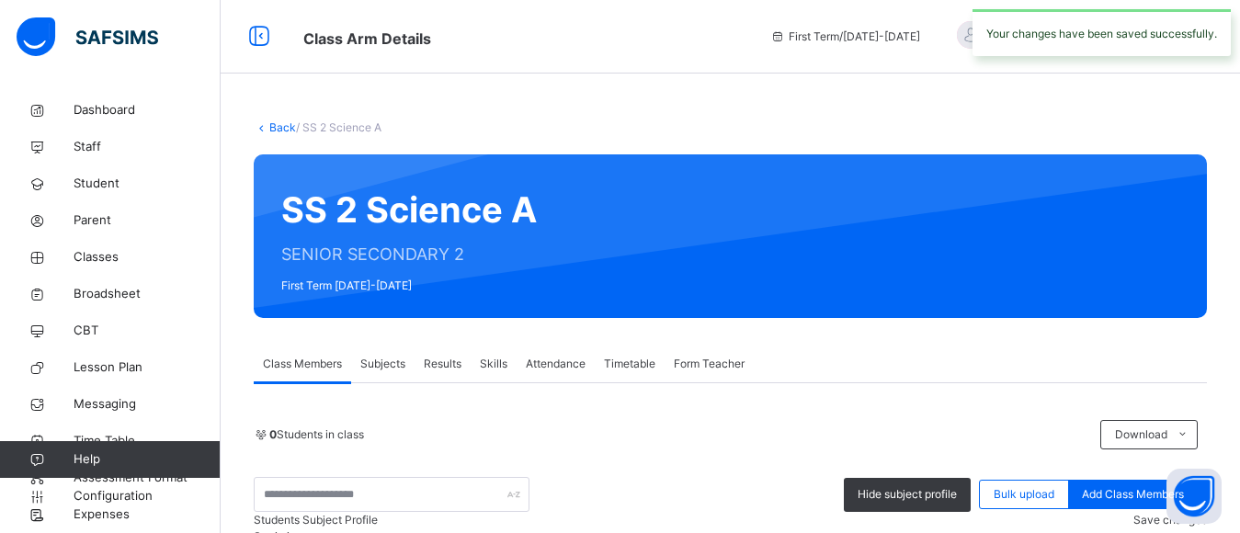
click at [288, 134] on div "Back / SS 2 Science A" at bounding box center [730, 127] width 953 height 17
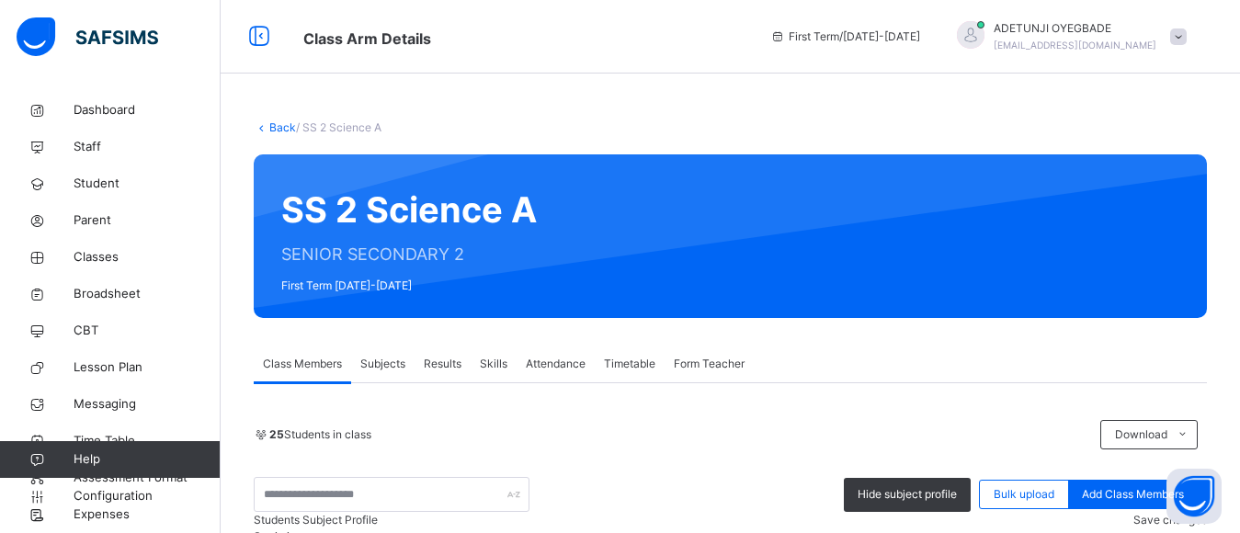
click at [288, 134] on div "Back / SS 2 Science A" at bounding box center [730, 127] width 953 height 17
click at [289, 130] on link "Back" at bounding box center [282, 127] width 27 height 14
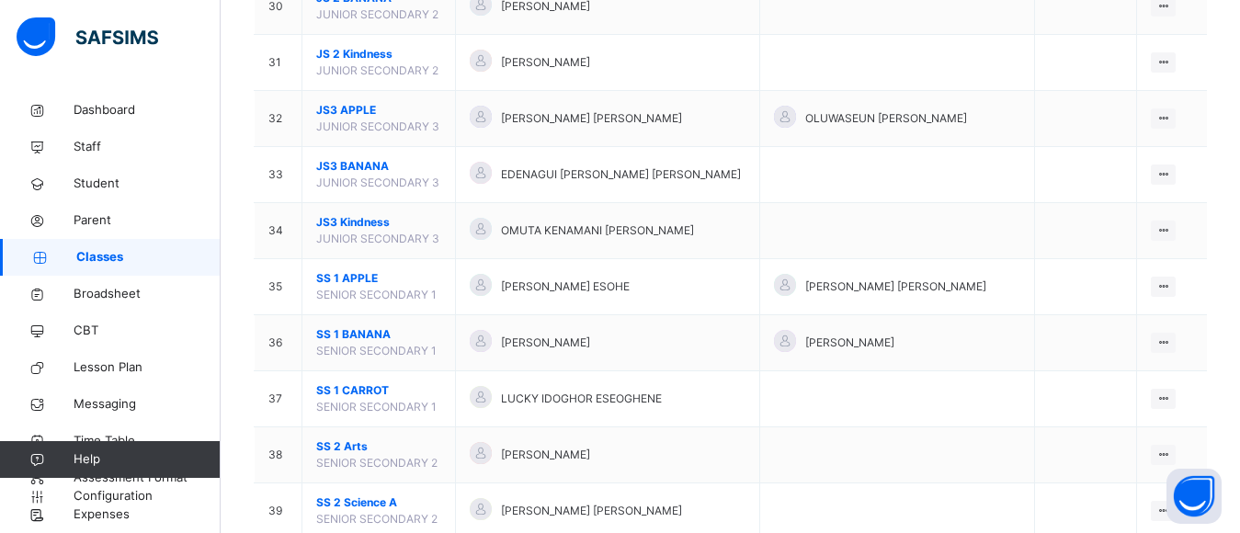
scroll to position [2254, 0]
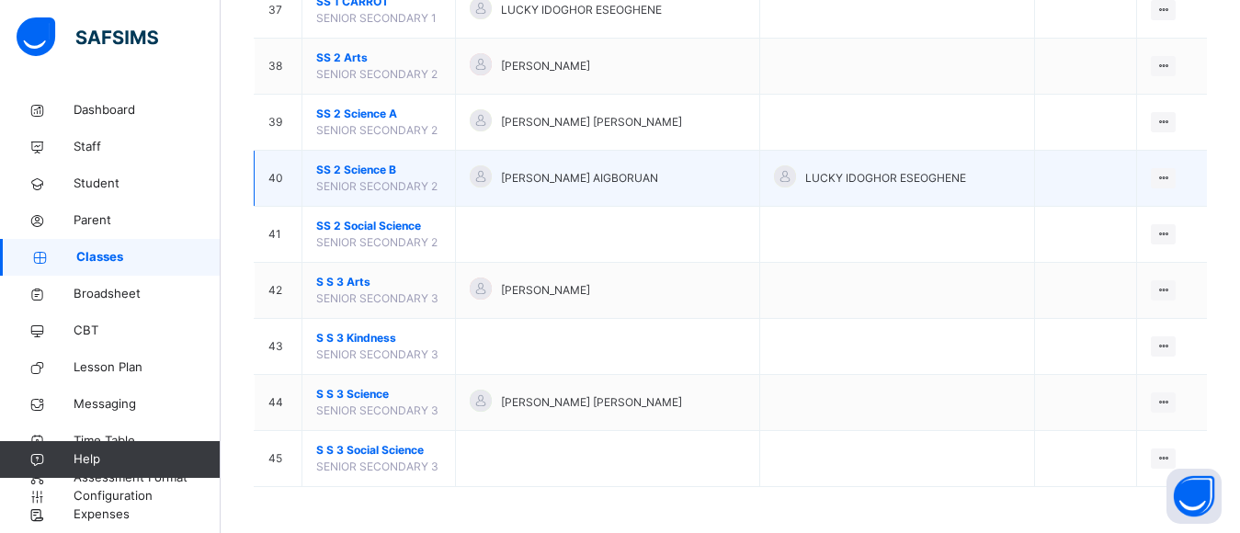
click at [710, 177] on div "[PERSON_NAME] AIGBORUAN" at bounding box center [608, 178] width 276 height 27
click at [1102, 224] on li "View Class" at bounding box center [1101, 215] width 147 height 33
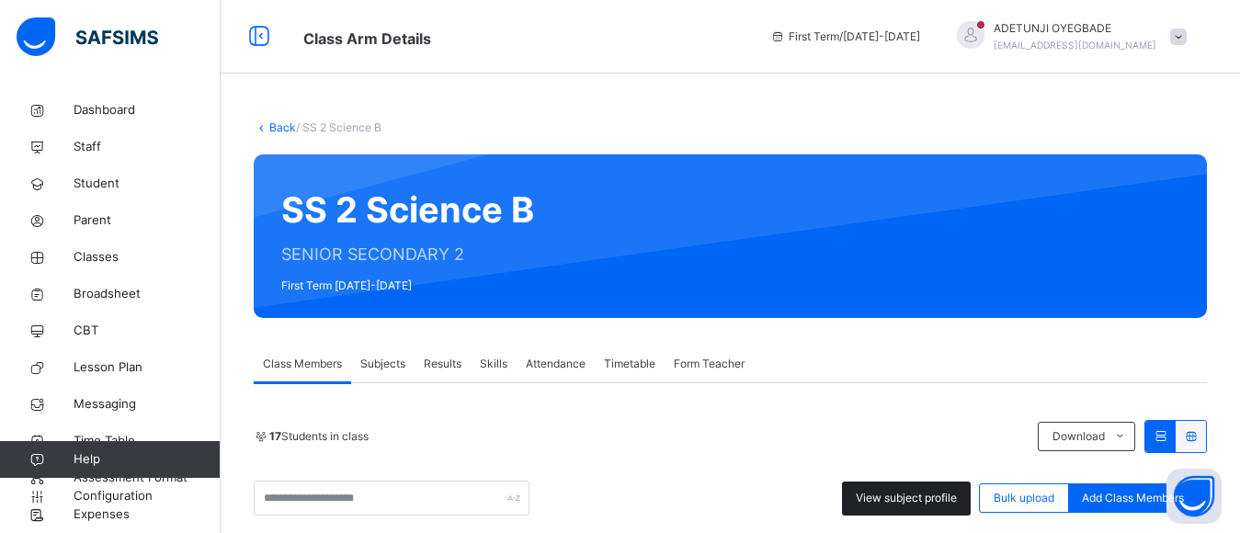
click at [922, 485] on div "View subject profile" at bounding box center [906, 499] width 129 height 34
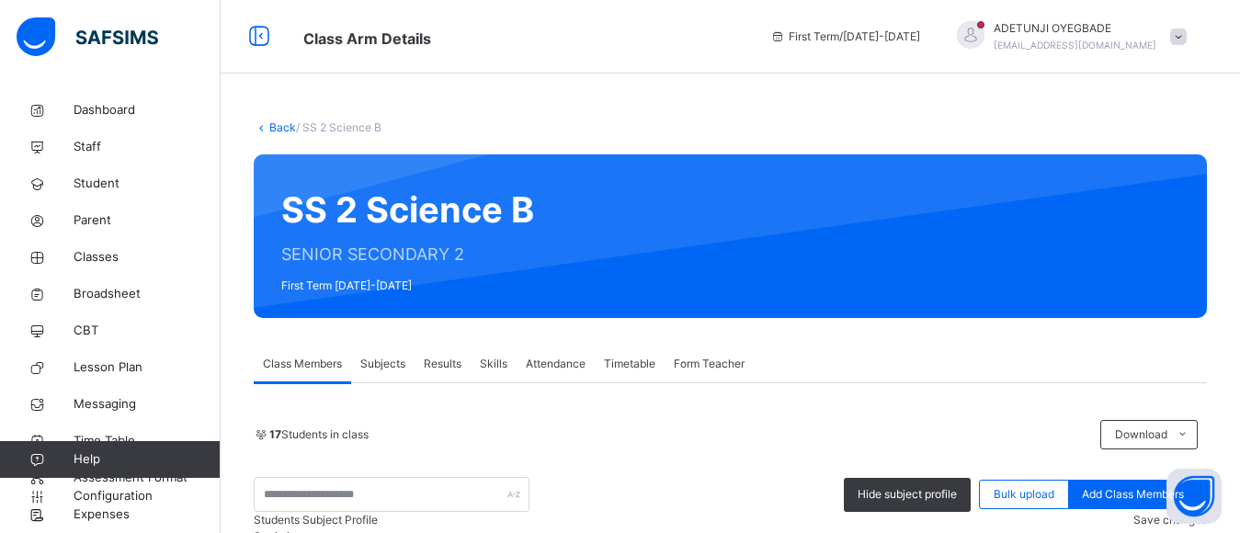
scroll to position [467, 0]
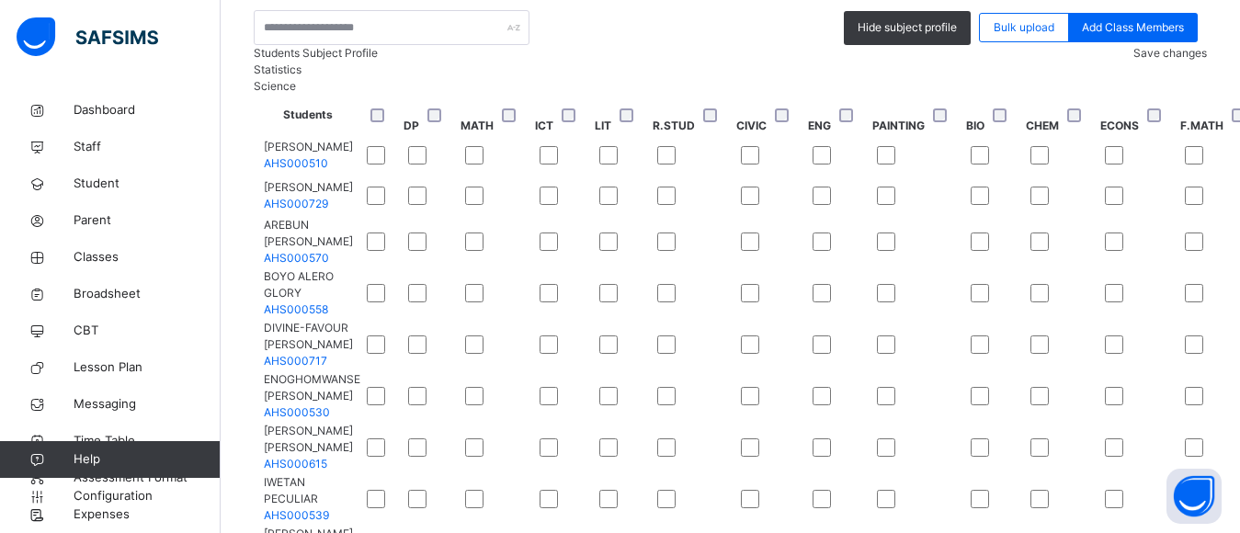
click at [1178, 62] on div "Save changes" at bounding box center [1170, 53] width 74 height 17
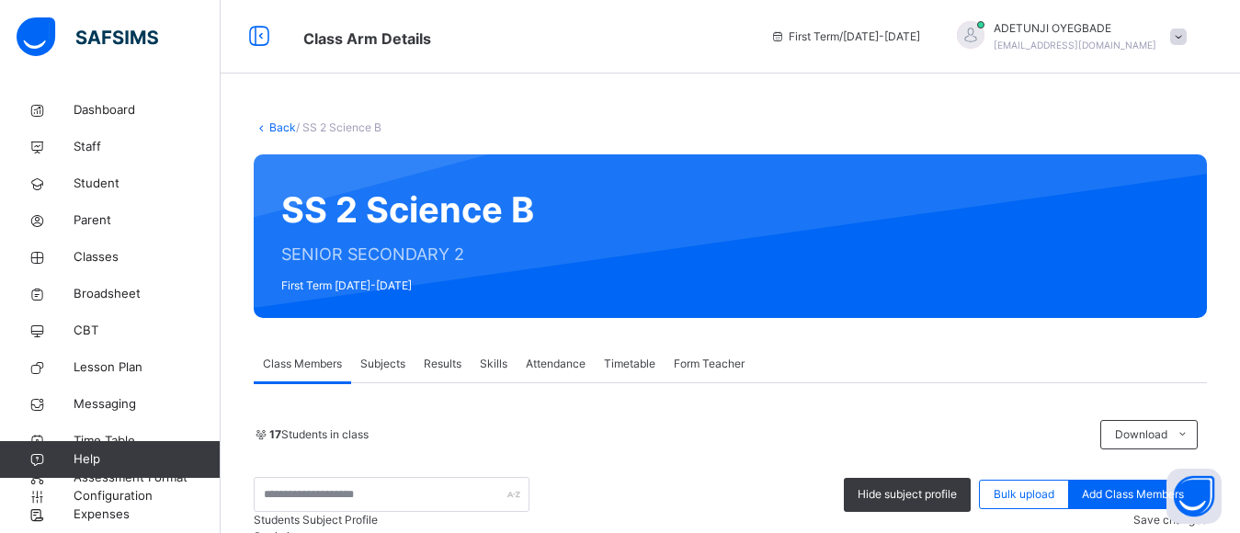
click at [276, 126] on link "Back" at bounding box center [282, 127] width 27 height 14
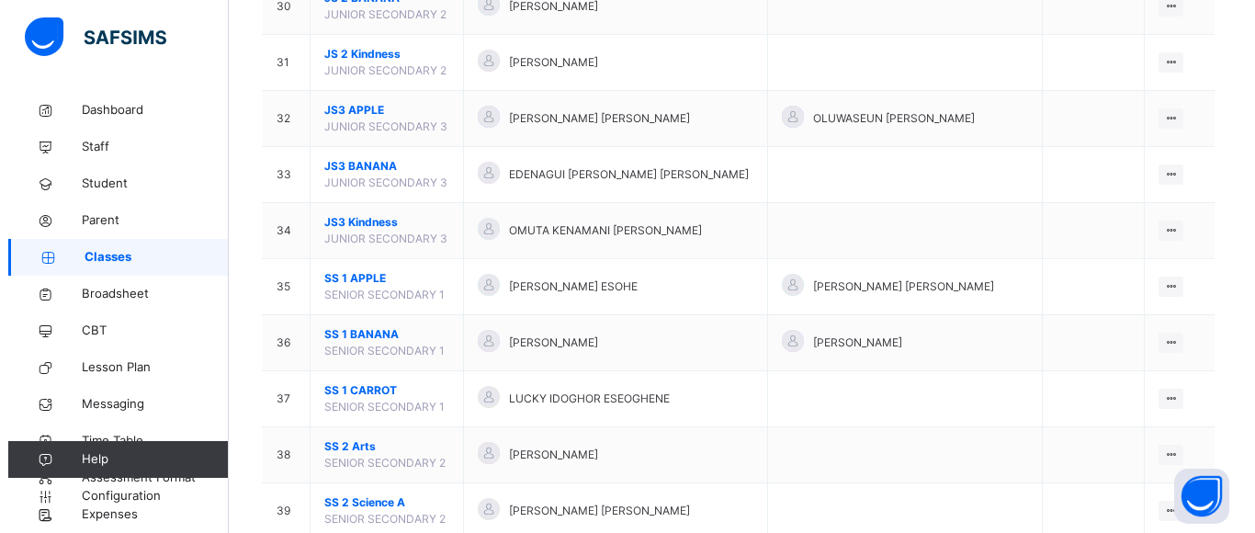
scroll to position [2254, 0]
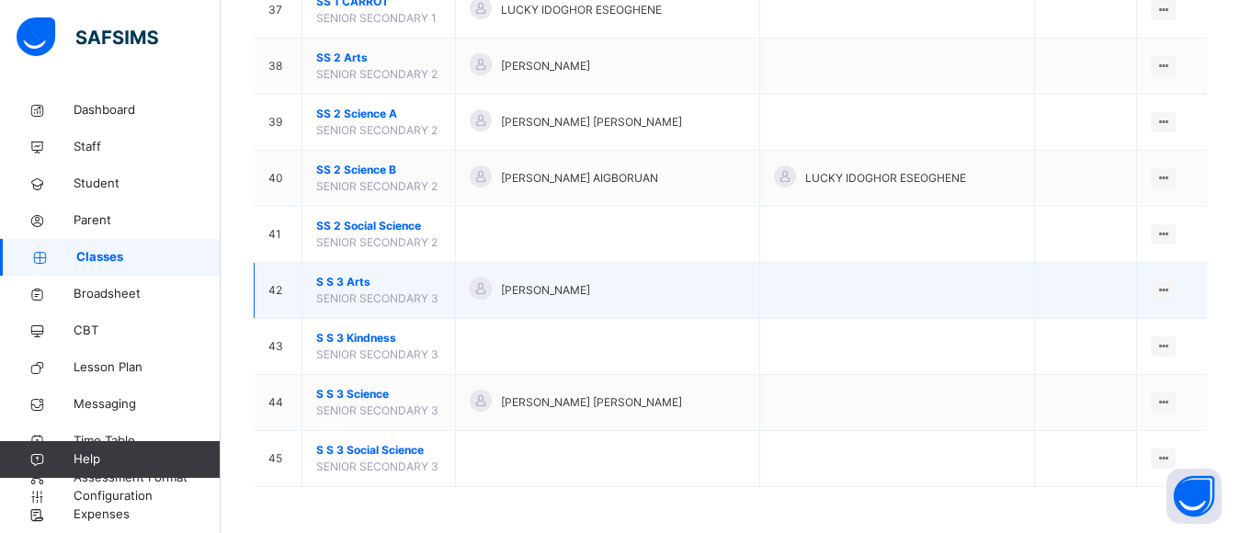
click at [405, 300] on span "SENIOR SECONDARY 3" at bounding box center [377, 298] width 122 height 14
click at [1158, 292] on td "View Class Assign form Teacher" at bounding box center [1172, 291] width 70 height 56
click at [1117, 344] on li "Assign form Teacher" at bounding box center [1101, 360] width 147 height 33
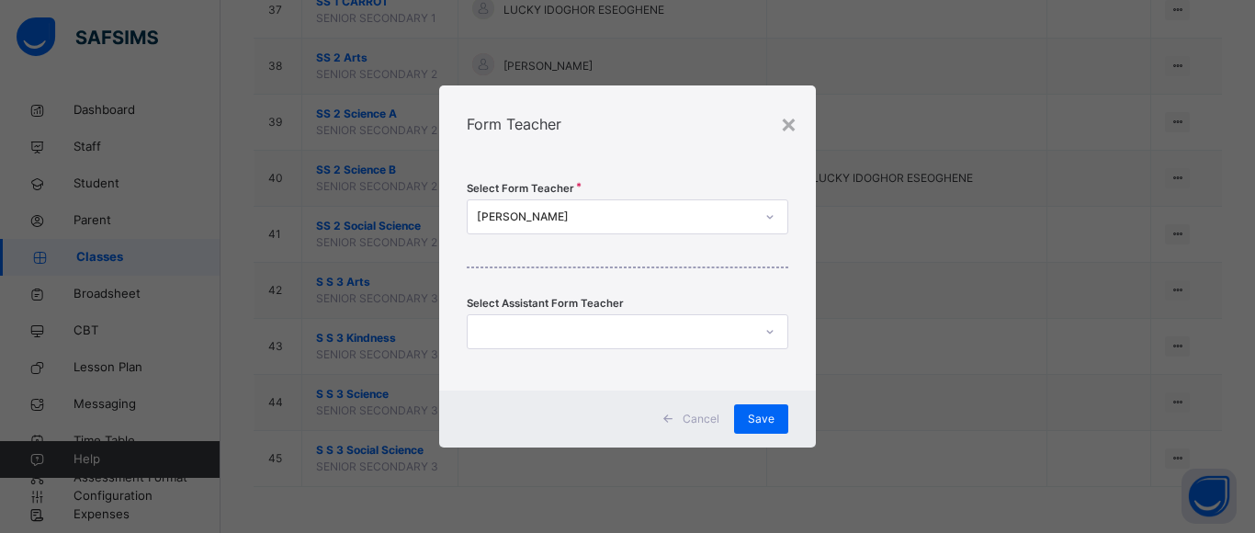
click at [766, 217] on icon at bounding box center [770, 217] width 11 height 18
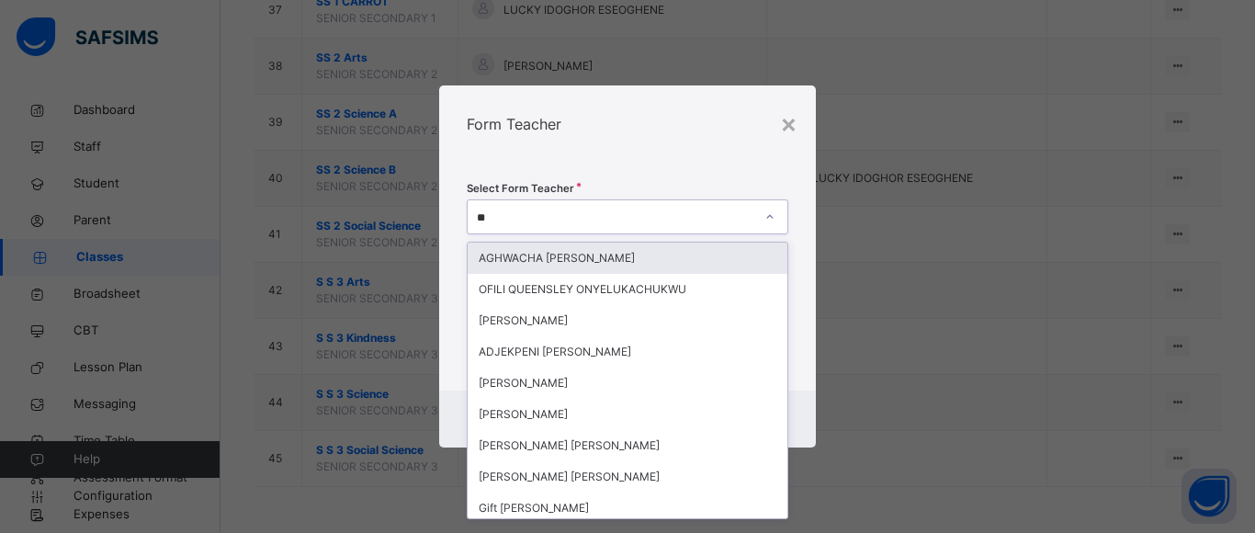
type input "***"
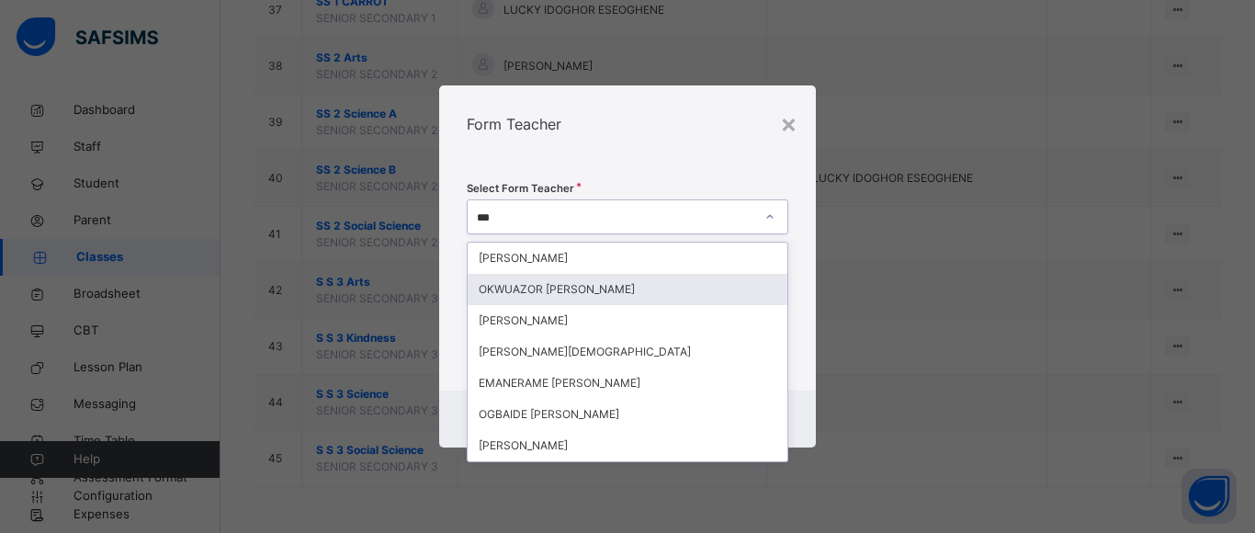
click at [755, 287] on div "OKWUAZOR CHRISTOPHER EFEMENA" at bounding box center [628, 289] width 320 height 31
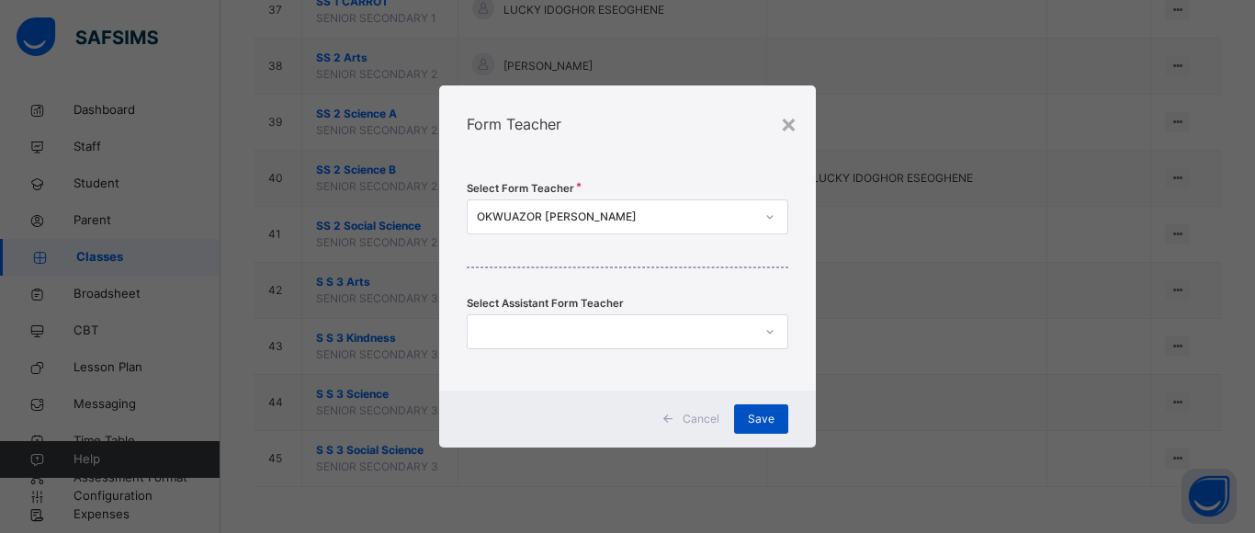
click at [757, 422] on span "Save" at bounding box center [761, 419] width 27 height 17
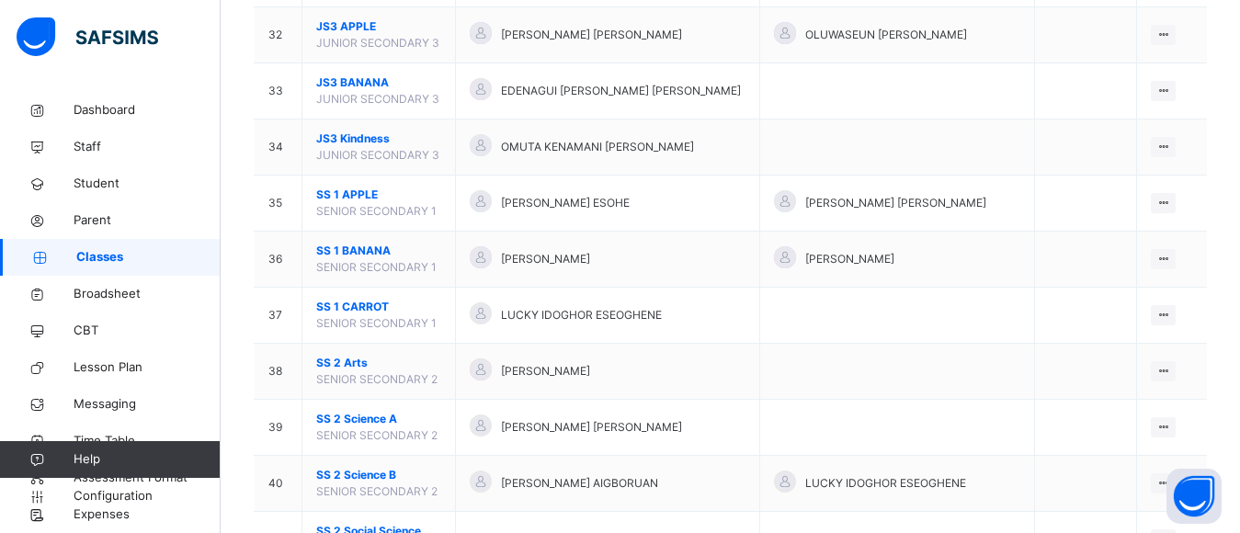
scroll to position [1959, 0]
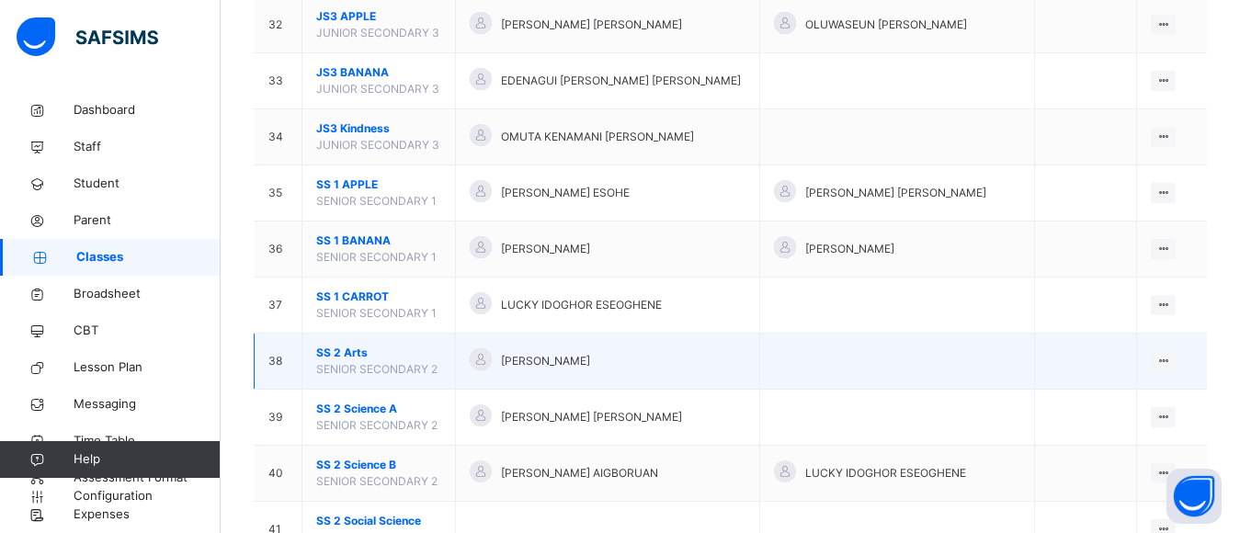
click at [1146, 345] on td "View Class Assign form Teacher" at bounding box center [1172, 362] width 70 height 56
click at [1110, 407] on li "View Class" at bounding box center [1101, 397] width 147 height 33
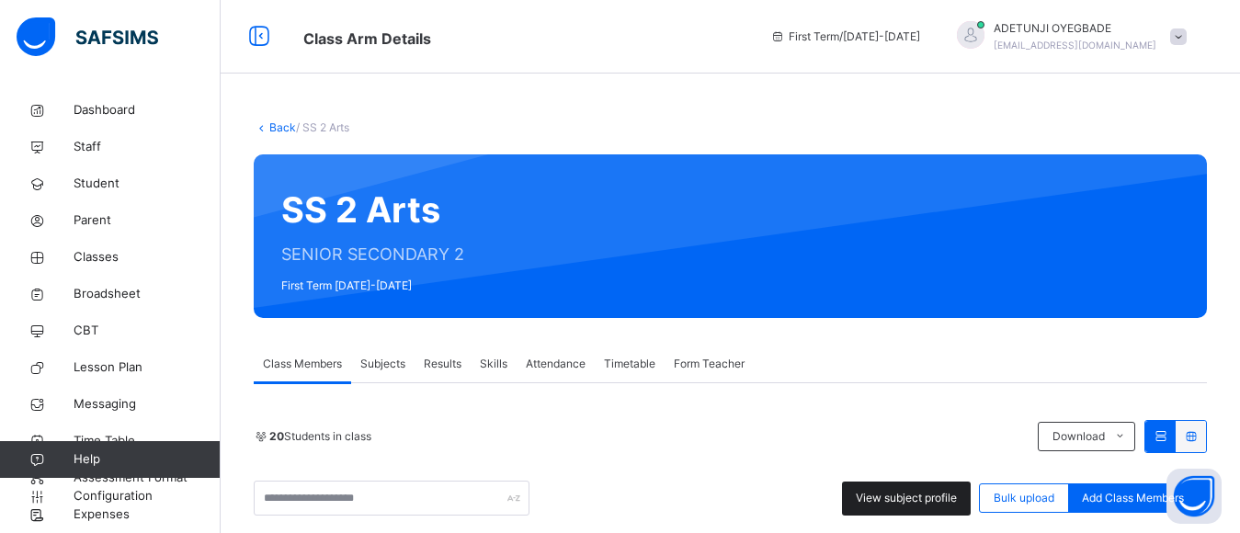
click at [952, 500] on span "View subject profile" at bounding box center [906, 498] width 101 height 17
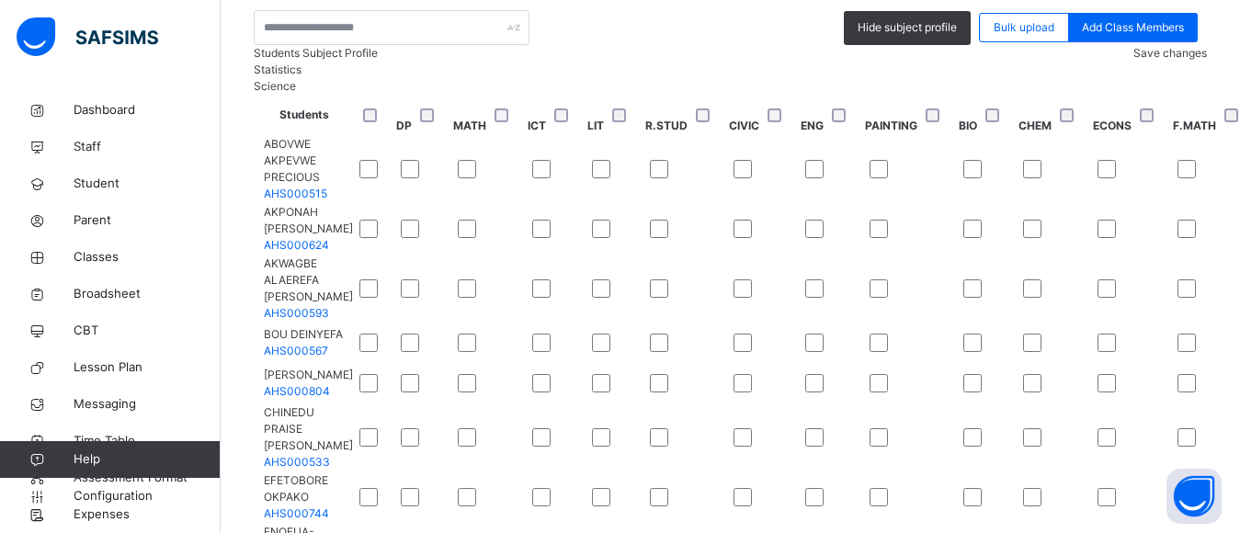
click at [1149, 60] on span "Save changes" at bounding box center [1170, 53] width 74 height 14
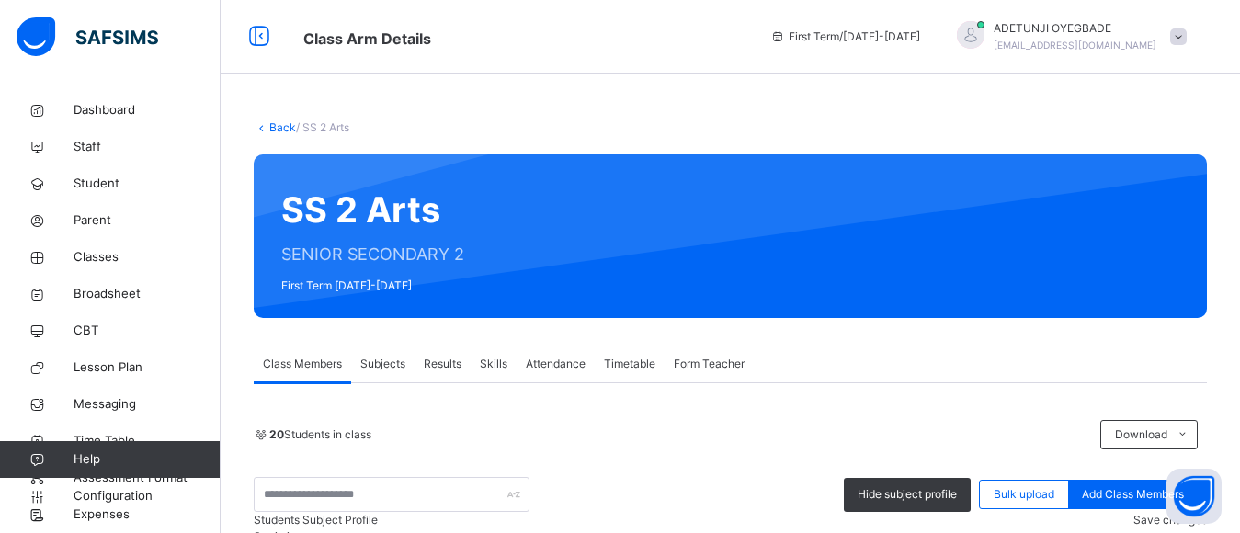
click at [277, 133] on link "Back" at bounding box center [282, 127] width 27 height 14
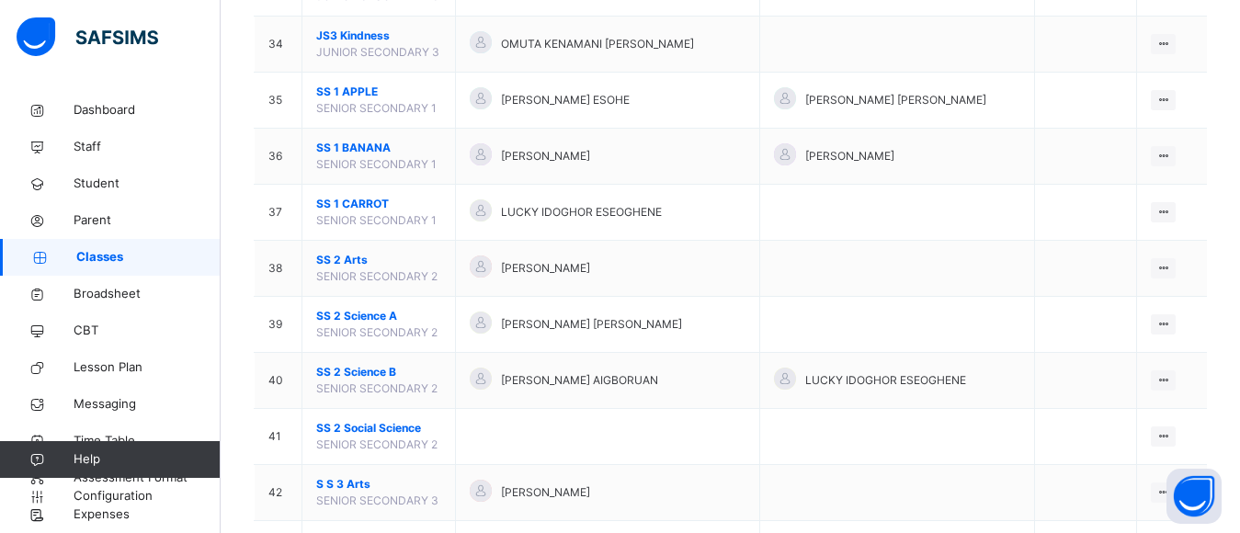
scroll to position [2062, 0]
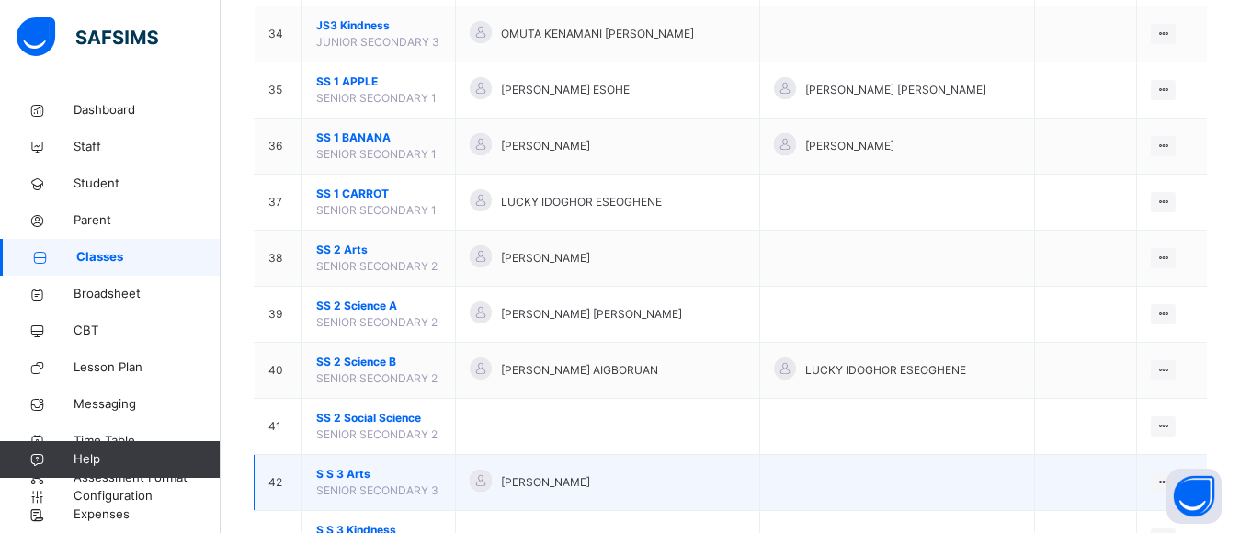
click at [590, 494] on div "[PERSON_NAME]" at bounding box center [608, 483] width 276 height 27
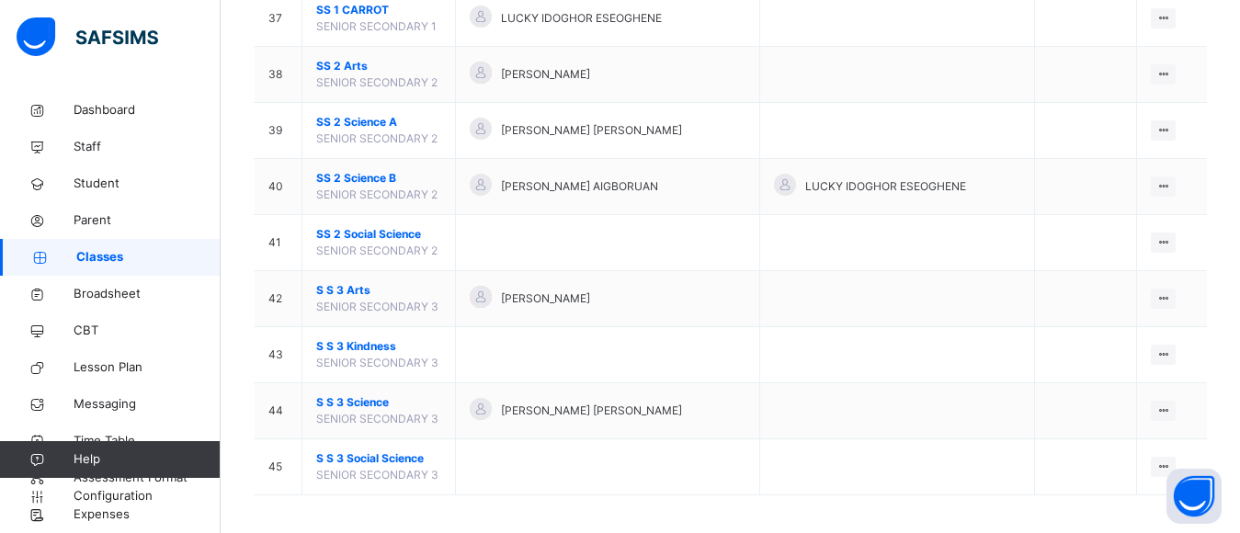
scroll to position [2254, 0]
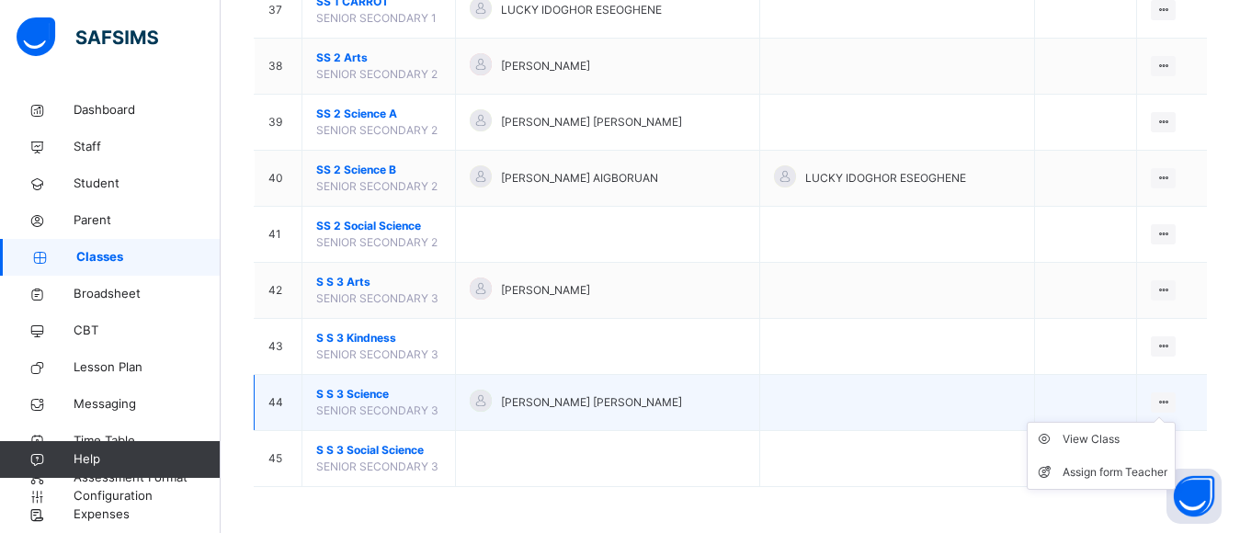
click at [1167, 422] on ul "View Class Assign form Teacher" at bounding box center [1101, 456] width 149 height 68
click at [1122, 436] on div "View Class" at bounding box center [1114, 439] width 105 height 18
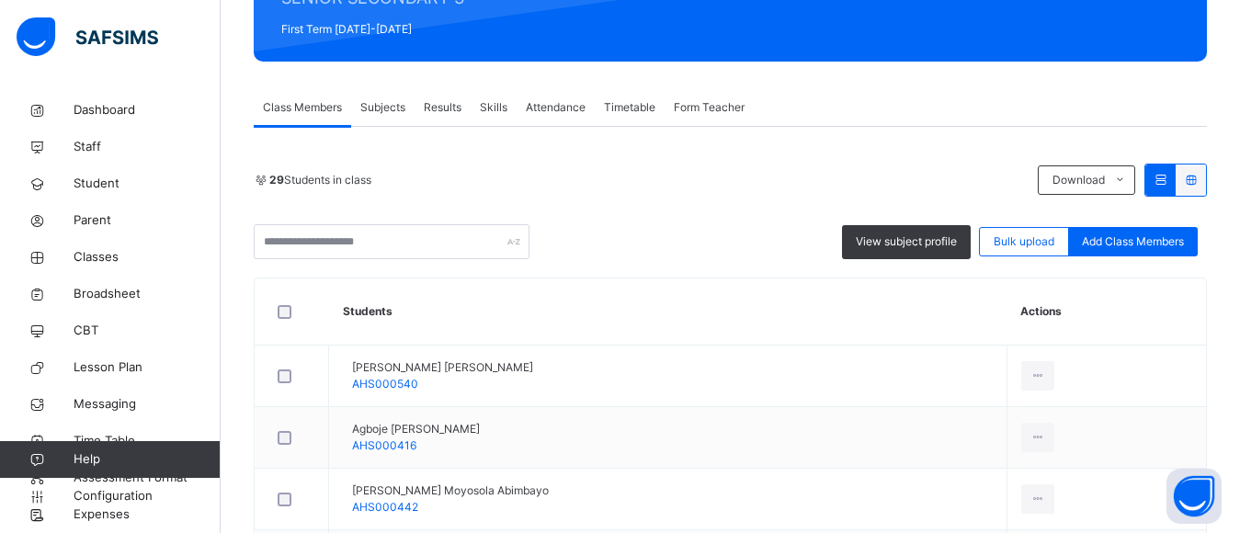
scroll to position [238, 0]
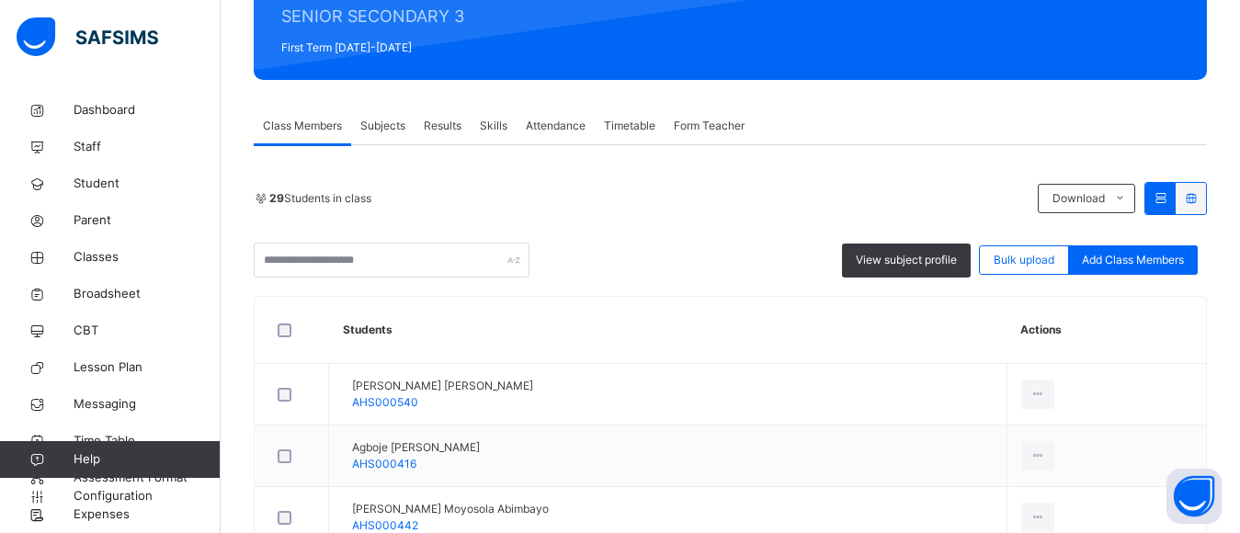
click at [948, 267] on span "View subject profile" at bounding box center [906, 260] width 101 height 17
click at [948, 267] on div "View subject profile" at bounding box center [906, 261] width 129 height 34
click at [894, 256] on span "View subject profile" at bounding box center [906, 260] width 101 height 17
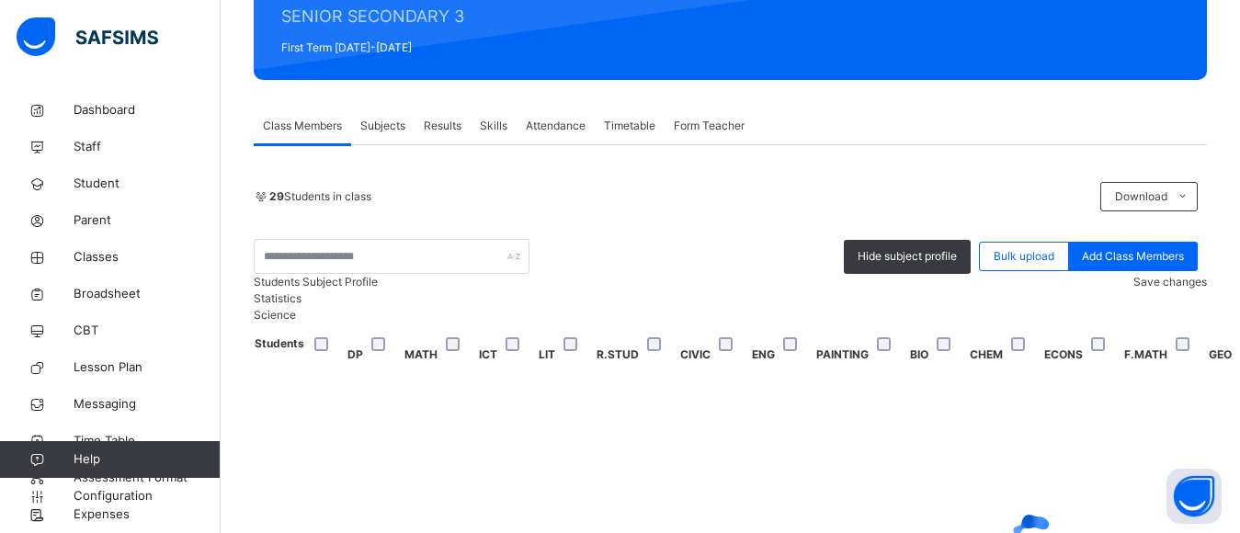
click at [561, 312] on div "29 Students in class Download Pdf Report Excel Report Hide subject profile Bulk…" at bounding box center [730, 430] width 953 height 570
click at [560, 312] on div "29 Students in class Download Pdf Report Excel Report Hide subject profile Bulk…" at bounding box center [730, 430] width 953 height 570
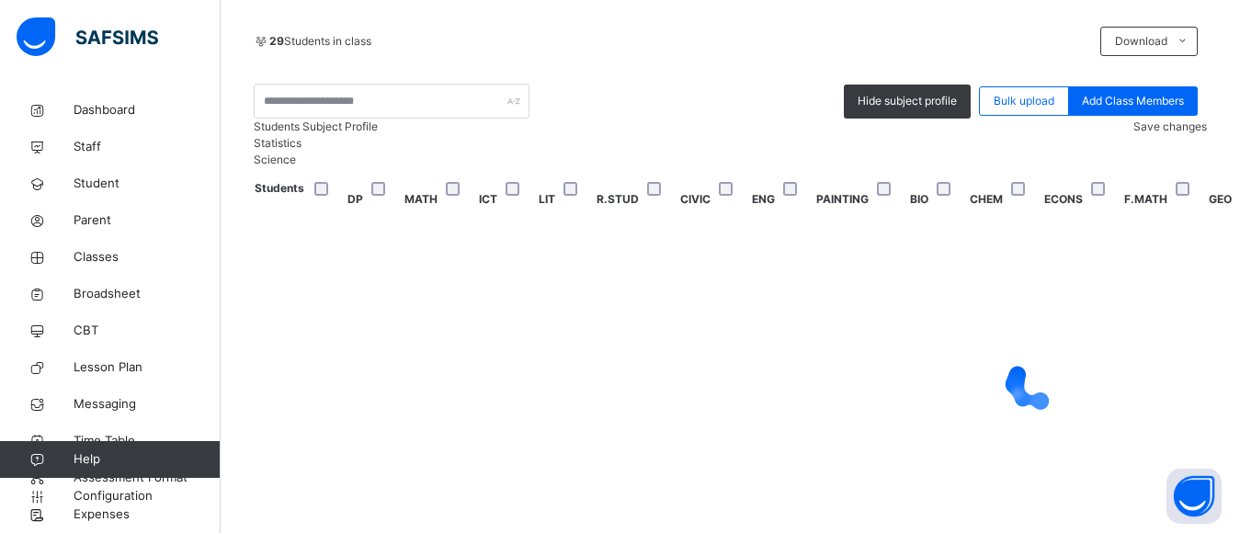
click at [1157, 133] on span "Save changes" at bounding box center [1170, 126] width 74 height 14
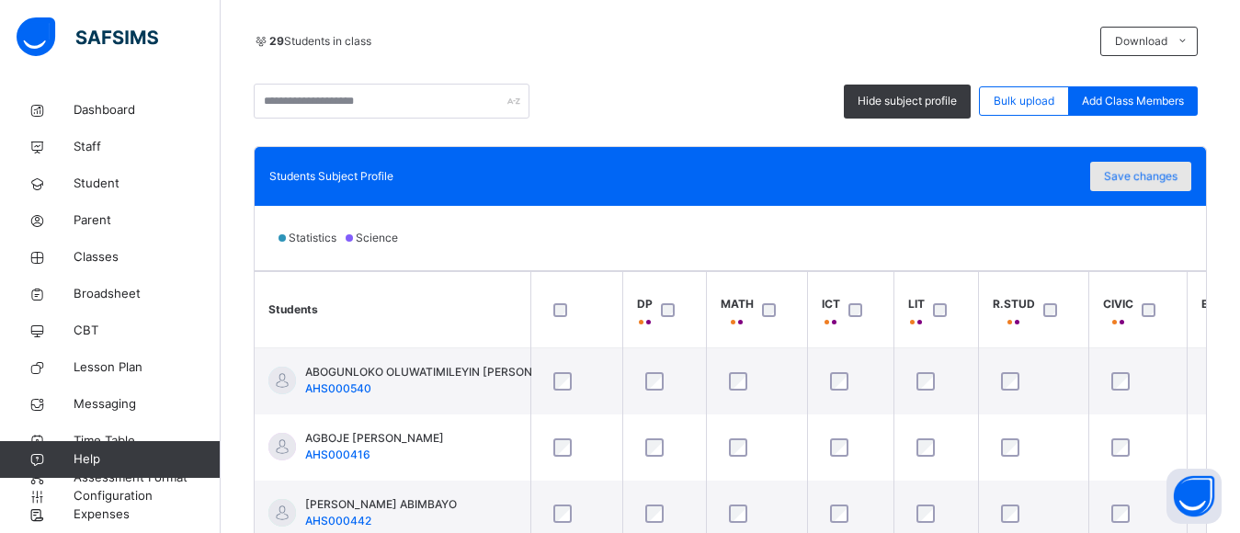
scroll to position [393, 0]
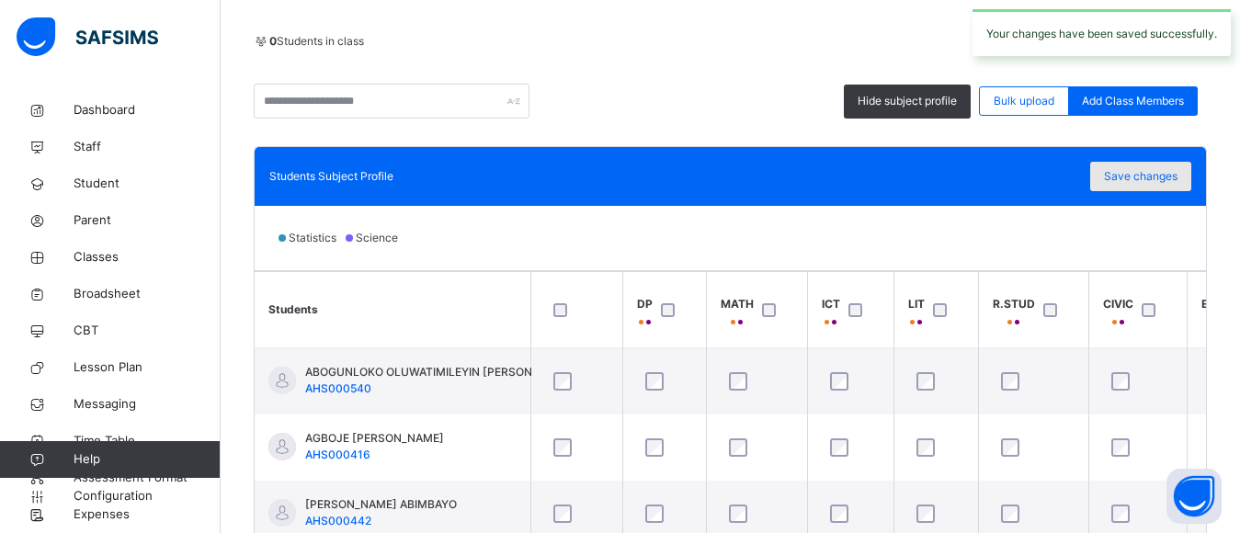
click at [1161, 172] on span "Save changes" at bounding box center [1141, 176] width 74 height 17
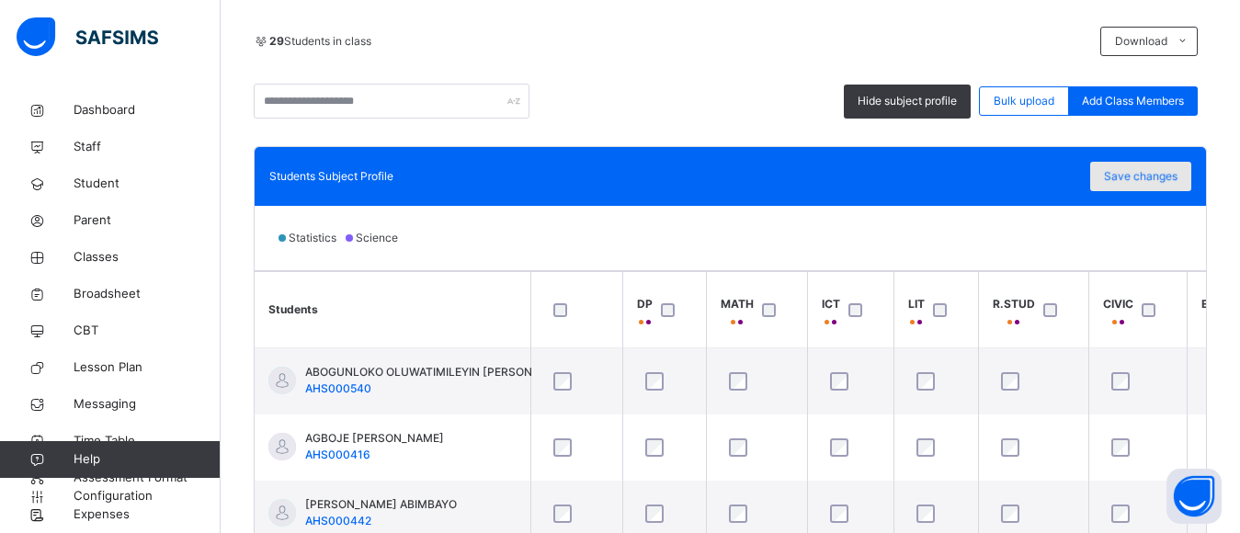
click at [1168, 175] on span "Save changes" at bounding box center [1141, 176] width 74 height 17
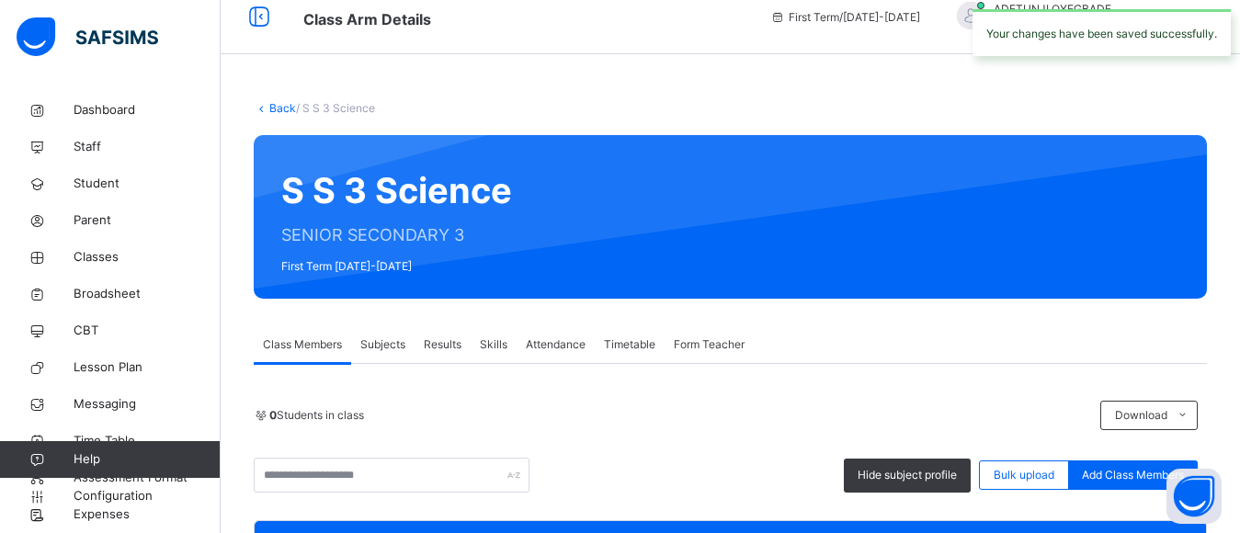
scroll to position [17, 0]
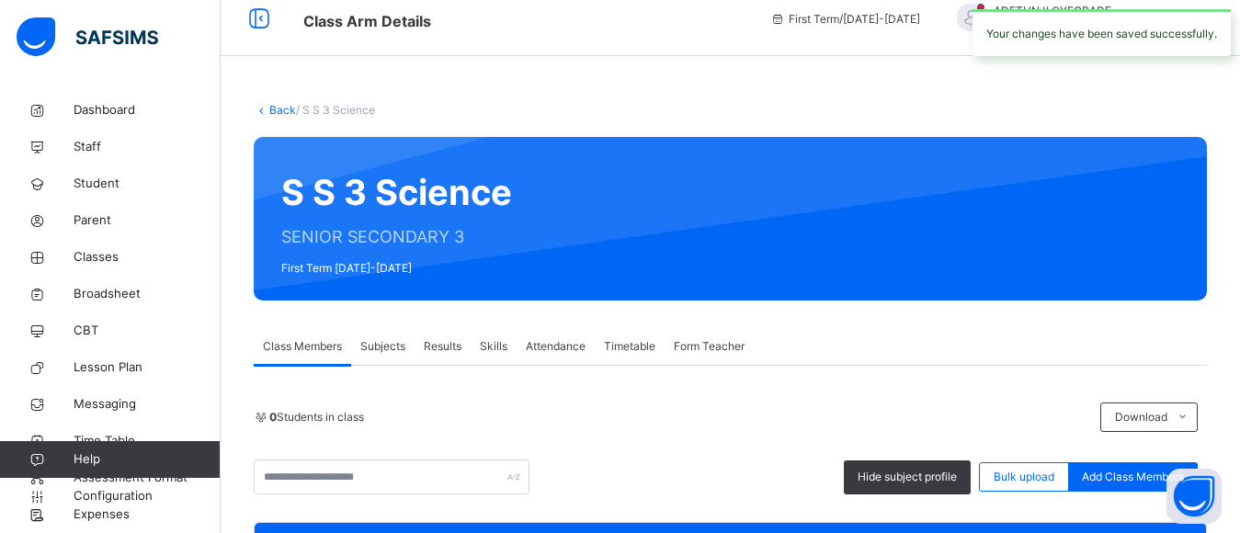
click at [273, 109] on link "Back" at bounding box center [282, 110] width 27 height 14
